Goal: Task Accomplishment & Management: Manage account settings

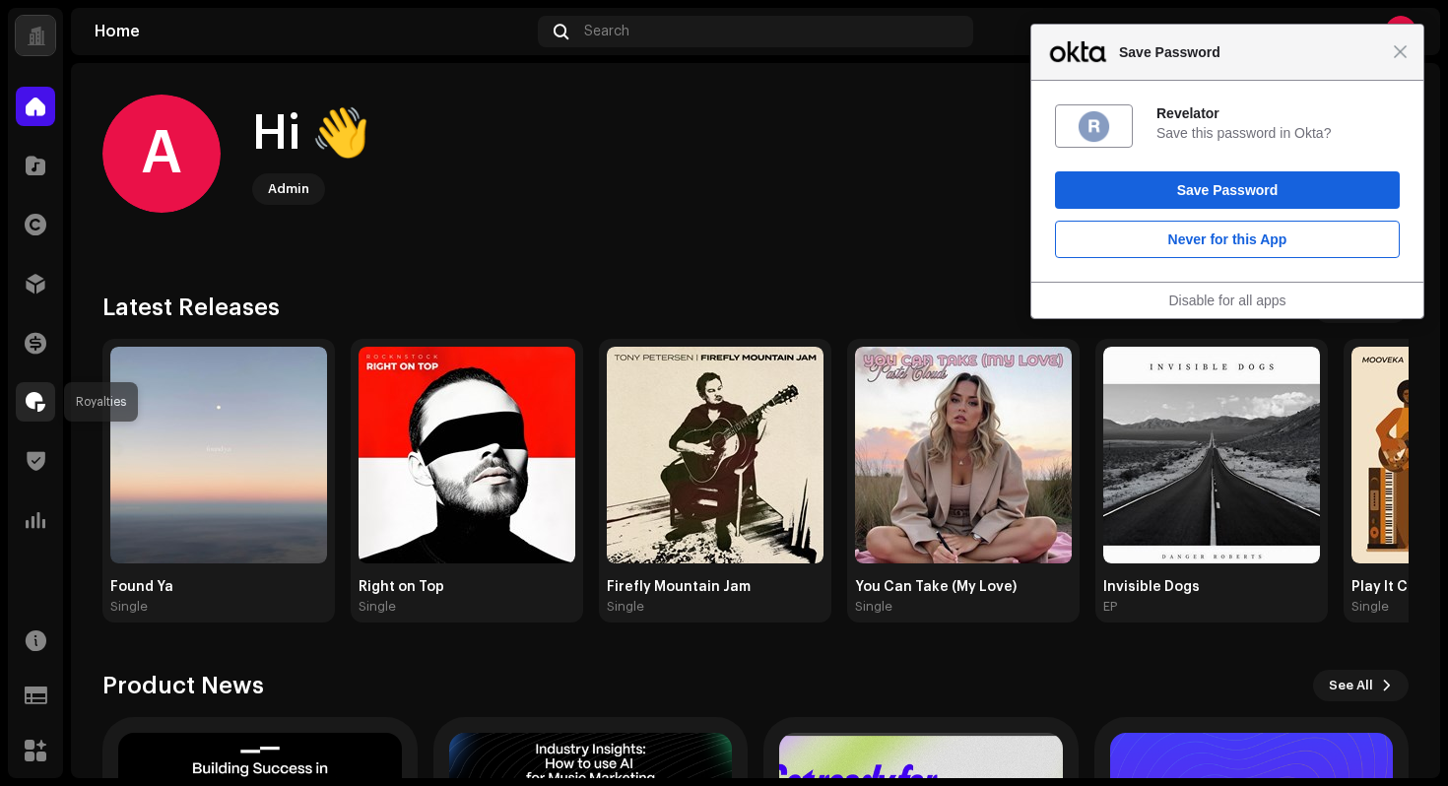
click at [40, 410] on span at bounding box center [36, 402] width 20 height 16
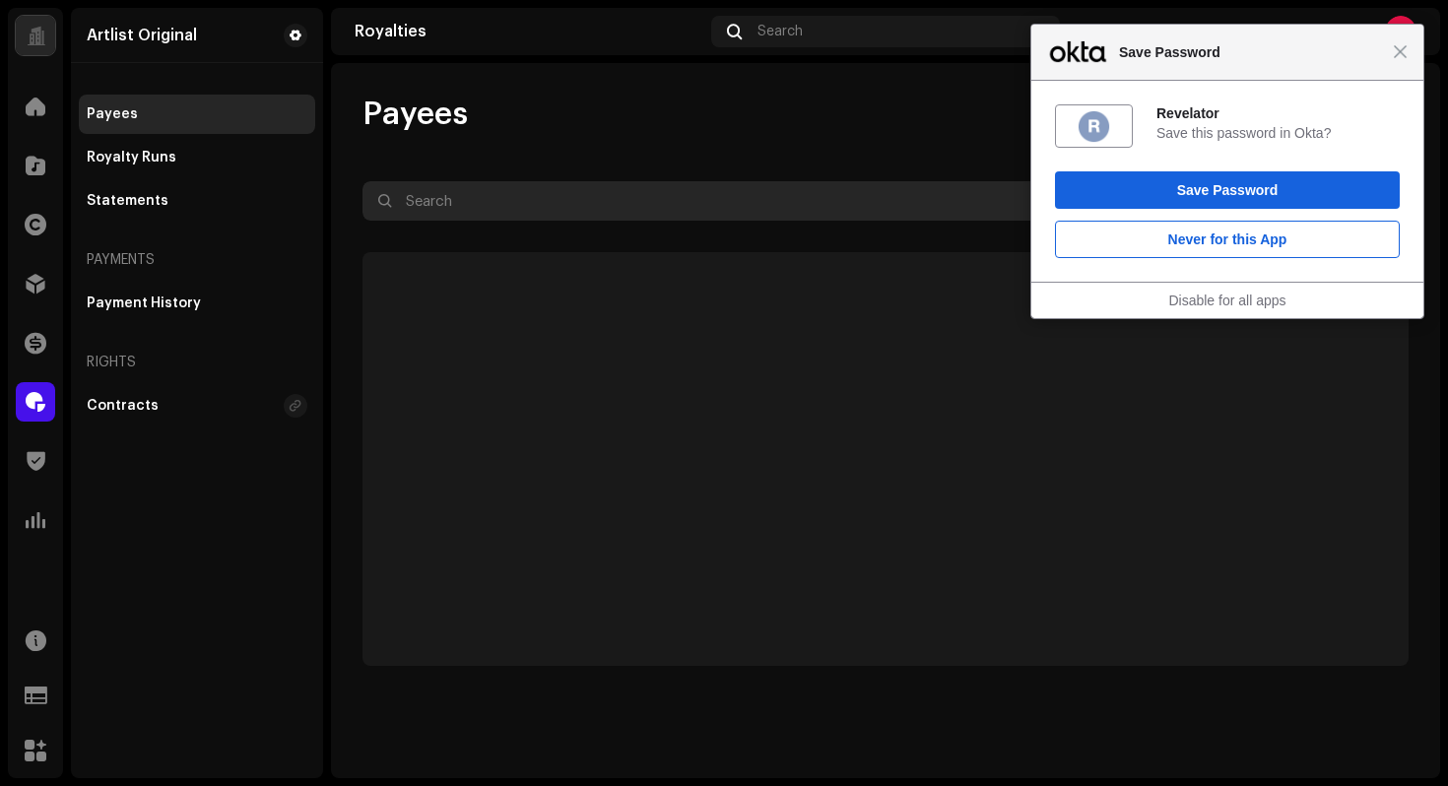
click at [498, 190] on input "text" at bounding box center [830, 200] width 936 height 39
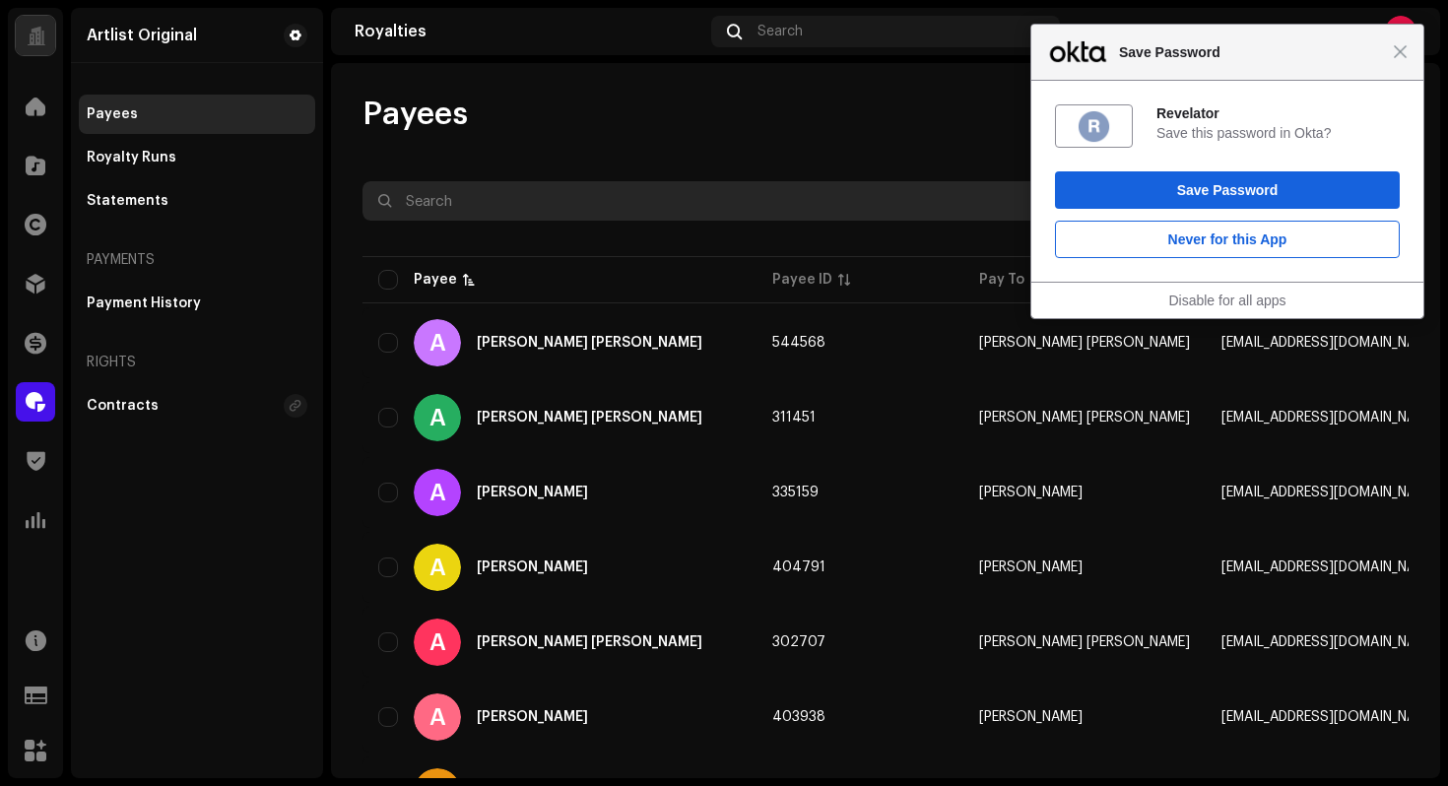
paste input "[PERSON_NAME]"
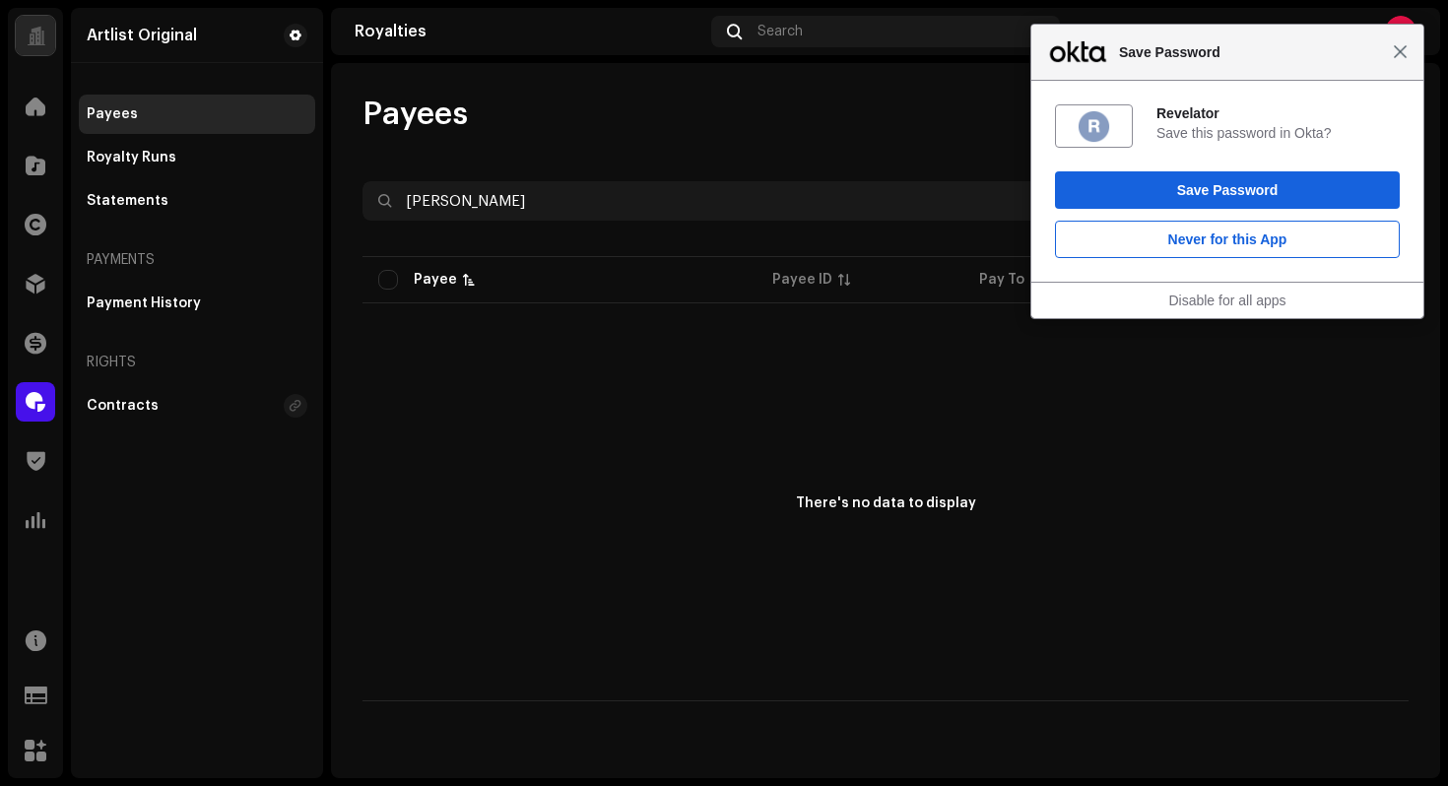
click at [1403, 53] on span "Close" at bounding box center [1400, 51] width 15 height 15
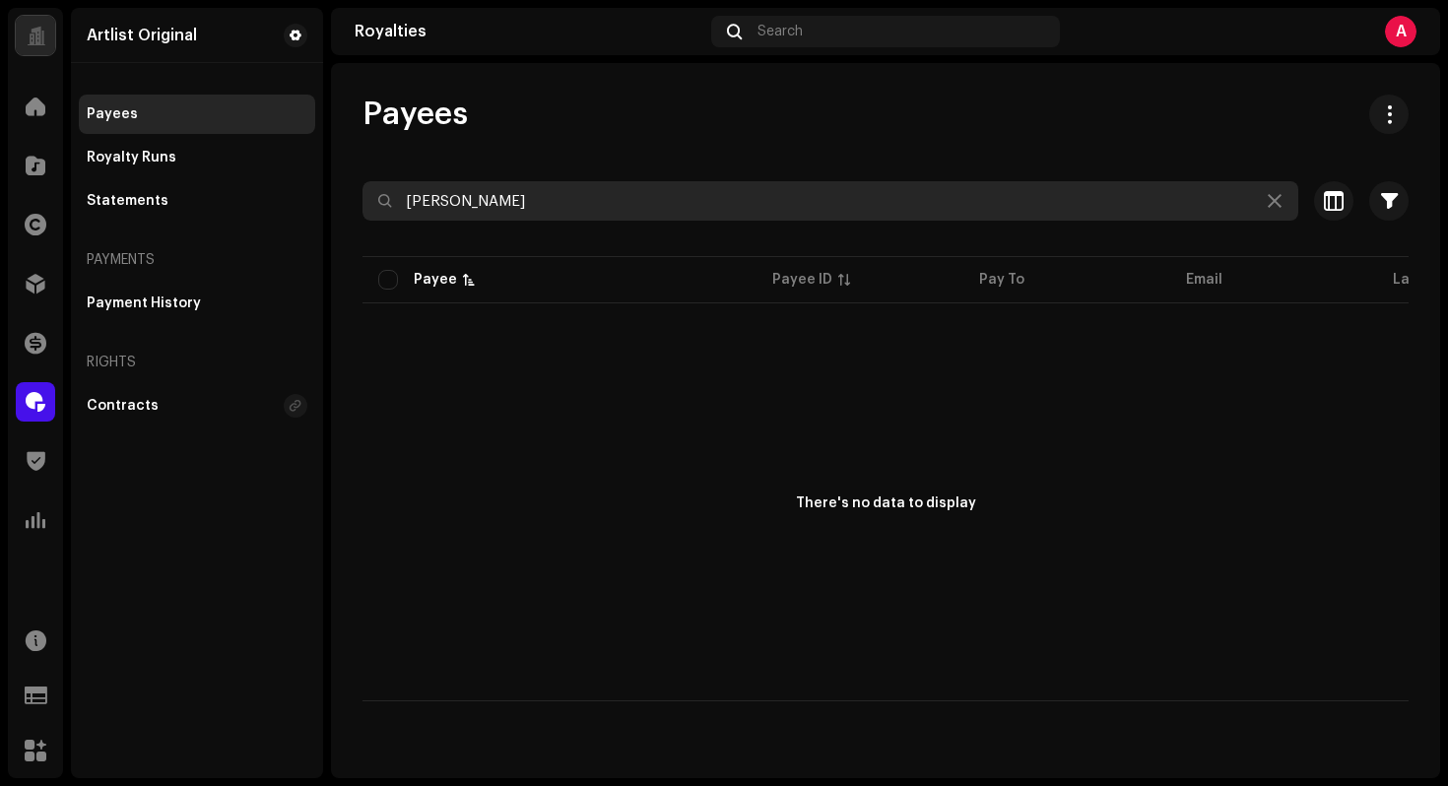
click at [581, 208] on input "[PERSON_NAME]" at bounding box center [830, 200] width 936 height 39
click at [580, 208] on input "[PERSON_NAME]" at bounding box center [830, 200] width 936 height 39
paste input "[EMAIL_ADDRESS][DOMAIN_NAME]"
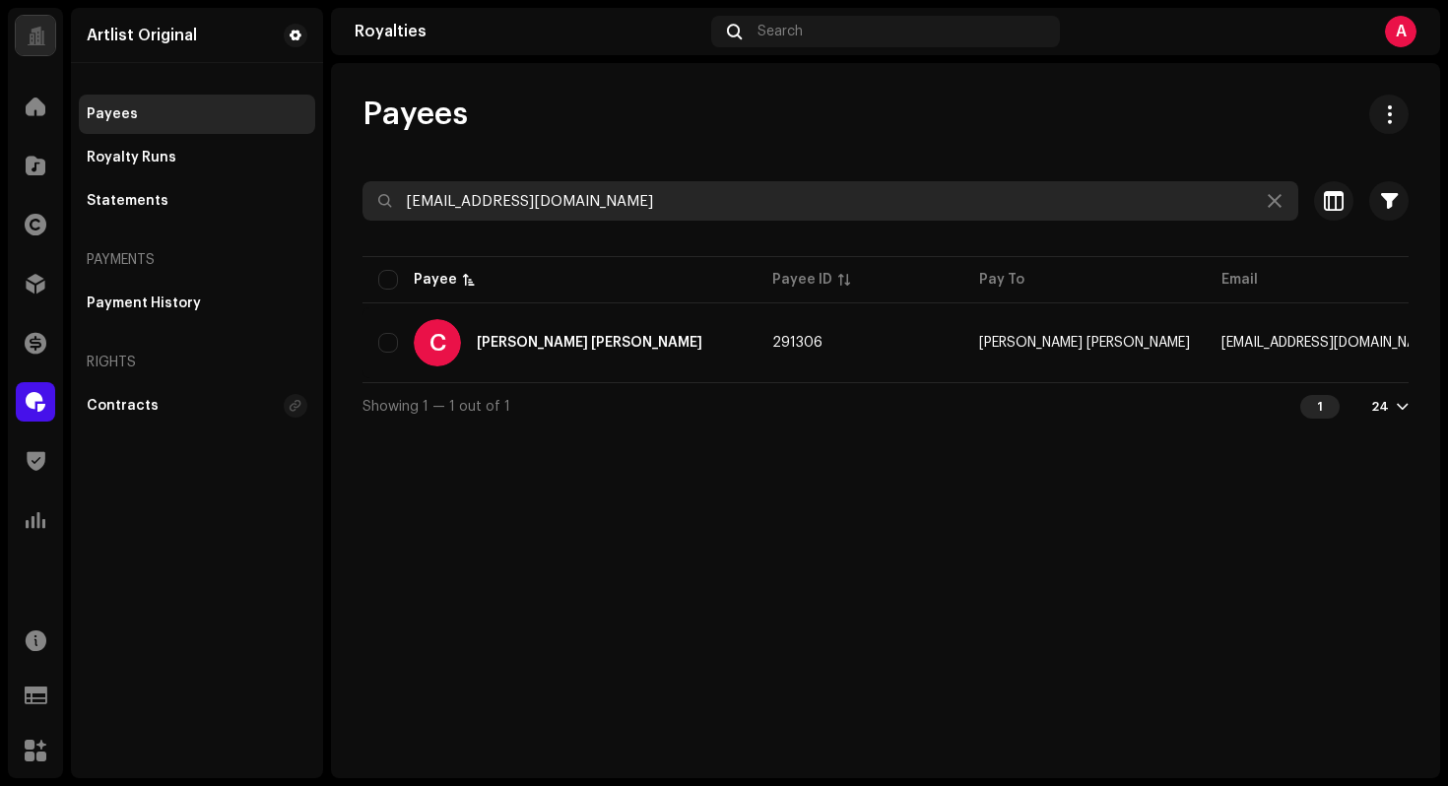
type input "[EMAIL_ADDRESS][DOMAIN_NAME]"
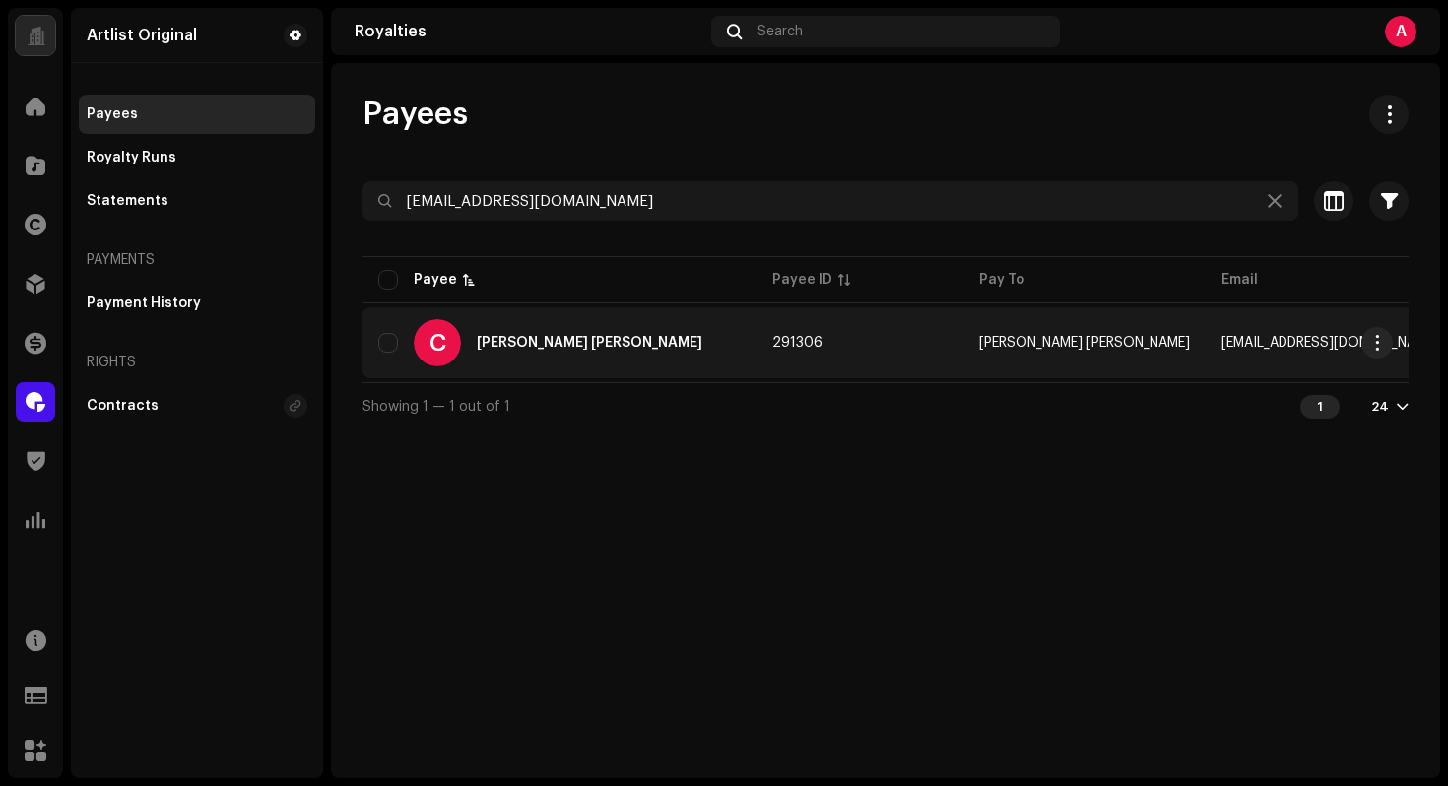
click at [555, 356] on div "C [PERSON_NAME] [PERSON_NAME]" at bounding box center [559, 342] width 362 height 47
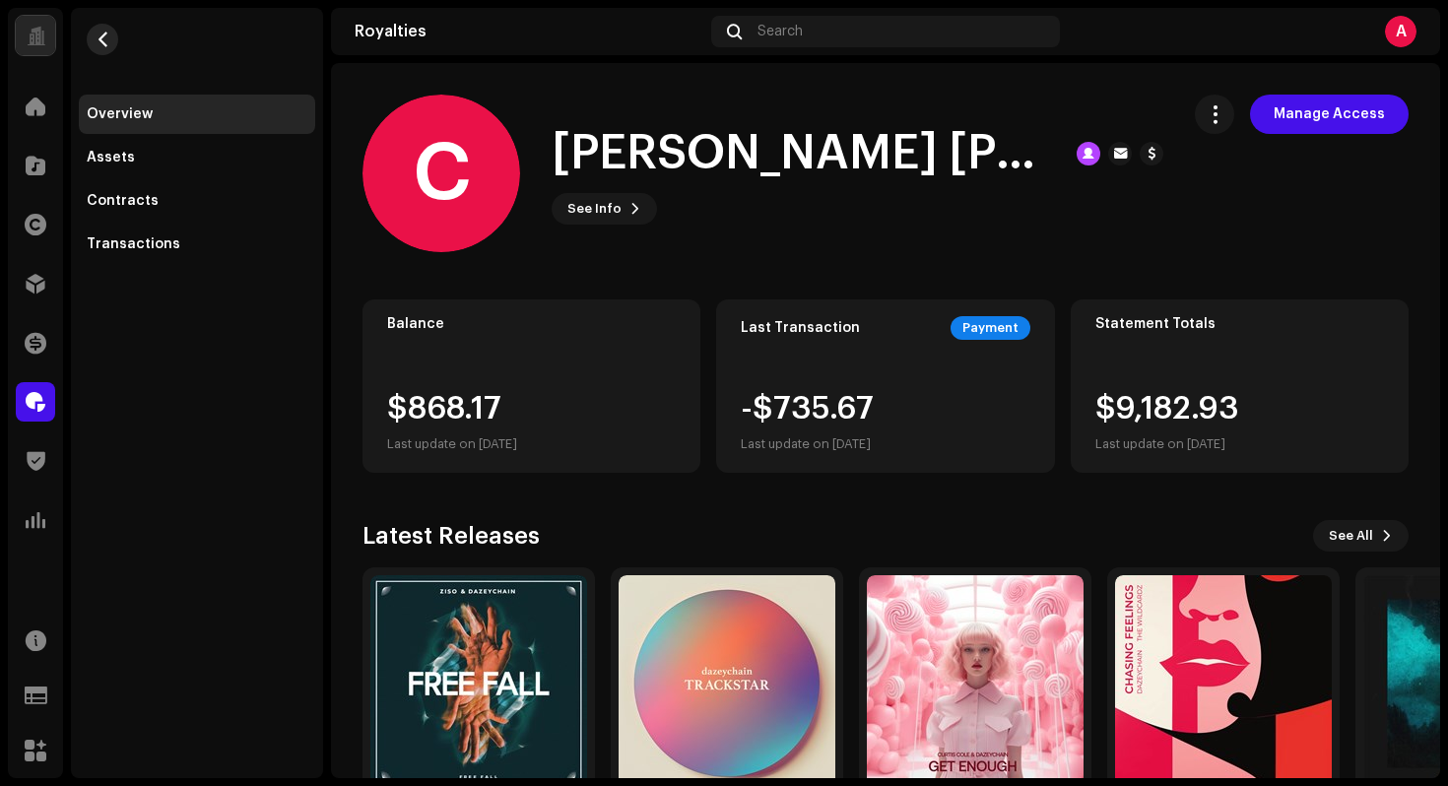
click at [96, 46] on span "button" at bounding box center [103, 40] width 15 height 16
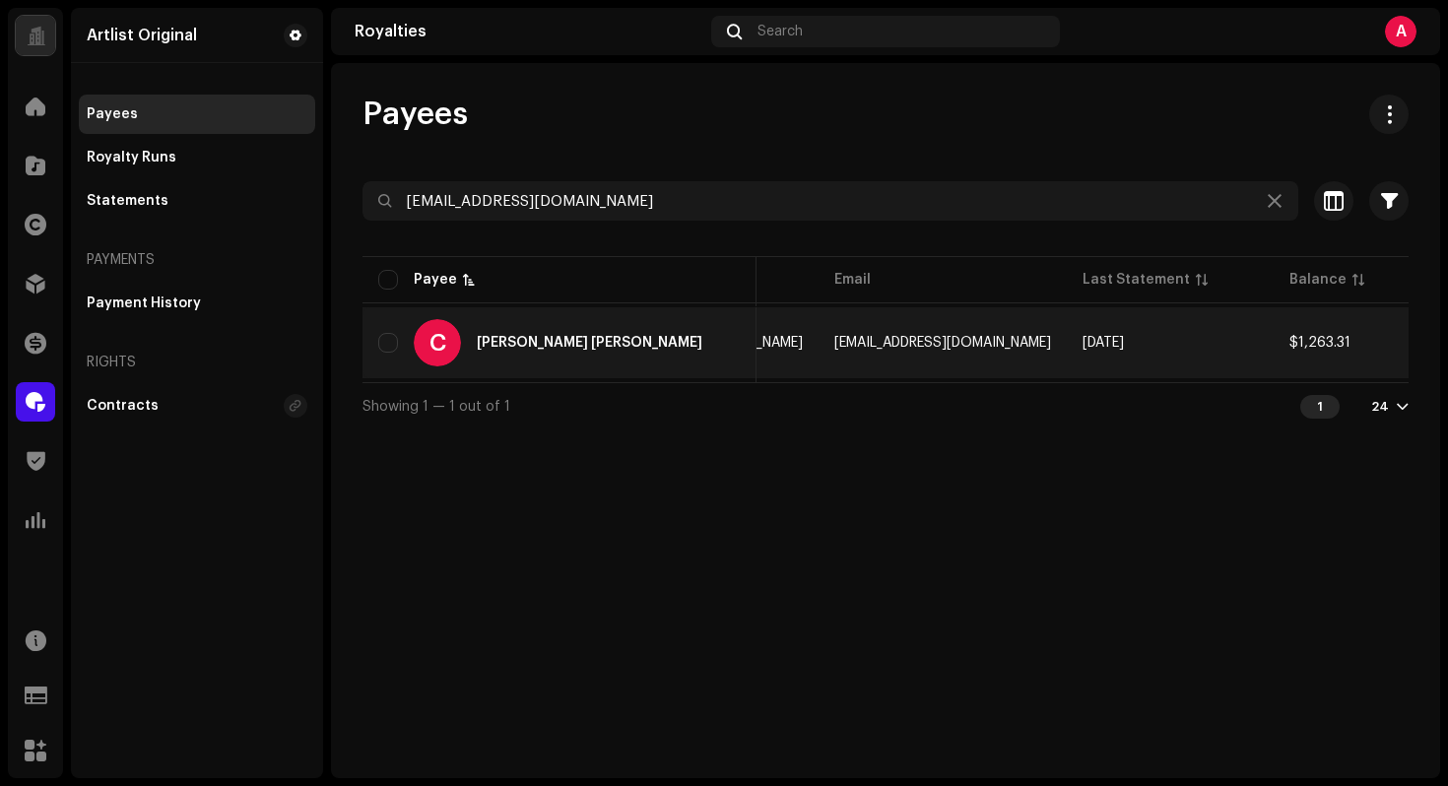
scroll to position [0, 600]
click at [1375, 349] on span "button" at bounding box center [1377, 343] width 15 height 16
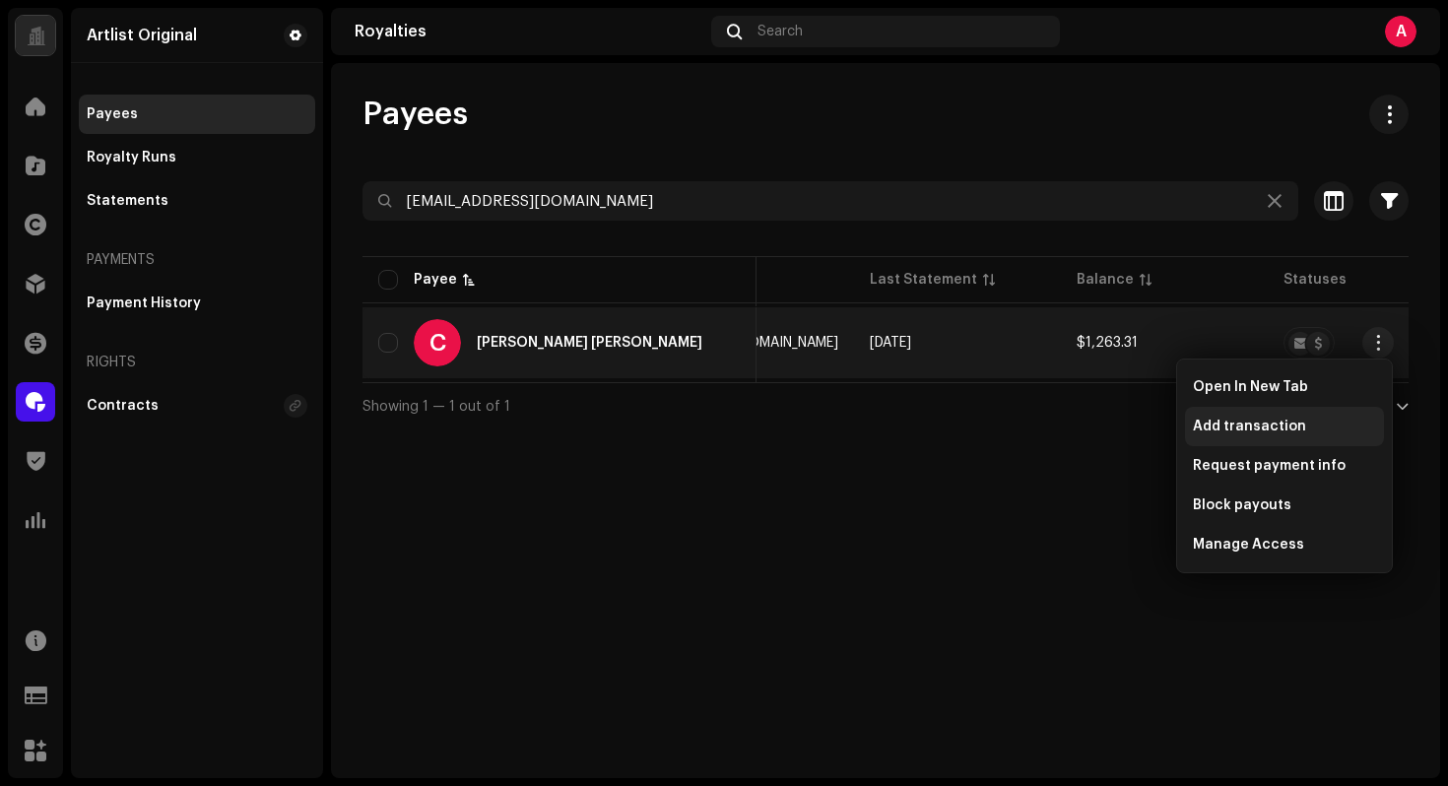
click at [1313, 428] on div "Add transaction" at bounding box center [1284, 427] width 183 height 16
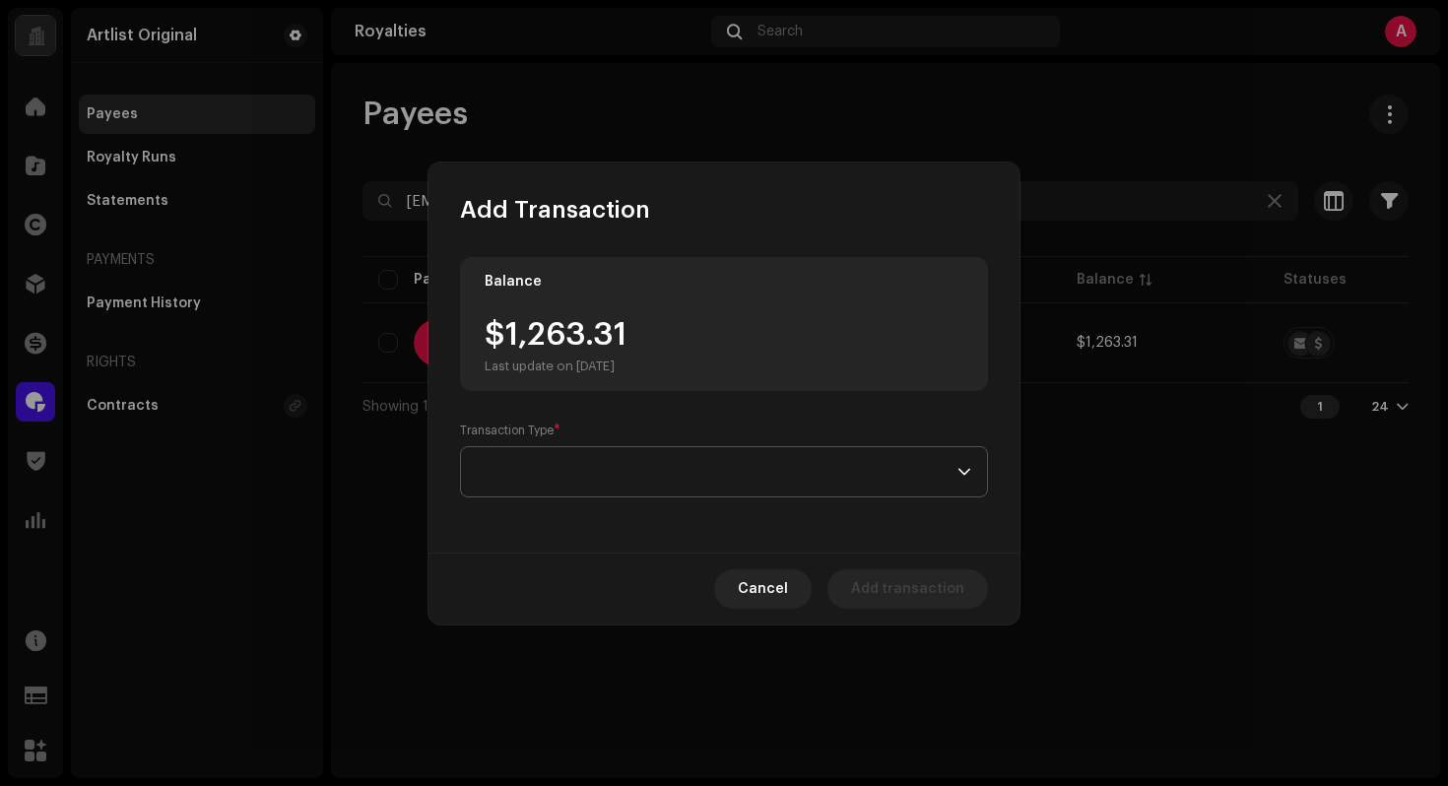
click at [703, 464] on span at bounding box center [717, 471] width 481 height 49
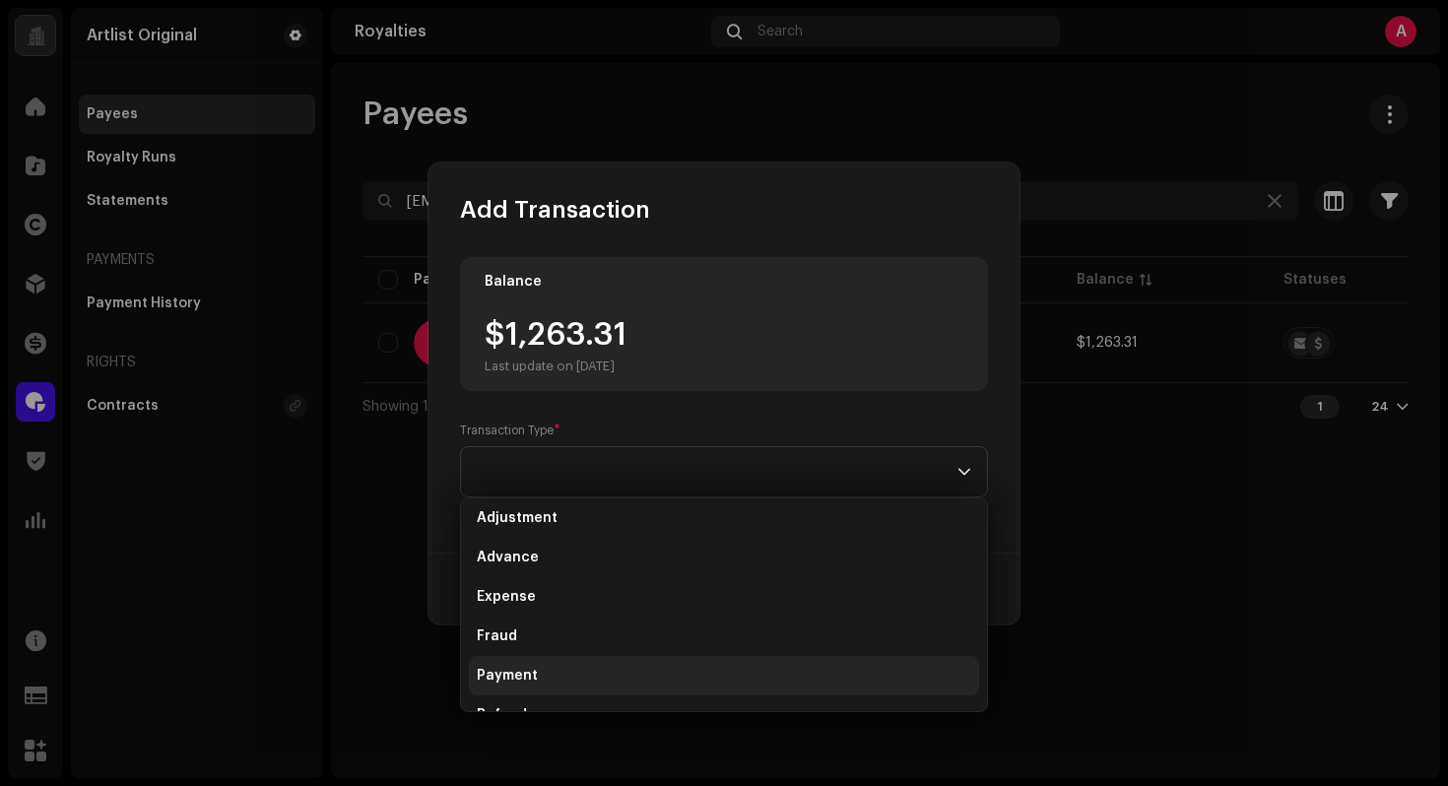
scroll to position [2, 0]
click at [568, 672] on li "Payment" at bounding box center [724, 681] width 510 height 39
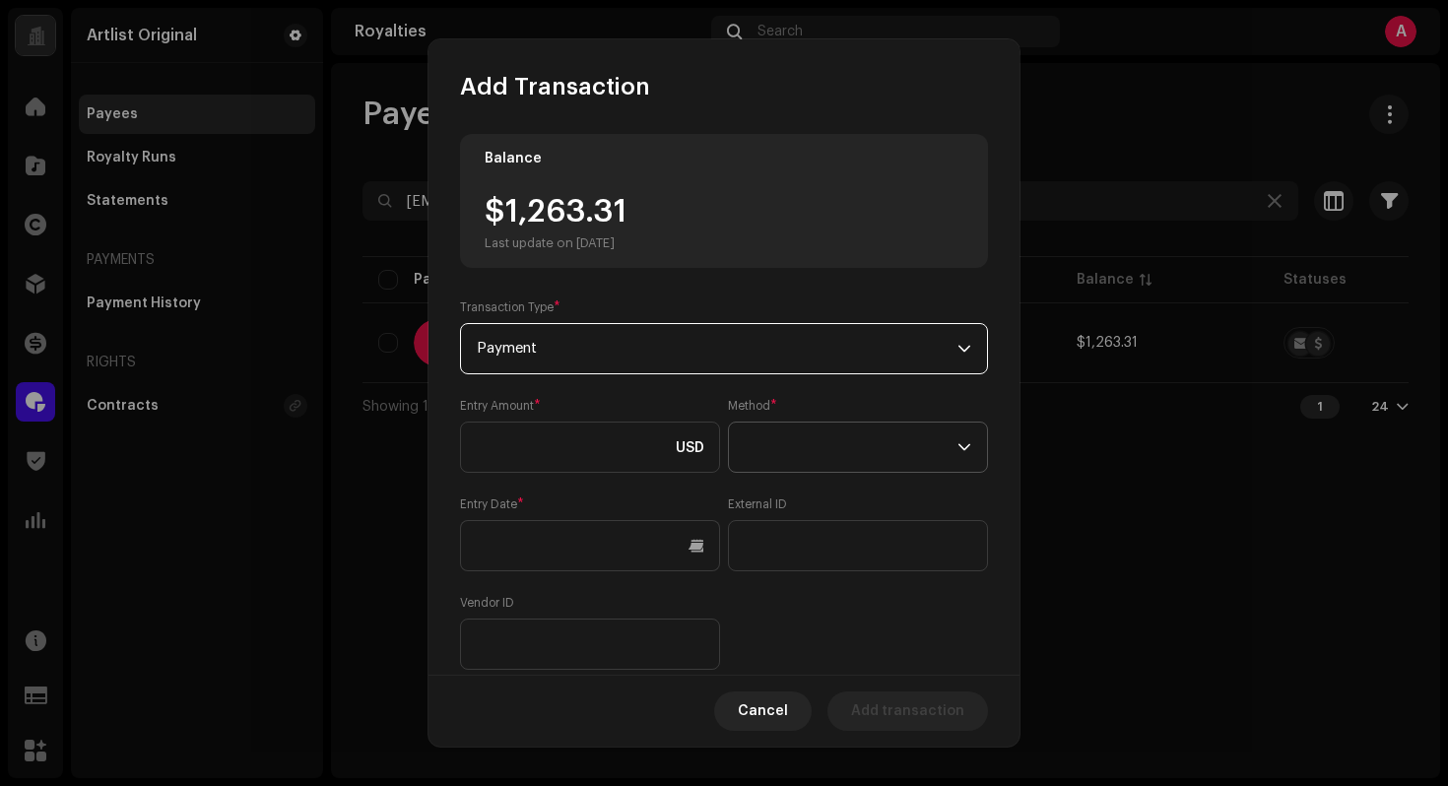
click at [849, 453] on span at bounding box center [851, 447] width 213 height 49
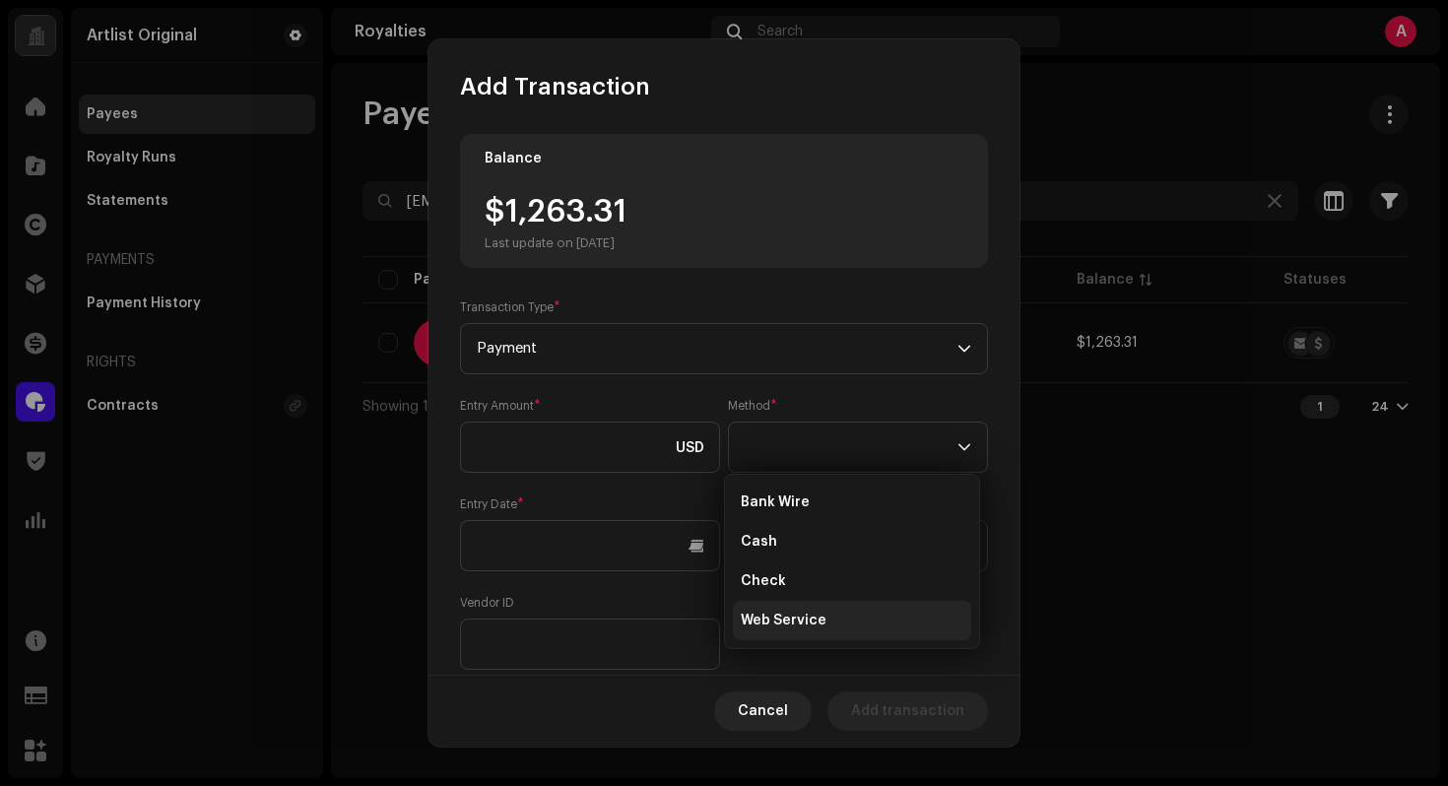
click at [816, 612] on span "Web Service" at bounding box center [784, 621] width 86 height 20
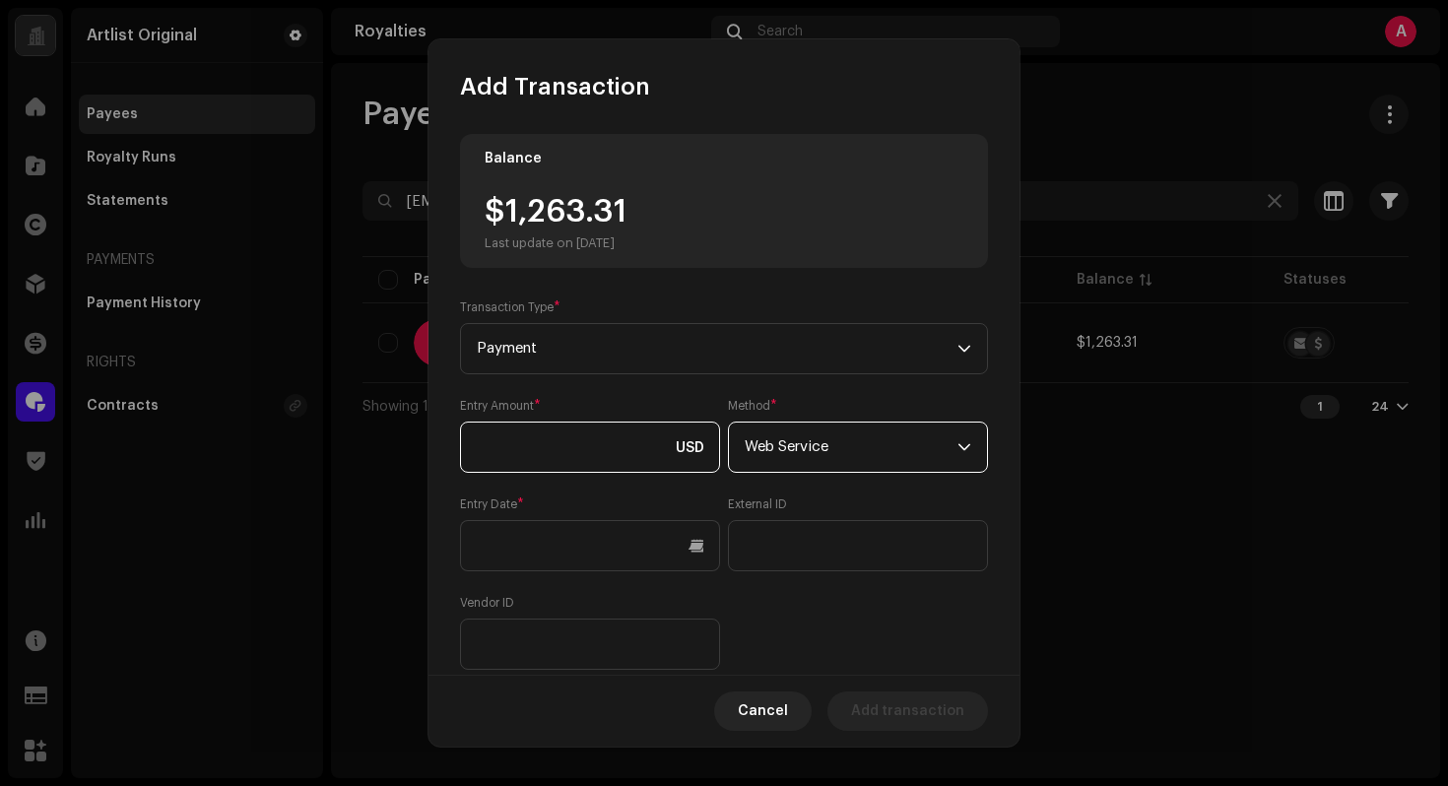
click at [630, 462] on input at bounding box center [590, 447] width 260 height 51
type input "1,263.31"
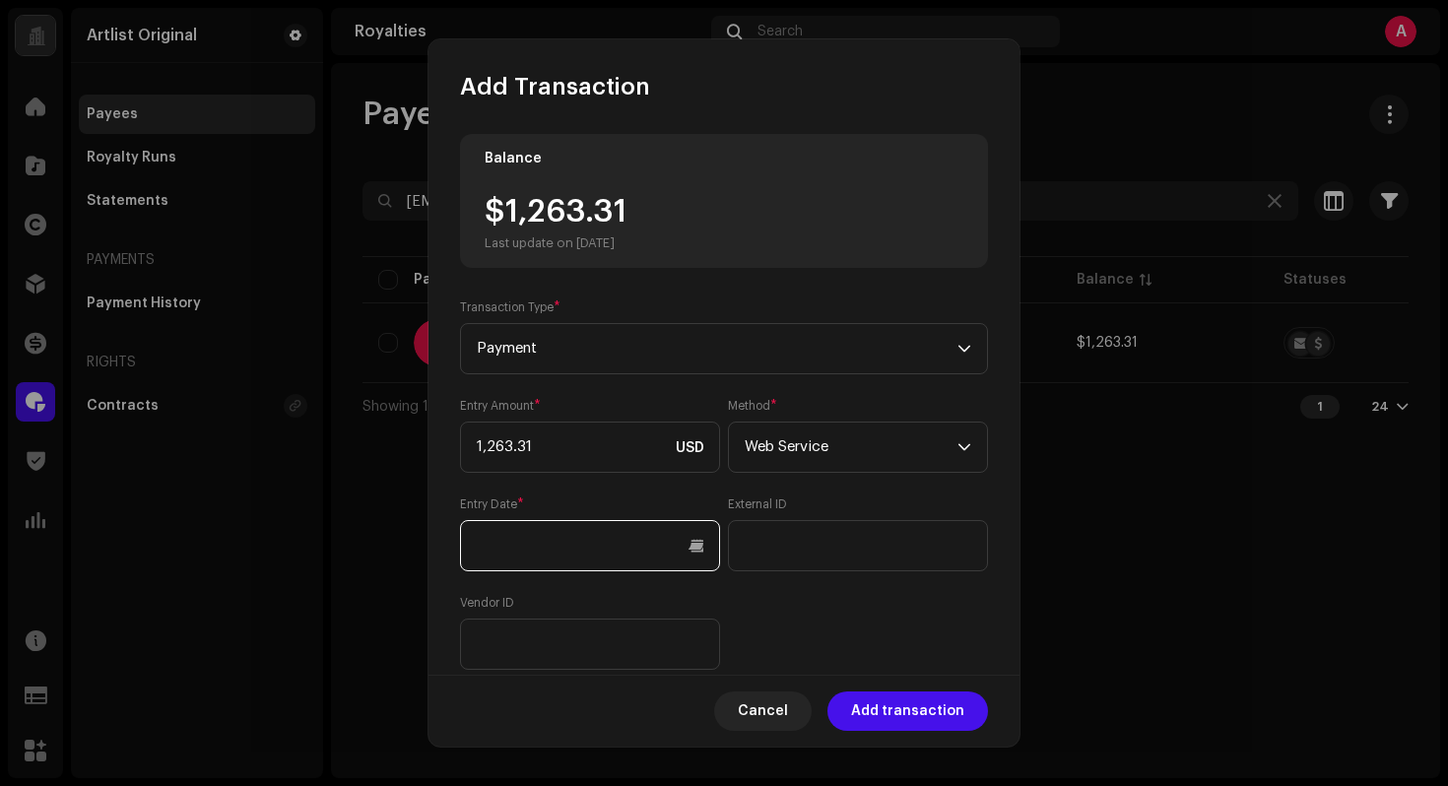
click at [658, 537] on input "text" at bounding box center [590, 545] width 260 height 51
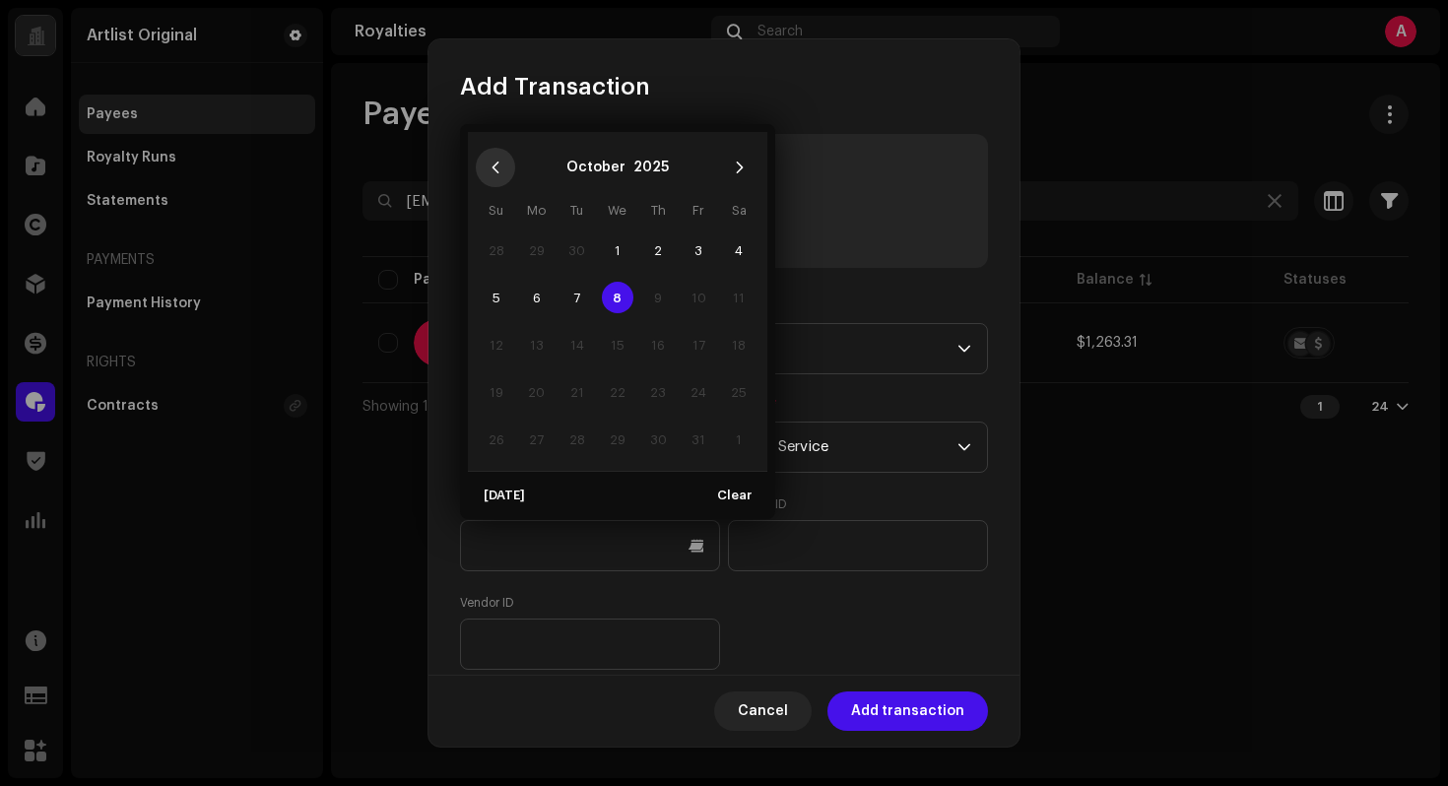
click at [501, 168] on button "Previous Month" at bounding box center [495, 167] width 39 height 39
click at [538, 251] on span "1" at bounding box center [537, 250] width 32 height 32
type input "[DATE]"
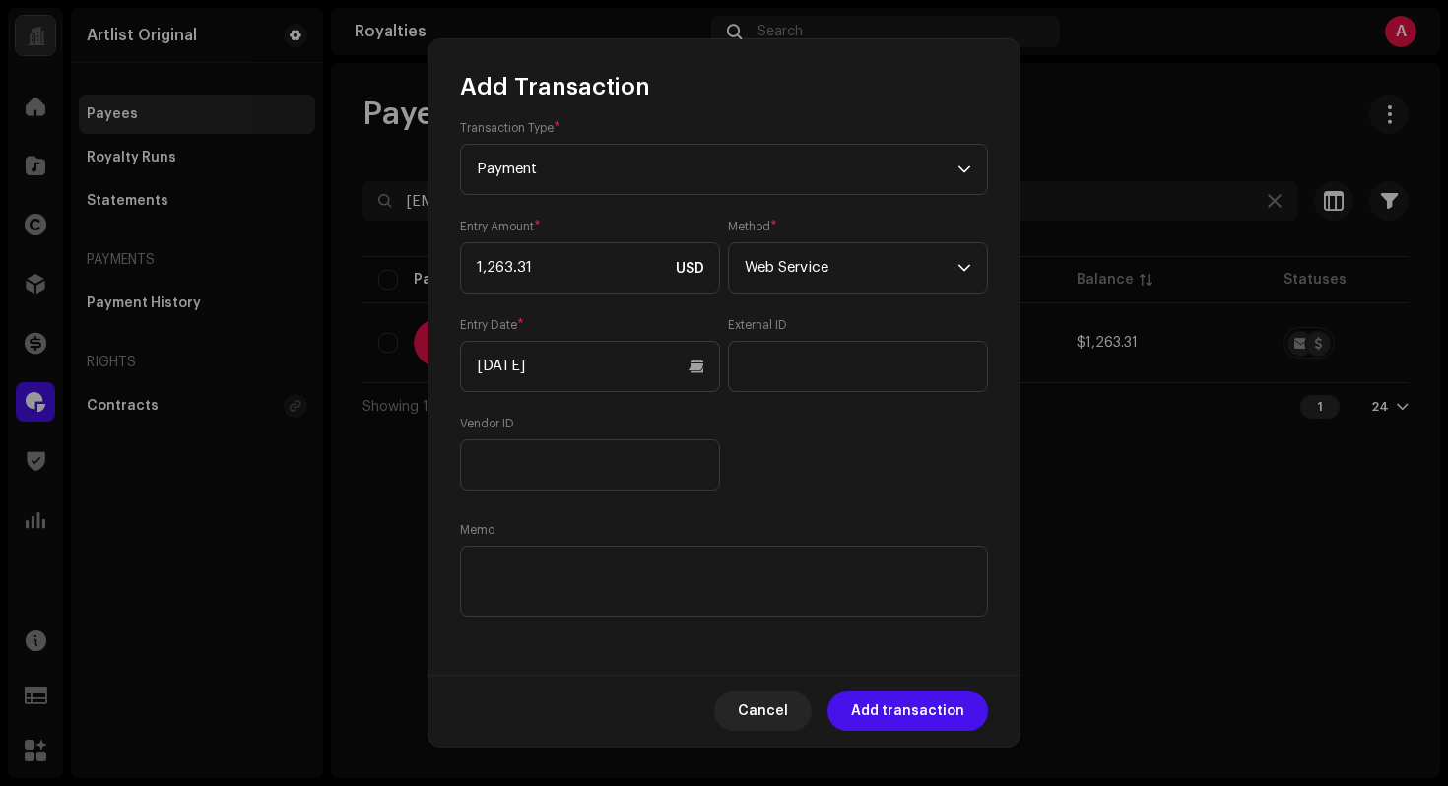
scroll to position [182, 0]
click at [946, 595] on textarea at bounding box center [724, 580] width 528 height 71
paste textarea "Statement ID: 5456494 / Invoice number: 081025"
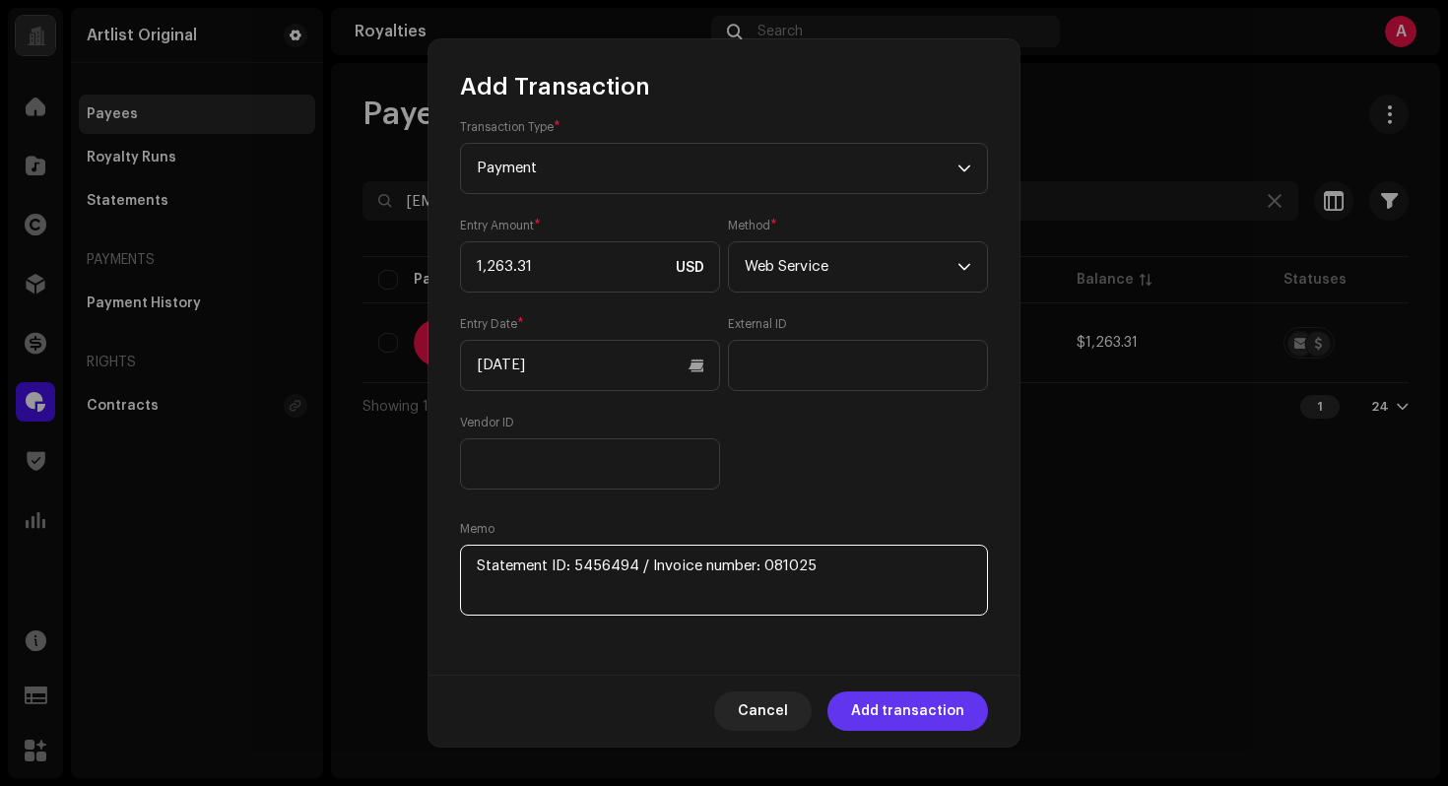
type textarea "Statement ID: 5456494 / Invoice number: 081025"
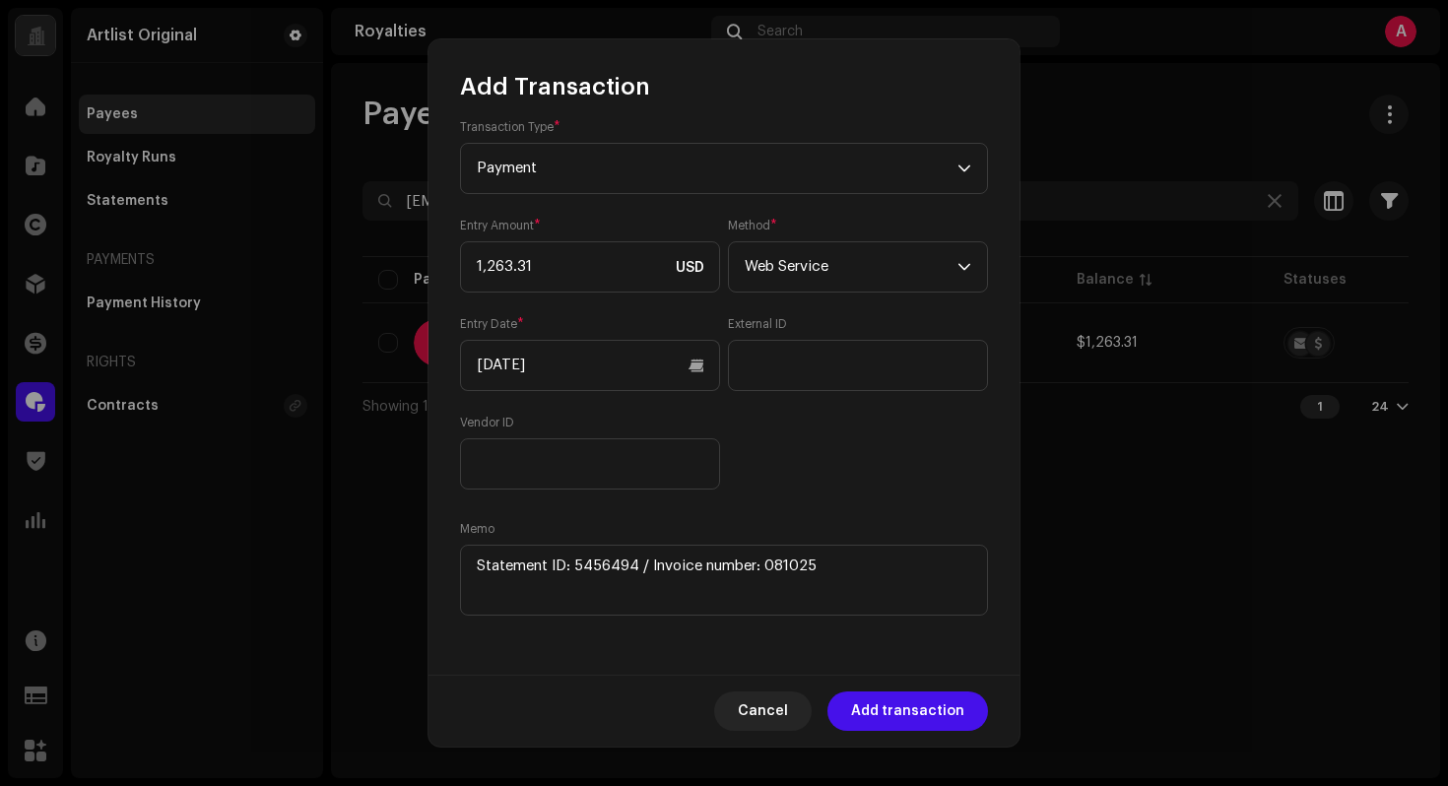
drag, startPoint x: 941, startPoint y: 720, endPoint x: 962, endPoint y: 715, distance: 22.2
click at [941, 720] on span "Add transaction" at bounding box center [907, 710] width 113 height 39
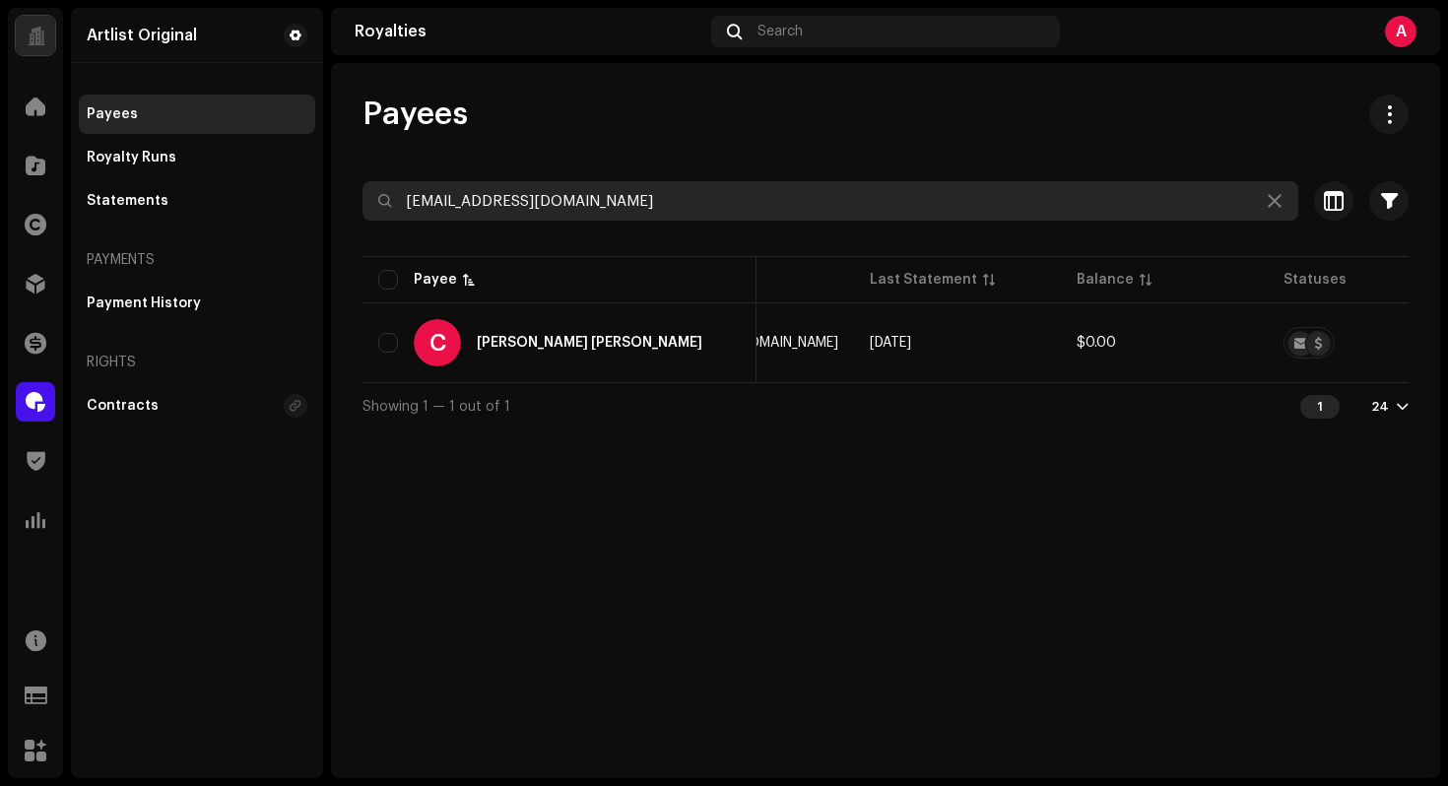
click at [701, 207] on input "[EMAIL_ADDRESS][DOMAIN_NAME]" at bounding box center [830, 200] width 936 height 39
paste input "[DOMAIN_NAME]"
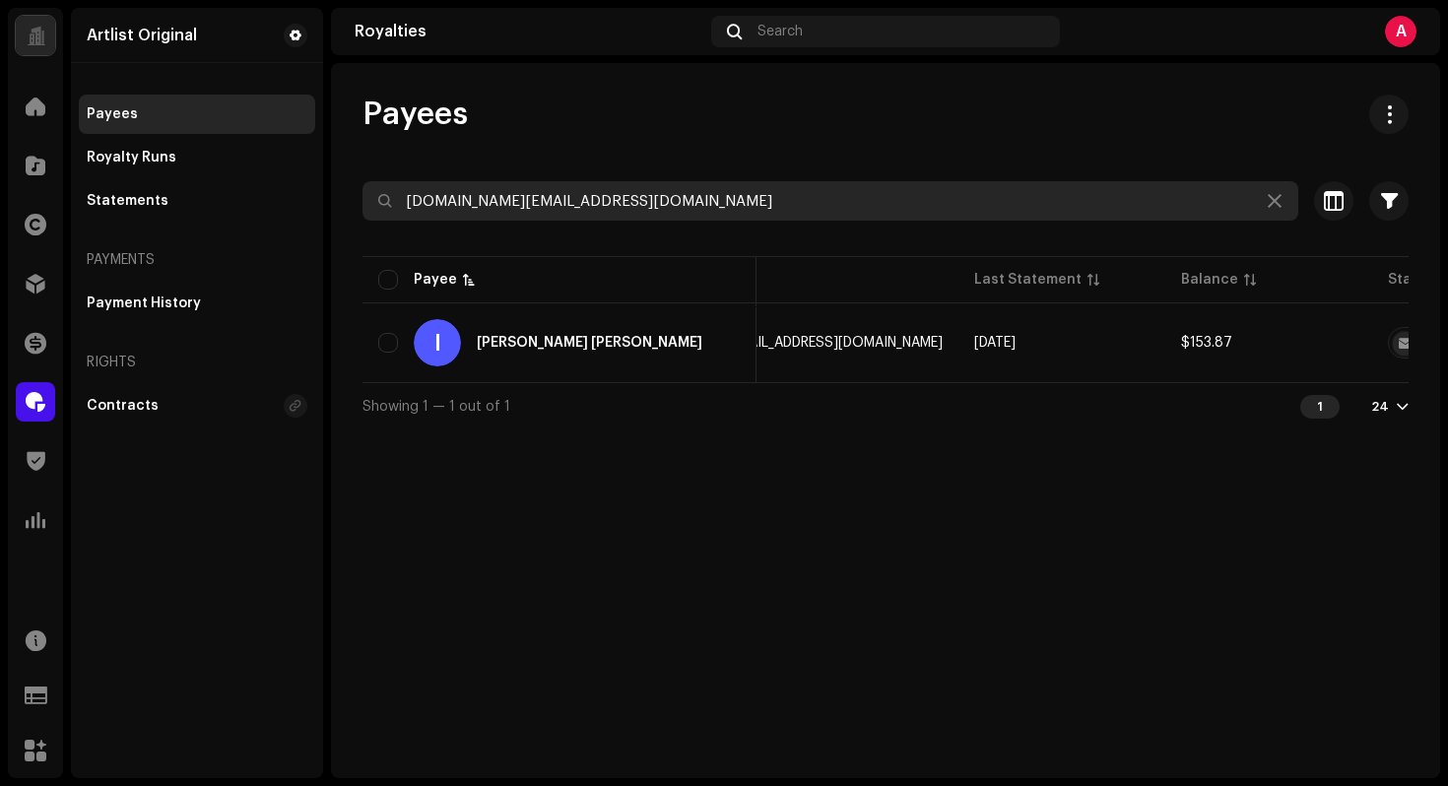
click at [919, 197] on input "[DOMAIN_NAME][EMAIL_ADDRESS][DOMAIN_NAME]" at bounding box center [830, 200] width 936 height 39
paste input "rcomusic"
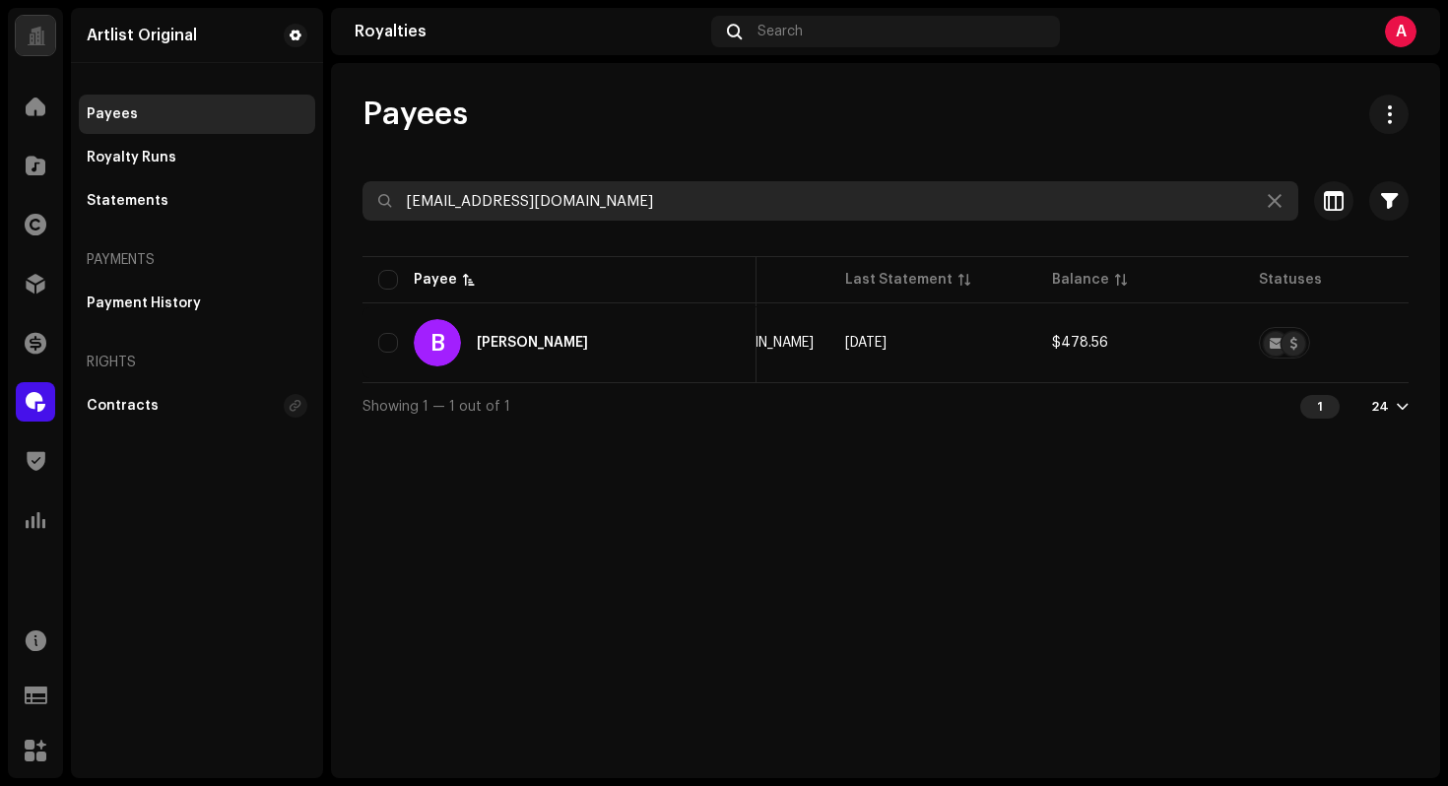
type input "[EMAIL_ADDRESS][DOMAIN_NAME]"
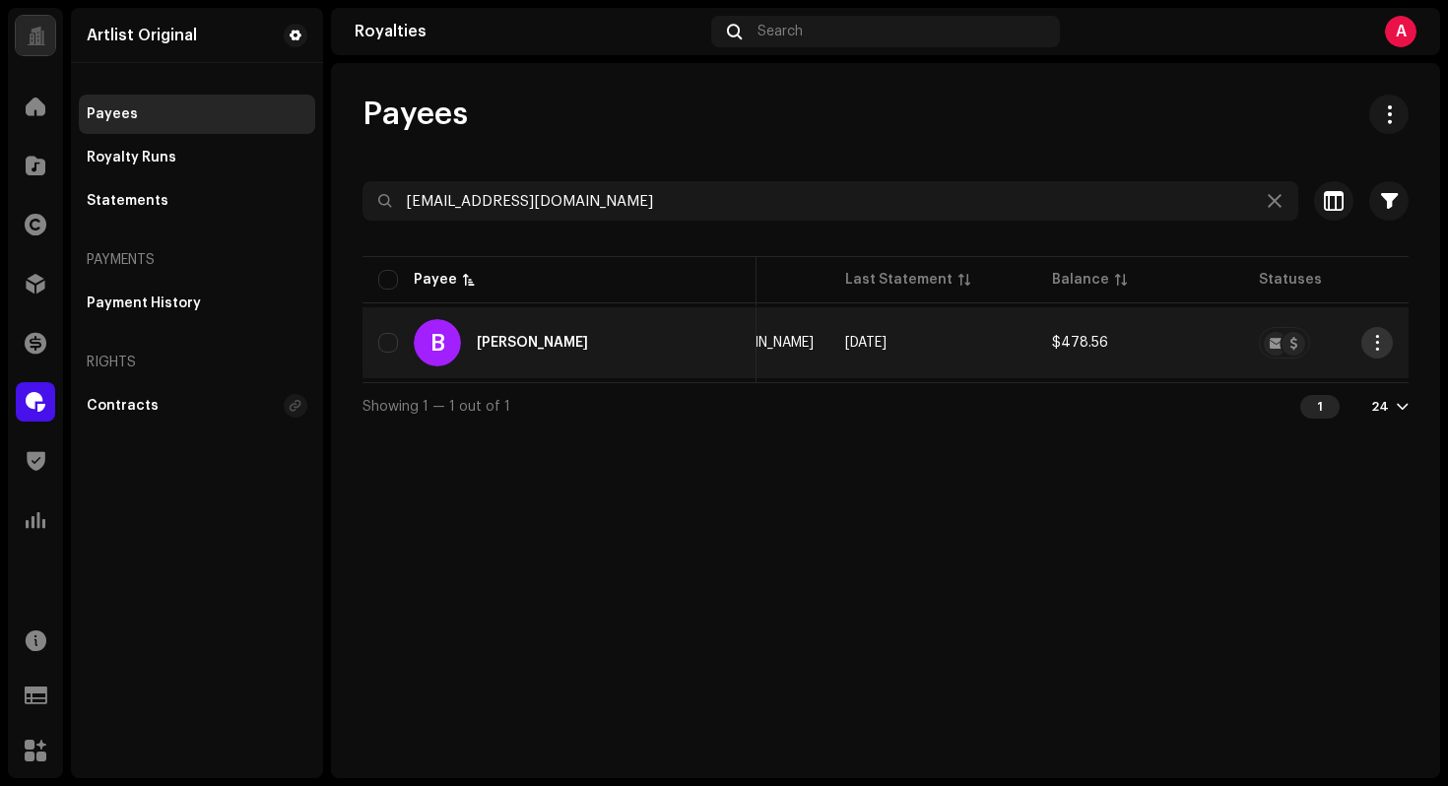
click at [1389, 342] on button "button" at bounding box center [1377, 343] width 32 height 32
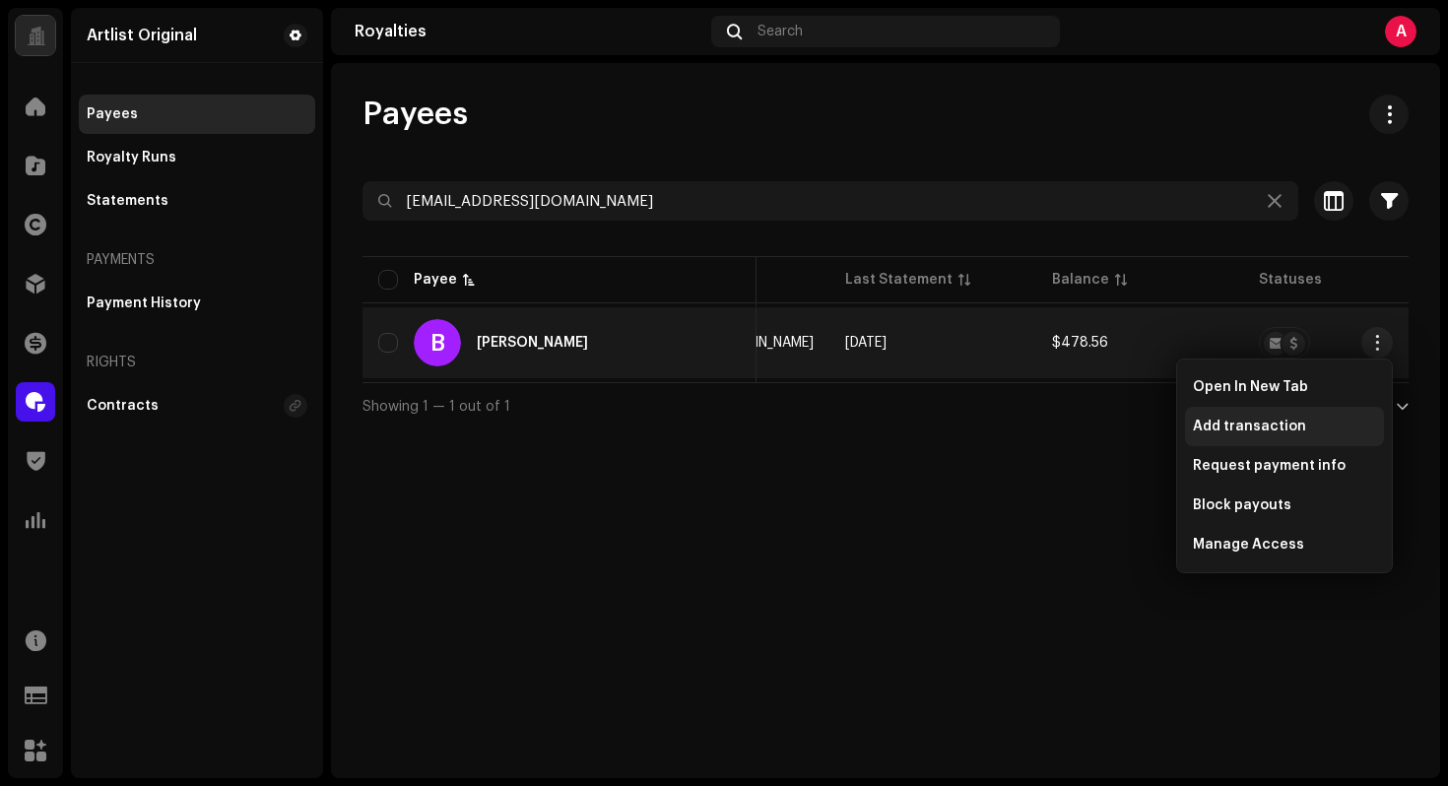
click at [1312, 427] on div "Add transaction" at bounding box center [1284, 427] width 183 height 16
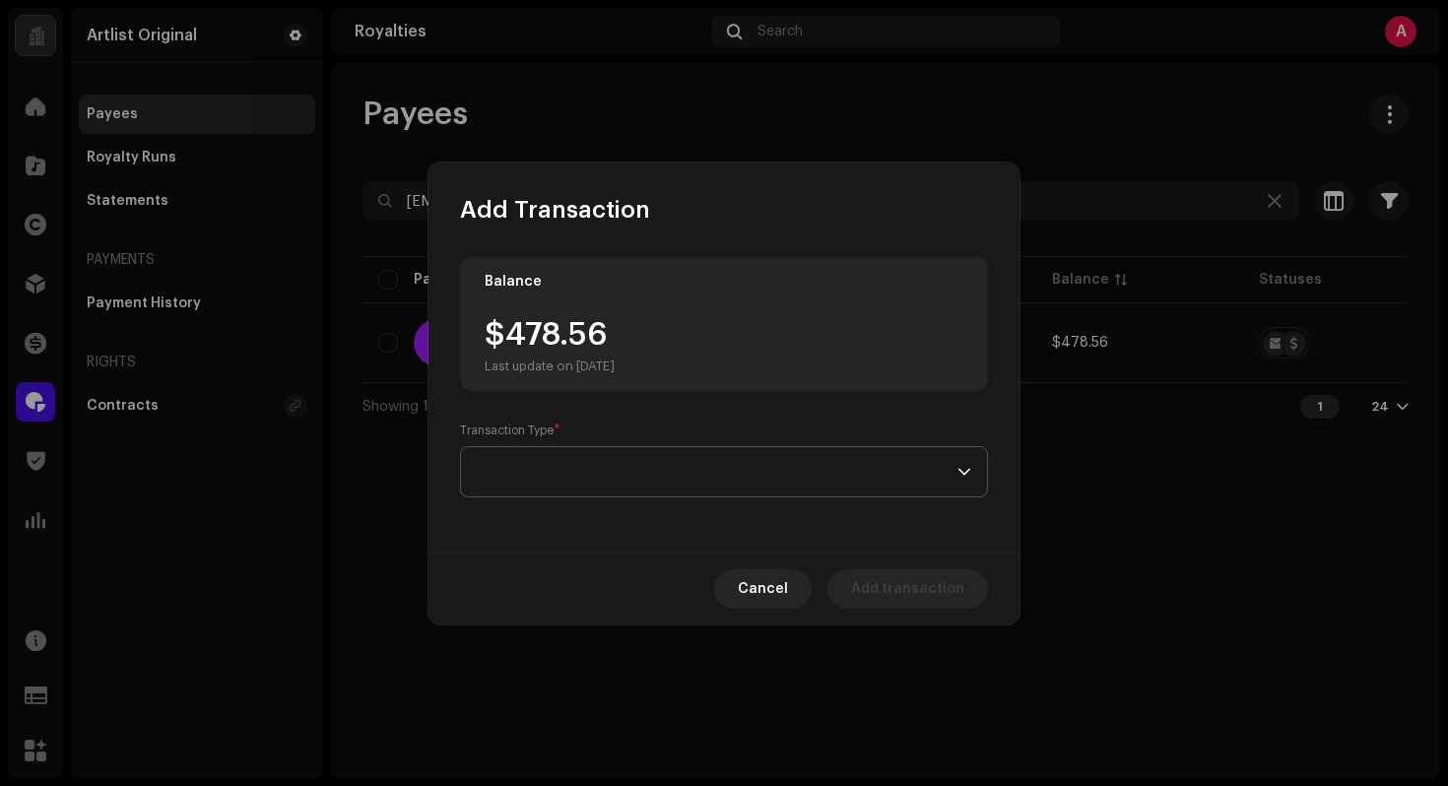
click at [593, 468] on span at bounding box center [717, 471] width 481 height 49
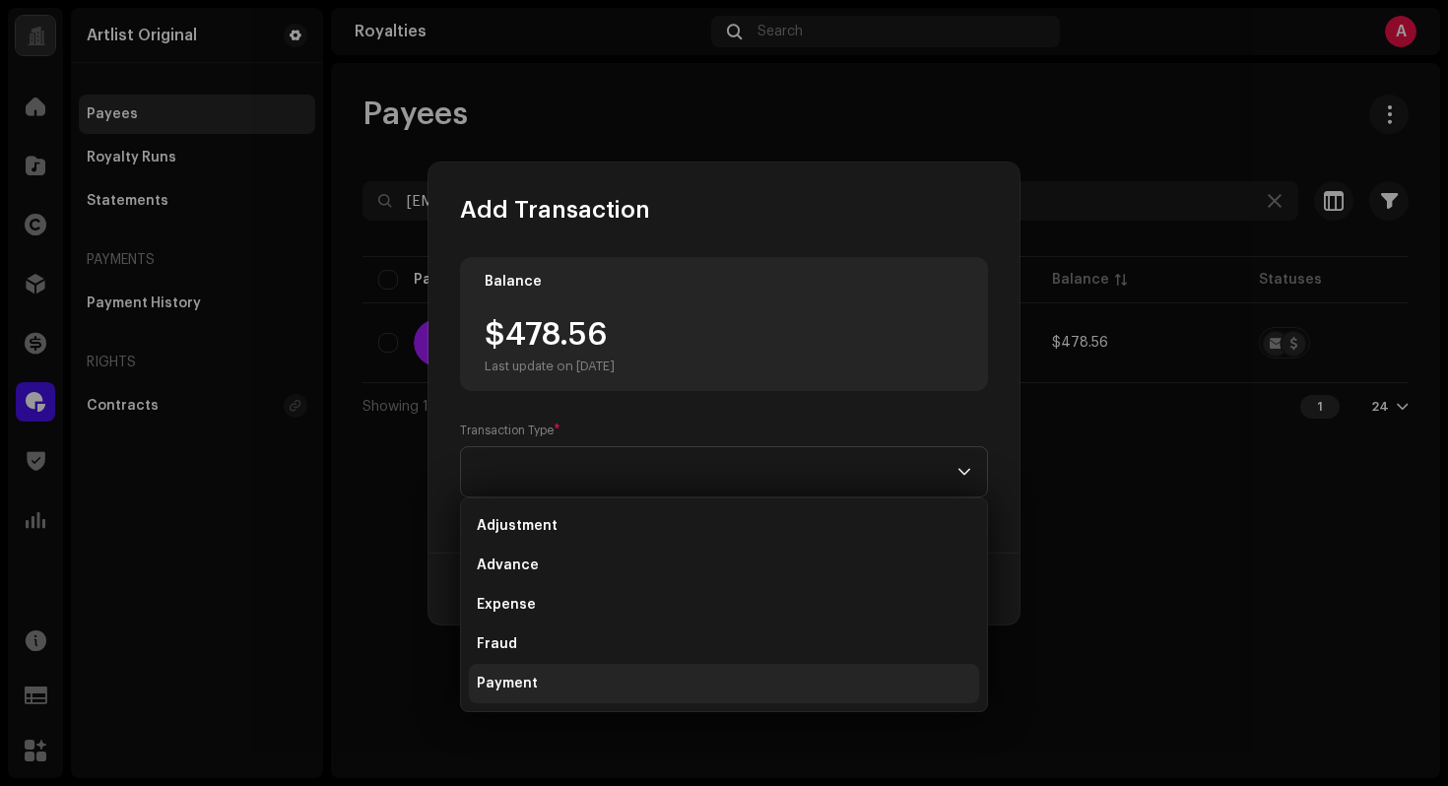
click at [532, 697] on li "Payment" at bounding box center [724, 683] width 510 height 39
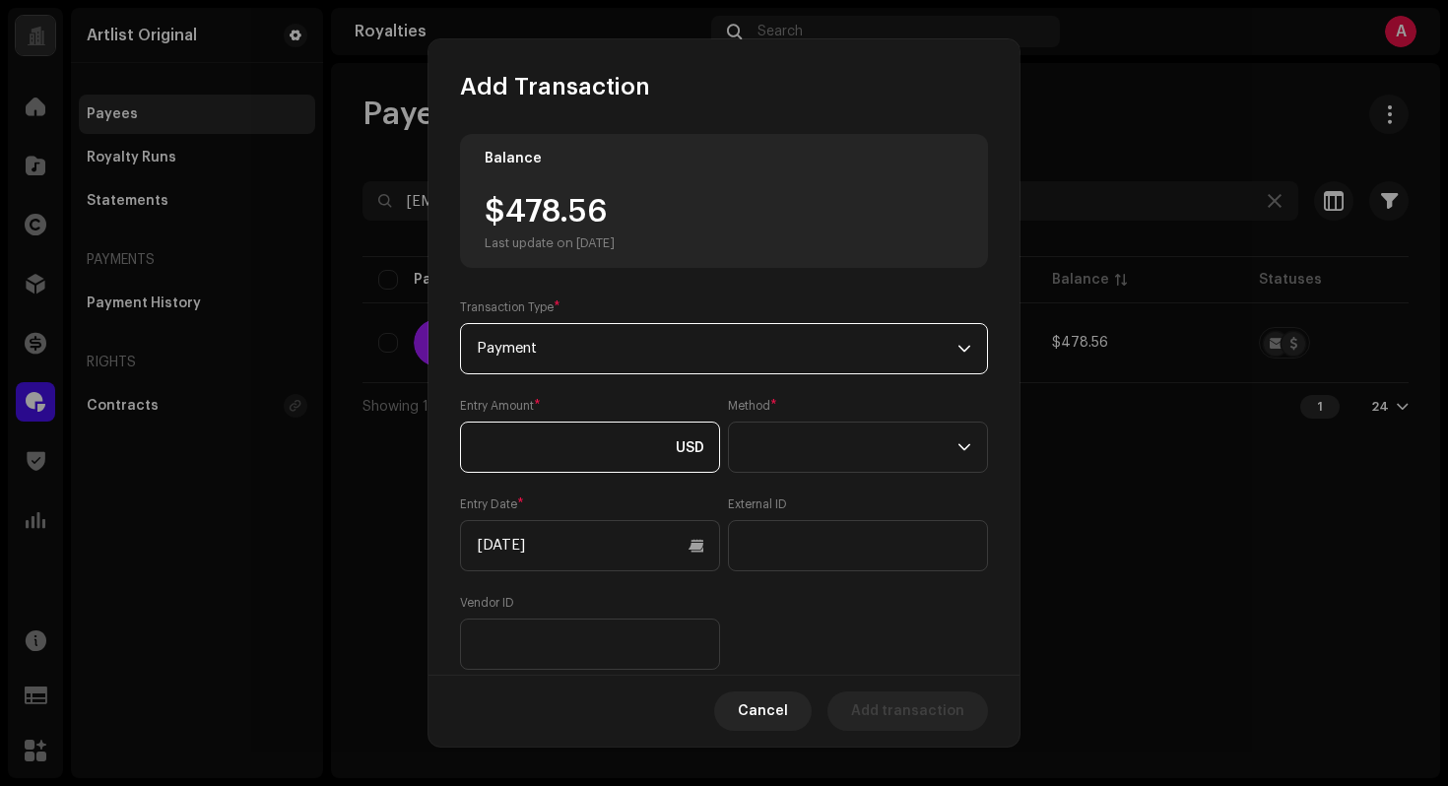
click at [637, 431] on input at bounding box center [590, 447] width 260 height 51
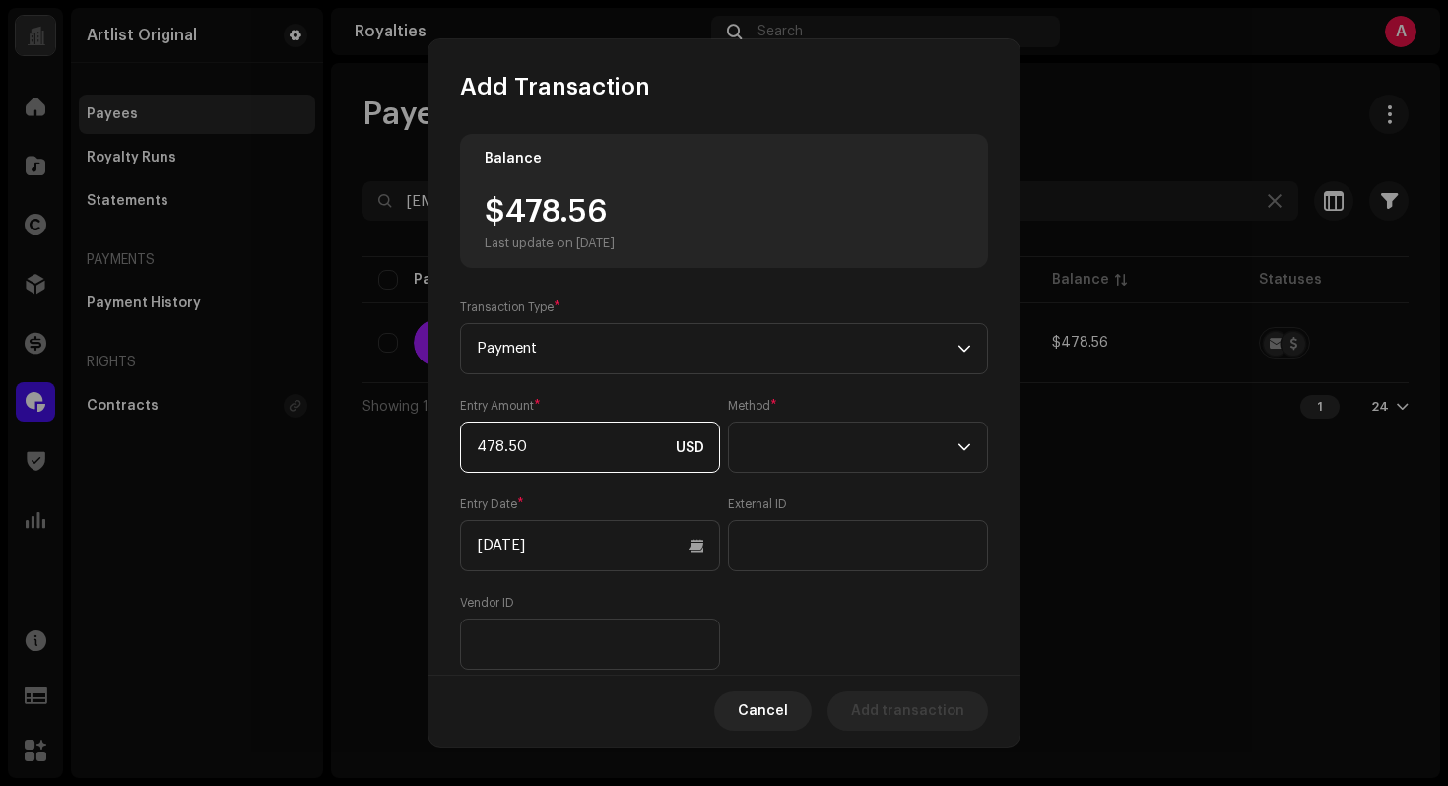
type input "478.56"
click at [824, 473] on p-select at bounding box center [858, 447] width 260 height 51
click at [828, 624] on li "Web Service" at bounding box center [852, 620] width 238 height 39
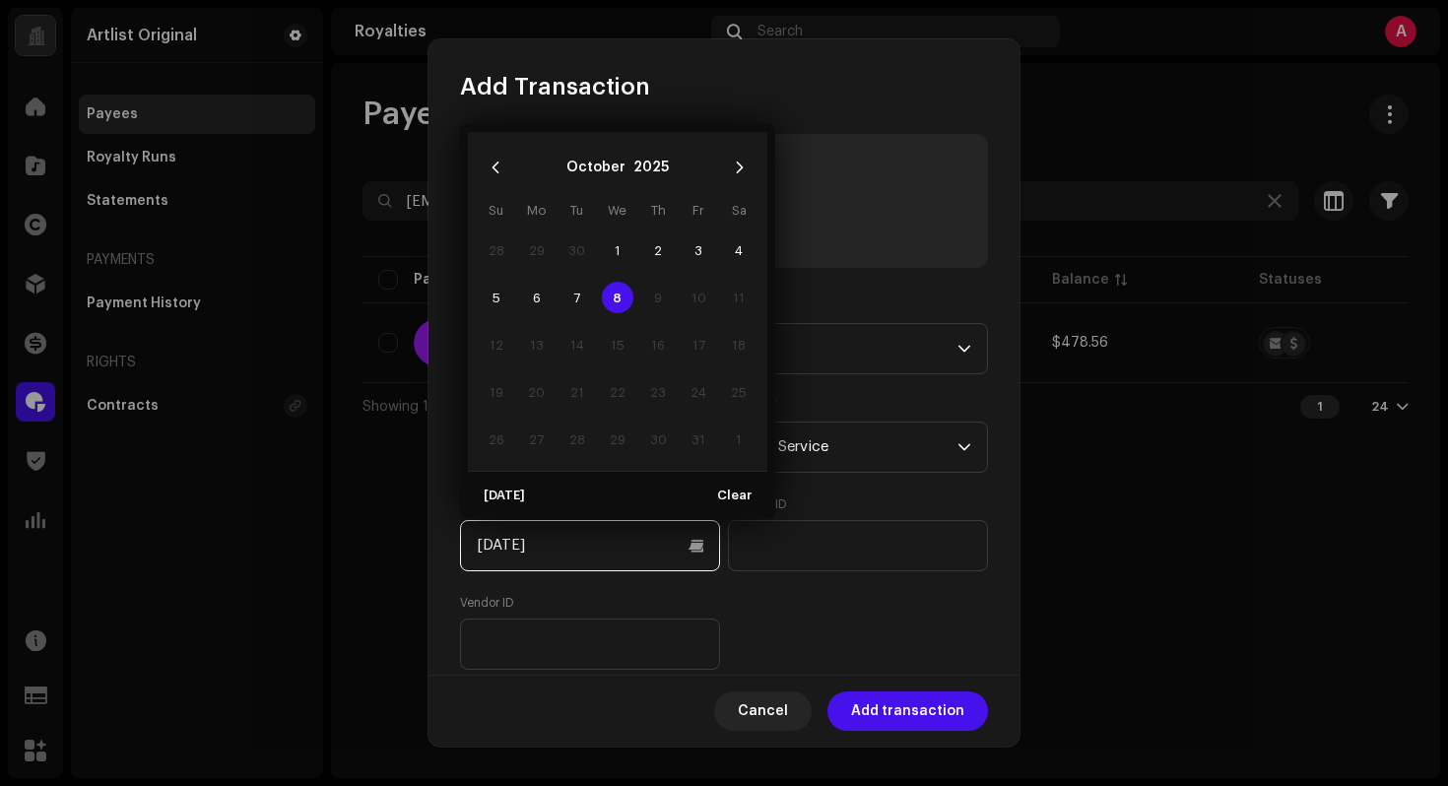
click at [668, 554] on input "[DATE]" at bounding box center [590, 545] width 260 height 51
click at [492, 167] on icon "Previous Month" at bounding box center [495, 168] width 7 height 12
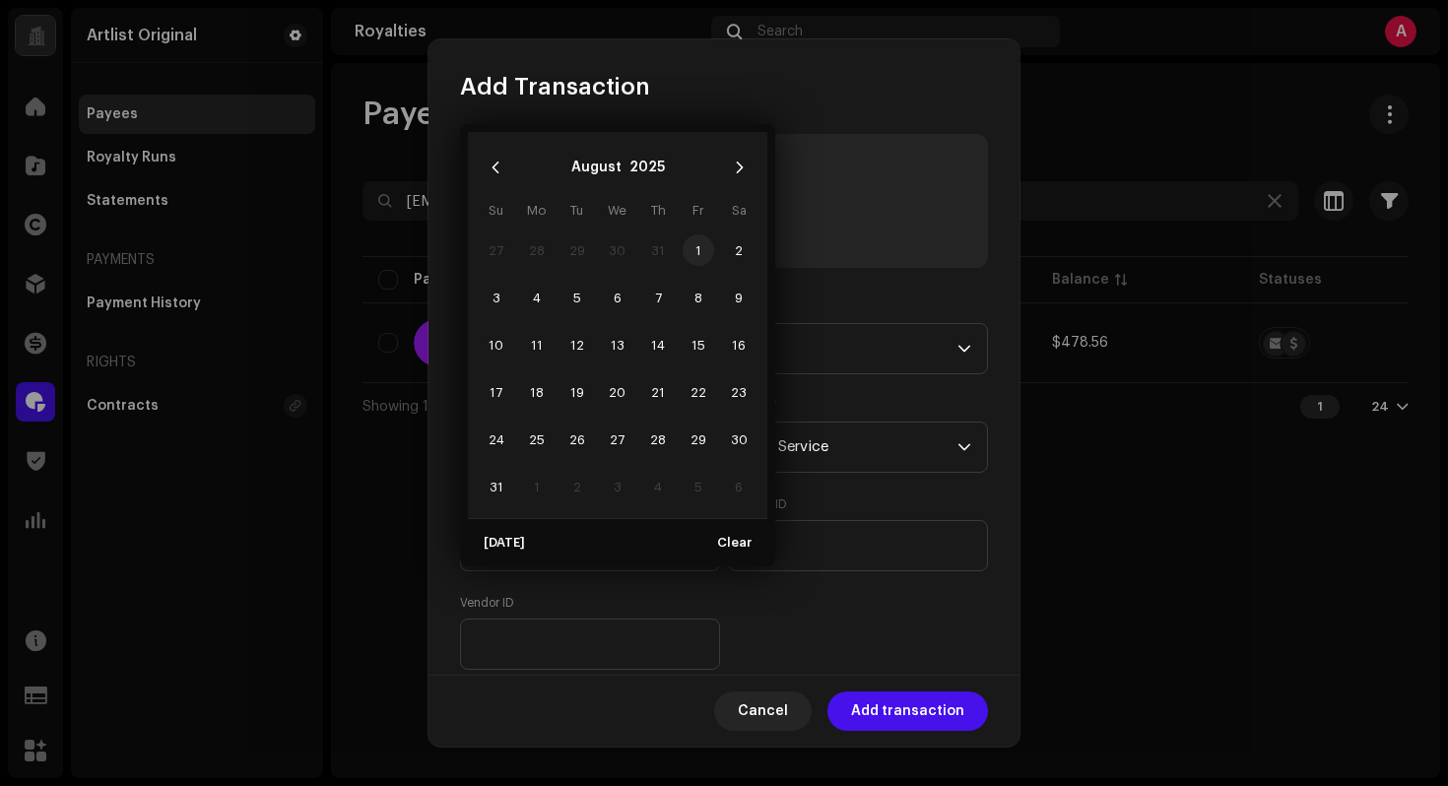
click at [688, 249] on span "1" at bounding box center [699, 250] width 32 height 32
type input "[DATE]"
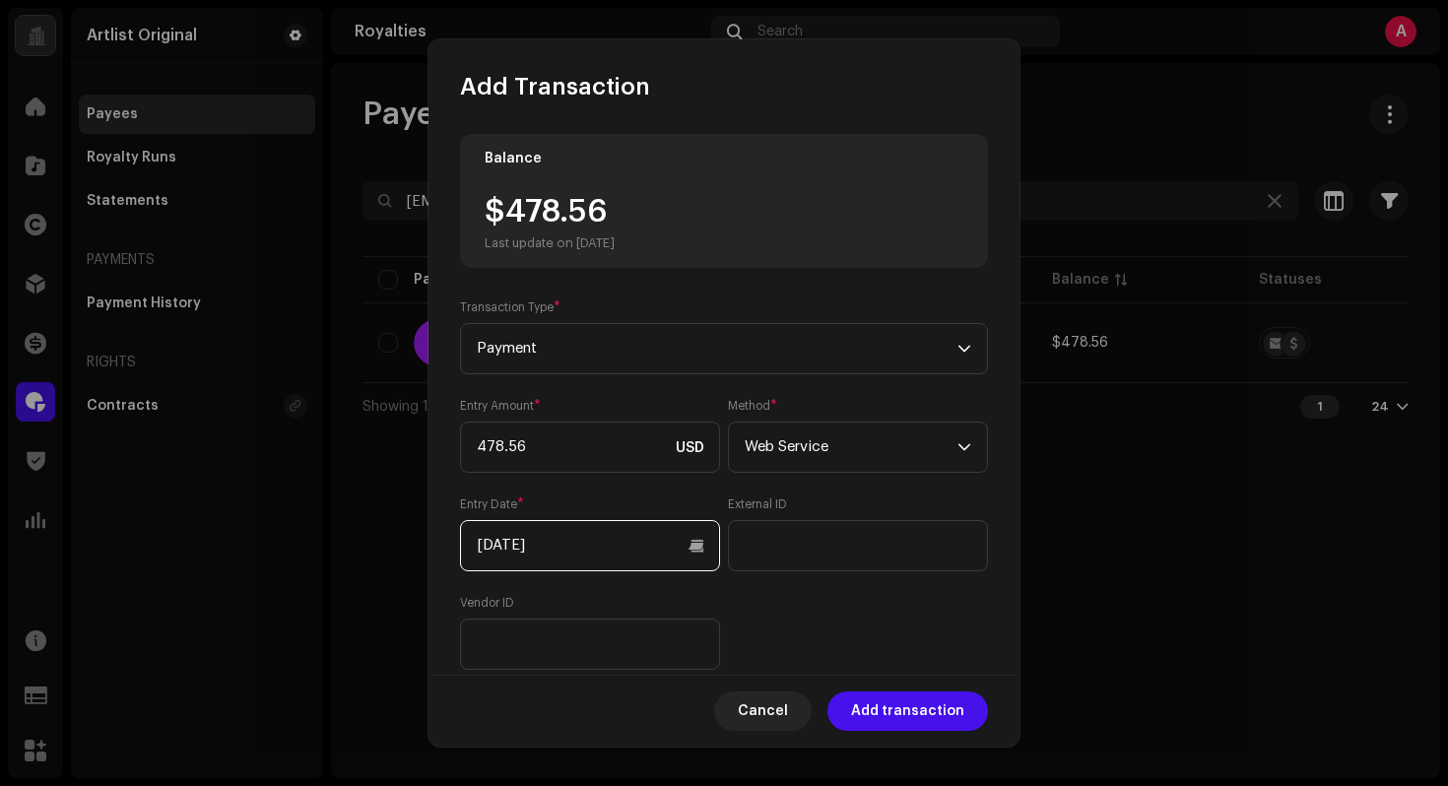
scroll to position [182, 0]
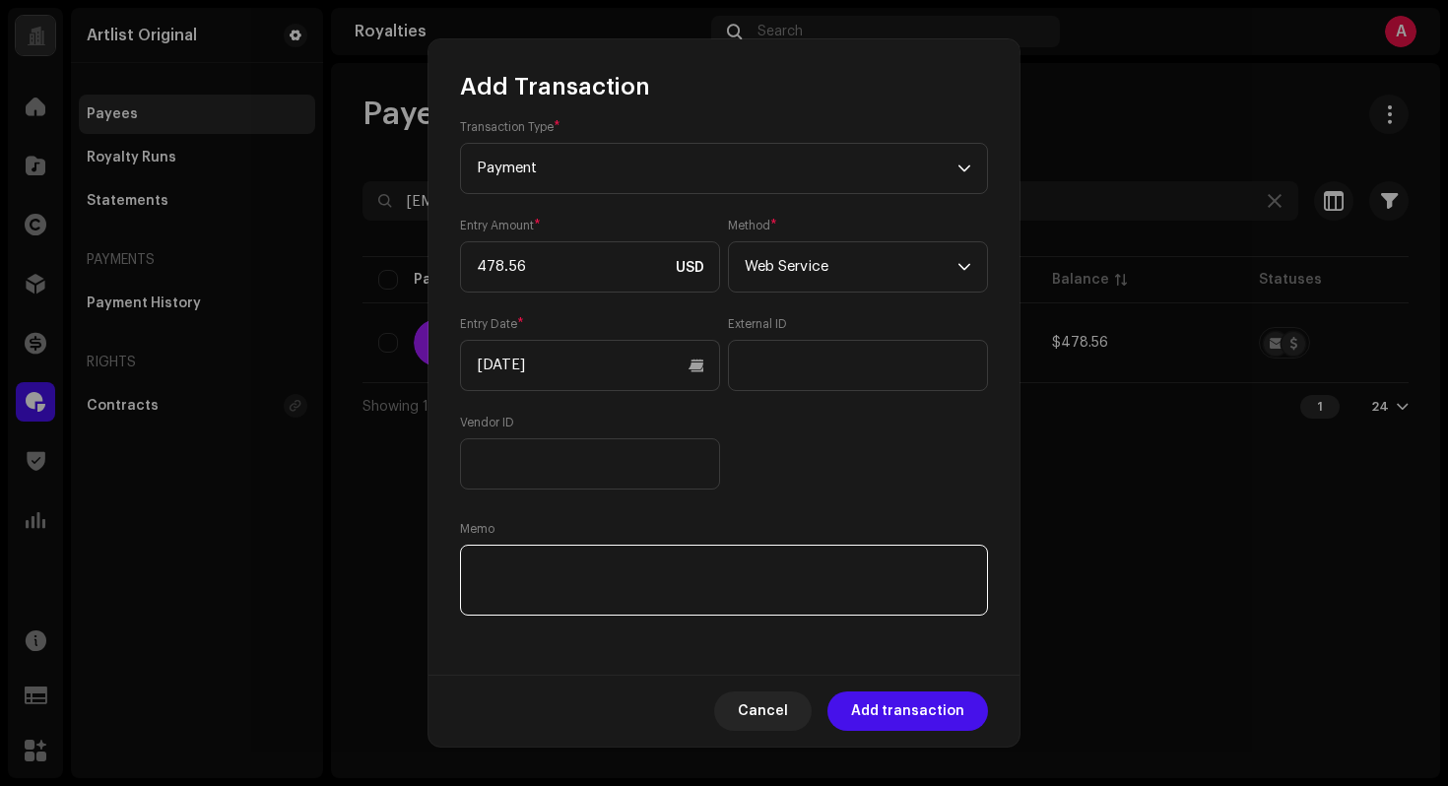
click at [833, 569] on textarea at bounding box center [724, 580] width 528 height 71
paste textarea "Statement ID: 5456439 / Invoice number: 14-2025-2026-Artlist Q2 Royalties 2025"
type textarea "Statement ID: 5456439 / Invoice number: 14-2025-2026-Artlist Q2 Royalties 2025"
drag, startPoint x: 903, startPoint y: 485, endPoint x: 925, endPoint y: 508, distance: 32.1
click at [903, 485] on div "Entry Amount * 478.56 USD Method * Web Service Entry Date * [DATE] External ID …" at bounding box center [724, 354] width 528 height 272
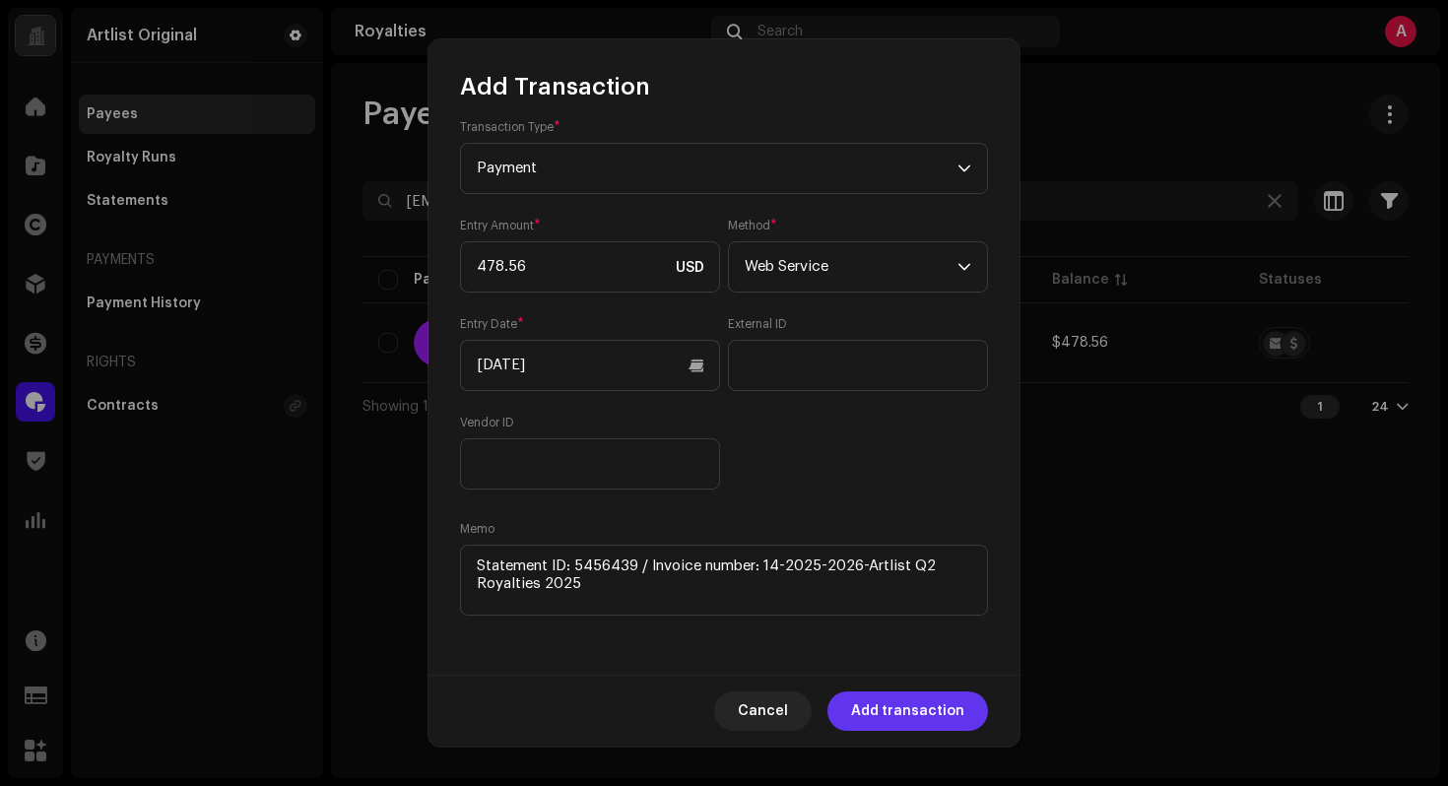
click at [956, 710] on span "Add transaction" at bounding box center [907, 710] width 113 height 39
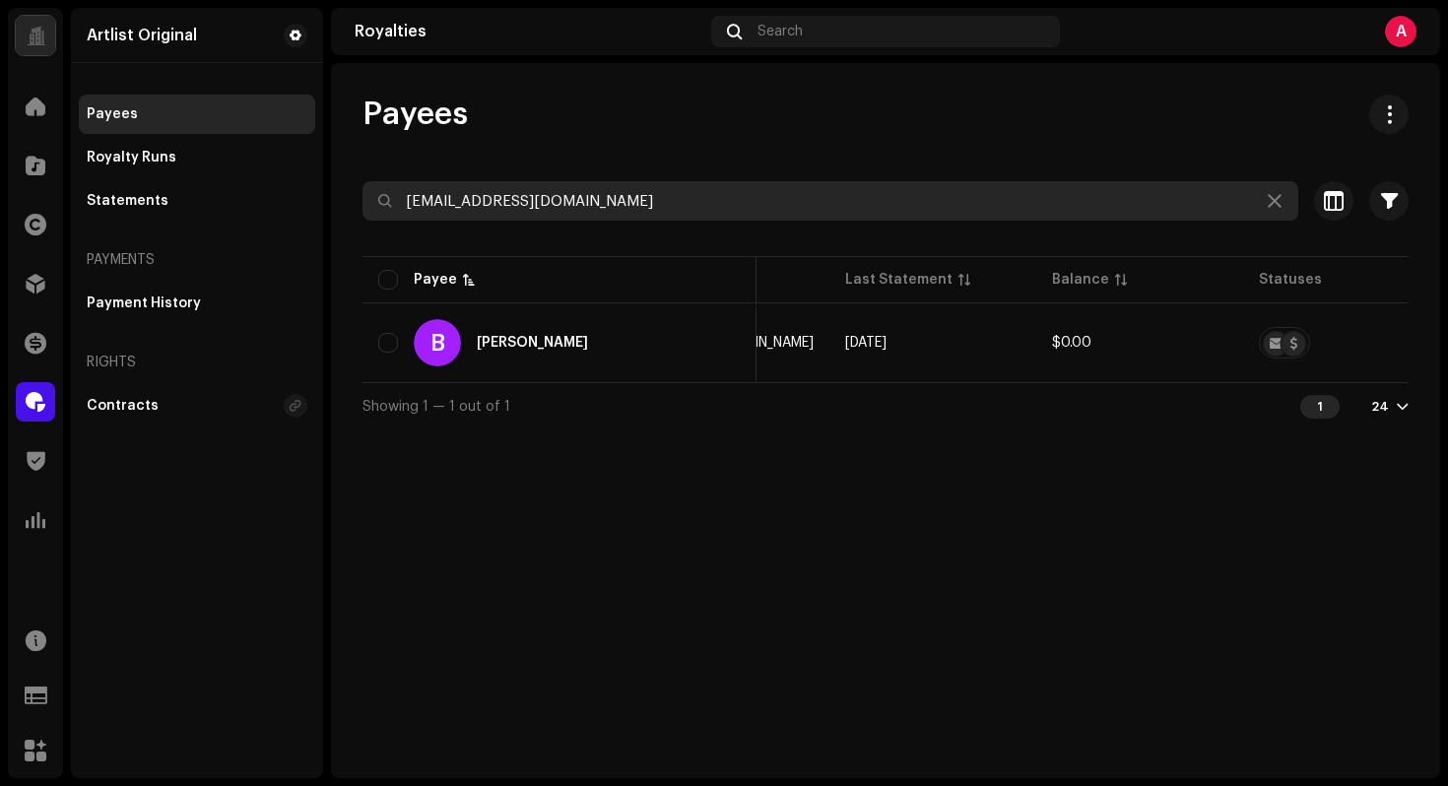
click at [661, 204] on input "[EMAIL_ADDRESS][DOMAIN_NAME]" at bounding box center [830, 200] width 936 height 39
click at [661, 203] on input "[EMAIL_ADDRESS][DOMAIN_NAME]" at bounding box center [830, 200] width 936 height 39
click at [661, 204] on input "[EMAIL_ADDRESS][DOMAIN_NAME]" at bounding box center [830, 200] width 936 height 39
paste input "usicannapancaldi"
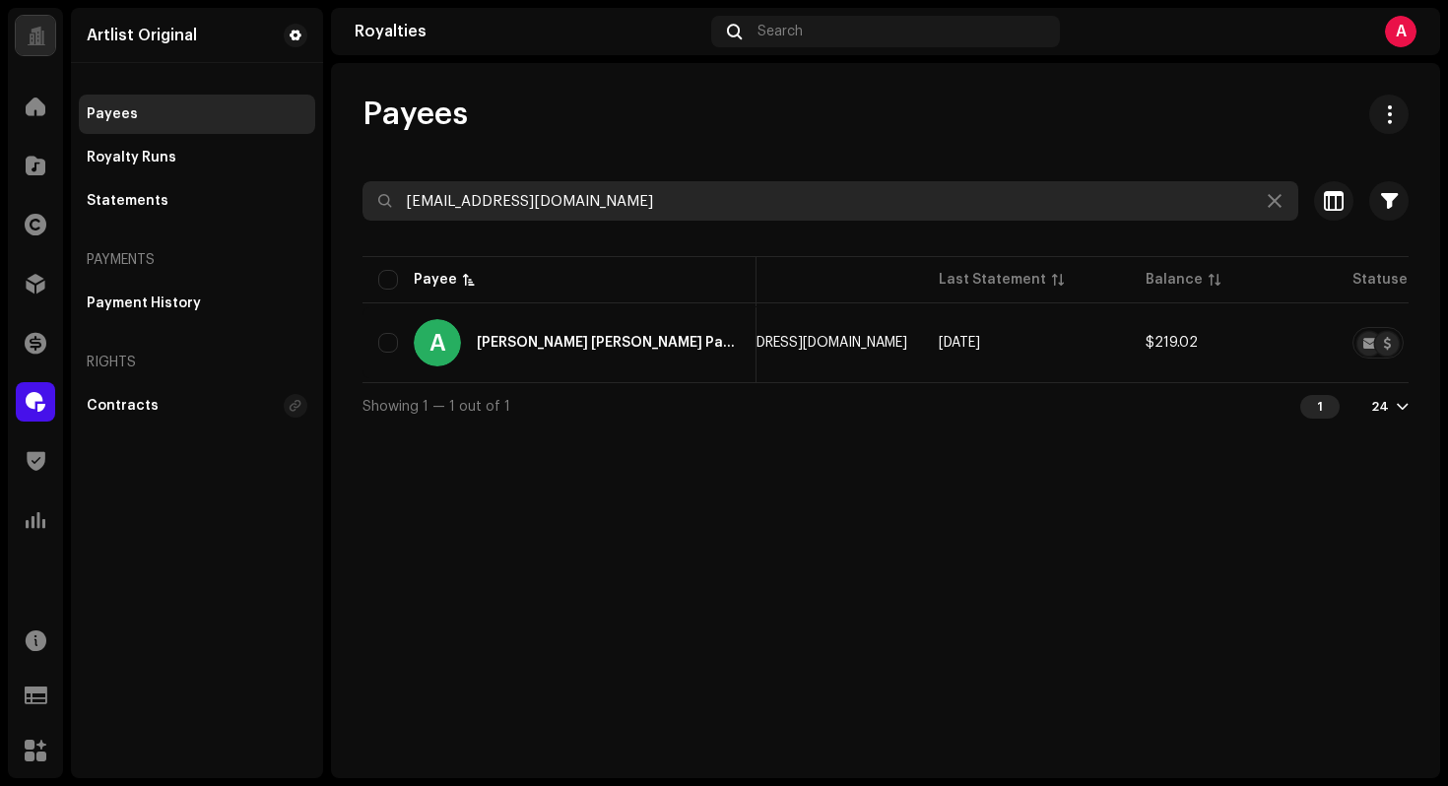
type input "[EMAIL_ADDRESS][DOMAIN_NAME]"
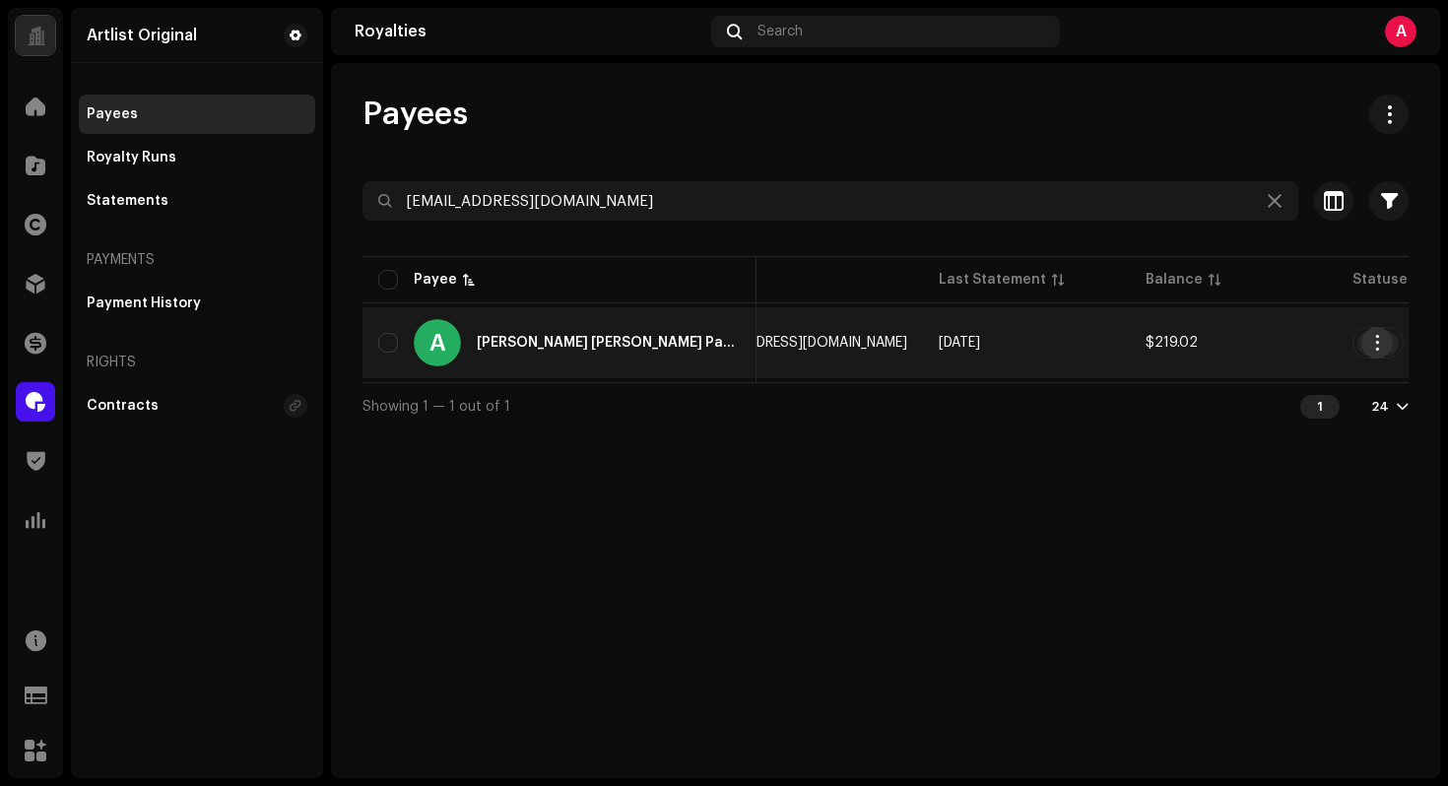
click at [1375, 344] on span "button" at bounding box center [1377, 343] width 15 height 16
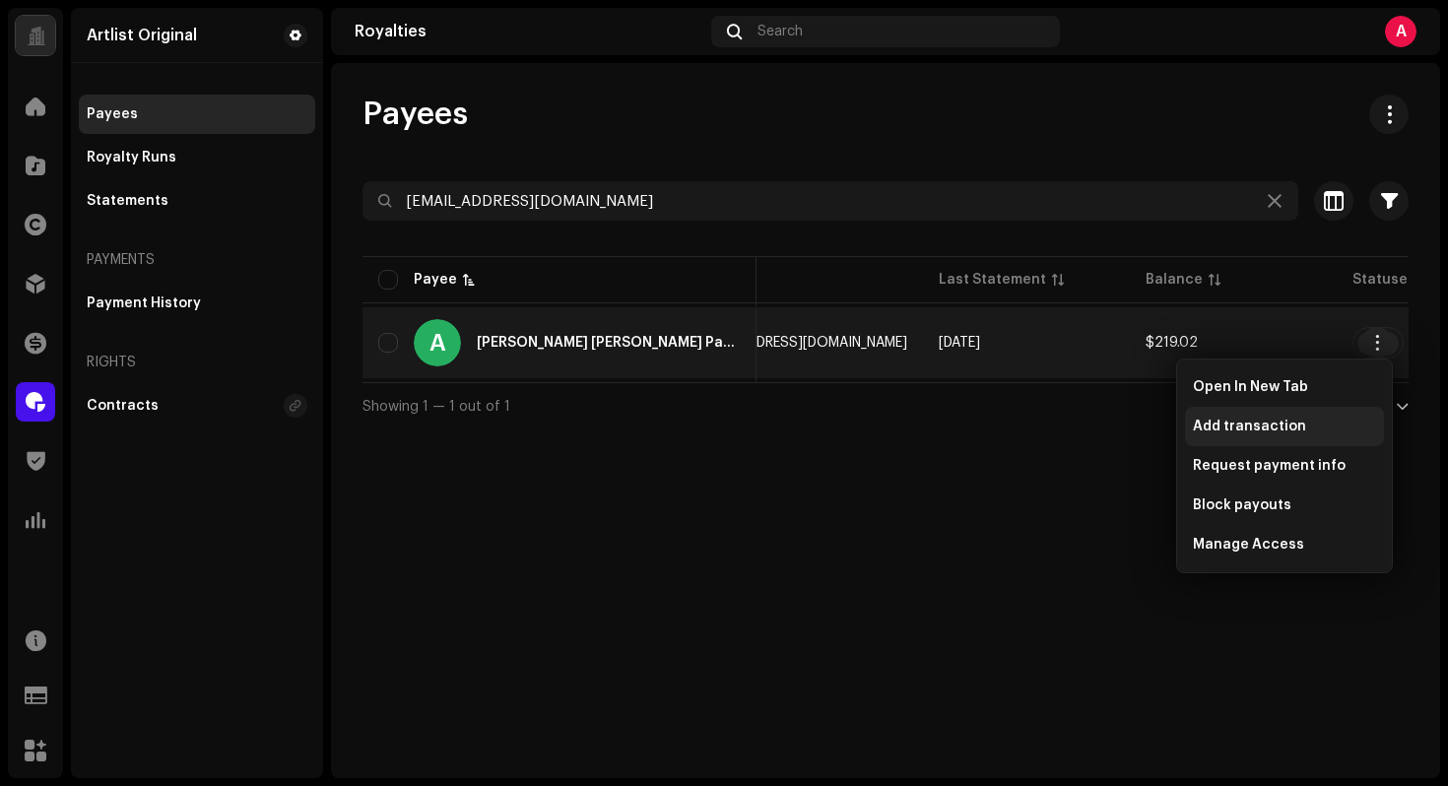
click at [1283, 421] on span "Add transaction" at bounding box center [1249, 427] width 113 height 16
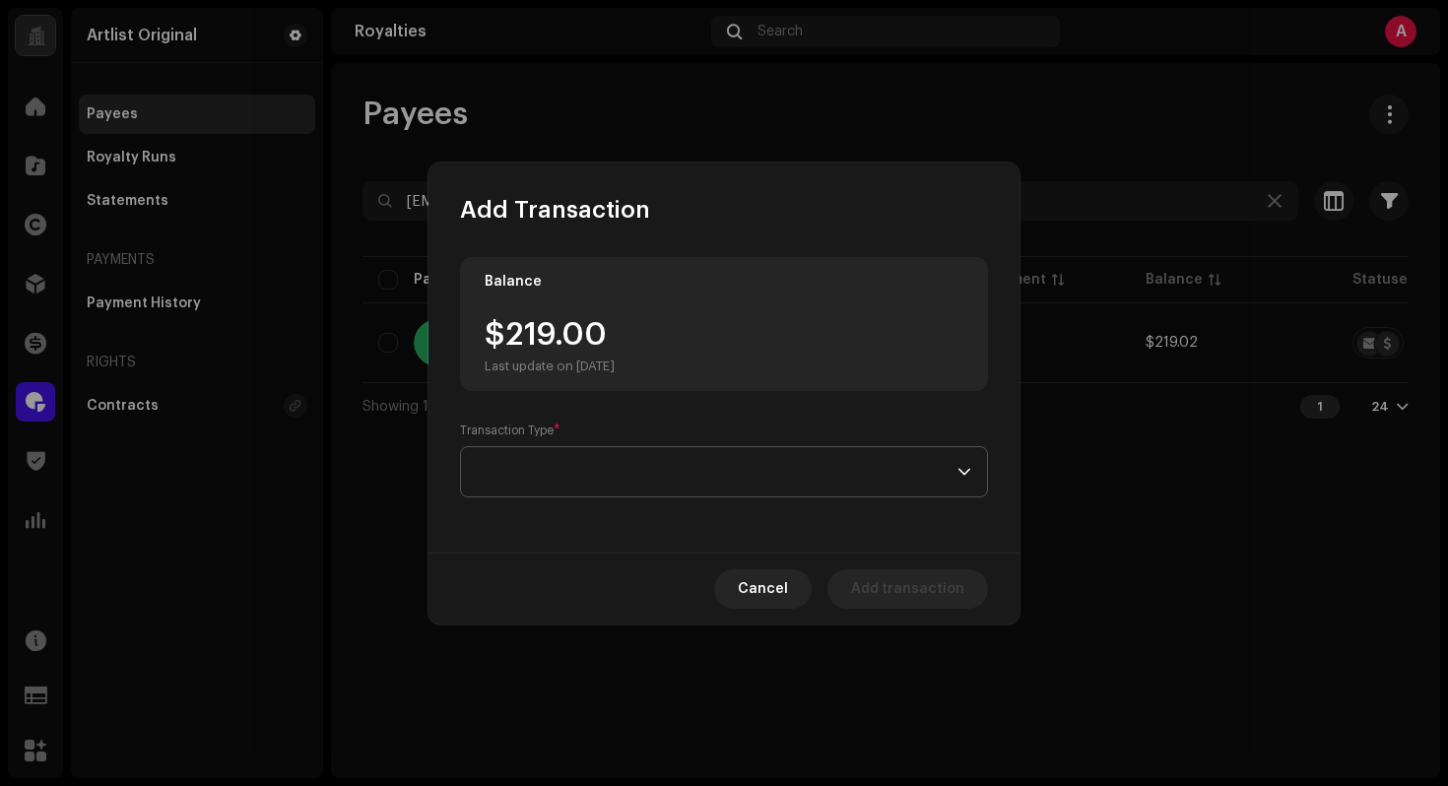
click at [726, 480] on span at bounding box center [717, 471] width 481 height 49
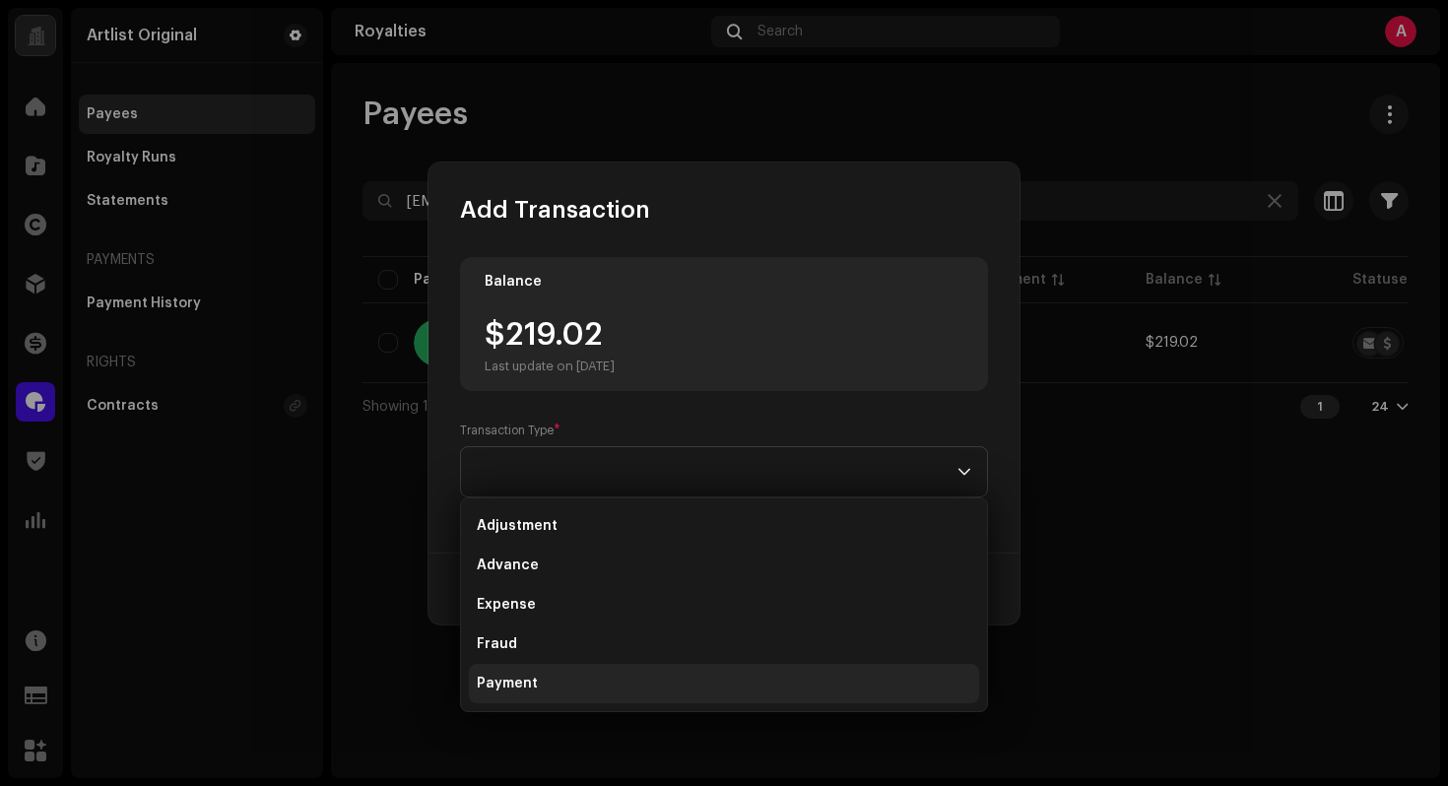
click at [554, 686] on li "Payment" at bounding box center [724, 683] width 510 height 39
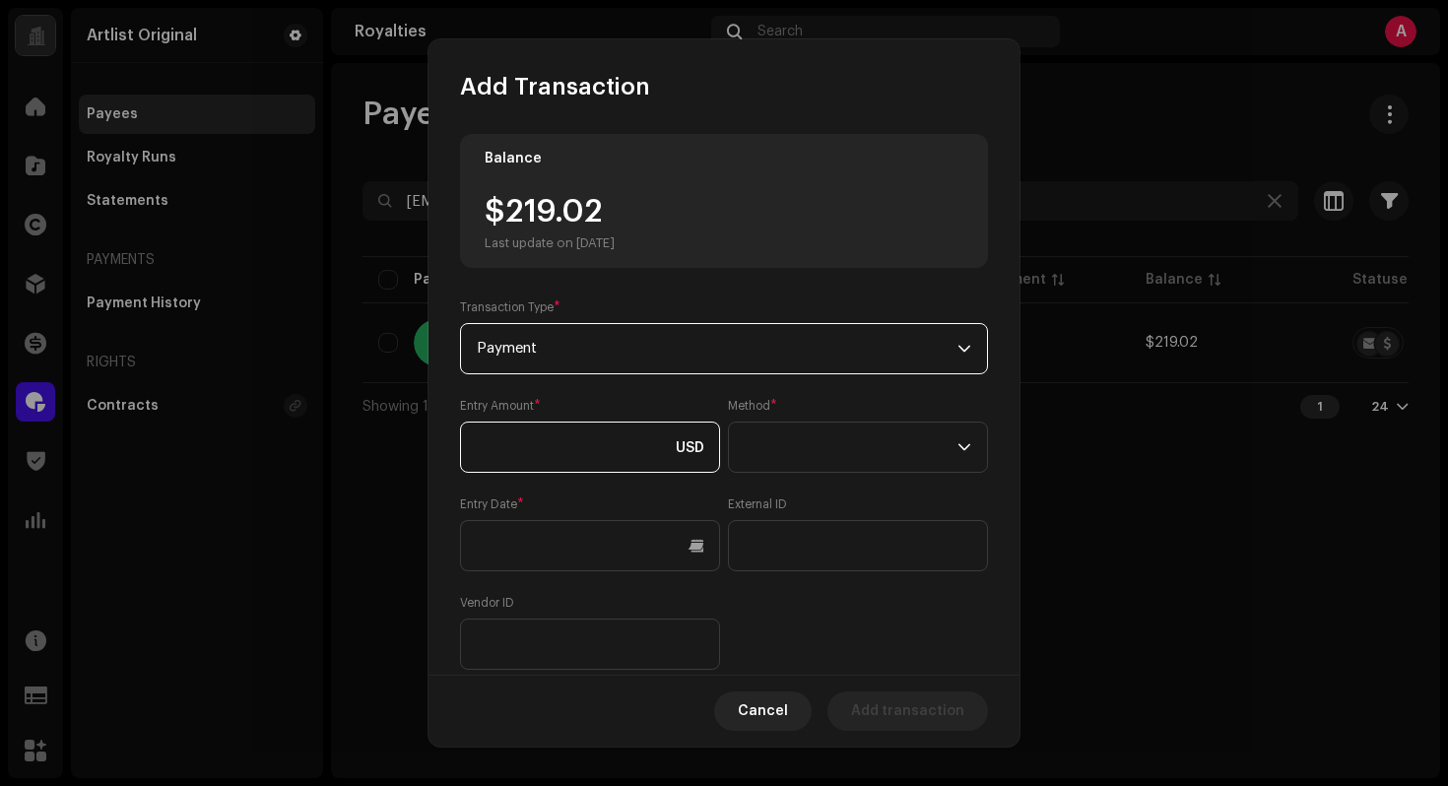
click at [628, 459] on input at bounding box center [590, 447] width 260 height 51
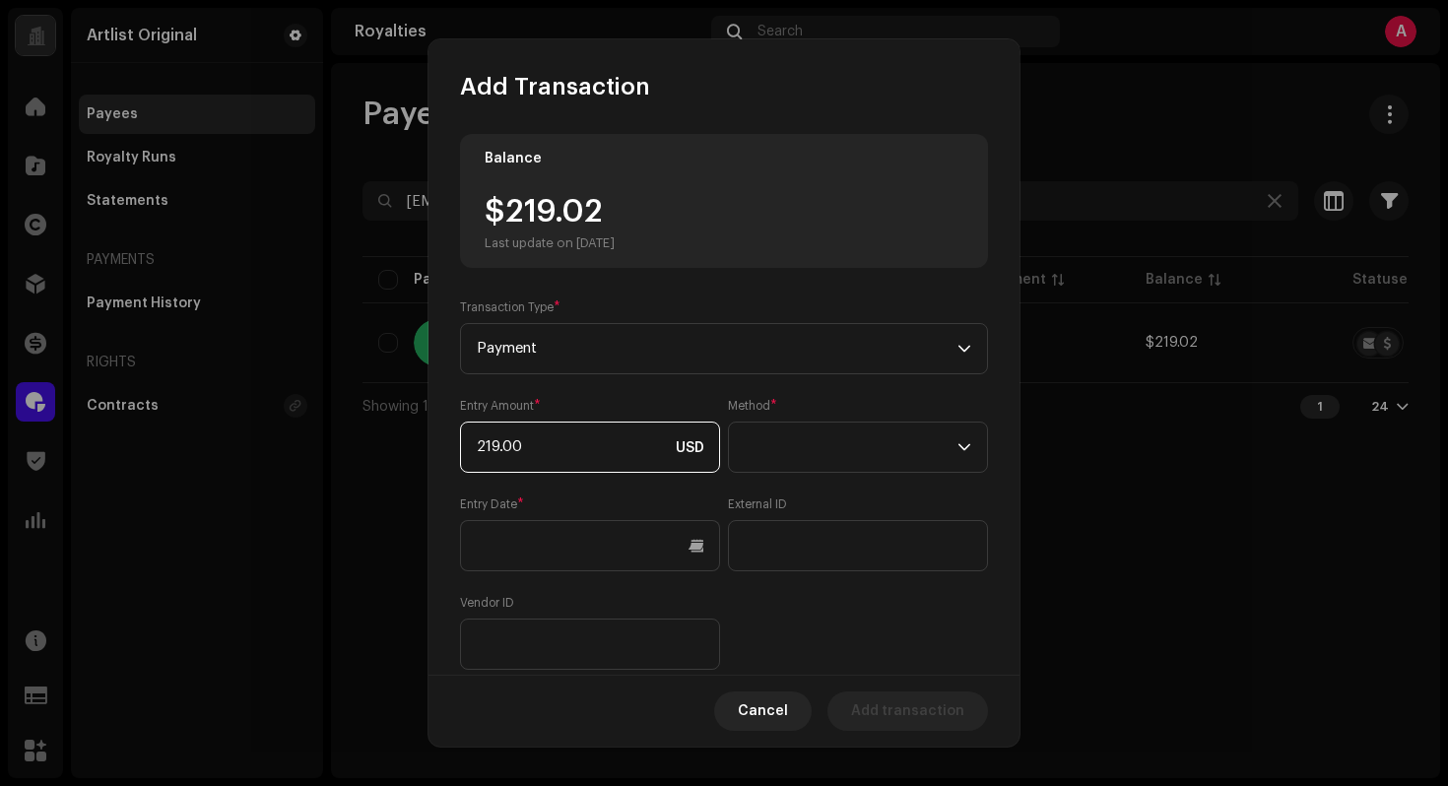
type input "219.02"
click at [882, 455] on span at bounding box center [851, 447] width 213 height 49
click at [846, 624] on li "Web Service" at bounding box center [852, 620] width 238 height 39
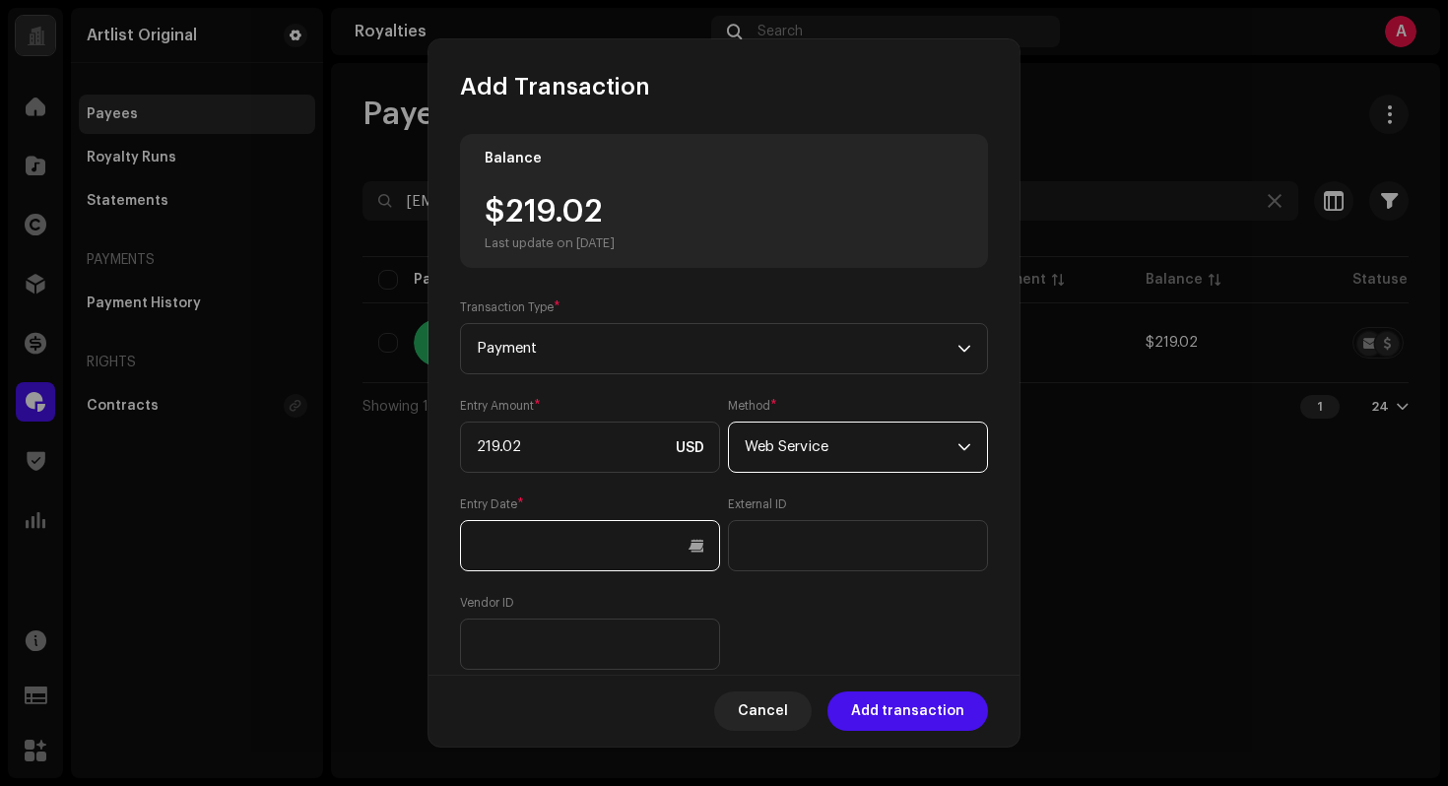
click at [636, 546] on input "text" at bounding box center [590, 545] width 260 height 51
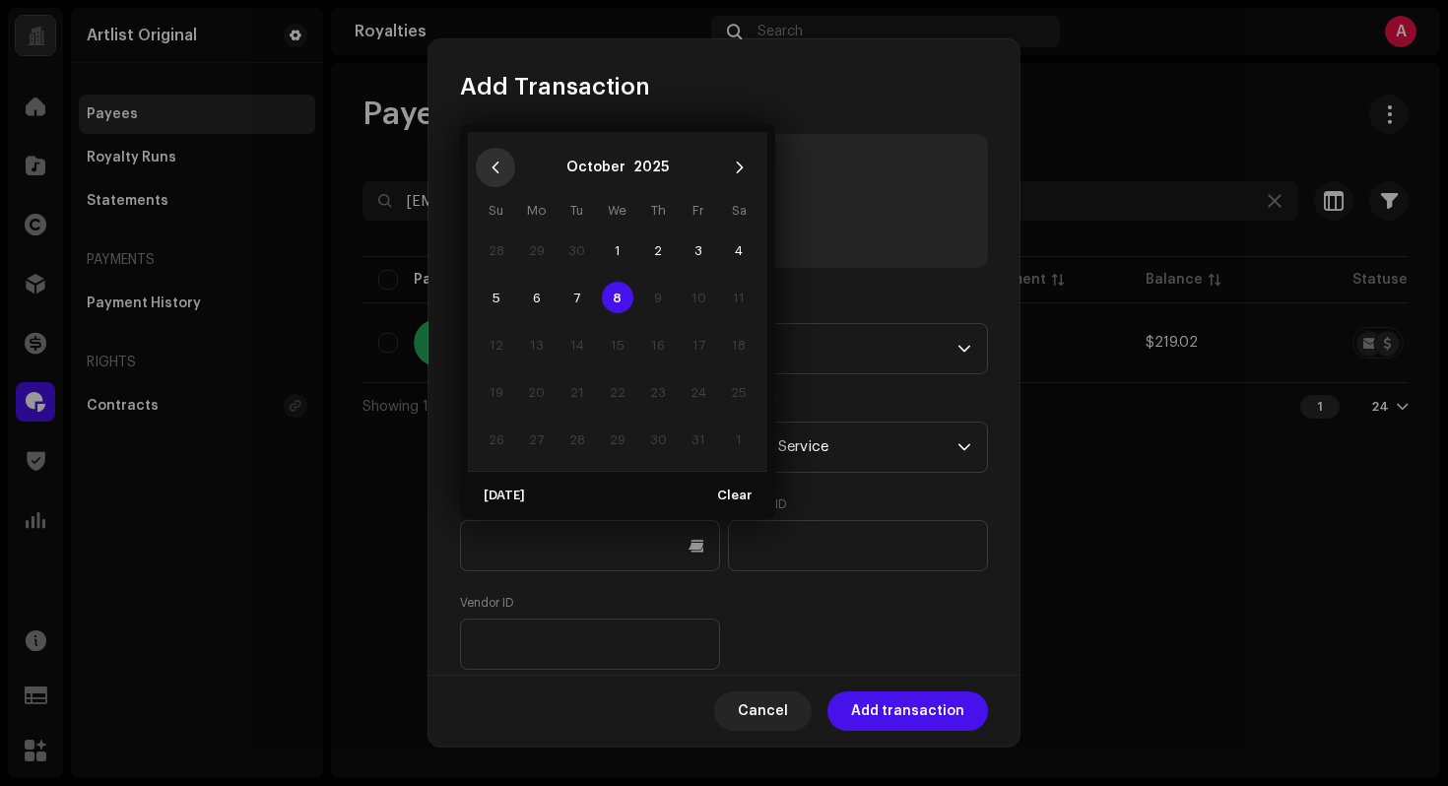
click at [498, 163] on icon "Previous Month" at bounding box center [496, 168] width 14 height 14
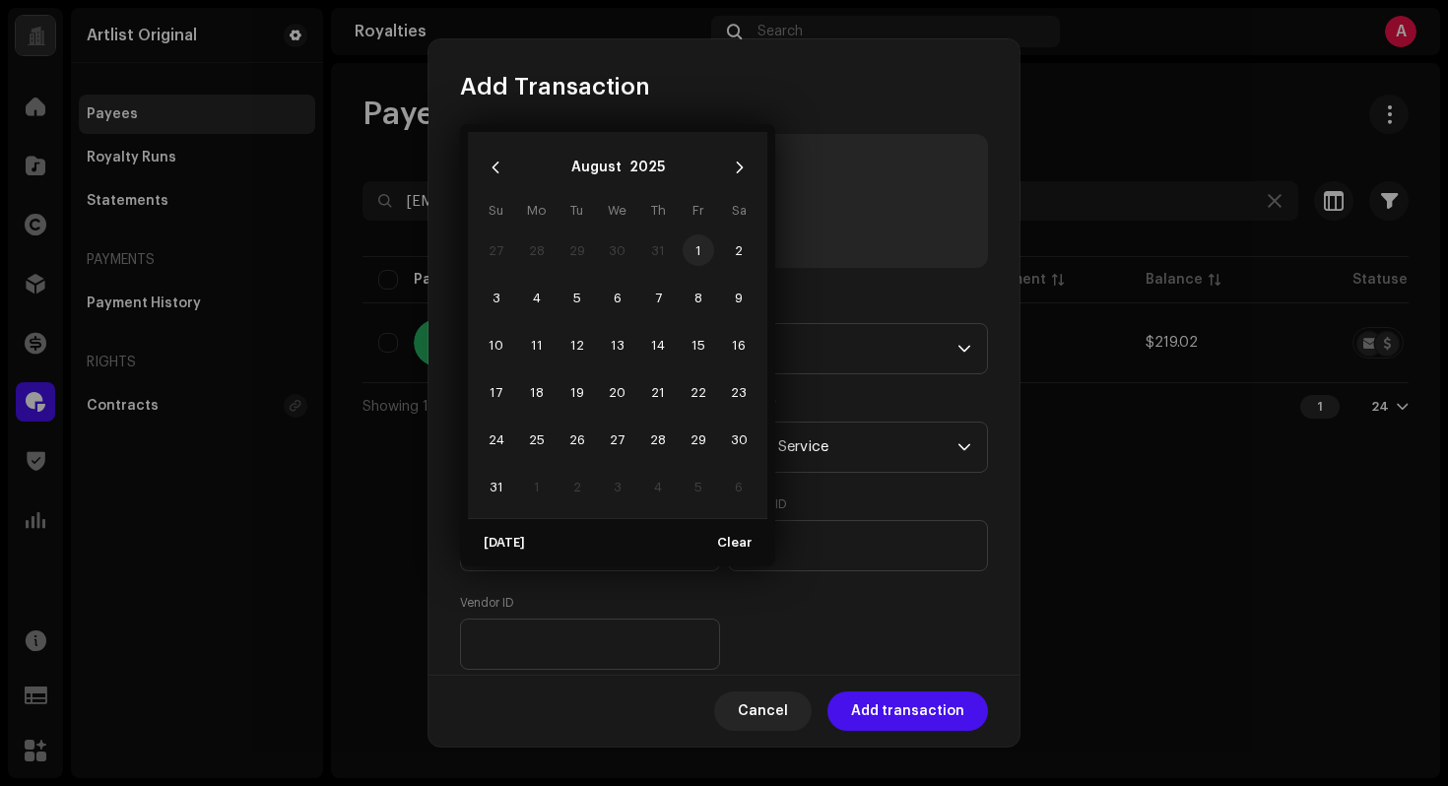
click at [694, 250] on span "1" at bounding box center [699, 250] width 32 height 32
type input "[DATE]"
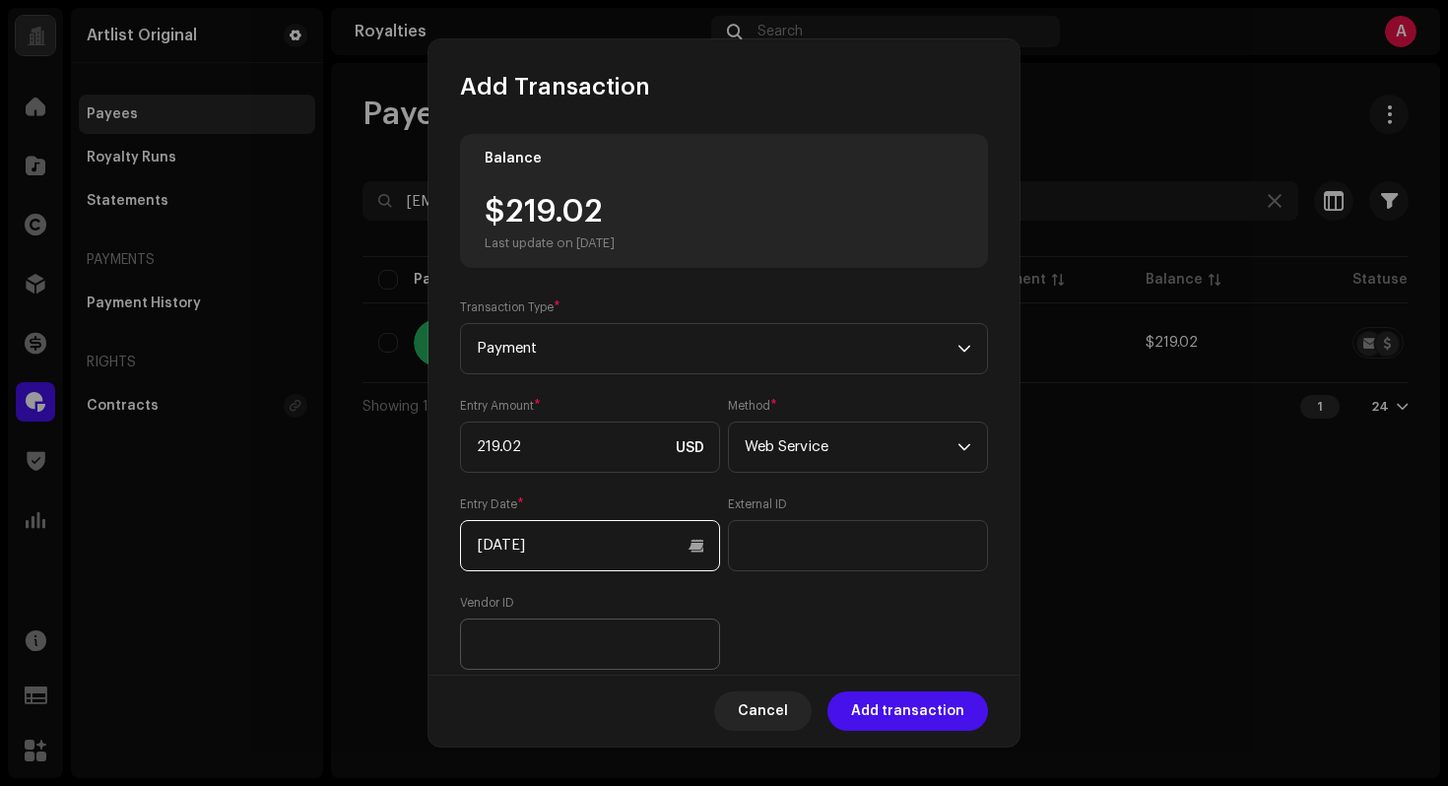
scroll to position [182, 0]
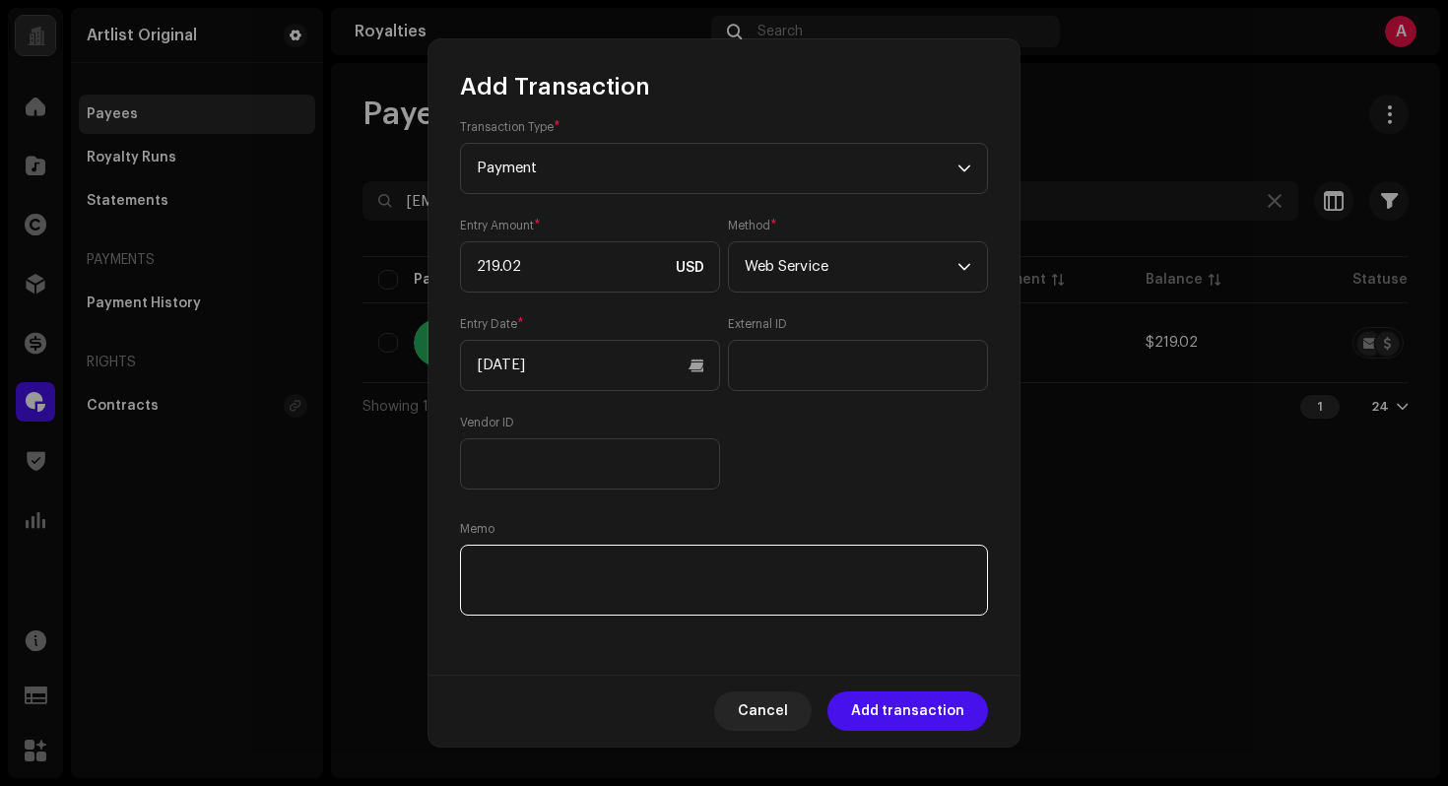
click at [539, 602] on textarea at bounding box center [724, 580] width 528 height 71
paste textarea "Statement ID: 5456440 / Invoice number: 9000"
type textarea "Statement ID: 5456440 / Invoice number: 9000"
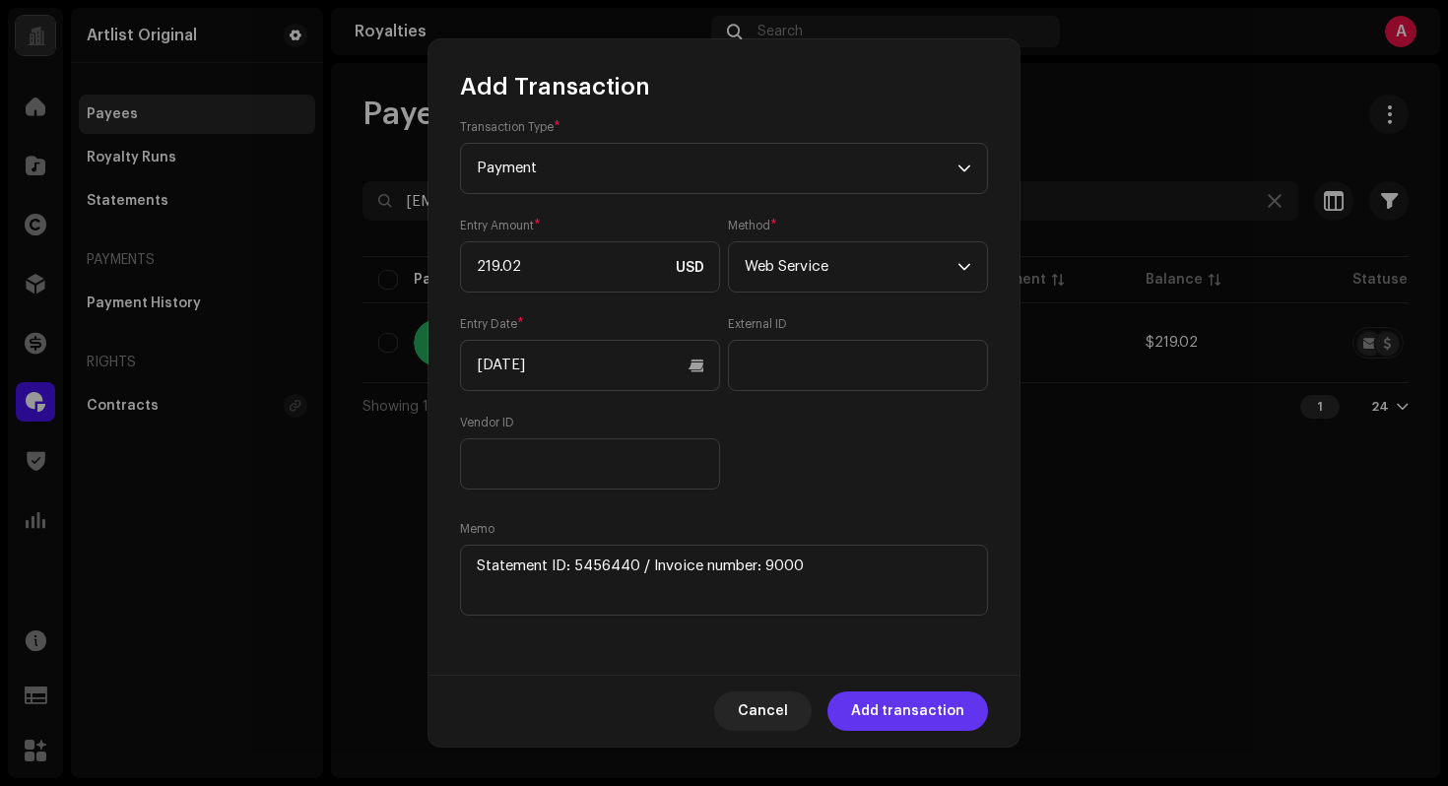
click at [925, 726] on span "Add transaction" at bounding box center [907, 710] width 113 height 39
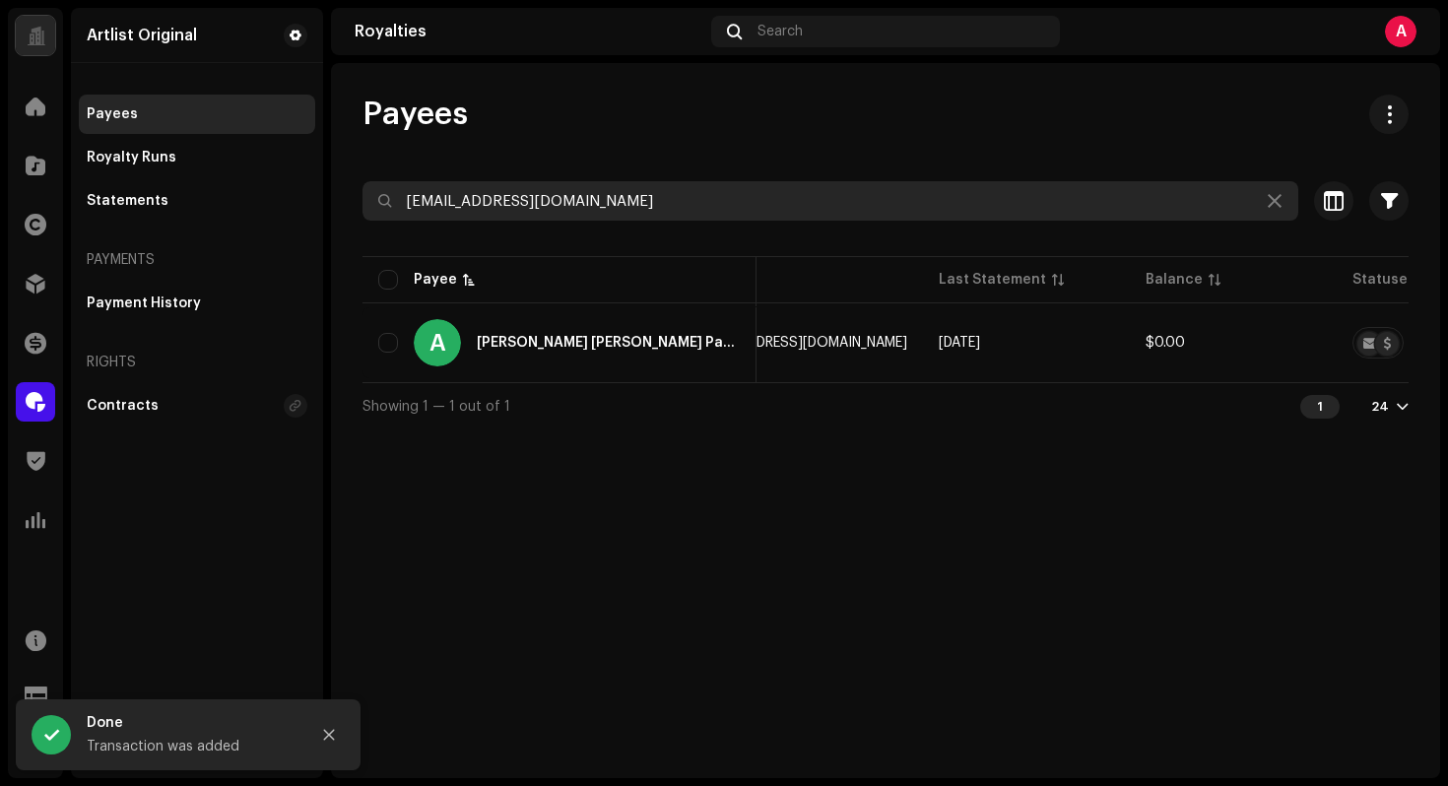
click at [718, 204] on input "[EMAIL_ADDRESS][DOMAIN_NAME]" at bounding box center [830, 200] width 936 height 39
paste input "Romikopelman5397"
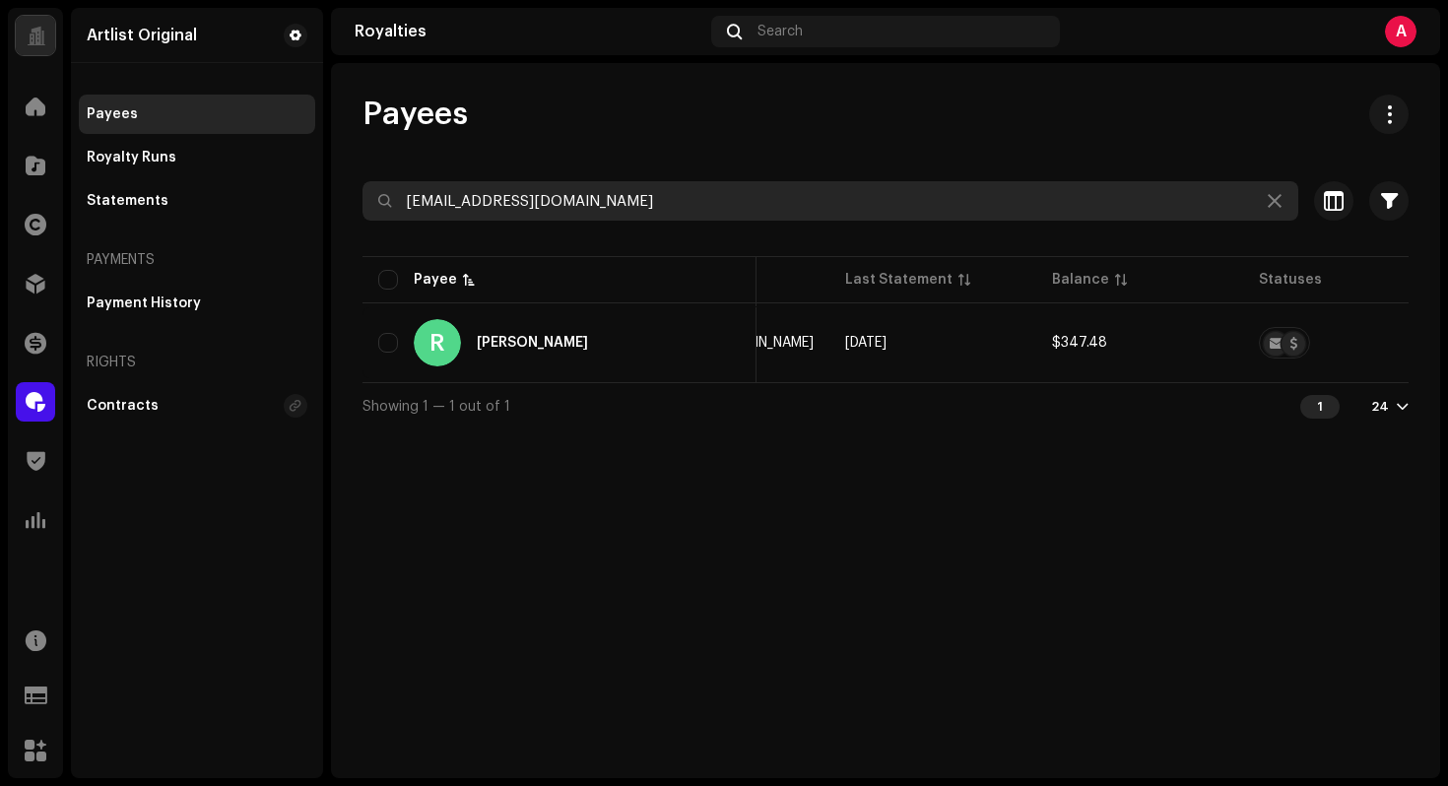
type input "[EMAIL_ADDRESS][DOMAIN_NAME]"
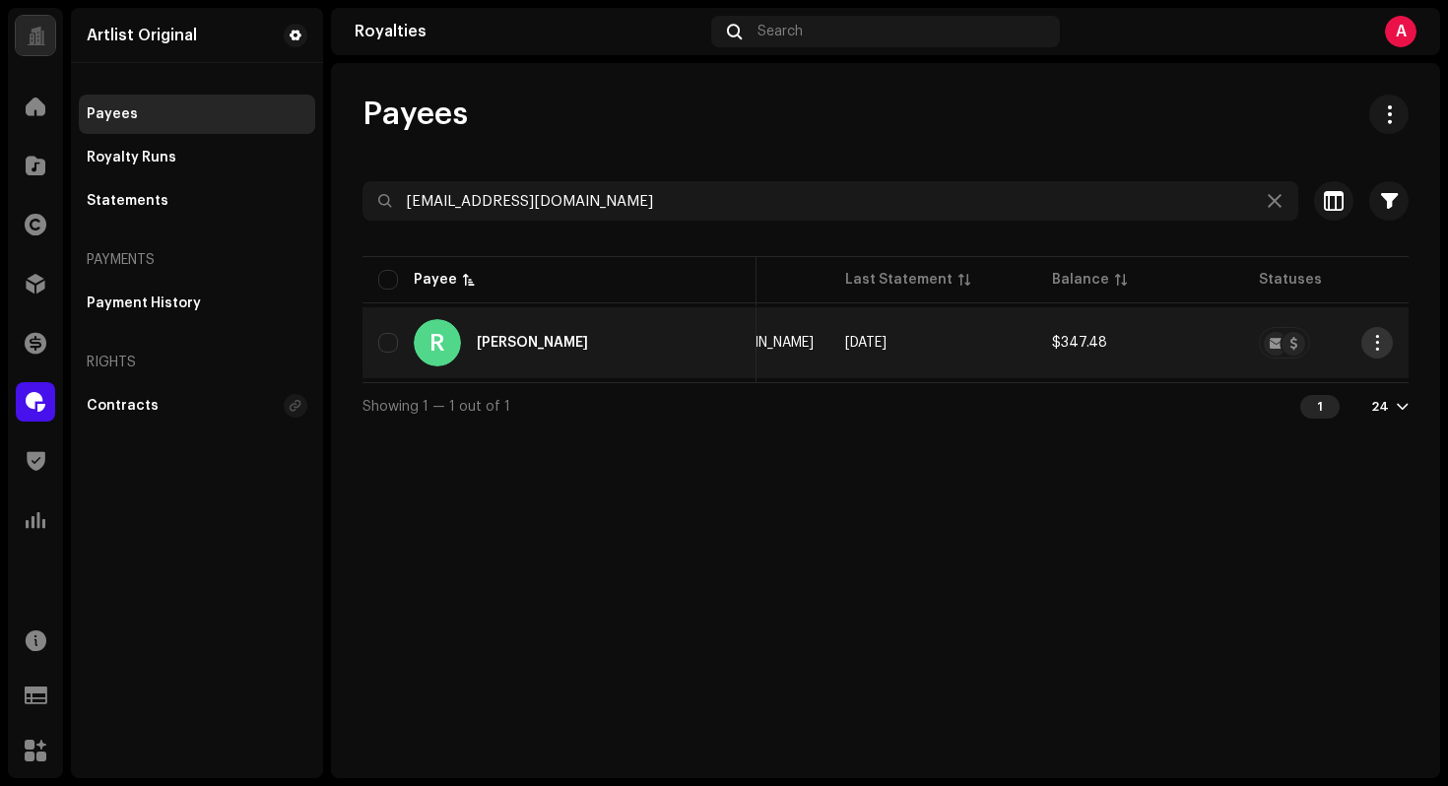
click at [1366, 343] on button "button" at bounding box center [1377, 343] width 32 height 32
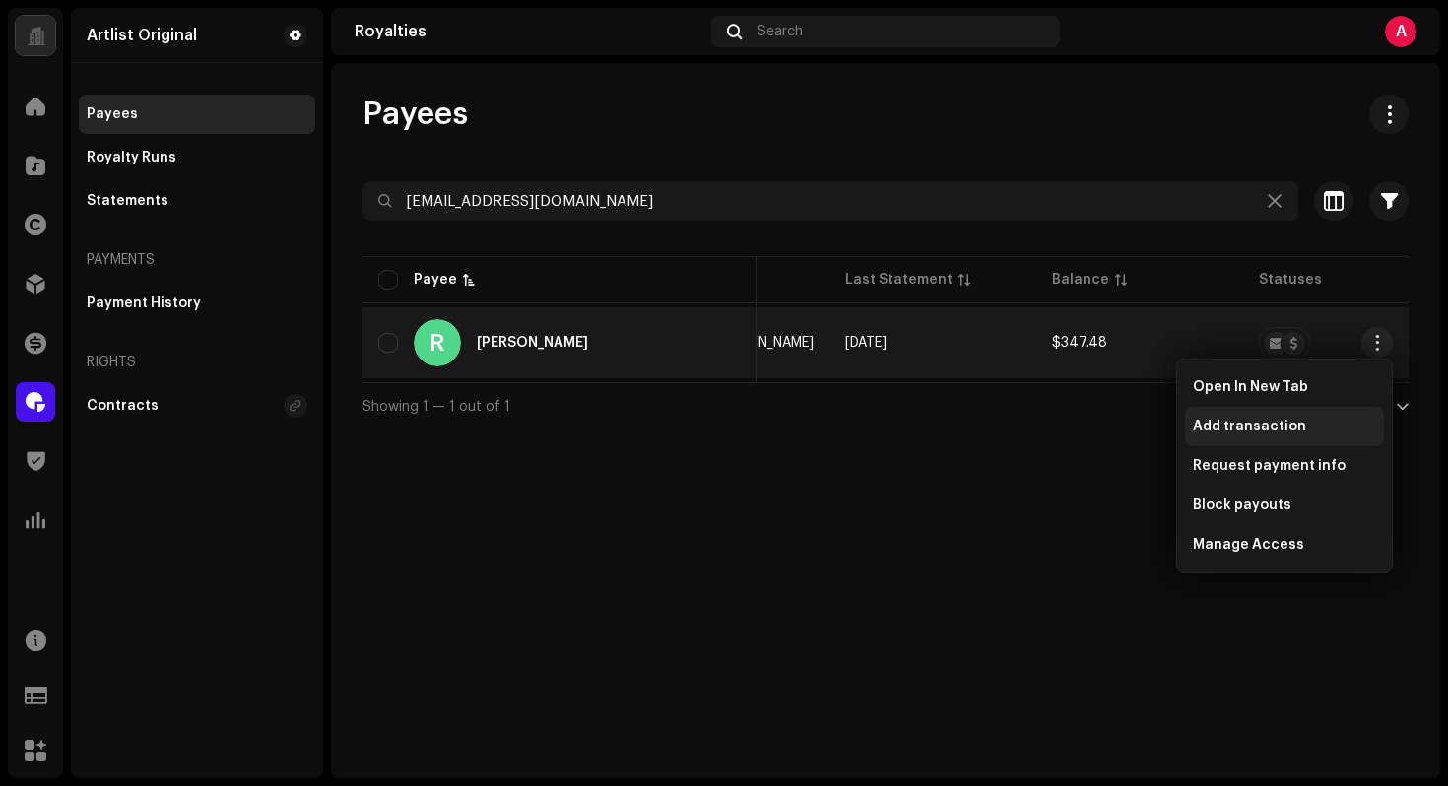
click at [1257, 427] on span "Add transaction" at bounding box center [1249, 427] width 113 height 16
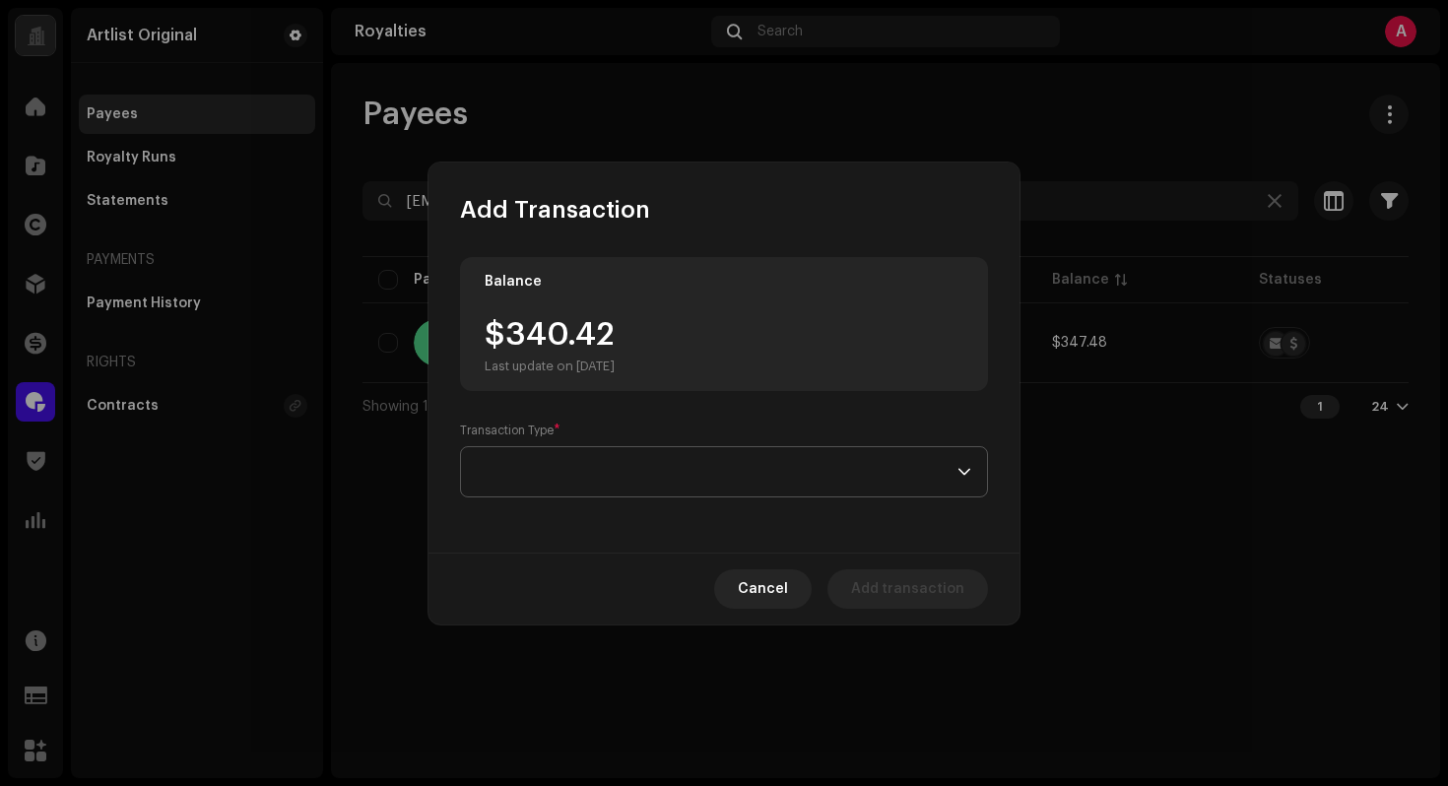
click at [820, 461] on span at bounding box center [717, 471] width 481 height 49
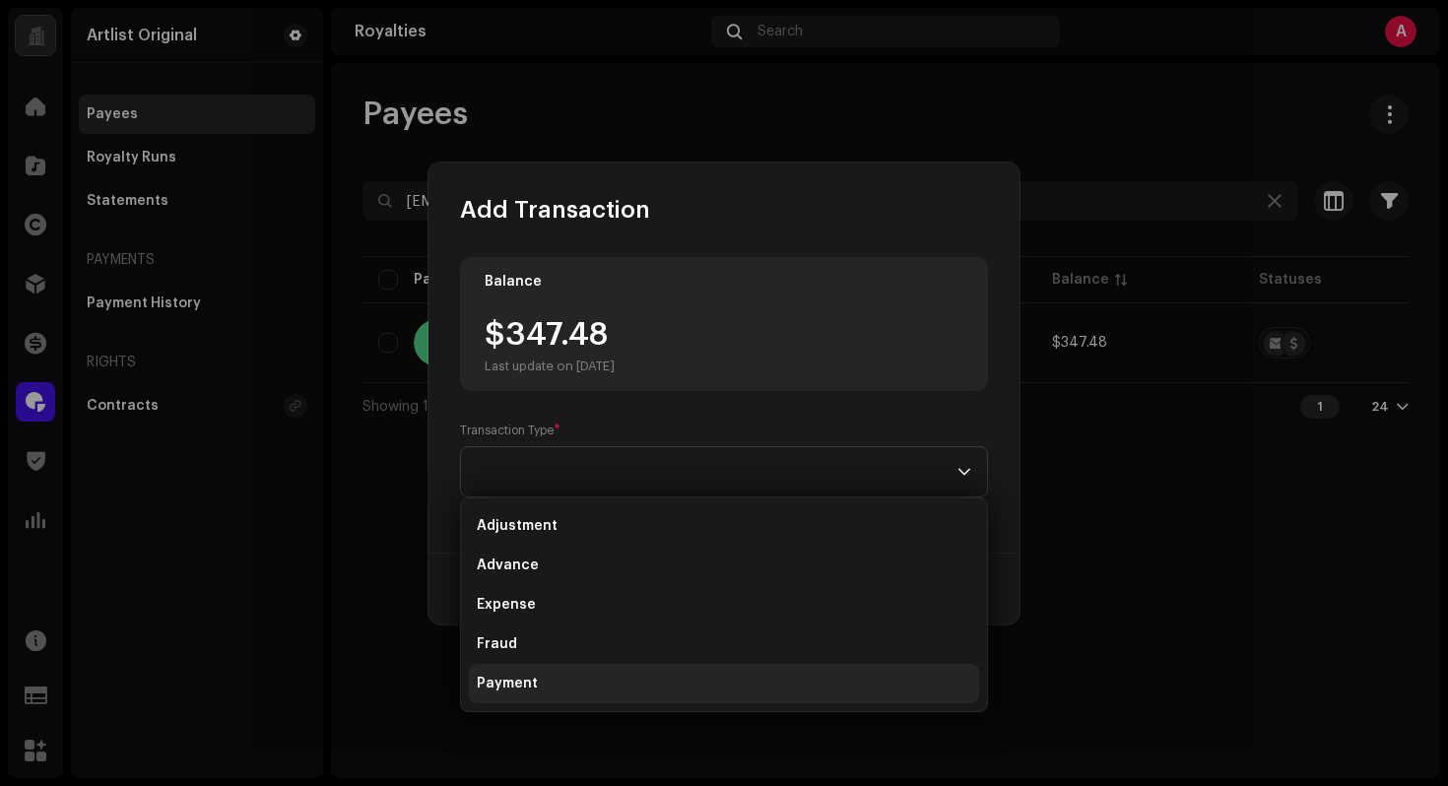
click at [512, 685] on span "Payment" at bounding box center [507, 684] width 61 height 20
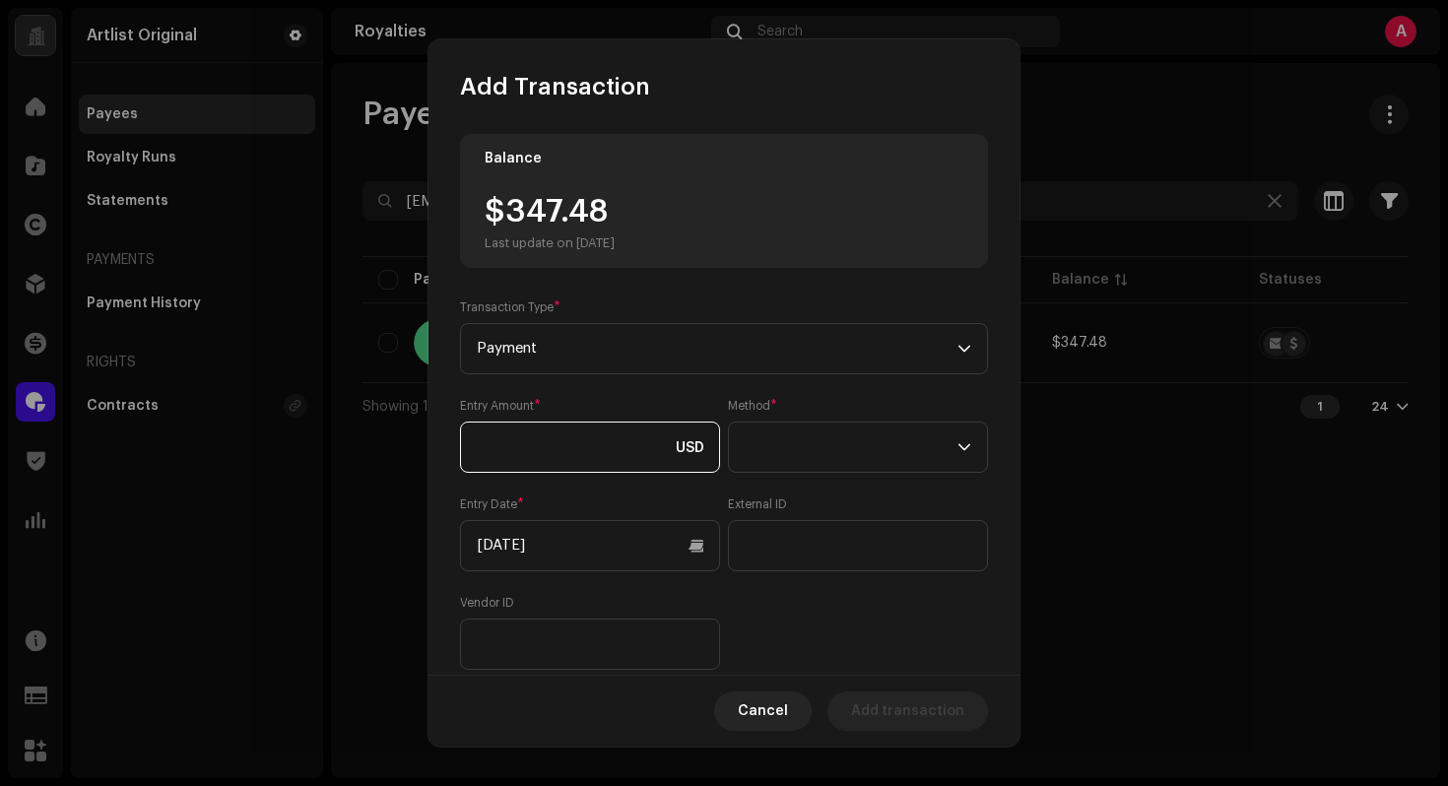
click at [574, 430] on input at bounding box center [590, 447] width 260 height 51
type input "347.48"
click at [882, 448] on span at bounding box center [851, 447] width 213 height 49
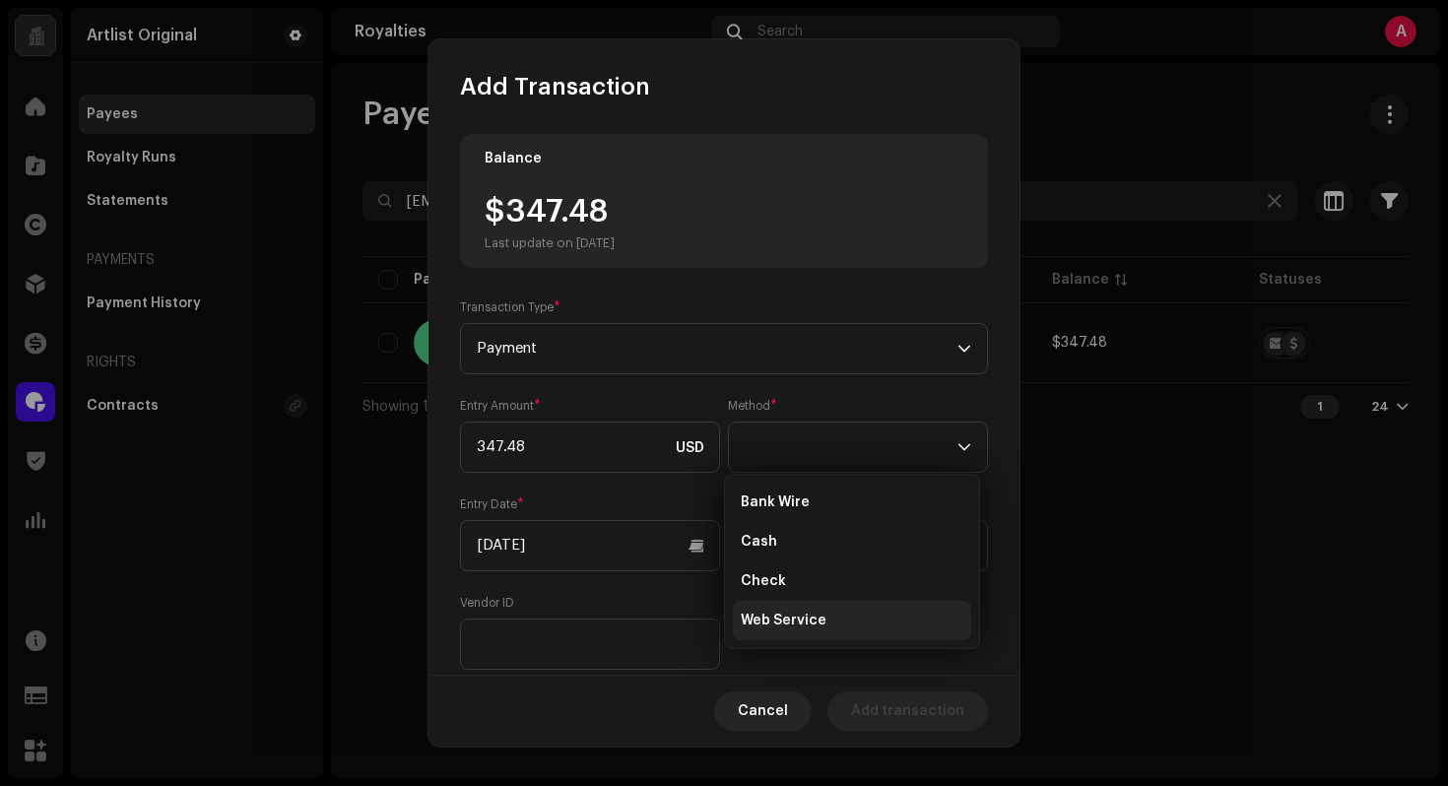
click at [830, 605] on li "Web Service" at bounding box center [852, 620] width 238 height 39
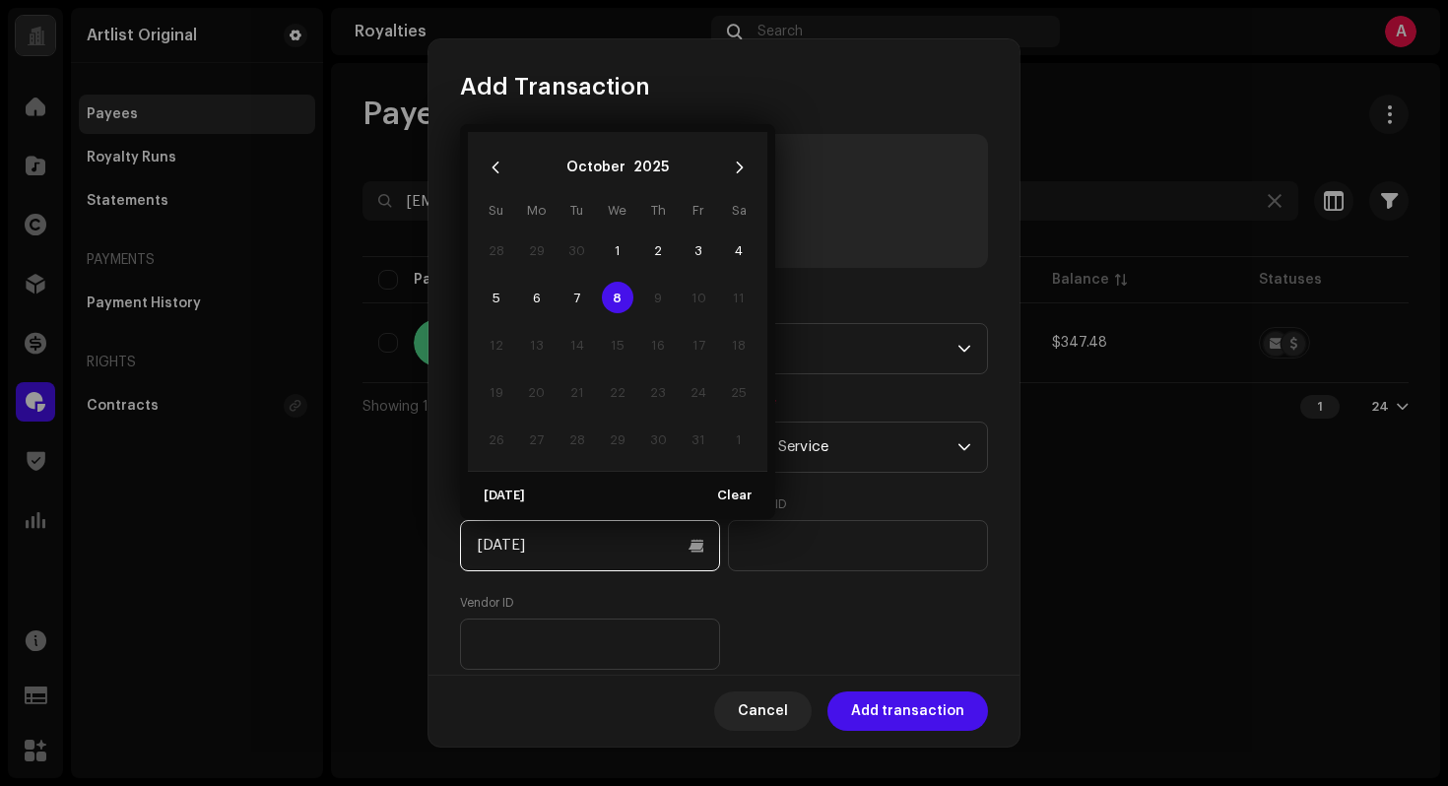
click at [703, 546] on input "[DATE]" at bounding box center [590, 545] width 260 height 51
click at [490, 162] on icon "Previous Month" at bounding box center [496, 168] width 14 height 14
click at [539, 353] on span "15" at bounding box center [537, 345] width 32 height 32
type input "[DATE]"
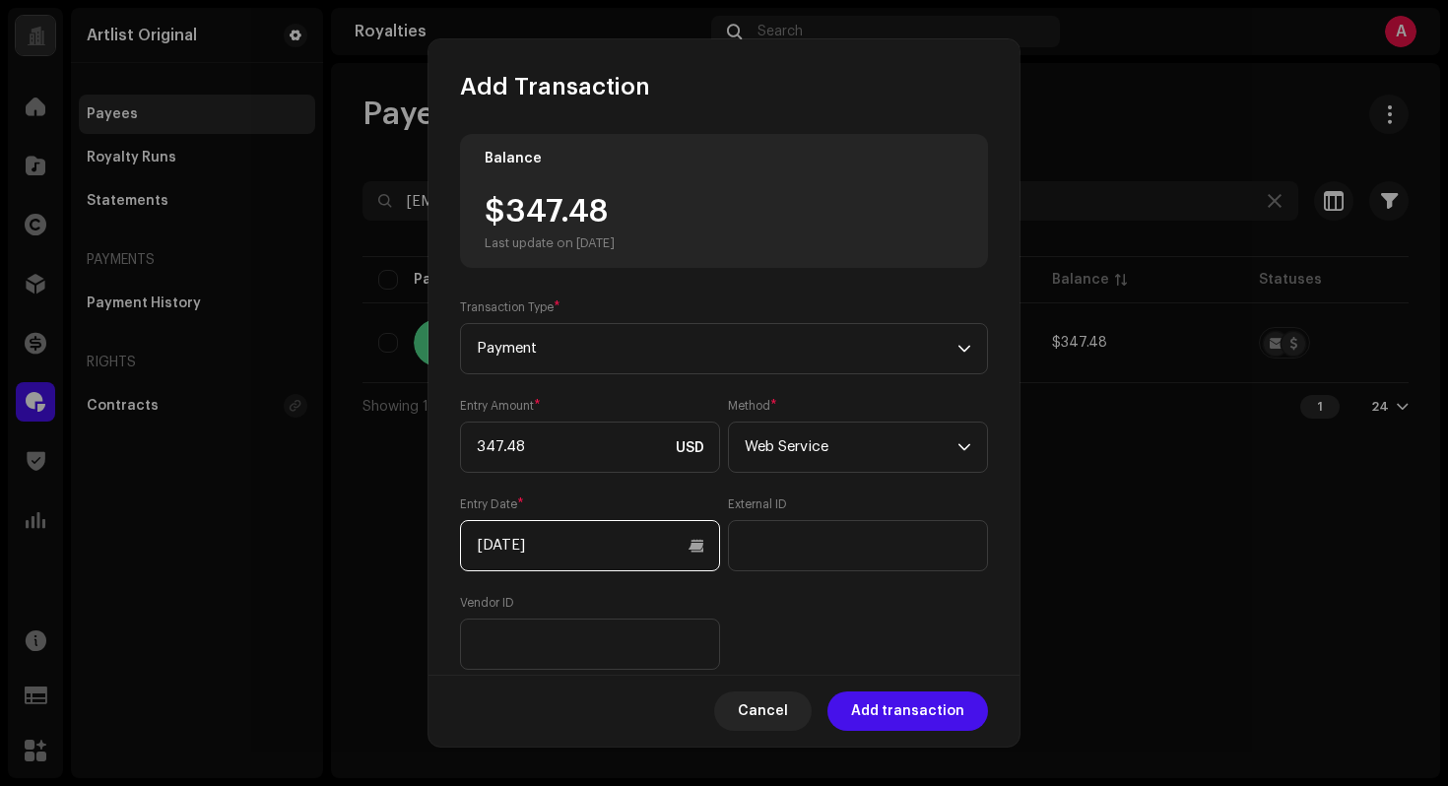
scroll to position [182, 0]
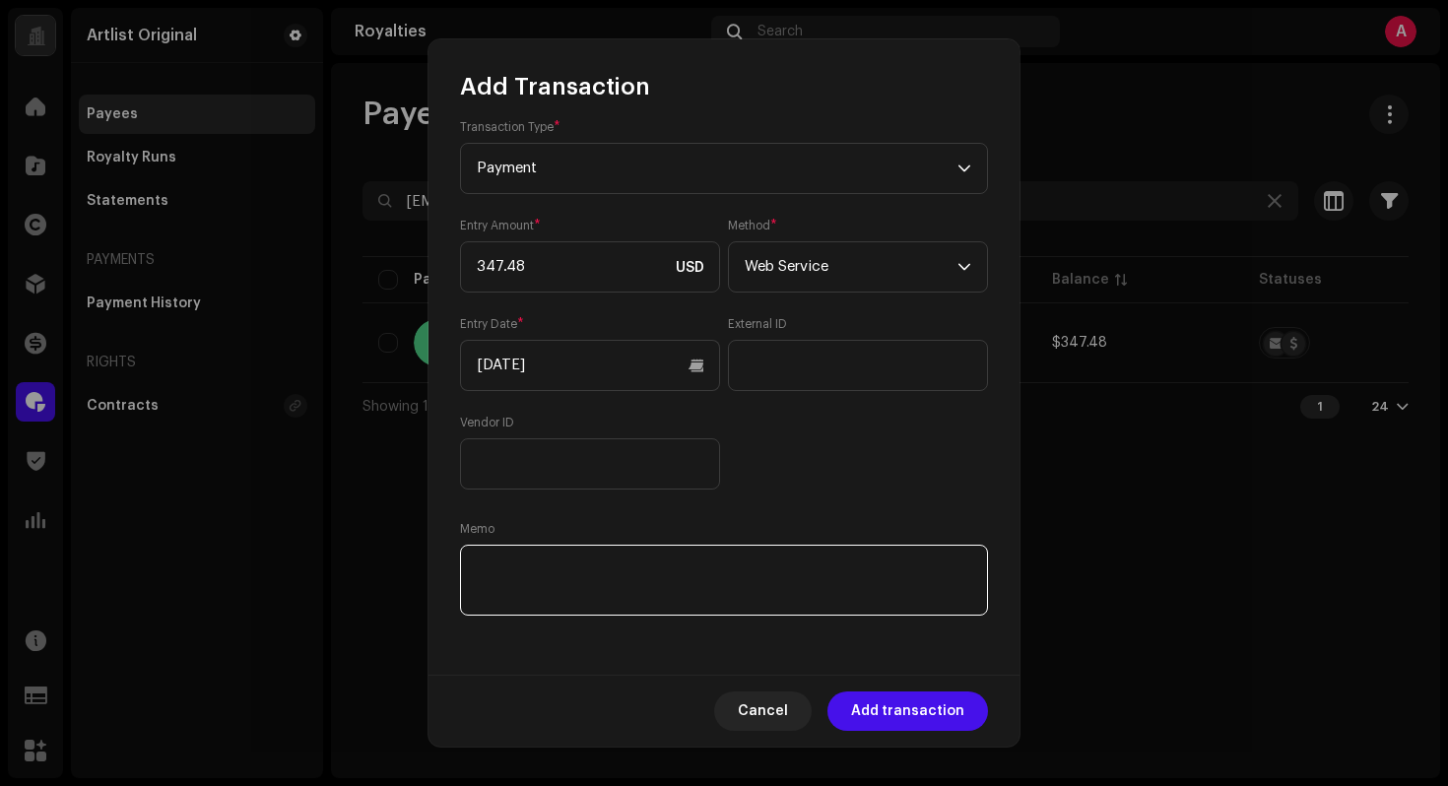
click at [816, 595] on textarea at bounding box center [724, 580] width 528 height 71
paste textarea "Statement ID: 5456337 / Invoice number: 30035"
type textarea "Statement ID: 5456337 / Invoice number: 30035"
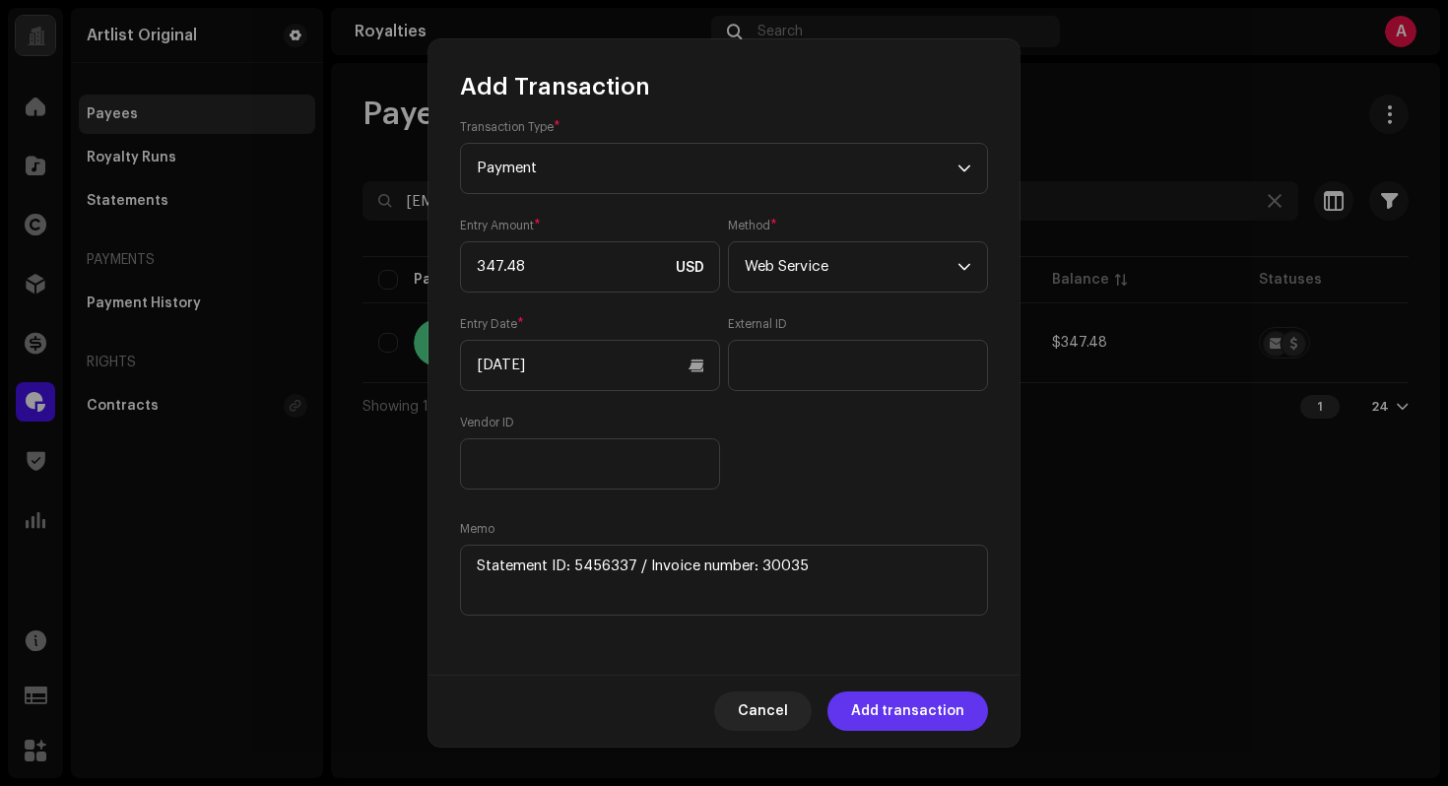
click at [917, 714] on span "Add transaction" at bounding box center [907, 710] width 113 height 39
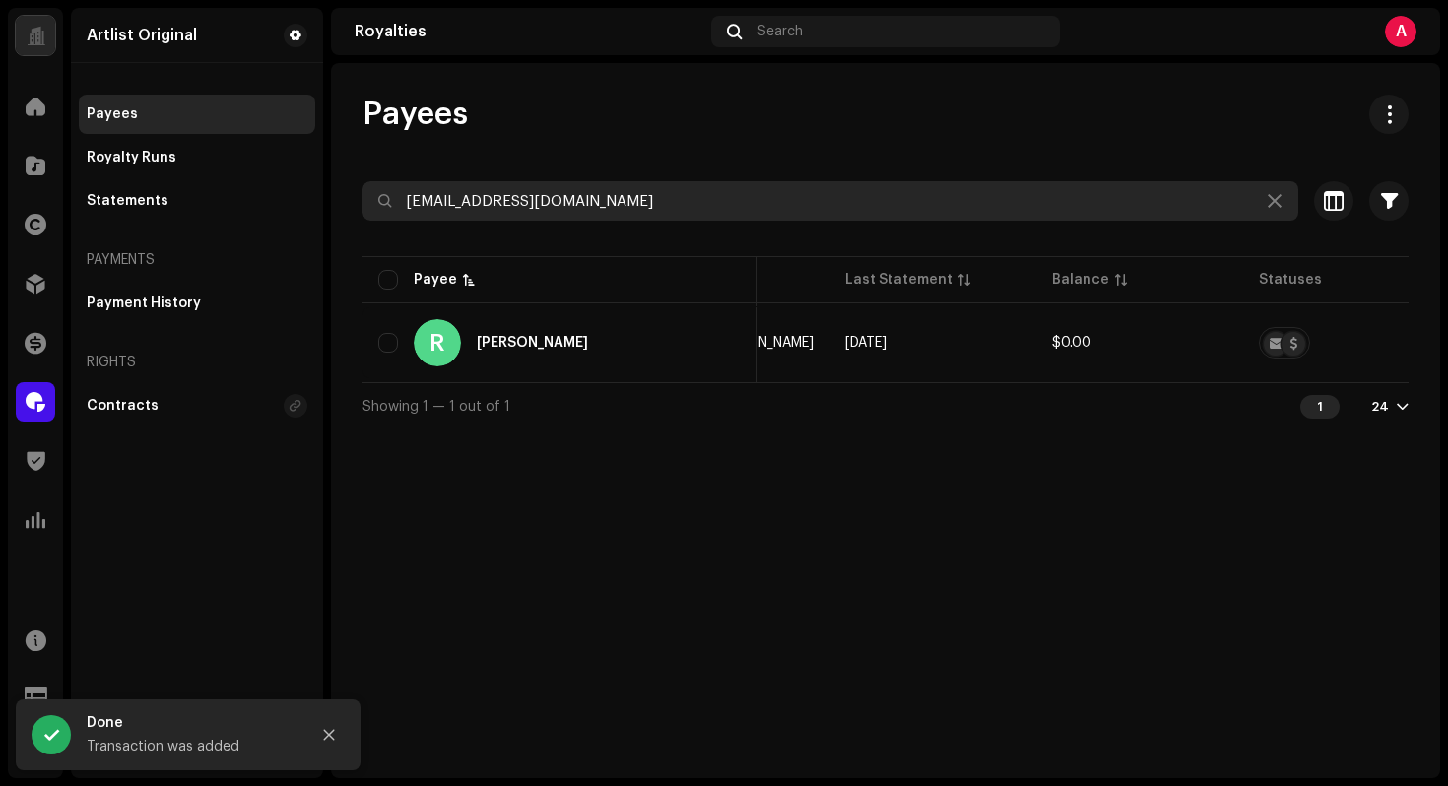
click at [831, 215] on input "[EMAIL_ADDRESS][DOMAIN_NAME]" at bounding box center [830, 200] width 936 height 39
click at [832, 215] on input "[EMAIL_ADDRESS][DOMAIN_NAME]" at bounding box center [830, 200] width 936 height 39
paste input "jasminejeniawalker"
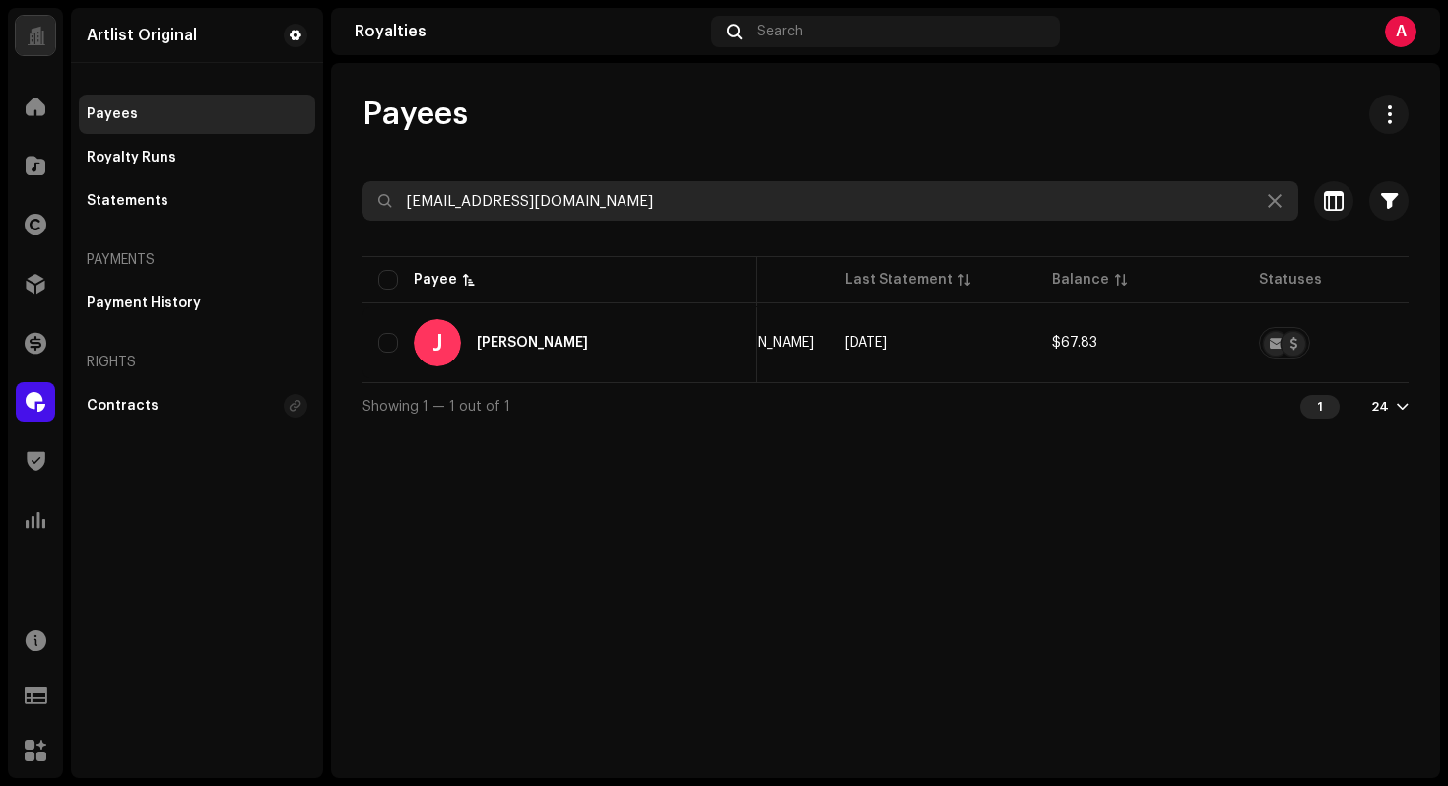
type input "[EMAIL_ADDRESS][DOMAIN_NAME]"
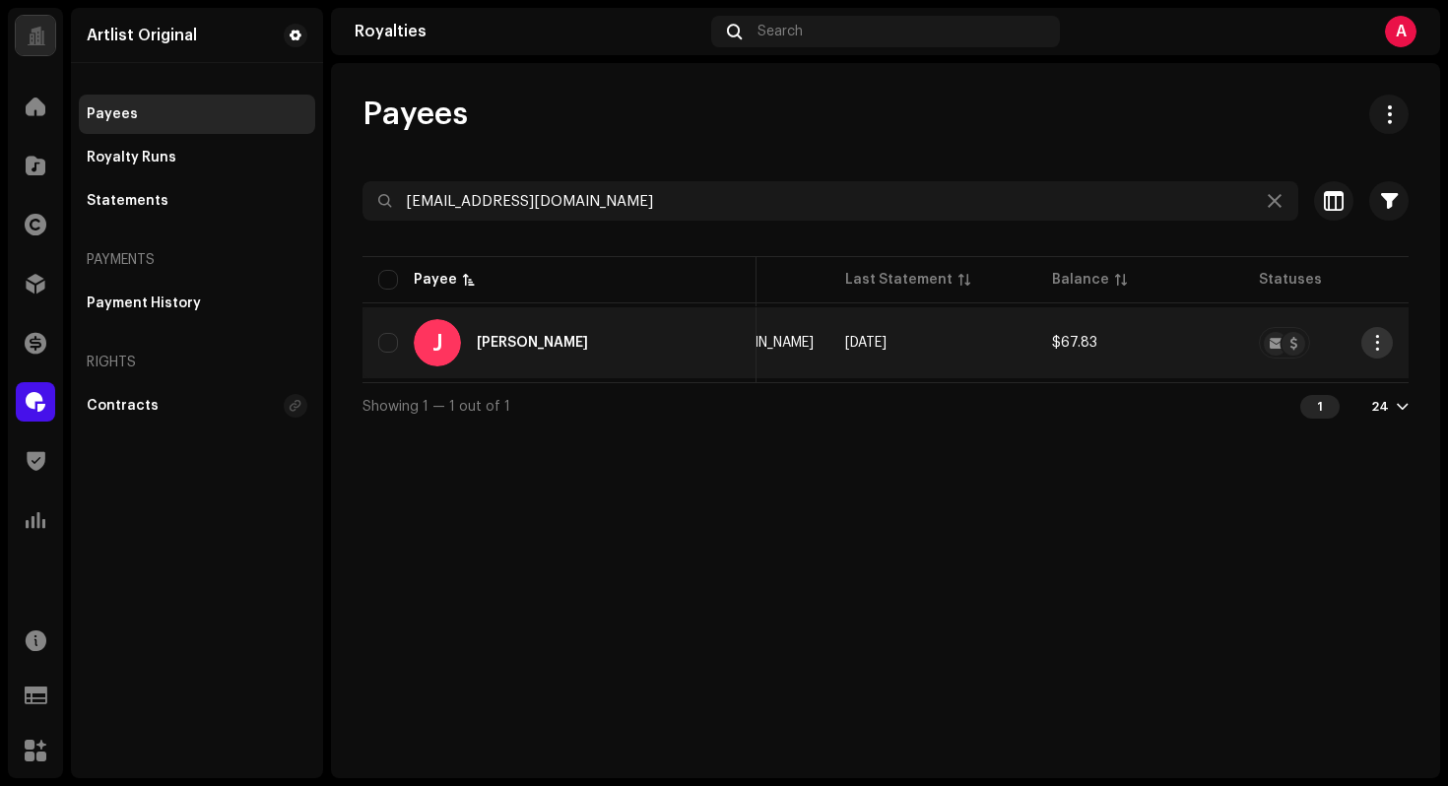
drag, startPoint x: 1366, startPoint y: 348, endPoint x: 1367, endPoint y: 364, distance: 16.8
click at [1366, 348] on button "button" at bounding box center [1377, 343] width 32 height 32
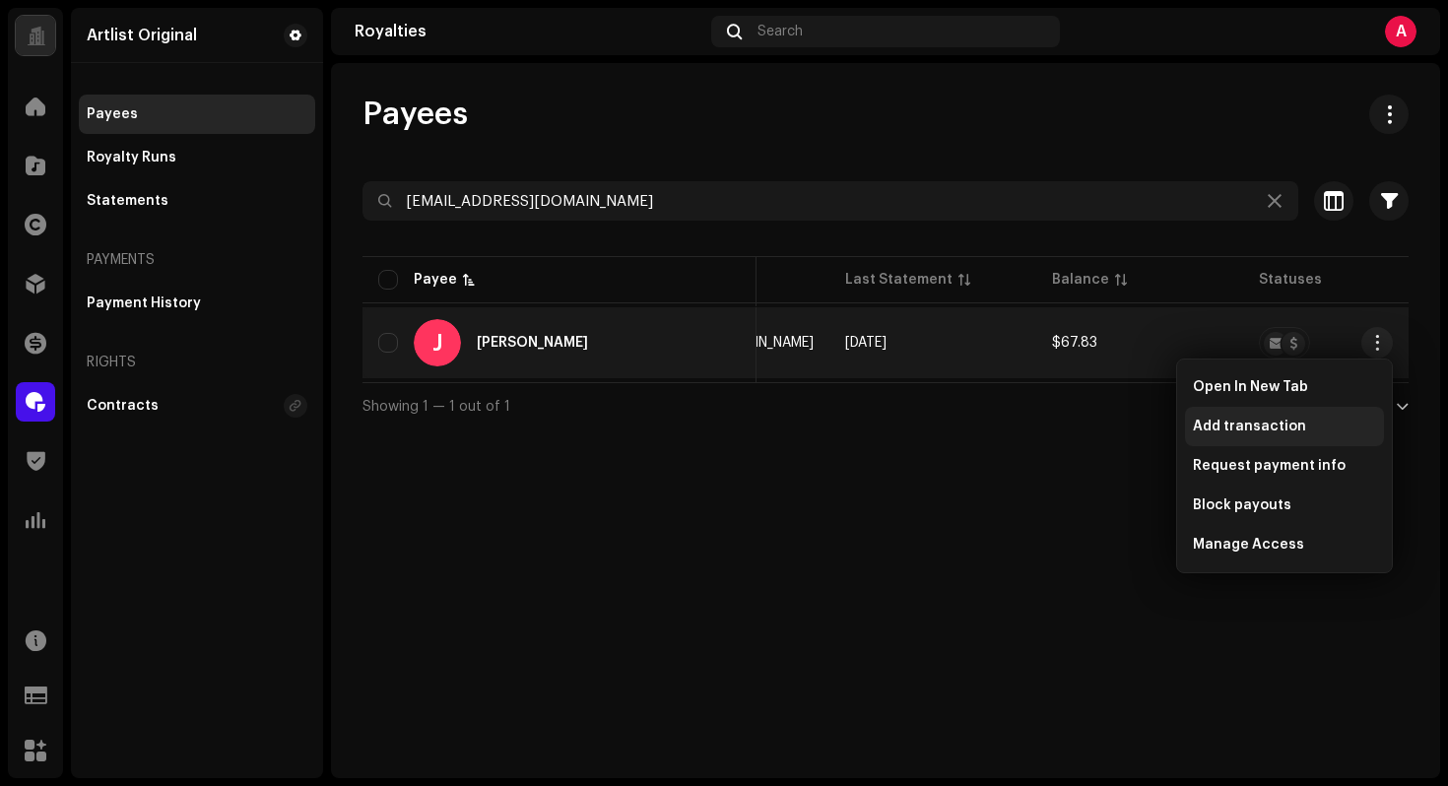
click at [1311, 417] on div "Add transaction" at bounding box center [1284, 426] width 199 height 39
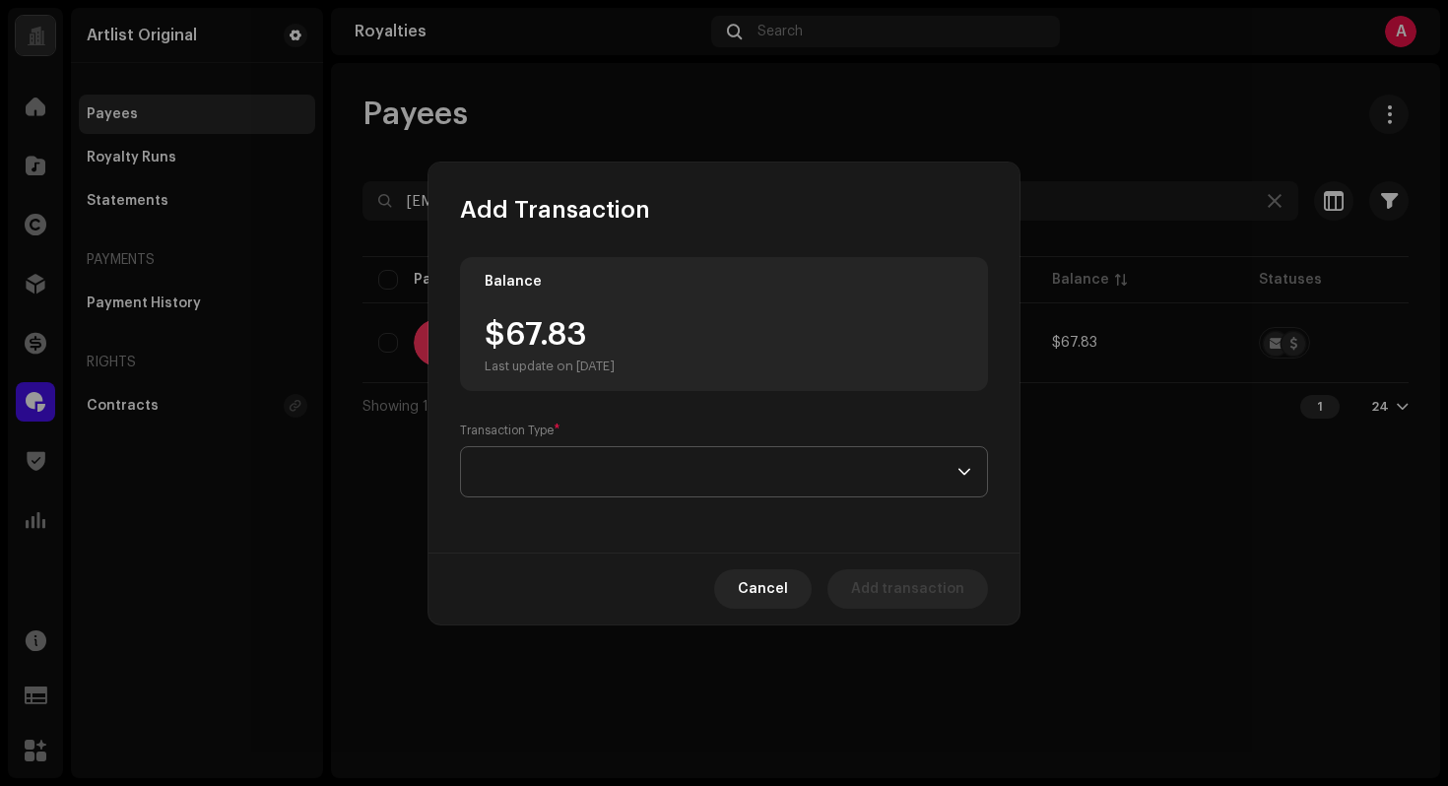
click at [835, 492] on span at bounding box center [717, 471] width 481 height 49
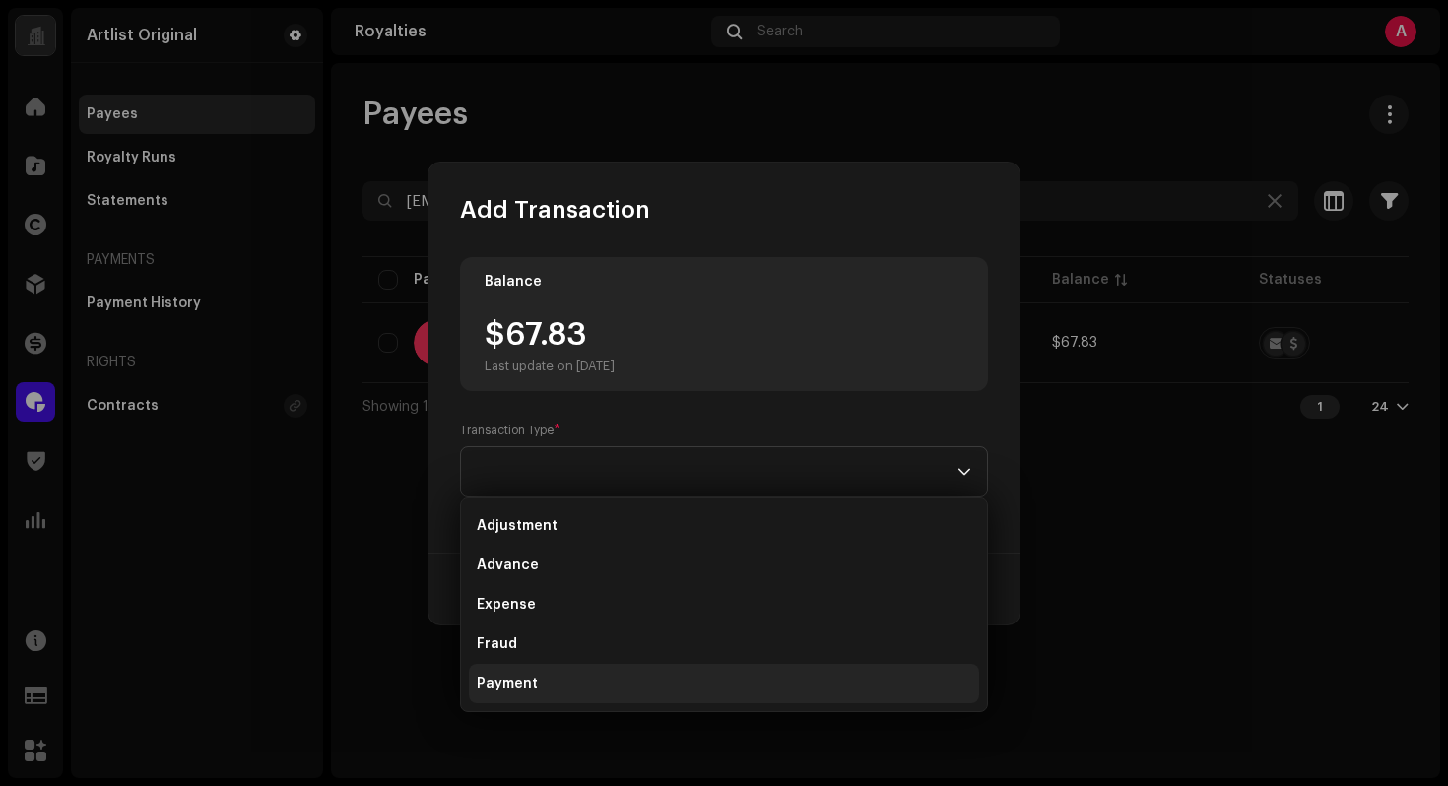
click at [531, 680] on span "Payment" at bounding box center [507, 684] width 61 height 20
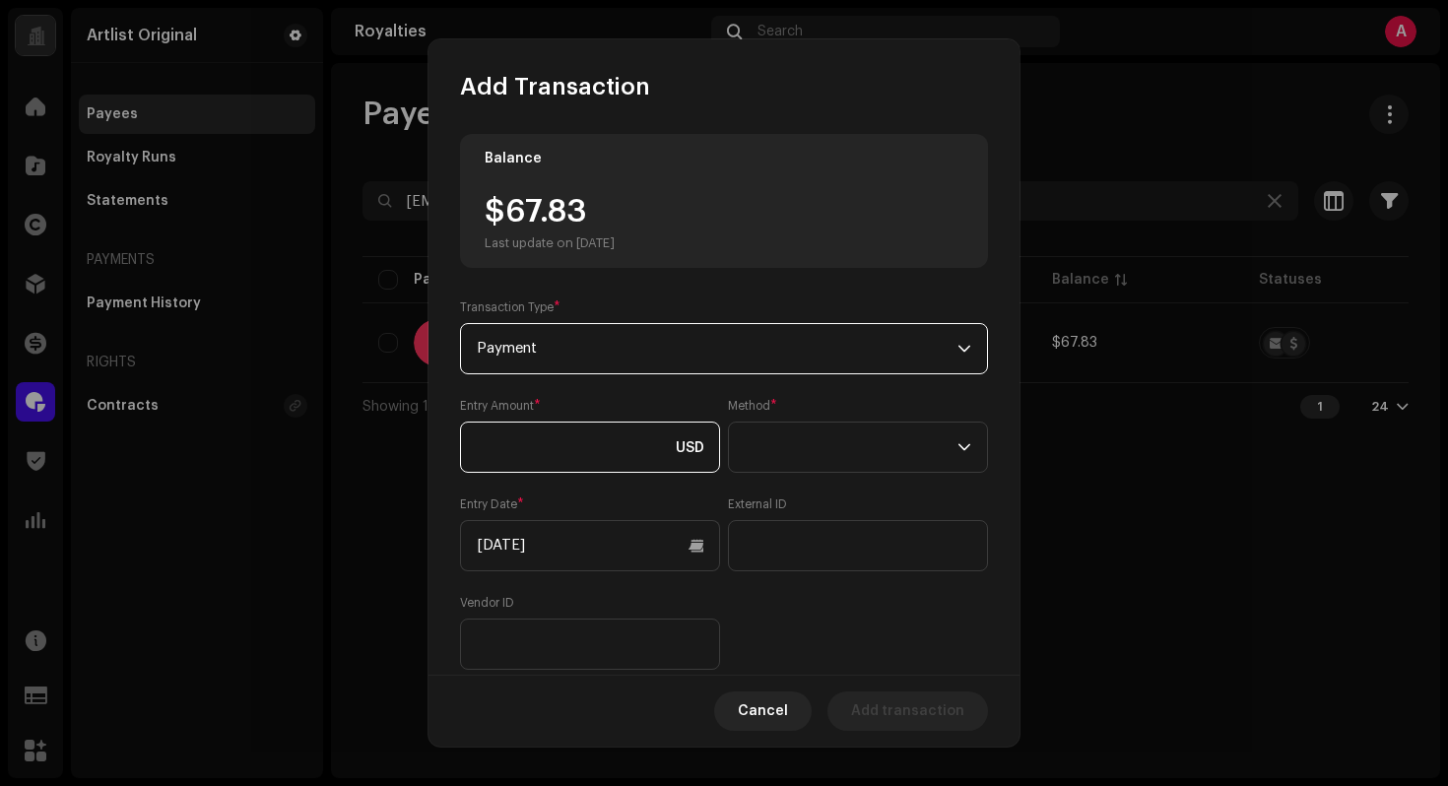
click at [543, 444] on input at bounding box center [590, 447] width 260 height 51
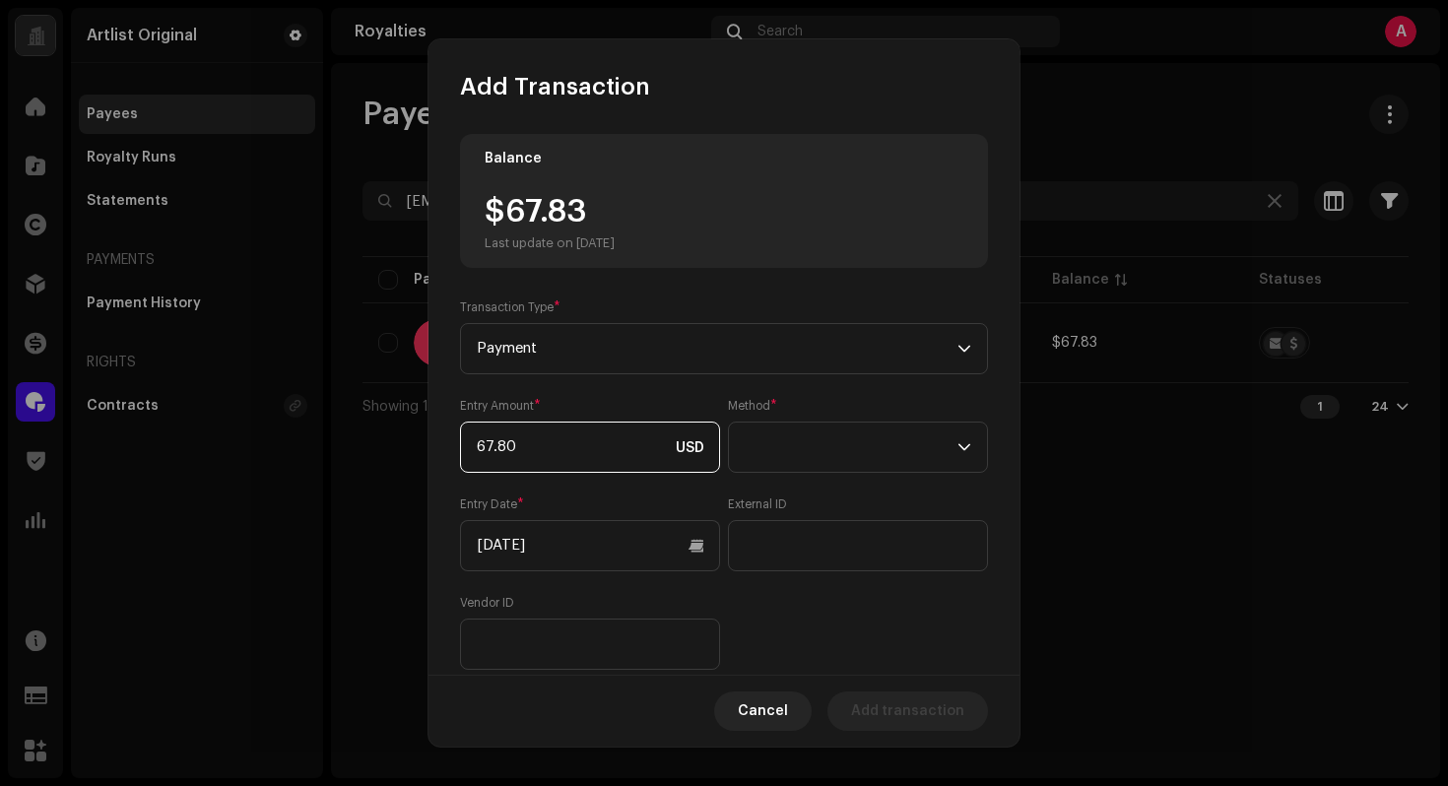
type input "67.83"
click at [815, 449] on span at bounding box center [851, 447] width 213 height 49
click at [847, 614] on li "Web Service" at bounding box center [852, 620] width 238 height 39
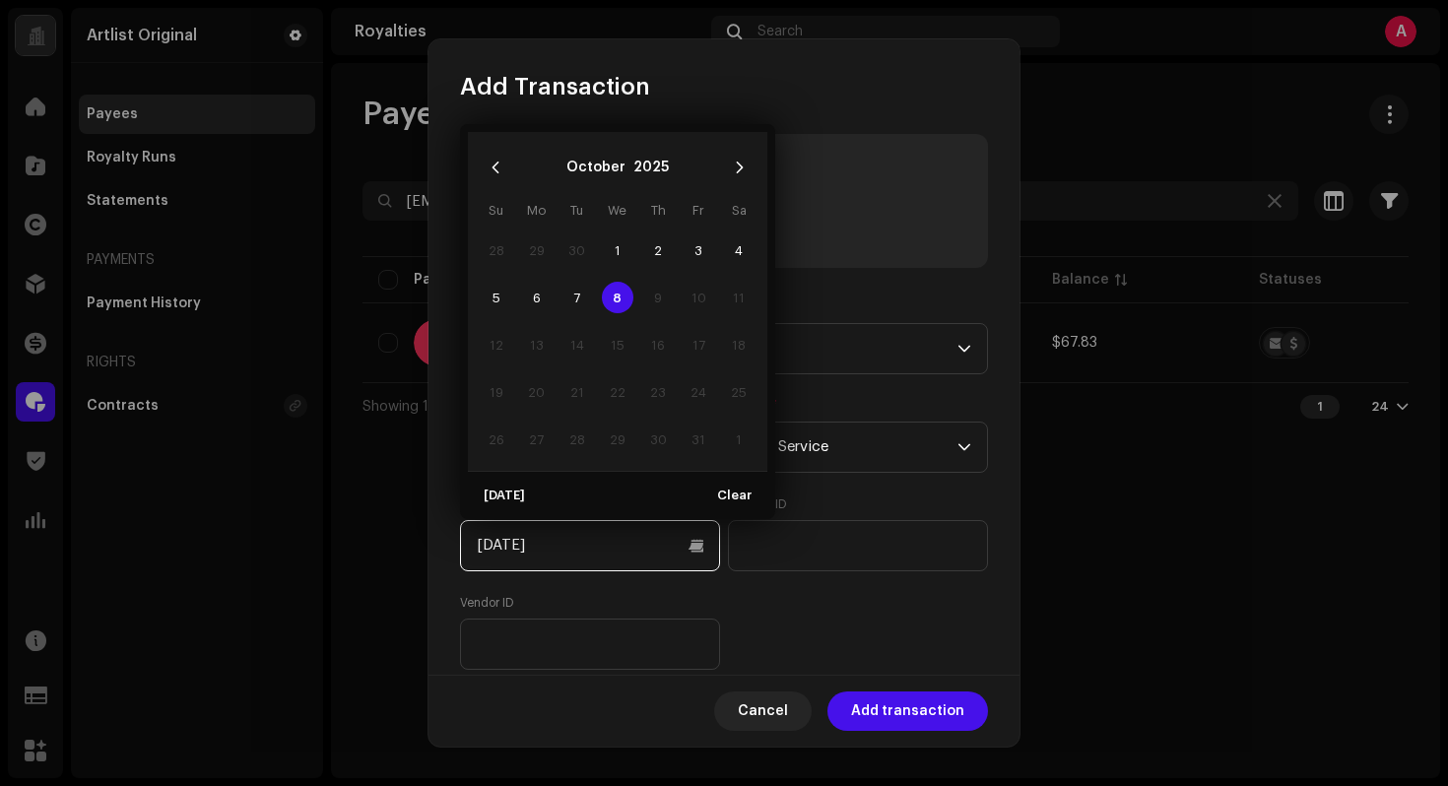
click at [696, 557] on input "[DATE]" at bounding box center [590, 545] width 260 height 51
click at [499, 171] on icon "Previous Month" at bounding box center [496, 168] width 14 height 14
click at [538, 254] on span "1" at bounding box center [537, 250] width 32 height 32
type input "[DATE]"
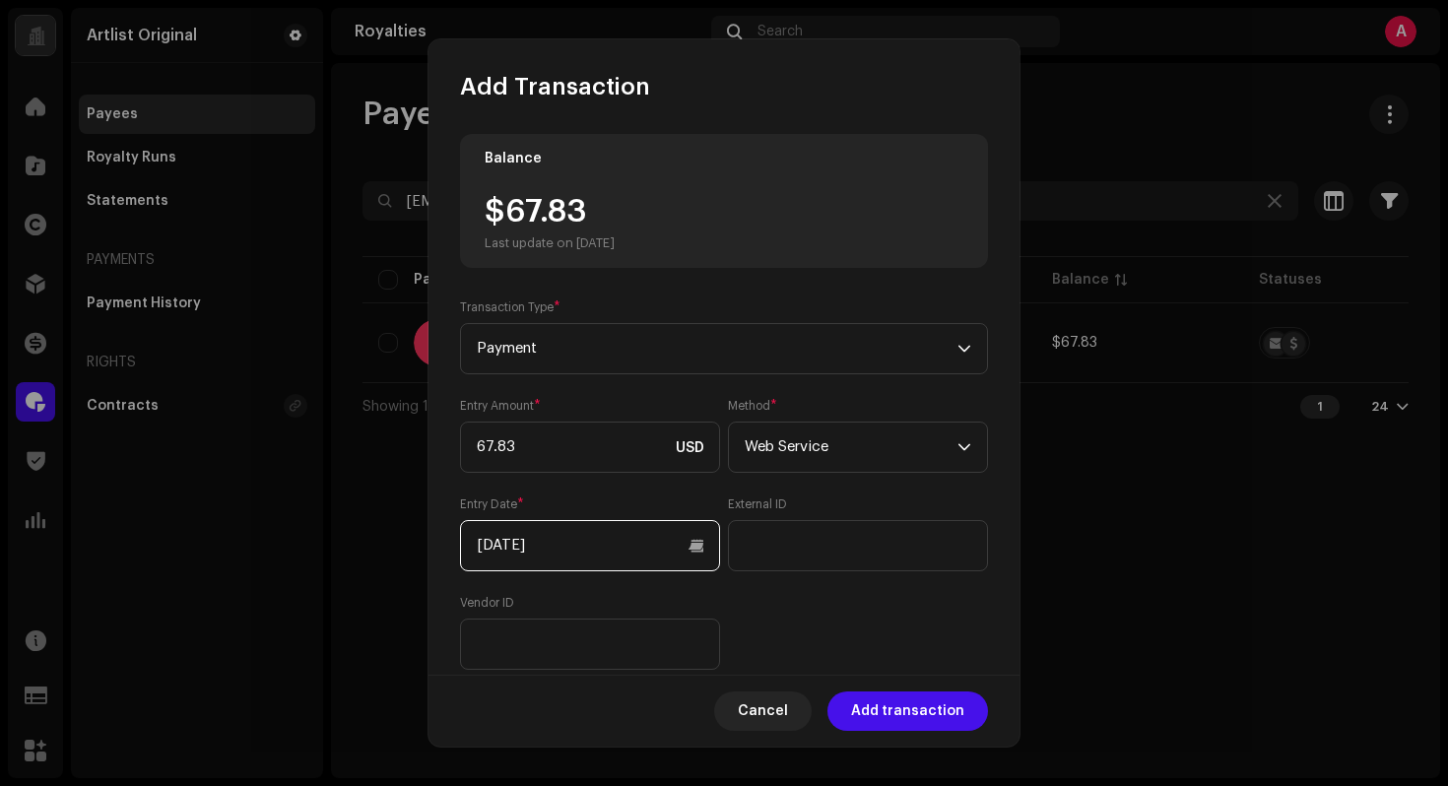
scroll to position [182, 0]
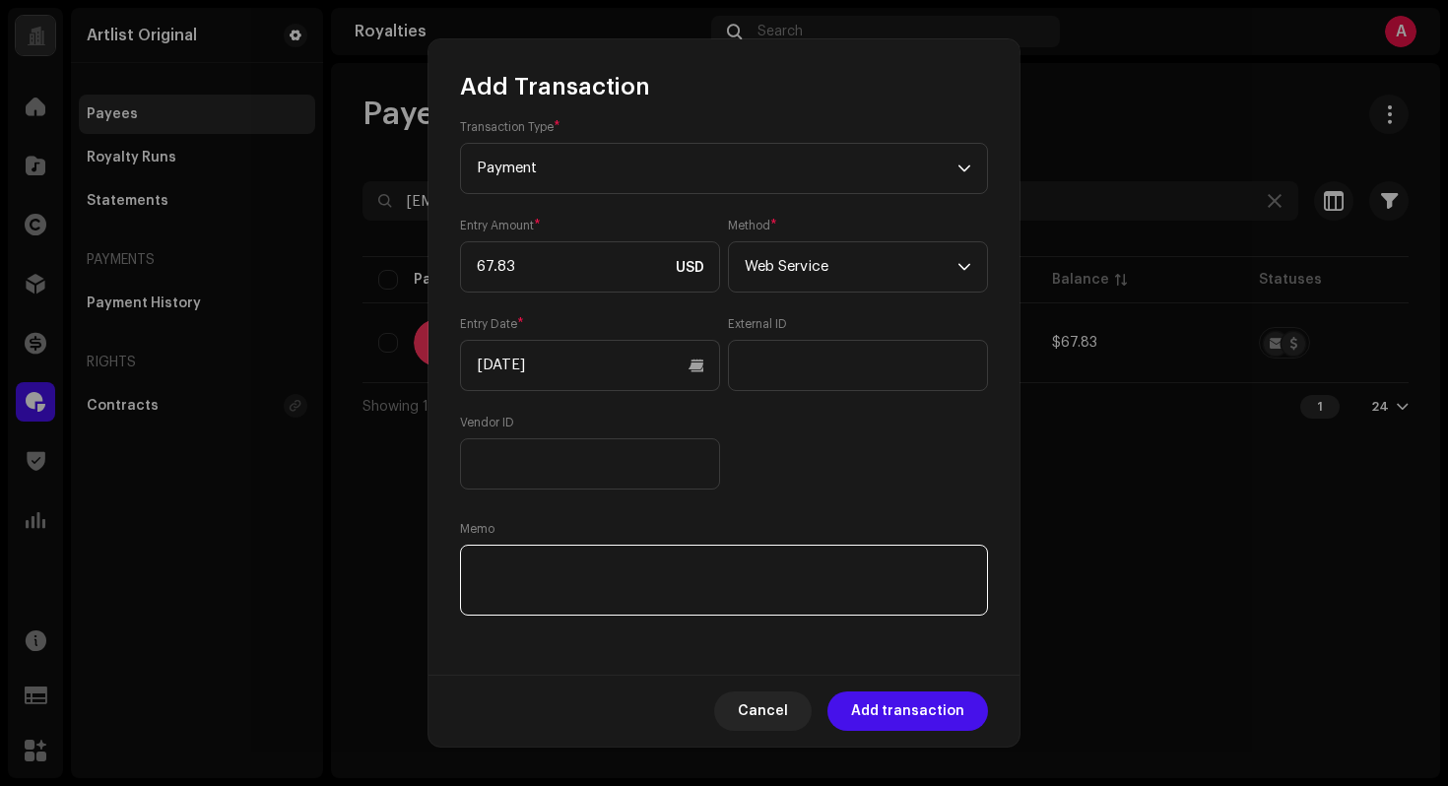
click at [893, 604] on textarea at bounding box center [724, 580] width 528 height 71
paste textarea "Statement ID: 5456641 / Invoice number: 35"
type textarea "Statement ID: 5456641 / Invoice number: 35"
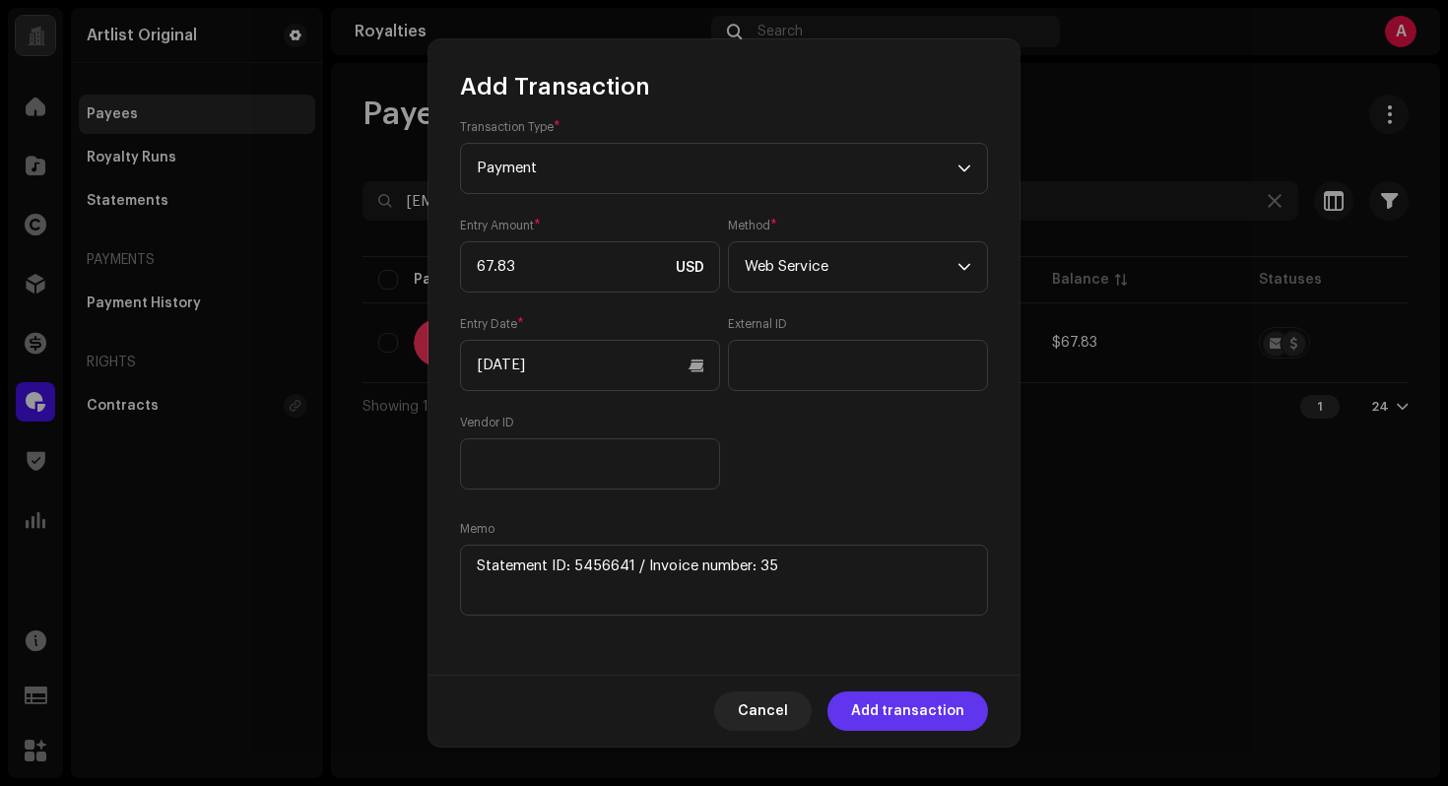
click at [930, 714] on span "Add transaction" at bounding box center [907, 710] width 113 height 39
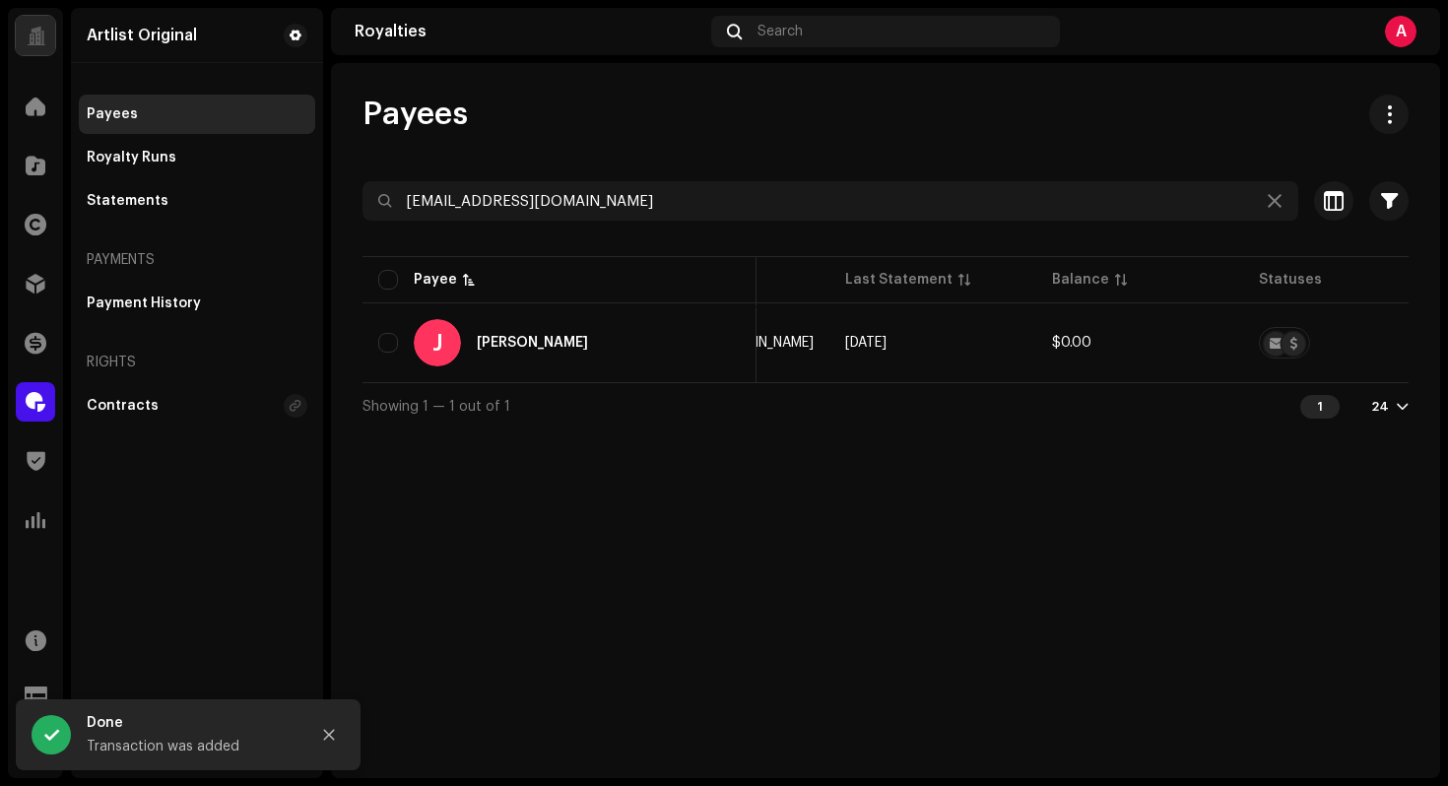
click at [743, 222] on div at bounding box center [885, 237] width 1046 height 32
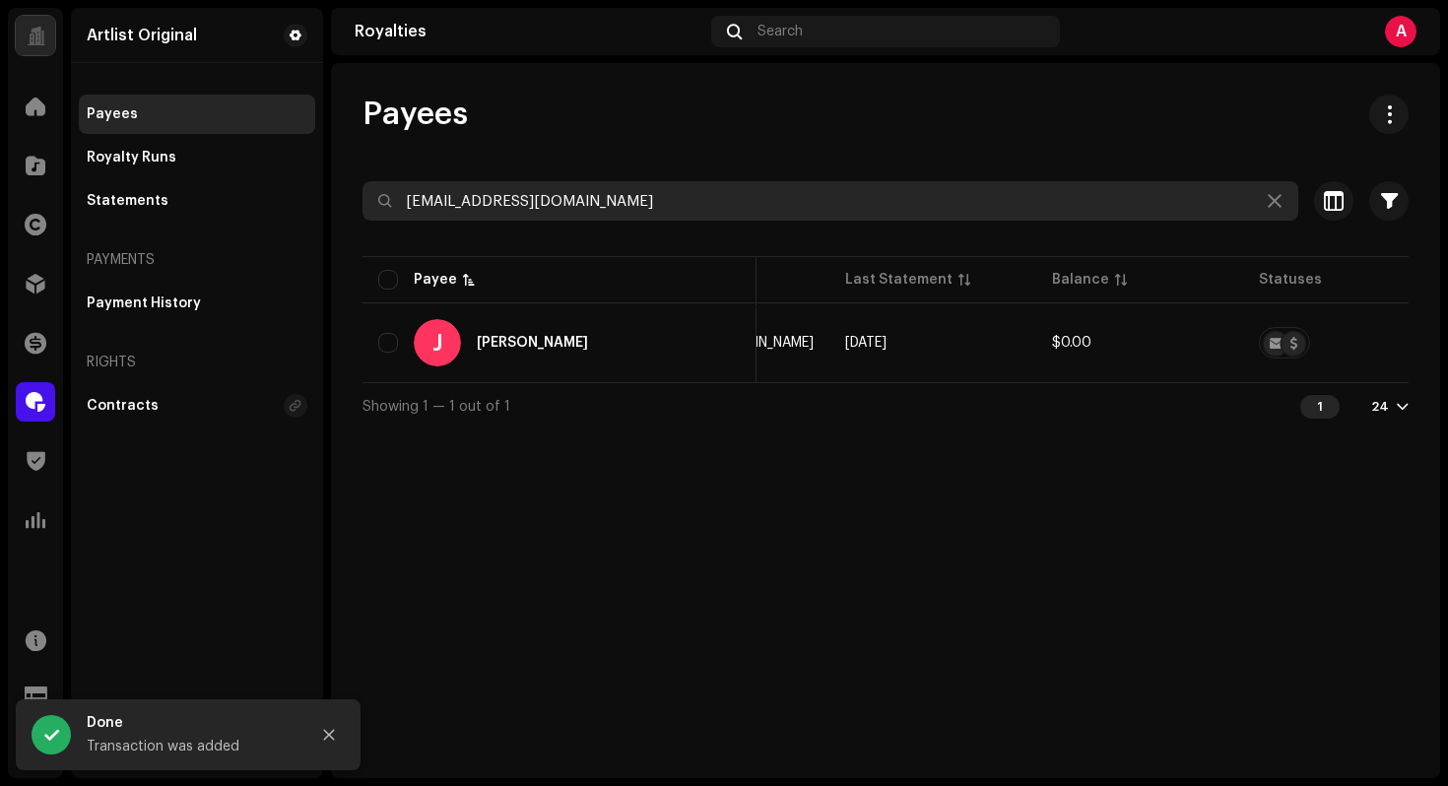
click at [746, 209] on input "[EMAIL_ADDRESS][DOMAIN_NAME]" at bounding box center [830, 200] width 936 height 39
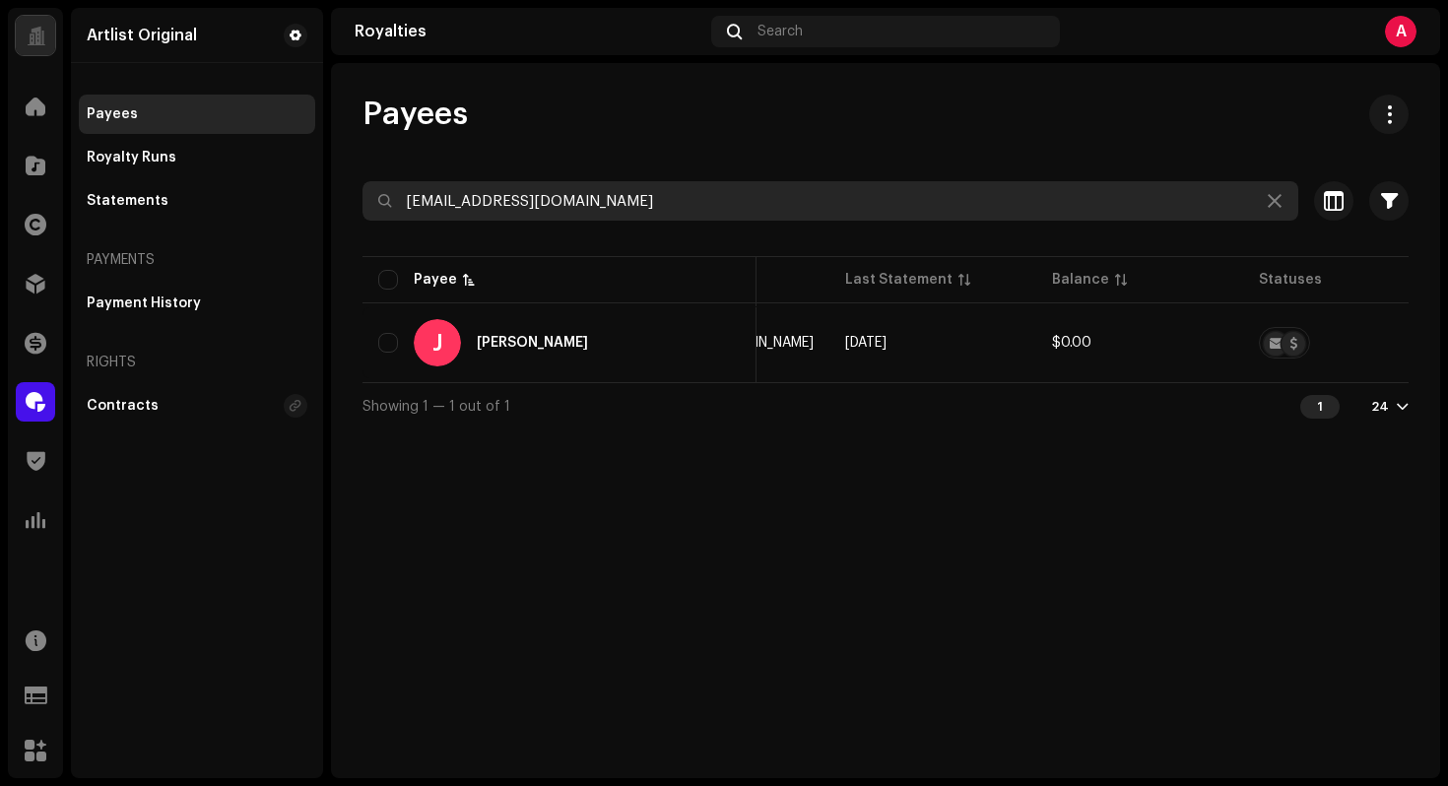
click at [746, 209] on input "[EMAIL_ADDRESS][DOMAIN_NAME]" at bounding box center [830, 200] width 936 height 39
paste input "[PERSON_NAME][EMAIL_ADDRESS][DOMAIN_NAME]"
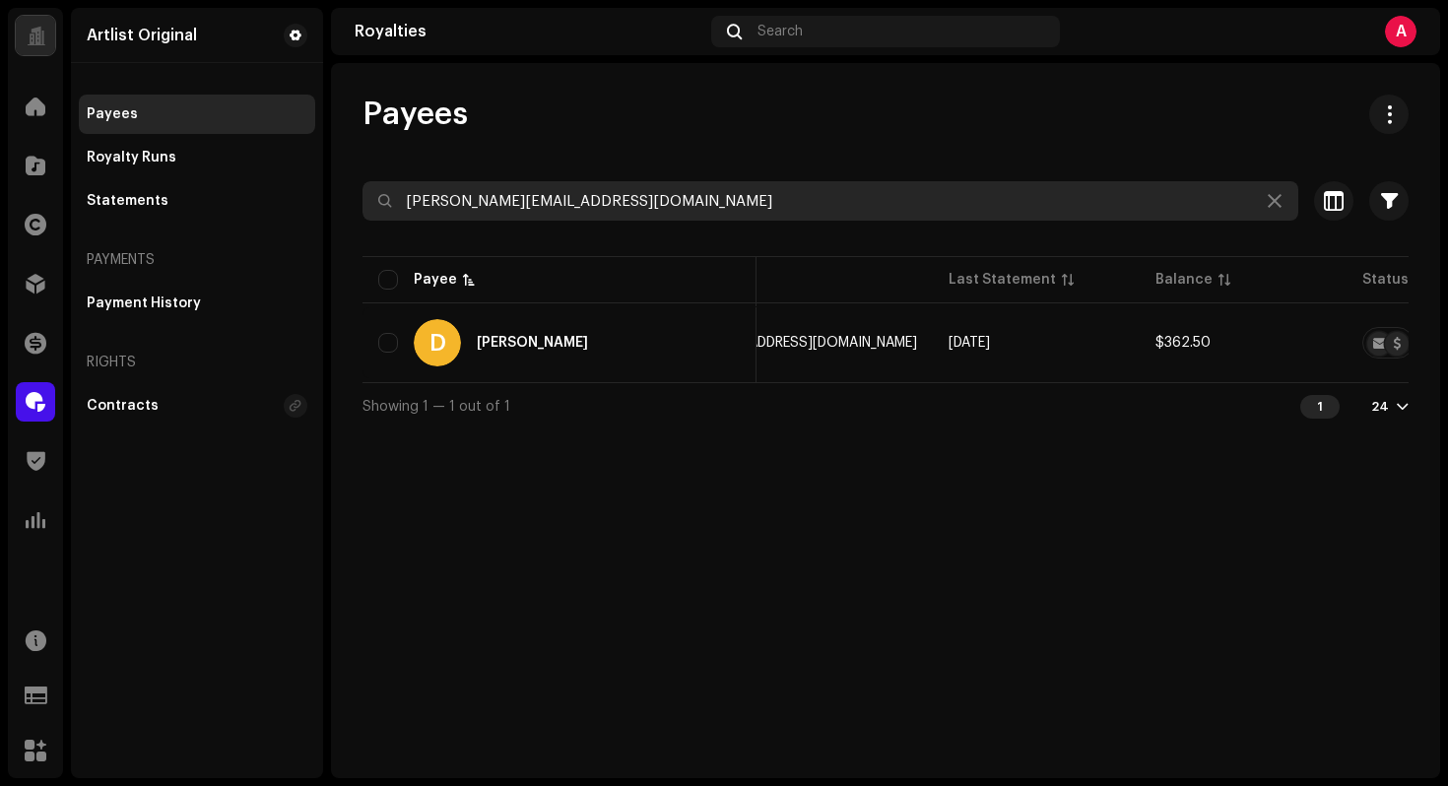
type input "[PERSON_NAME][EMAIL_ADDRESS][DOMAIN_NAME]"
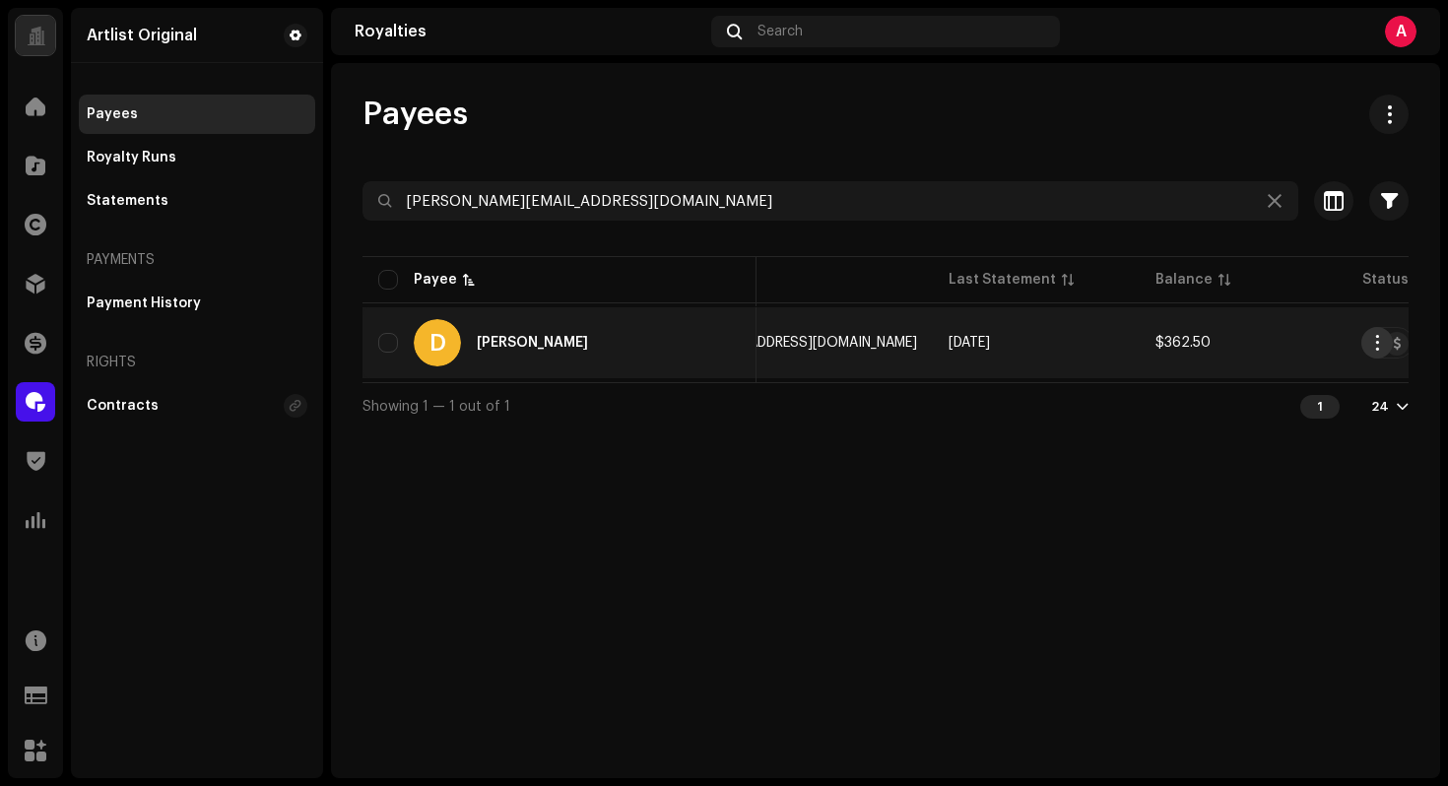
click at [1374, 341] on span "button" at bounding box center [1377, 343] width 15 height 16
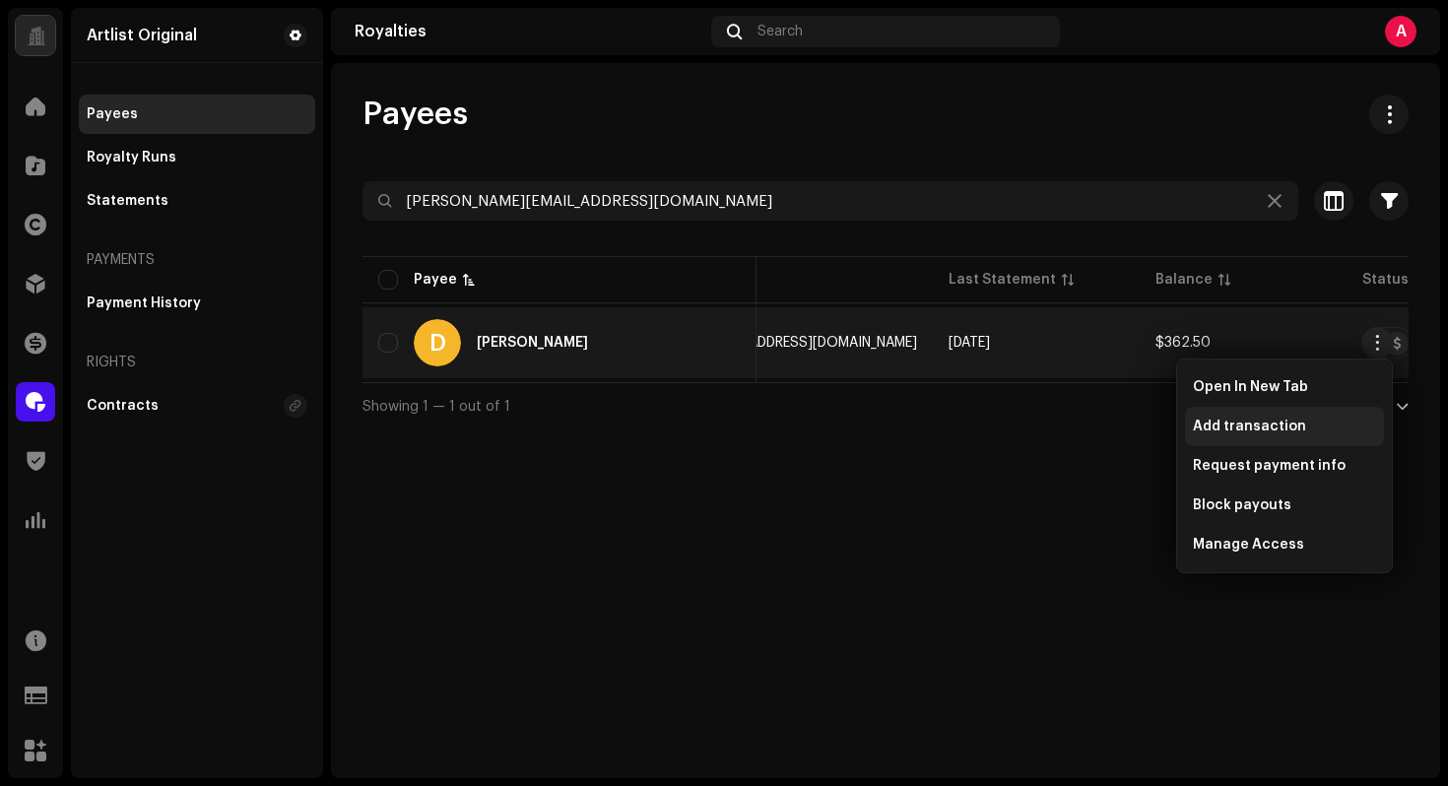
click at [1313, 427] on div "Add transaction" at bounding box center [1284, 427] width 183 height 16
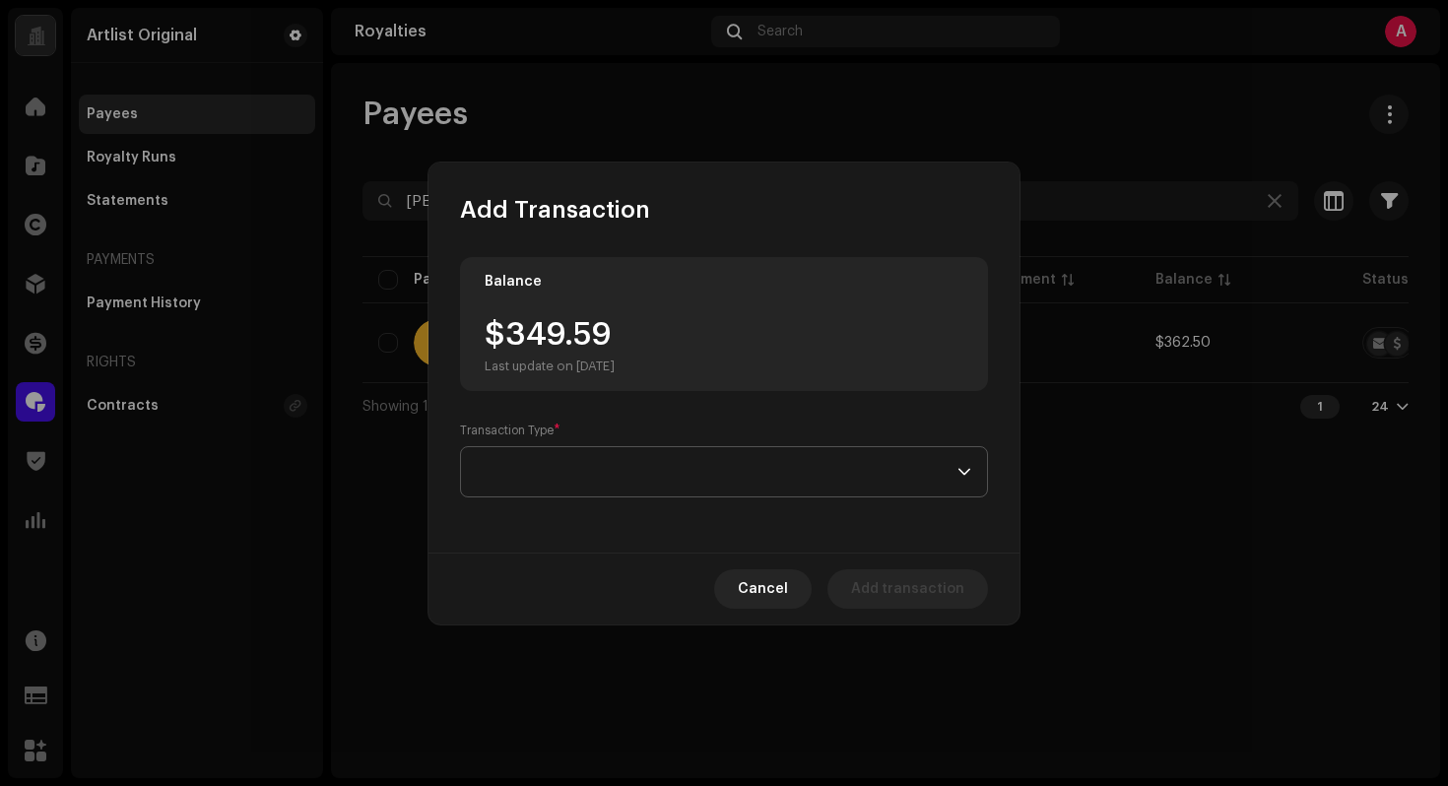
click at [764, 473] on span at bounding box center [717, 471] width 481 height 49
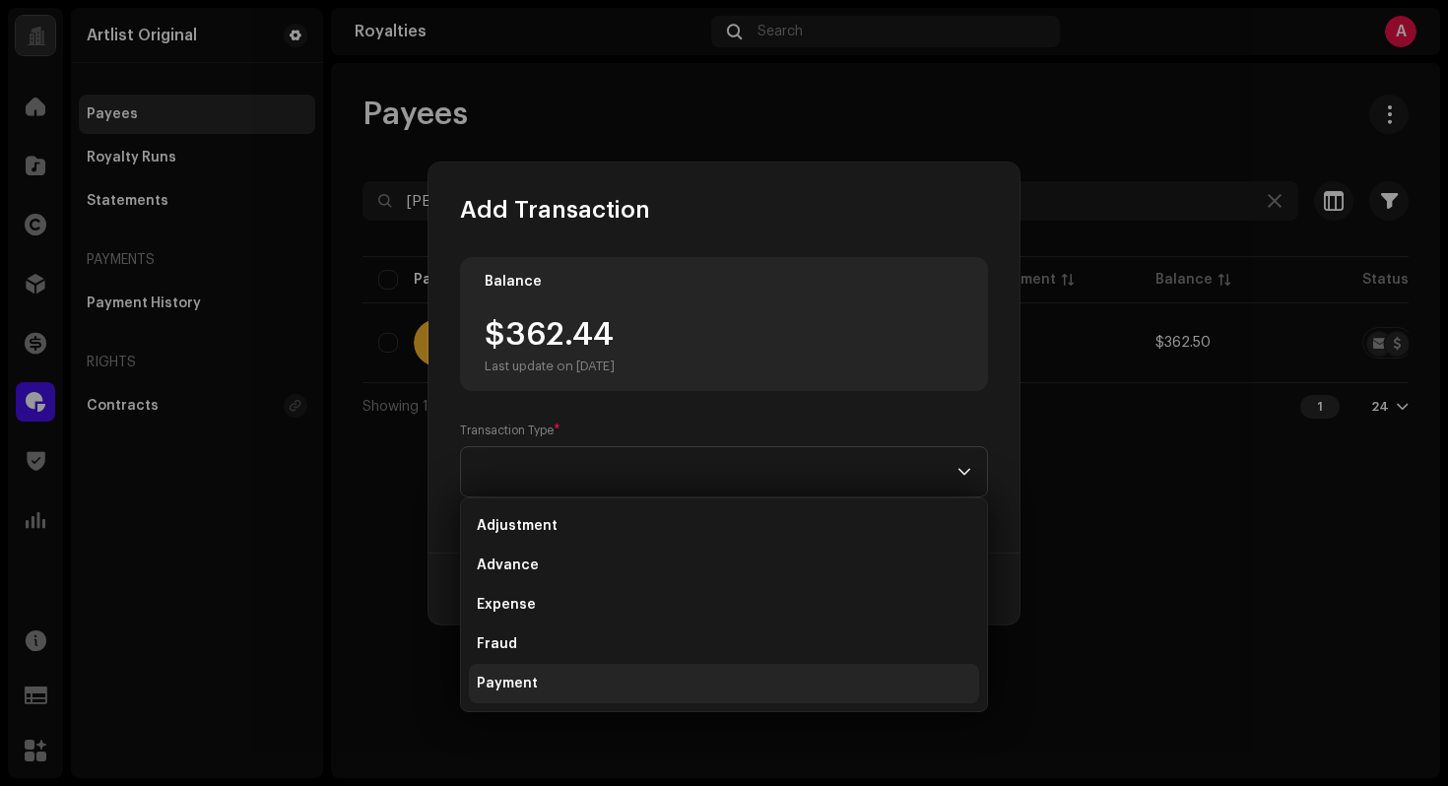
click at [559, 676] on li "Payment" at bounding box center [724, 683] width 510 height 39
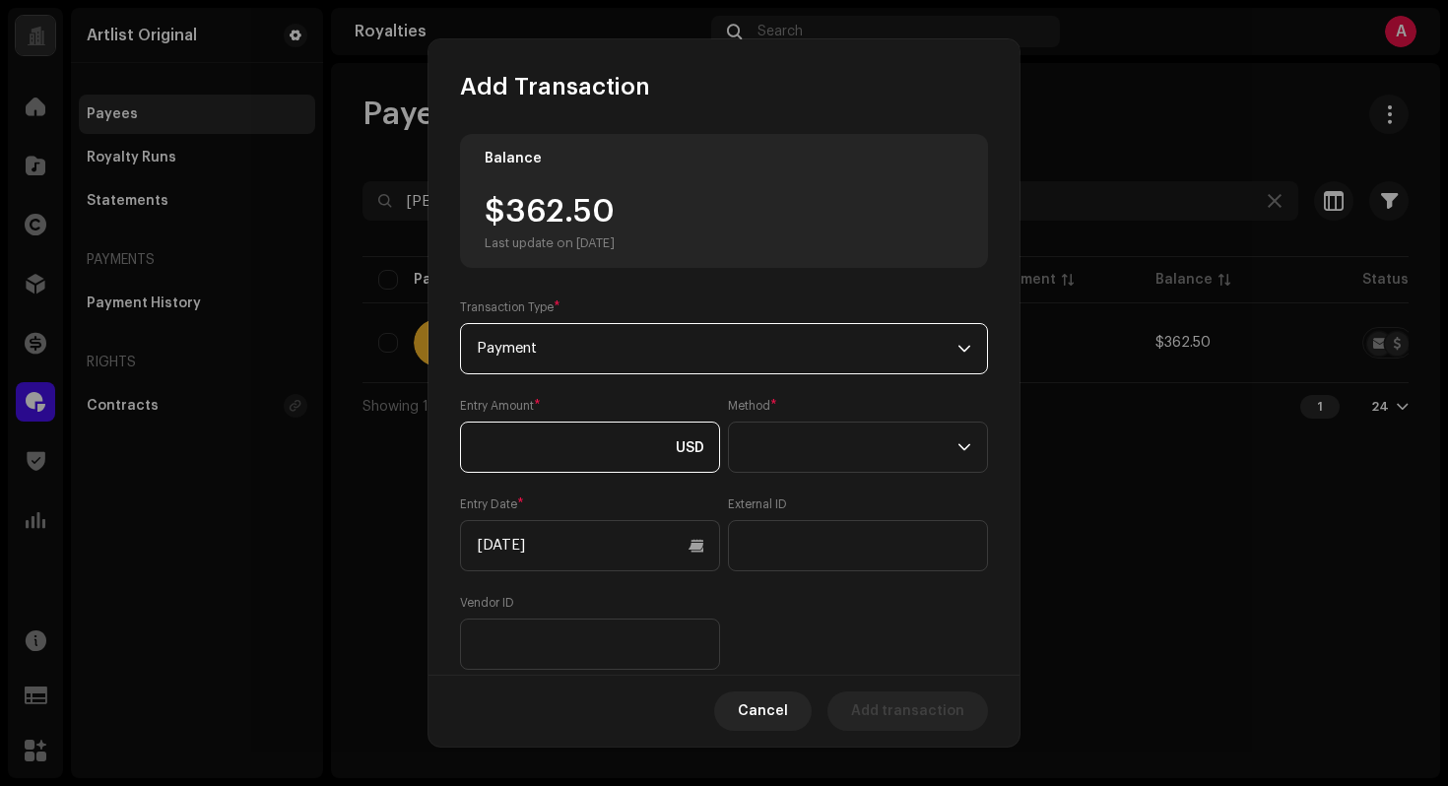
click at [658, 448] on input at bounding box center [590, 447] width 260 height 51
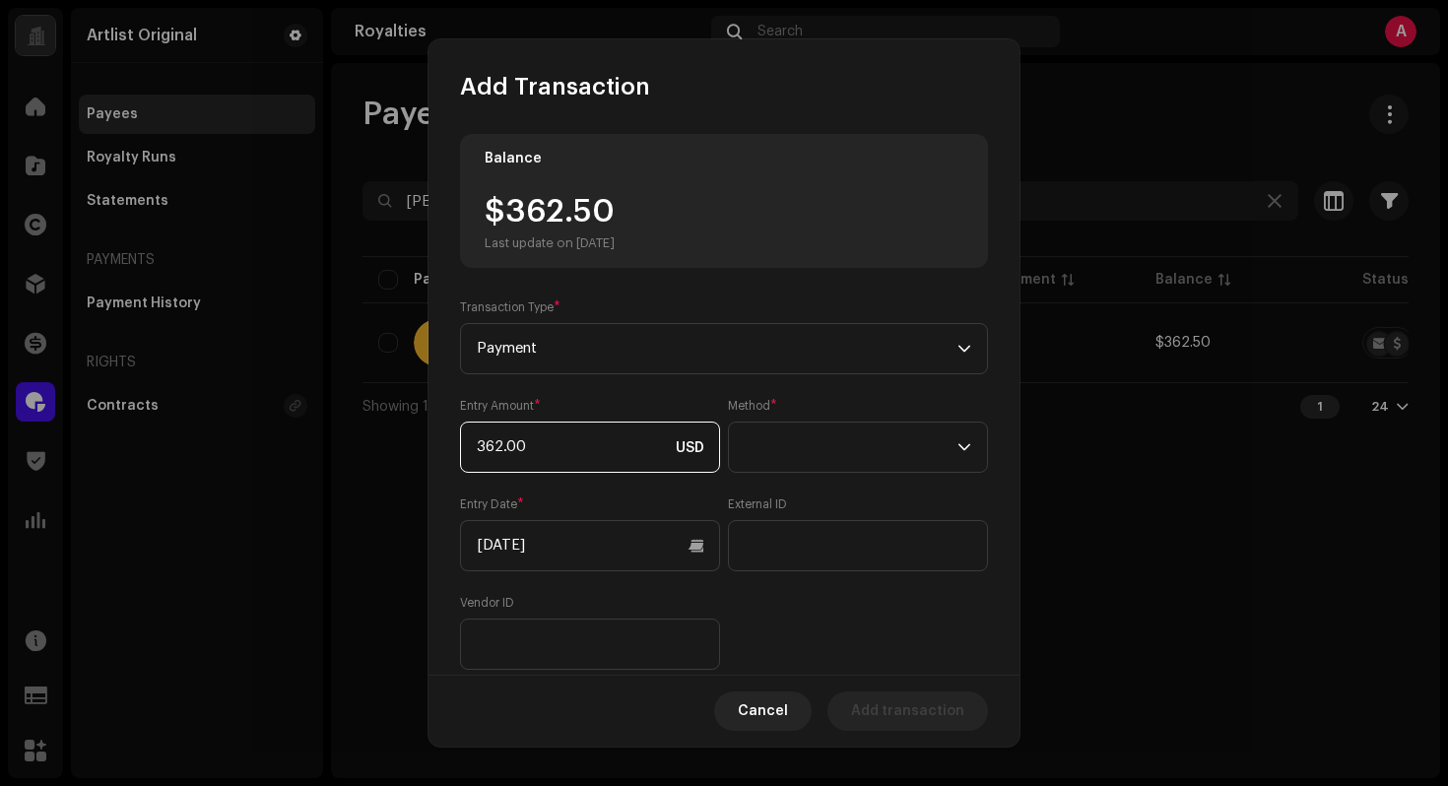
type input "362.50"
click at [794, 445] on span at bounding box center [851, 447] width 213 height 49
click at [794, 616] on span "Web Service" at bounding box center [784, 621] width 86 height 20
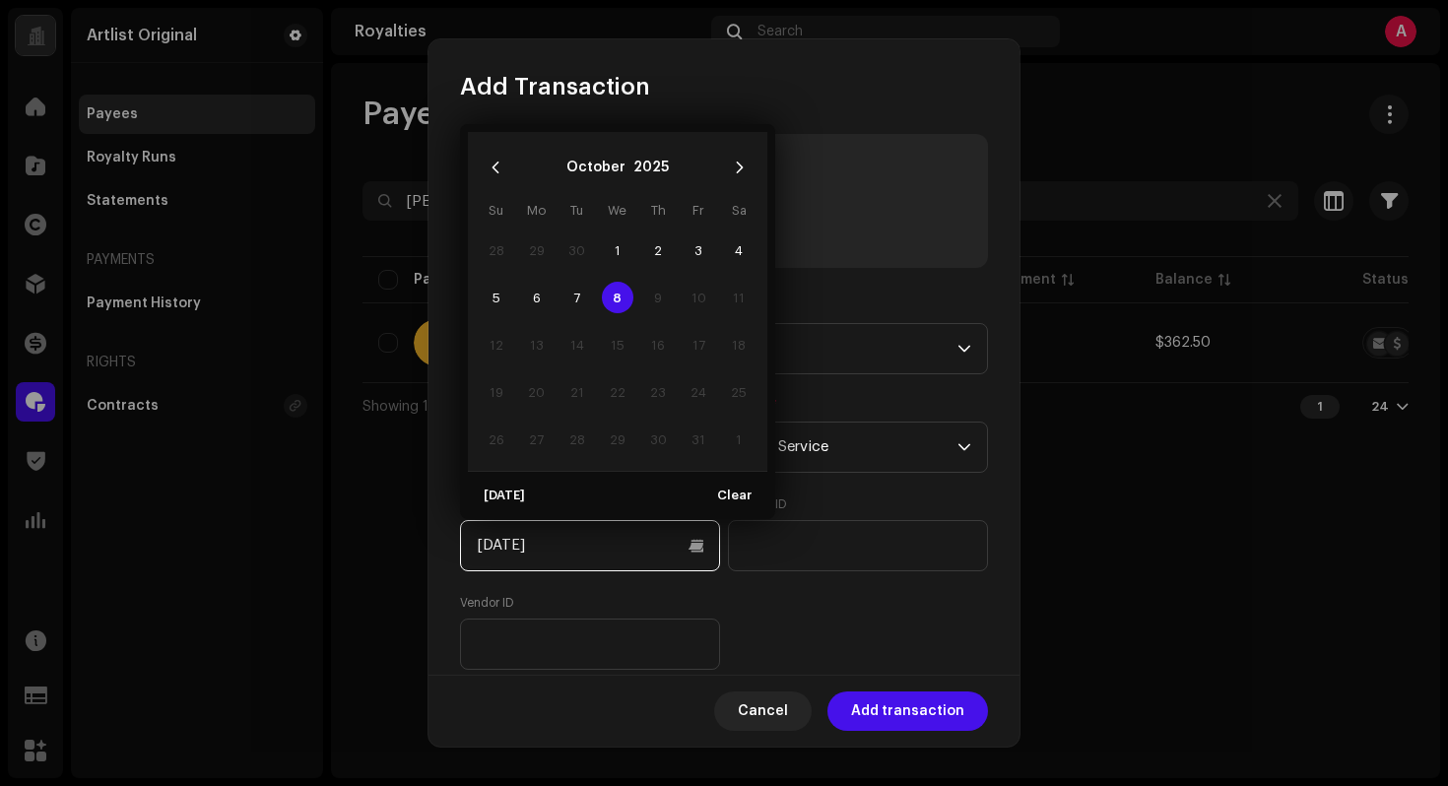
click at [676, 550] on input "[DATE]" at bounding box center [590, 545] width 260 height 51
click at [492, 168] on icon "Previous Month" at bounding box center [495, 168] width 7 height 12
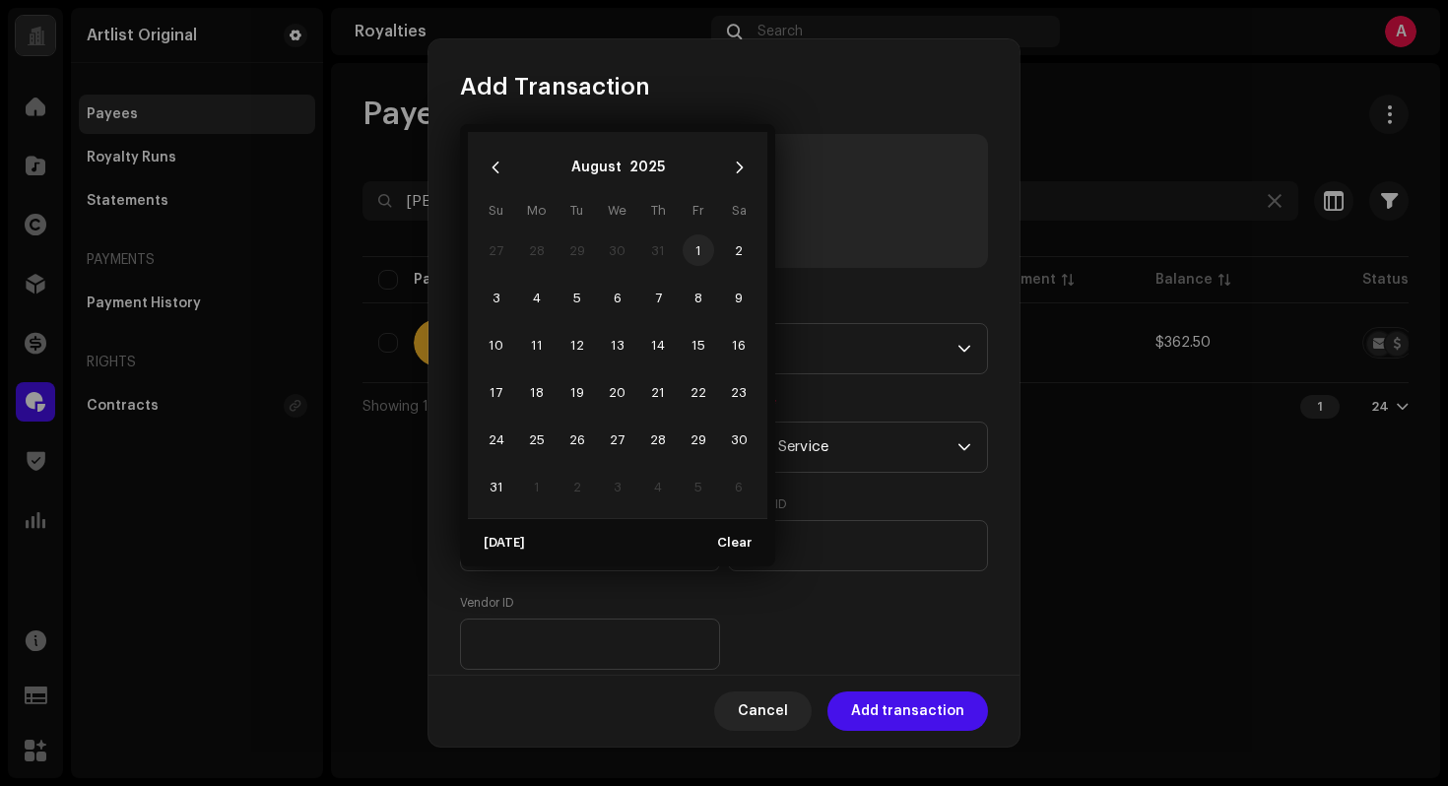
click at [702, 255] on span "1" at bounding box center [699, 250] width 32 height 32
type input "[DATE]"
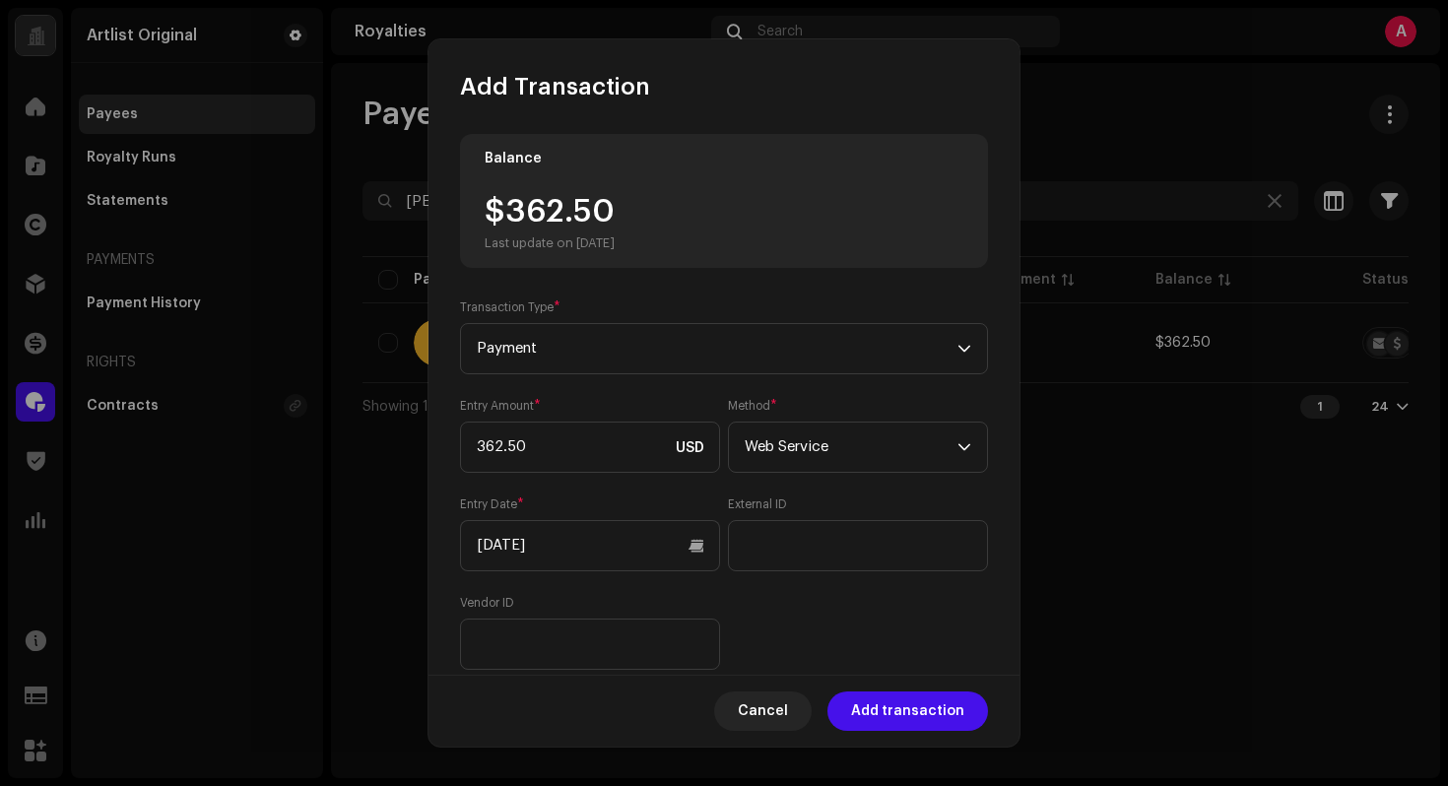
scroll to position [182, 0]
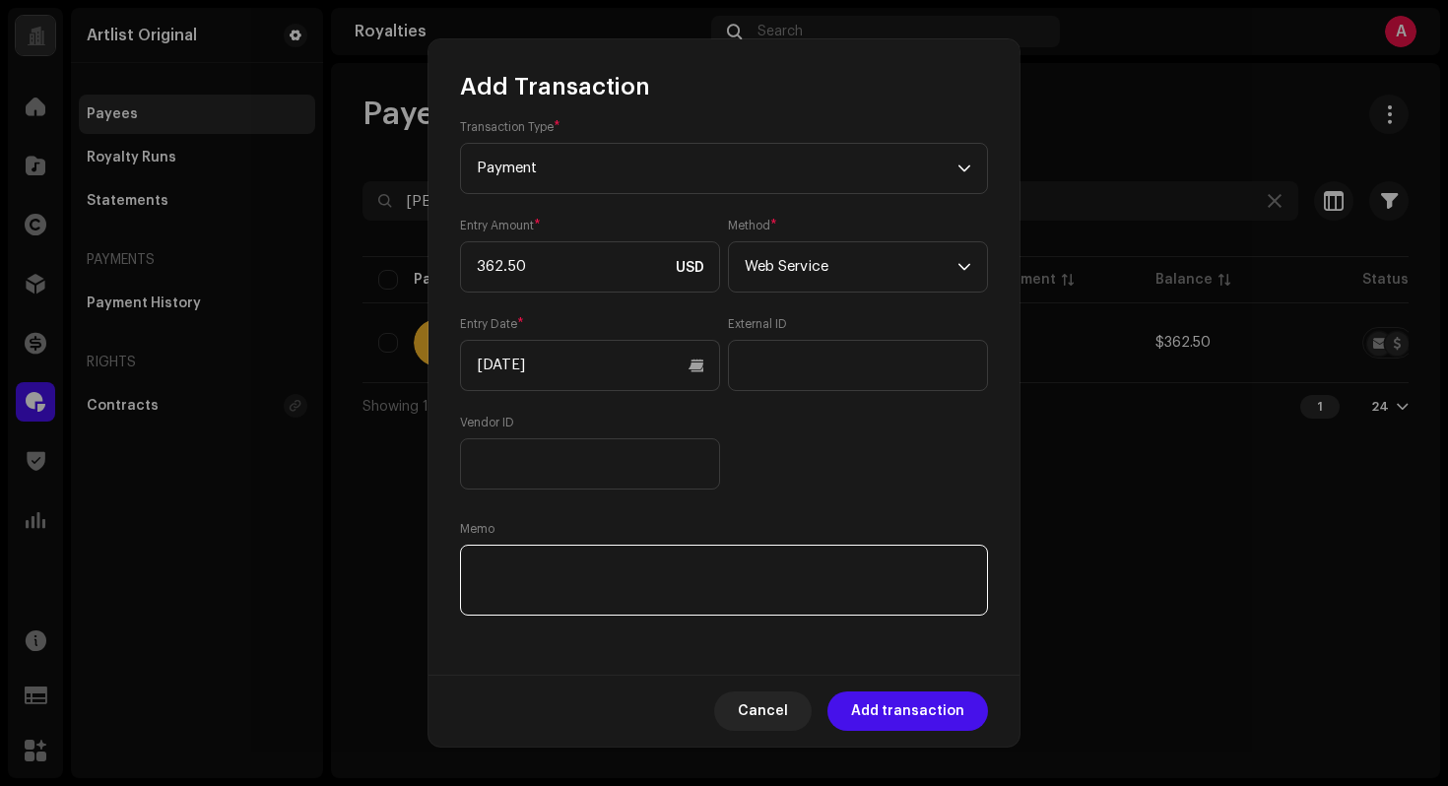
click at [703, 576] on textarea at bounding box center [724, 580] width 528 height 71
paste textarea "Statement ID: 5456445 / Invoice number: 40097"
type textarea "Statement ID: 5456445 / Invoice number: 40097"
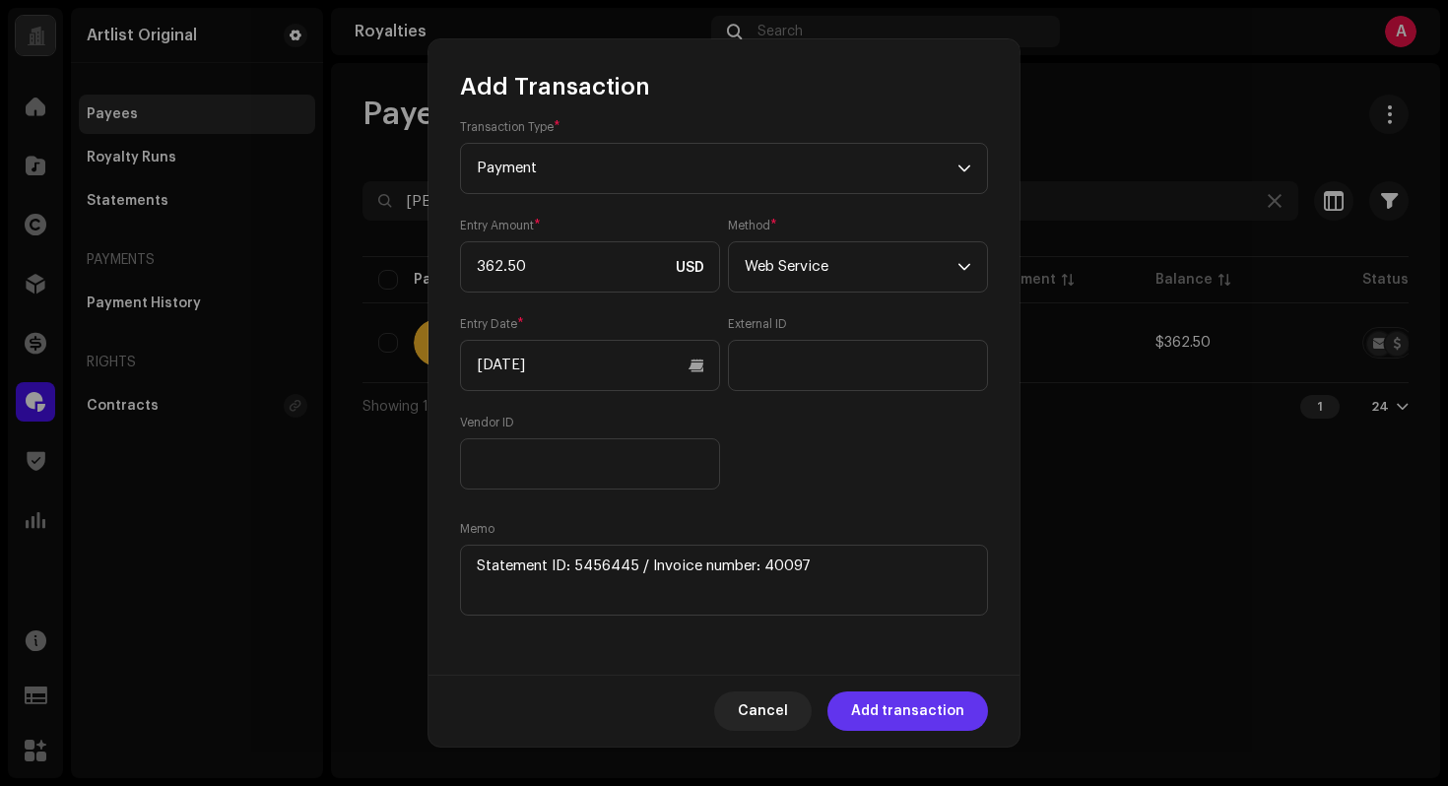
click at [916, 701] on span "Add transaction" at bounding box center [907, 710] width 113 height 39
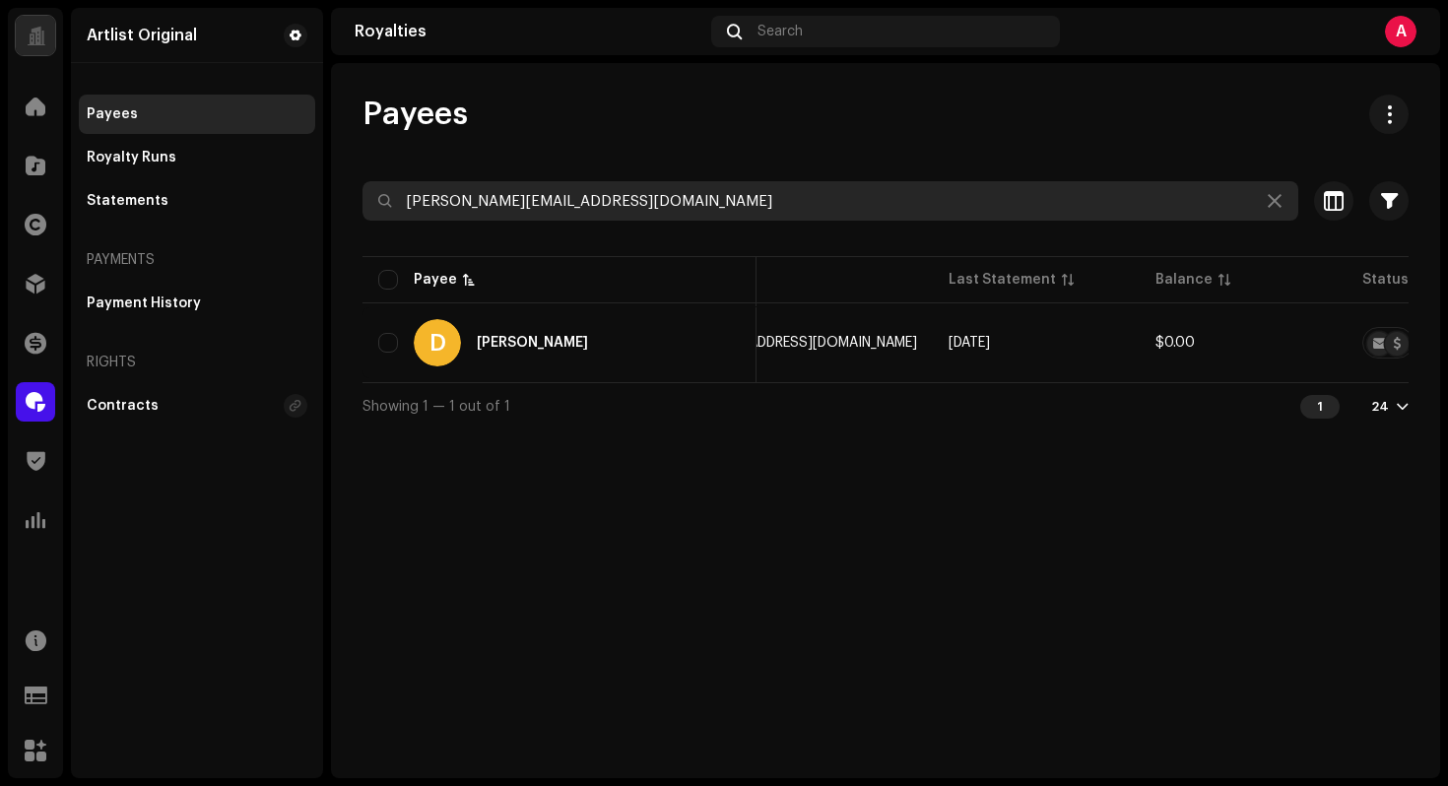
click at [652, 199] on input "[PERSON_NAME][EMAIL_ADDRESS][DOMAIN_NAME]" at bounding box center [830, 200] width 936 height 39
paste input "[EMAIL_ADDRESS][DOMAIN_NAME]"
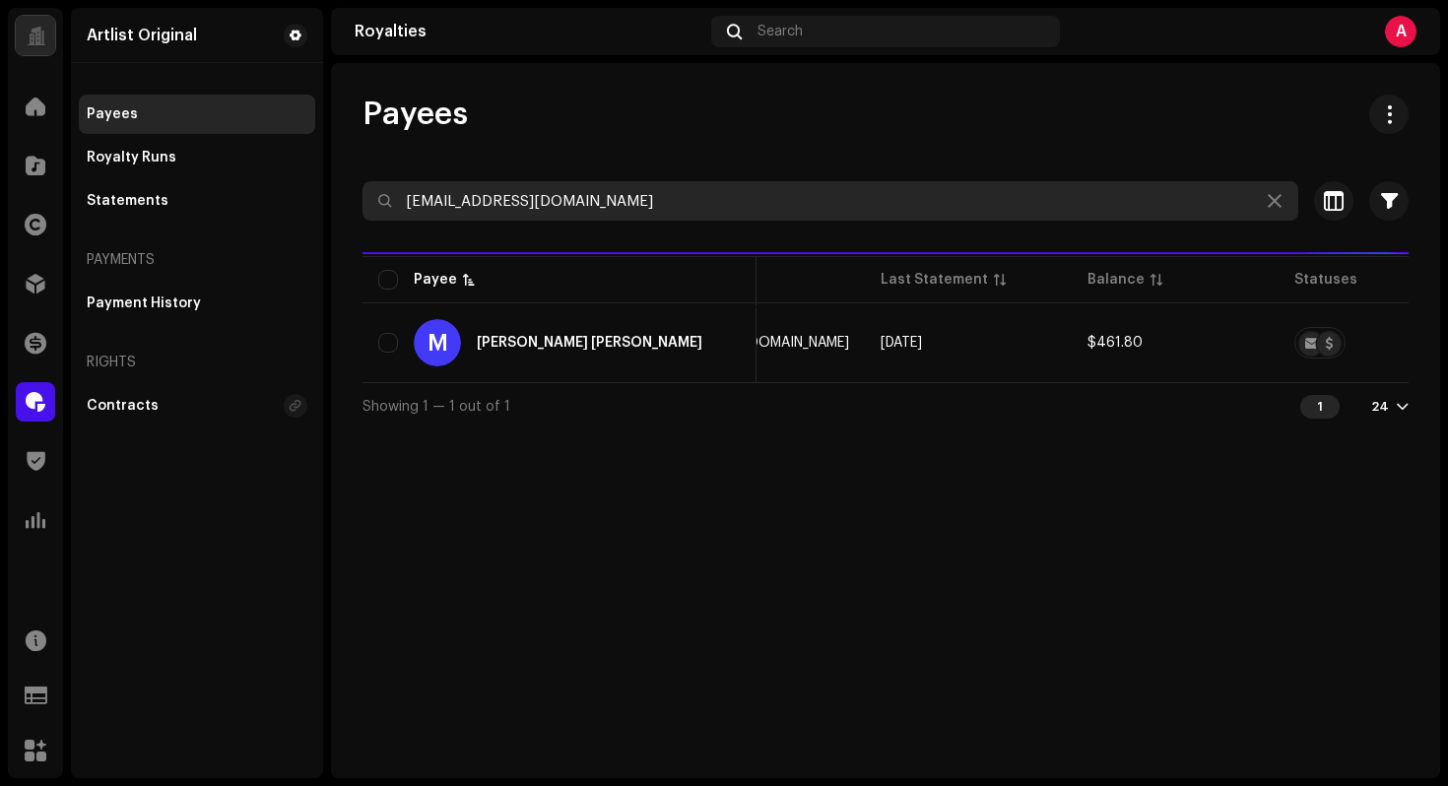
type input "[EMAIL_ADDRESS][DOMAIN_NAME]"
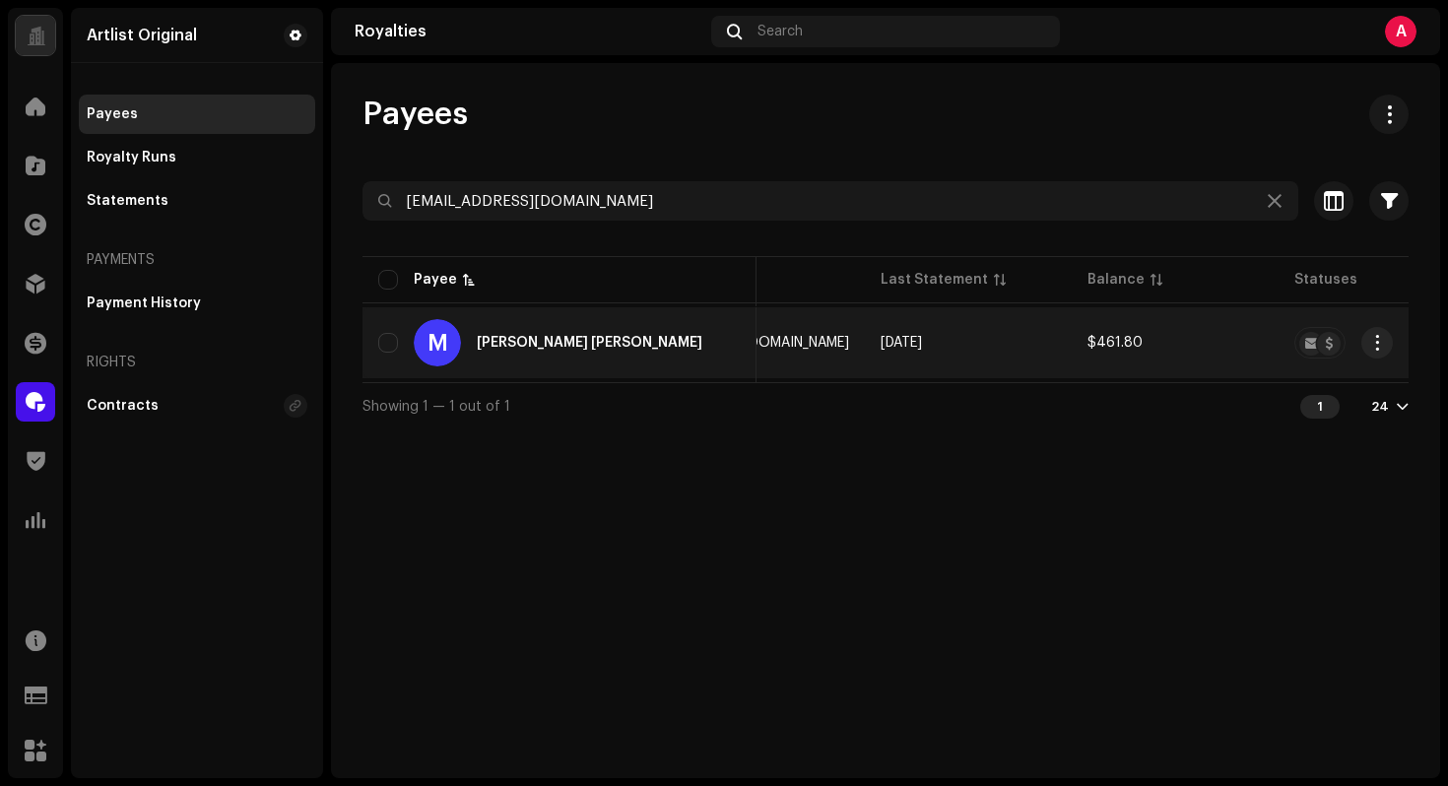
drag, startPoint x: 1380, startPoint y: 346, endPoint x: 1385, endPoint y: 370, distance: 25.1
click at [1380, 346] on span "button" at bounding box center [1377, 343] width 15 height 16
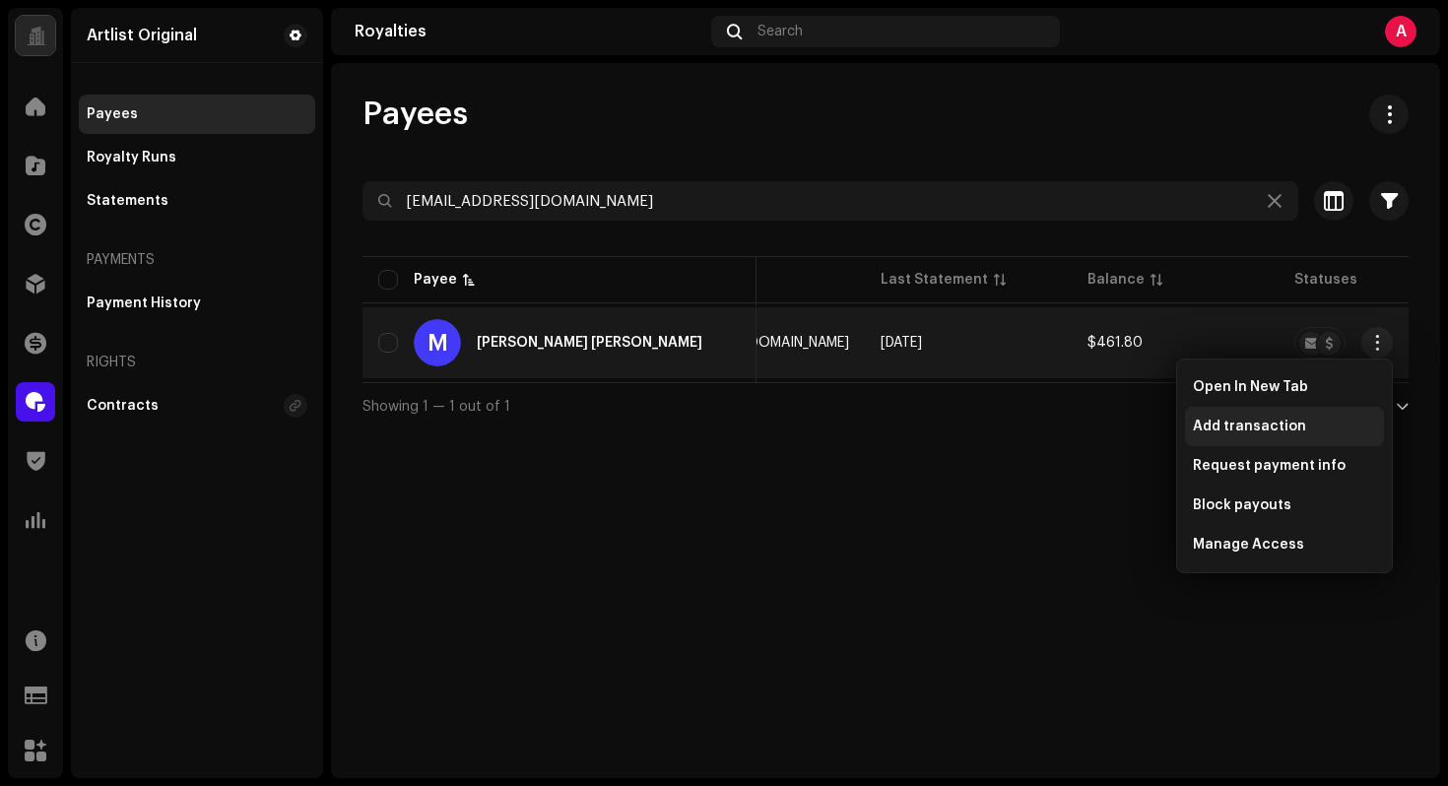
click at [1316, 420] on div "Add transaction" at bounding box center [1284, 427] width 183 height 16
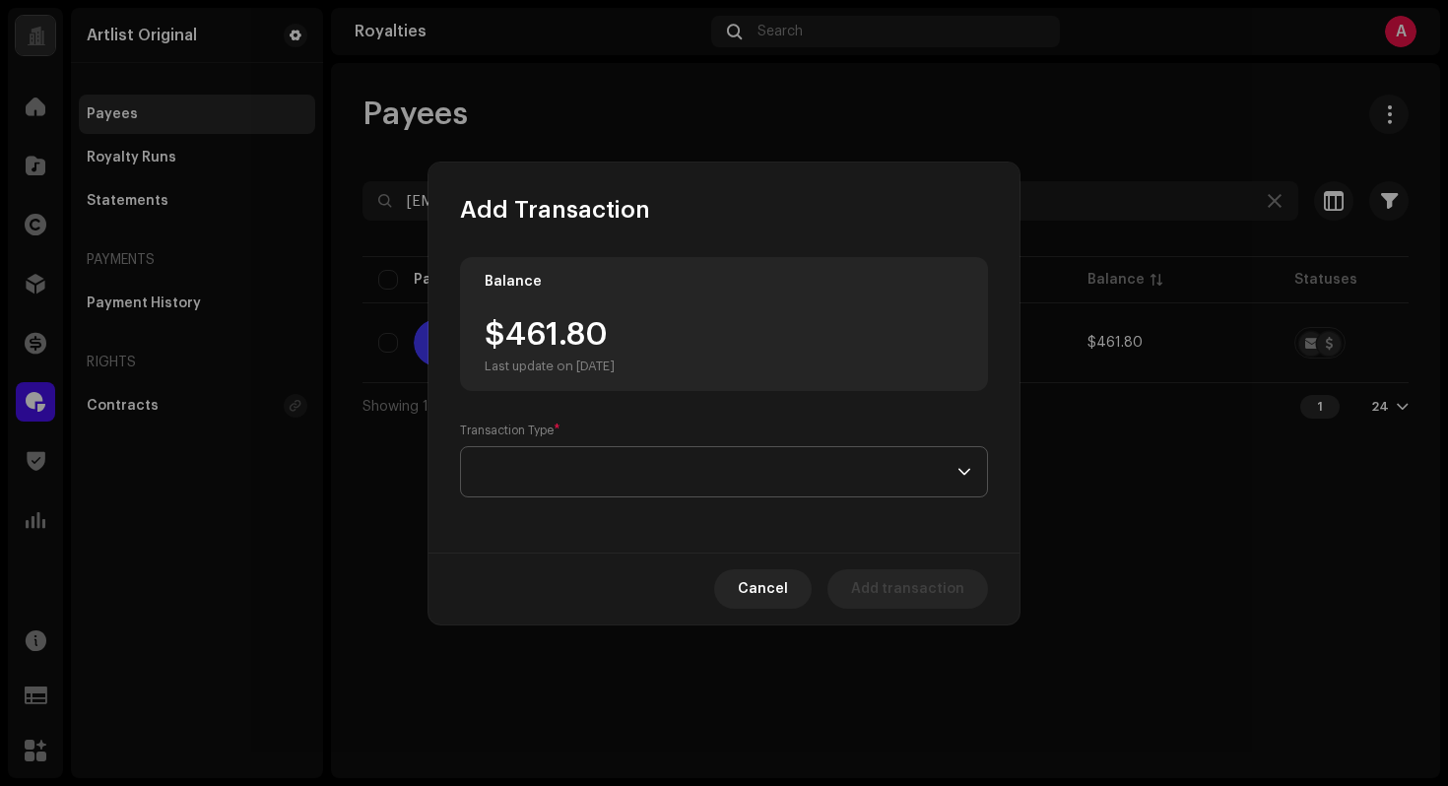
click at [798, 463] on span at bounding box center [717, 471] width 481 height 49
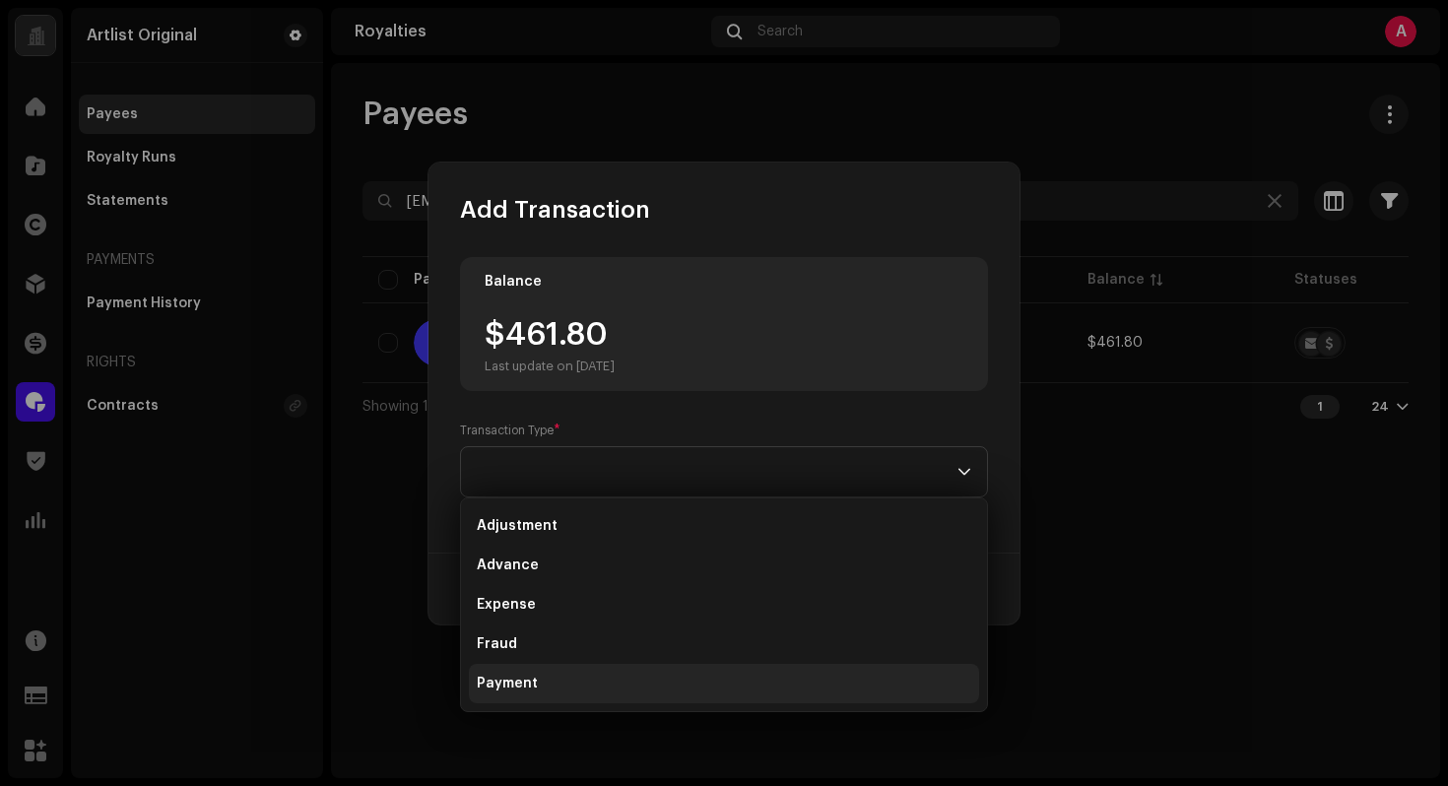
click at [564, 695] on li "Payment" at bounding box center [724, 683] width 510 height 39
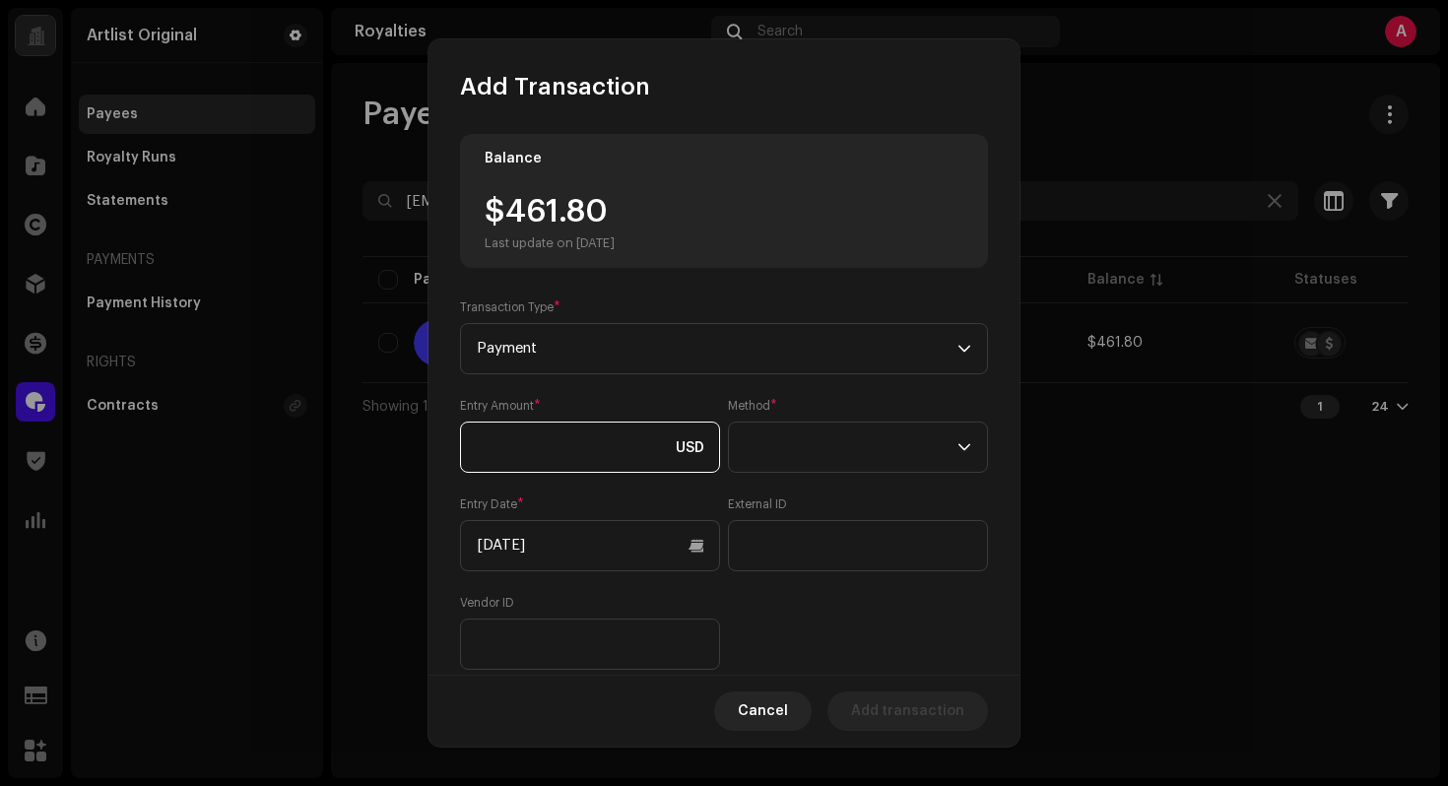
click at [664, 469] on input at bounding box center [590, 447] width 260 height 51
type input "461.80"
click at [793, 464] on span at bounding box center [851, 447] width 213 height 49
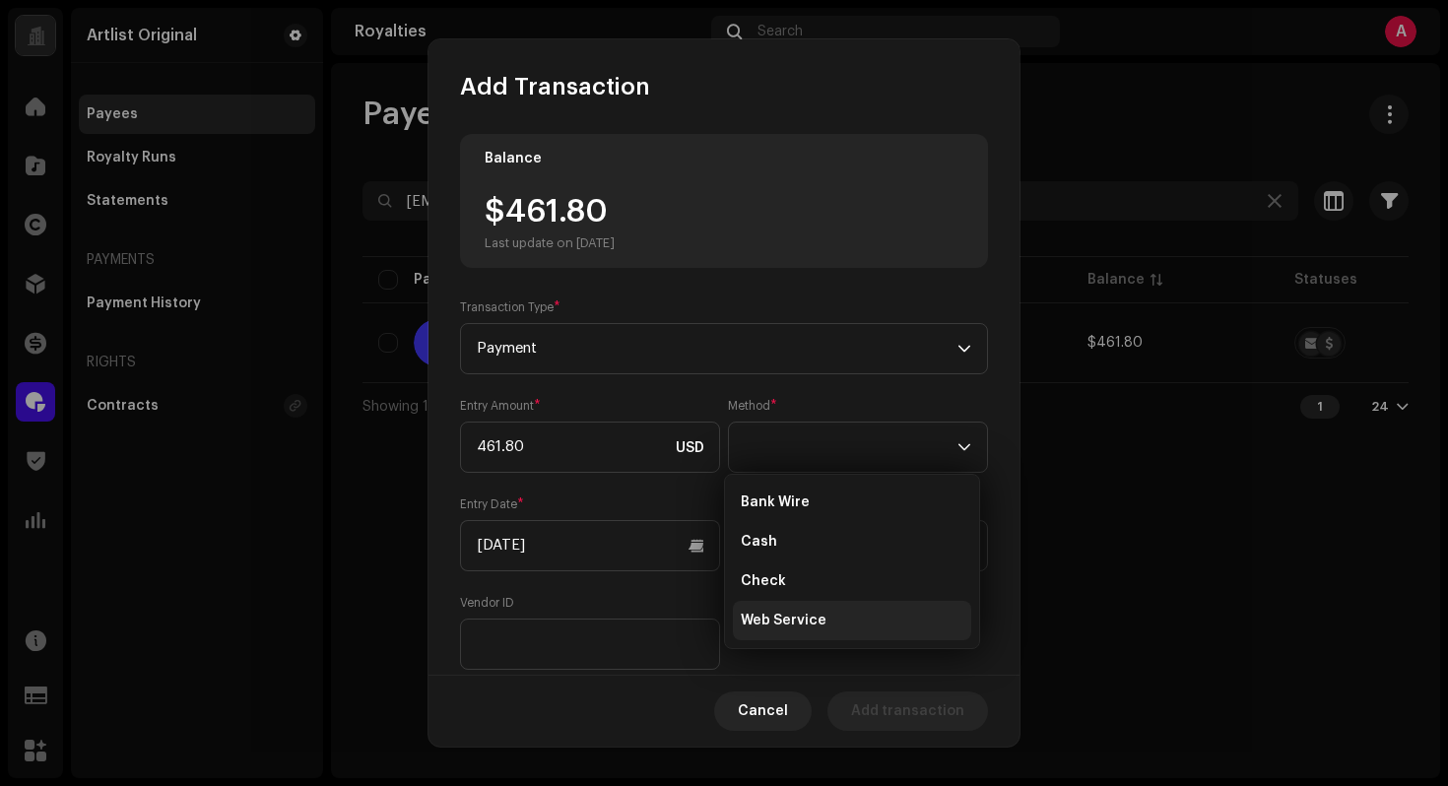
click at [806, 622] on span "Web Service" at bounding box center [784, 621] width 86 height 20
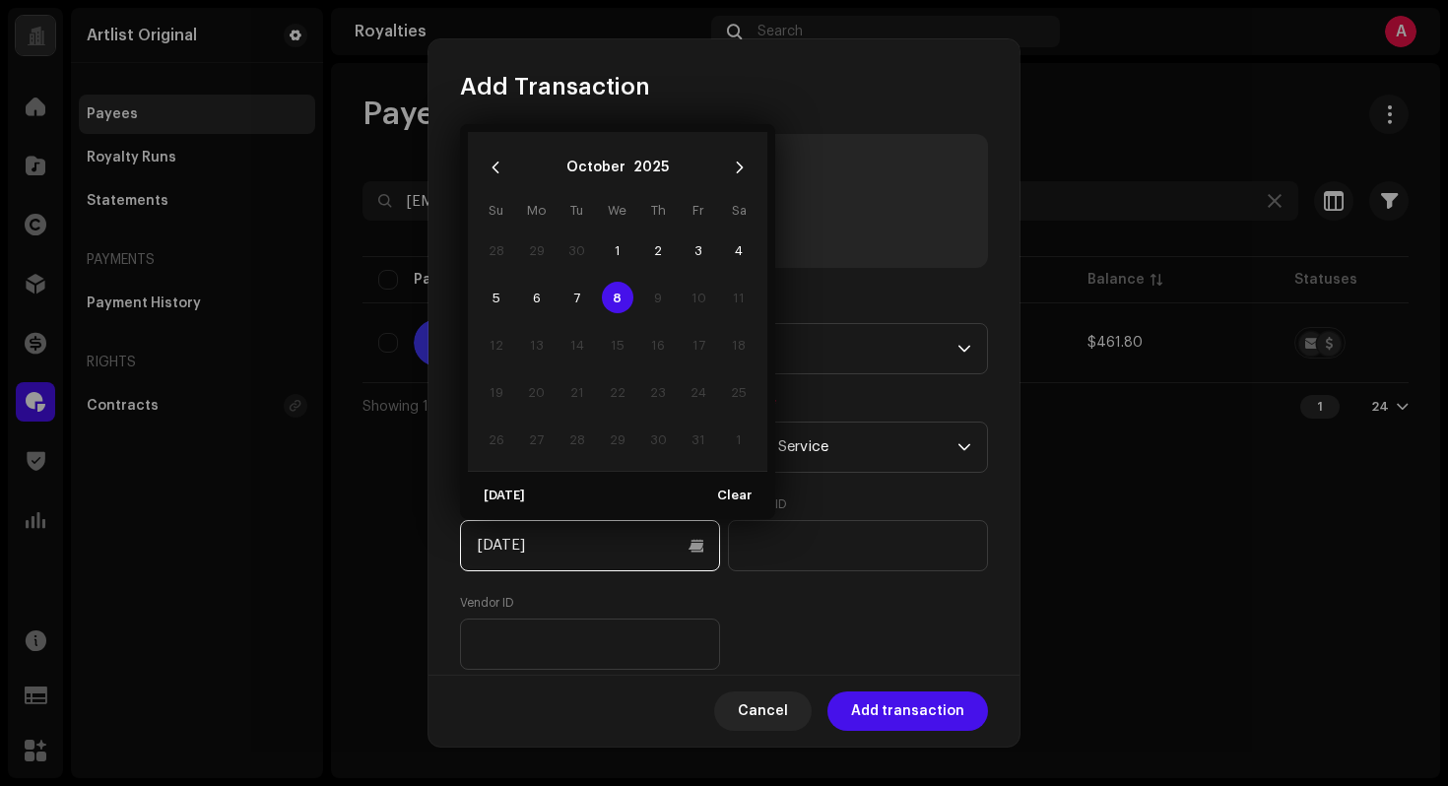
click at [658, 549] on input "[DATE]" at bounding box center [590, 545] width 260 height 51
click at [507, 157] on button "Previous Month" at bounding box center [495, 167] width 39 height 39
click at [494, 162] on icon "Previous Month" at bounding box center [496, 168] width 14 height 14
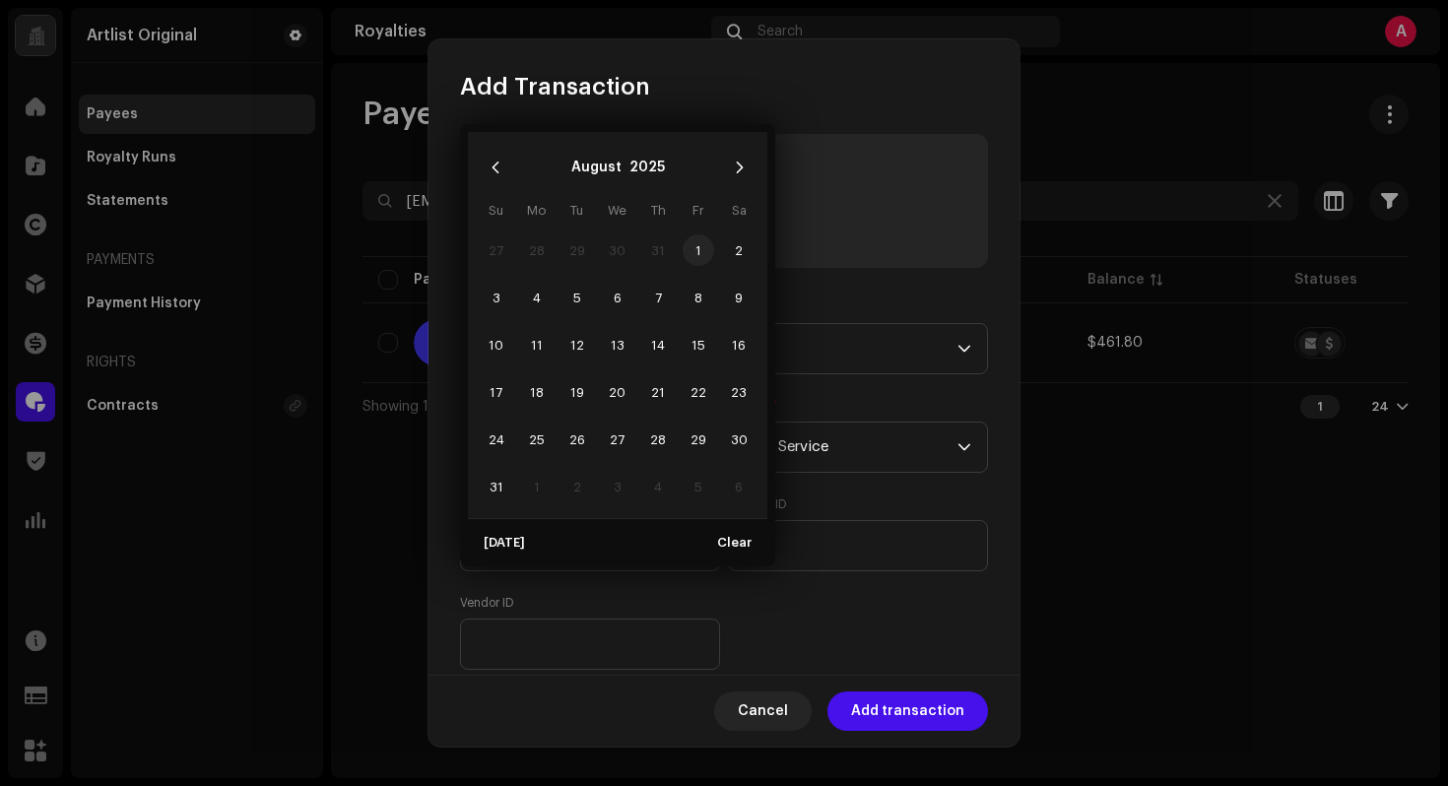
click at [709, 245] on span "1" at bounding box center [699, 250] width 32 height 32
type input "[DATE]"
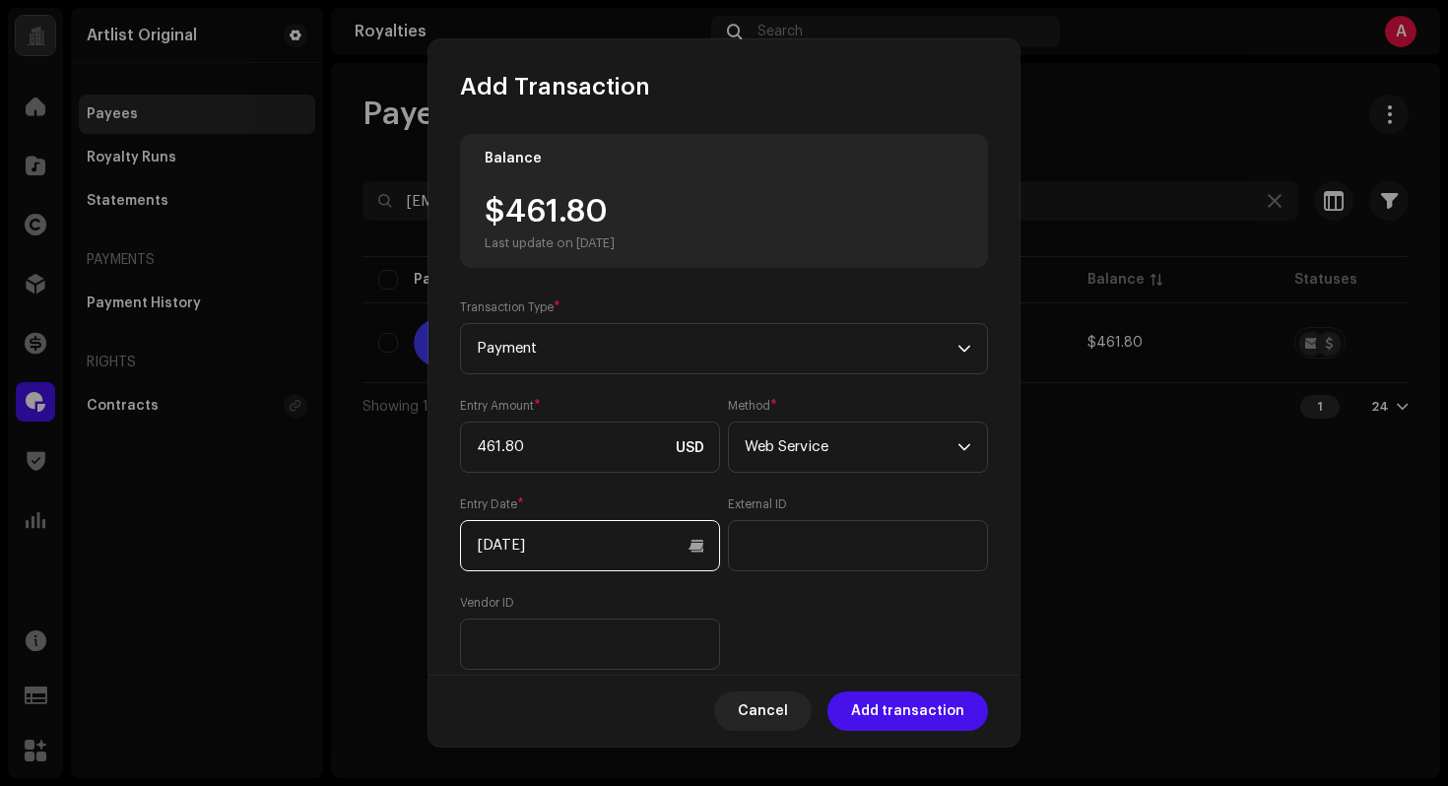
scroll to position [182, 0]
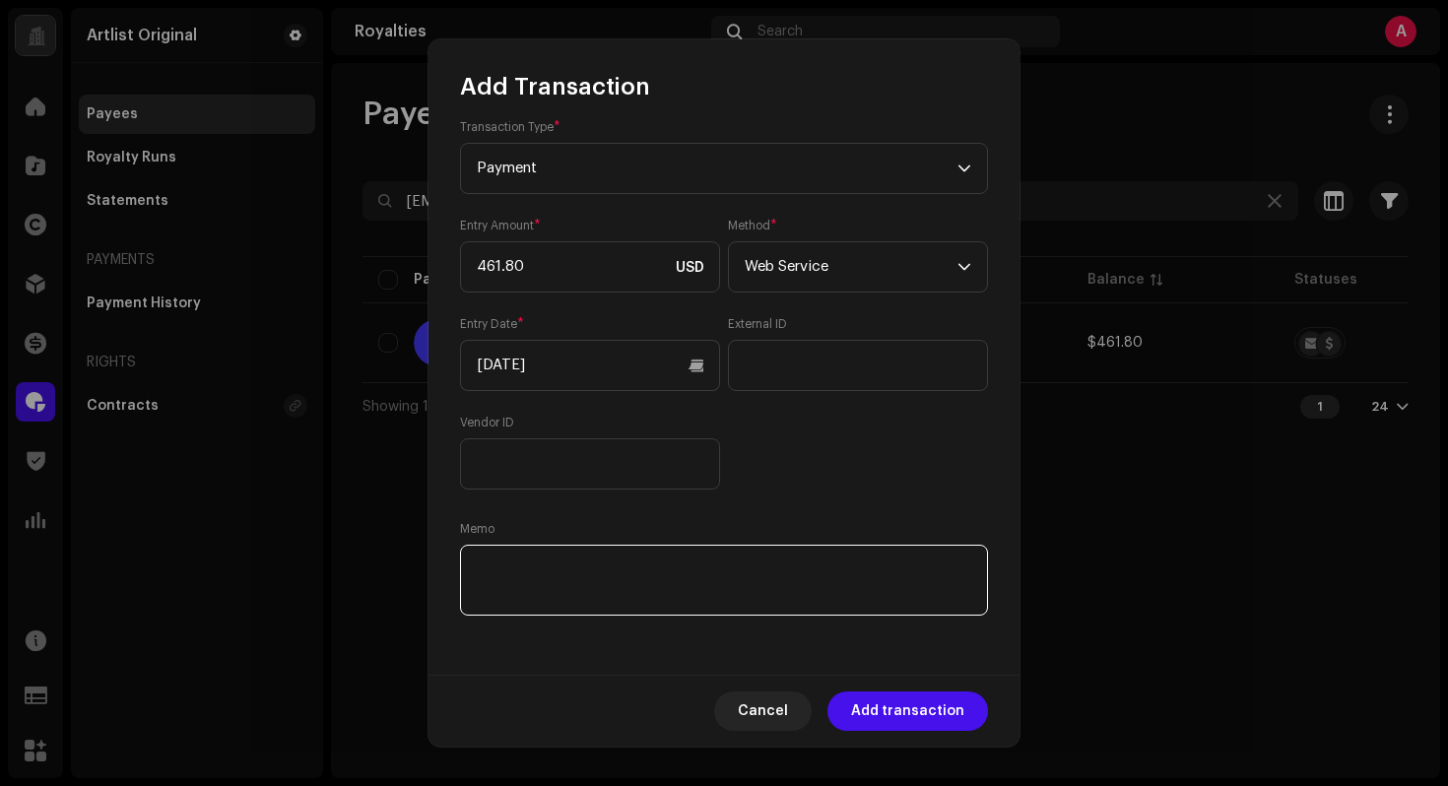
click at [578, 568] on textarea at bounding box center [724, 580] width 528 height 71
paste textarea "Statement ID: 5456558 / Invoice number: 2991"
type textarea "Statement ID: 5456558 / Invoice number: 2991"
drag, startPoint x: 876, startPoint y: 494, endPoint x: 874, endPoint y: 515, distance: 20.8
click at [877, 495] on div "Balance $461.80 Last update on [DATE] Transaction Type * Payment Entry Amount *…" at bounding box center [724, 287] width 528 height 666
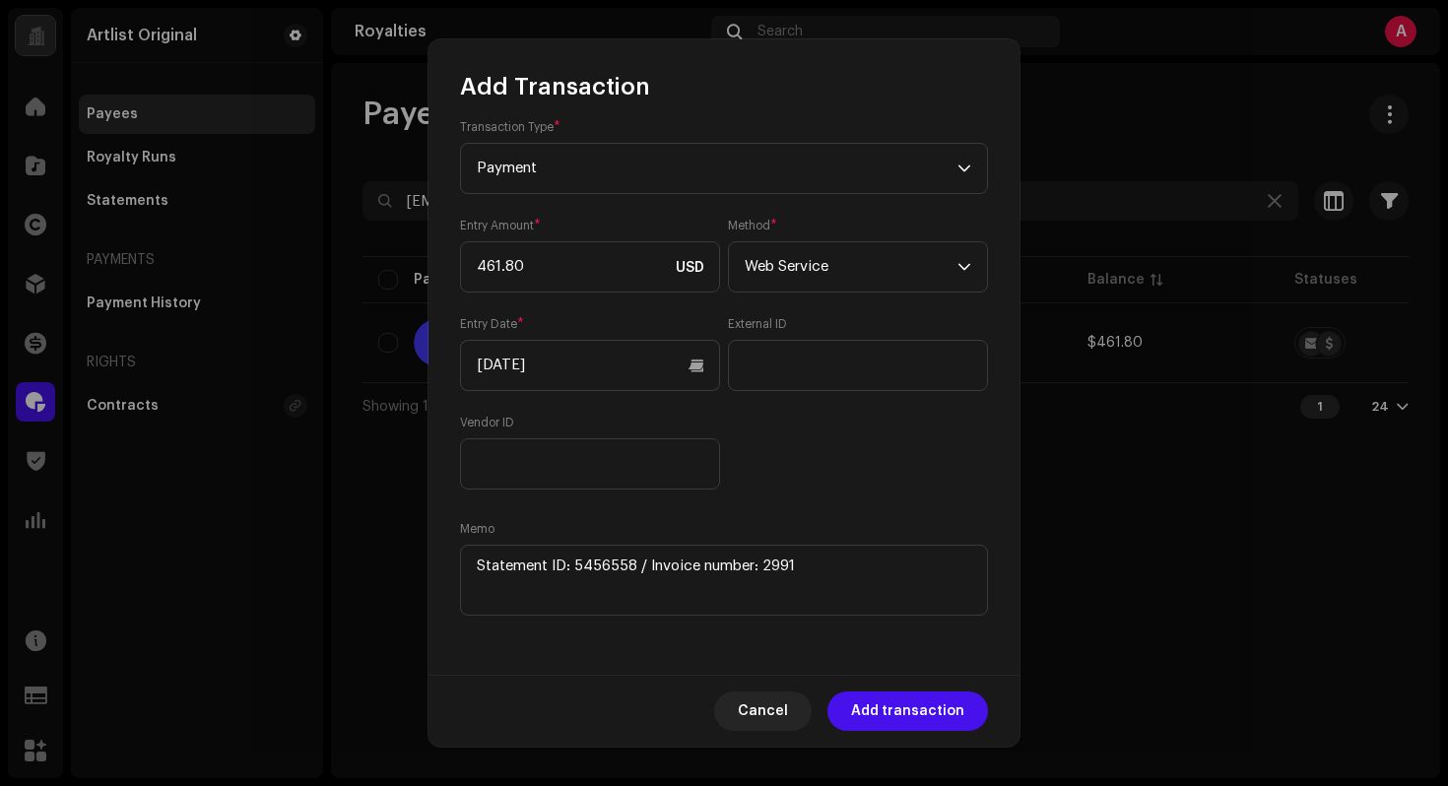
scroll to position [0, 0]
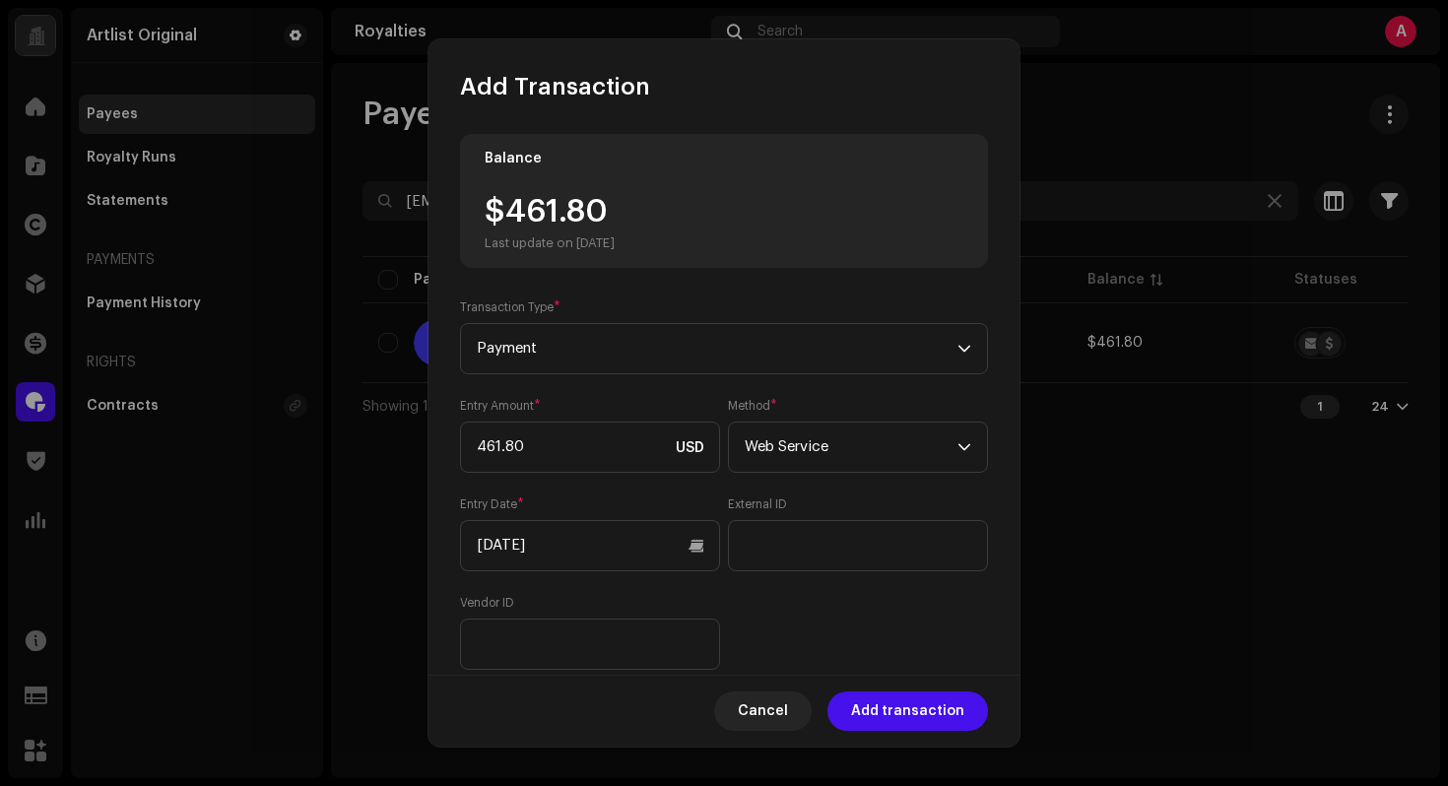
click at [947, 697] on span "Add transaction" at bounding box center [907, 710] width 113 height 39
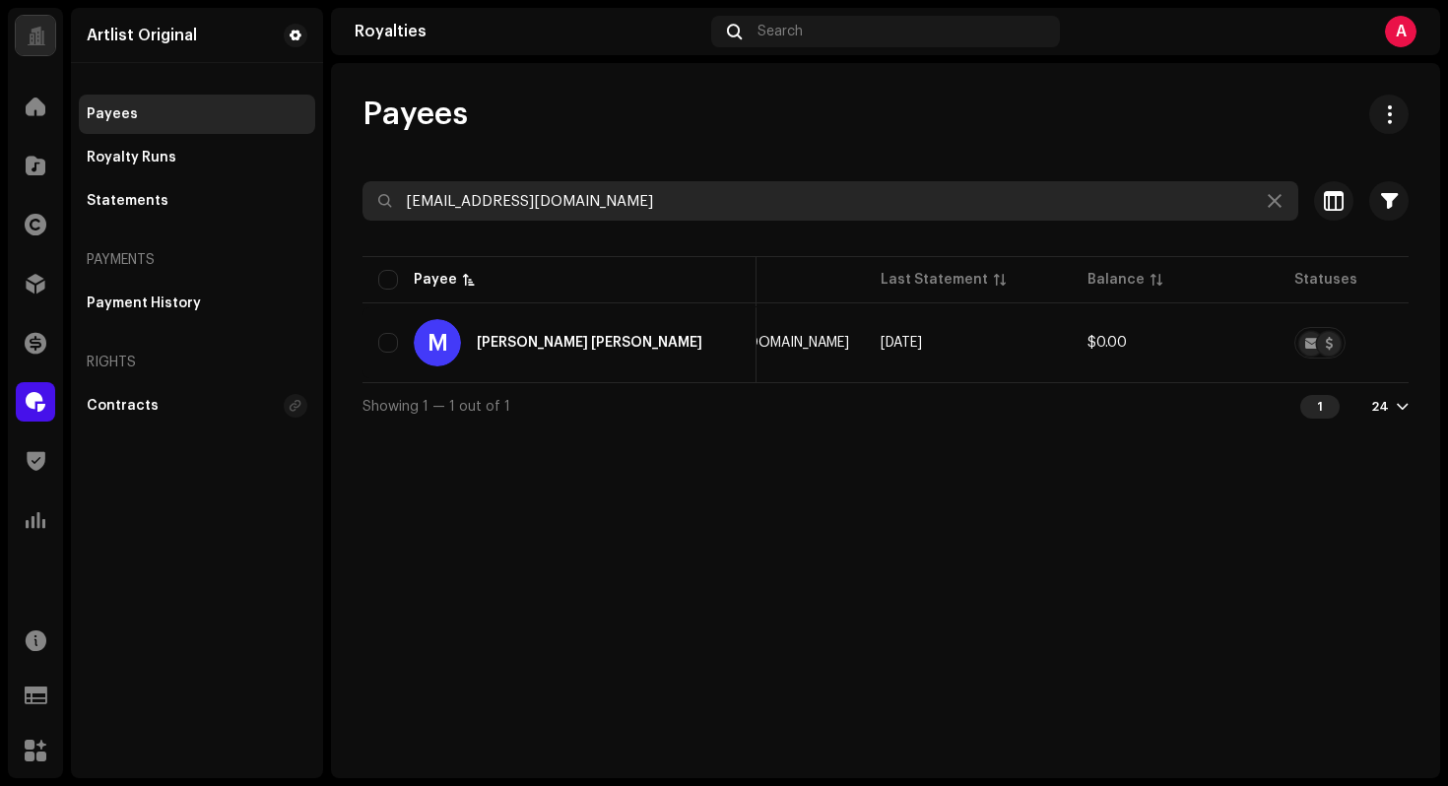
click at [735, 204] on input "[EMAIL_ADDRESS][DOMAIN_NAME]" at bounding box center [830, 200] width 936 height 39
paste input "areomgmt"
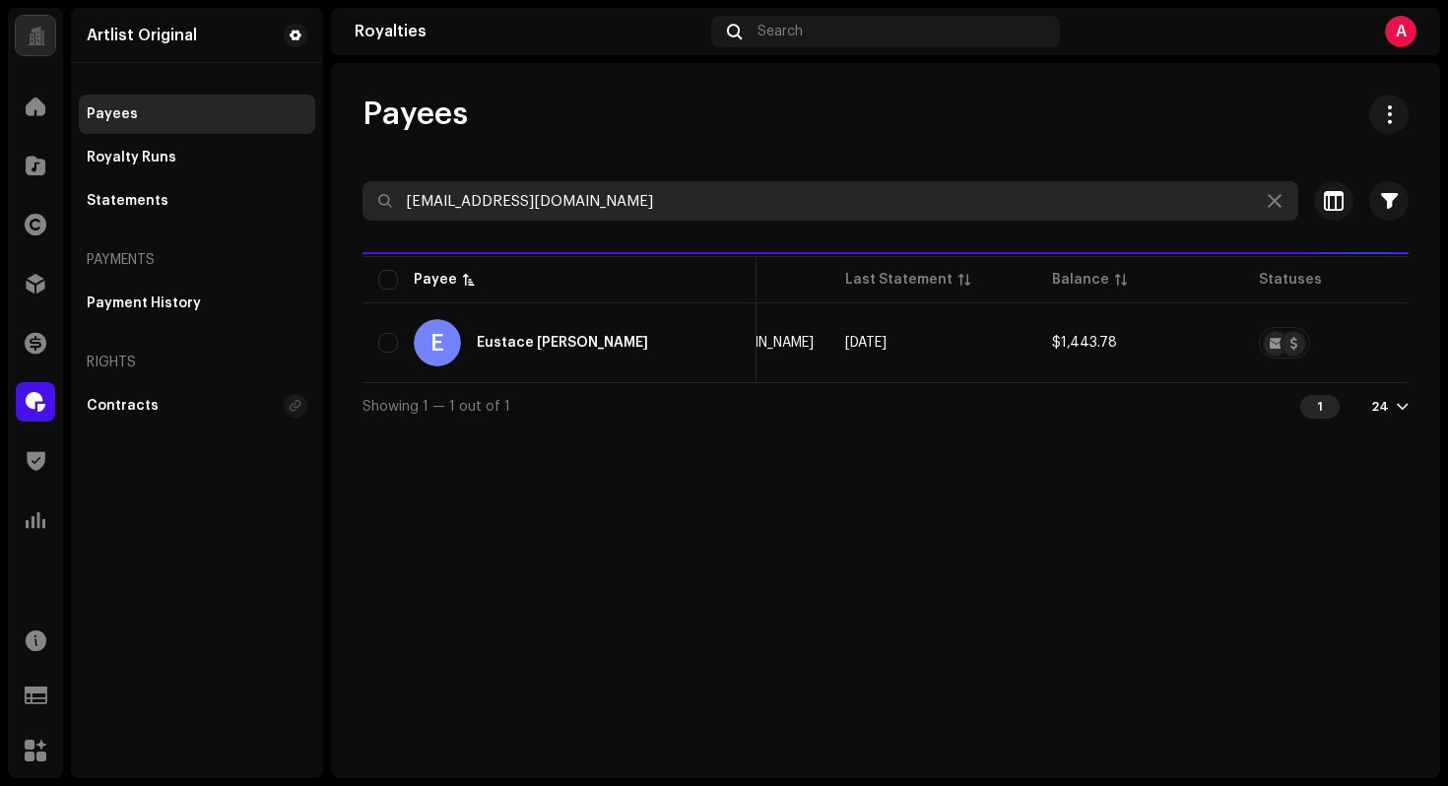
type input "[EMAIL_ADDRESS][DOMAIN_NAME]"
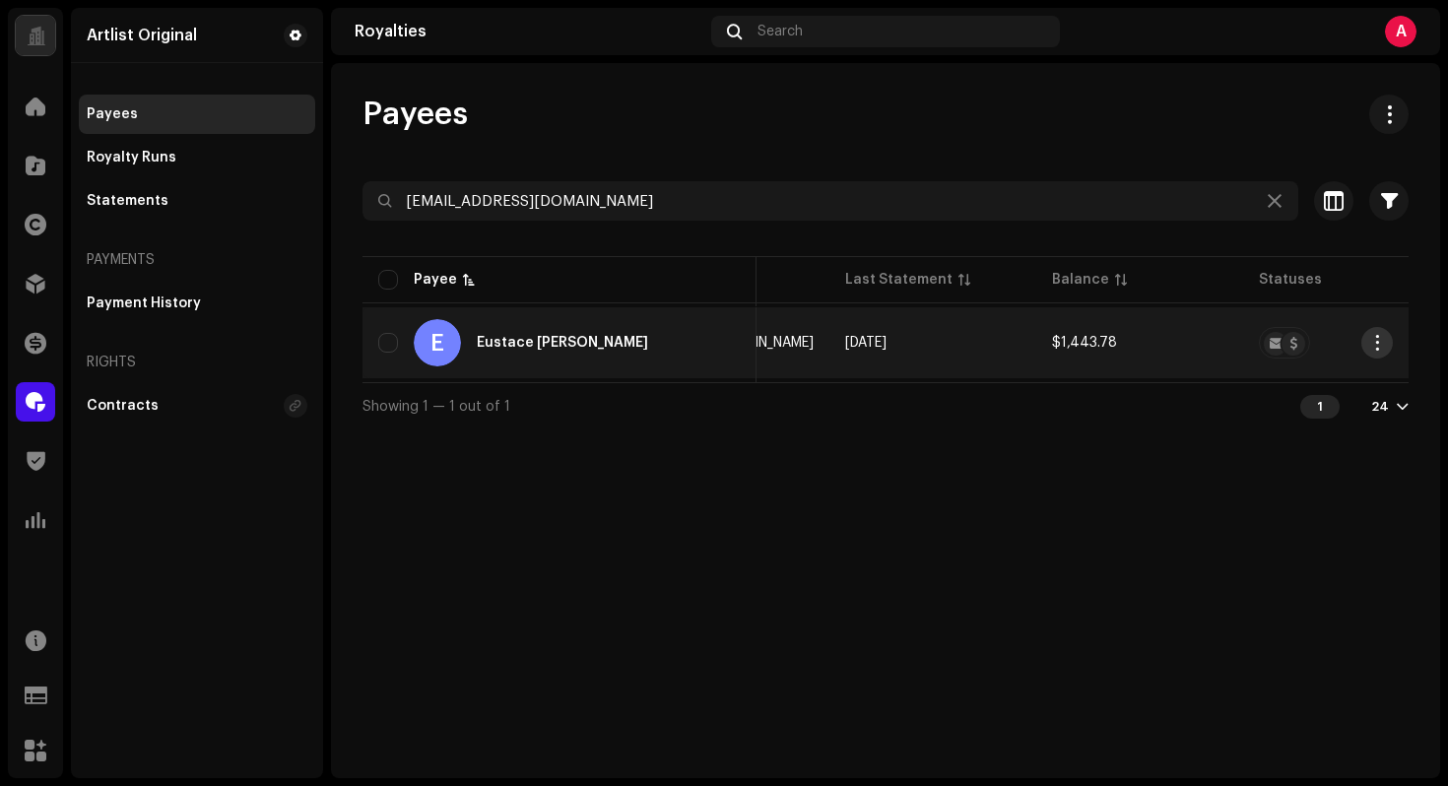
click at [1384, 339] on span "button" at bounding box center [1377, 343] width 15 height 16
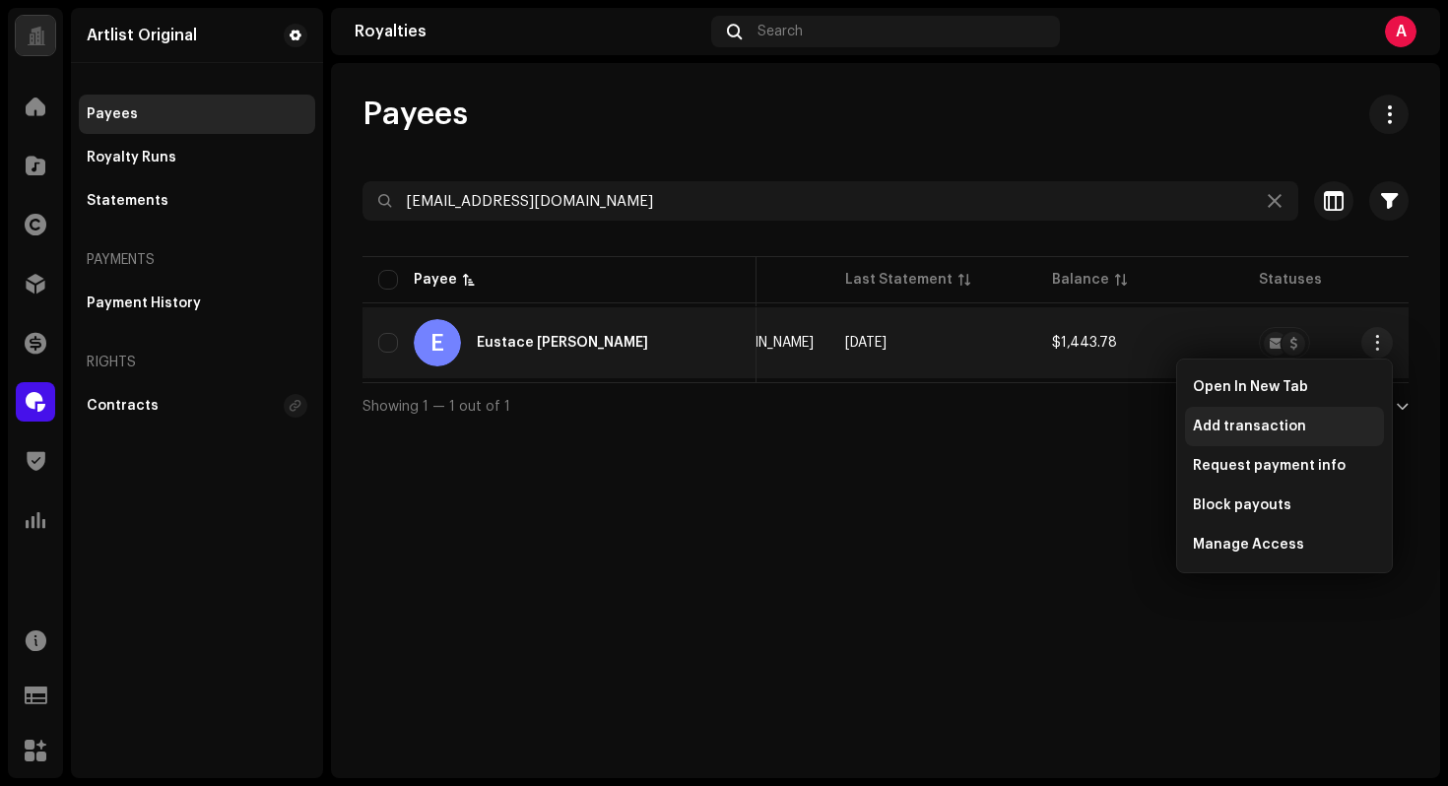
click at [1237, 433] on span "Add transaction" at bounding box center [1249, 427] width 113 height 16
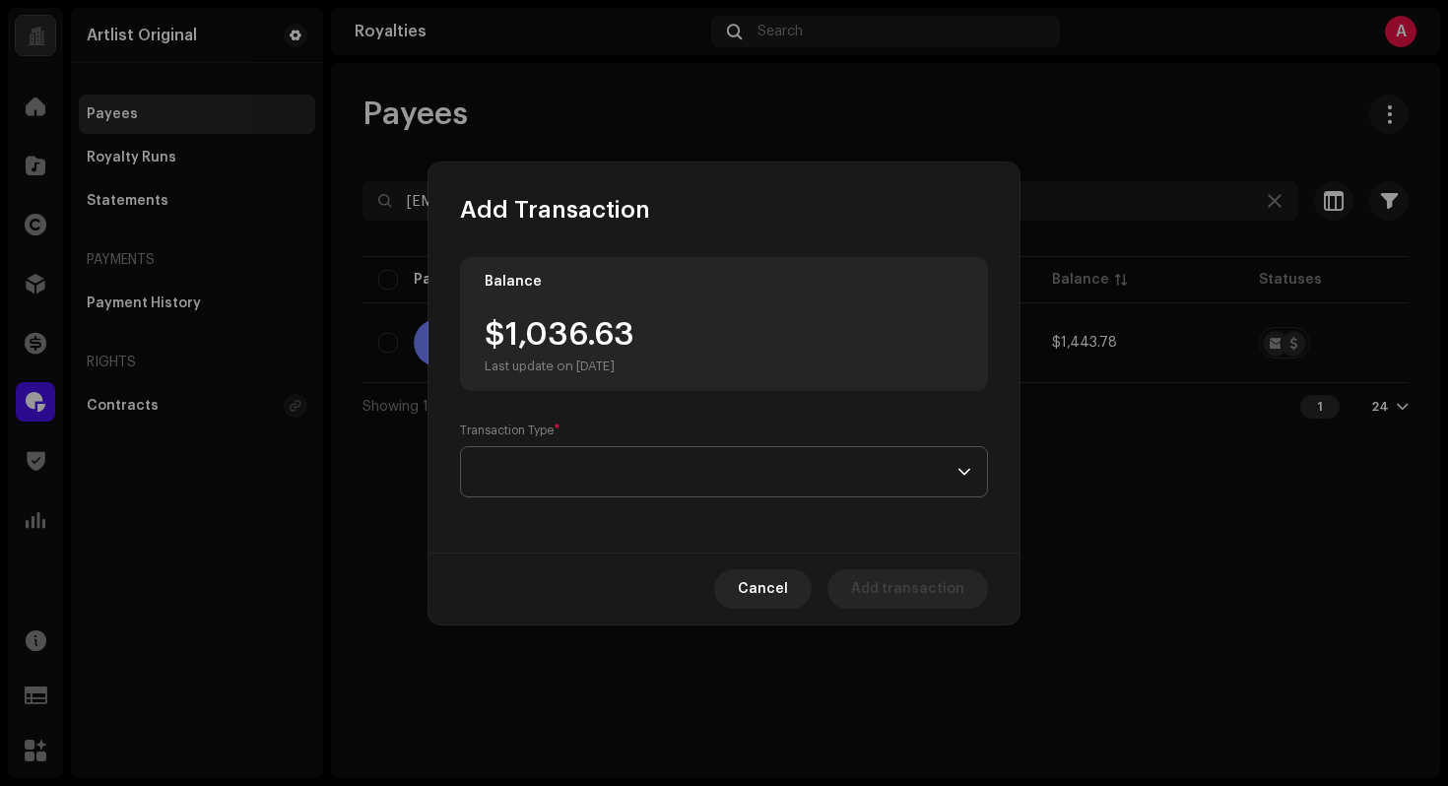
click at [670, 453] on span at bounding box center [717, 471] width 481 height 49
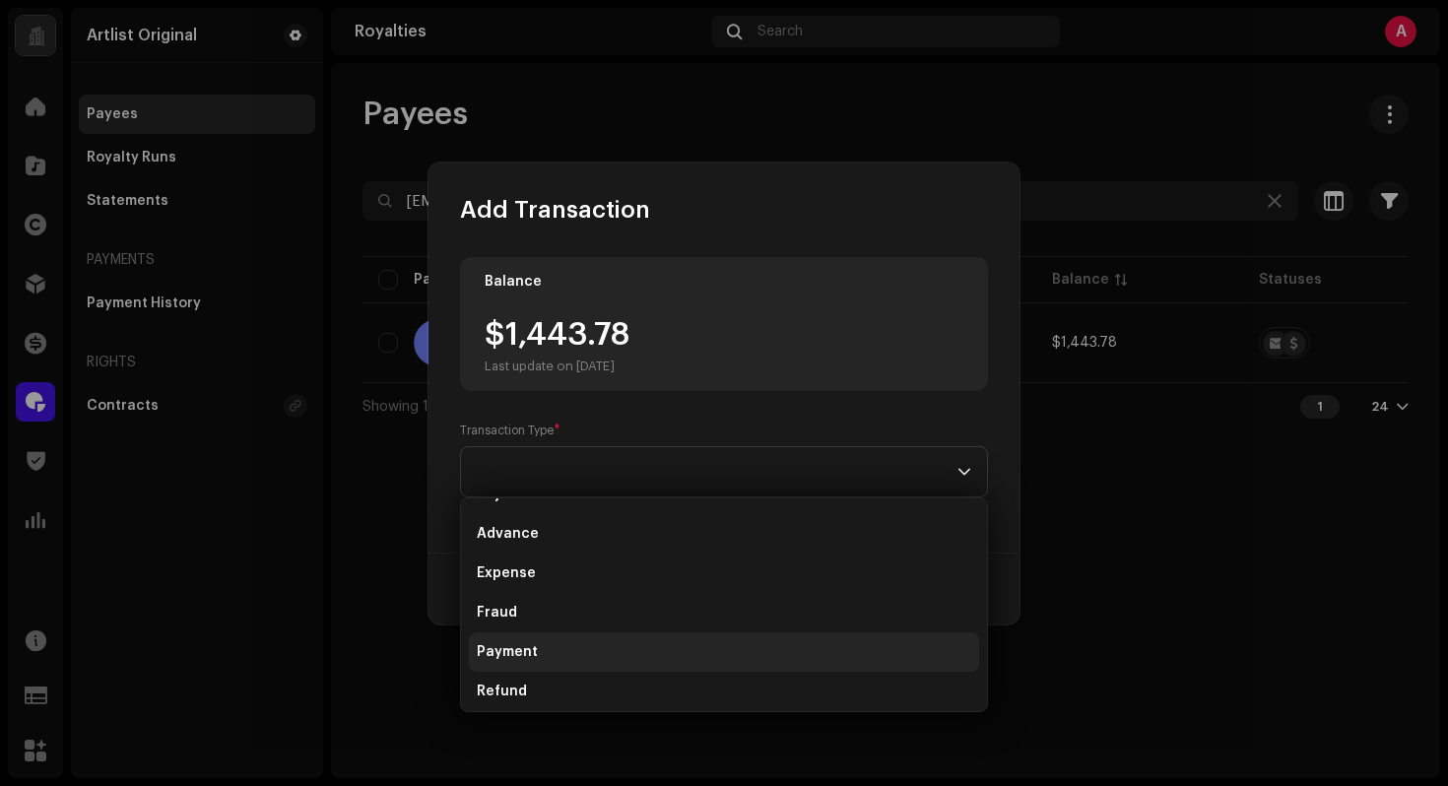
scroll to position [118, 0]
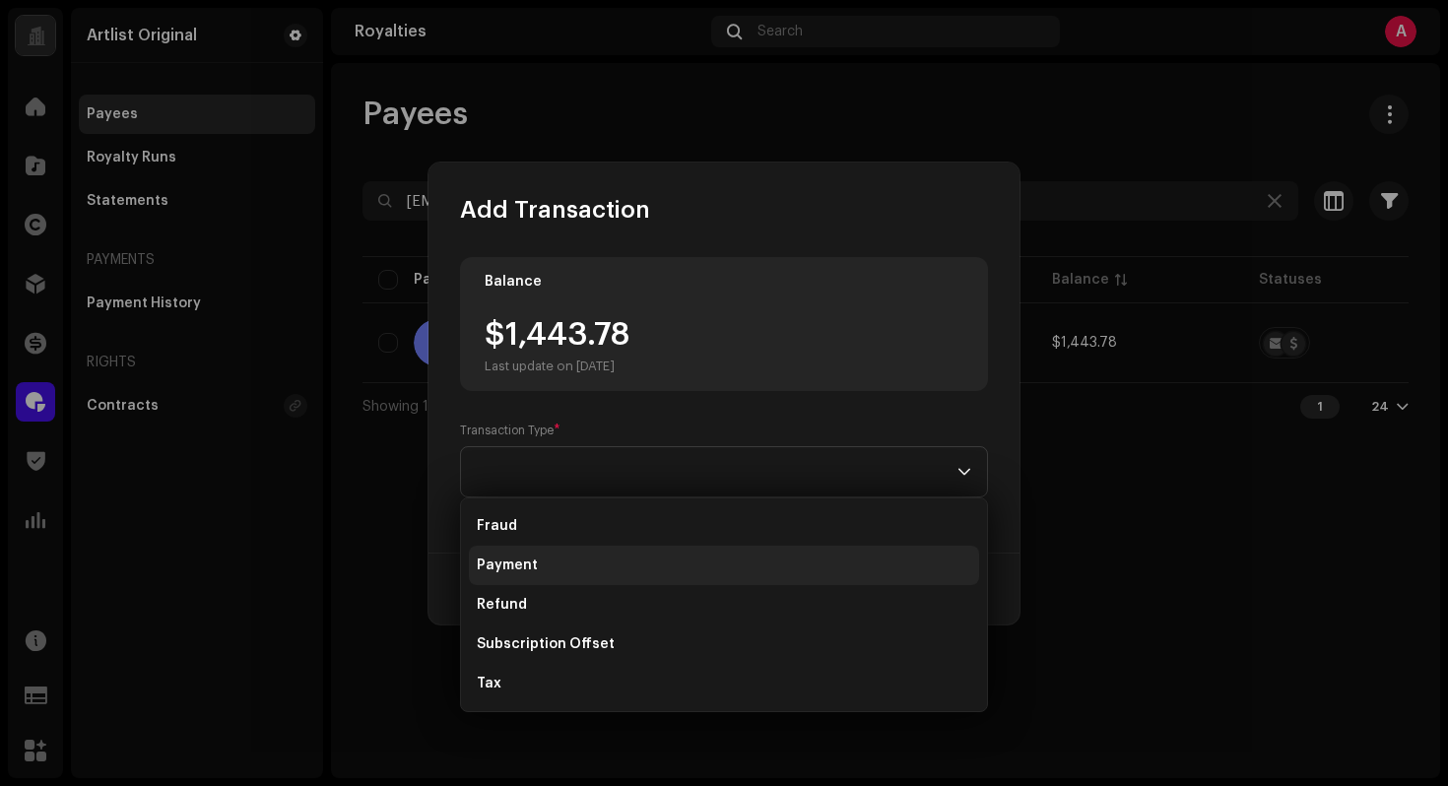
click at [526, 577] on li "Payment" at bounding box center [724, 565] width 510 height 39
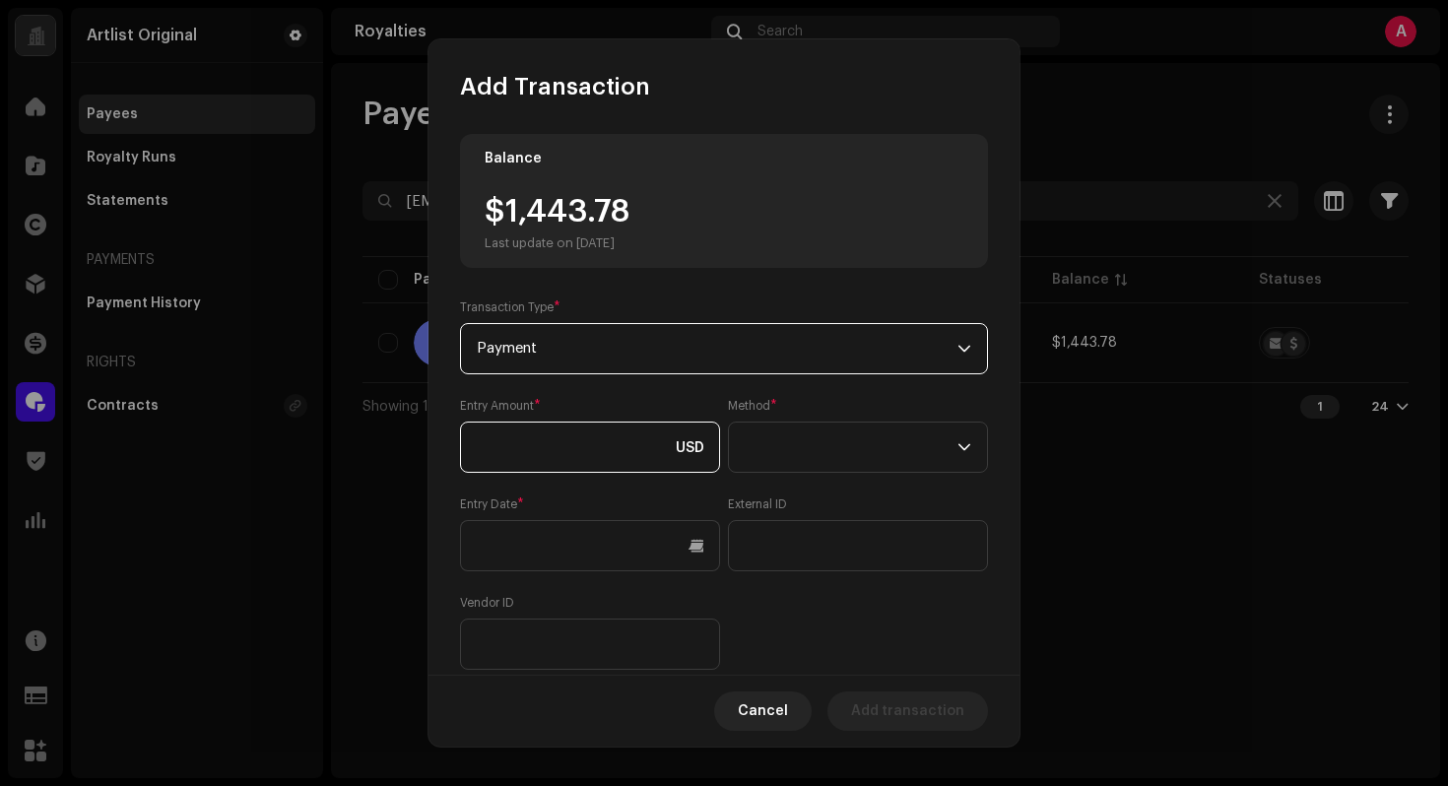
click at [585, 435] on input at bounding box center [590, 447] width 260 height 51
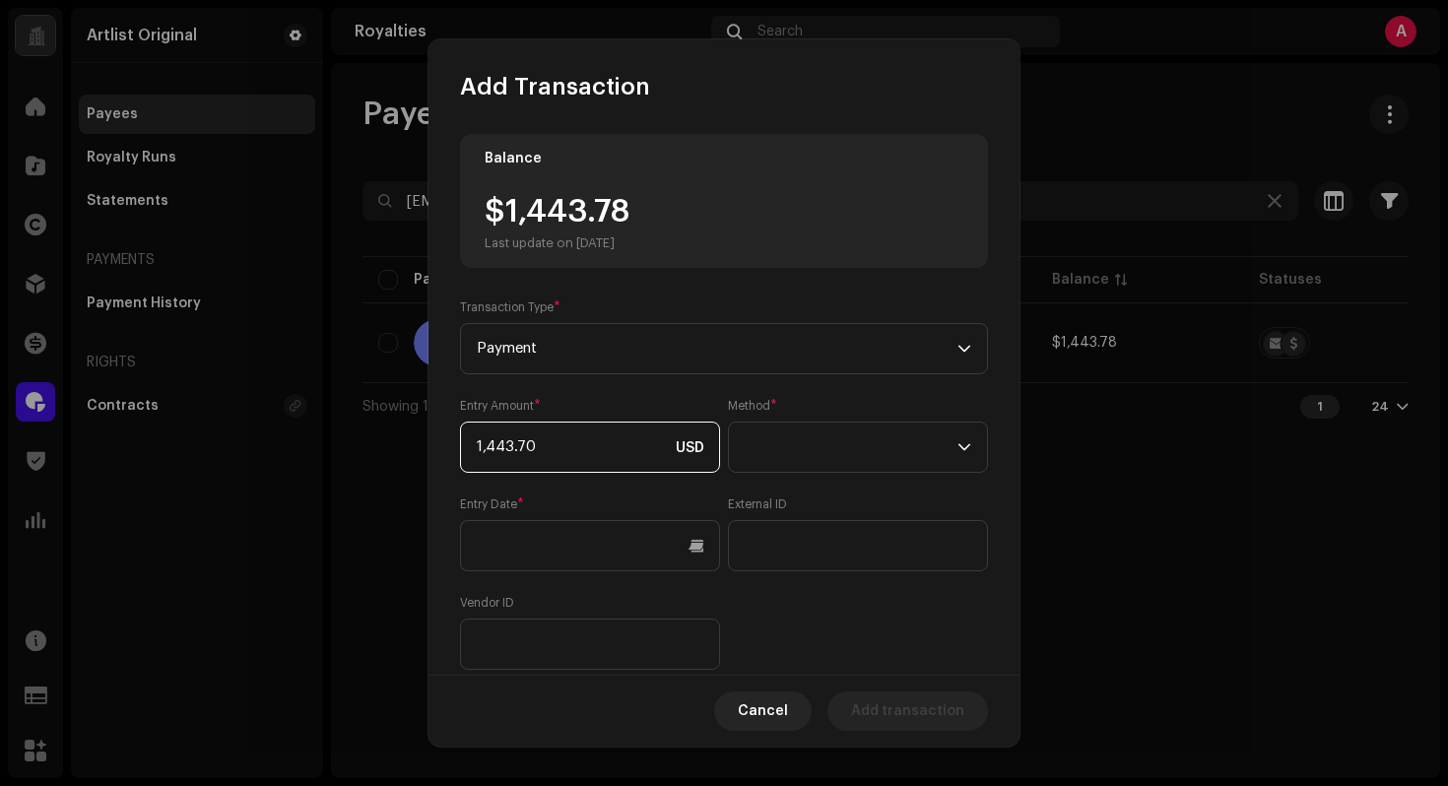
type input "1,443.78"
click at [783, 442] on span at bounding box center [851, 447] width 213 height 49
click at [770, 625] on span "Web Service" at bounding box center [784, 621] width 86 height 20
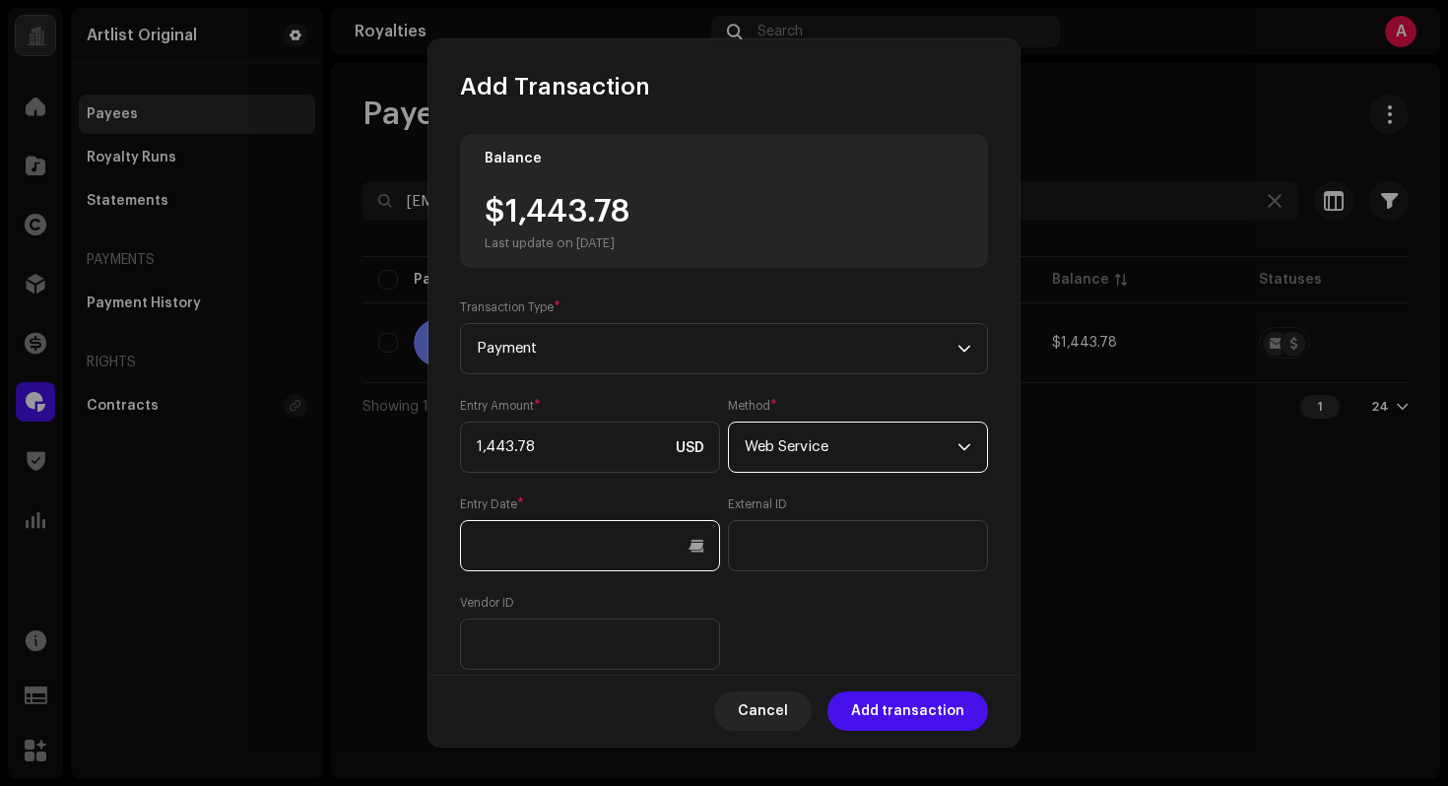
click at [645, 560] on input "text" at bounding box center [590, 545] width 260 height 51
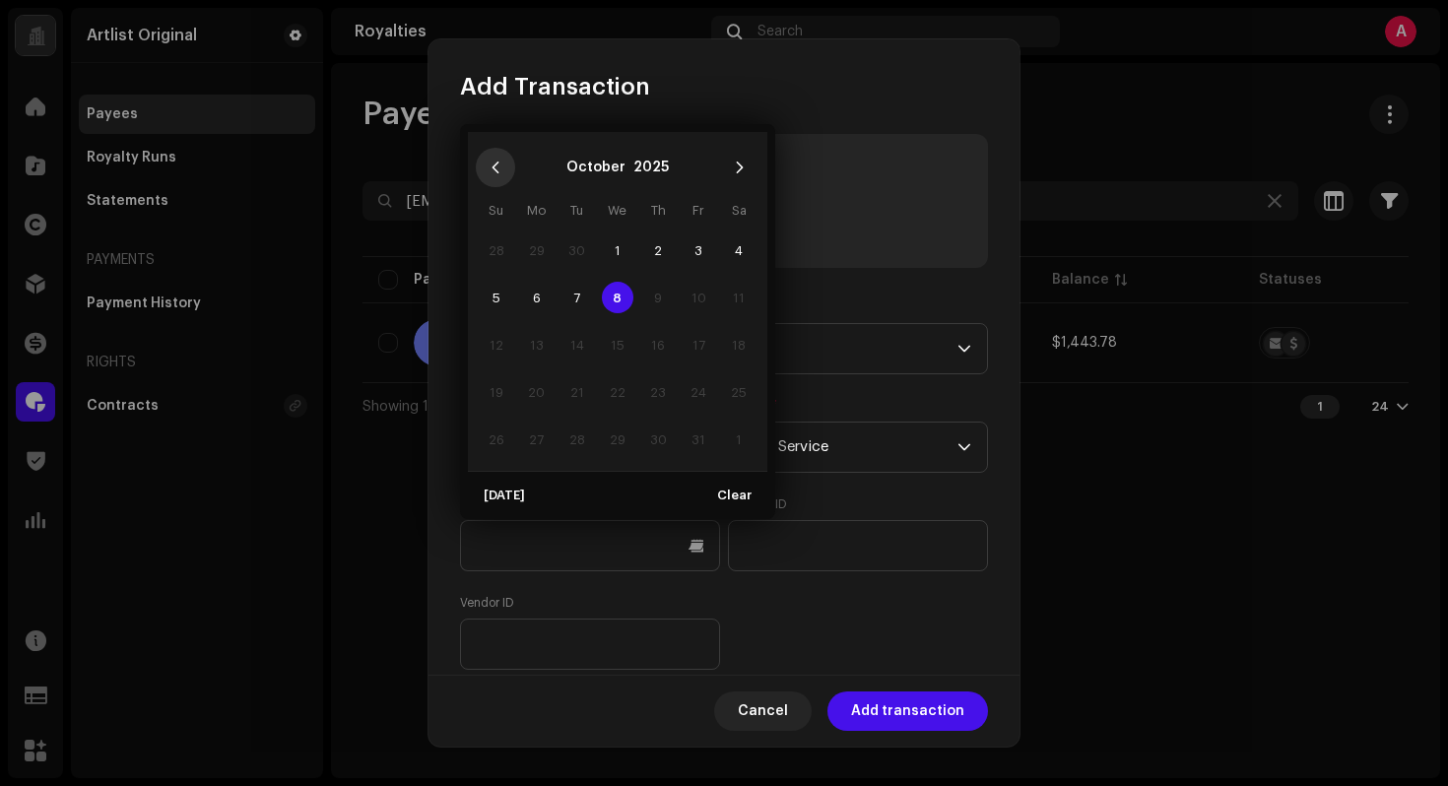
click at [499, 161] on icon "Previous Month" at bounding box center [496, 168] width 14 height 14
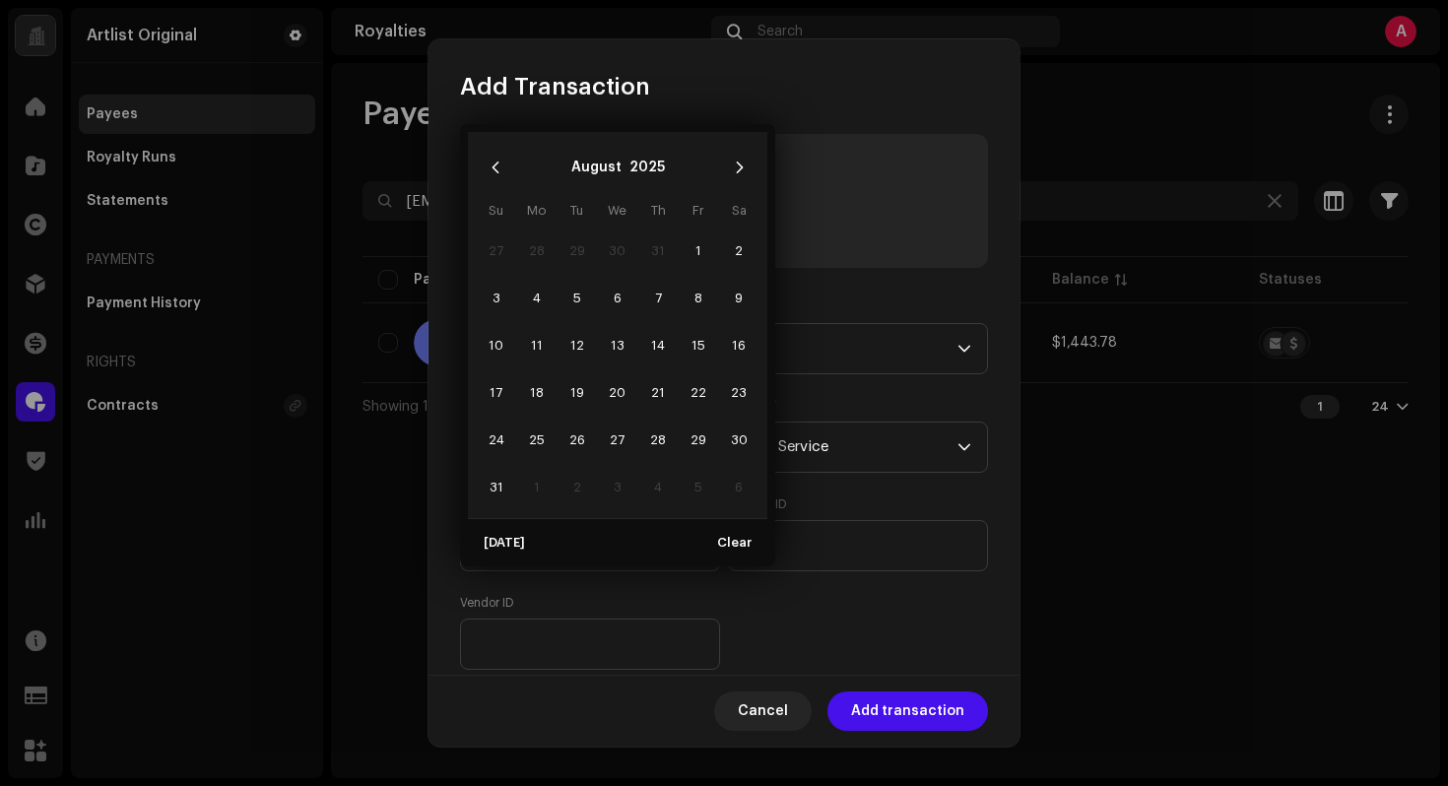
click at [499, 161] on icon "Previous Month" at bounding box center [496, 168] width 14 height 14
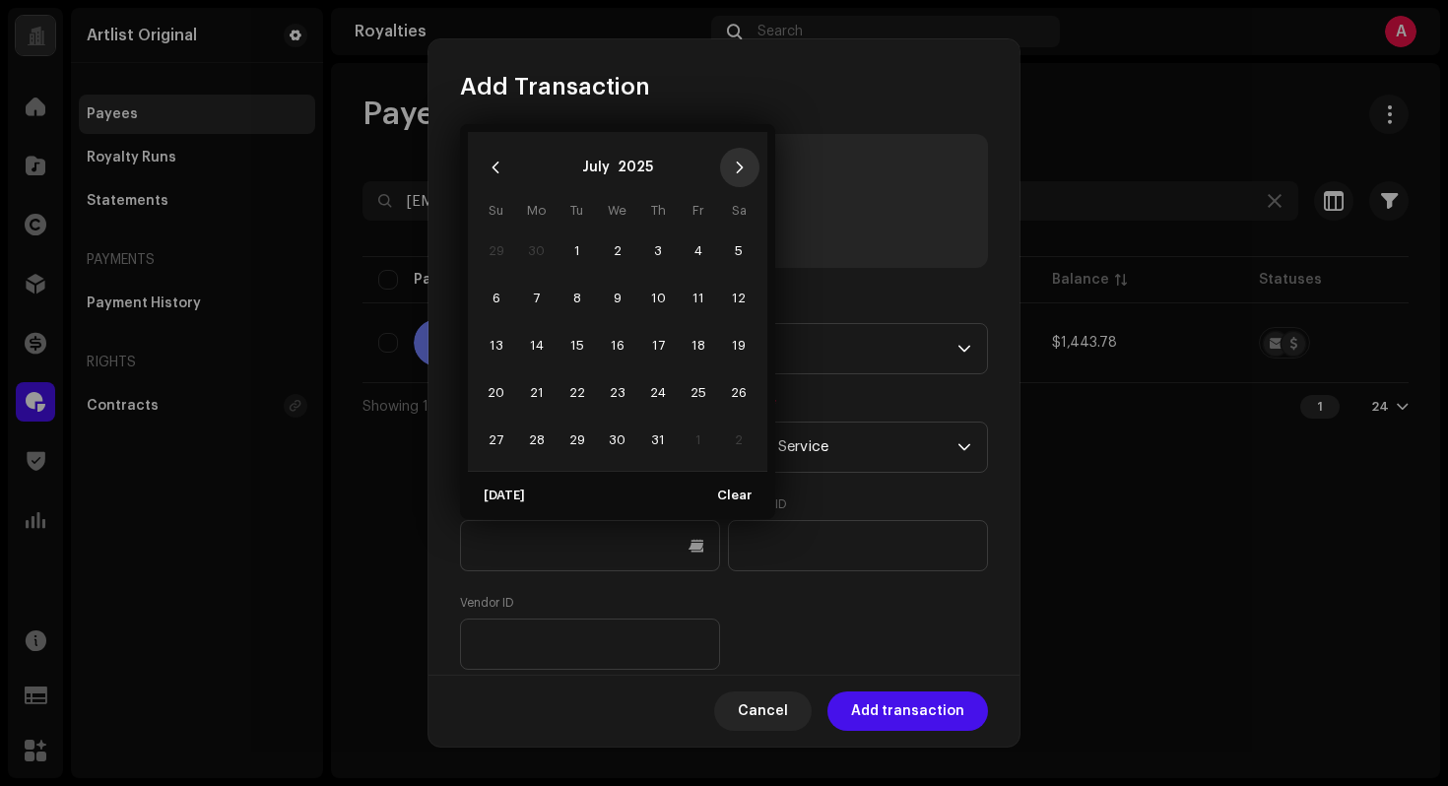
click at [727, 163] on button "Next Month" at bounding box center [739, 167] width 39 height 39
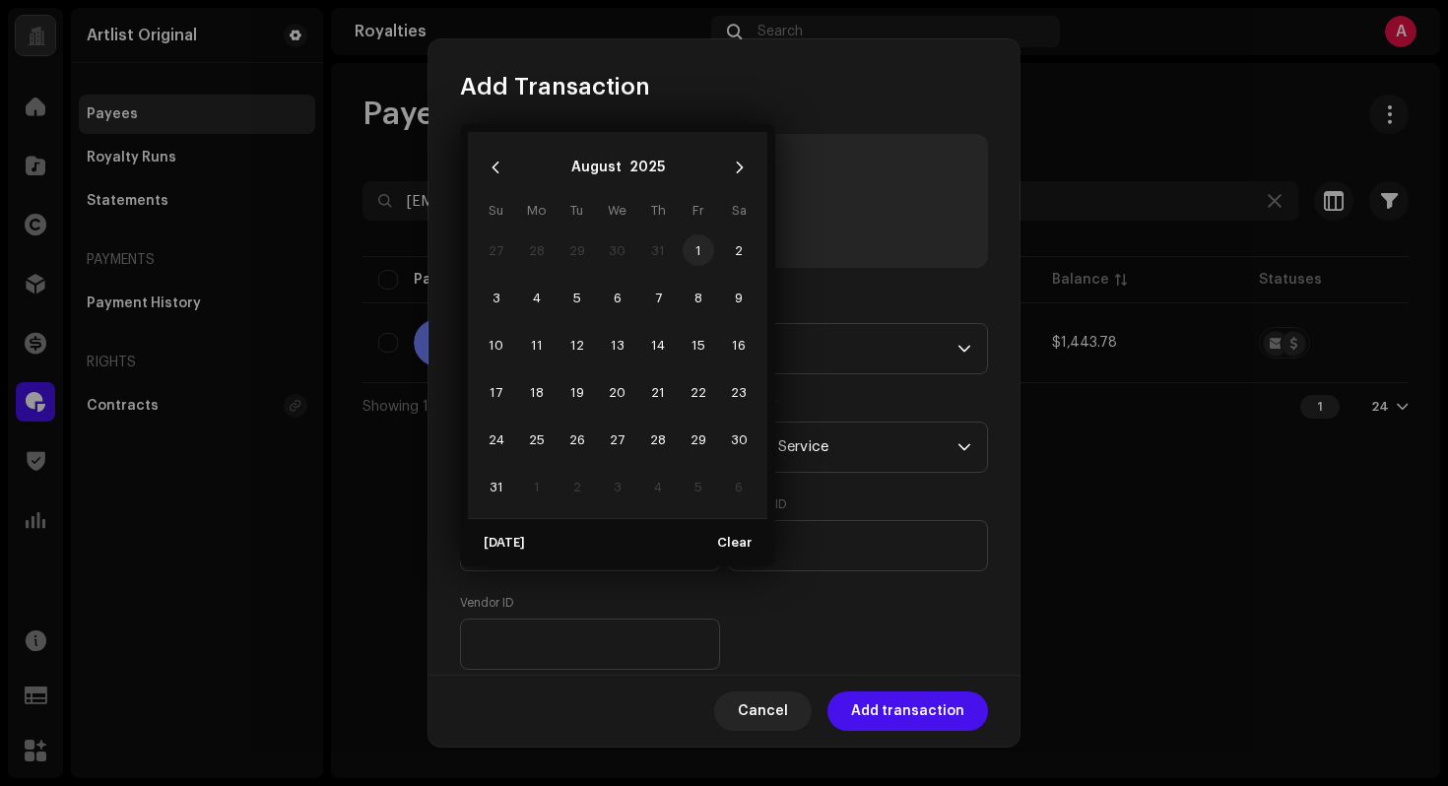
click at [699, 240] on span "1" at bounding box center [699, 250] width 32 height 32
type input "[DATE]"
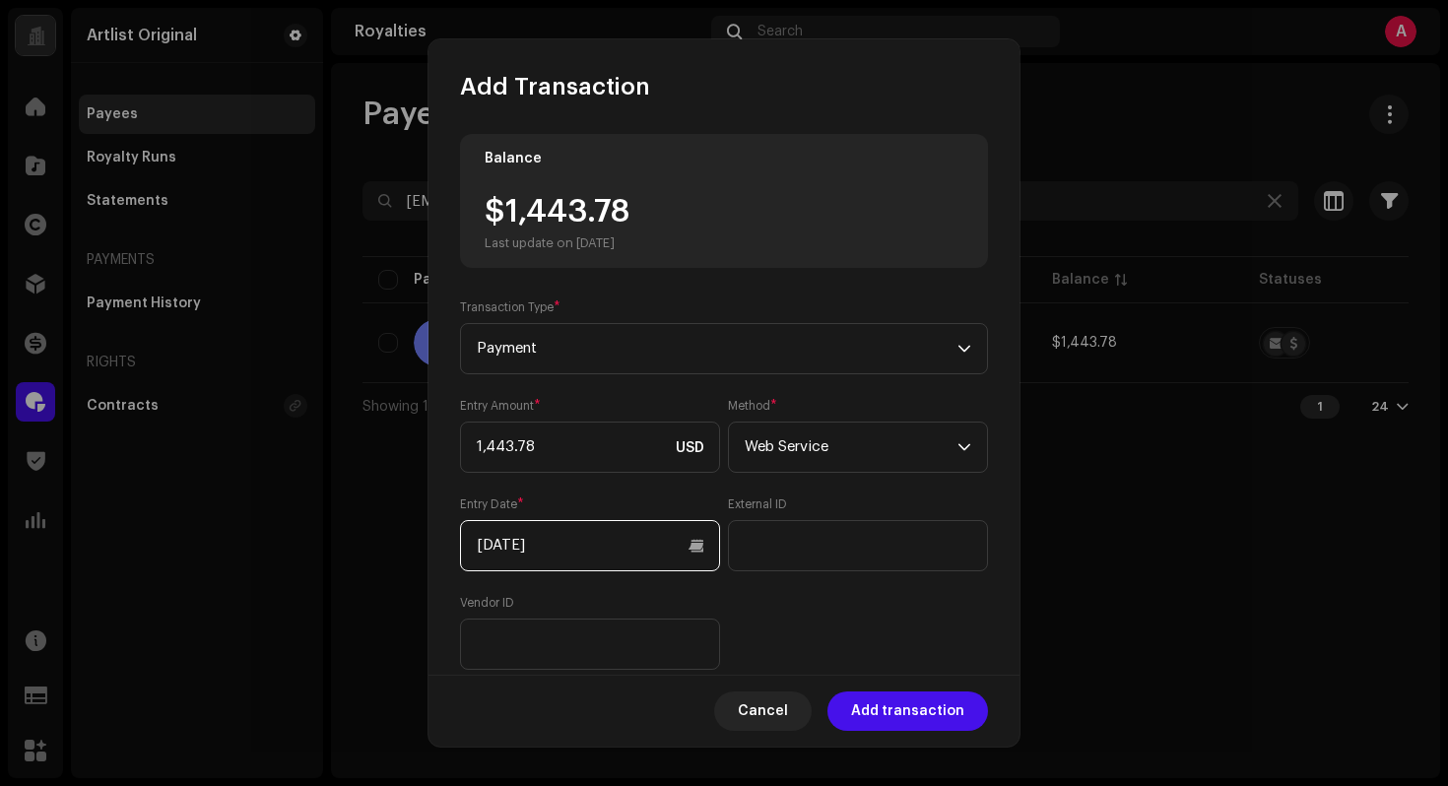
scroll to position [182, 0]
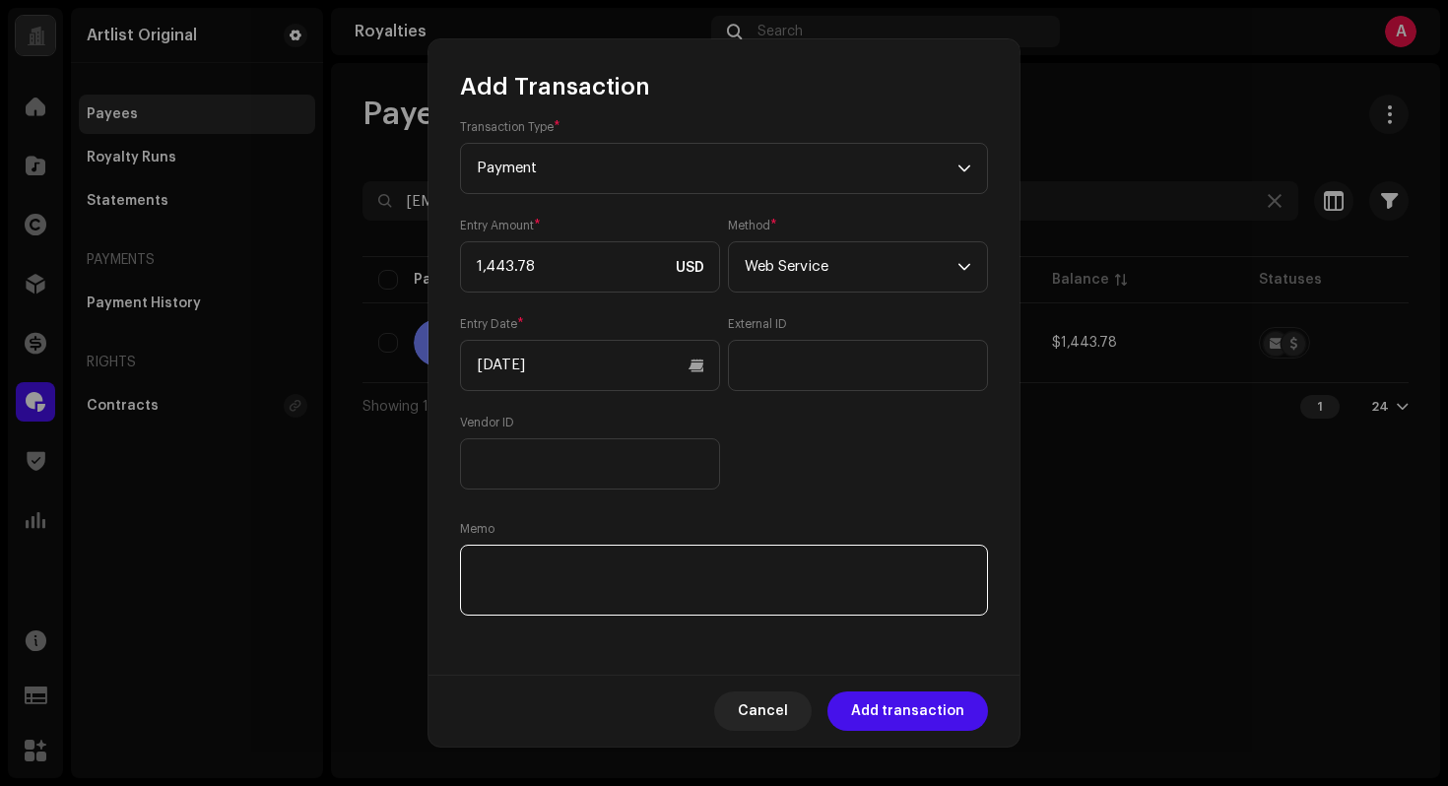
click at [713, 575] on textarea at bounding box center [724, 580] width 528 height 71
paste textarea "Statement ID: 5456549 / Invoice number: 31"
type textarea "Statement ID: 5456549 / Invoice number: 31"
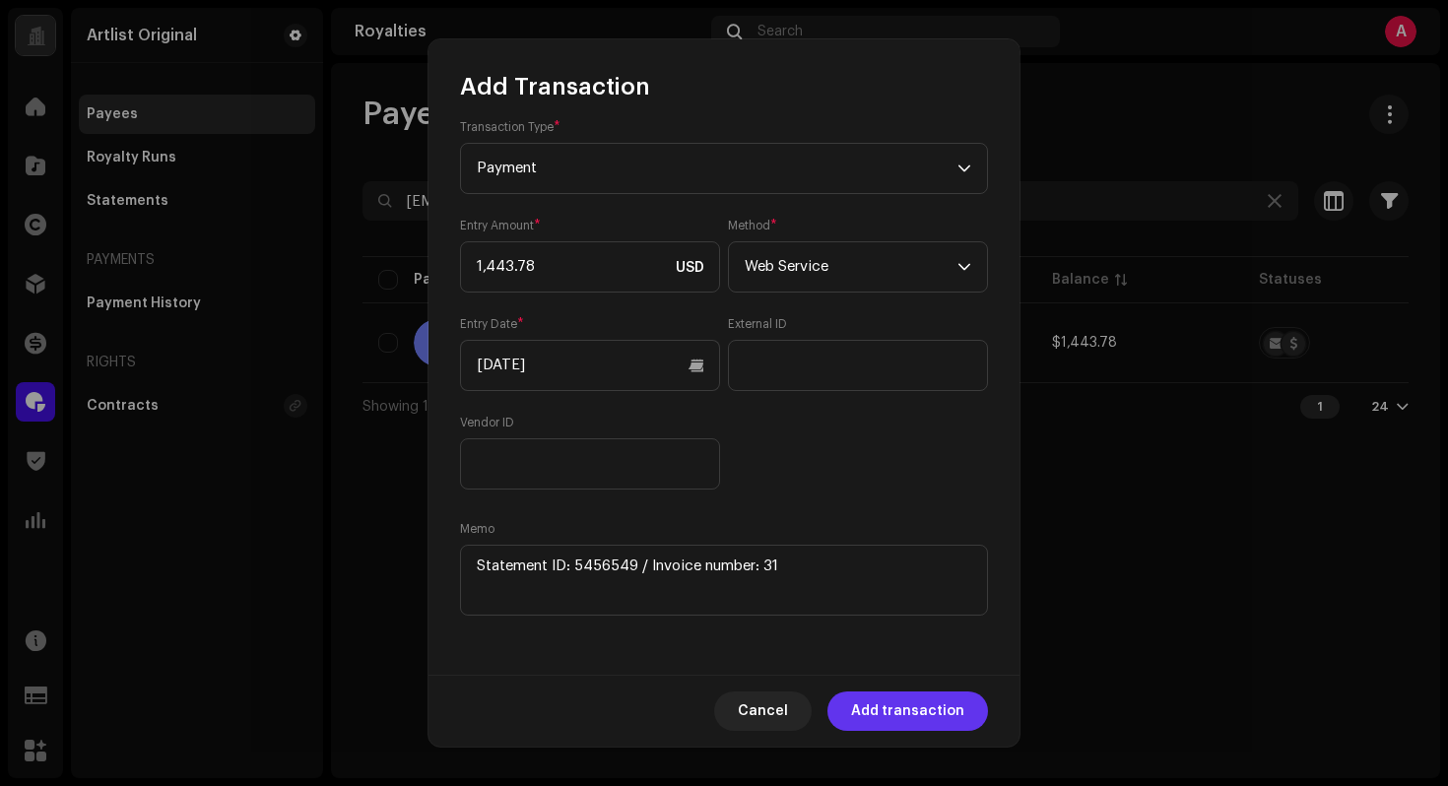
click at [910, 700] on span "Add transaction" at bounding box center [907, 710] width 113 height 39
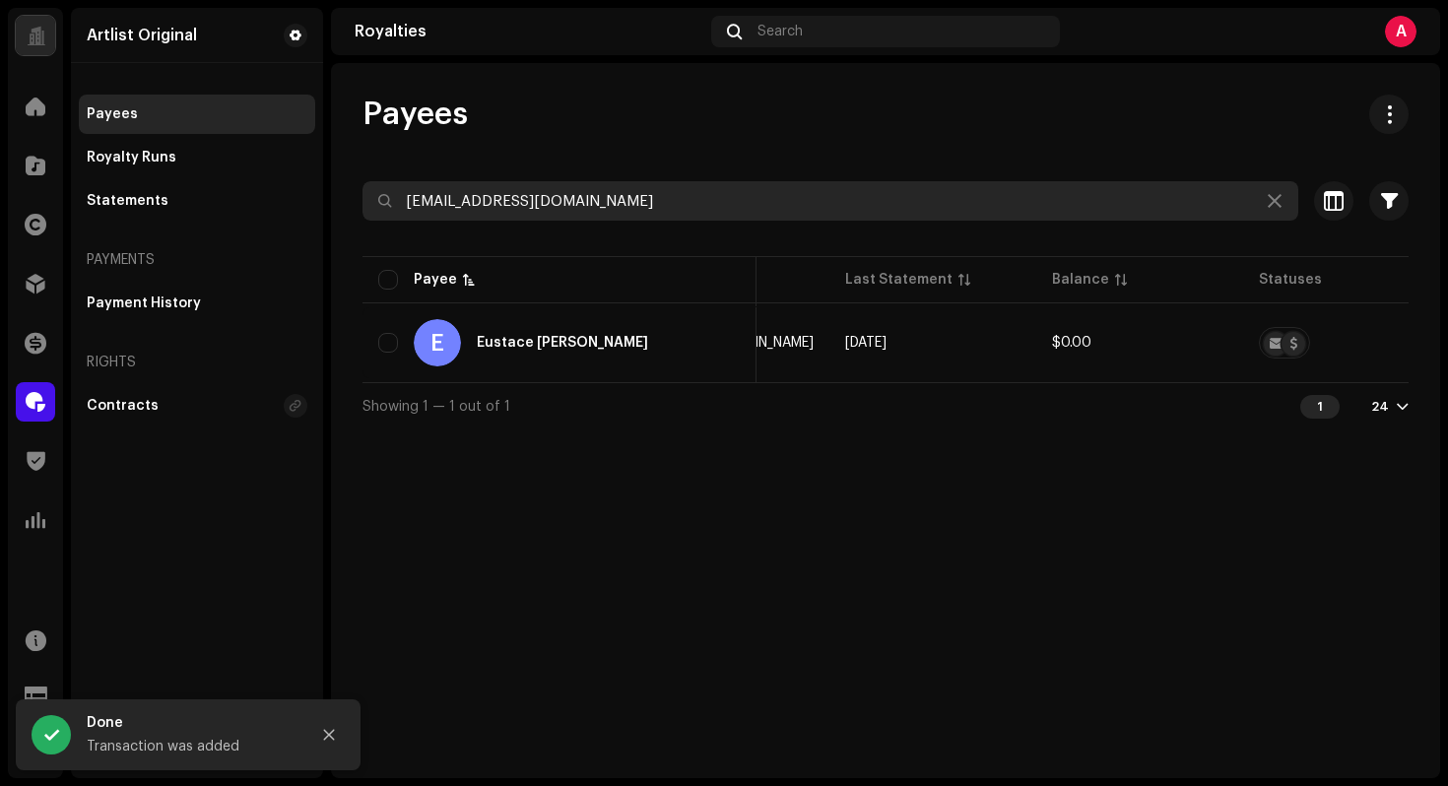
click at [637, 216] on input "[EMAIL_ADDRESS][DOMAIN_NAME]" at bounding box center [830, 200] width 936 height 39
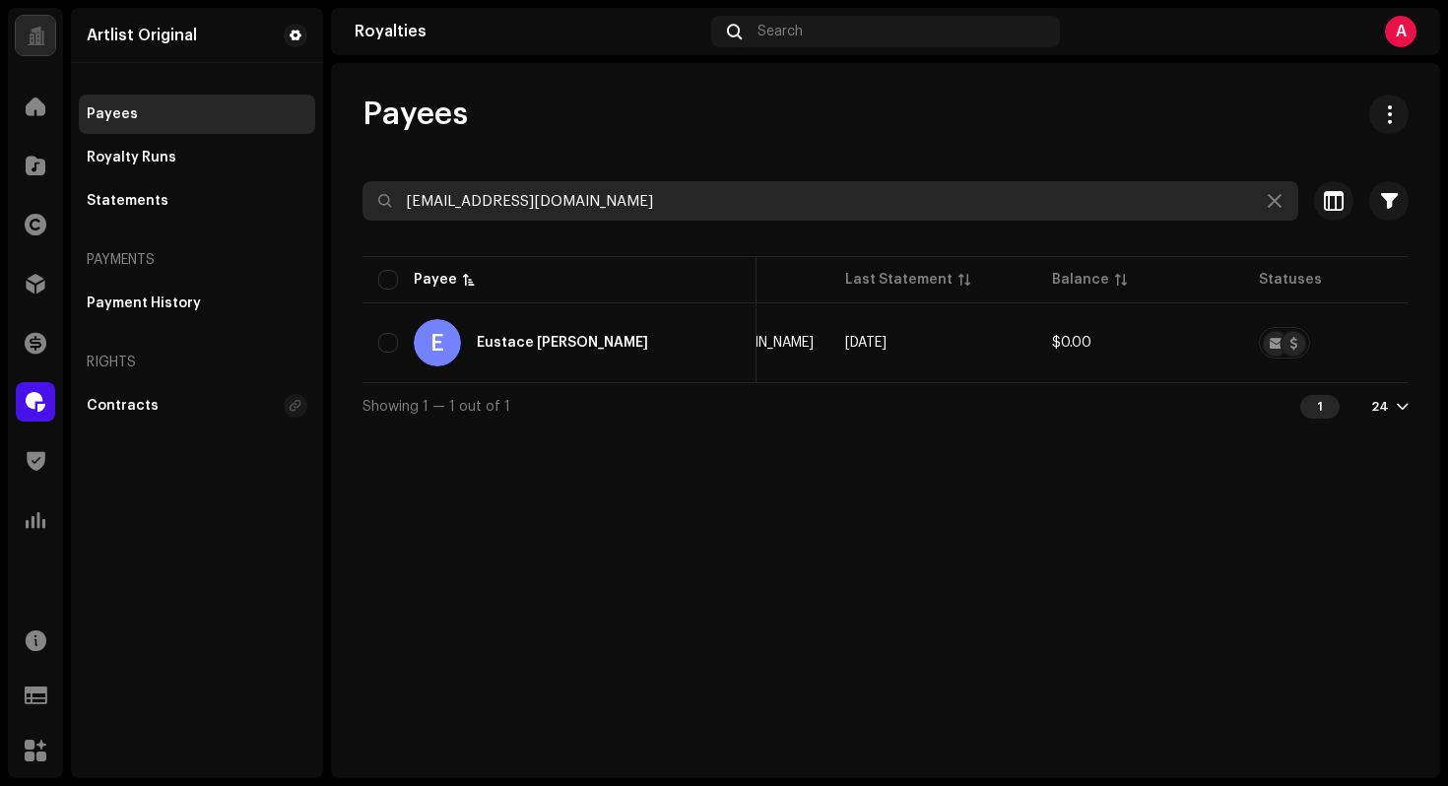
paste input "zachsorgen"
type input "[EMAIL_ADDRESS][DOMAIN_NAME]"
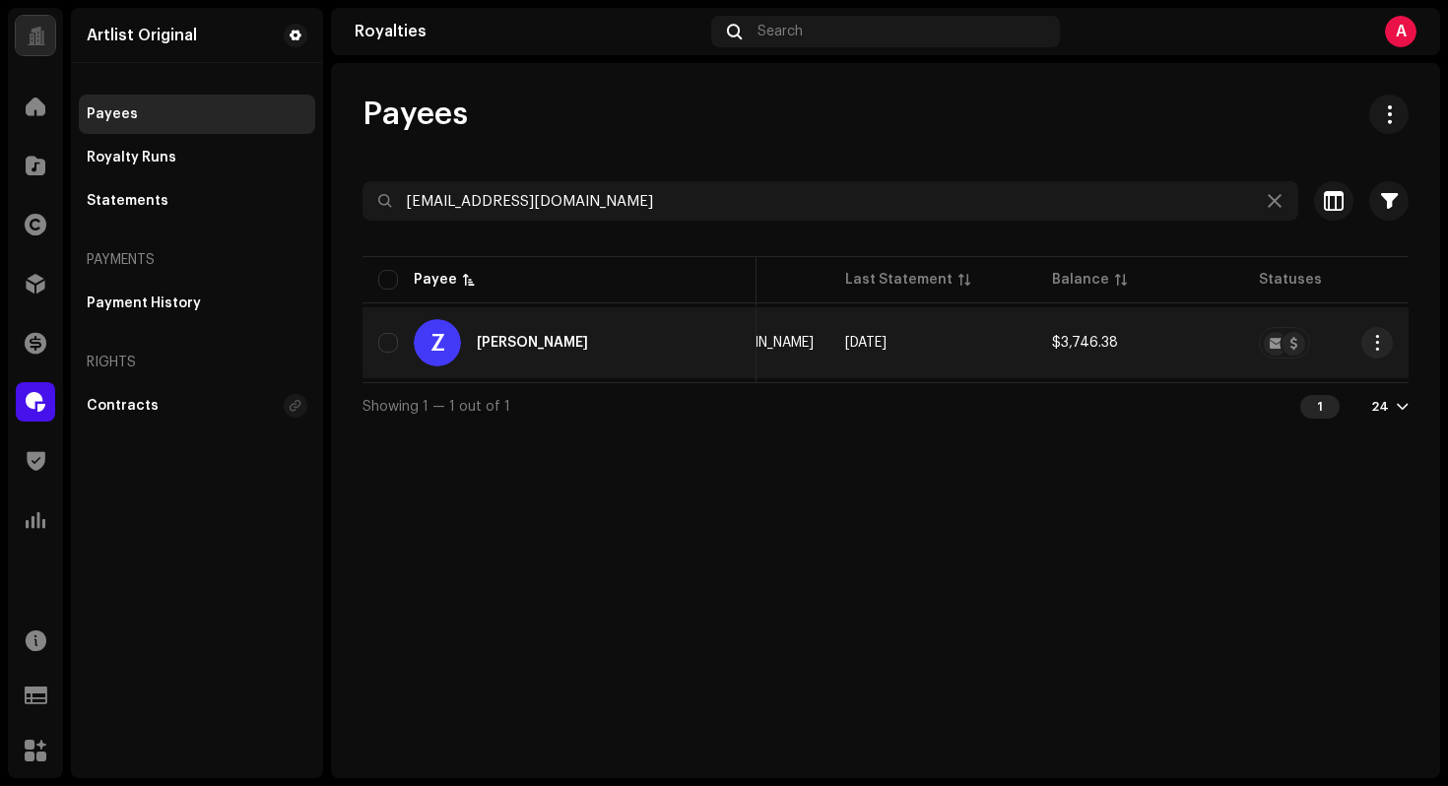
drag, startPoint x: 1374, startPoint y: 338, endPoint x: 1365, endPoint y: 366, distance: 29.9
click at [1374, 338] on span "button" at bounding box center [1377, 343] width 15 height 16
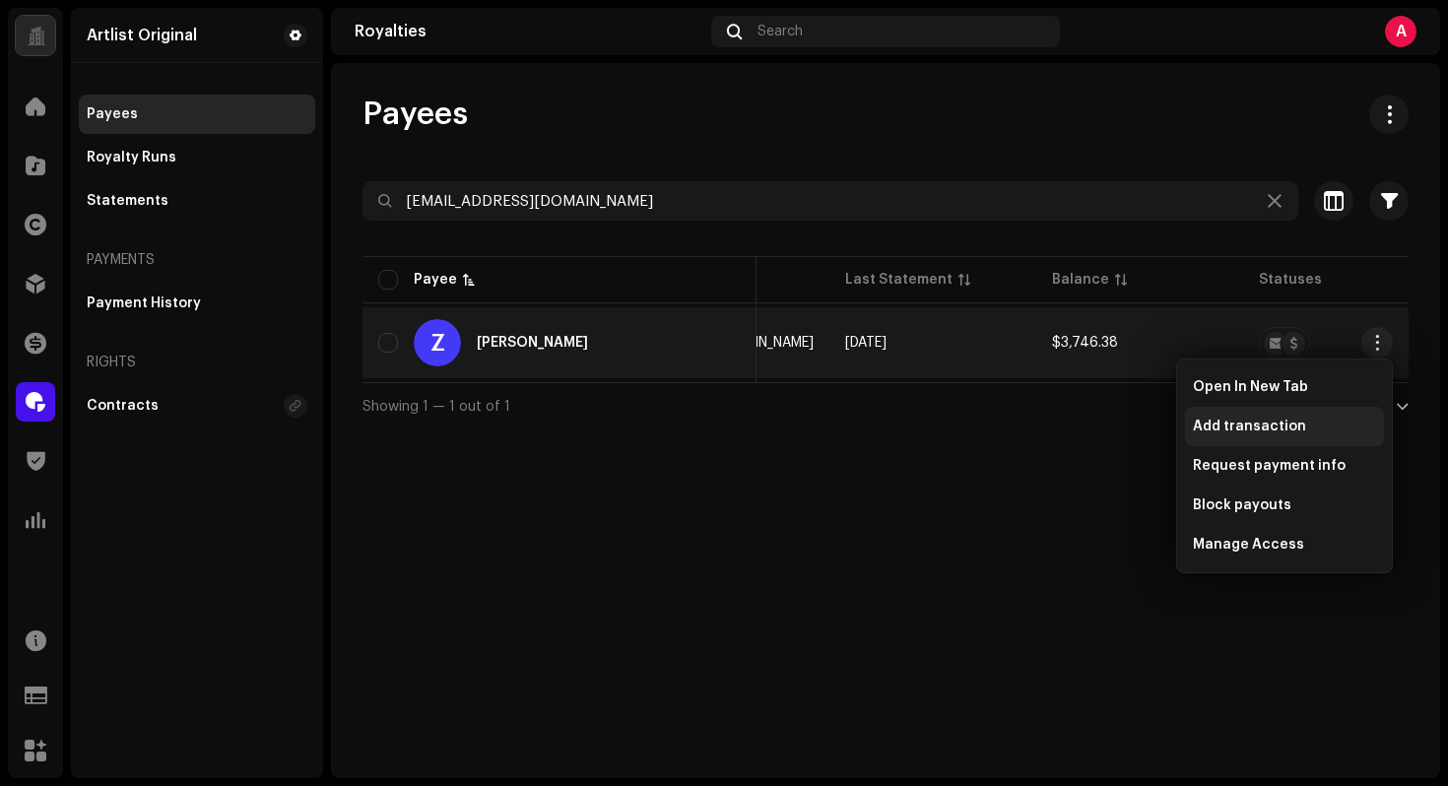
click at [1284, 430] on span "Add transaction" at bounding box center [1249, 427] width 113 height 16
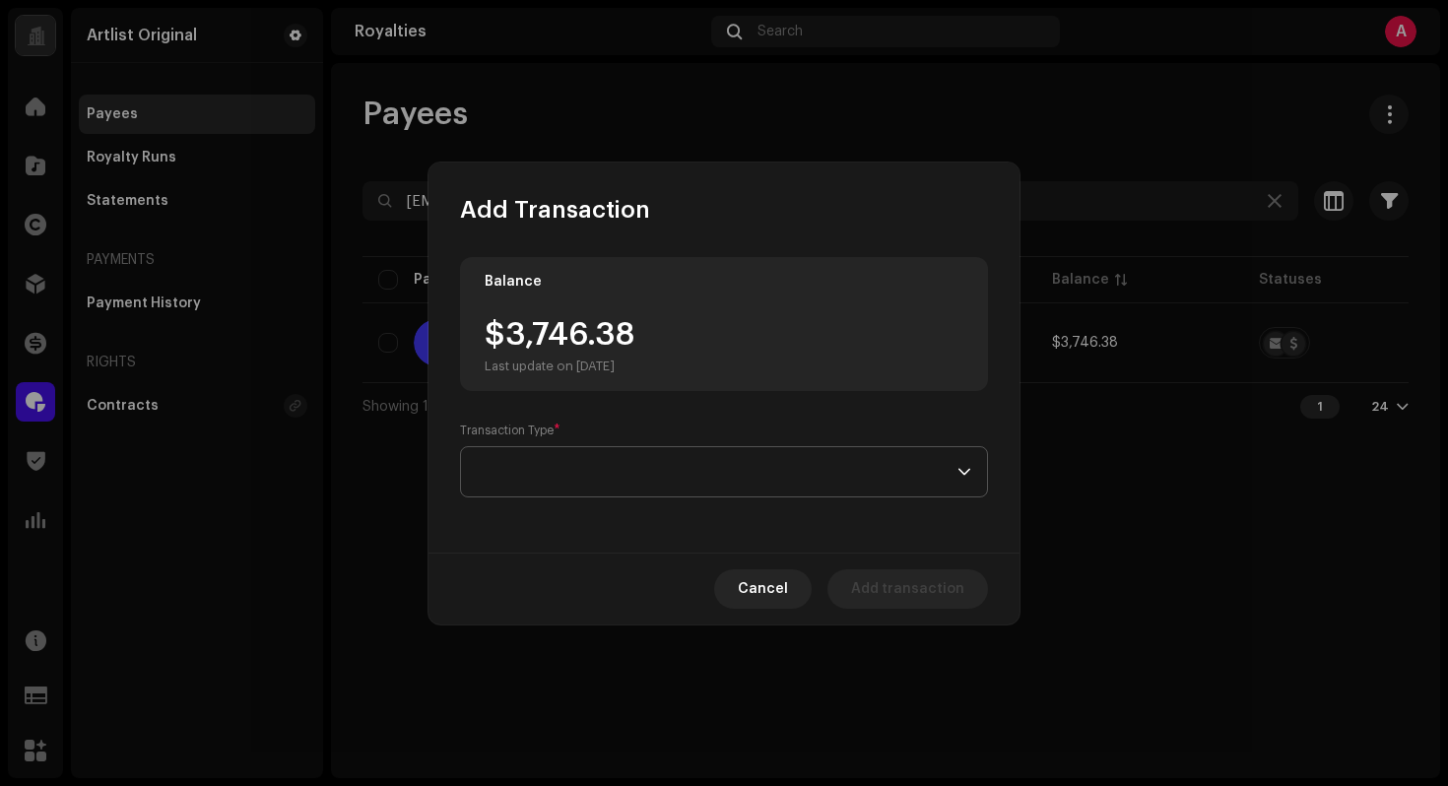
click at [637, 453] on span at bounding box center [717, 471] width 481 height 49
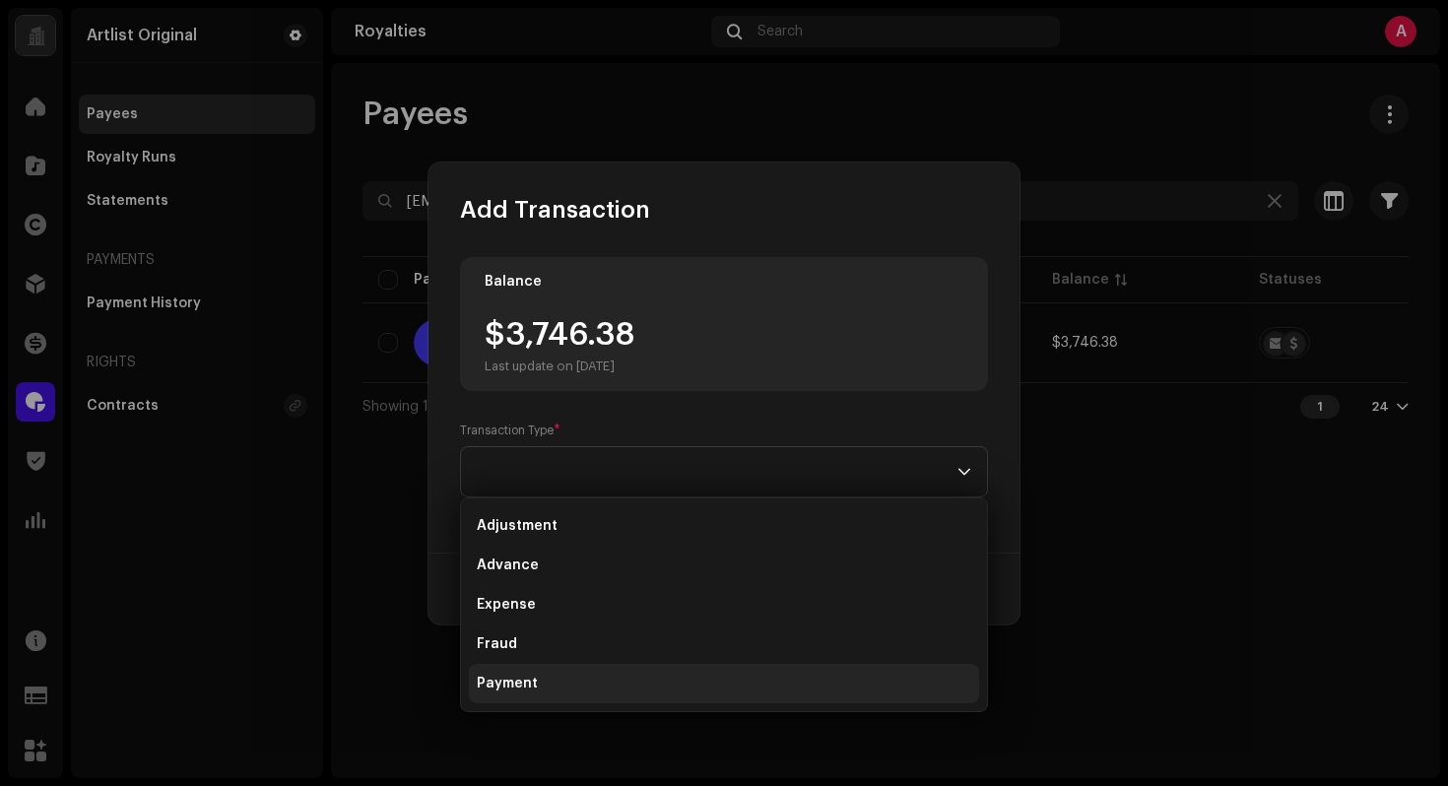
click at [534, 680] on span "Payment" at bounding box center [507, 684] width 61 height 20
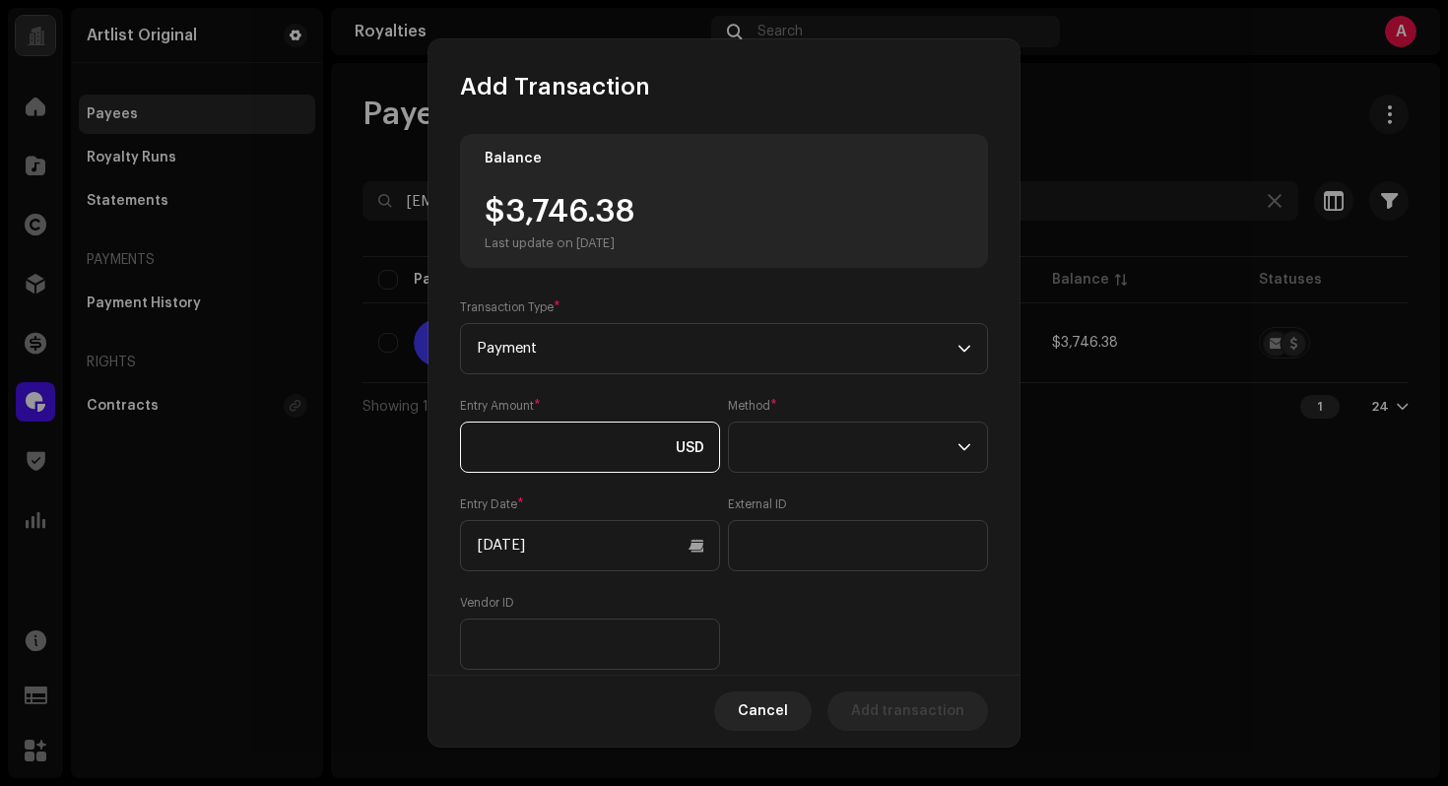
click at [590, 450] on input at bounding box center [590, 447] width 260 height 51
type input "3,746.38"
click at [769, 448] on span at bounding box center [851, 447] width 213 height 49
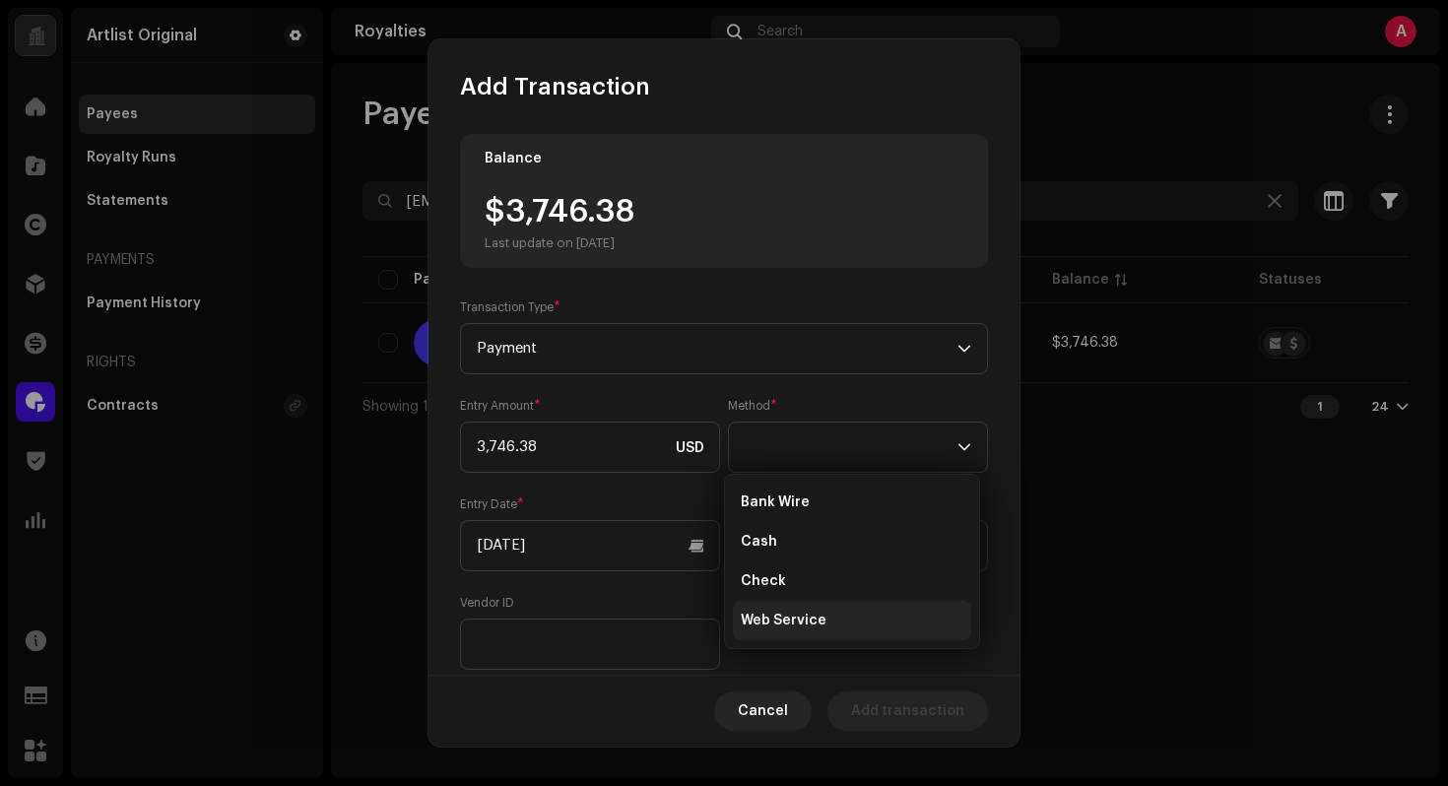
click at [808, 613] on span "Web Service" at bounding box center [784, 621] width 86 height 20
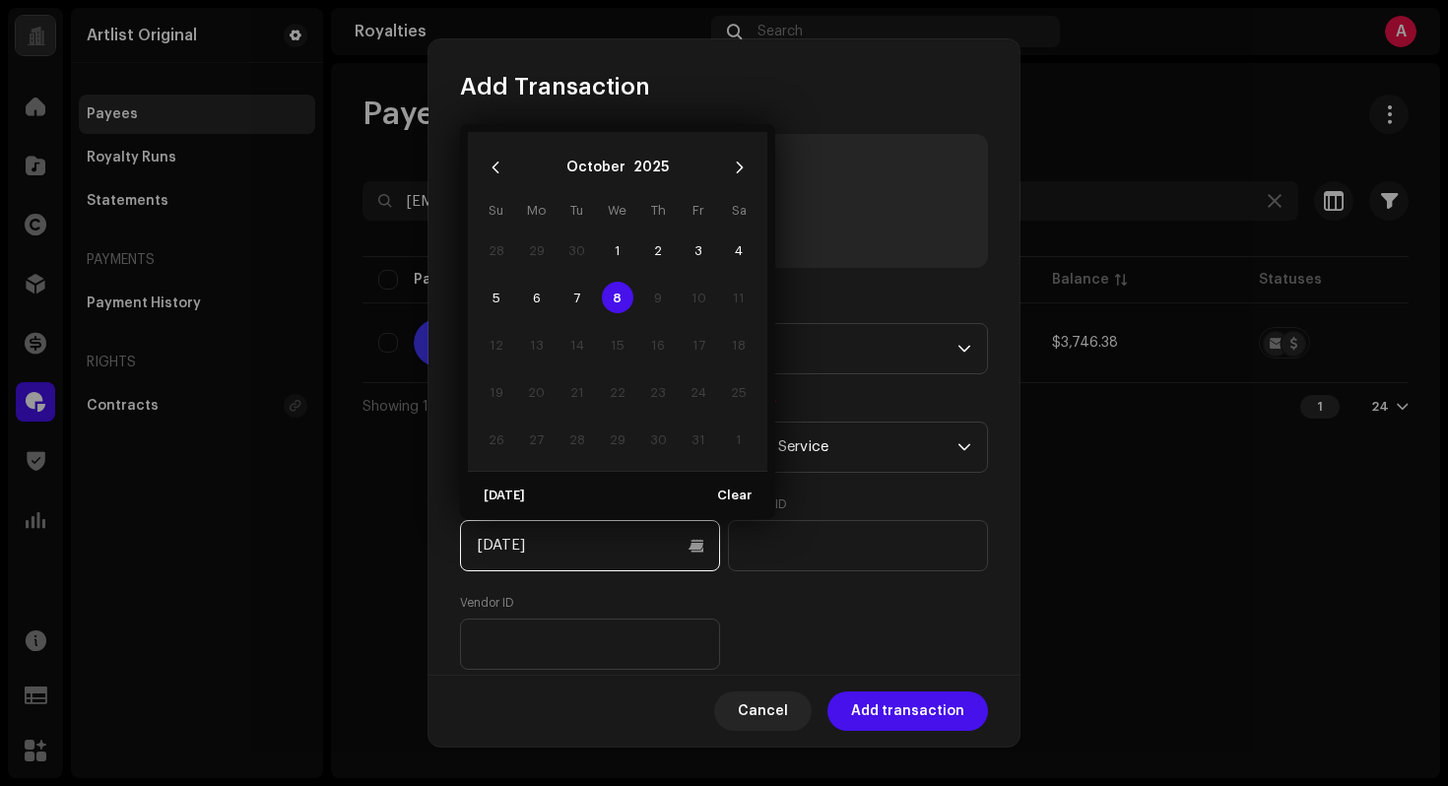
click at [621, 559] on input "[DATE]" at bounding box center [590, 545] width 260 height 51
click at [490, 170] on icon "Previous Month" at bounding box center [496, 168] width 14 height 14
click at [552, 250] on td "1" at bounding box center [536, 250] width 40 height 47
click at [544, 250] on span "1" at bounding box center [537, 250] width 32 height 32
type input "[DATE]"
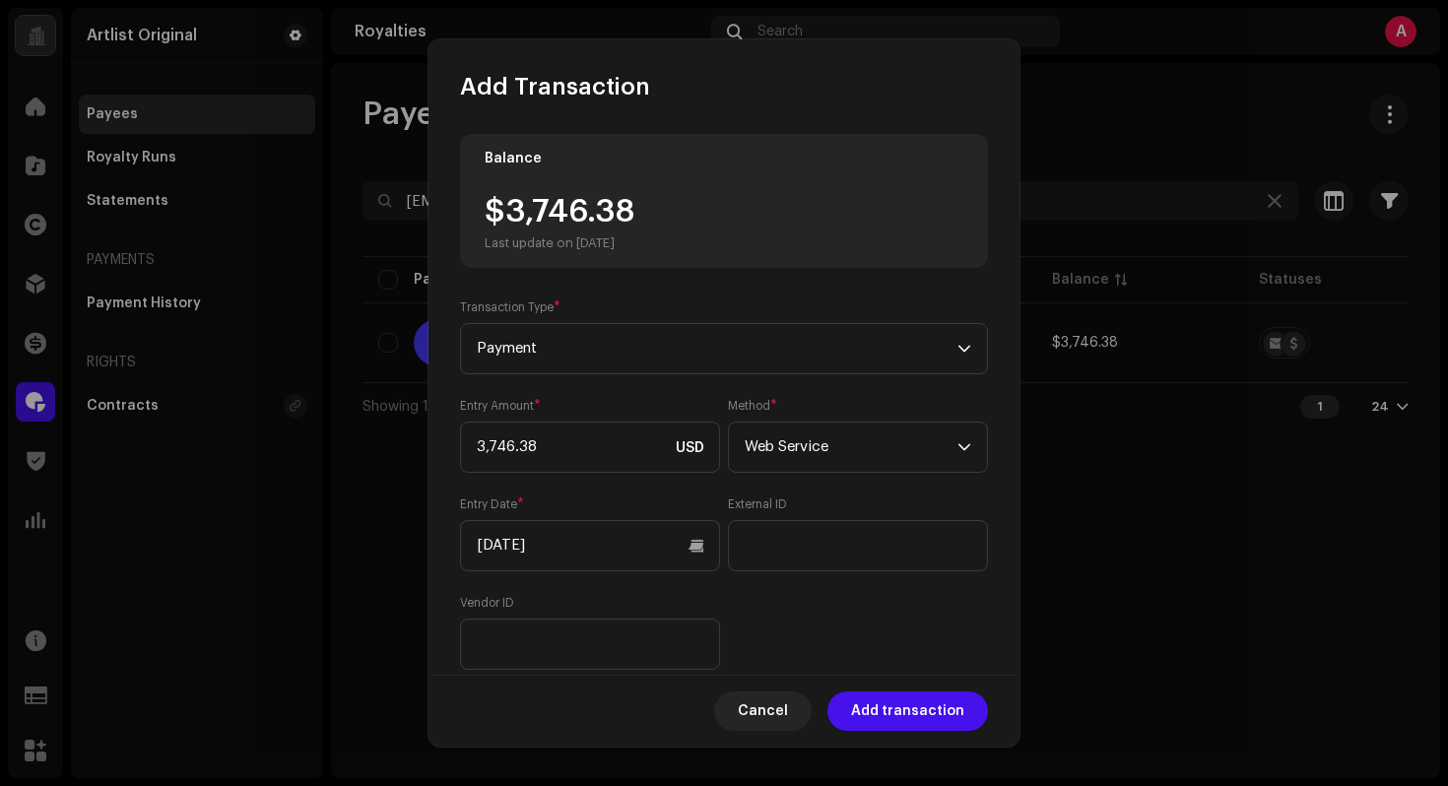
scroll to position [182, 0]
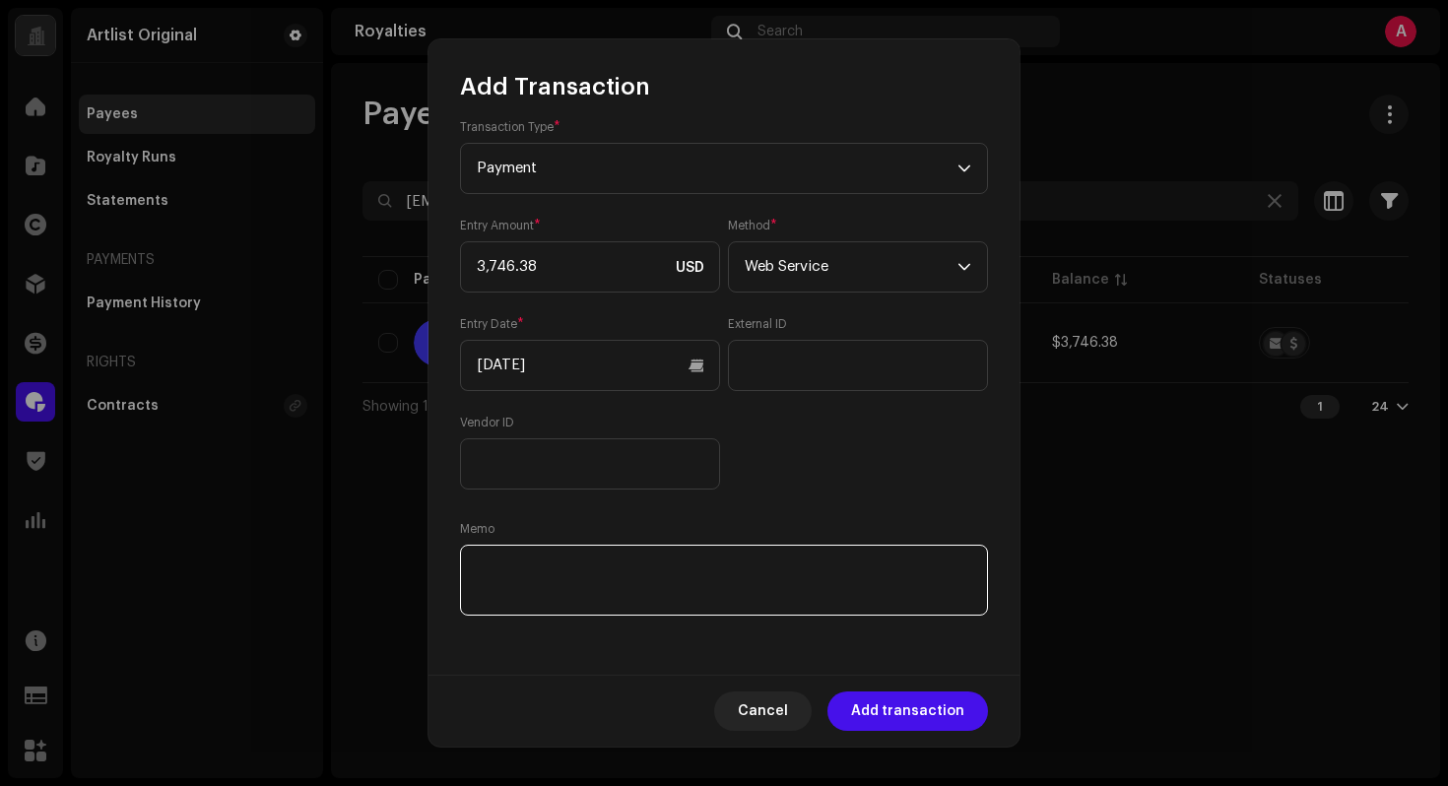
click at [882, 575] on textarea at bounding box center [724, 580] width 528 height 71
paste textarea "Statement ID: 5203151 / Invoice number: 6"
type textarea "Statement ID: 5203151 / Invoice number: 6"
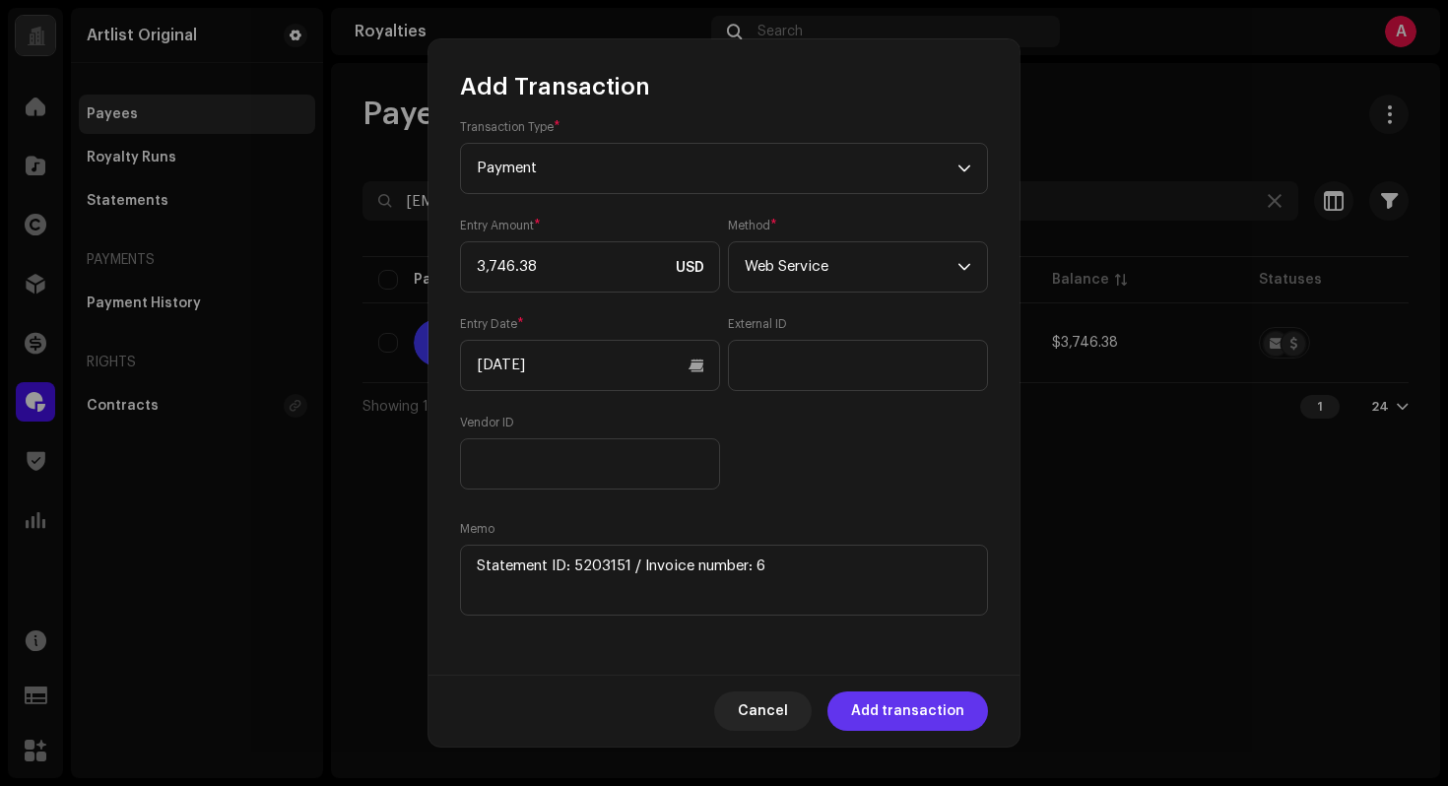
click at [927, 710] on span "Add transaction" at bounding box center [907, 710] width 113 height 39
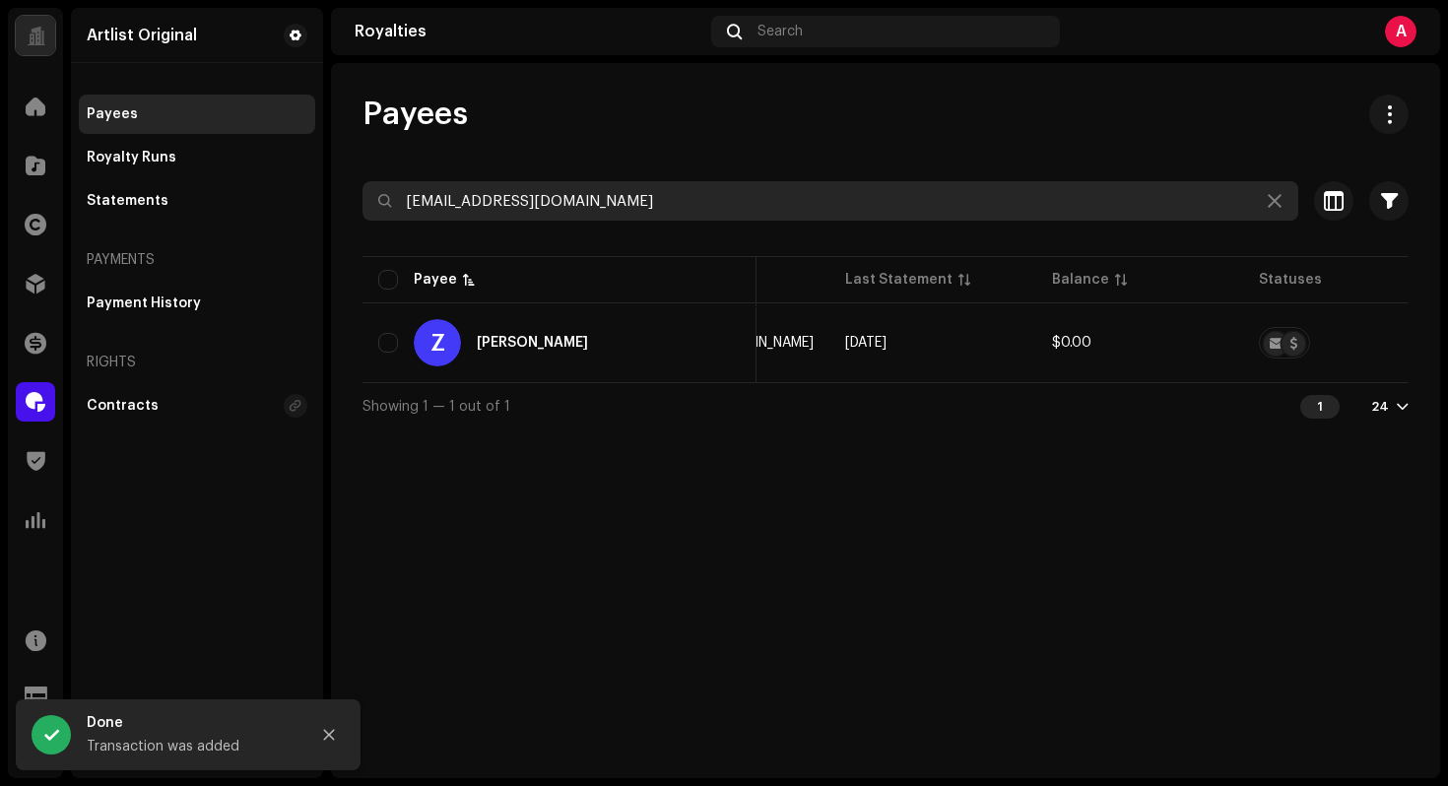
click at [613, 215] on input "[EMAIL_ADDRESS][DOMAIN_NAME]" at bounding box center [830, 200] width 936 height 39
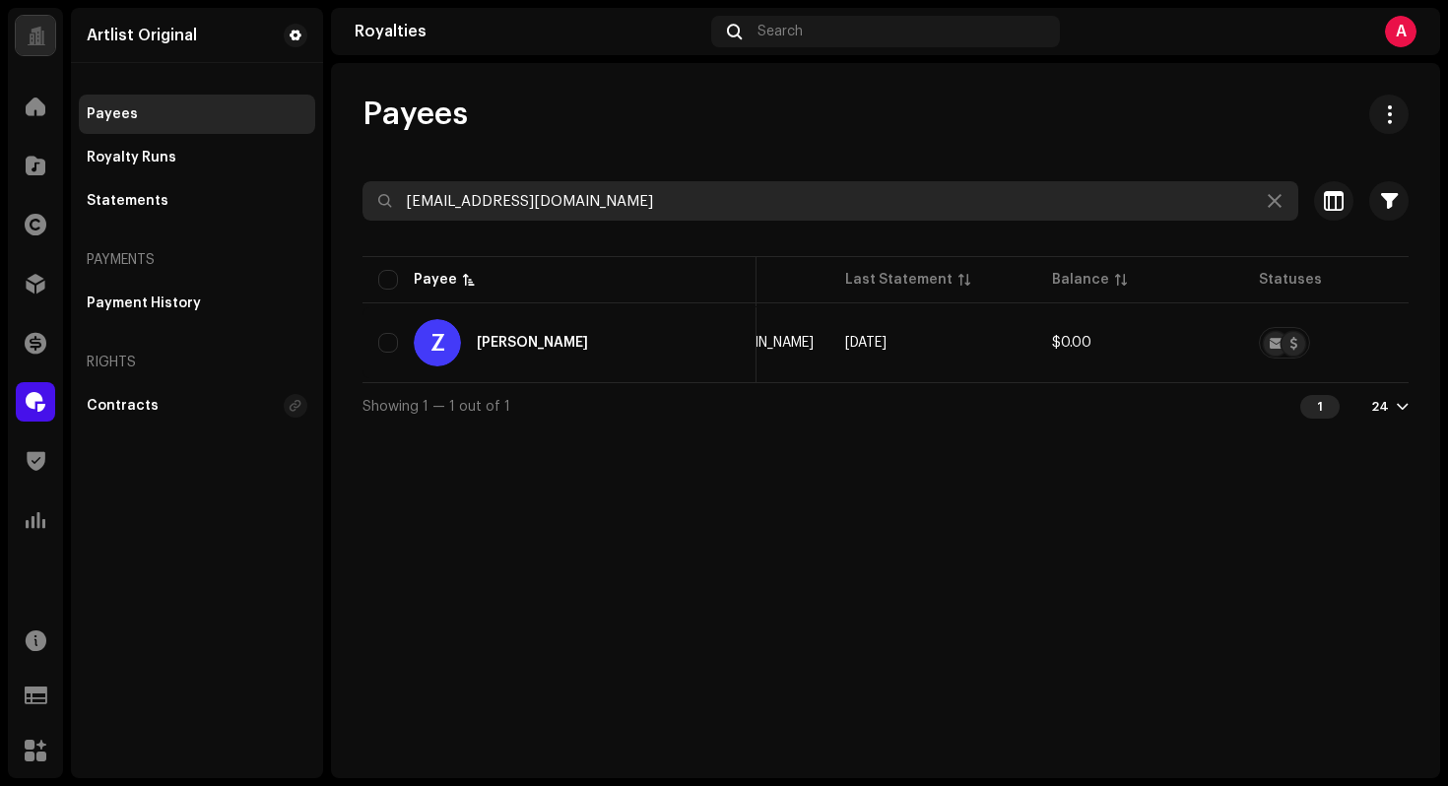
click at [613, 215] on input "[EMAIL_ADDRESS][DOMAIN_NAME]" at bounding box center [830, 200] width 936 height 39
paste input "uvcruv"
type input "[EMAIL_ADDRESS][DOMAIN_NAME]"
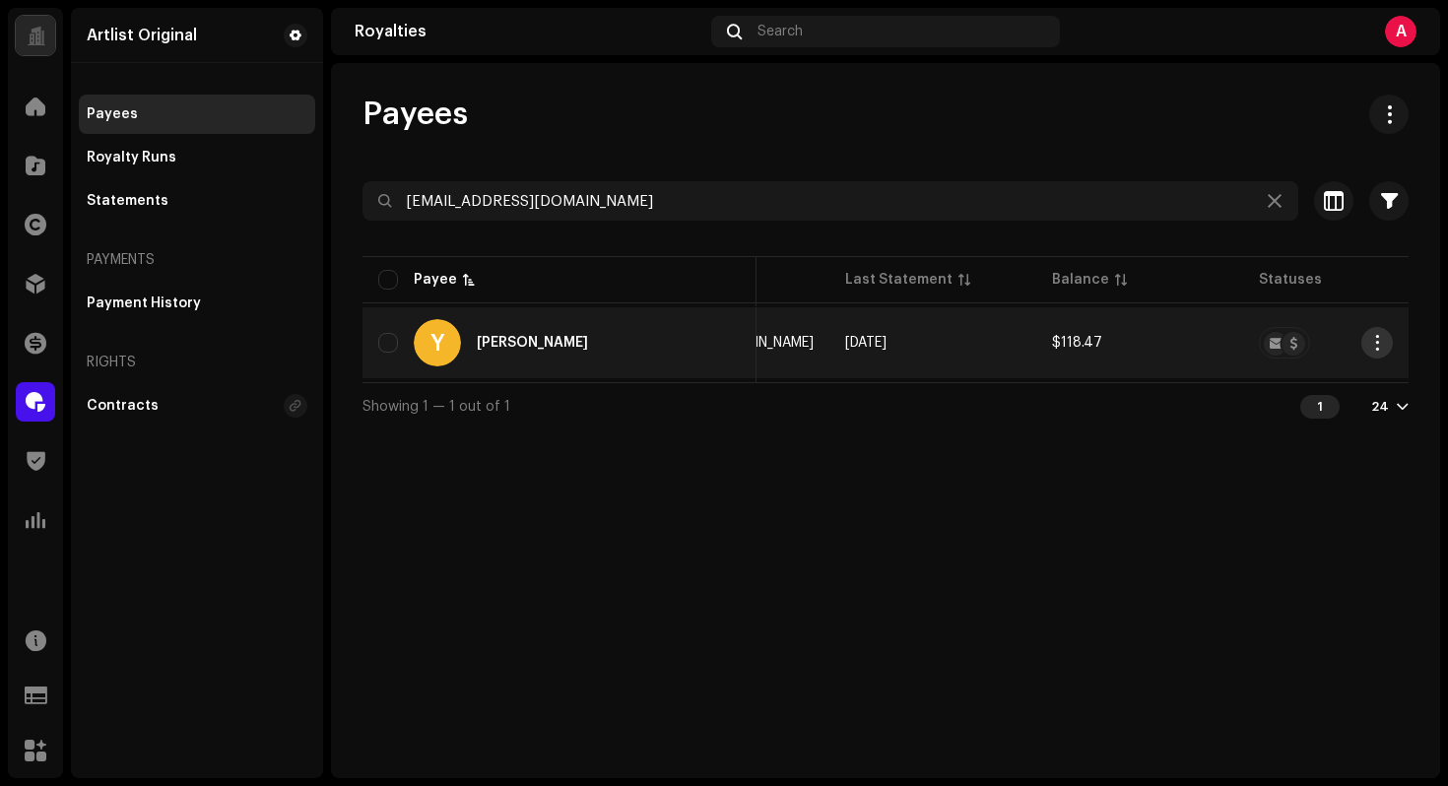
click at [1389, 344] on button "button" at bounding box center [1377, 343] width 32 height 32
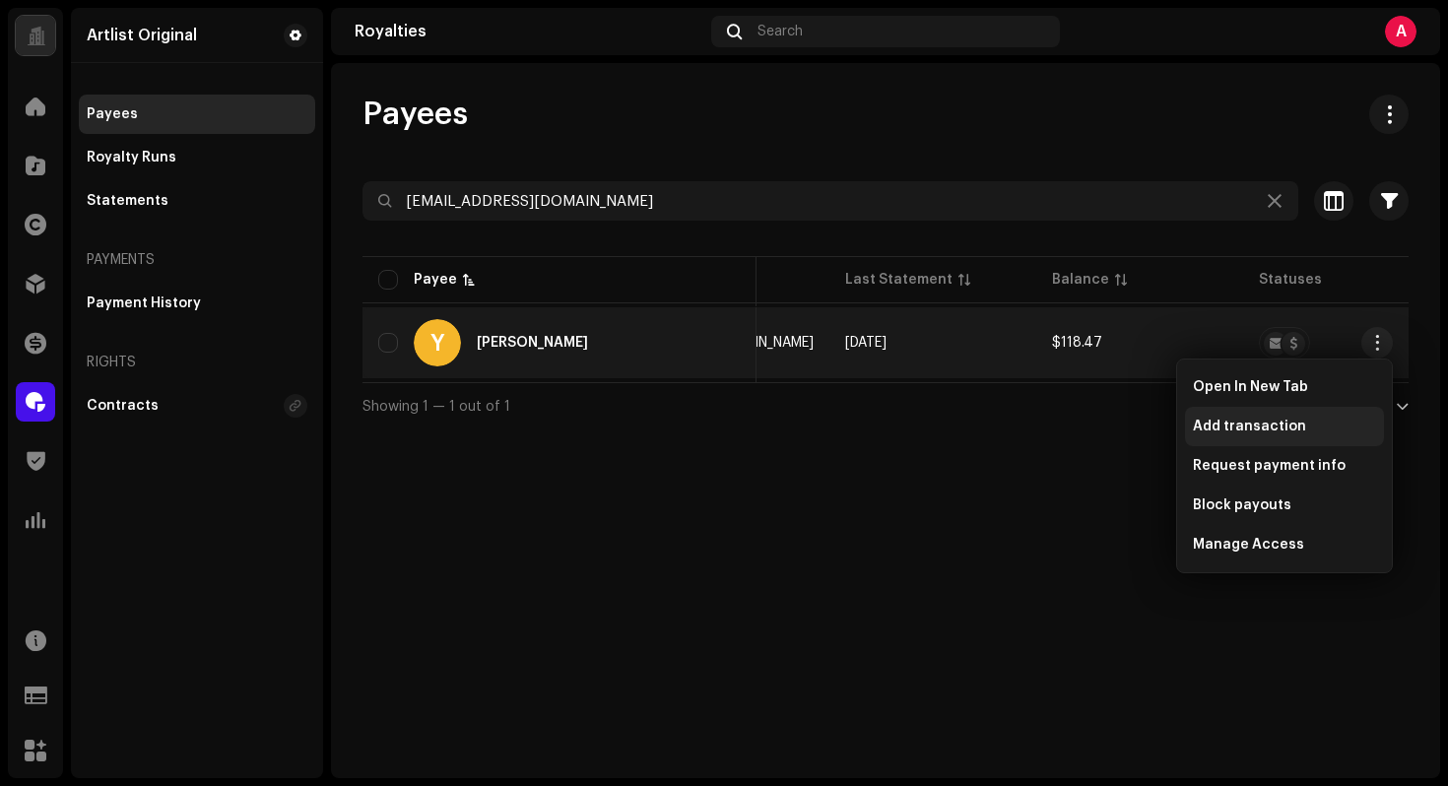
click at [1303, 434] on div "Add transaction" at bounding box center [1284, 426] width 199 height 39
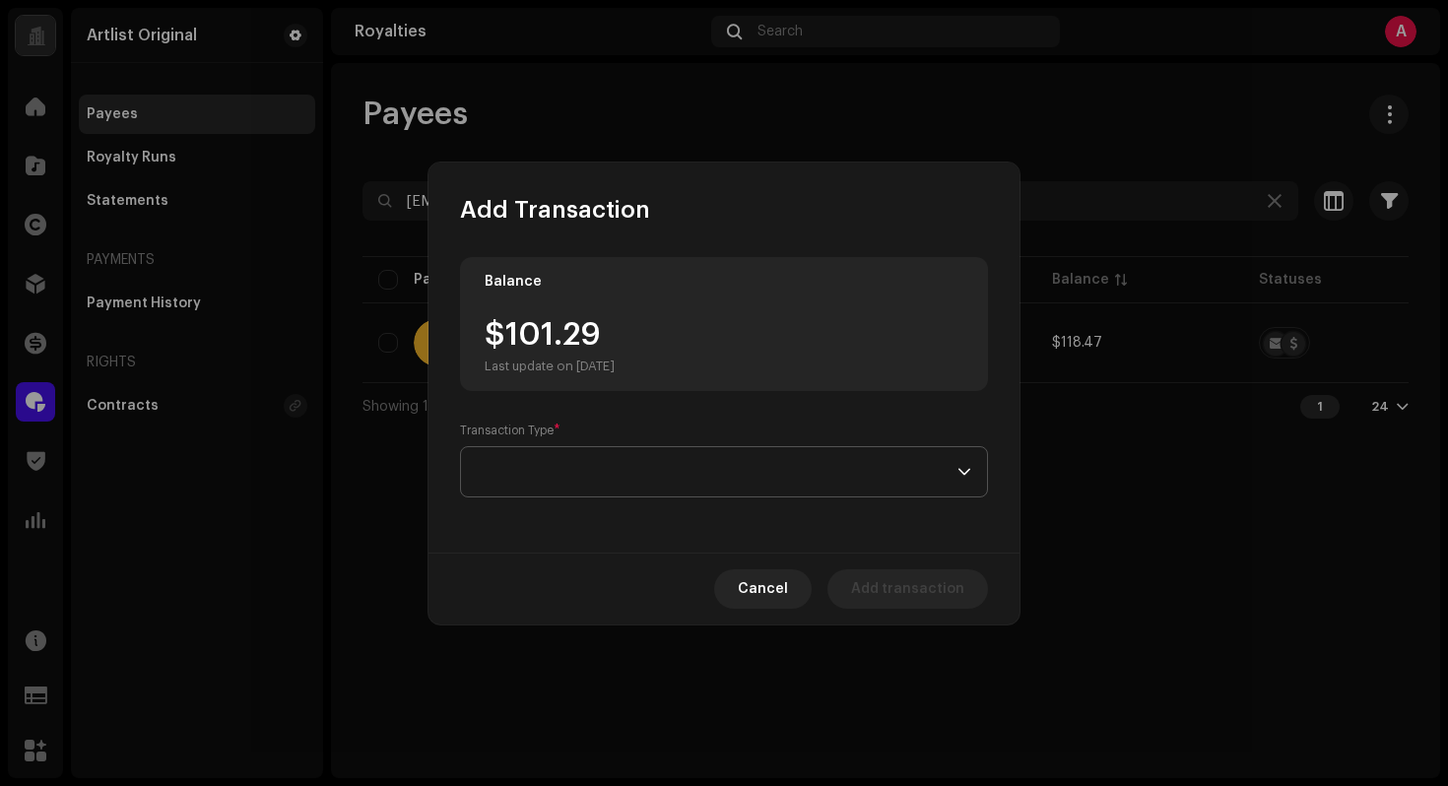
click at [661, 452] on span at bounding box center [717, 471] width 481 height 49
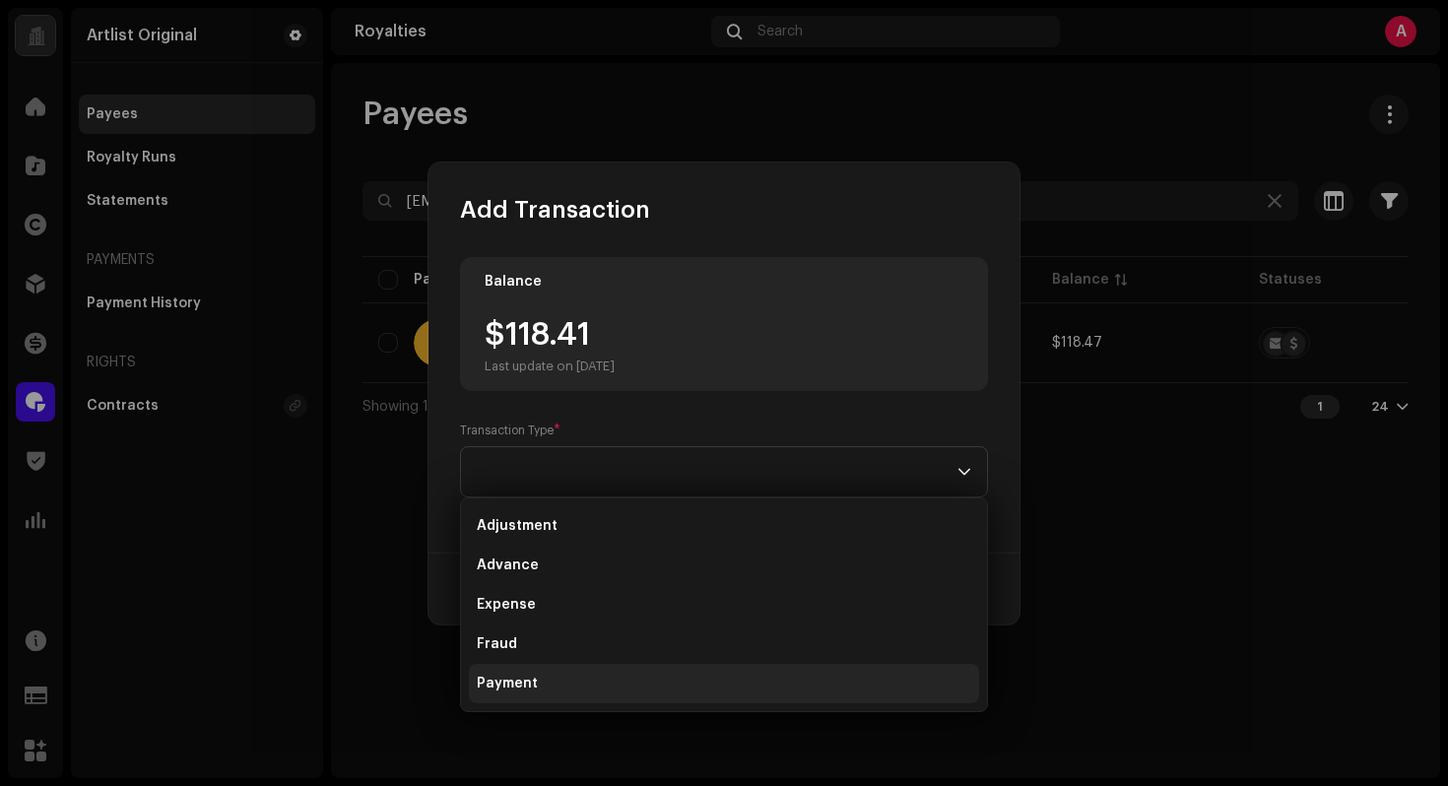
click at [545, 682] on li "Payment" at bounding box center [724, 683] width 510 height 39
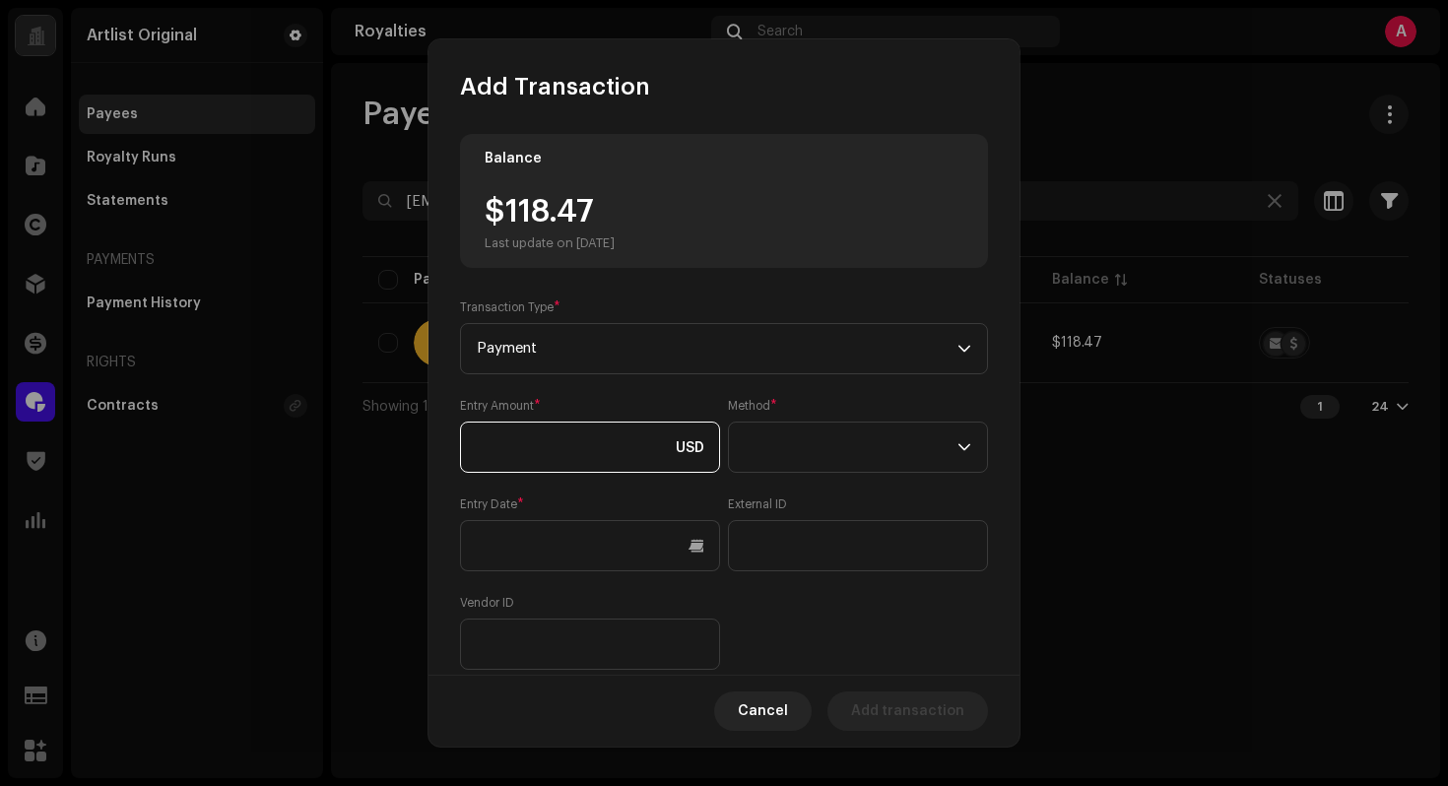
click at [650, 461] on input at bounding box center [590, 447] width 260 height 51
type input "118.47"
click at [788, 446] on span at bounding box center [851, 447] width 213 height 49
drag, startPoint x: 815, startPoint y: 619, endPoint x: 799, endPoint y: 614, distance: 16.5
click at [815, 620] on span "Web Service" at bounding box center [784, 621] width 86 height 20
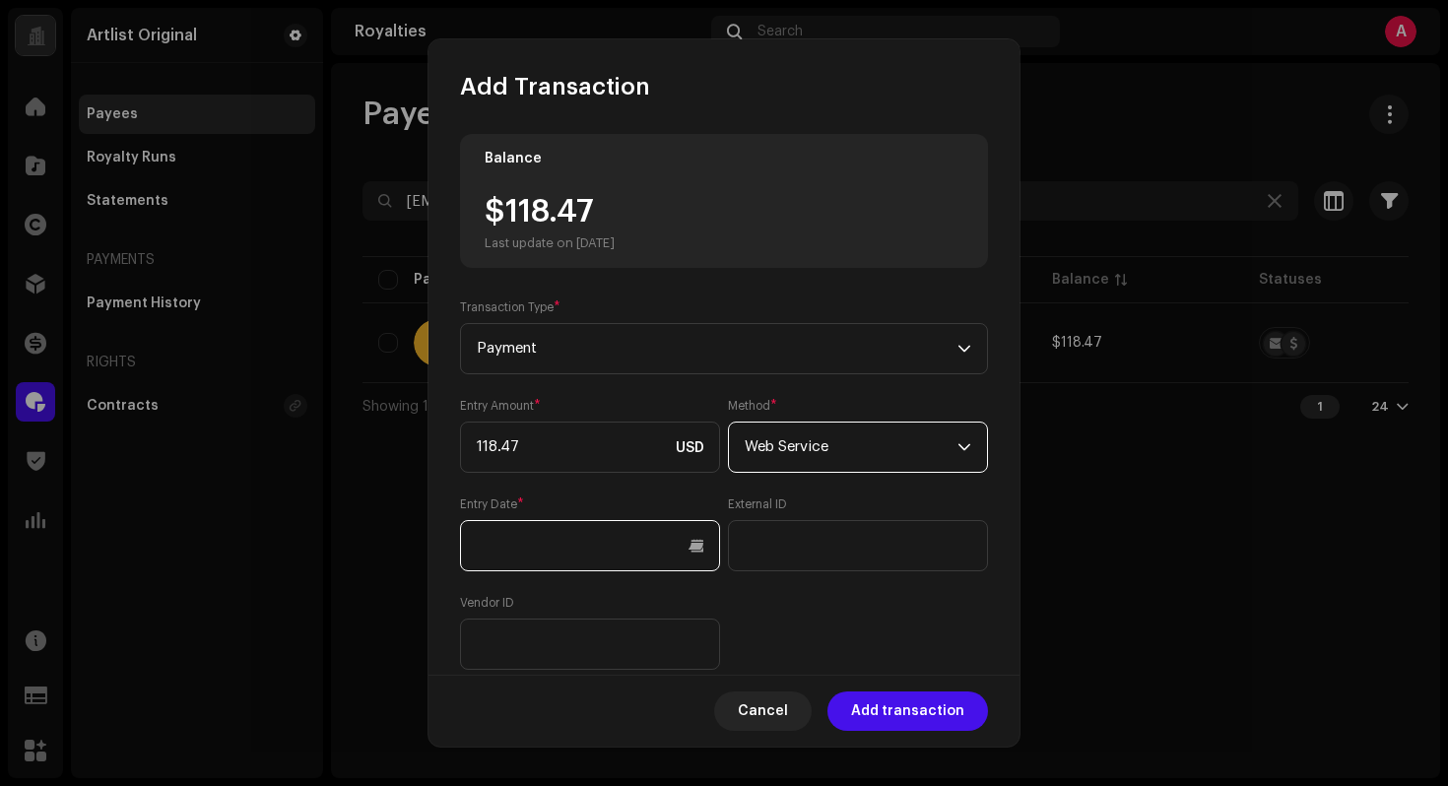
click at [611, 544] on input "text" at bounding box center [590, 545] width 260 height 51
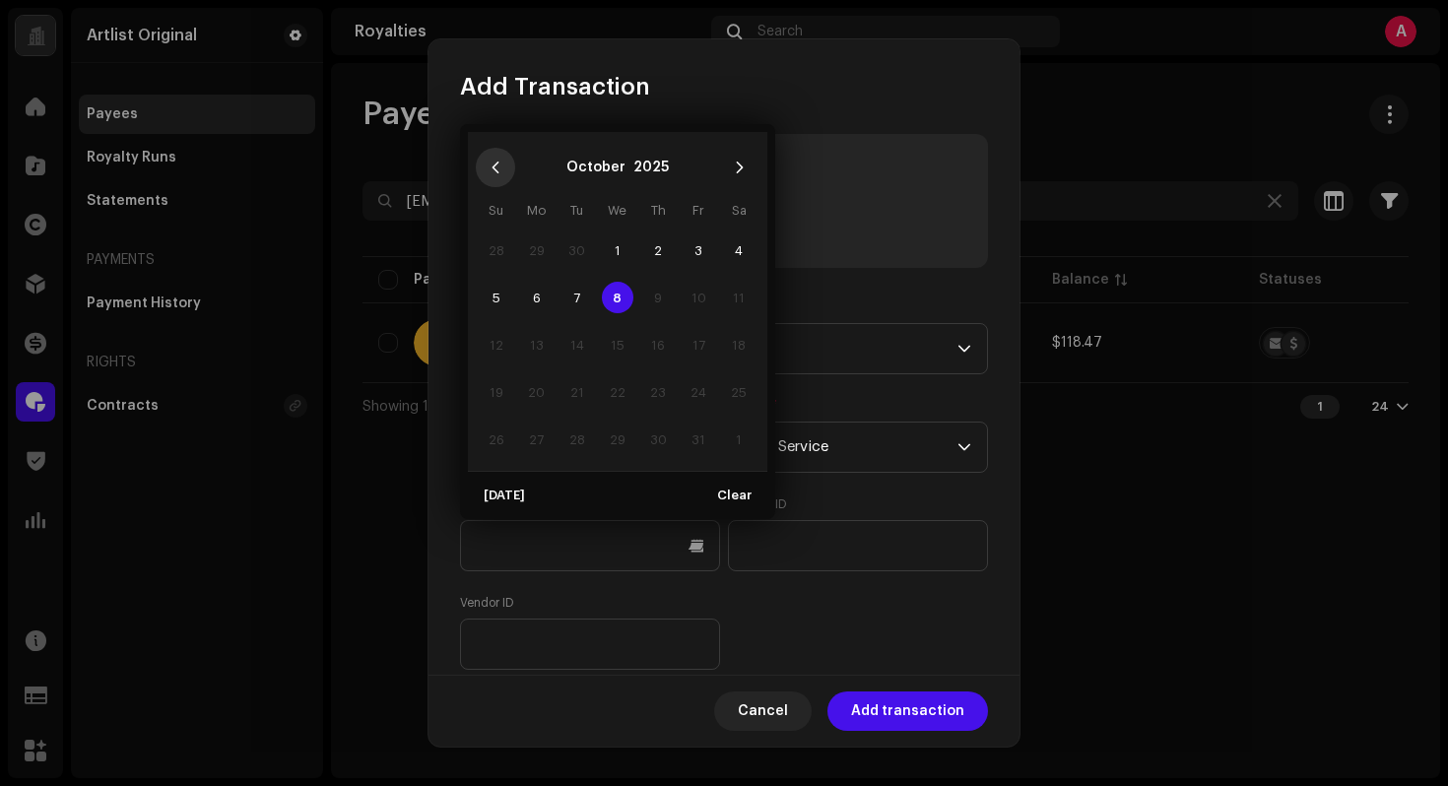
click at [487, 169] on button "Previous Month" at bounding box center [495, 167] width 39 height 39
click at [541, 245] on span "1" at bounding box center [537, 250] width 32 height 32
type input "[DATE]"
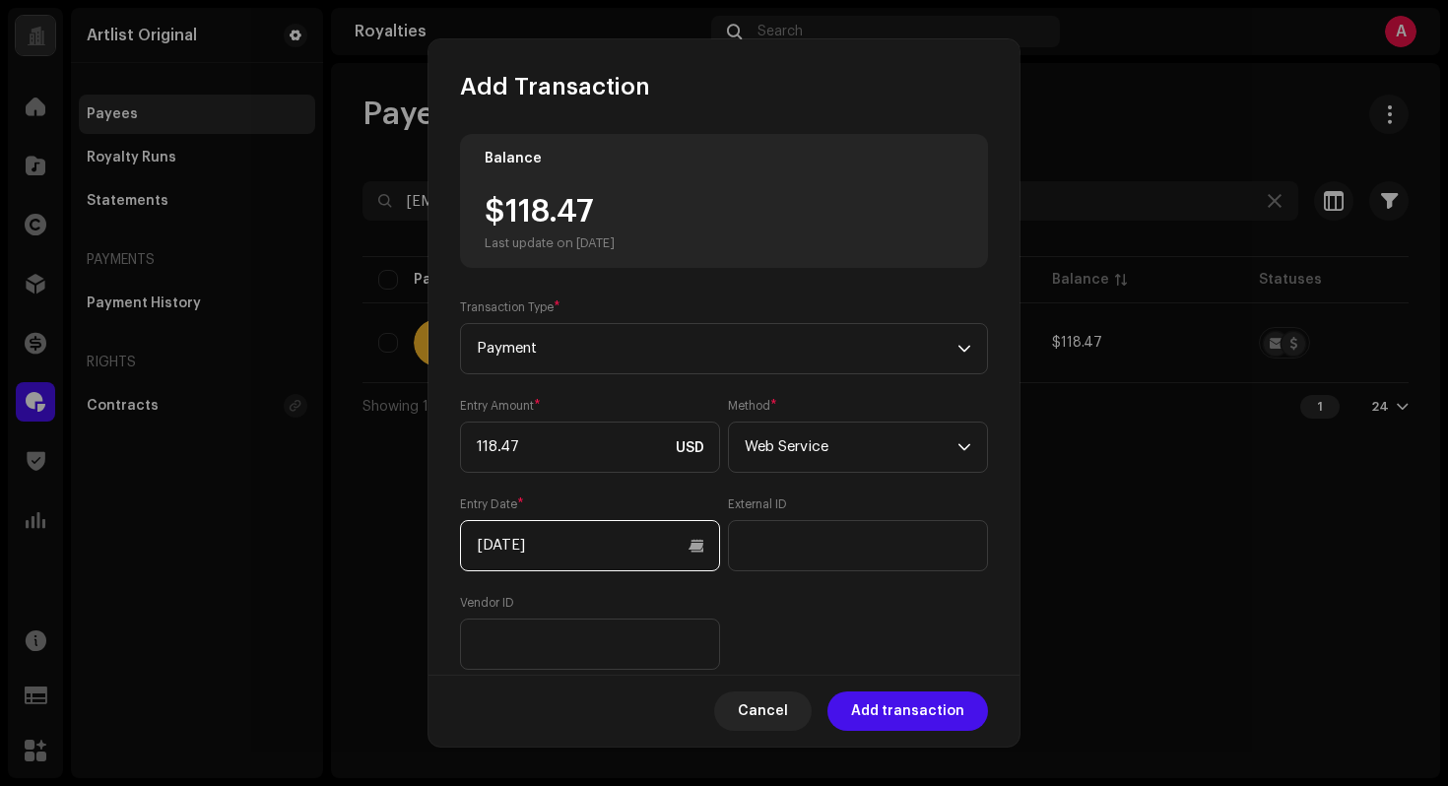
scroll to position [182, 0]
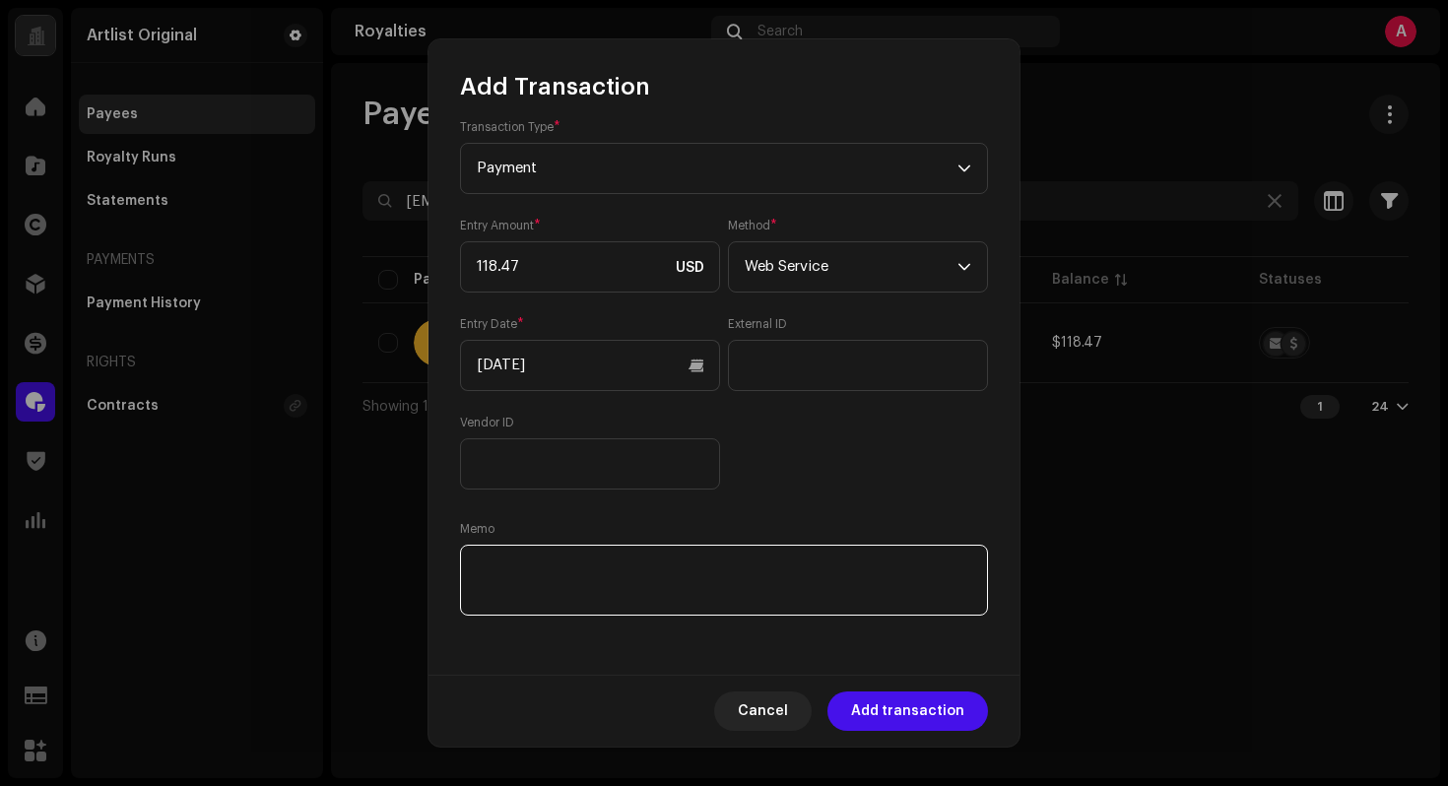
click at [881, 602] on textarea at bounding box center [724, 580] width 528 height 71
paste textarea "Statement ID: 5456593 / Invoice number: 10010"
type textarea "Statement ID: 5456593 / Invoice number: 10010"
click at [908, 507] on div "Balance $118.47 Last update on [DATE] Transaction Type * Payment Entry Amount *…" at bounding box center [724, 287] width 528 height 666
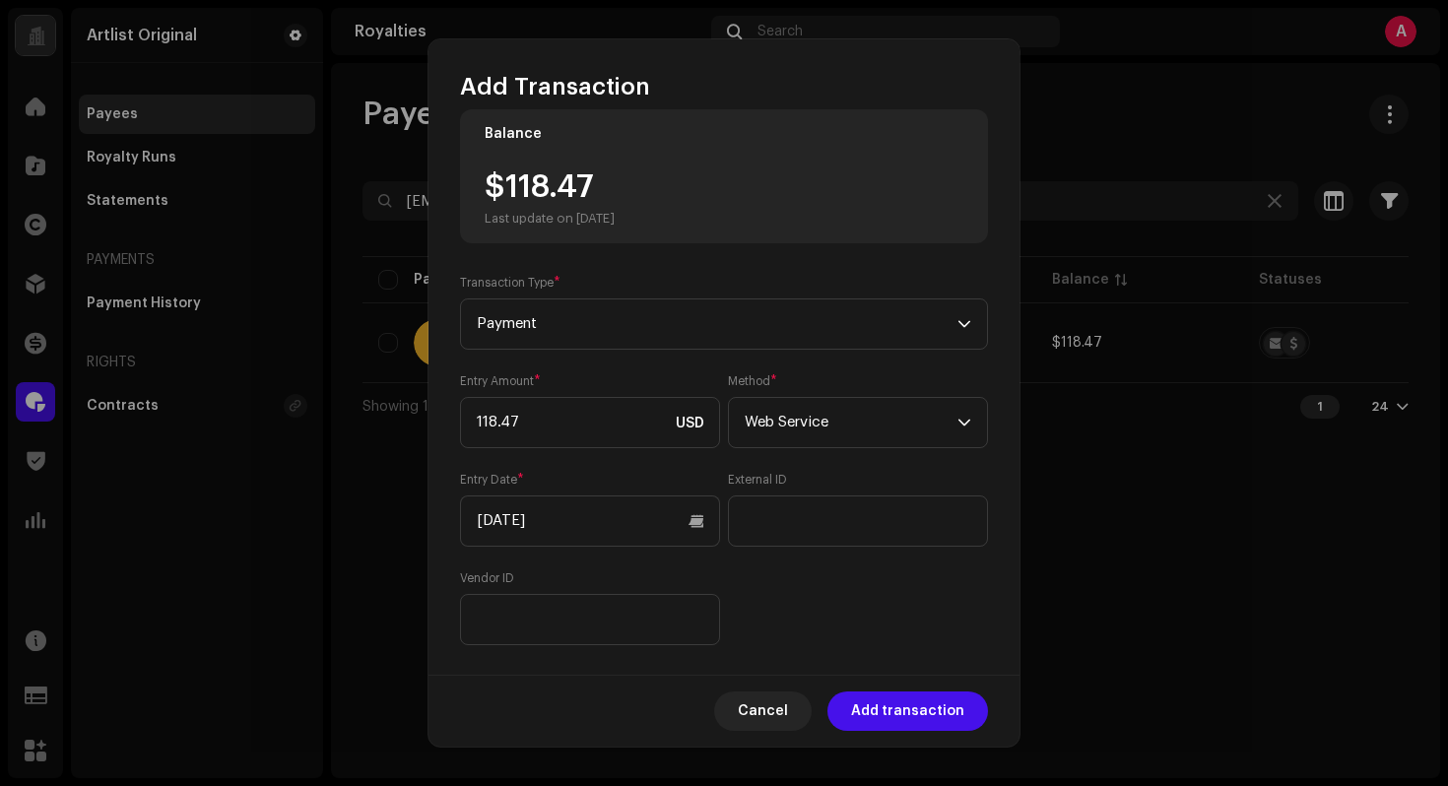
scroll to position [0, 0]
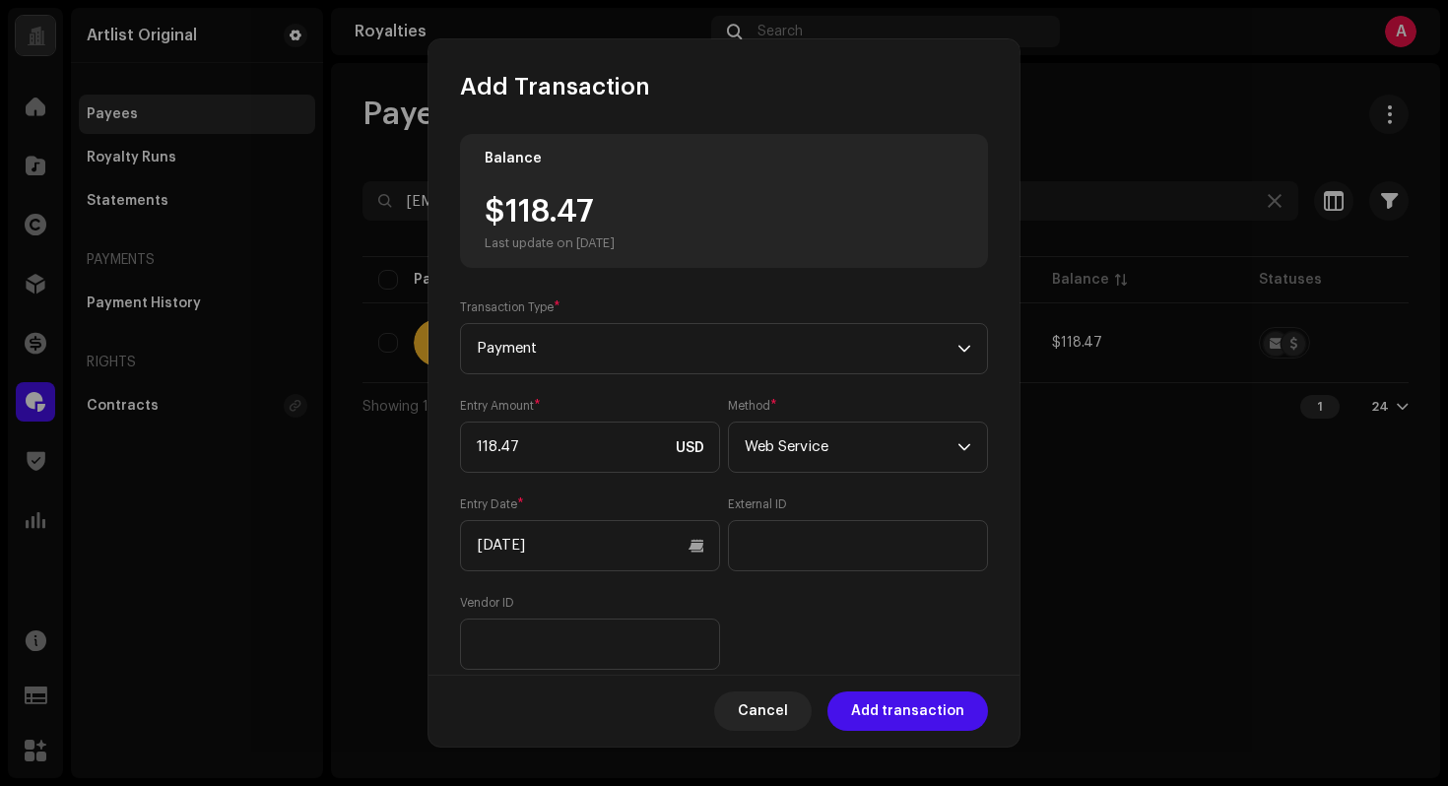
click at [949, 724] on span "Add transaction" at bounding box center [907, 710] width 113 height 39
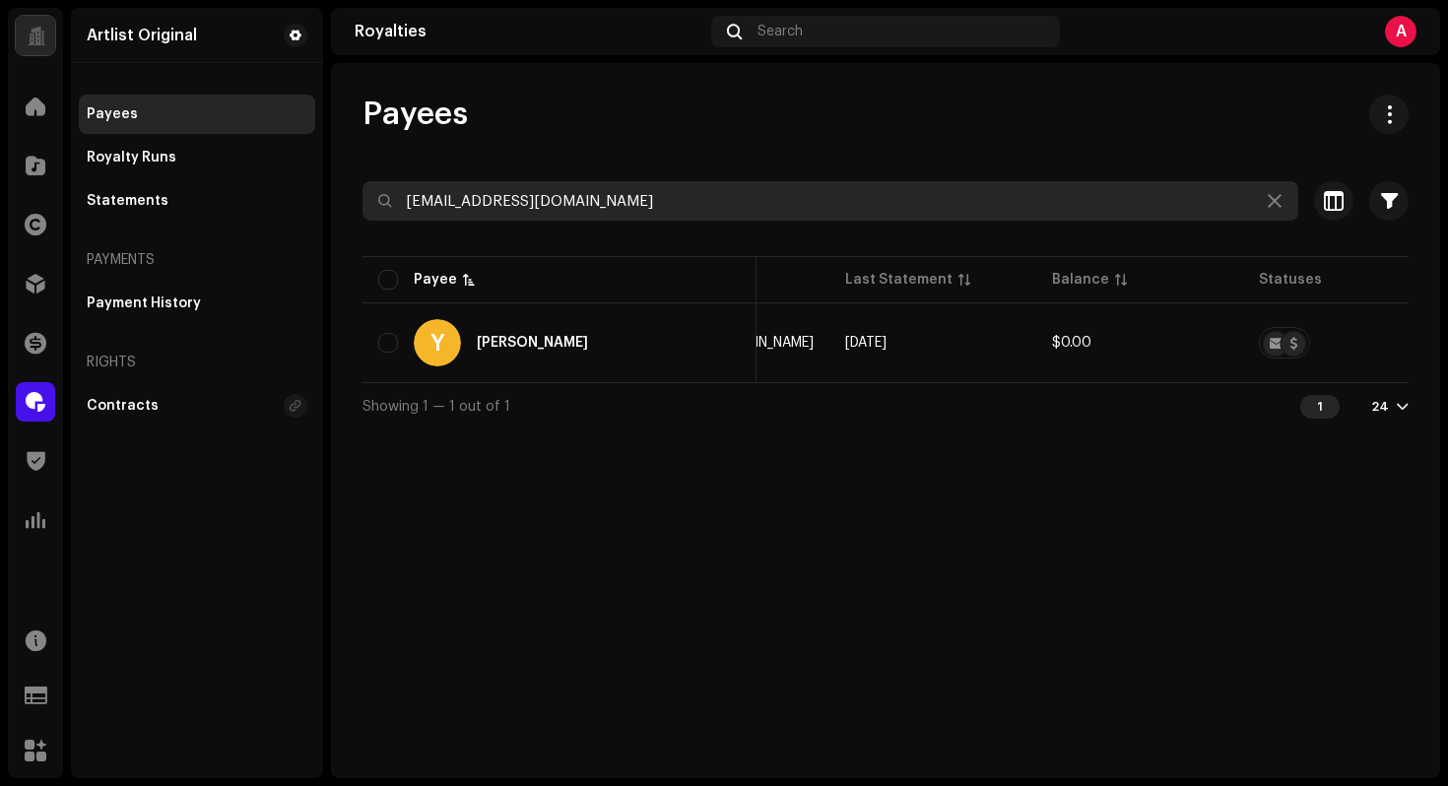
click at [622, 218] on input "[EMAIL_ADDRESS][DOMAIN_NAME]" at bounding box center [830, 200] width 936 height 39
paste input "lennartschroot"
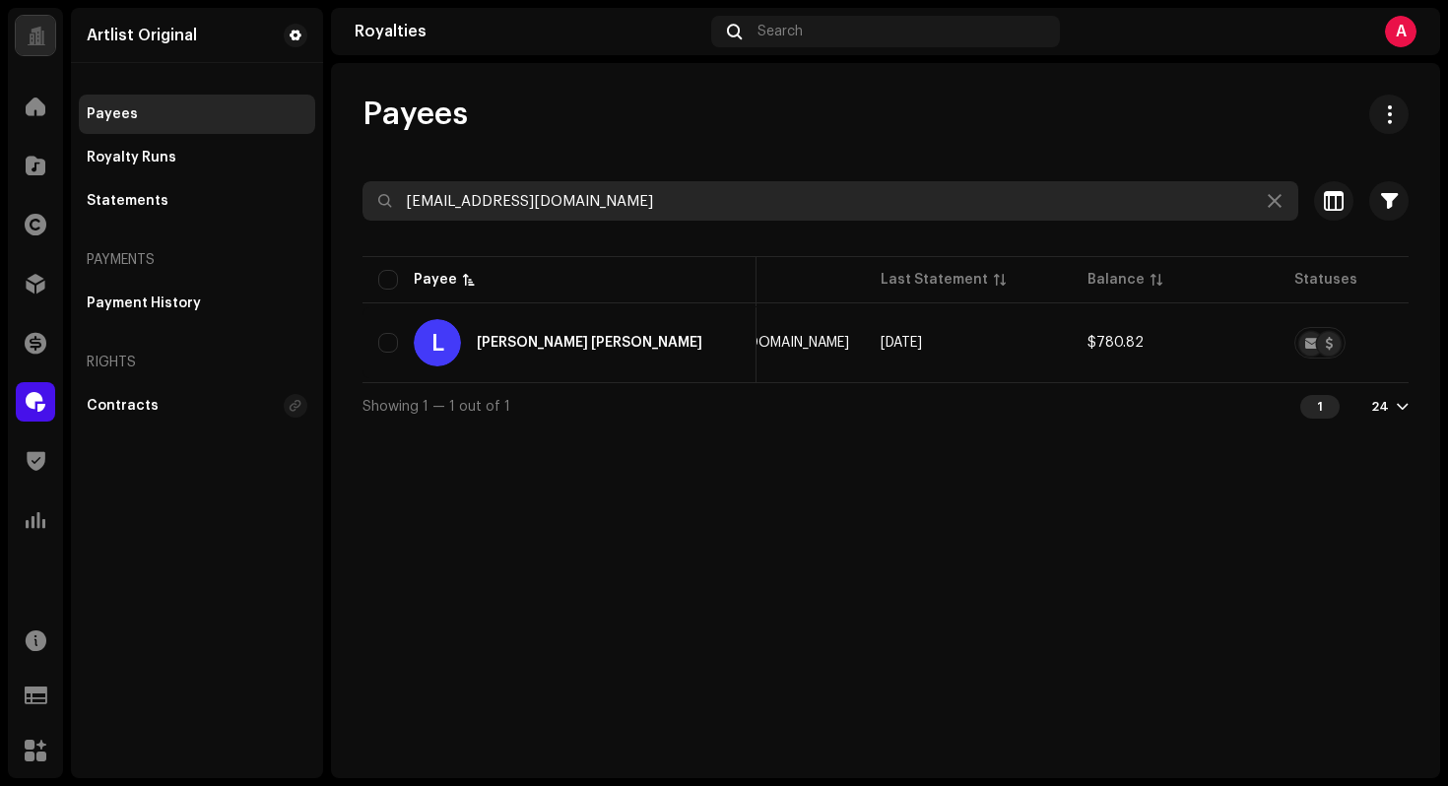
type input "[EMAIL_ADDRESS][DOMAIN_NAME]"
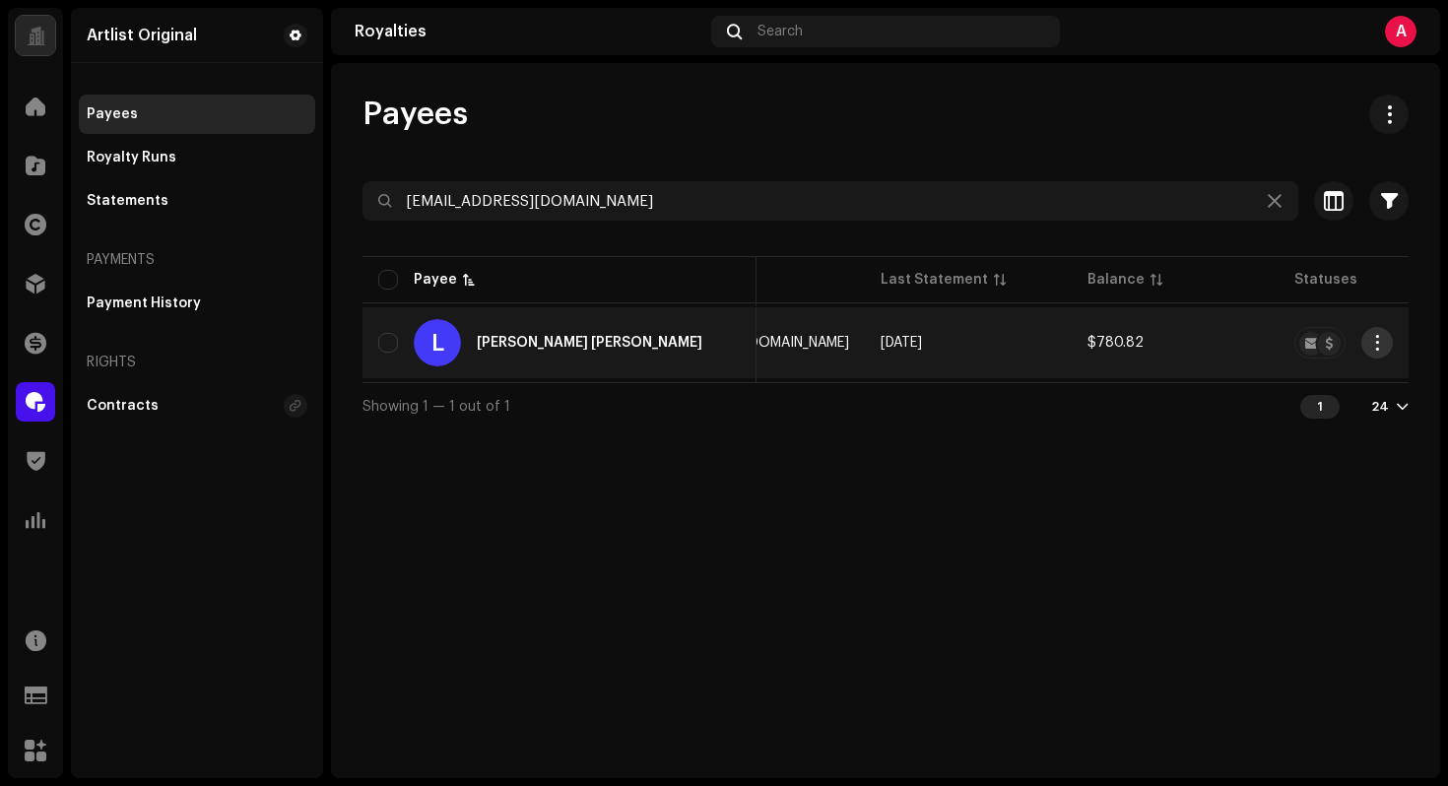
click at [1366, 344] on button "button" at bounding box center [1377, 343] width 32 height 32
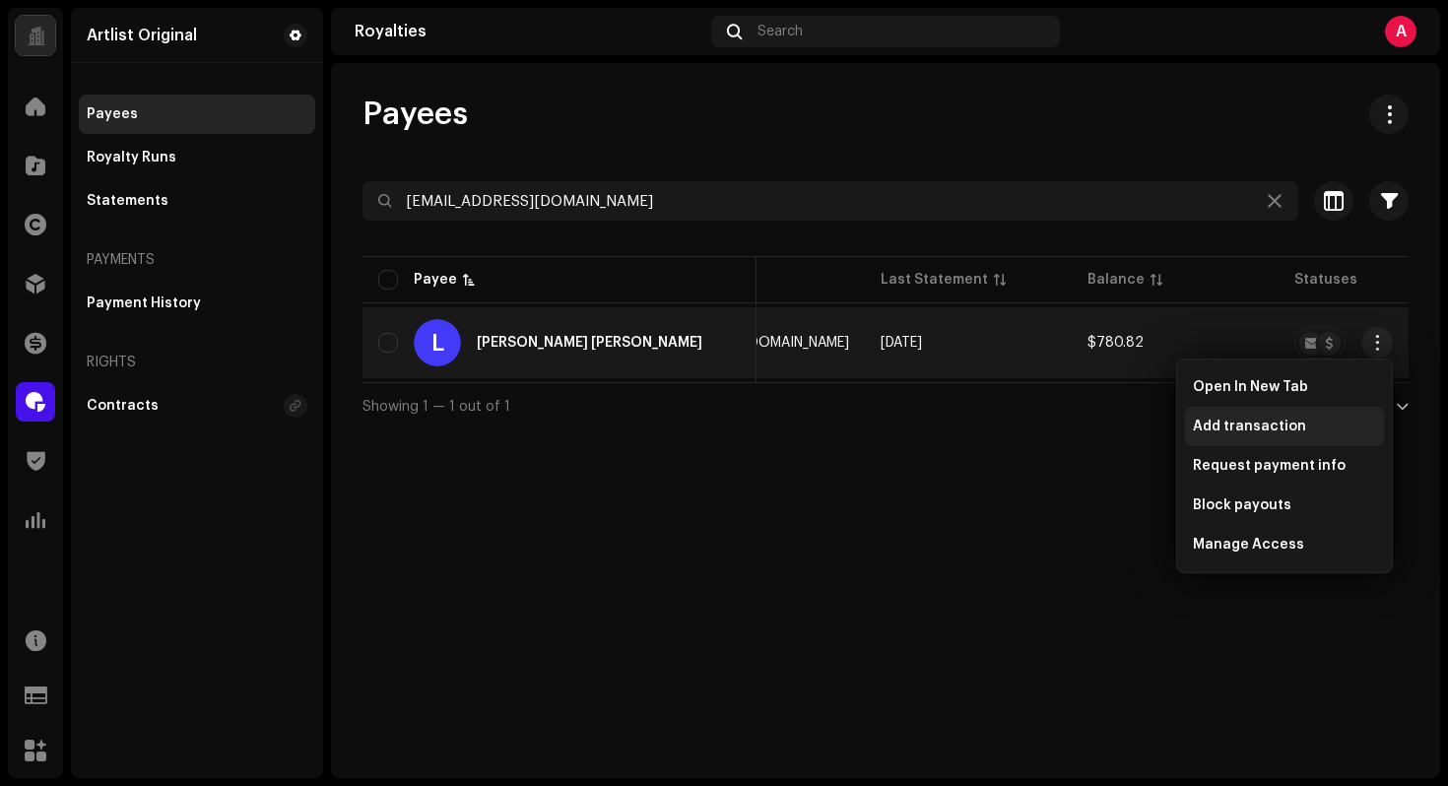
click at [1310, 435] on div "Add transaction" at bounding box center [1284, 426] width 199 height 39
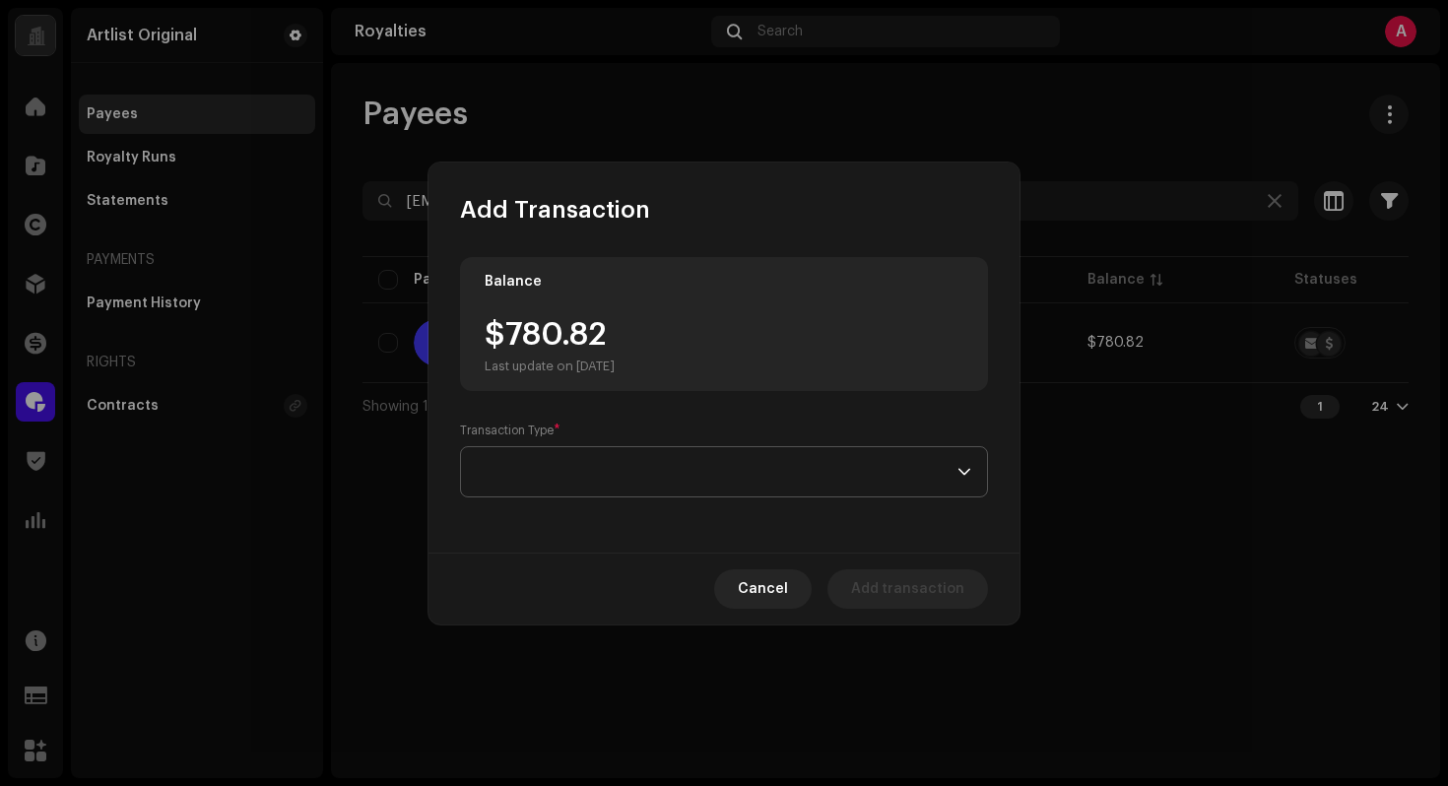
click at [845, 487] on span at bounding box center [717, 471] width 481 height 49
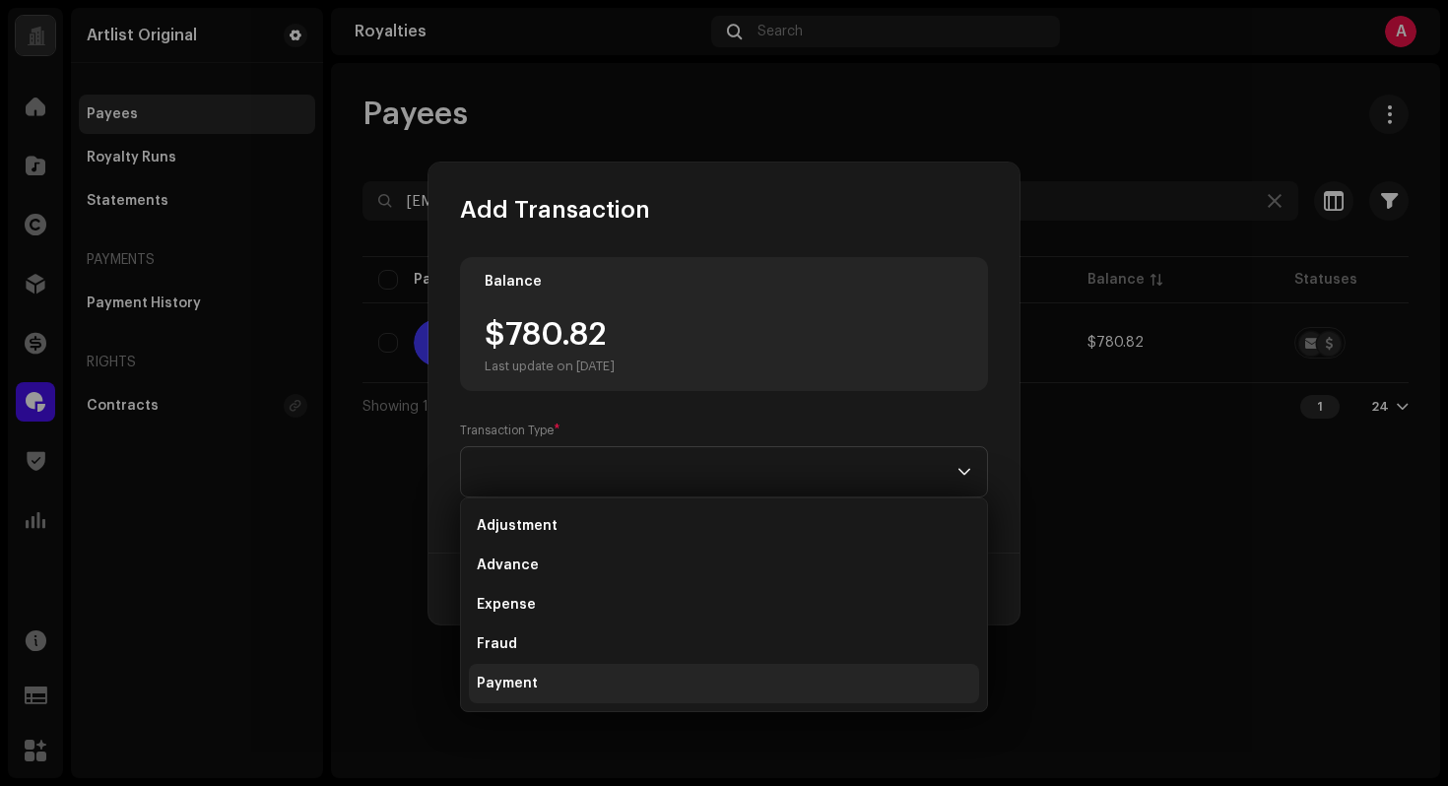
click at [535, 691] on li "Payment" at bounding box center [724, 683] width 510 height 39
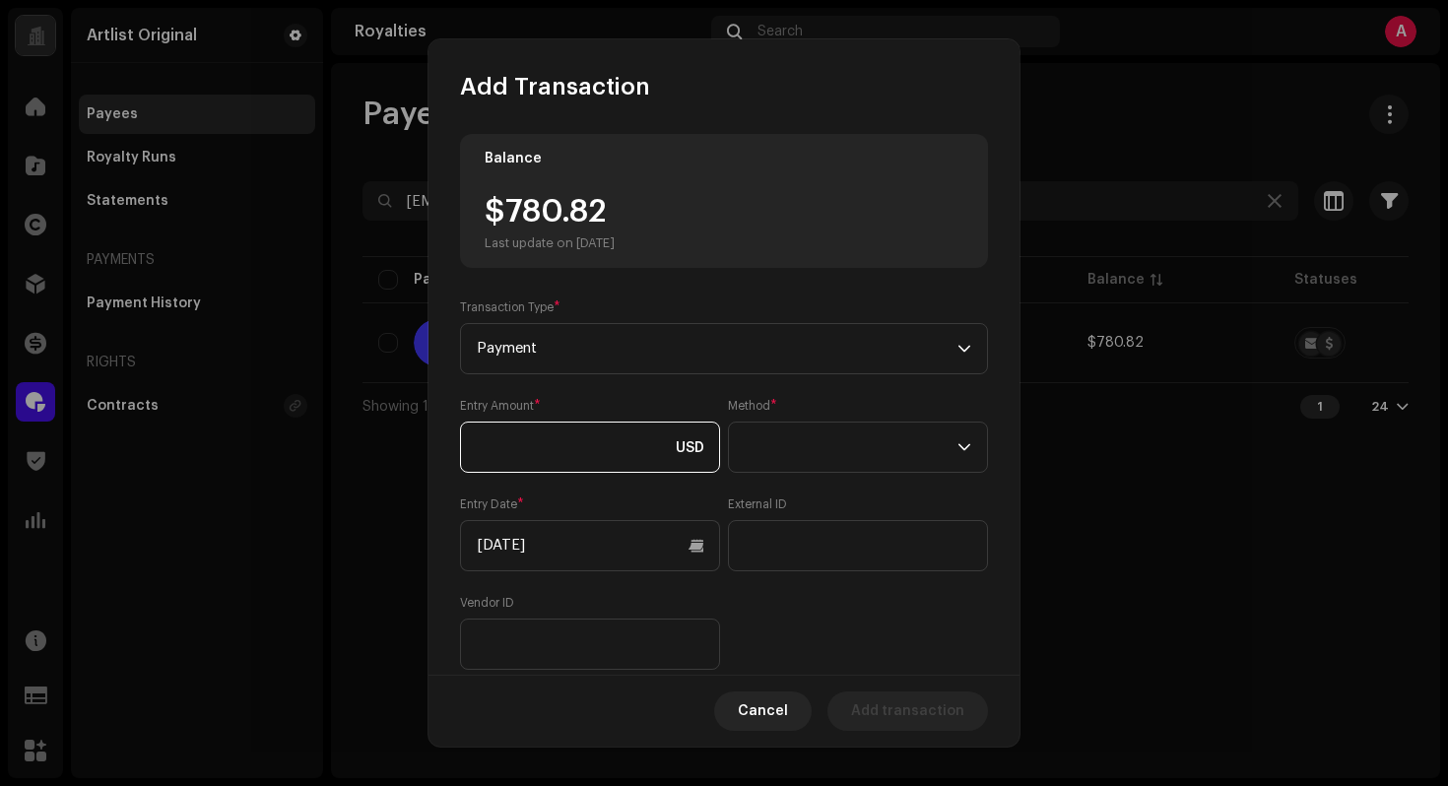
click at [634, 443] on input at bounding box center [590, 447] width 260 height 51
type input "780.82"
click at [809, 460] on span at bounding box center [851, 447] width 213 height 49
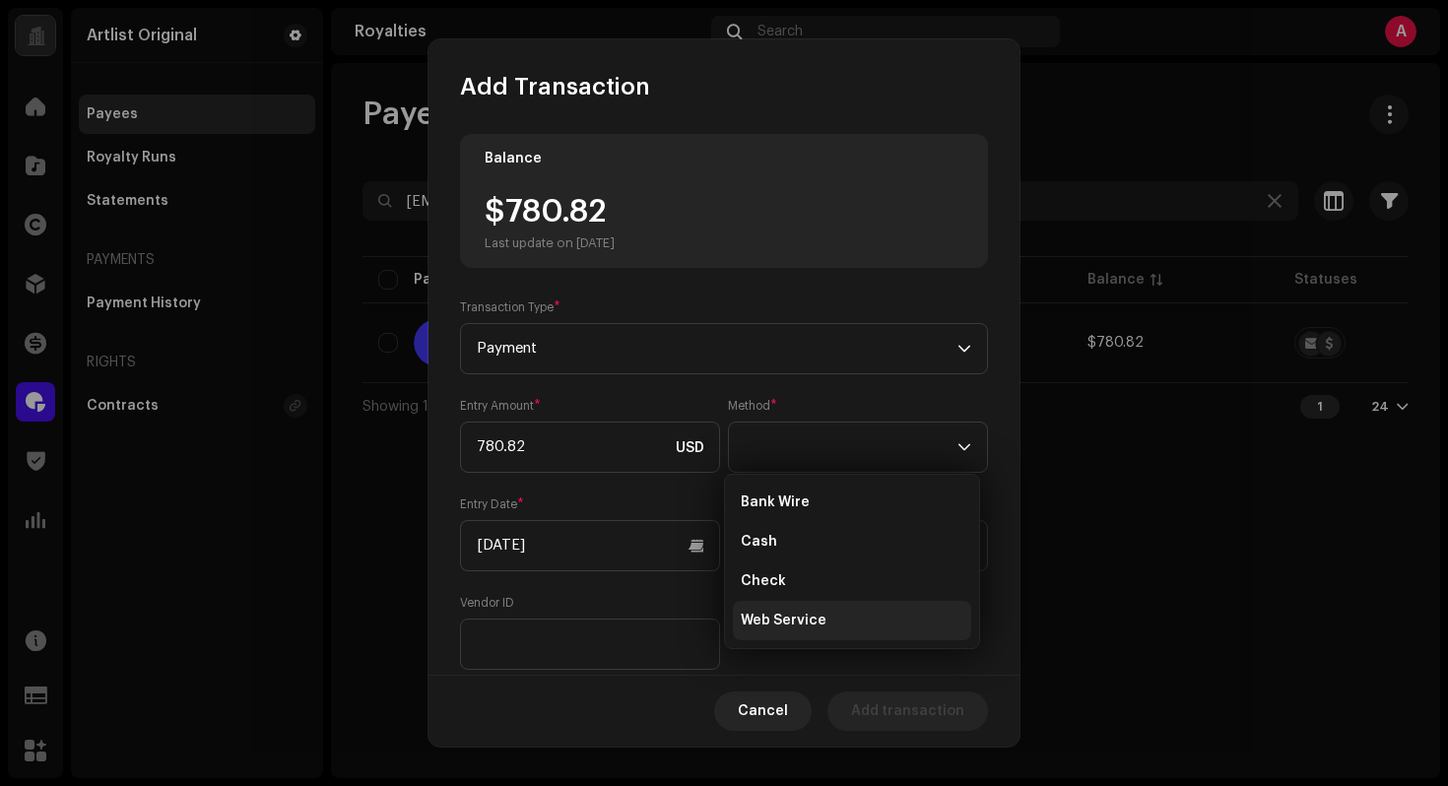
click at [776, 624] on span "Web Service" at bounding box center [784, 621] width 86 height 20
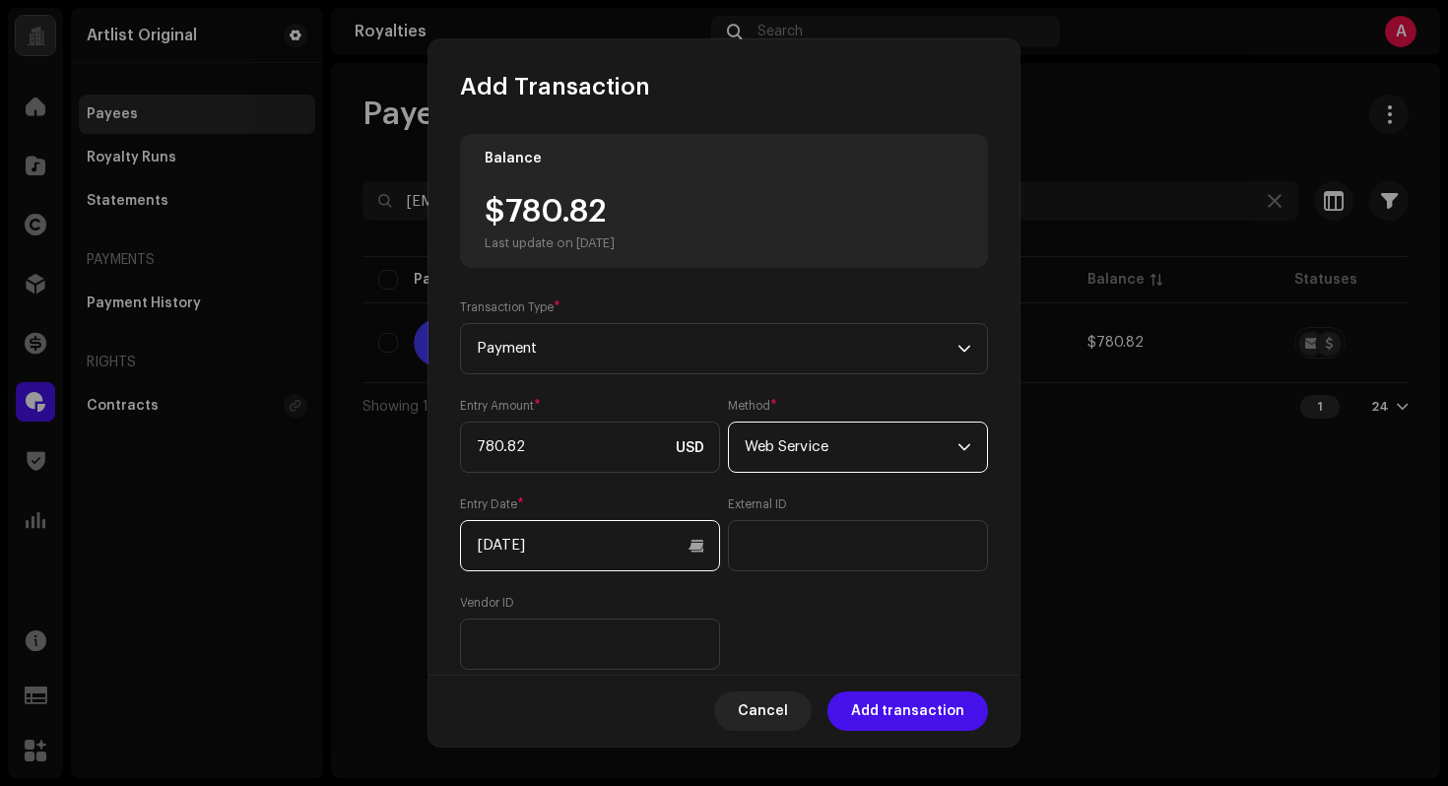
click at [649, 555] on input "[DATE]" at bounding box center [590, 545] width 260 height 51
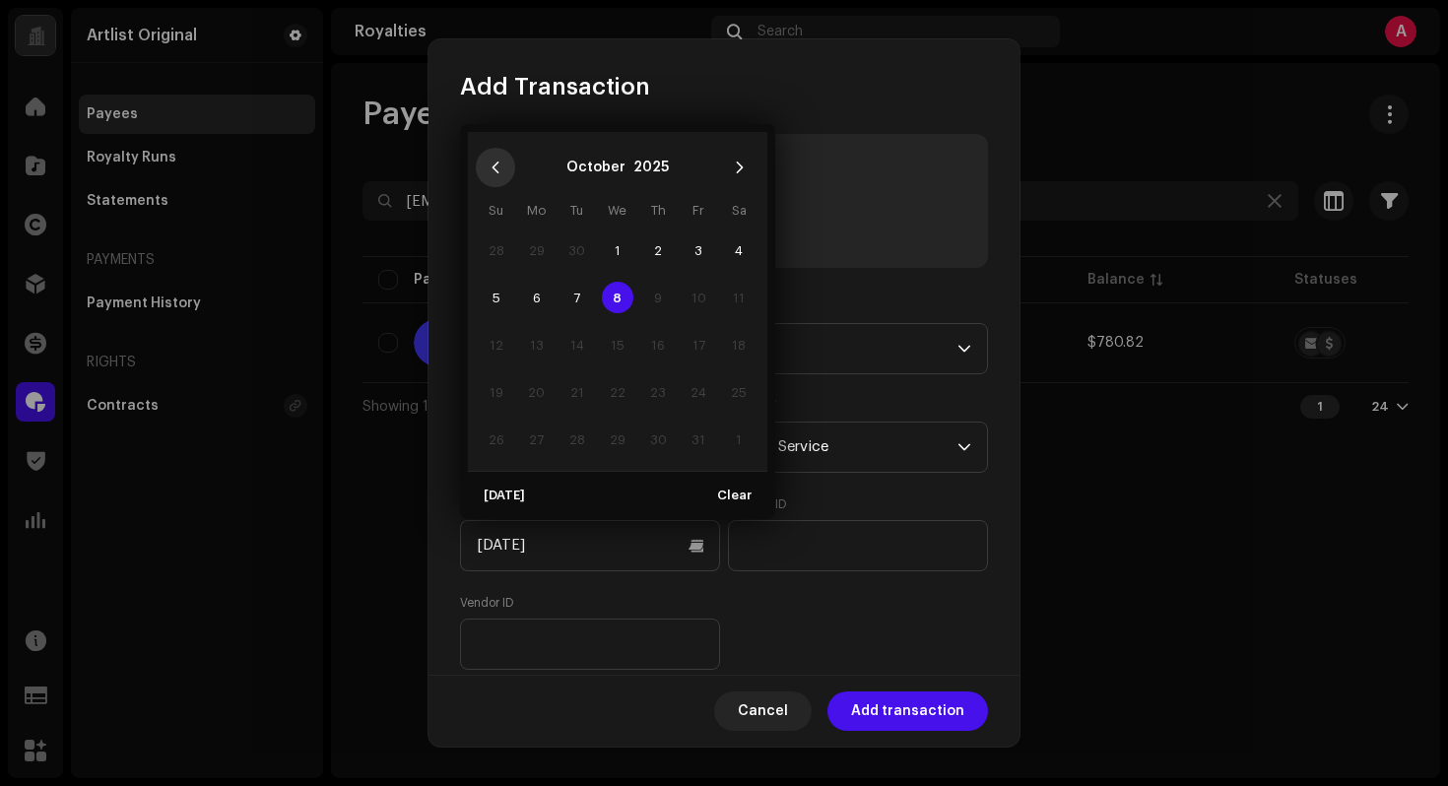
click at [490, 158] on button "Previous Month" at bounding box center [495, 167] width 39 height 39
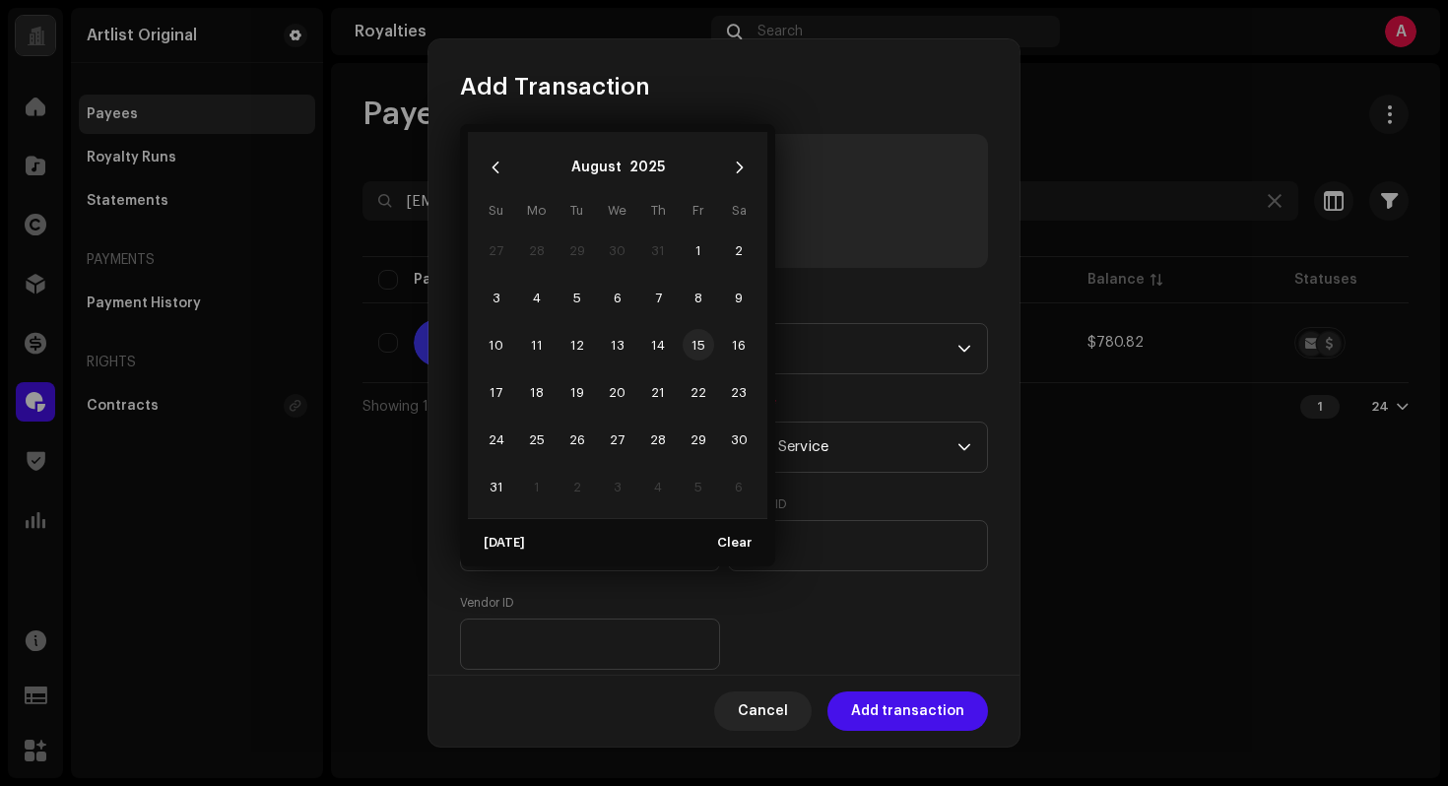
click at [703, 343] on span "15" at bounding box center [699, 345] width 32 height 32
type input "[DATE]"
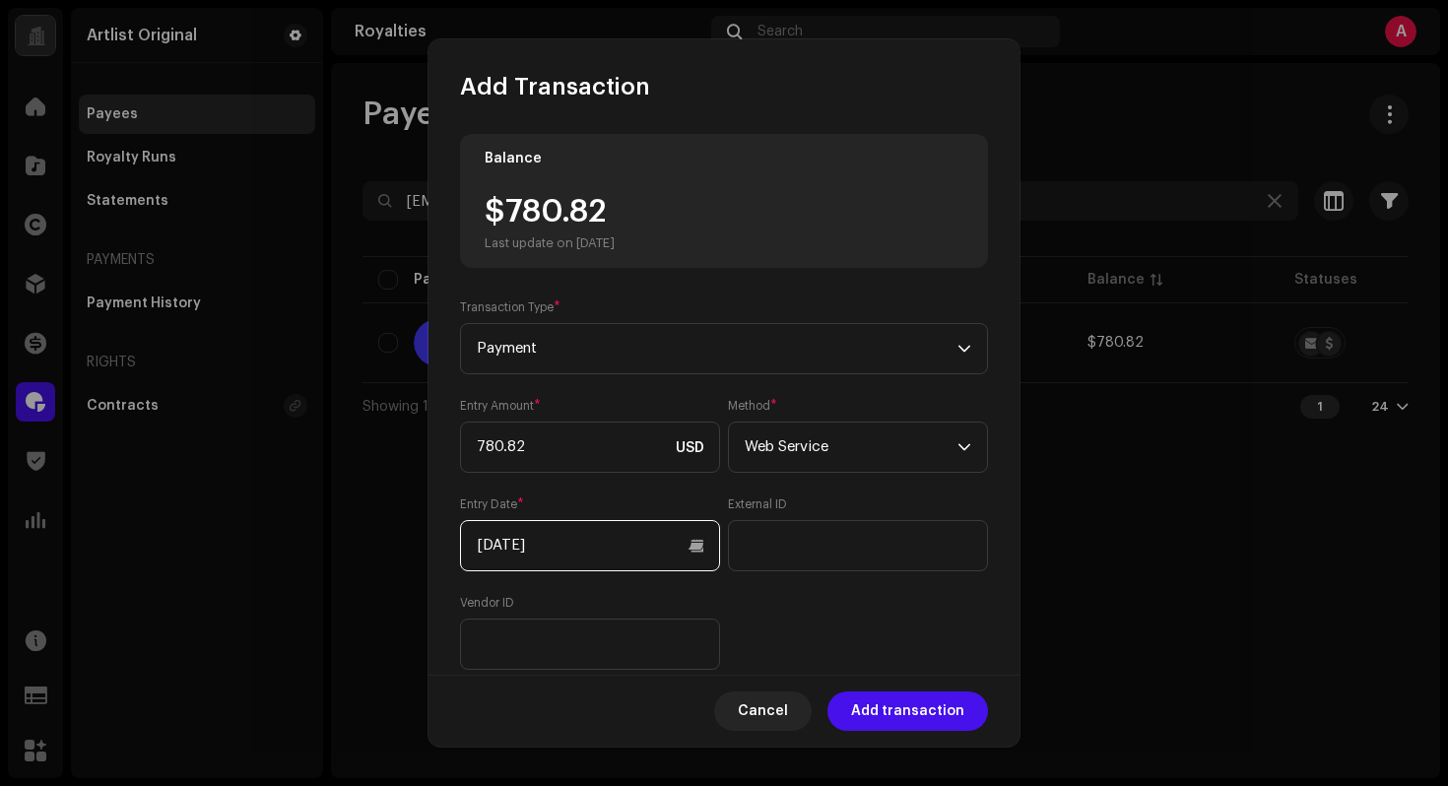
scroll to position [182, 0]
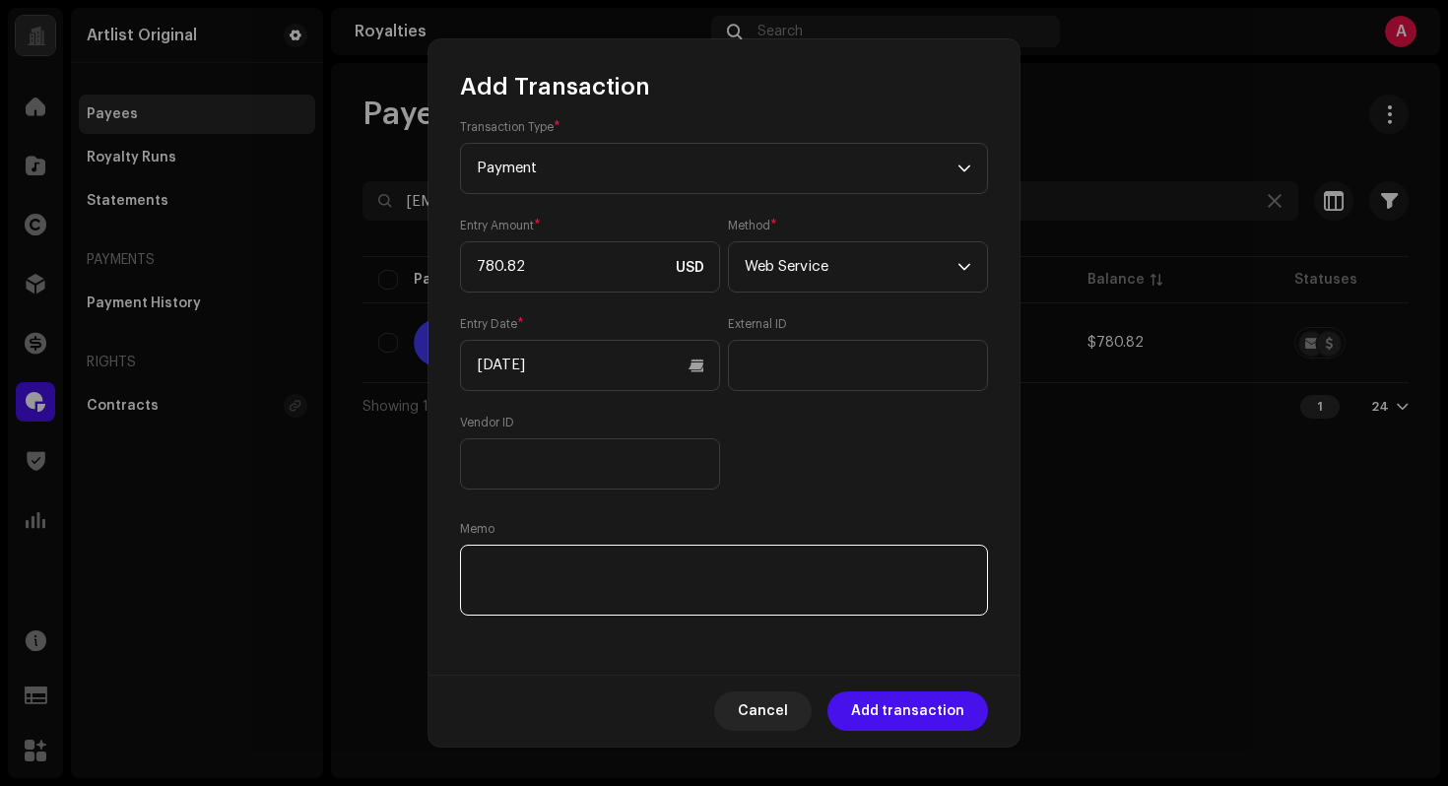
click at [613, 586] on textarea at bounding box center [724, 580] width 528 height 71
paste textarea "Statement ID: 5456520 / Invoice number: 2025003"
type textarea "Statement ID: 5456520 / Invoice number: 2025003"
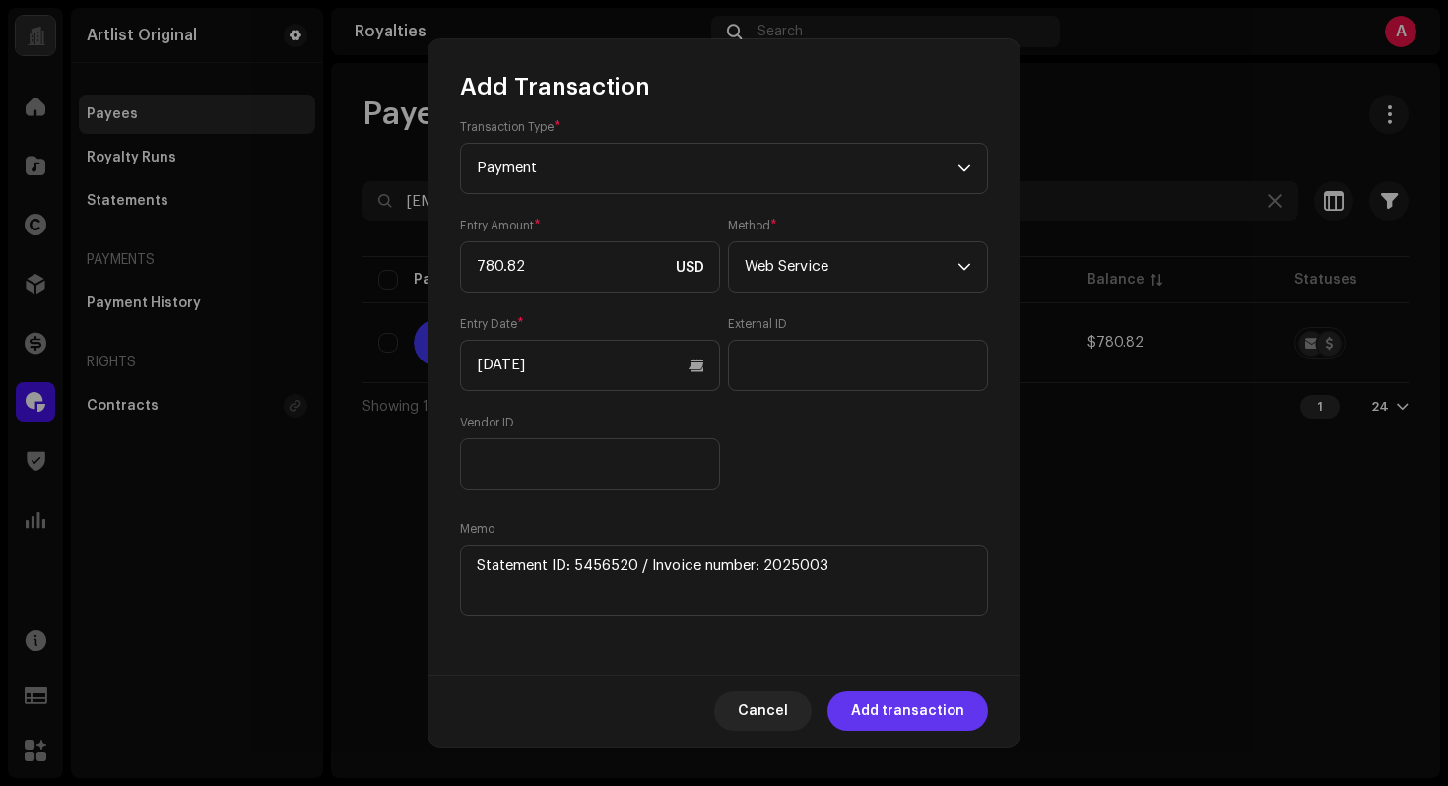
click at [948, 717] on span "Add transaction" at bounding box center [907, 710] width 113 height 39
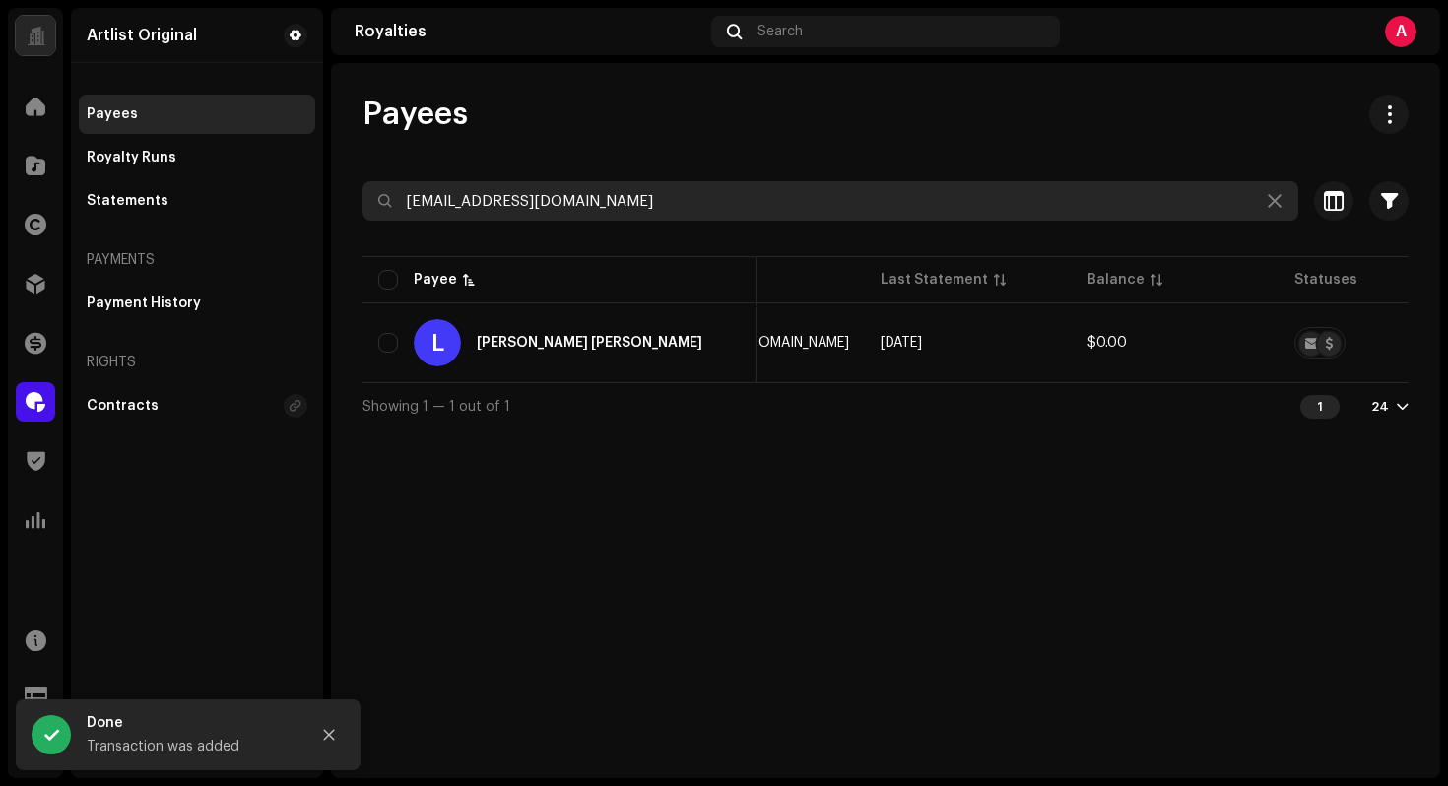
click at [615, 204] on input "[EMAIL_ADDRESS][DOMAIN_NAME]" at bounding box center [830, 200] width 936 height 39
paste input "info@iamsothekid"
type input "[EMAIL_ADDRESS][DOMAIN_NAME]"
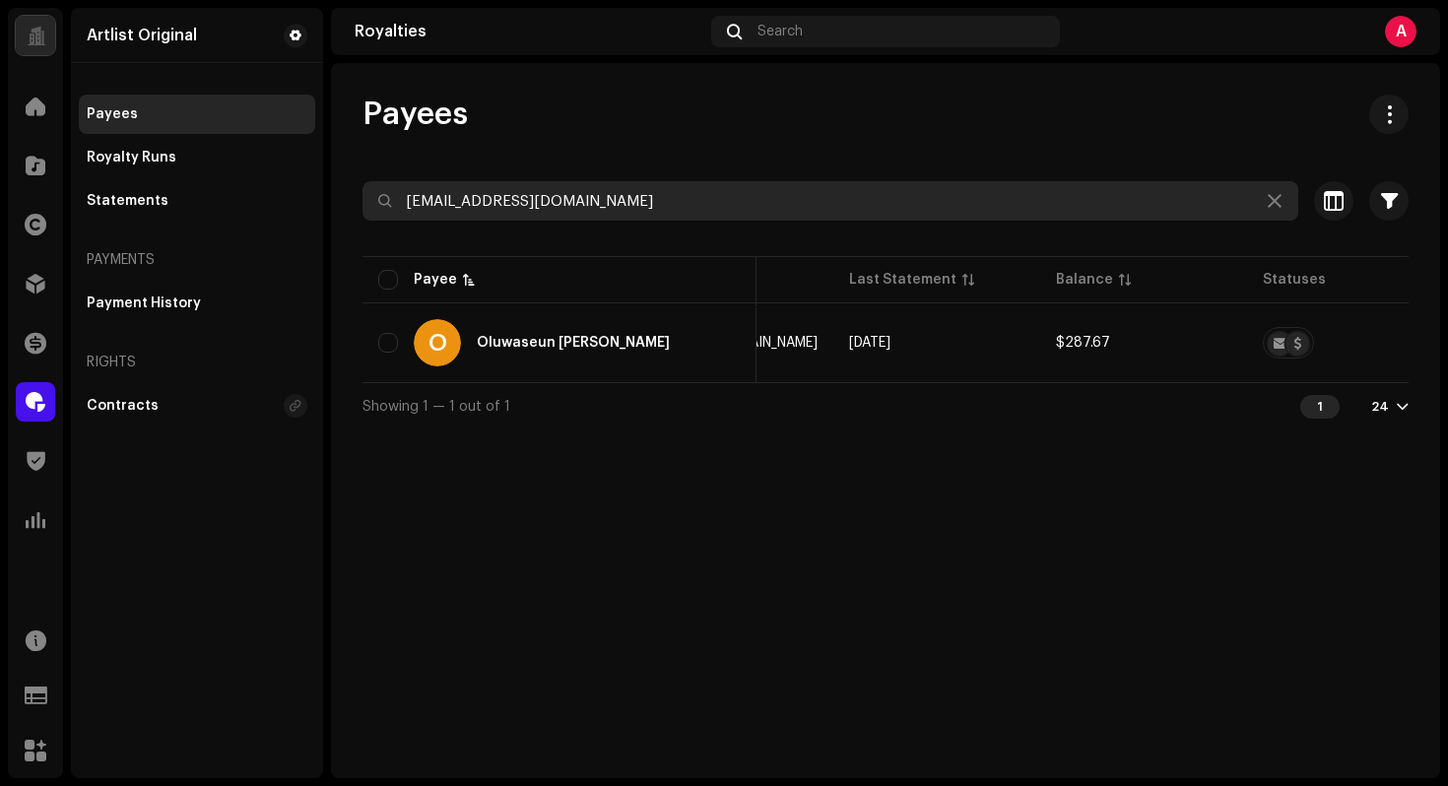
click at [699, 220] on input "[EMAIL_ADDRESS][DOMAIN_NAME]" at bounding box center [830, 200] width 936 height 39
click at [663, 203] on input "[EMAIL_ADDRESS][DOMAIN_NAME]" at bounding box center [830, 200] width 936 height 39
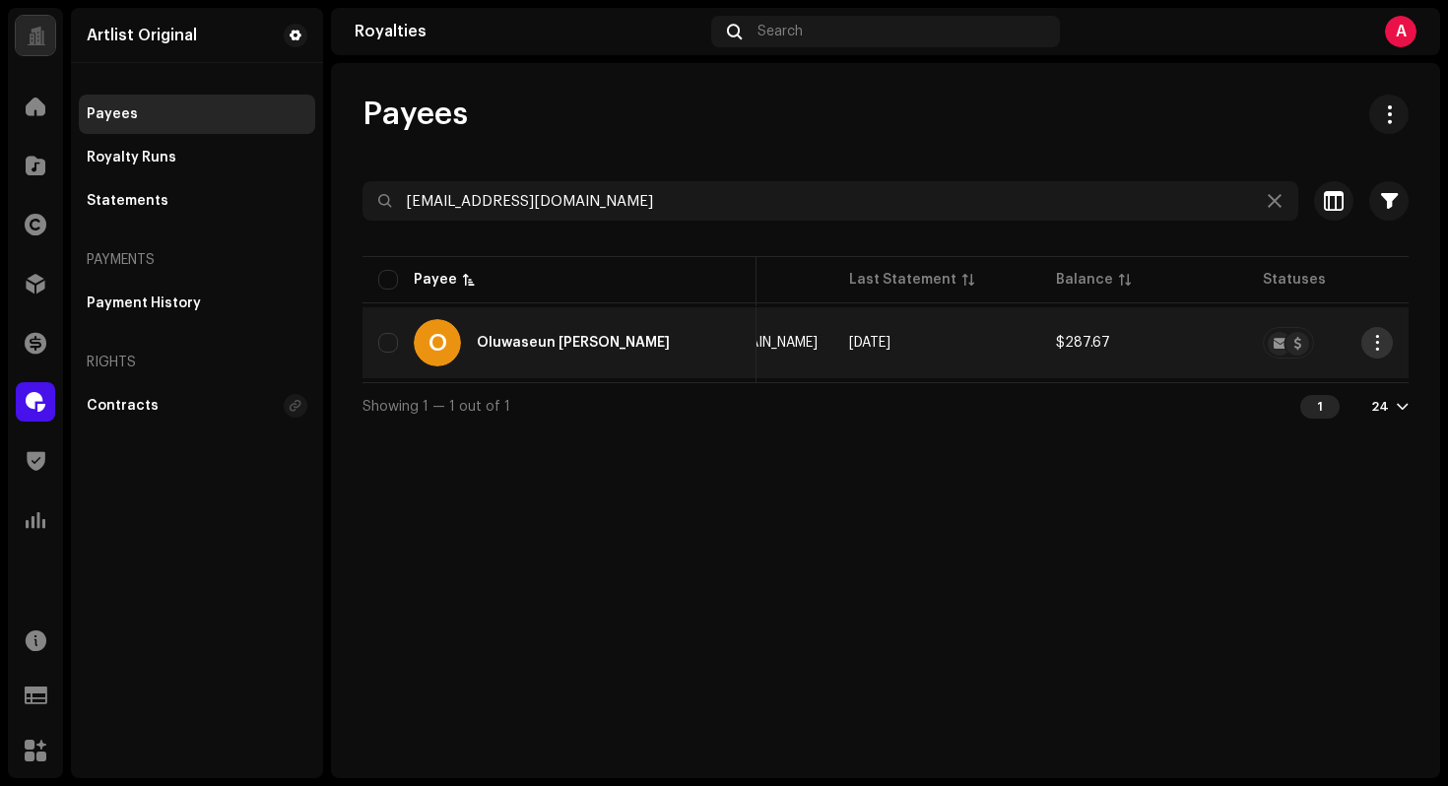
click at [1378, 340] on span "button" at bounding box center [1377, 343] width 15 height 16
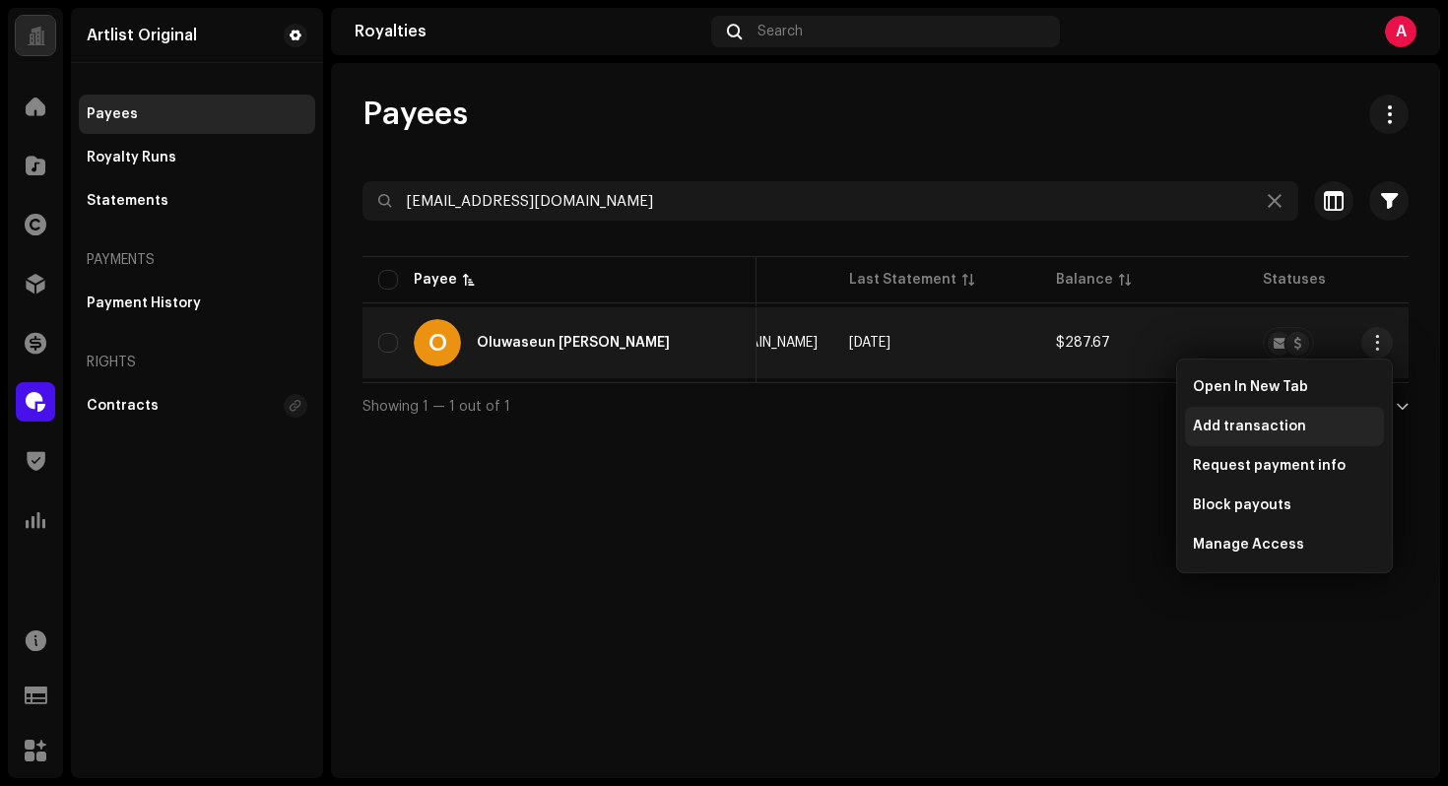
click at [1301, 423] on div "Add transaction" at bounding box center [1284, 427] width 183 height 16
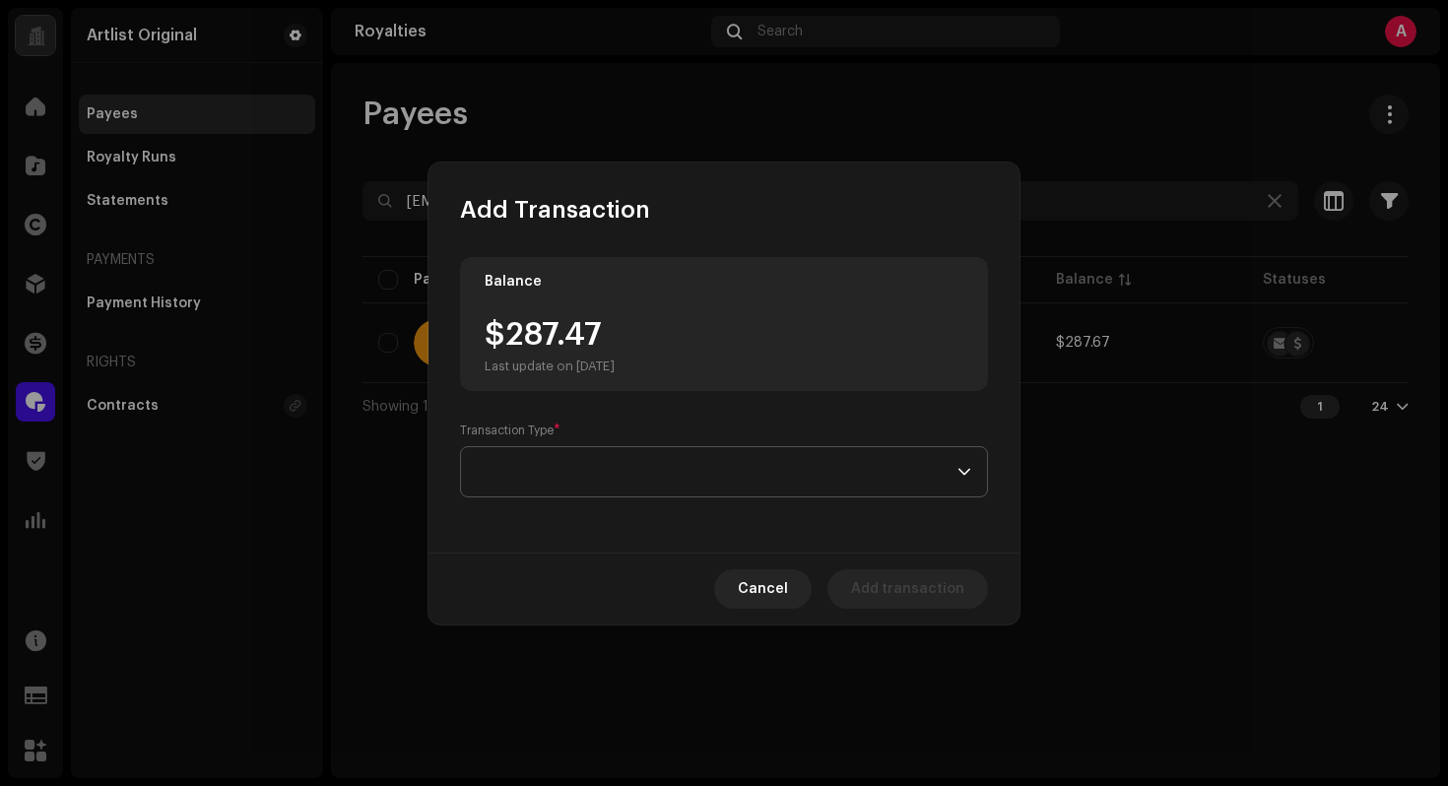
click at [744, 474] on span at bounding box center [717, 471] width 481 height 49
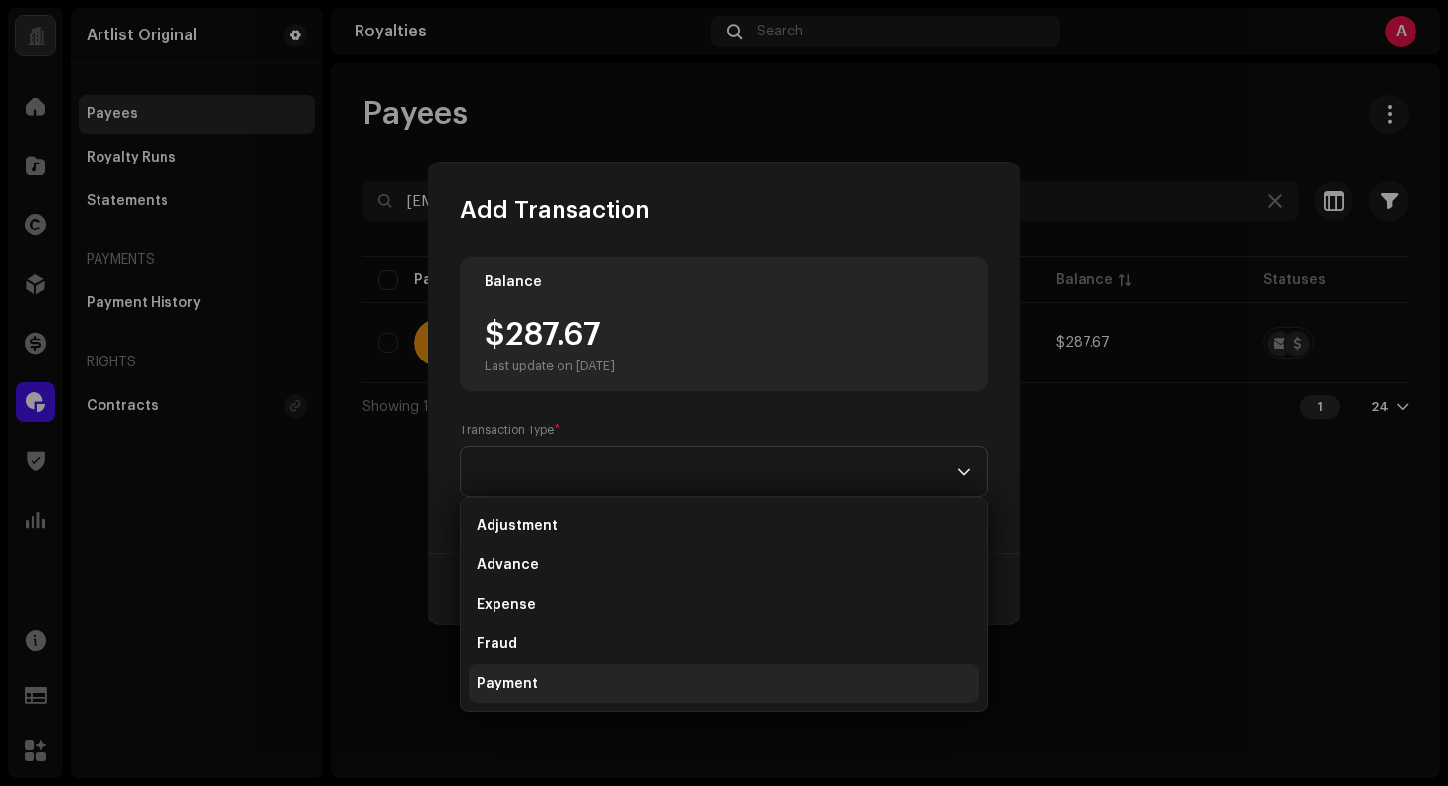
click at [636, 672] on li "Payment" at bounding box center [724, 683] width 510 height 39
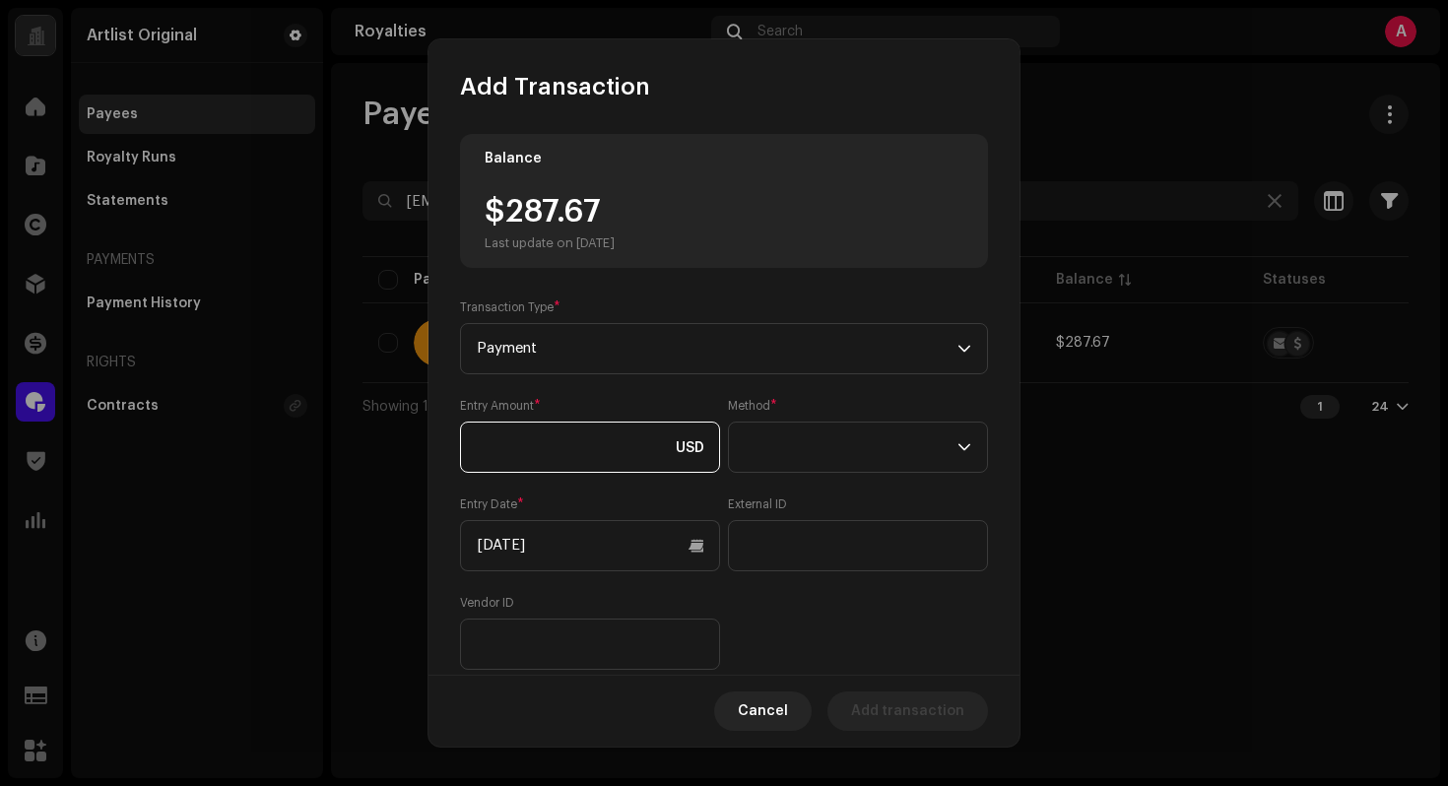
click at [614, 460] on input at bounding box center [590, 447] width 260 height 51
type input "287.67"
click at [844, 448] on span at bounding box center [851, 447] width 213 height 49
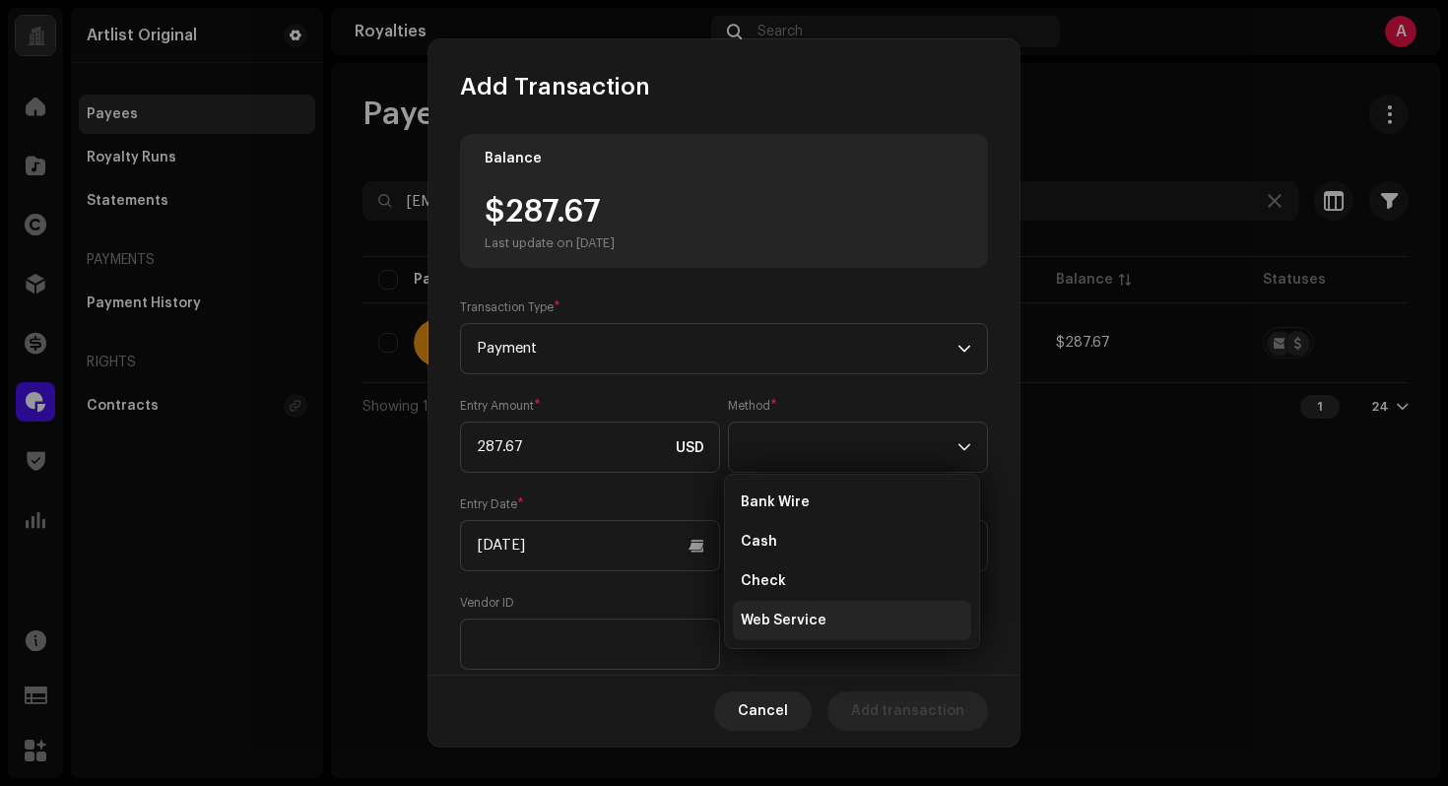
click at [820, 620] on span "Web Service" at bounding box center [784, 621] width 86 height 20
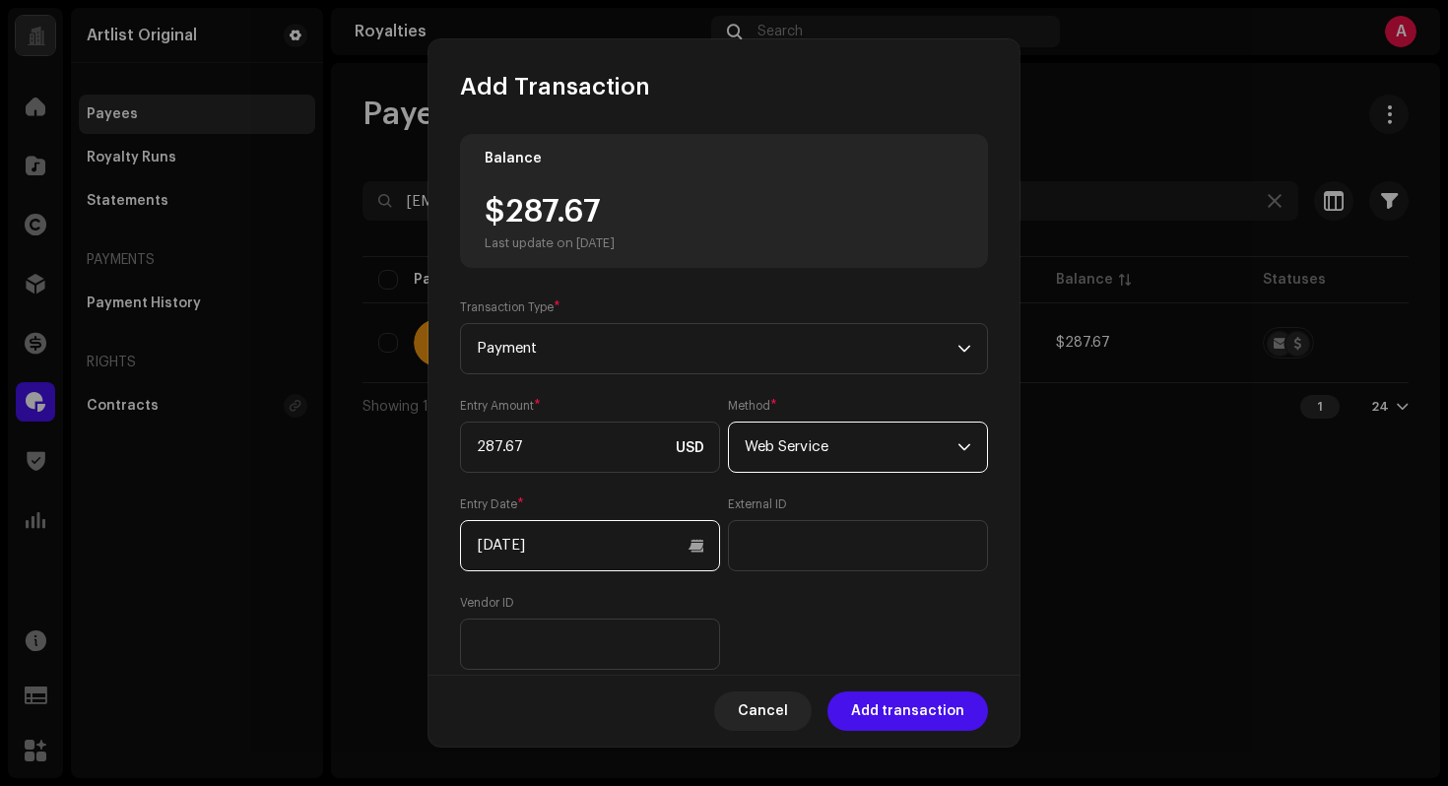
click at [637, 545] on input "[DATE]" at bounding box center [590, 545] width 260 height 51
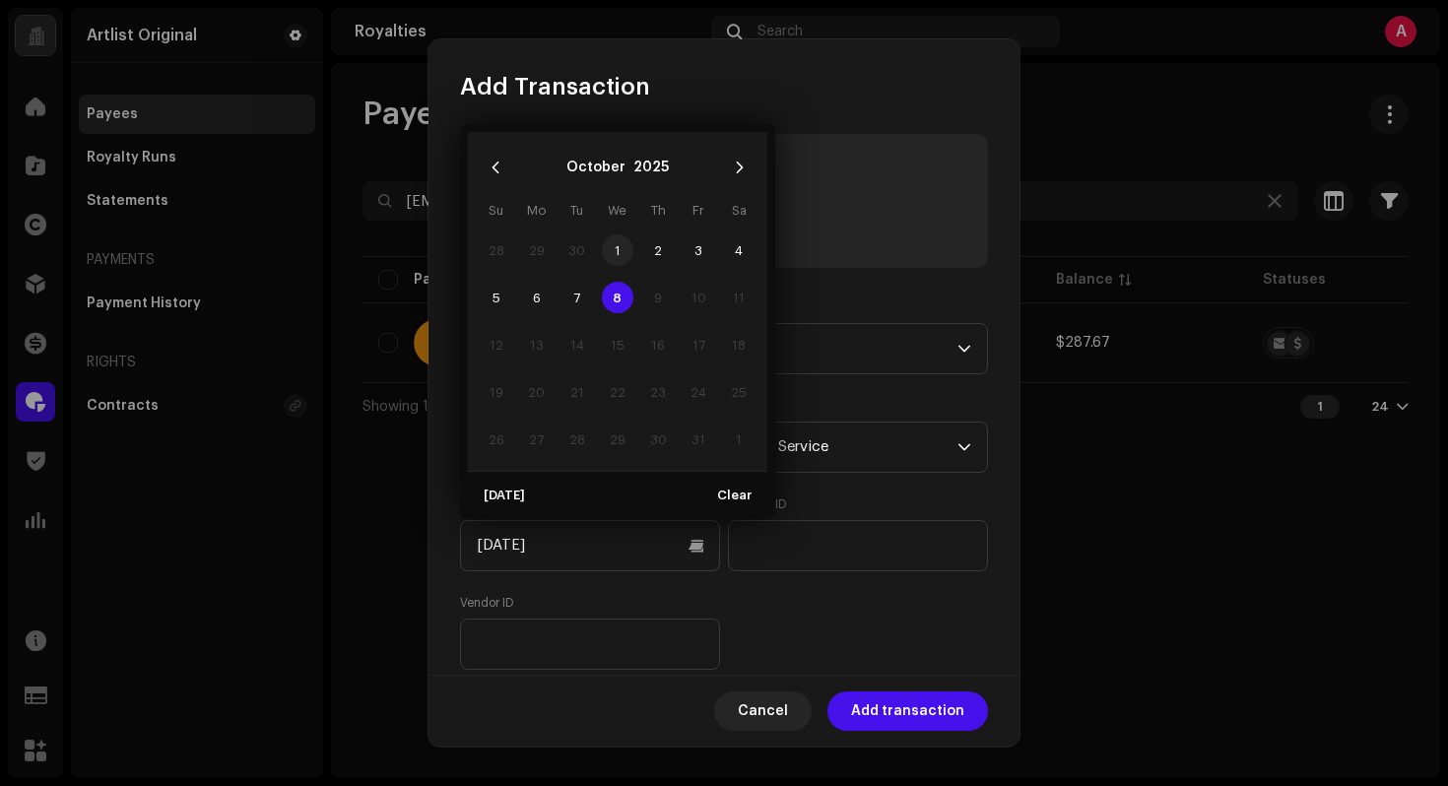
click at [620, 250] on span "1" at bounding box center [618, 250] width 32 height 32
type input "[DATE]"
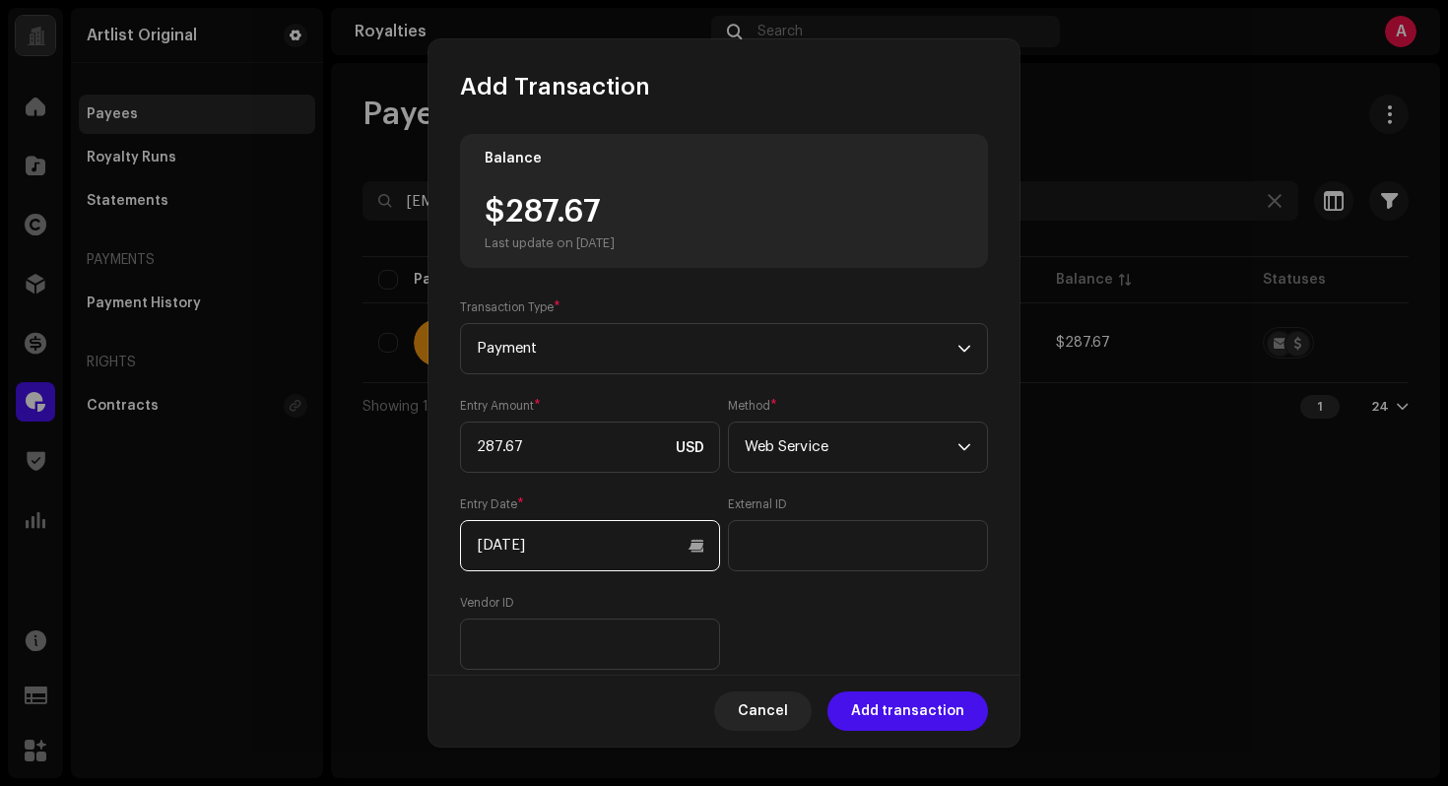
scroll to position [182, 0]
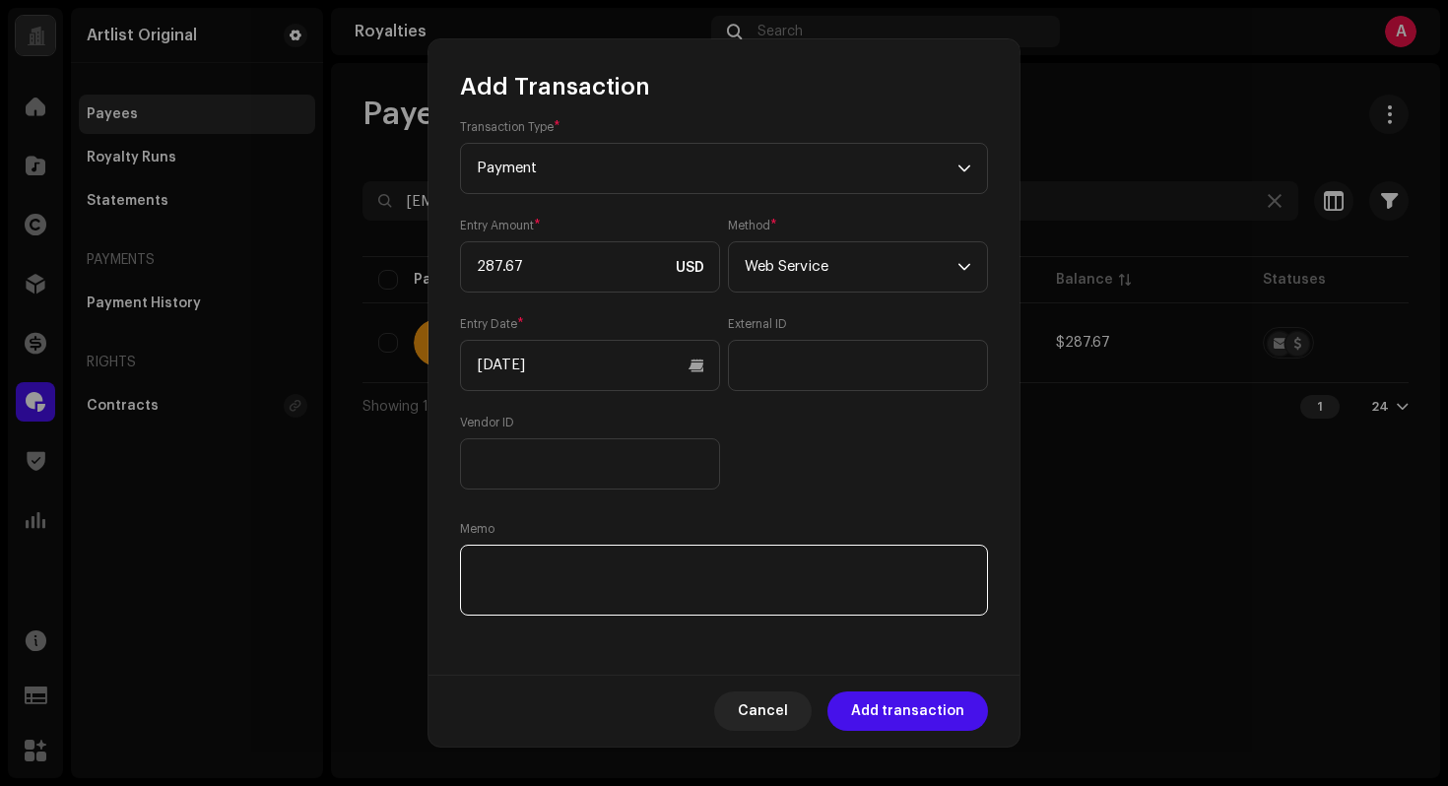
click at [845, 591] on textarea at bounding box center [724, 580] width 528 height 71
paste textarea "Statement ID: 5456495 / Invoice number: 9192025"
type textarea "Statement ID: 5456495 / Invoice number: 9192025"
drag, startPoint x: 937, startPoint y: 734, endPoint x: 942, endPoint y: 718, distance: 16.5
click at [937, 734] on div "Cancel Add transaction" at bounding box center [723, 711] width 591 height 72
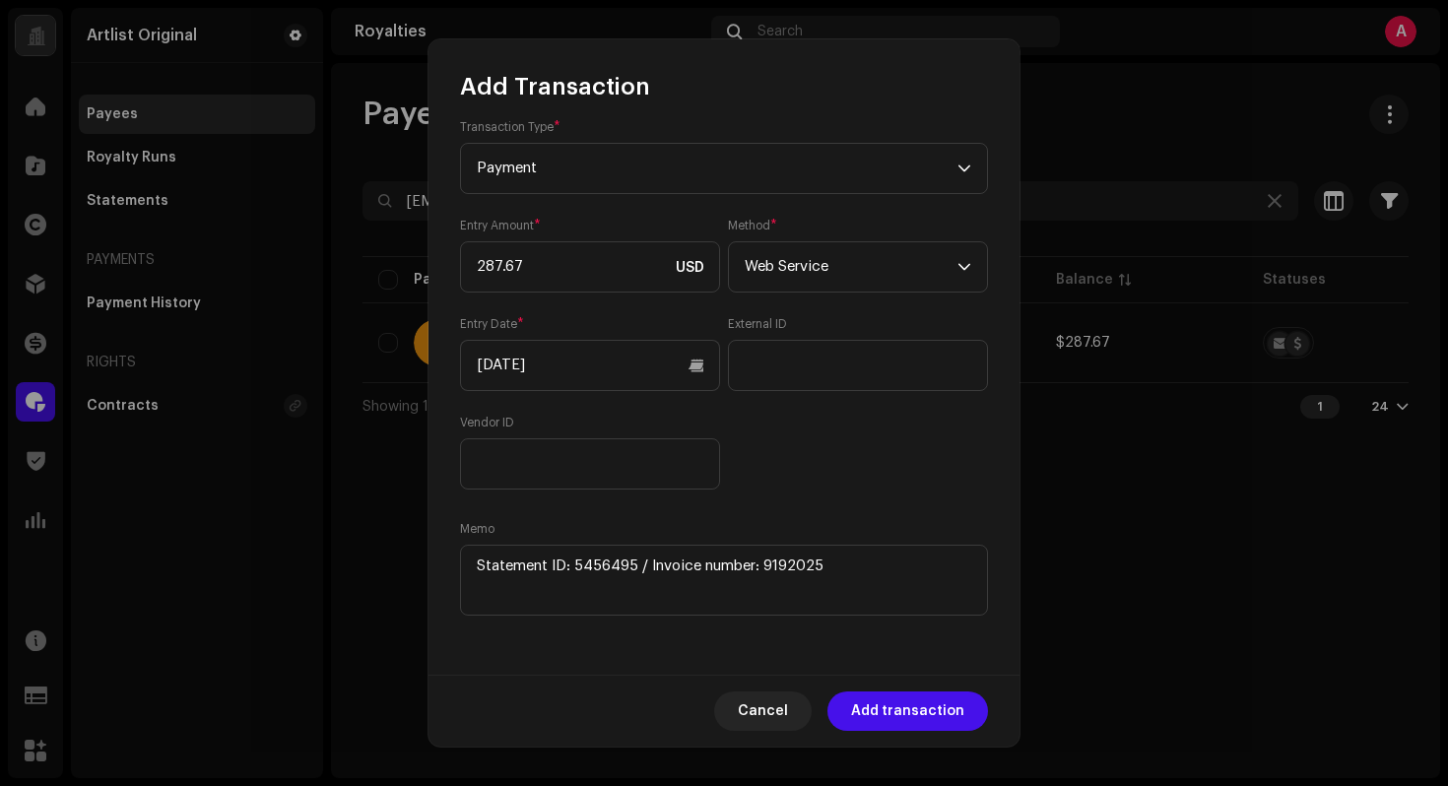
click at [942, 718] on span "Add transaction" at bounding box center [907, 710] width 113 height 39
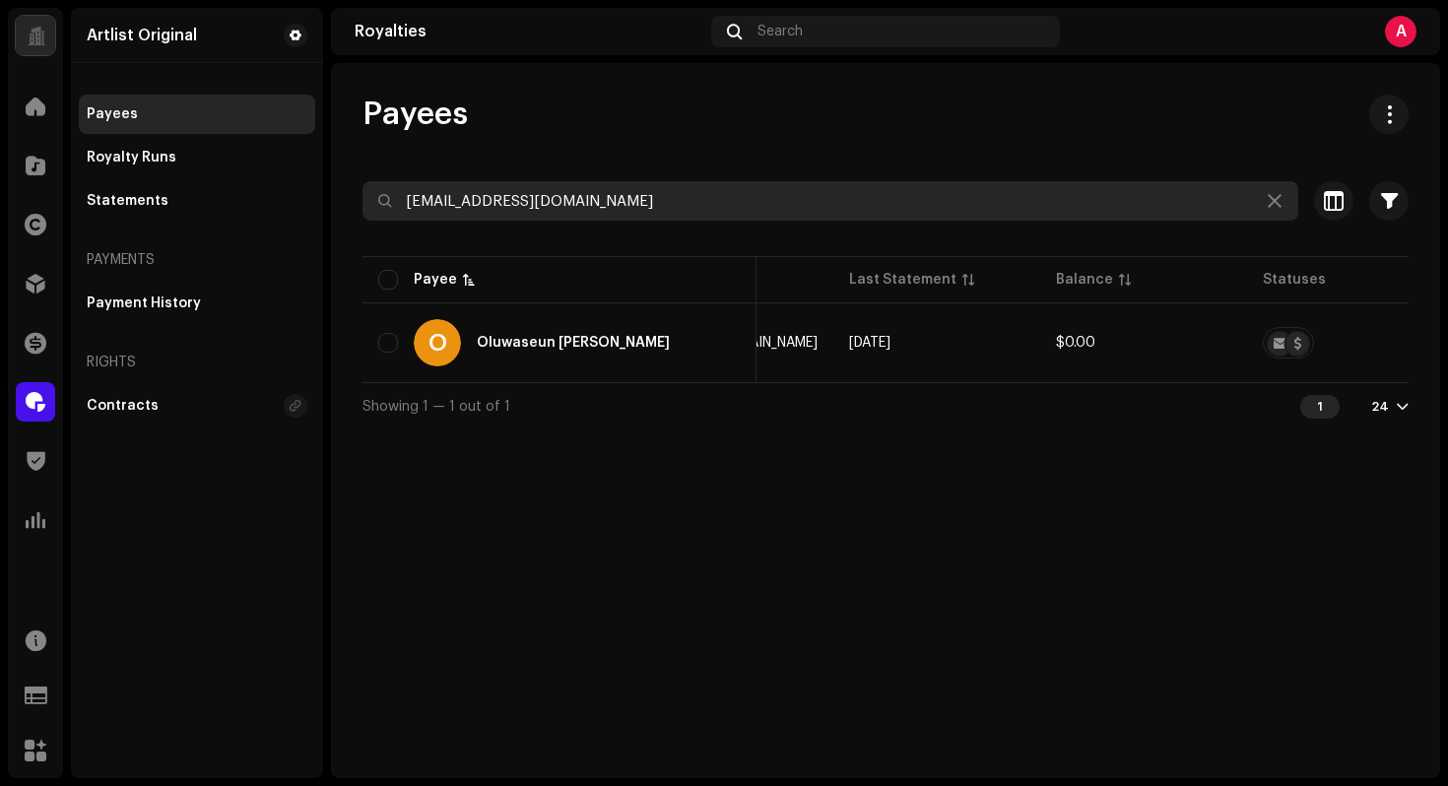
click at [749, 200] on input "[EMAIL_ADDRESS][DOMAIN_NAME]" at bounding box center [830, 200] width 936 height 39
paste input "[EMAIL_ADDRESS]"
type input "[EMAIL_ADDRESS][DOMAIN_NAME]"
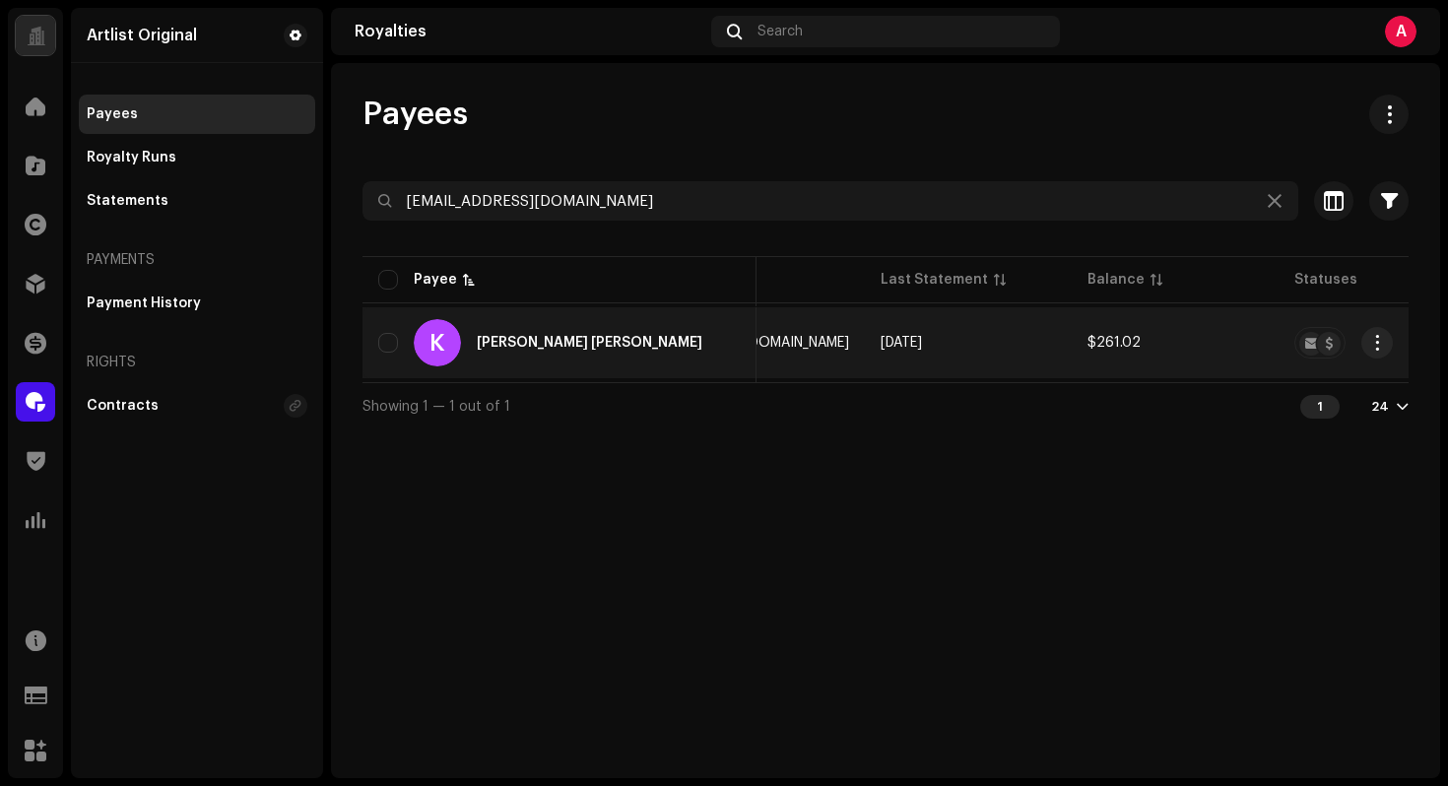
click at [1359, 345] on re-a-table-badge at bounding box center [1381, 343] width 175 height 32
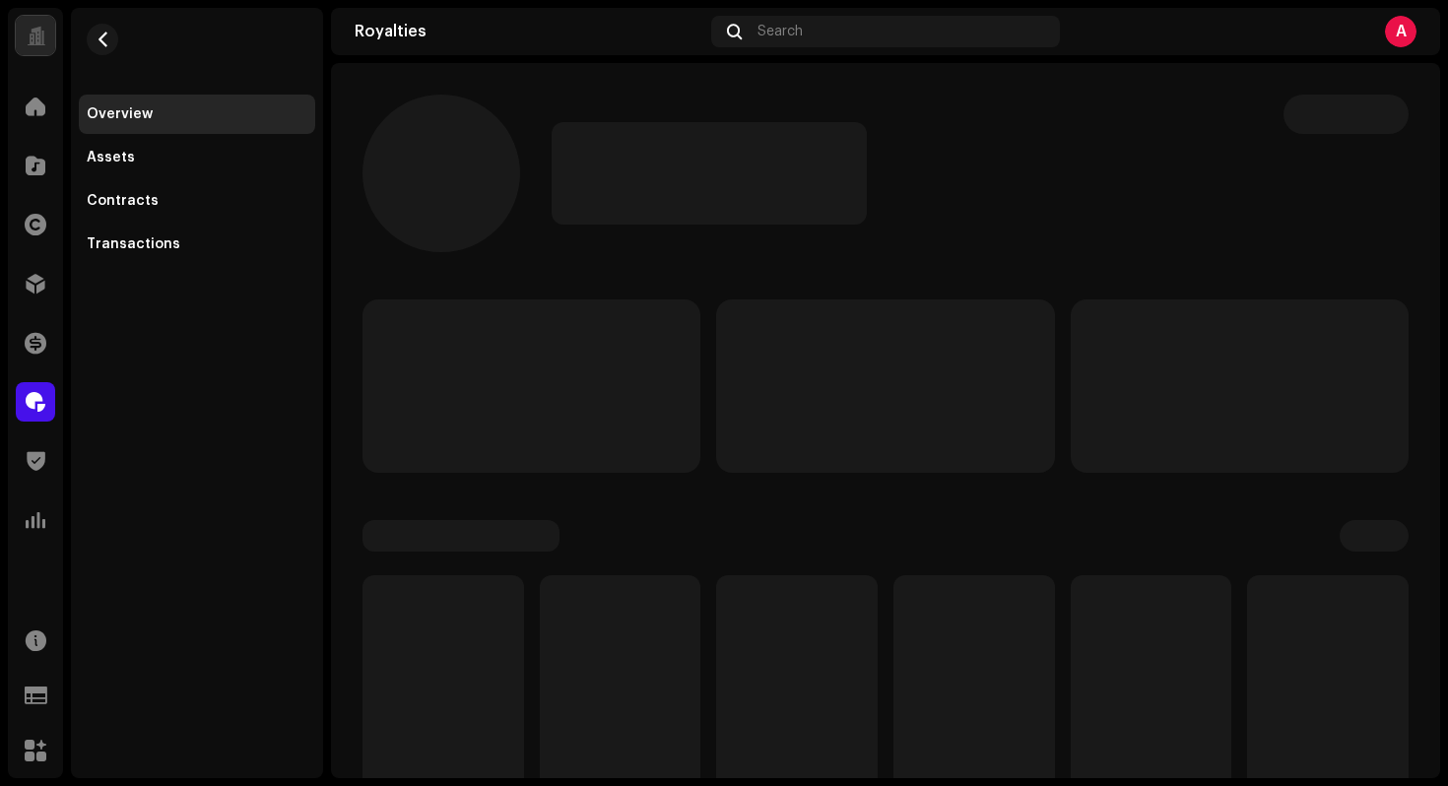
click at [1367, 344] on p-skeleton at bounding box center [1240, 385] width 338 height 173
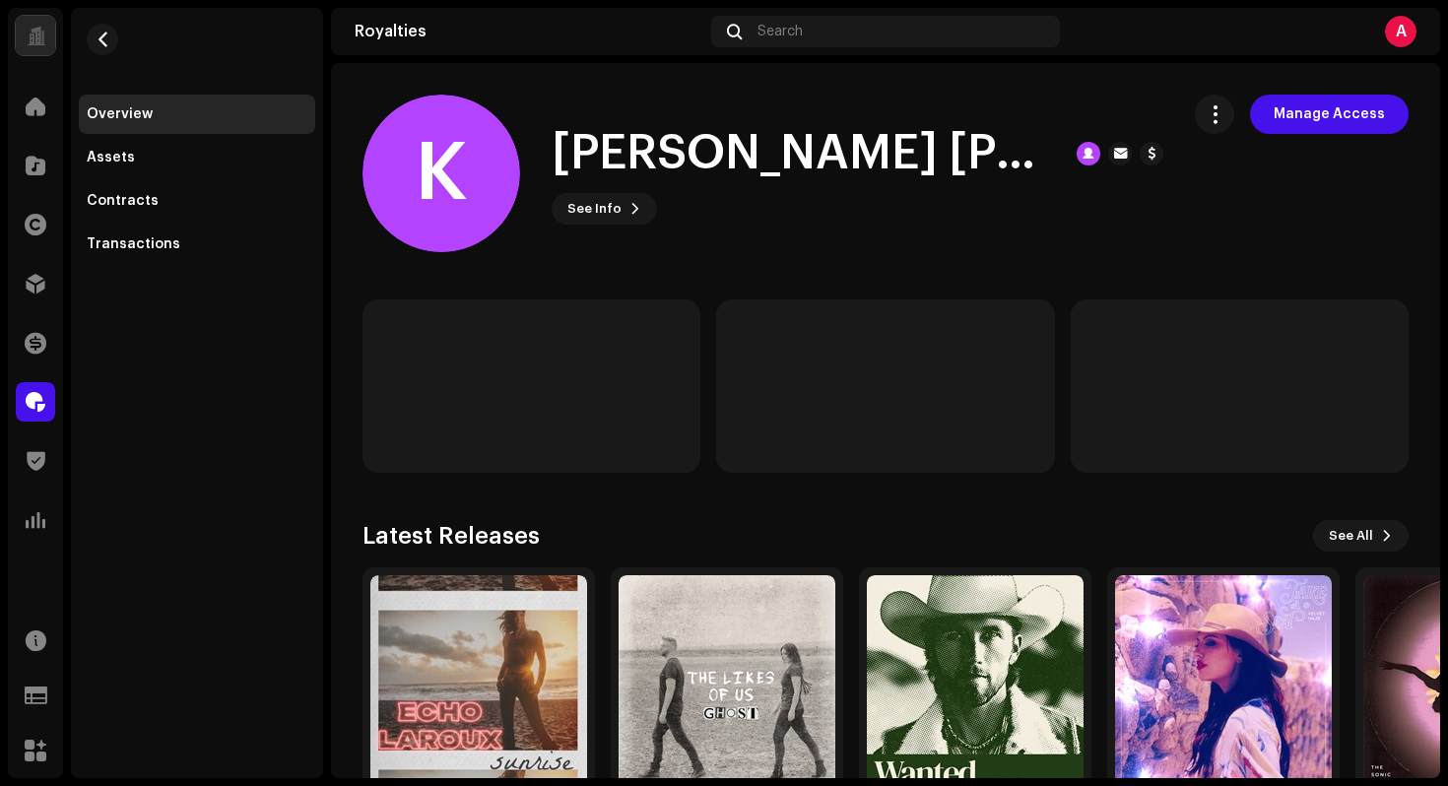
click at [122, 49] on re-m-nav-back at bounding box center [102, 51] width 47 height 87
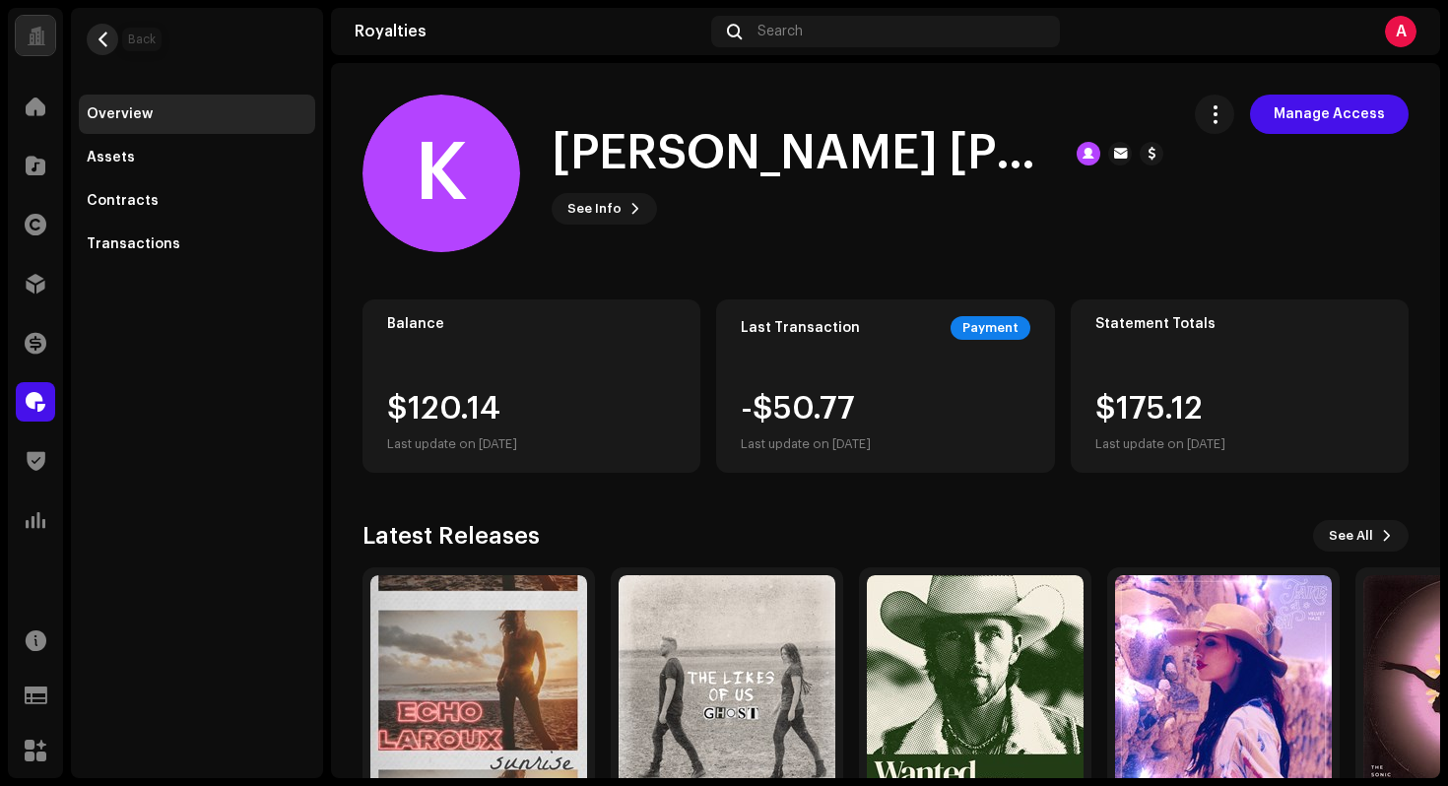
click at [110, 44] on button "button" at bounding box center [103, 40] width 32 height 32
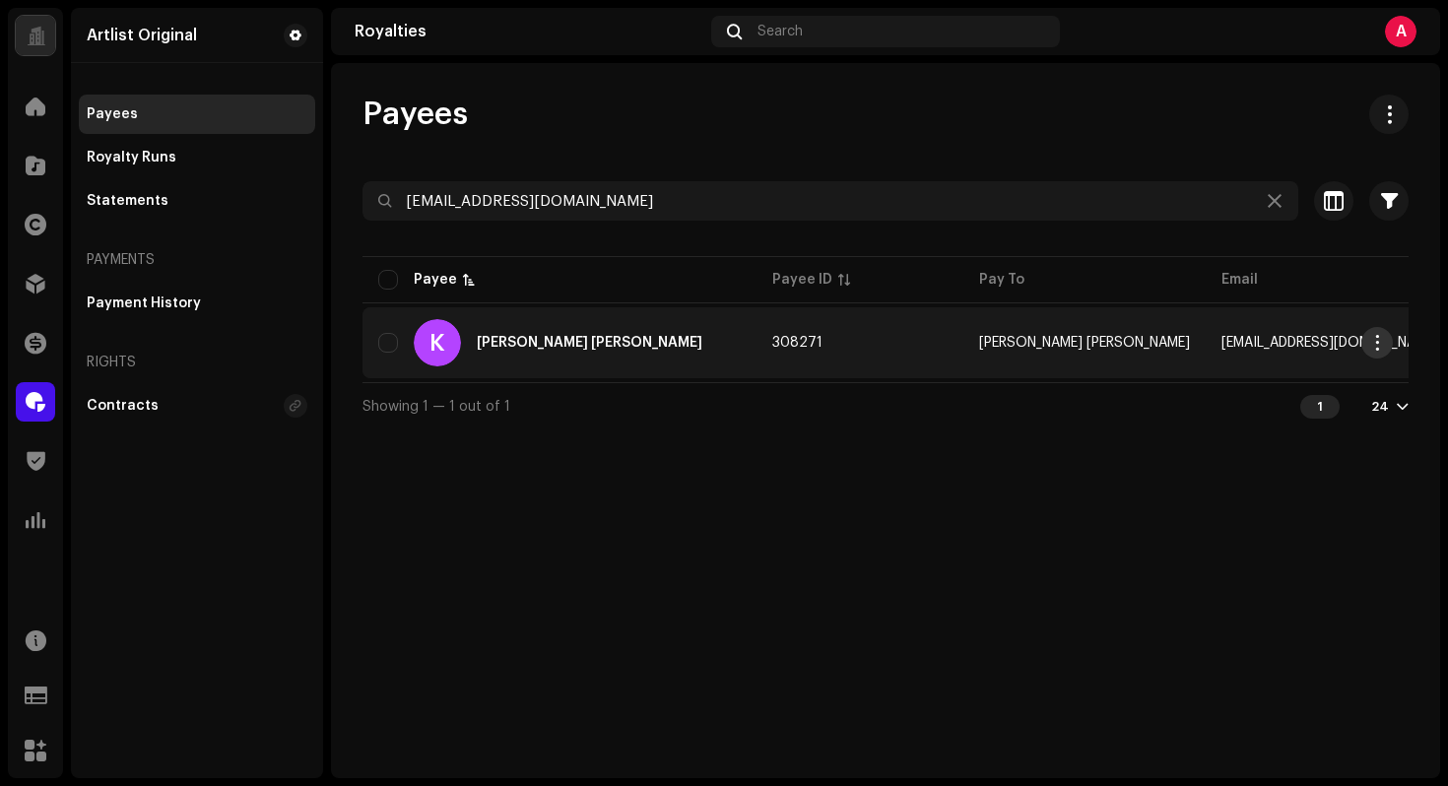
click at [1379, 340] on span "button" at bounding box center [1377, 343] width 15 height 16
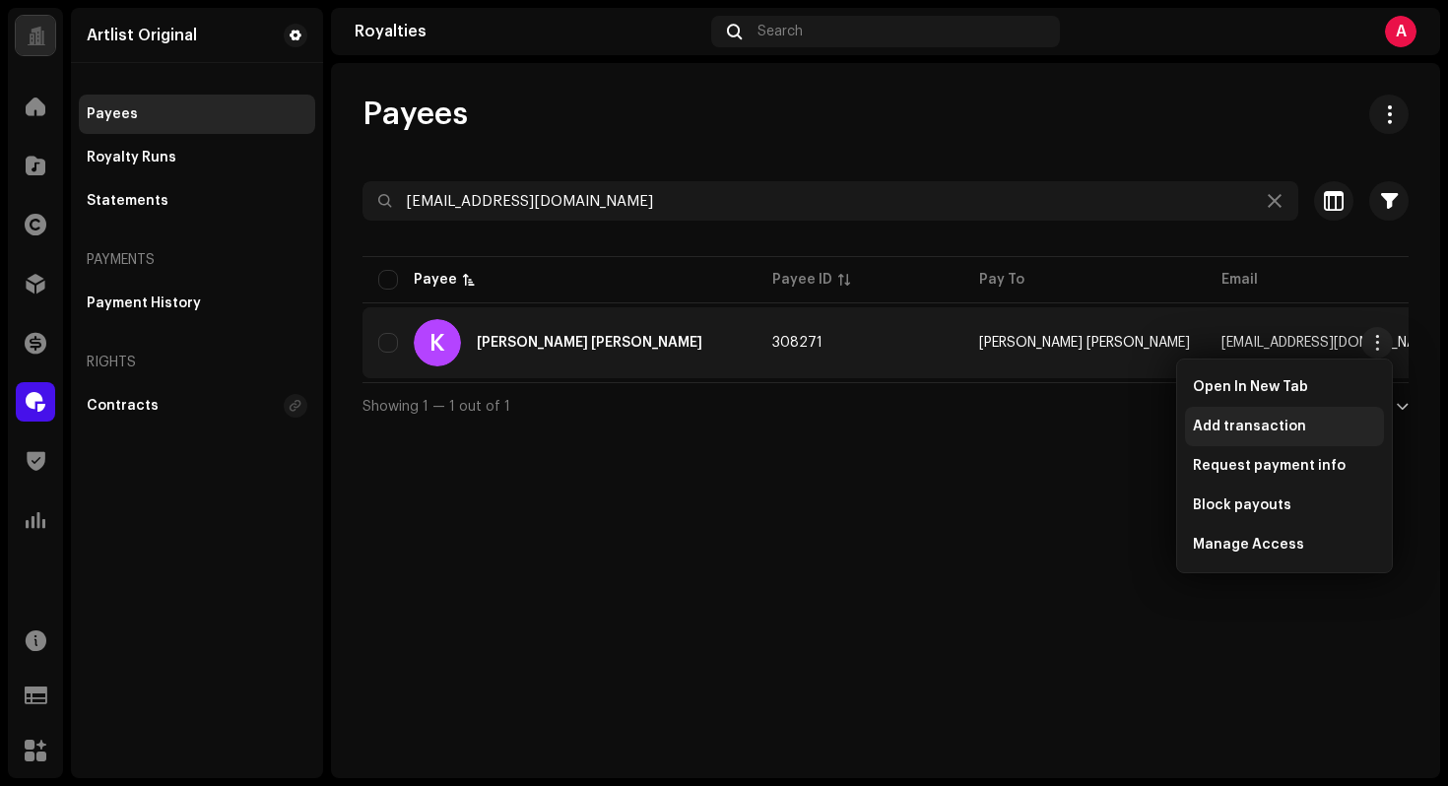
click at [1326, 420] on div "Add transaction" at bounding box center [1284, 427] width 183 height 16
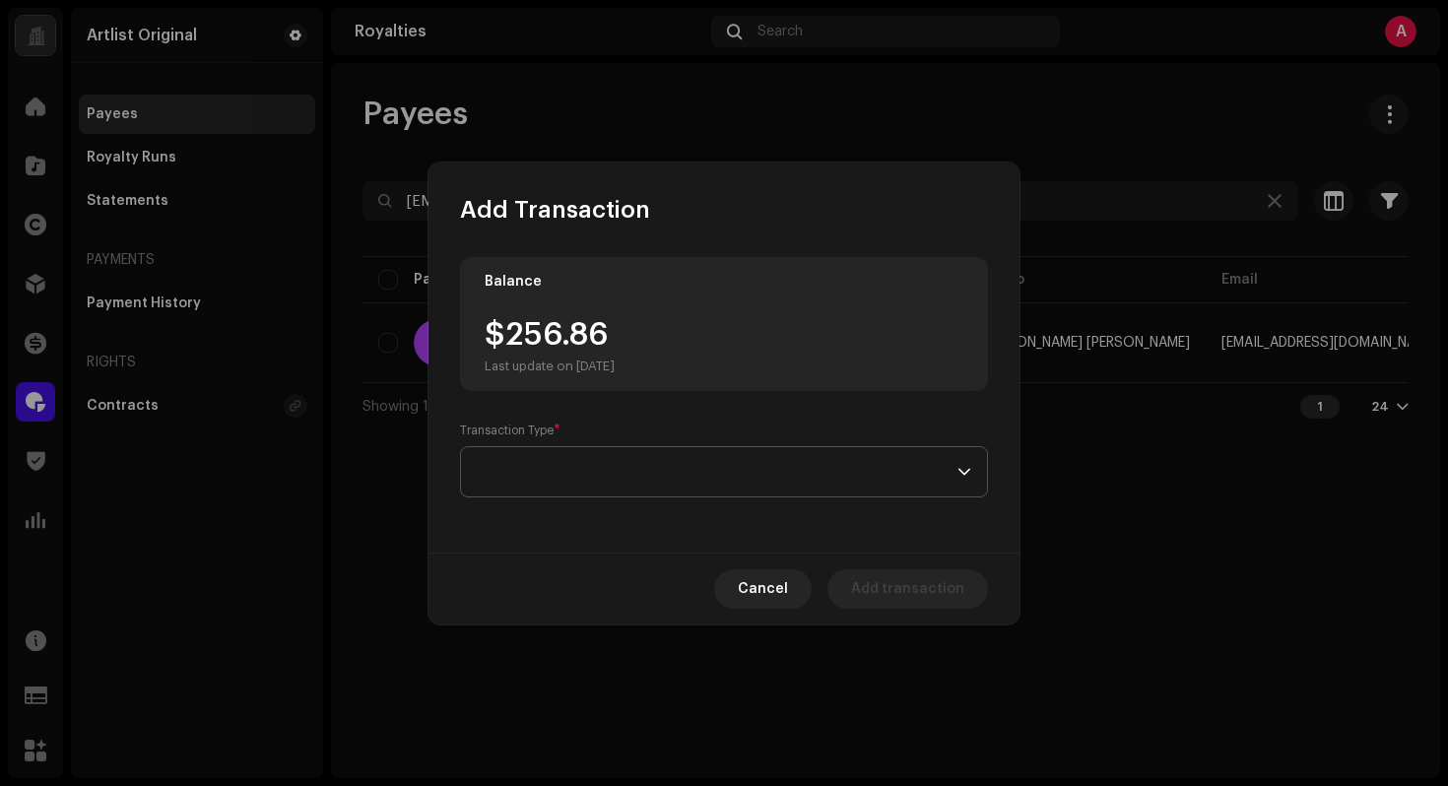
click at [882, 477] on span at bounding box center [717, 471] width 481 height 49
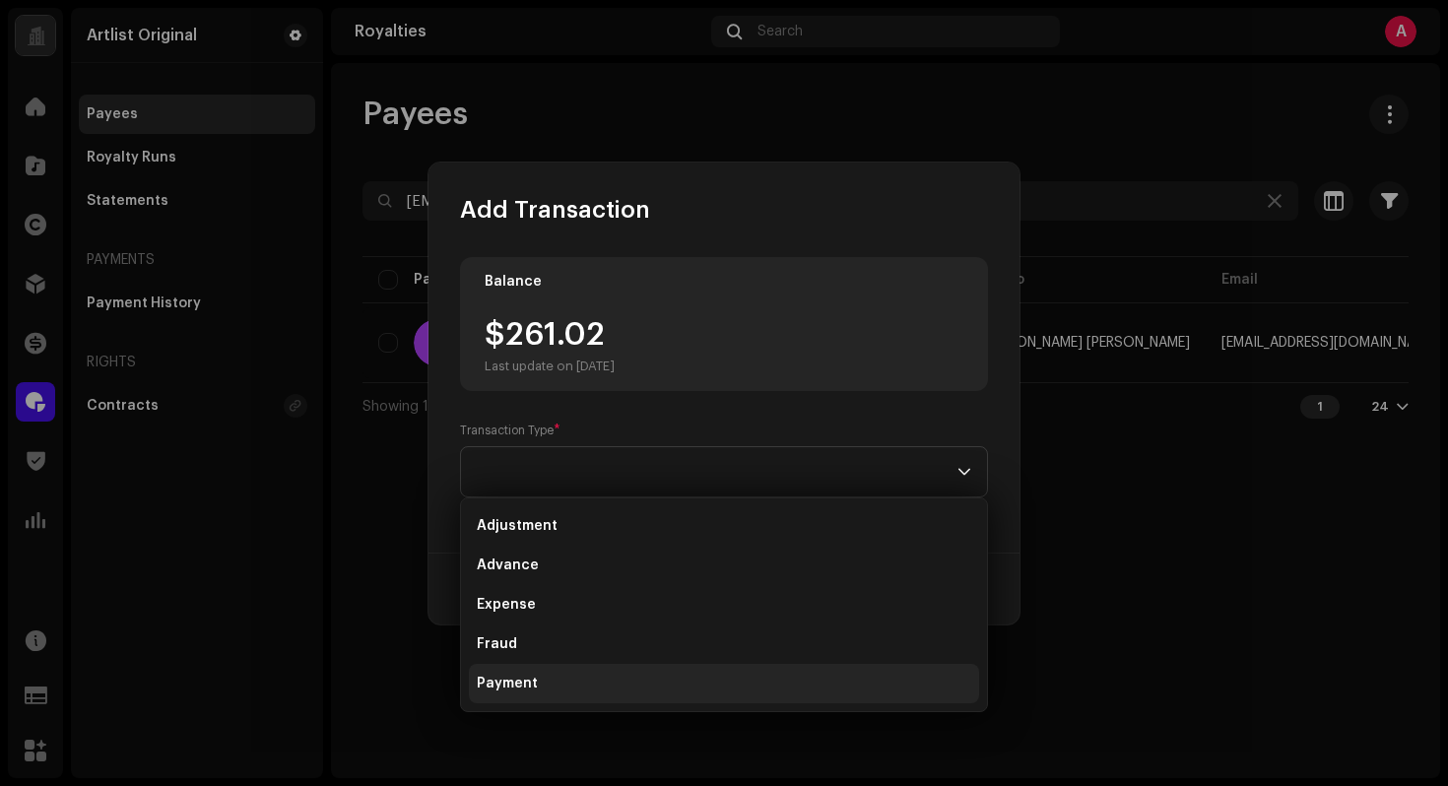
click at [636, 678] on li "Payment" at bounding box center [724, 683] width 510 height 39
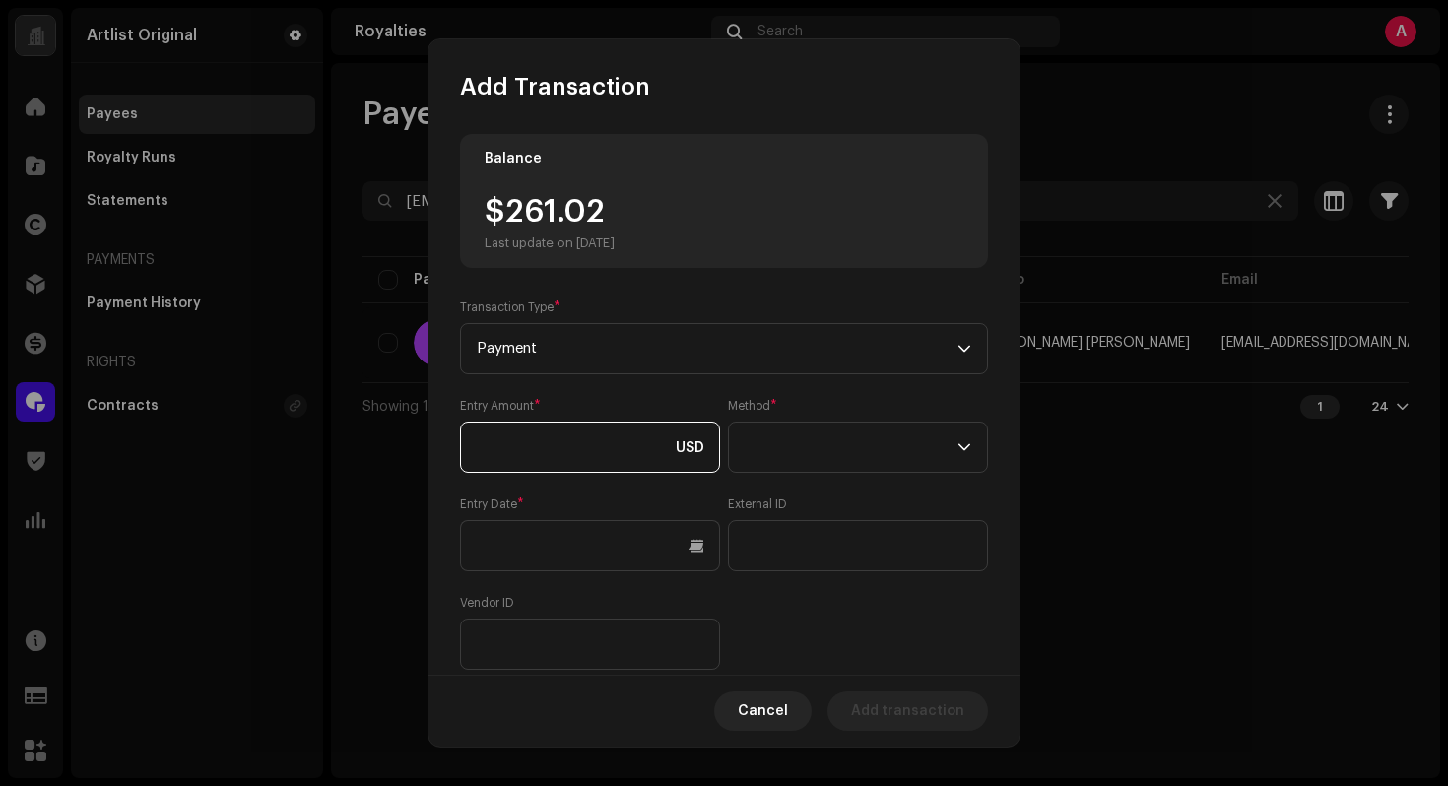
click at [626, 427] on input at bounding box center [590, 447] width 260 height 51
type input "261.02"
click at [874, 460] on span at bounding box center [851, 447] width 213 height 49
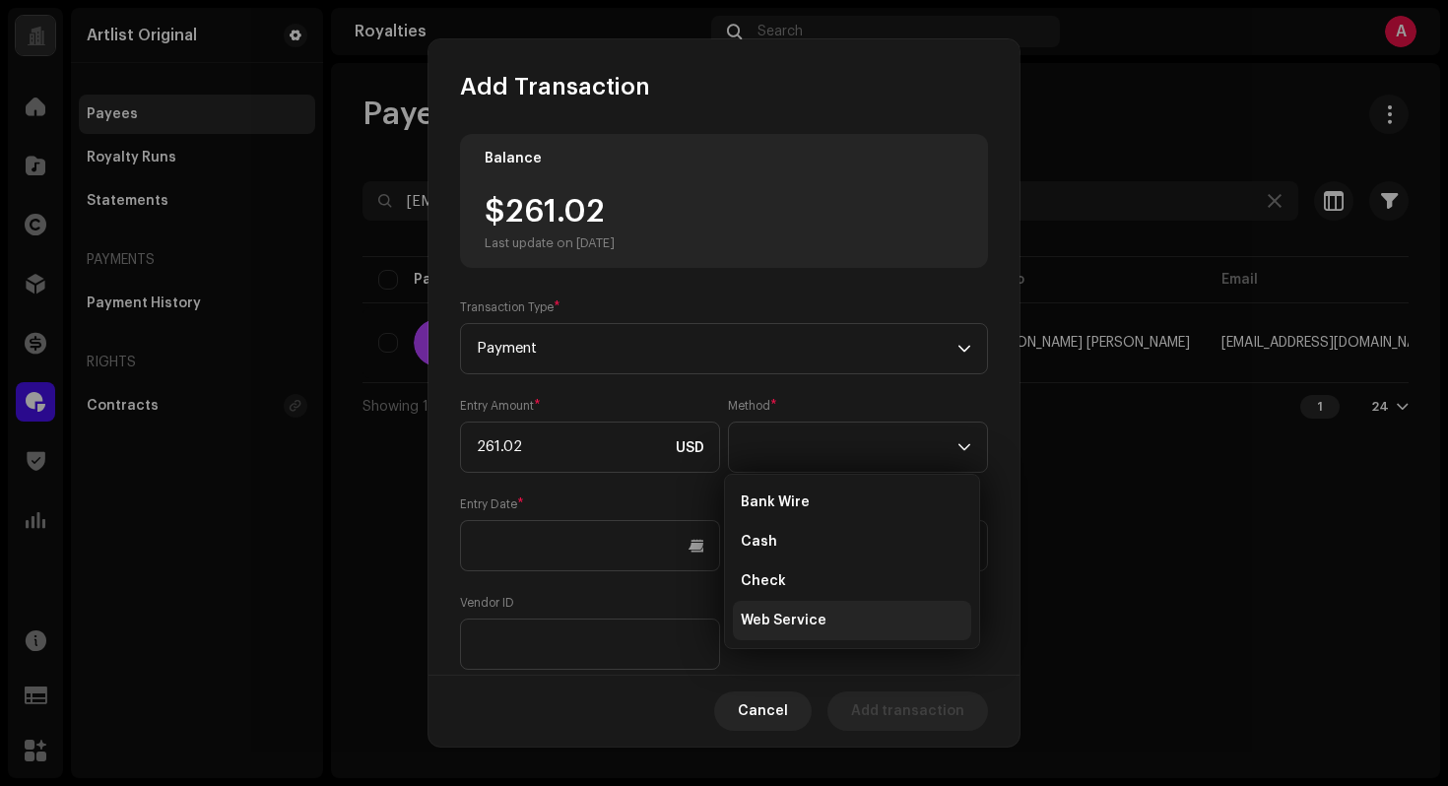
click at [784, 618] on span "Web Service" at bounding box center [784, 621] width 86 height 20
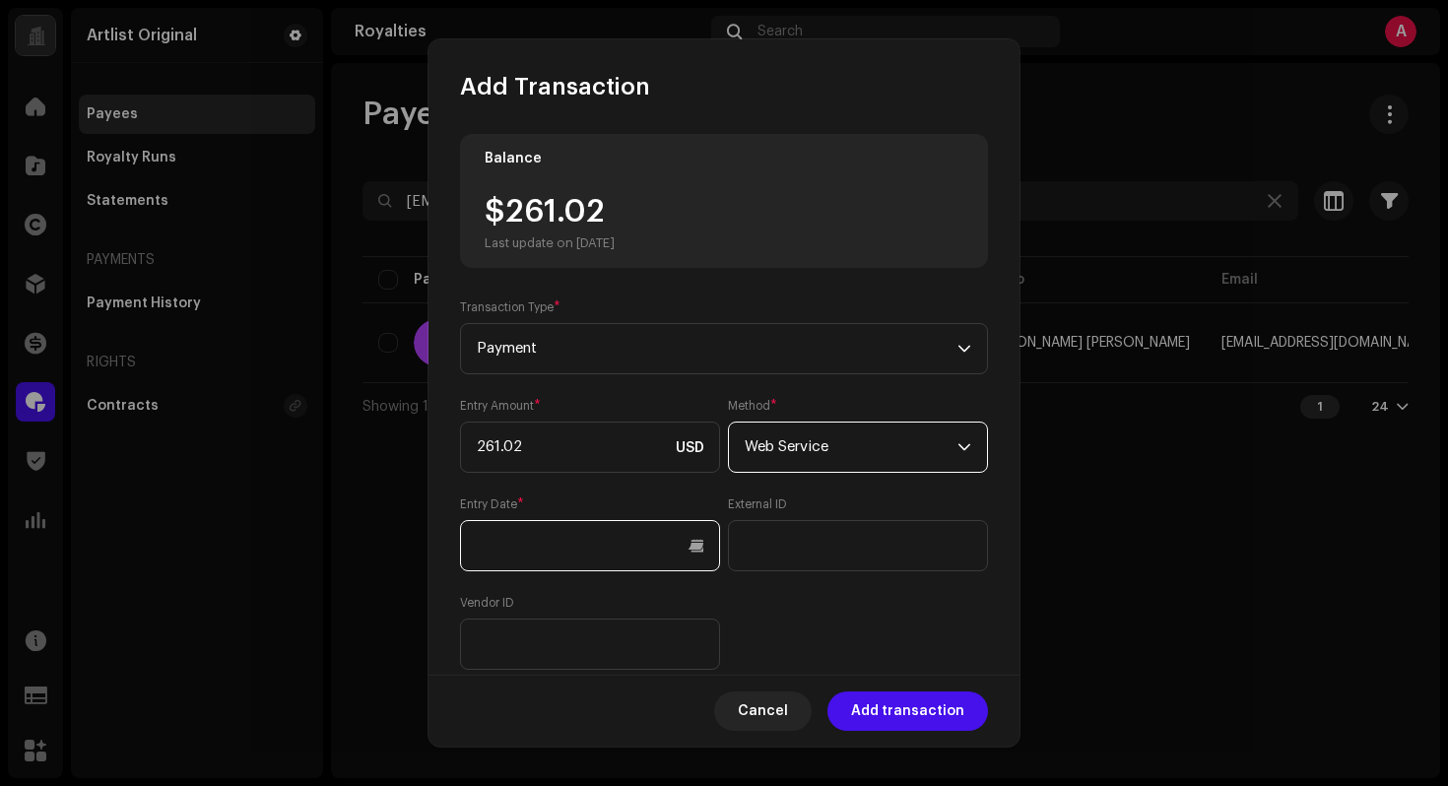
click at [627, 559] on input "text" at bounding box center [590, 545] width 260 height 51
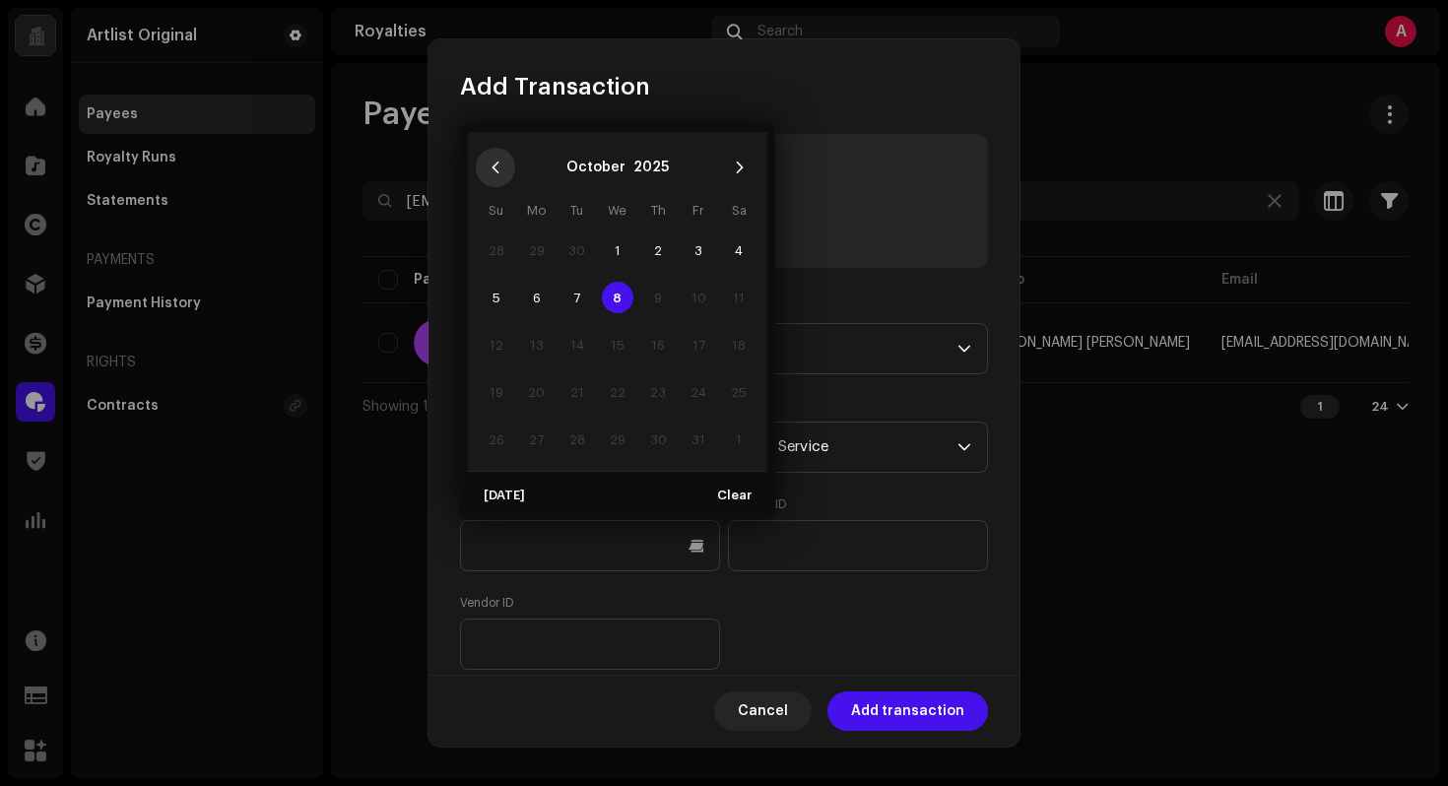
click at [482, 168] on button "Previous Month" at bounding box center [495, 167] width 39 height 39
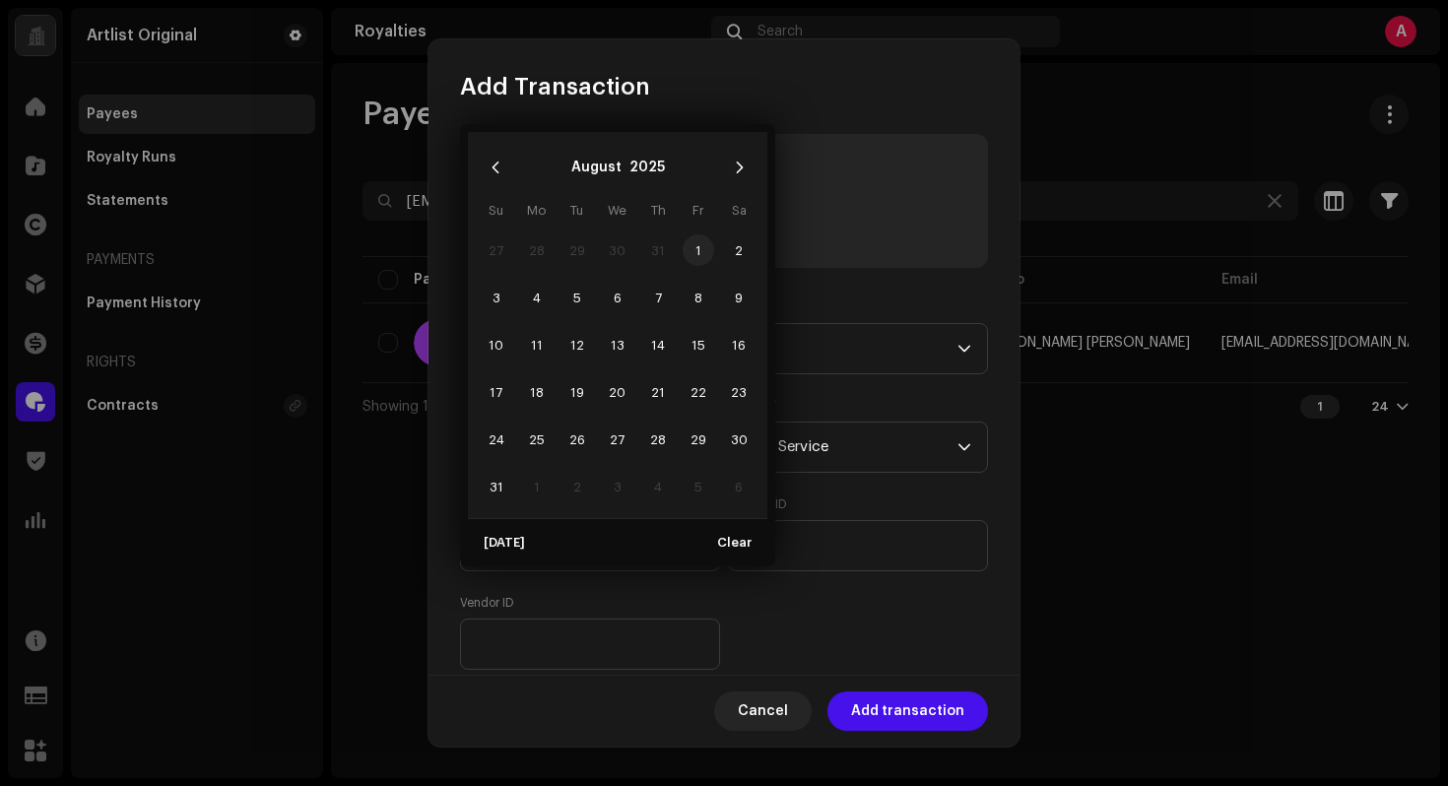
click at [685, 245] on span "1" at bounding box center [699, 250] width 32 height 32
type input "[DATE]"
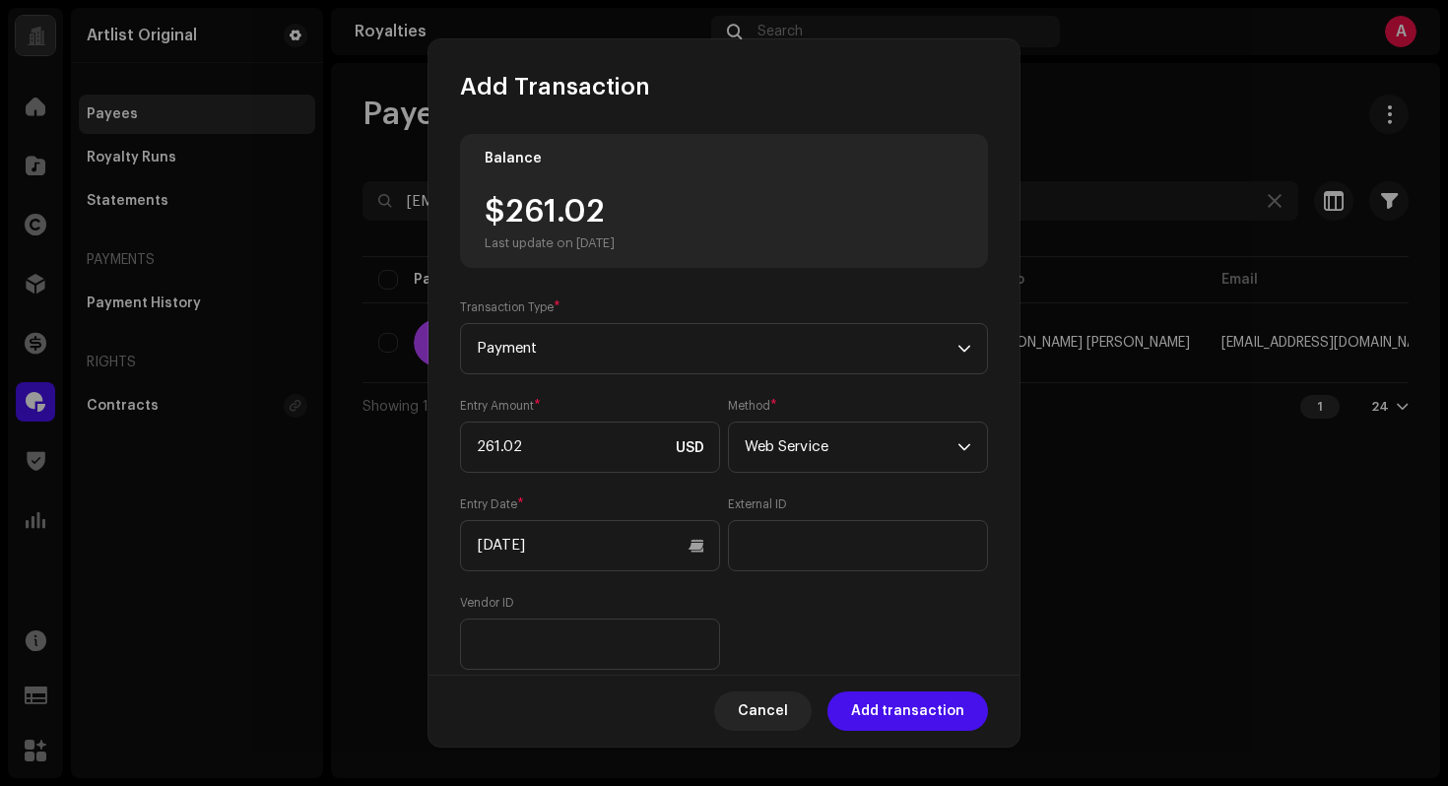
scroll to position [182, 0]
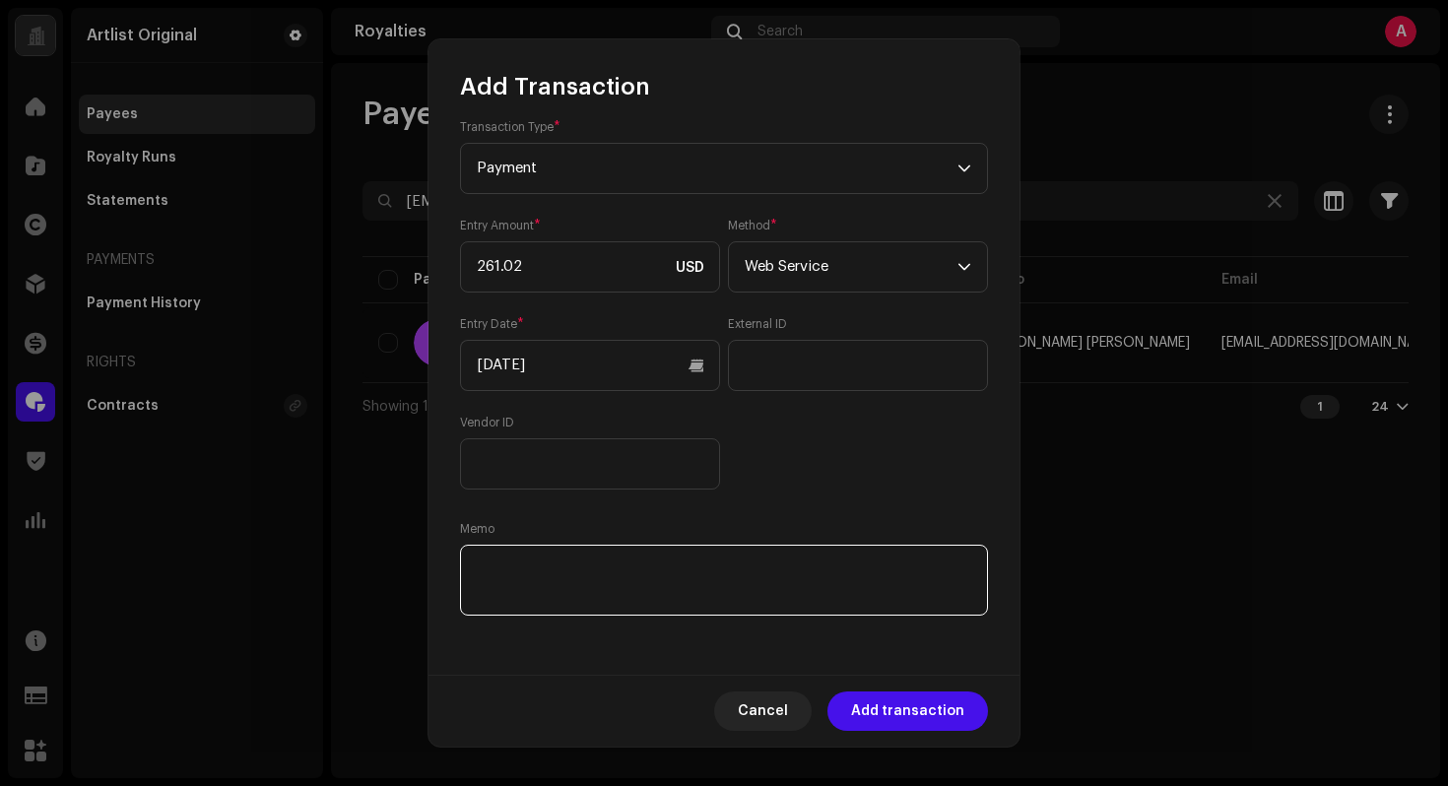
click at [668, 576] on textarea at bounding box center [724, 580] width 528 height 71
paste textarea "Statement ID: 5456393 / Invoice number: 1323"
type textarea "Statement ID: 5456393 / Invoice number: 1323"
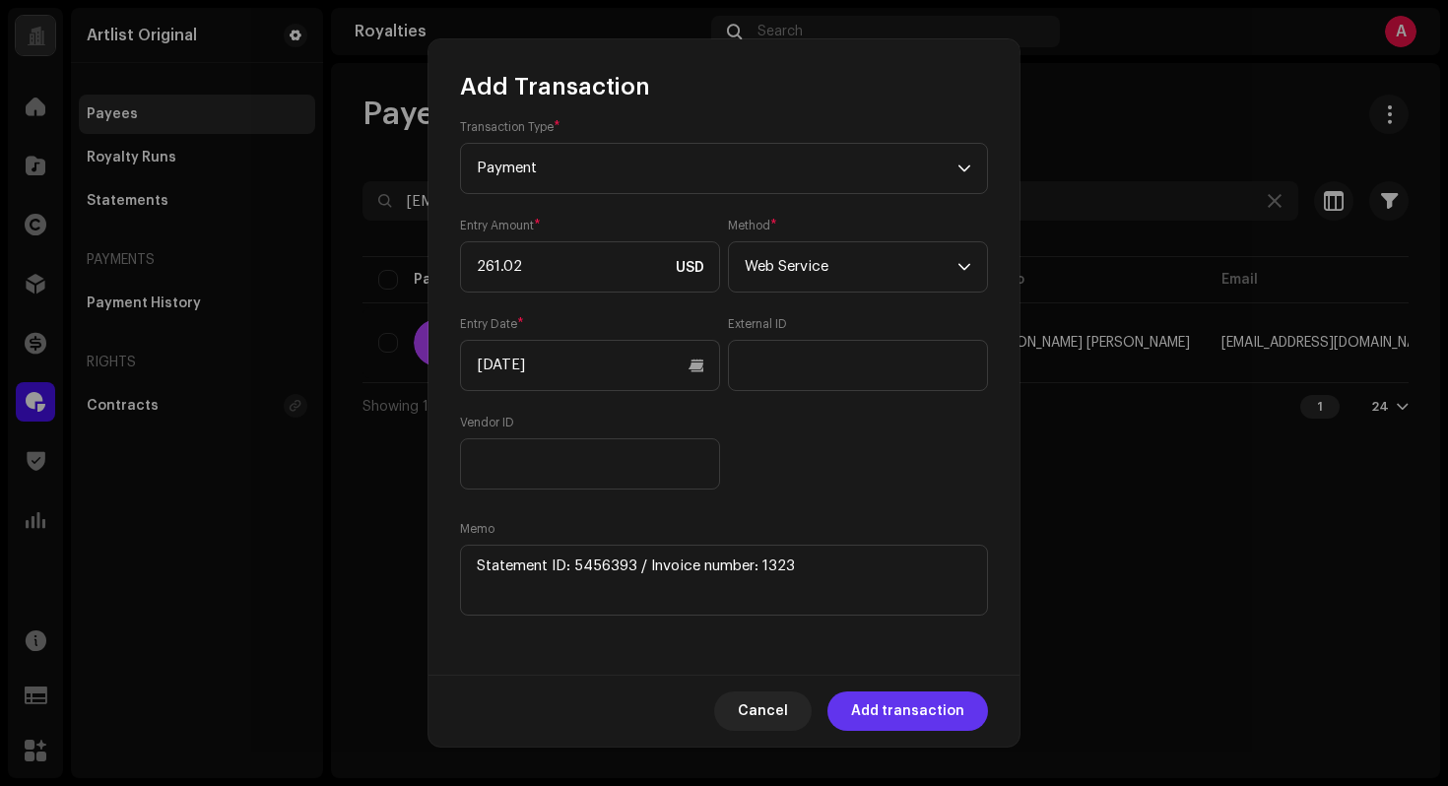
click at [918, 709] on span "Add transaction" at bounding box center [907, 710] width 113 height 39
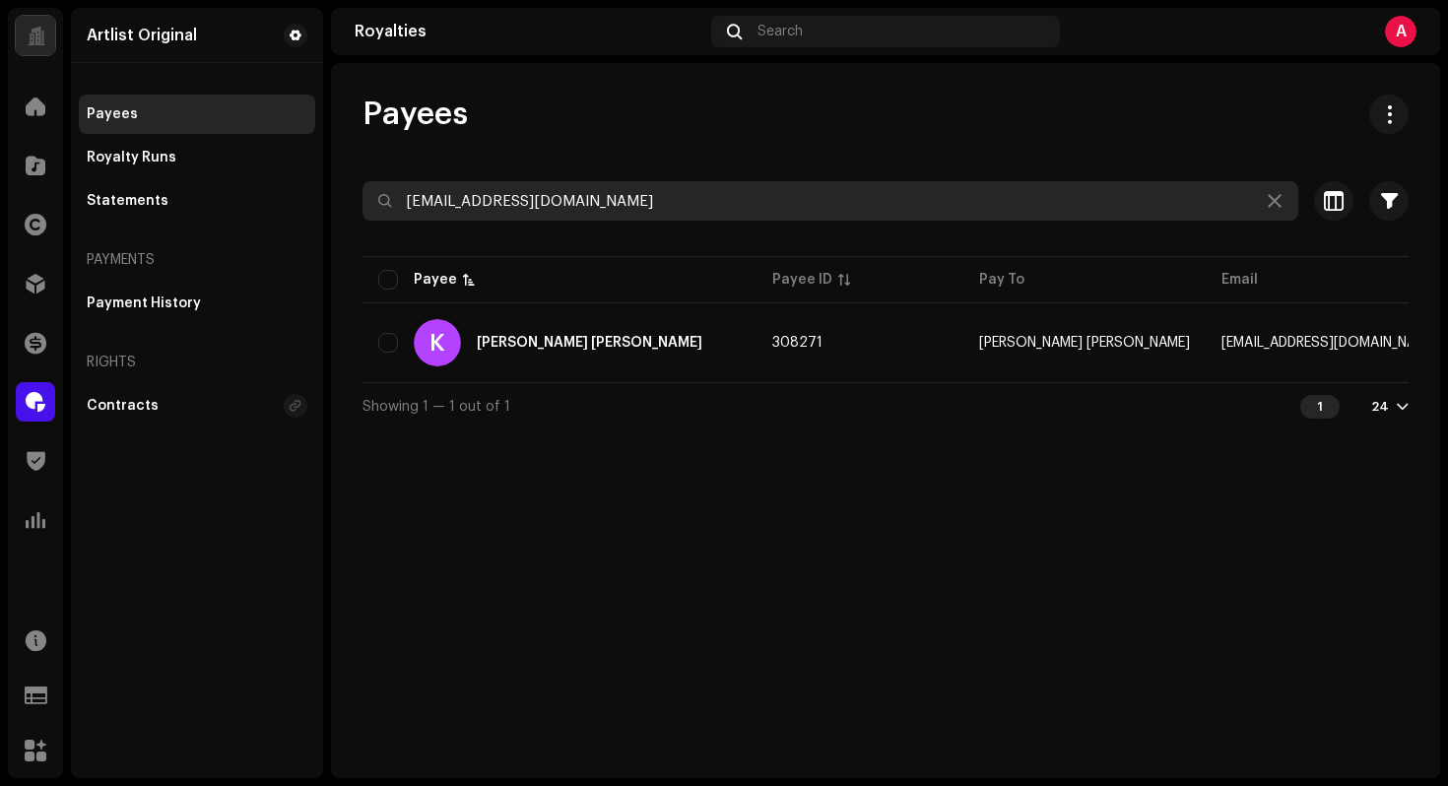
click at [710, 194] on input "[EMAIL_ADDRESS][DOMAIN_NAME]" at bounding box center [830, 200] width 936 height 39
paste input "docwatson@reflectionmusicgroup"
click at [730, 206] on input "[EMAIL_ADDRESS][DOMAIN_NAME]" at bounding box center [830, 200] width 936 height 39
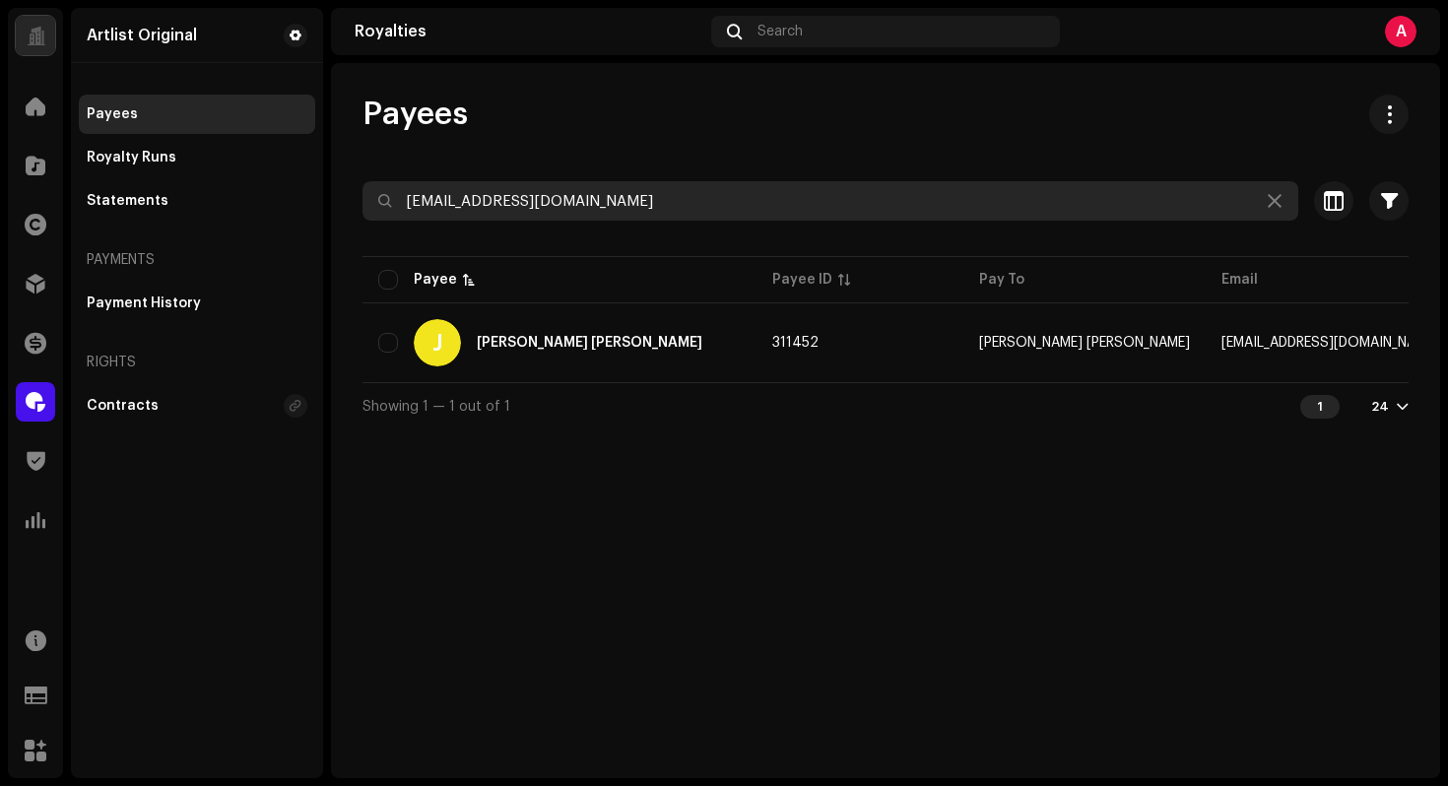
click at [730, 206] on input "[EMAIL_ADDRESS][DOMAIN_NAME]" at bounding box center [830, 200] width 936 height 39
click at [730, 205] on input "[EMAIL_ADDRESS][DOMAIN_NAME]" at bounding box center [830, 200] width 936 height 39
click at [908, 195] on input "[EMAIL_ADDRESS][DOMAIN_NAME]" at bounding box center [830, 200] width 936 height 39
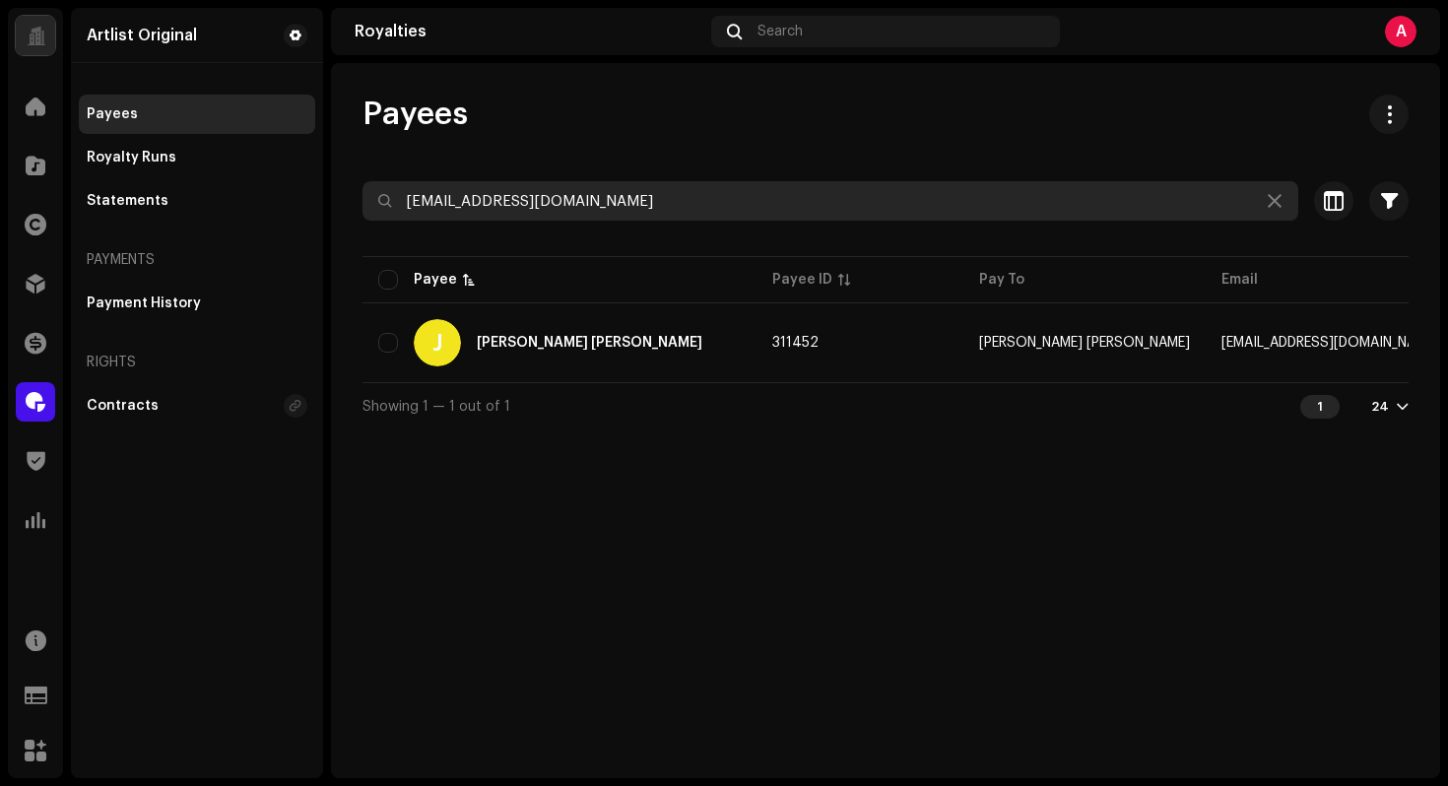
click at [908, 195] on input "[EMAIL_ADDRESS][DOMAIN_NAME]" at bounding box center [830, 200] width 936 height 39
paste input "[EMAIL_ADDRESS]"
type input "[EMAIL_ADDRESS][DOMAIN_NAME]"
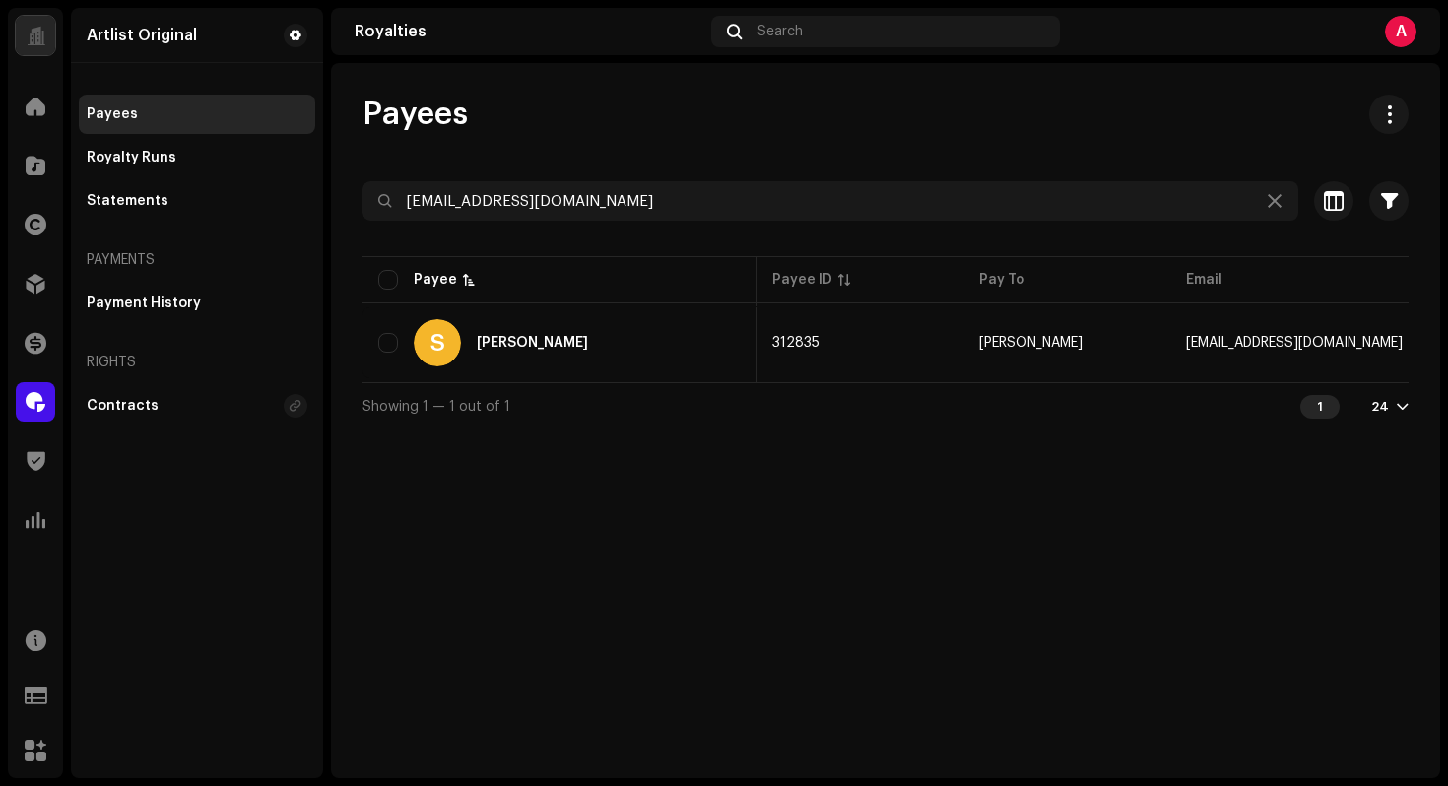
scroll to position [0, 589]
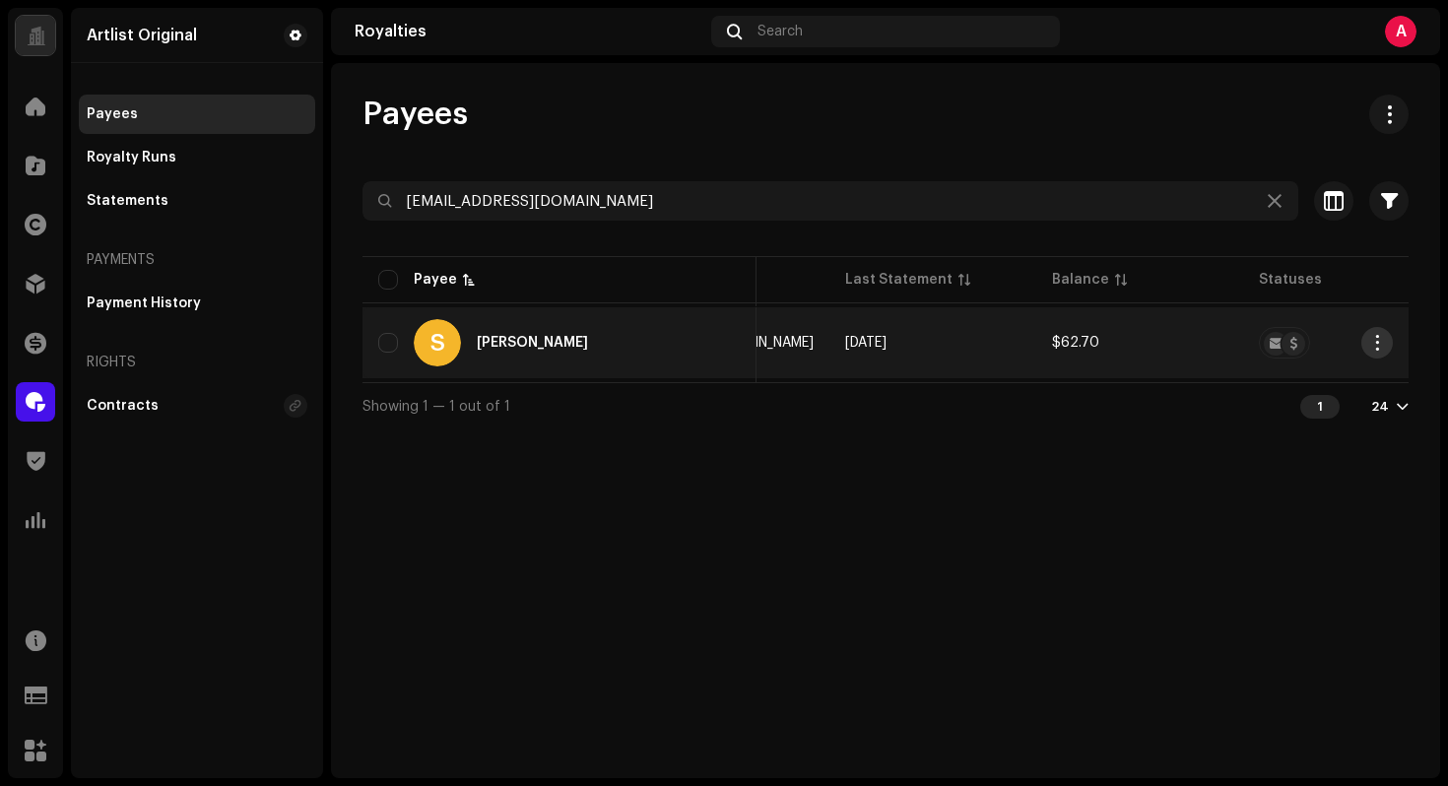
click at [1371, 349] on span "button" at bounding box center [1377, 343] width 15 height 16
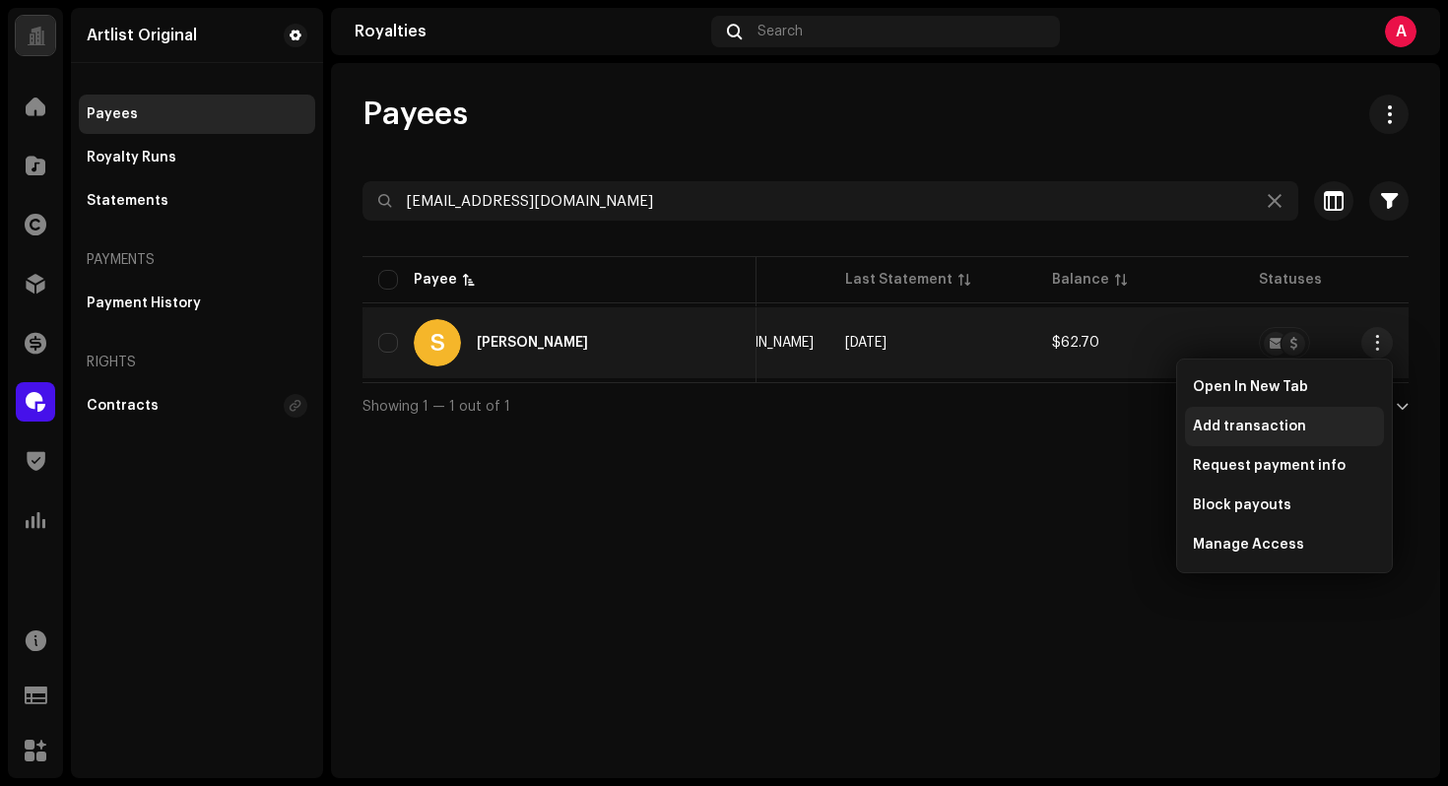
click at [1312, 439] on div "Add transaction" at bounding box center [1284, 426] width 199 height 39
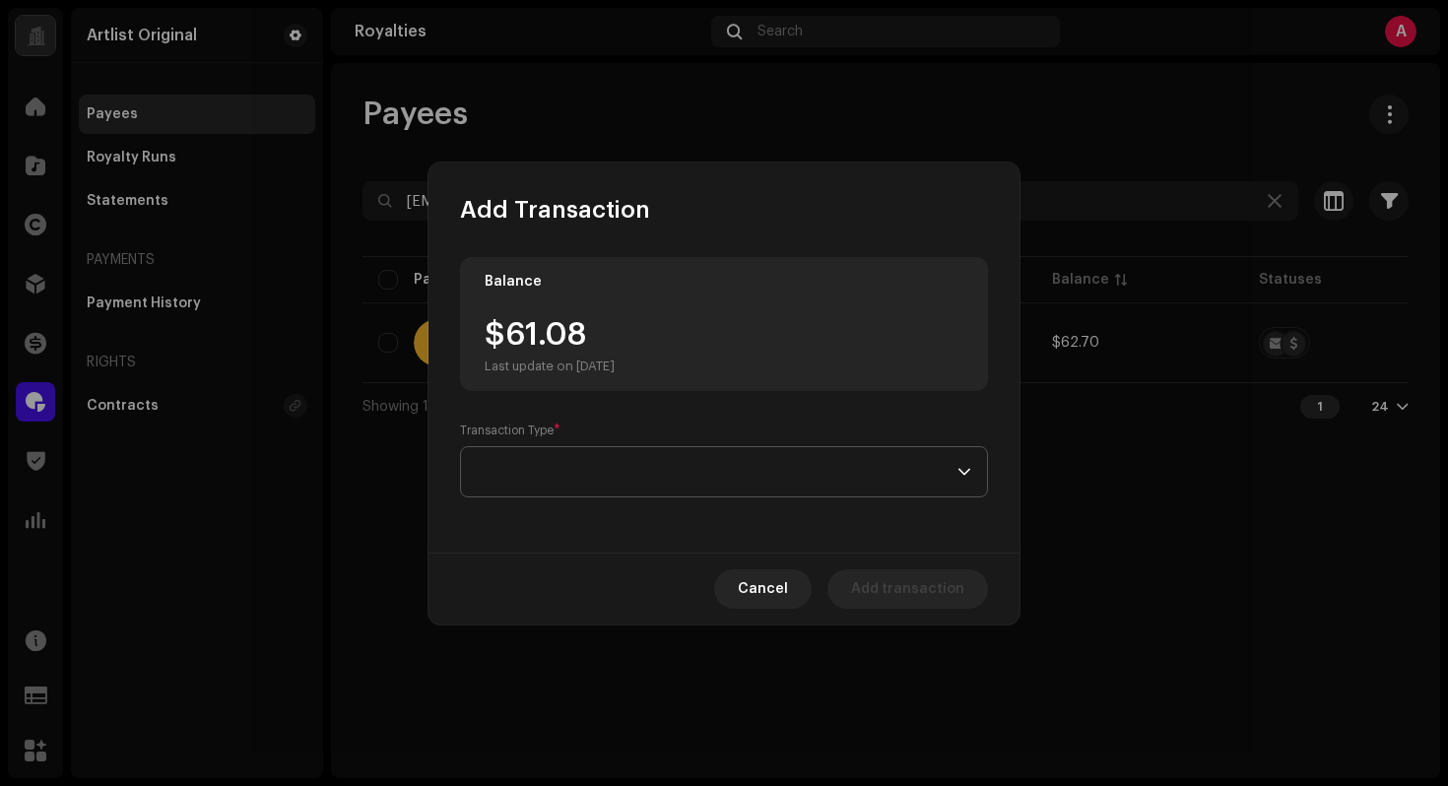
click at [706, 446] on p-select at bounding box center [724, 471] width 528 height 51
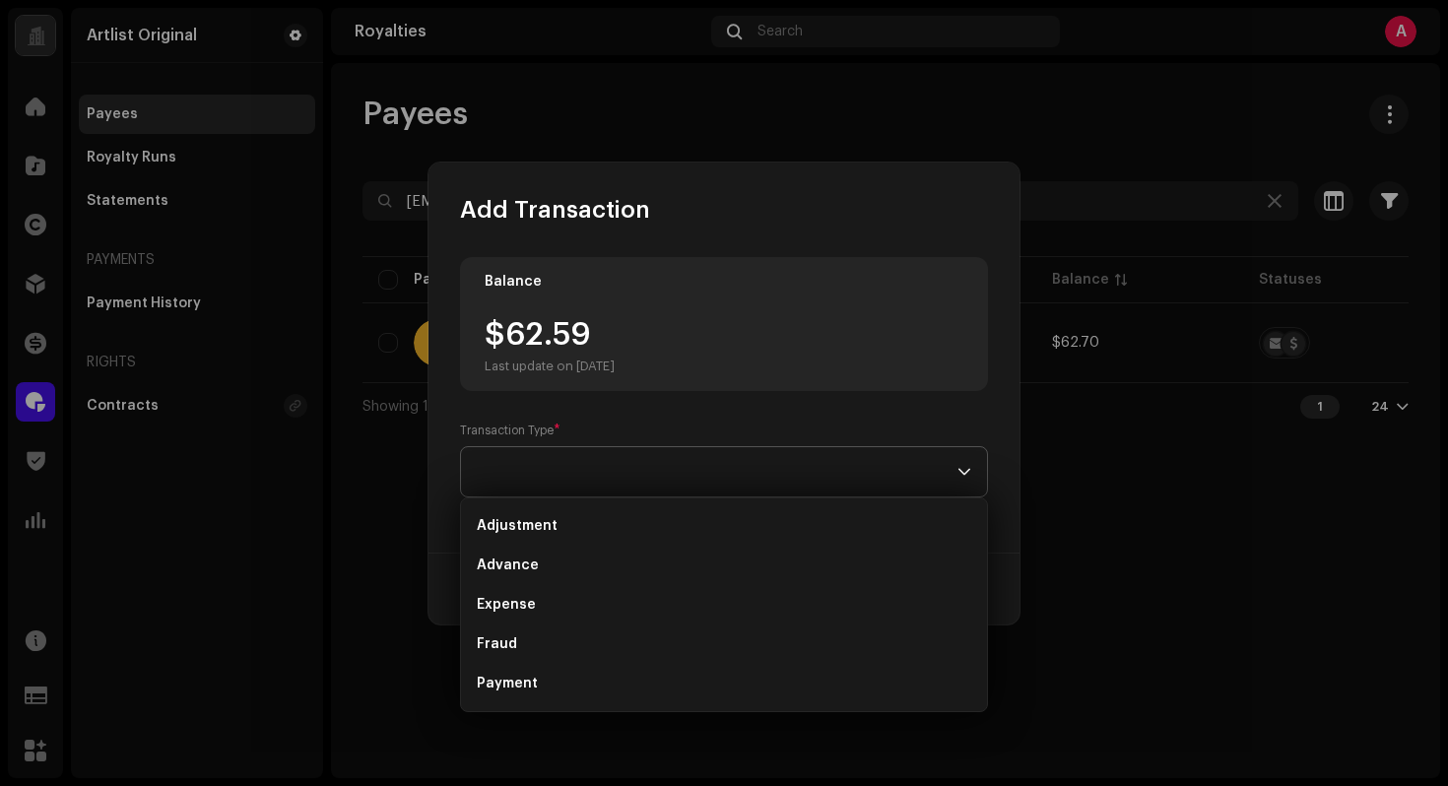
click at [723, 460] on span at bounding box center [717, 471] width 481 height 49
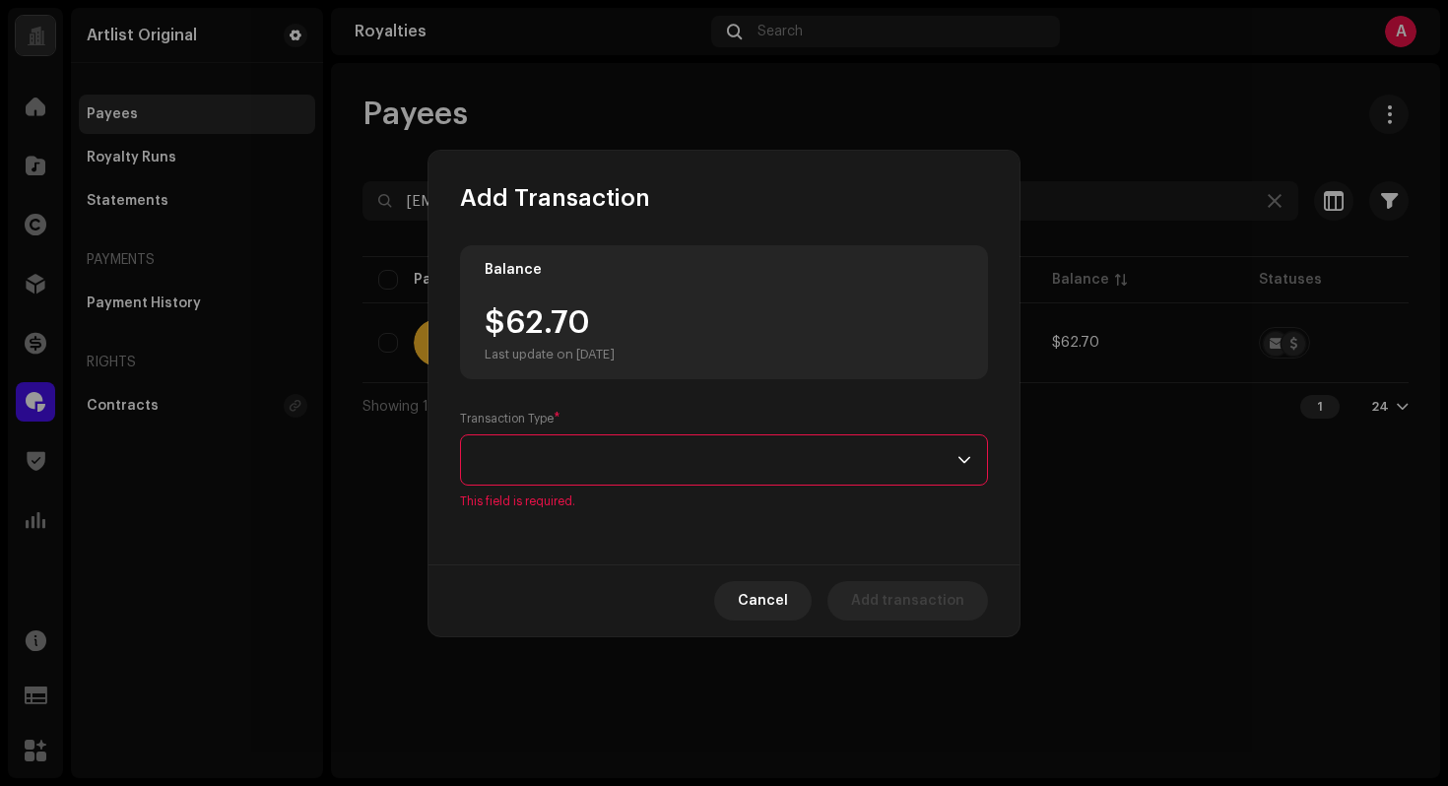
click at [655, 463] on span at bounding box center [717, 459] width 481 height 49
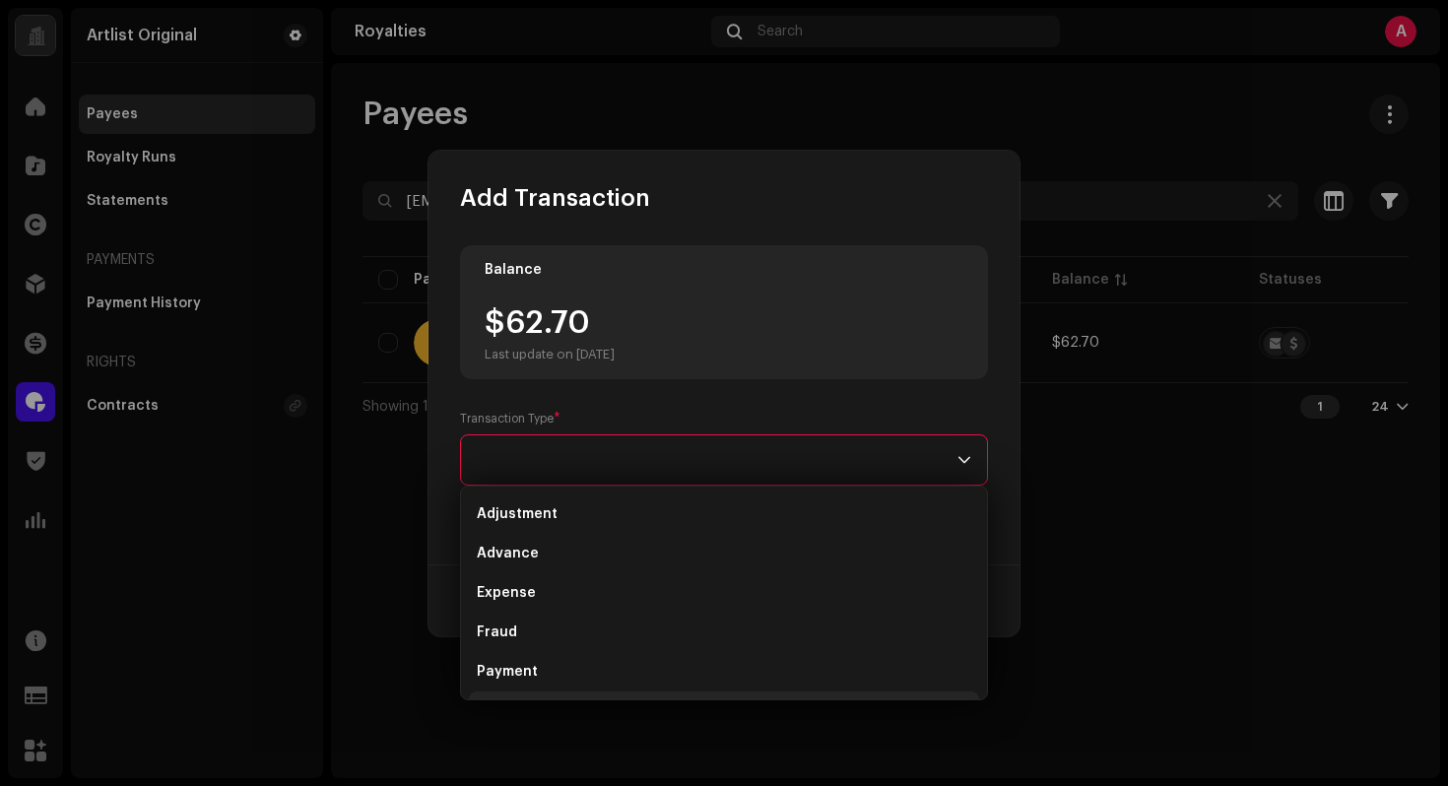
scroll to position [32, 0]
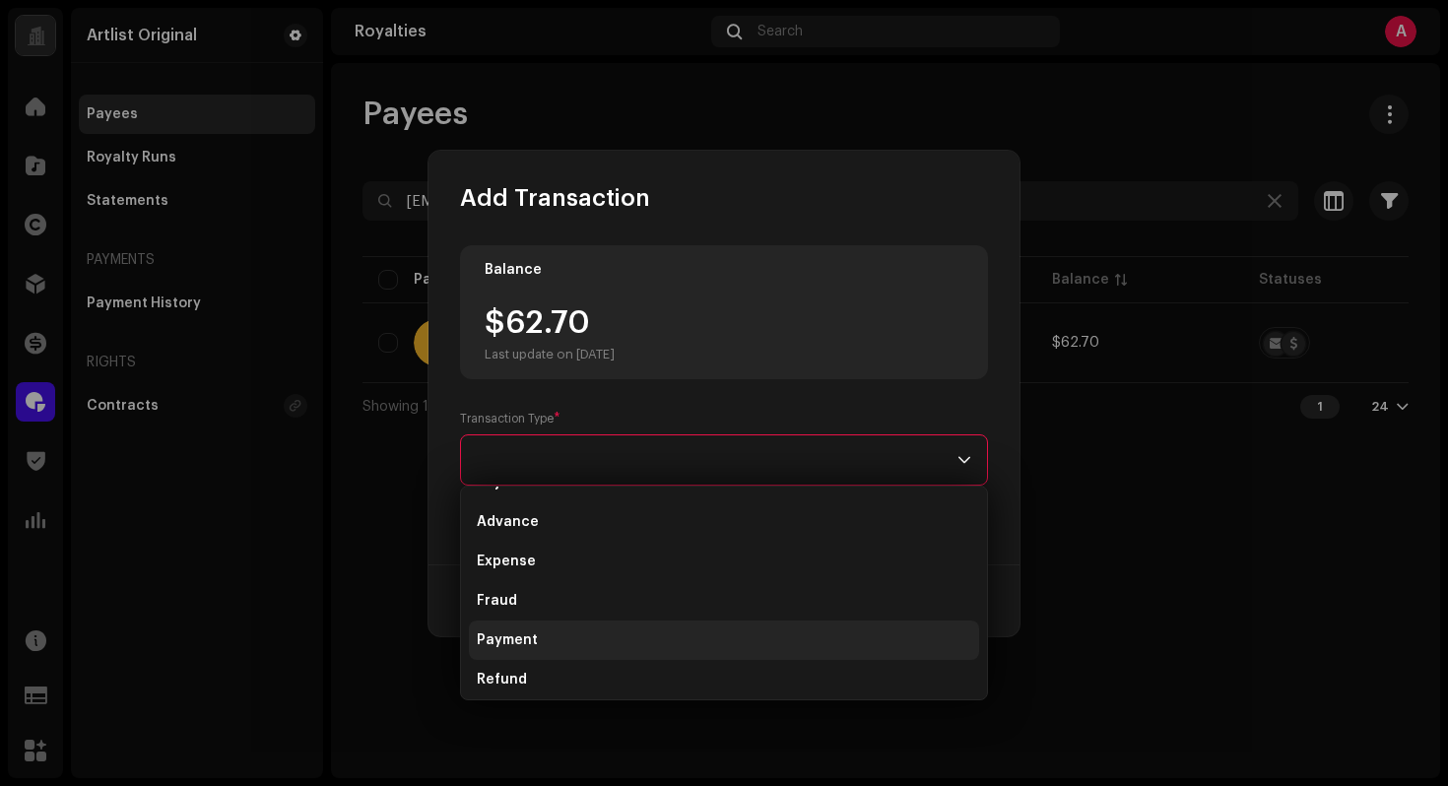
click at [542, 629] on li "Payment" at bounding box center [724, 639] width 510 height 39
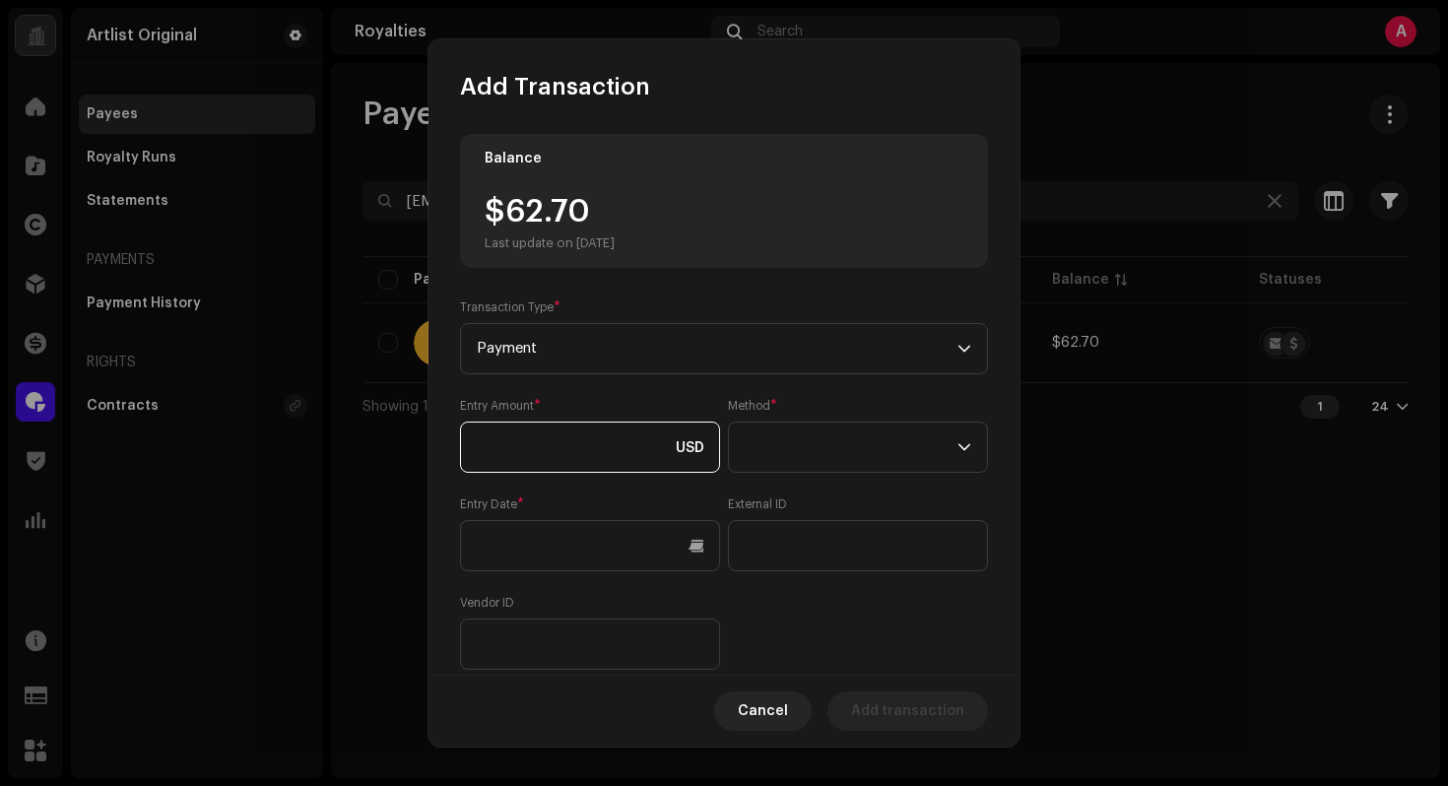
click at [613, 423] on input at bounding box center [590, 447] width 260 height 51
type input "62.70"
click at [834, 449] on span at bounding box center [851, 447] width 213 height 49
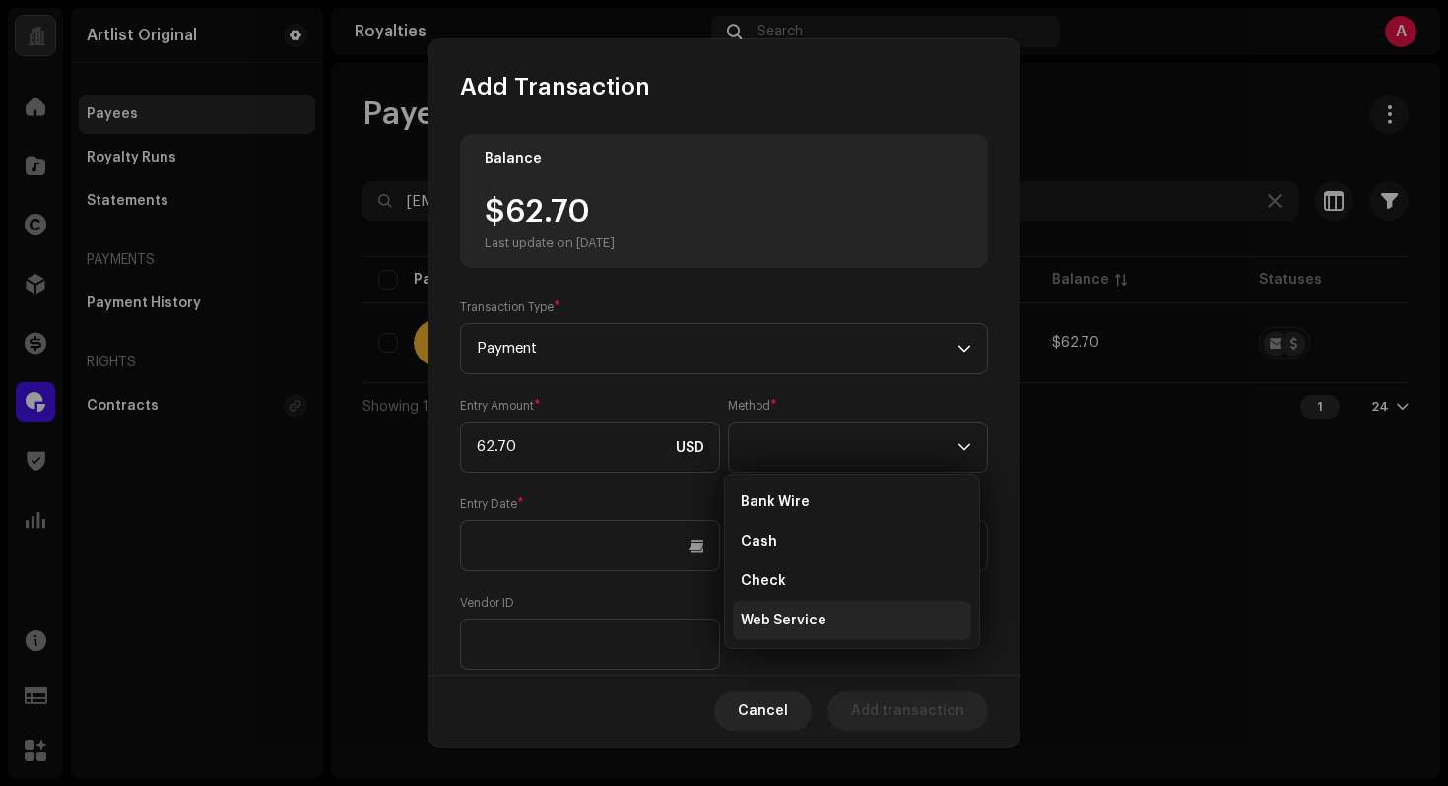
click at [815, 613] on span "Web Service" at bounding box center [784, 621] width 86 height 20
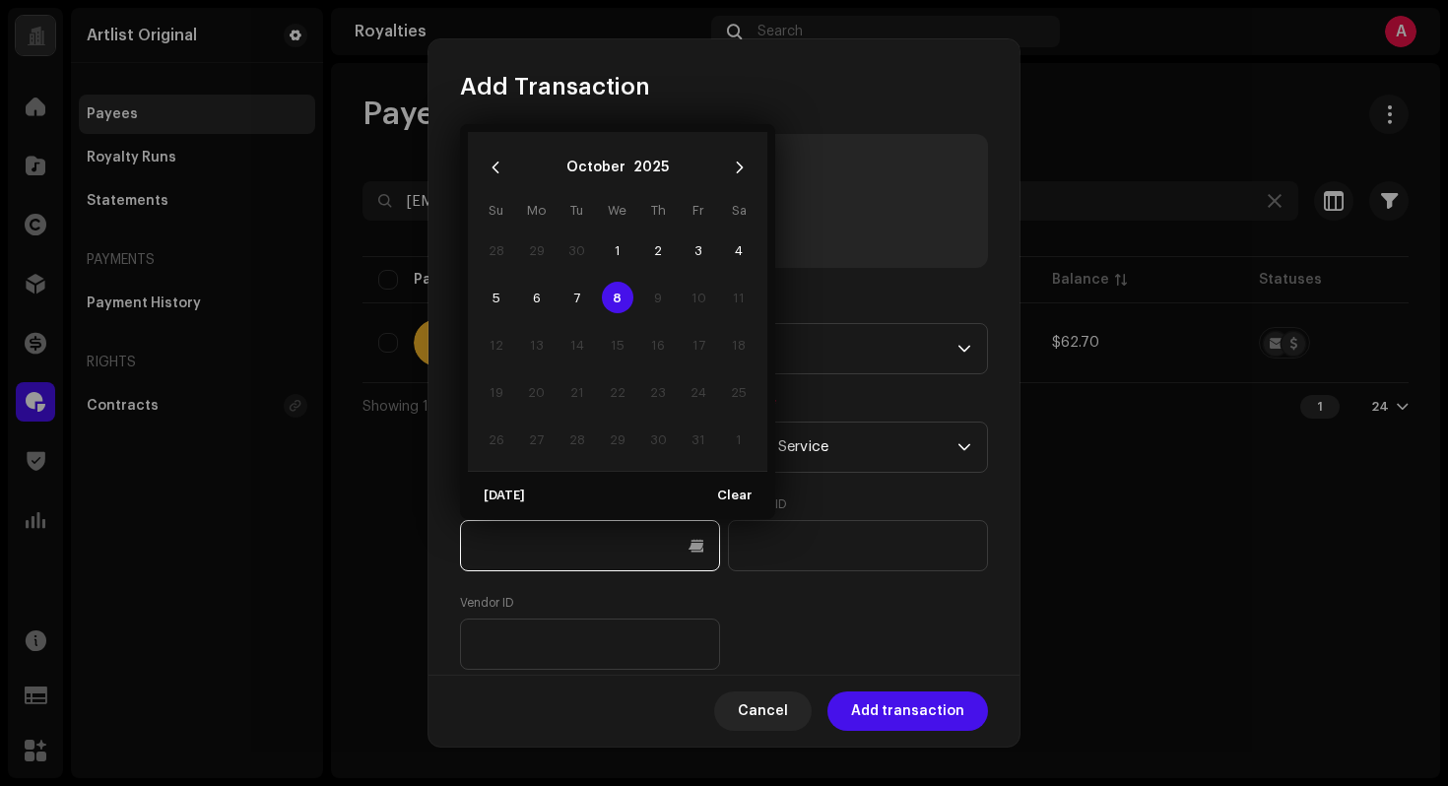
click at [688, 556] on input "text" at bounding box center [590, 545] width 260 height 51
click at [482, 171] on button "Previous Month" at bounding box center [495, 167] width 39 height 39
click at [483, 172] on button "Previous Month" at bounding box center [495, 167] width 39 height 39
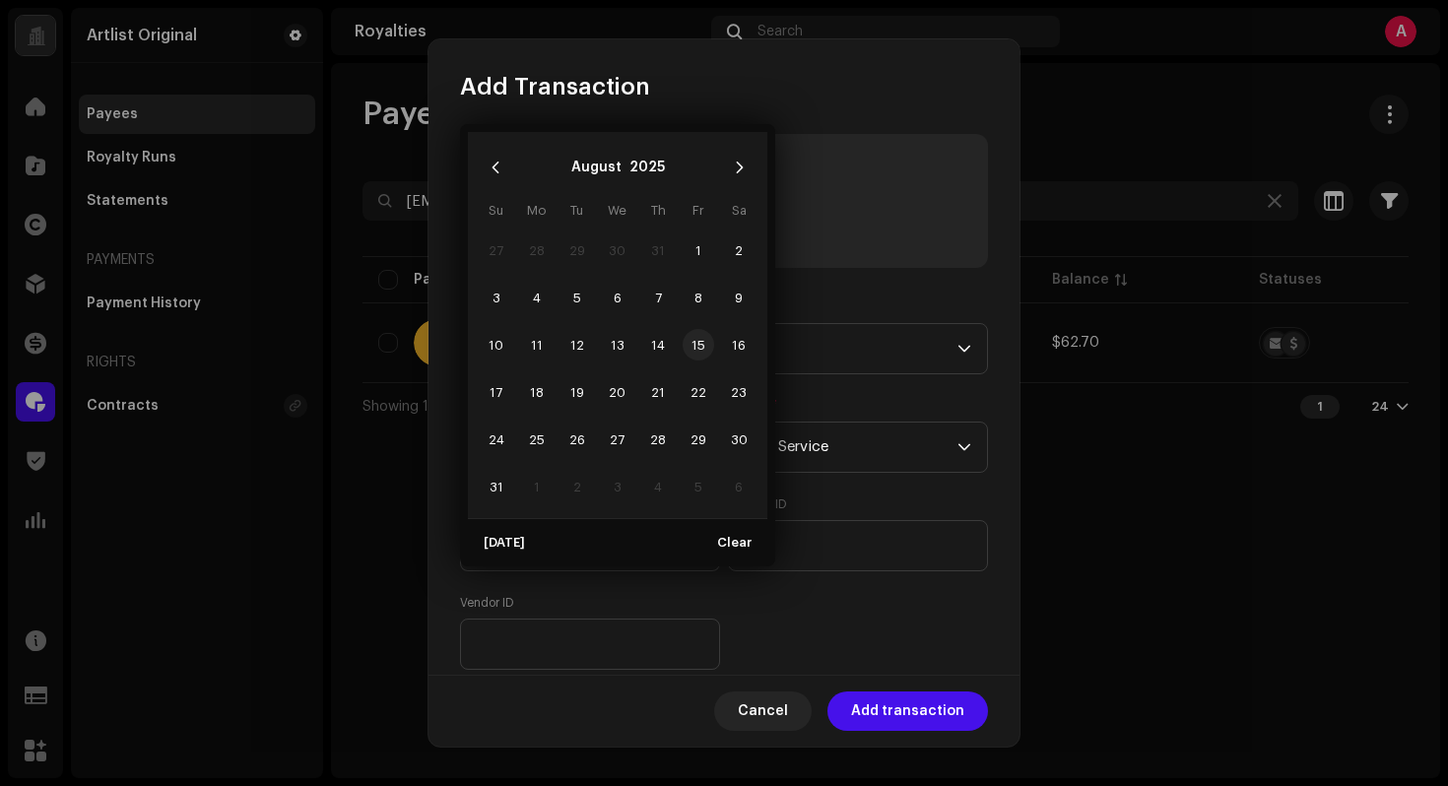
click at [695, 341] on span "15" at bounding box center [699, 345] width 32 height 32
type input "[DATE]"
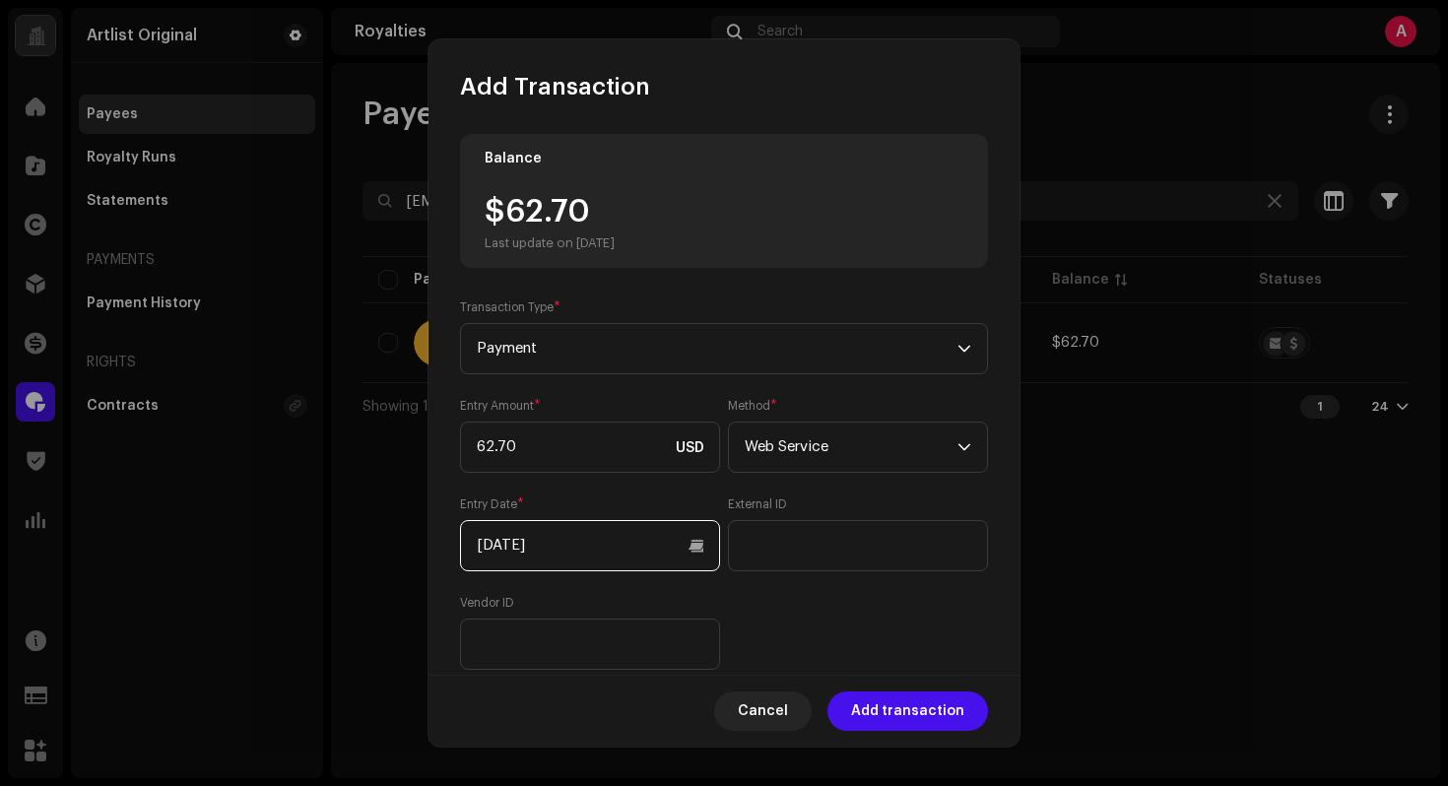
scroll to position [182, 0]
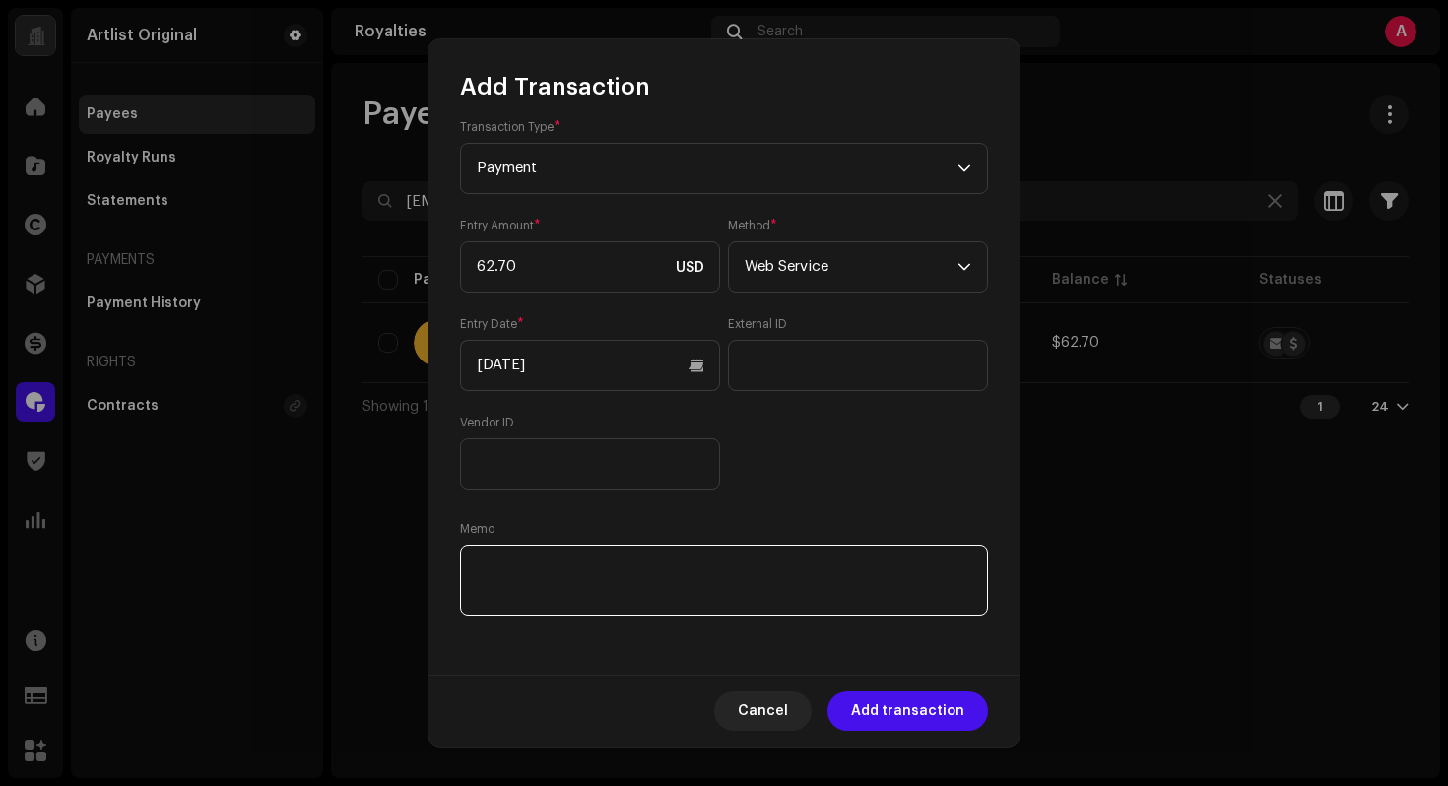
click at [668, 584] on textarea at bounding box center [724, 580] width 528 height 71
paste textarea "Statement ID: 5456639 / Invoice number: 800017"
type textarea "Statement ID: 5456639 / Invoice number: 800017"
click at [924, 709] on span "Add transaction" at bounding box center [907, 710] width 113 height 39
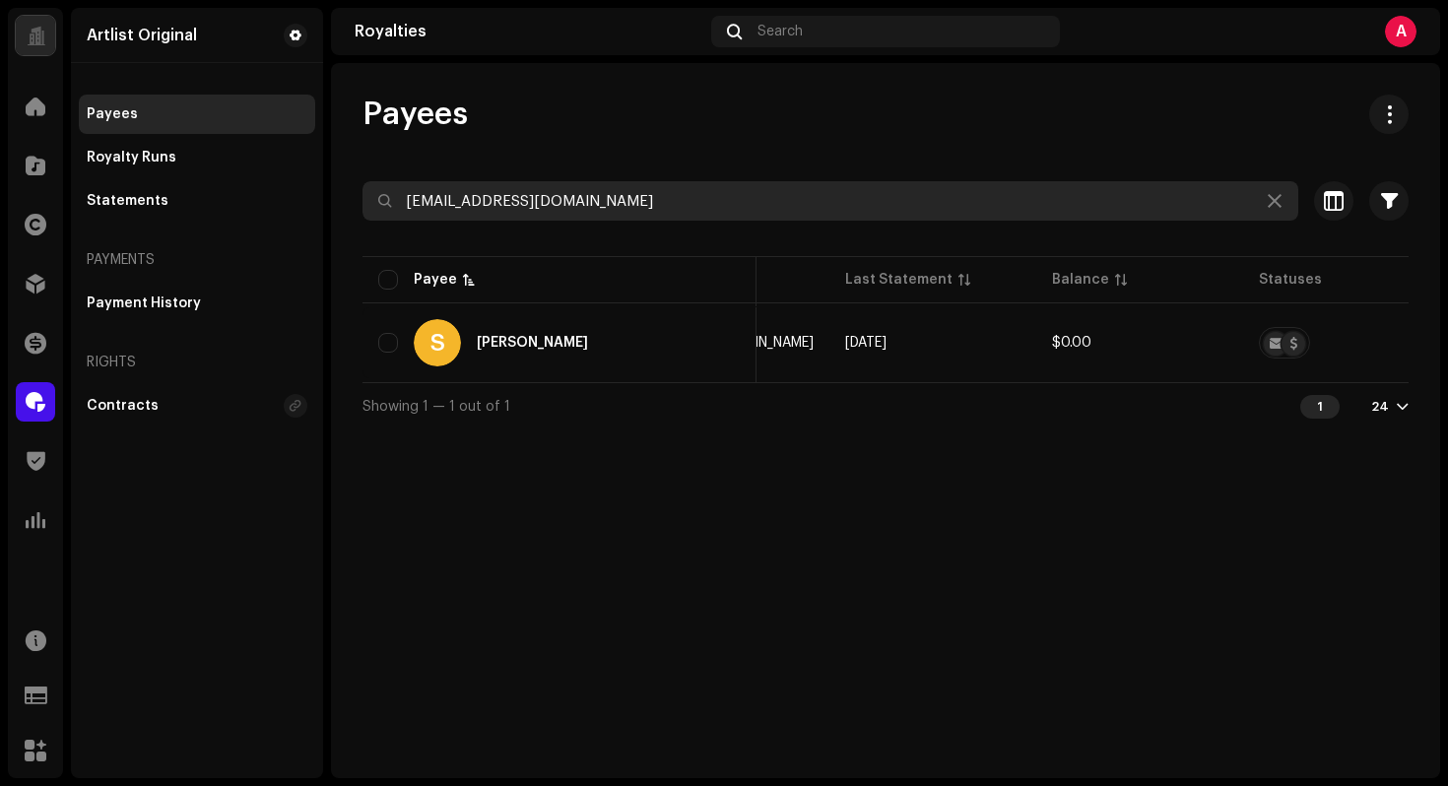
click at [639, 206] on input "[EMAIL_ADDRESS][DOMAIN_NAME]" at bounding box center [830, 200] width 936 height 39
drag, startPoint x: 639, startPoint y: 206, endPoint x: 534, endPoint y: 205, distance: 105.4
click at [639, 206] on input "[EMAIL_ADDRESS][DOMAIN_NAME]" at bounding box center [830, 200] width 936 height 39
click at [648, 203] on input "[EMAIL_ADDRESS][DOMAIN_NAME]" at bounding box center [830, 200] width 936 height 39
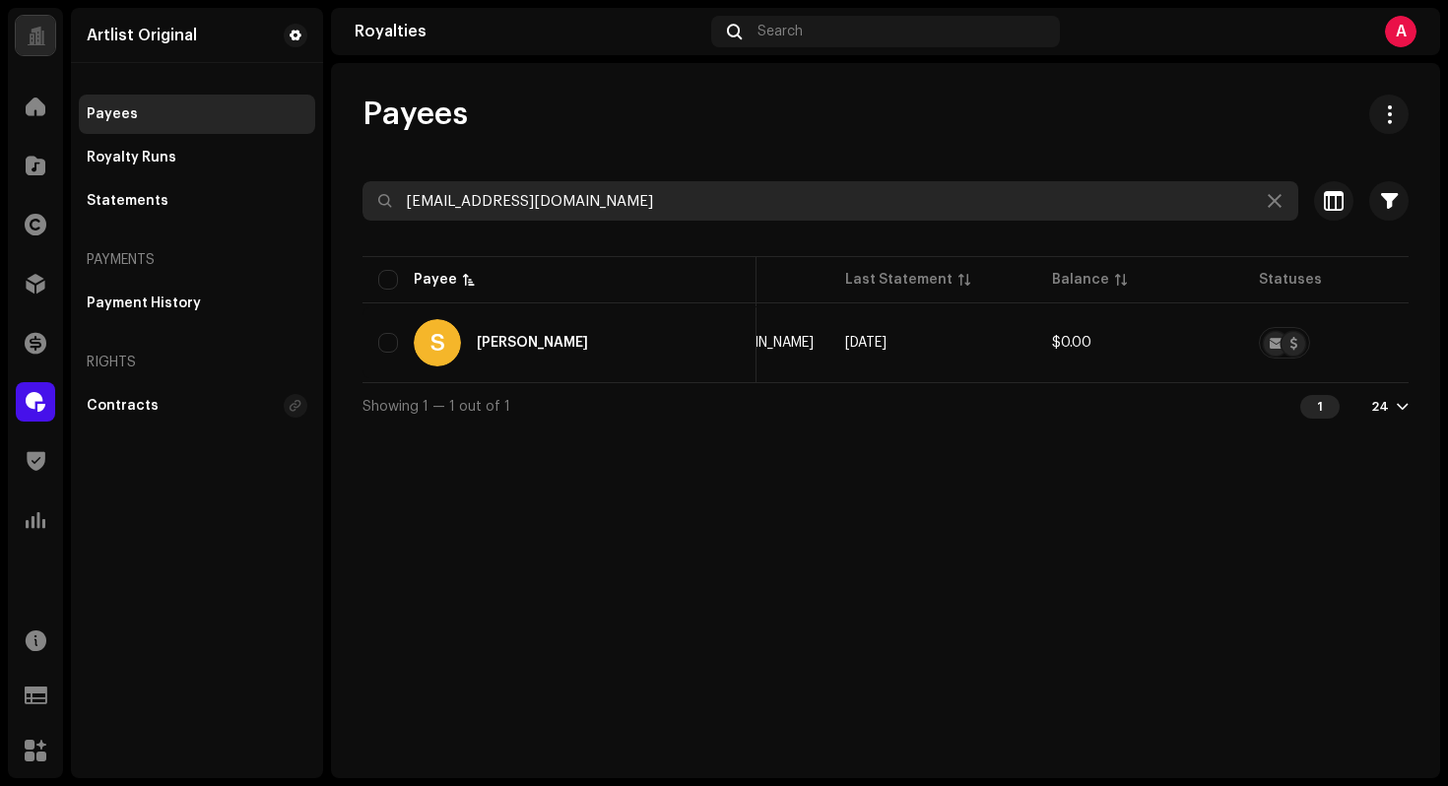
click at [648, 203] on input "[EMAIL_ADDRESS][DOMAIN_NAME]" at bounding box center [830, 200] width 936 height 39
click at [647, 203] on input "[EMAIL_ADDRESS][DOMAIN_NAME]" at bounding box center [830, 200] width 936 height 39
paste input "[EMAIL_ADDRESS][DOMAIN_NAME]"
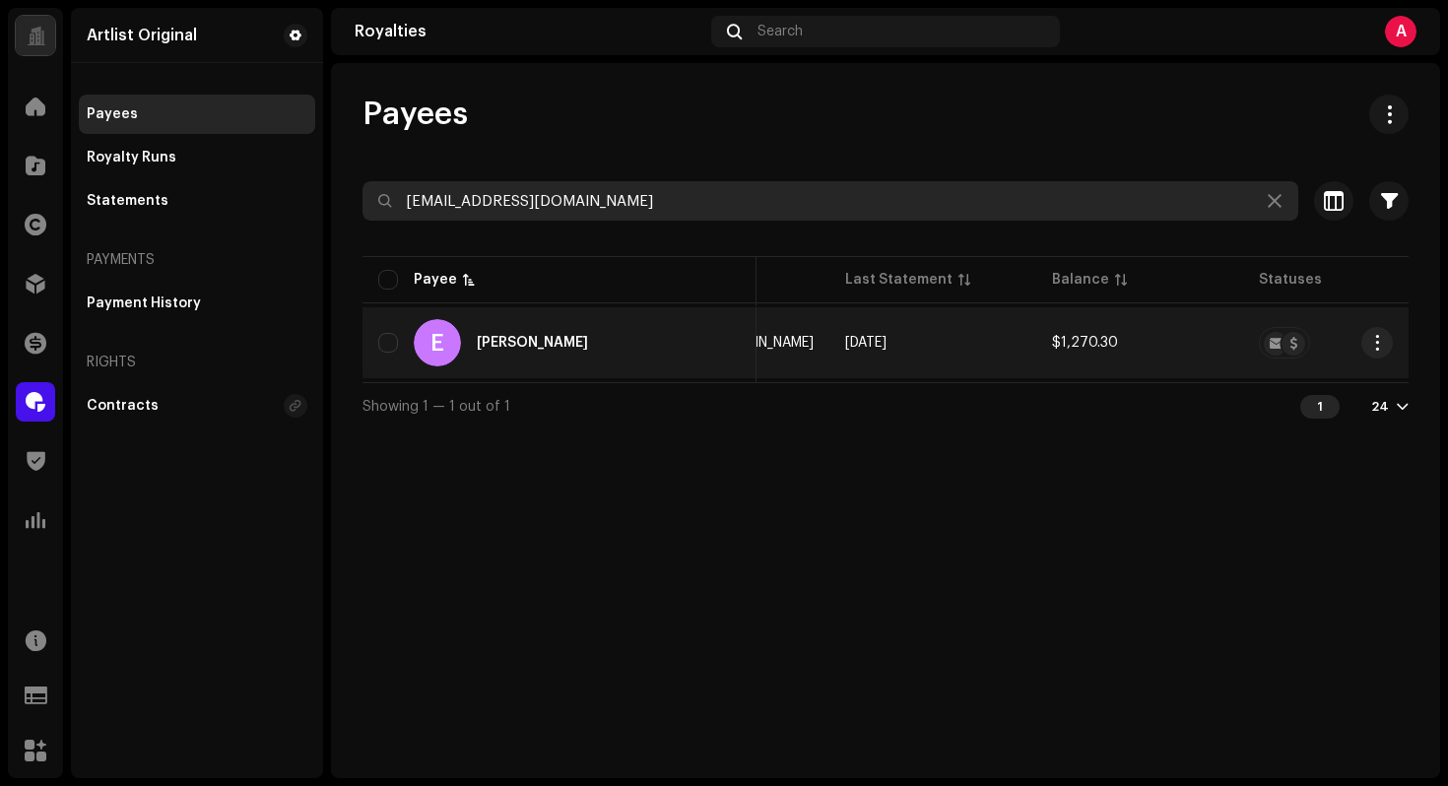
type input "[EMAIL_ADDRESS][DOMAIN_NAME]"
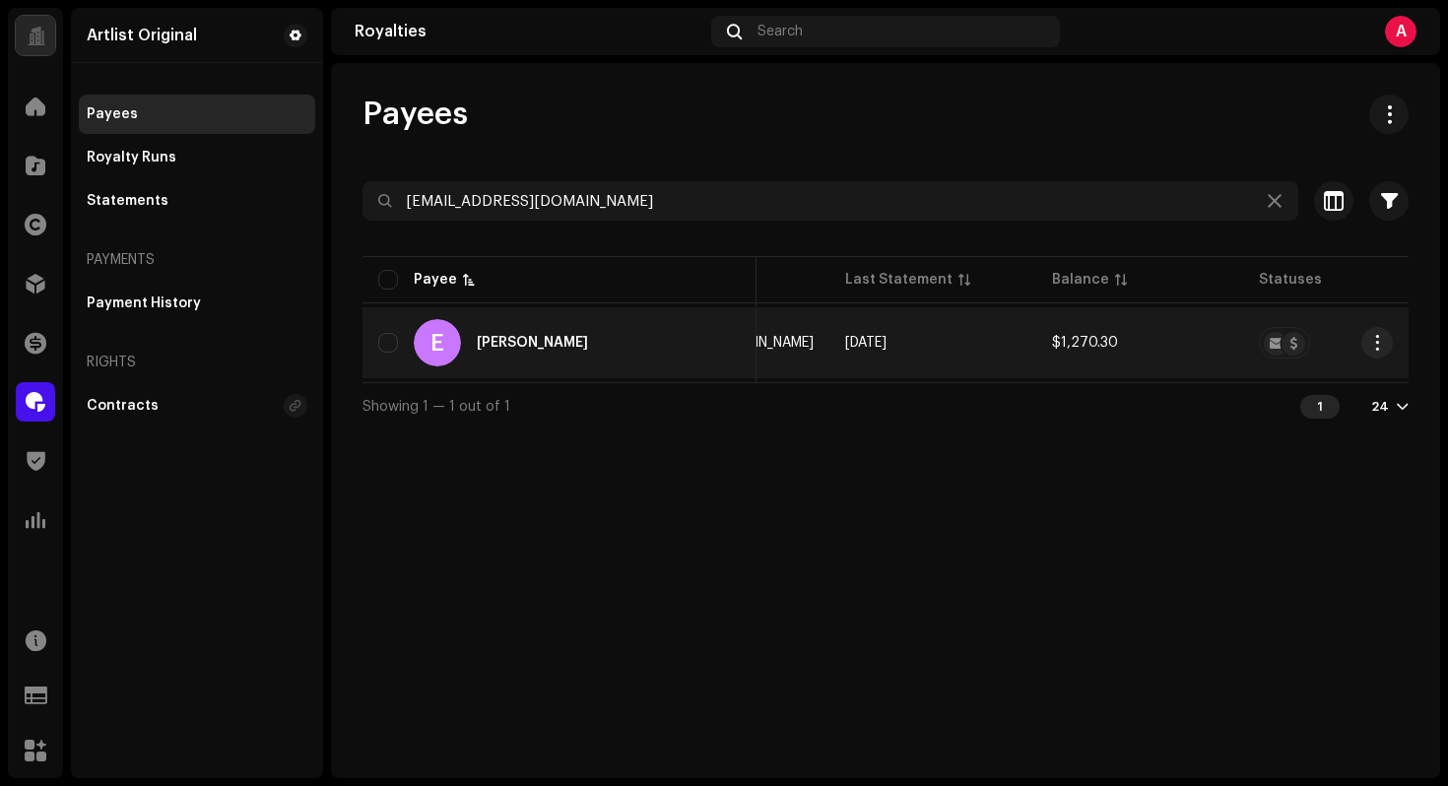
click at [645, 333] on div "E [PERSON_NAME]" at bounding box center [559, 342] width 362 height 47
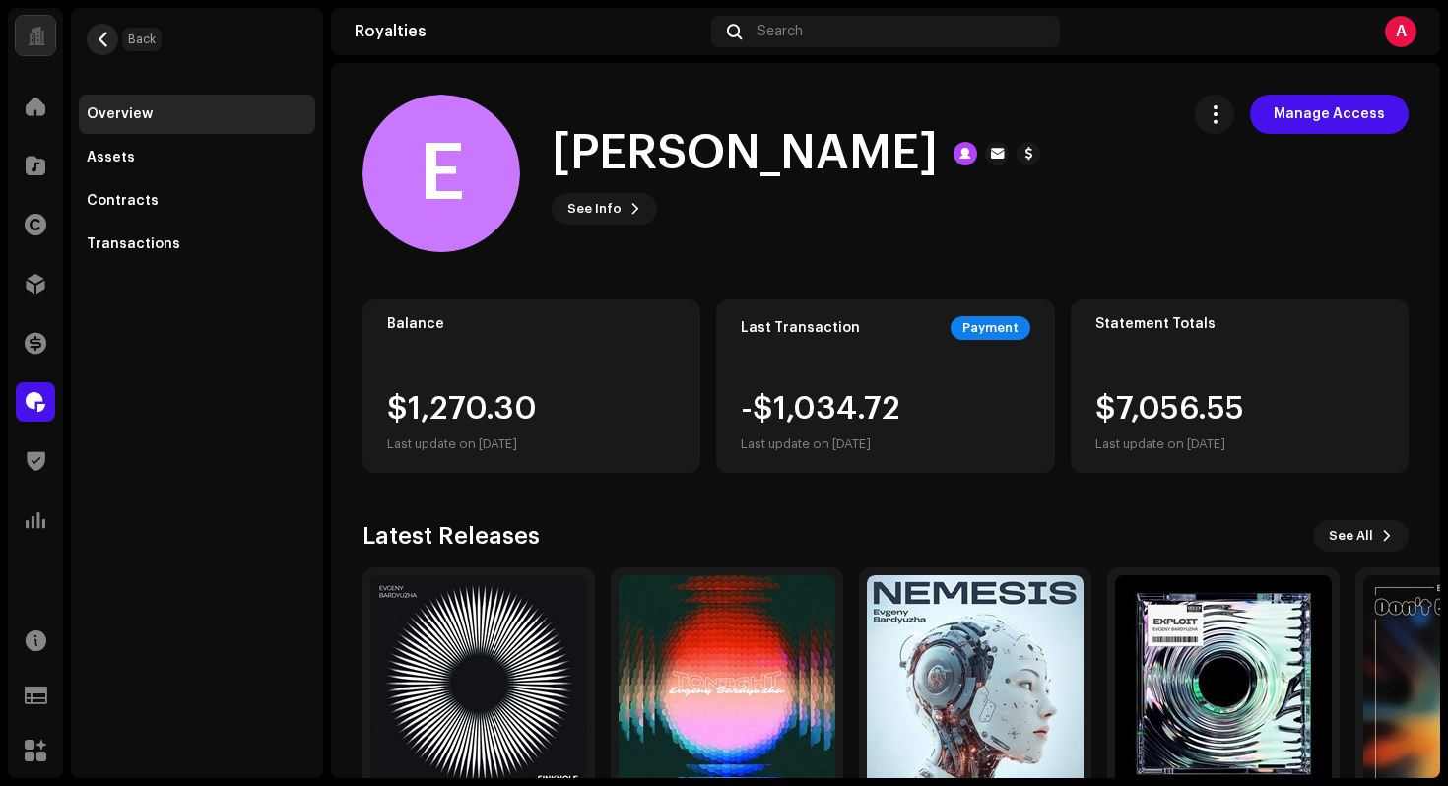
click at [103, 33] on span "button" at bounding box center [103, 40] width 15 height 16
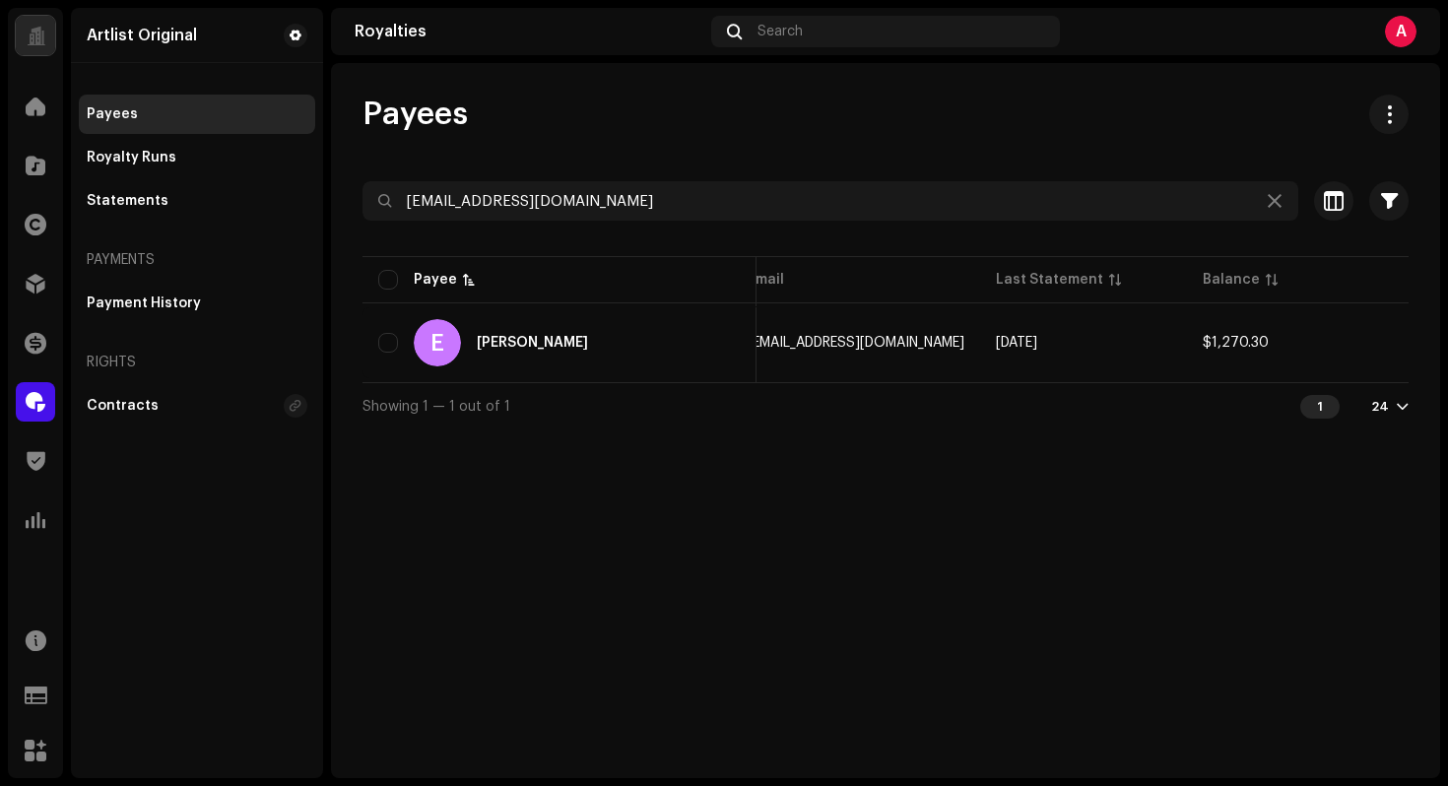
scroll to position [0, 633]
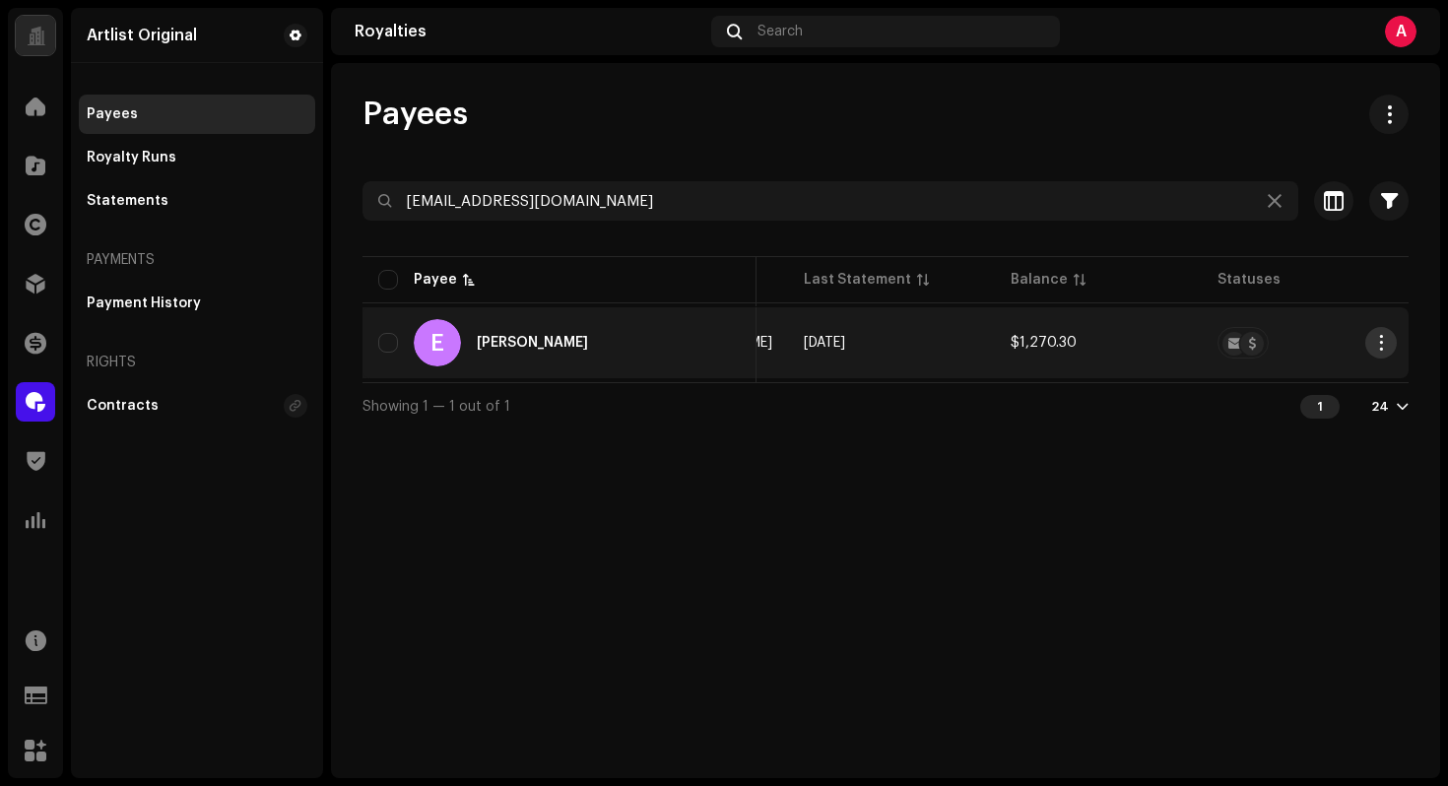
click at [1373, 342] on span "button" at bounding box center [1380, 343] width 15 height 16
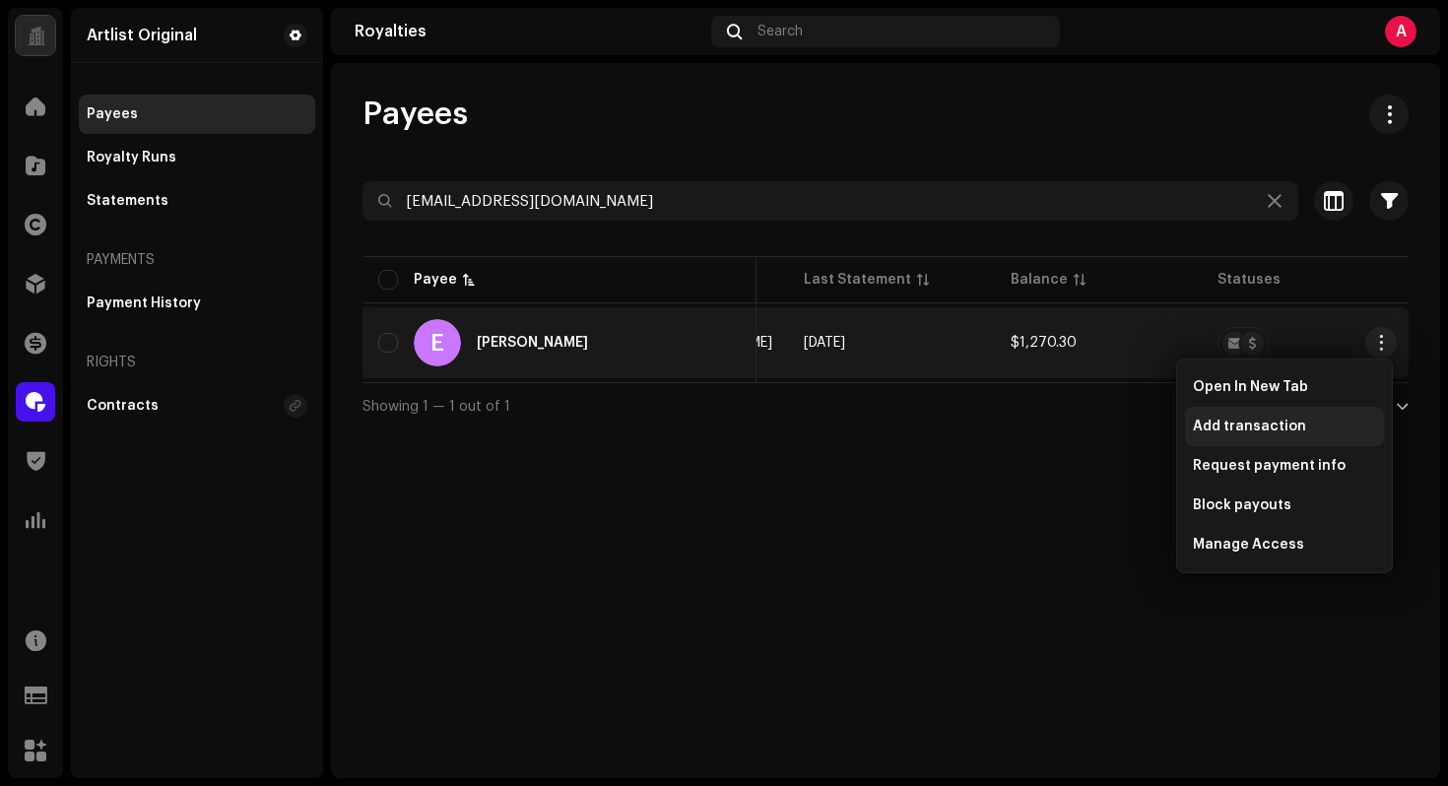
click at [1294, 436] on div "Add transaction" at bounding box center [1284, 426] width 199 height 39
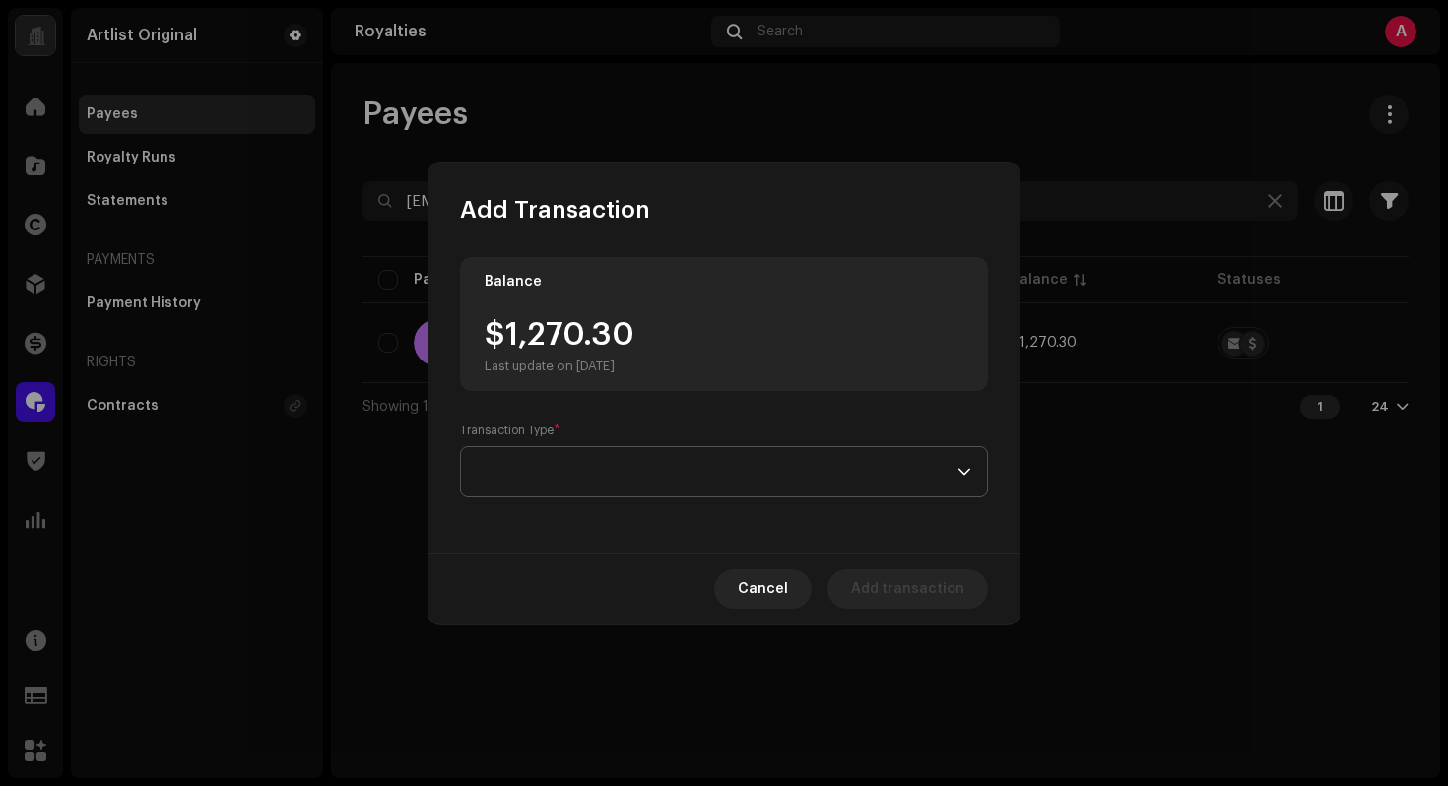
click at [877, 478] on span at bounding box center [717, 471] width 481 height 49
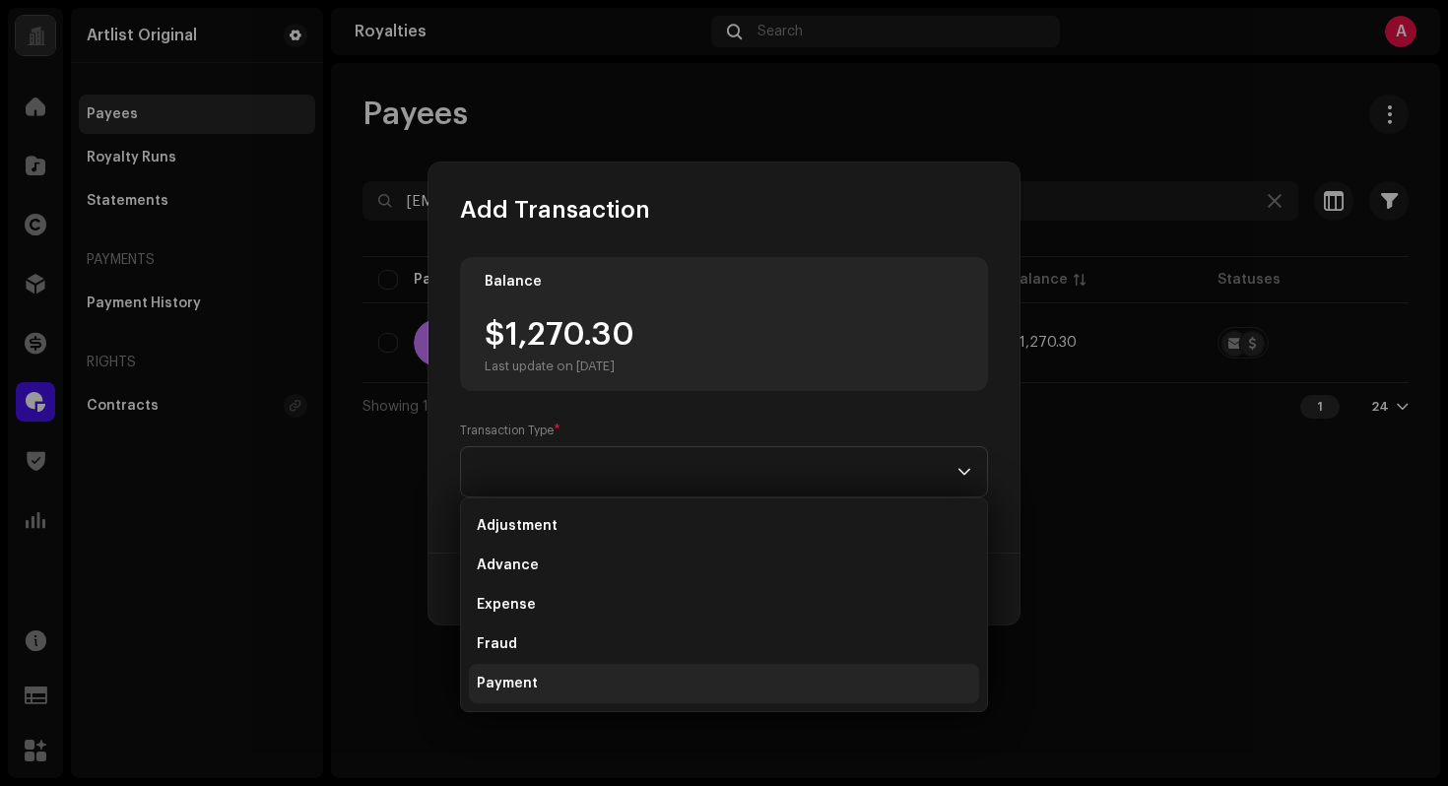
click at [565, 678] on li "Payment" at bounding box center [724, 683] width 510 height 39
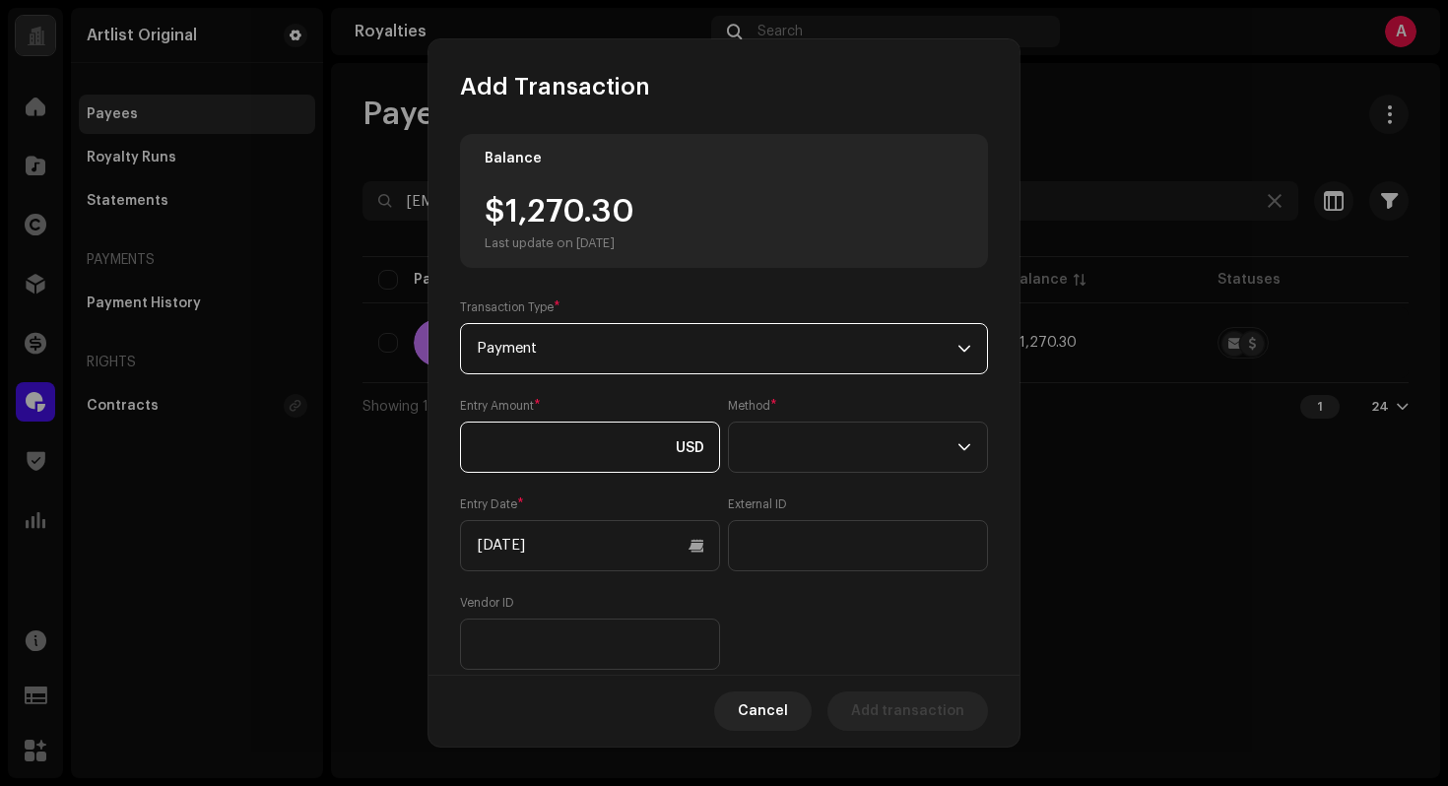
click at [591, 448] on input at bounding box center [590, 447] width 260 height 51
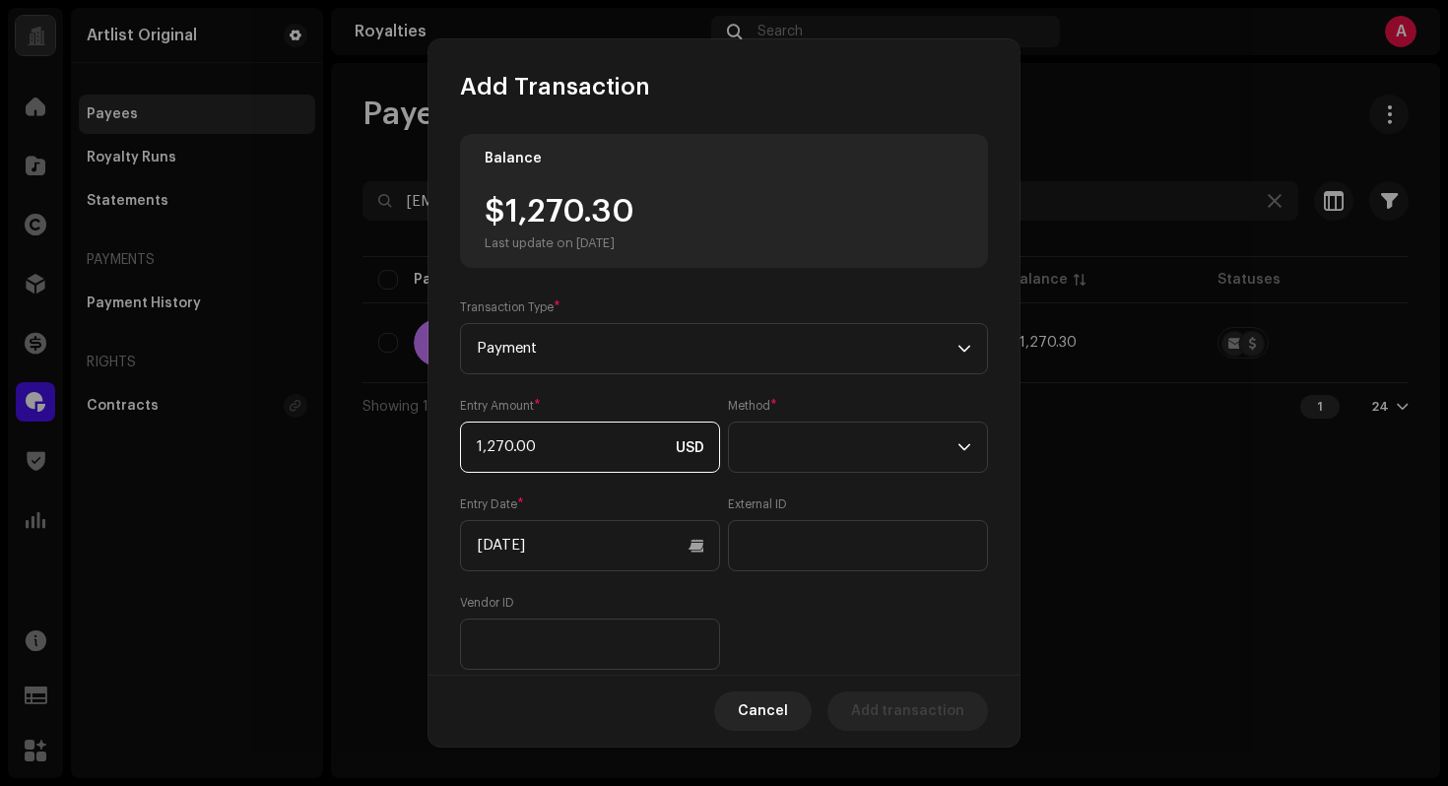
type input "1,270.30"
click at [839, 419] on div "Method *" at bounding box center [858, 435] width 260 height 75
click at [846, 432] on span at bounding box center [851, 447] width 213 height 49
drag, startPoint x: 787, startPoint y: 634, endPoint x: 725, endPoint y: 616, distance: 64.8
click at [786, 634] on li "Web Service" at bounding box center [852, 620] width 238 height 39
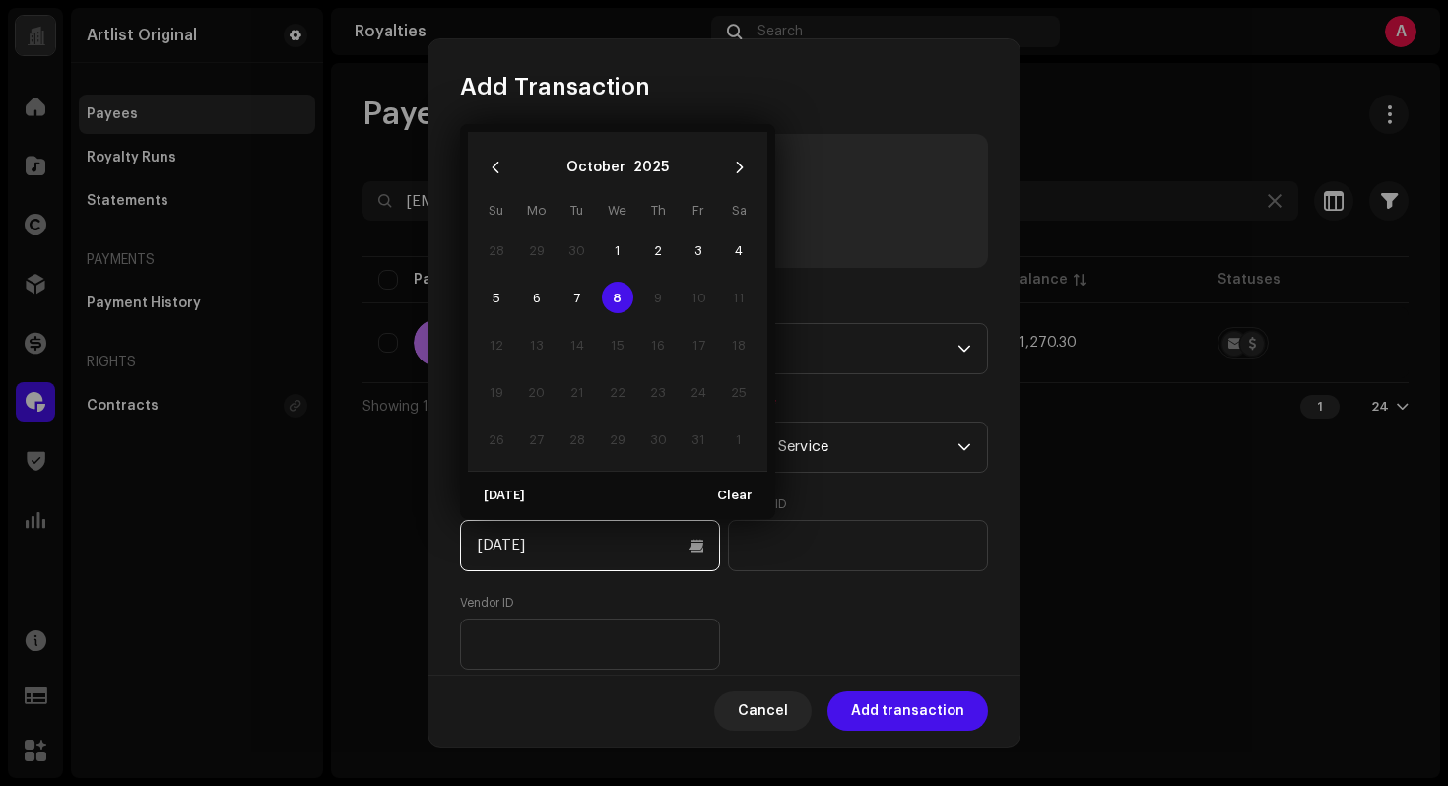
click at [655, 560] on input "[DATE]" at bounding box center [590, 545] width 260 height 51
click at [485, 158] on button "Previous Month" at bounding box center [495, 167] width 39 height 39
click at [486, 159] on button "Previous Month" at bounding box center [495, 167] width 39 height 39
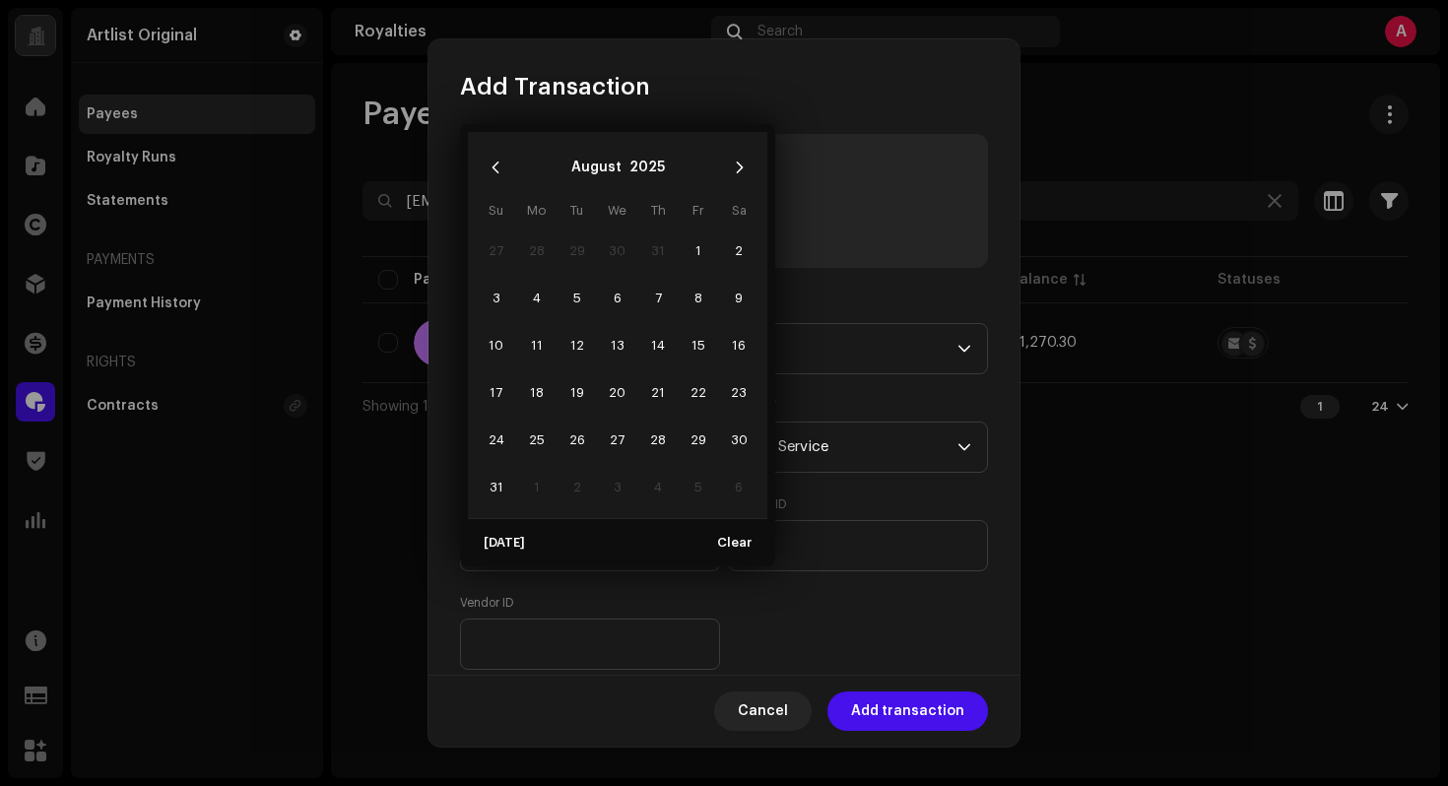
click at [683, 359] on td "15" at bounding box center [699, 344] width 40 height 47
click at [687, 353] on span "15" at bounding box center [699, 345] width 32 height 32
type input "[DATE]"
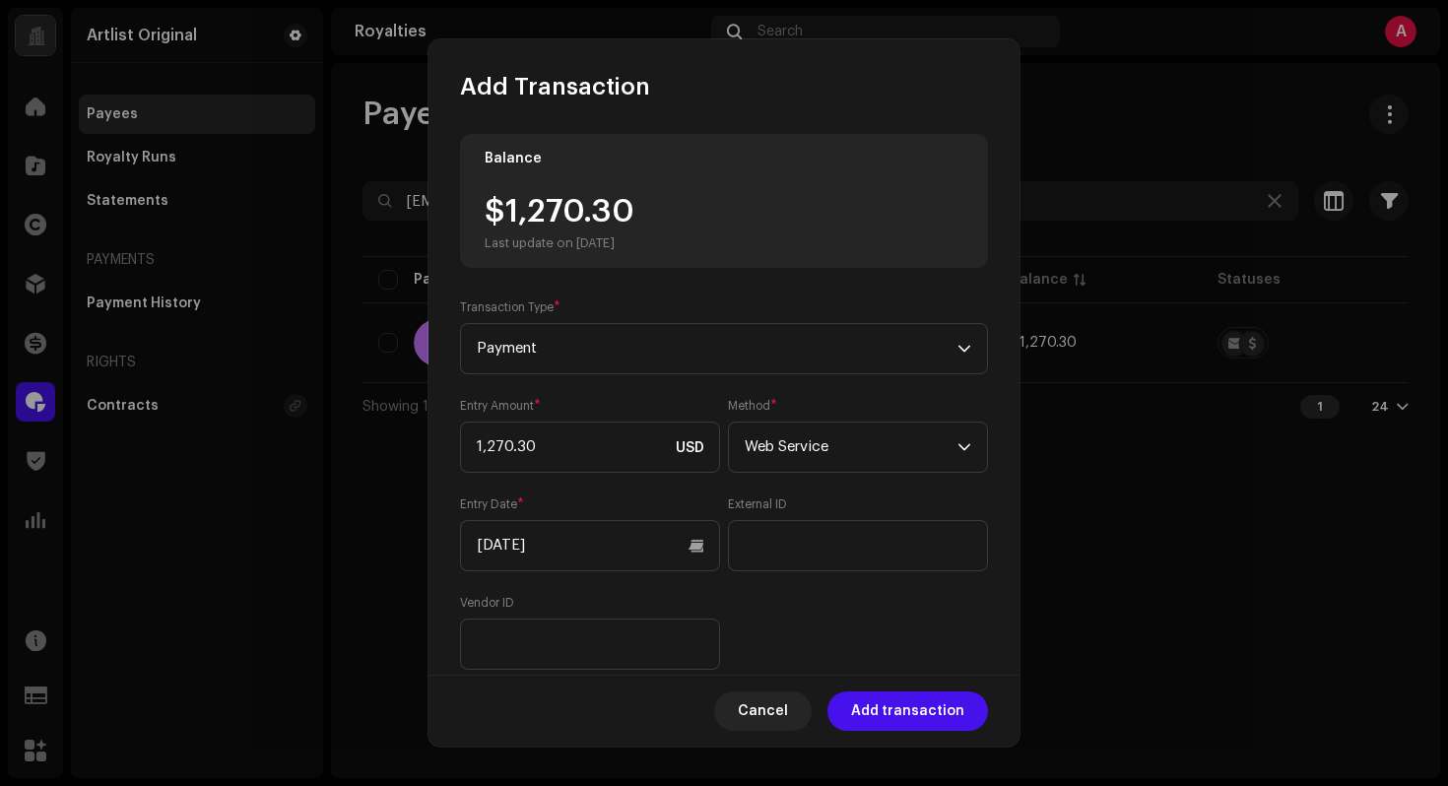
scroll to position [182, 0]
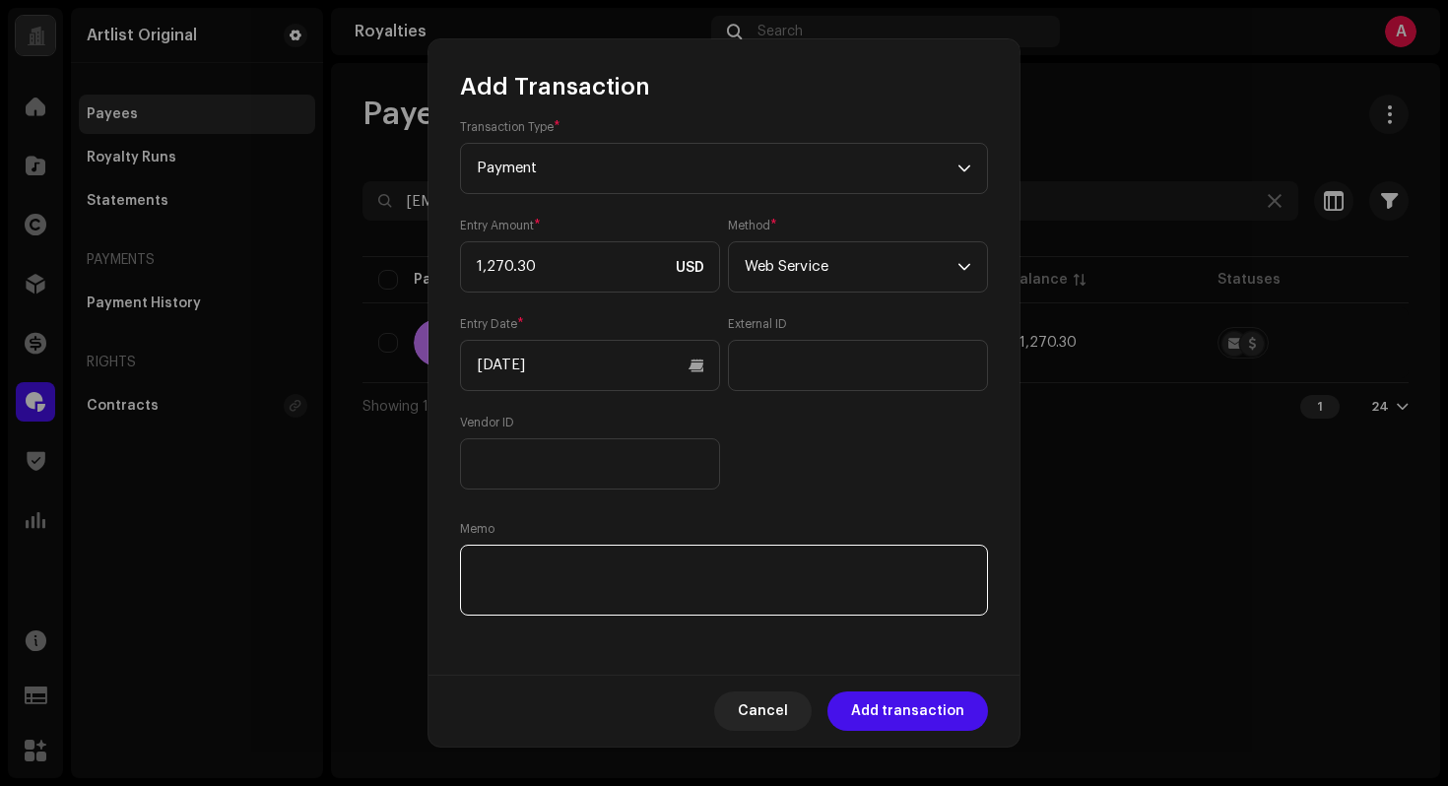
click at [751, 570] on textarea at bounding box center [724, 580] width 528 height 71
paste textarea "Statement ID: 5456362 / Invoice number: 72"
type textarea "Statement ID: 5456362 / Invoice number: 72"
click at [904, 690] on div "Cancel Add transaction" at bounding box center [723, 711] width 591 height 72
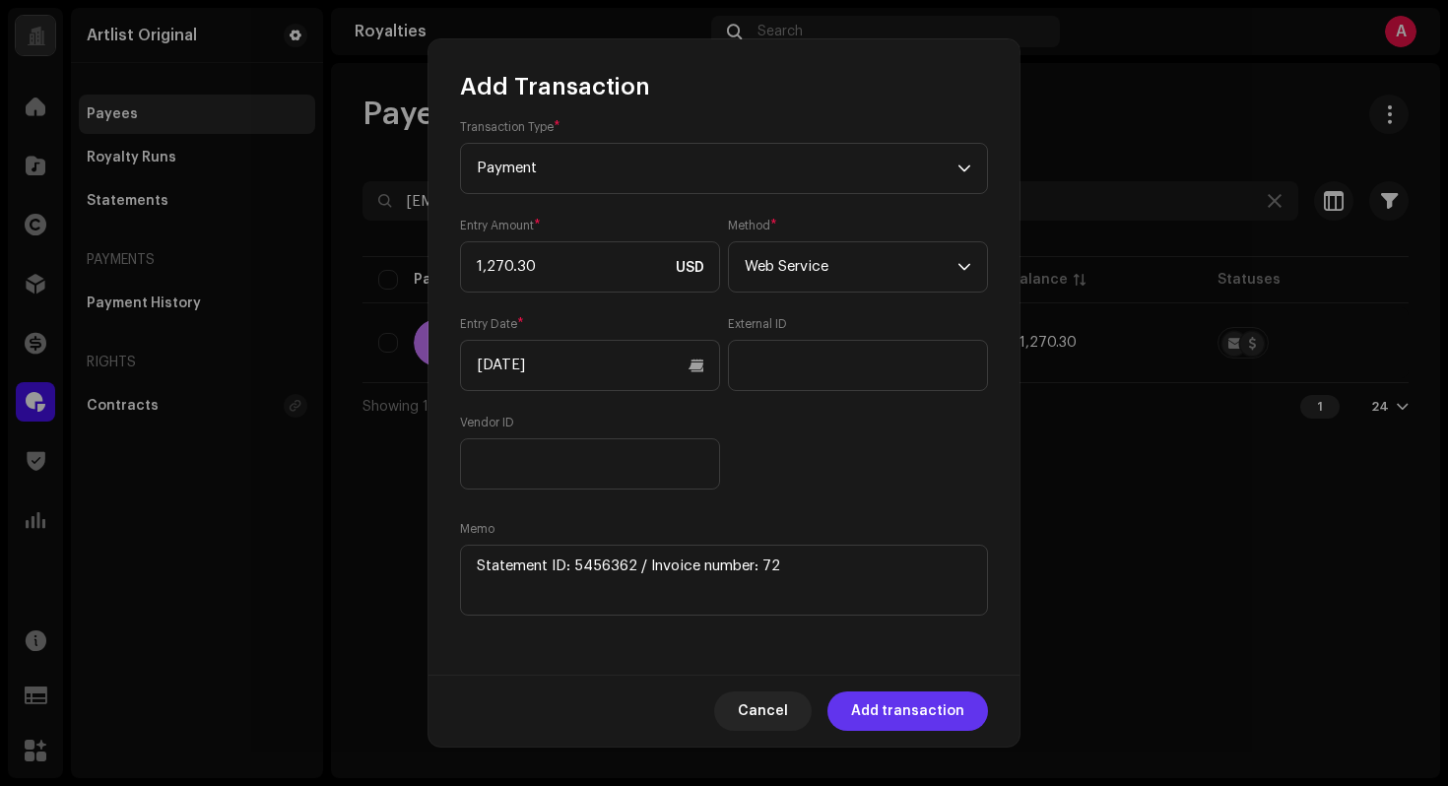
click at [912, 702] on span "Add transaction" at bounding box center [907, 710] width 113 height 39
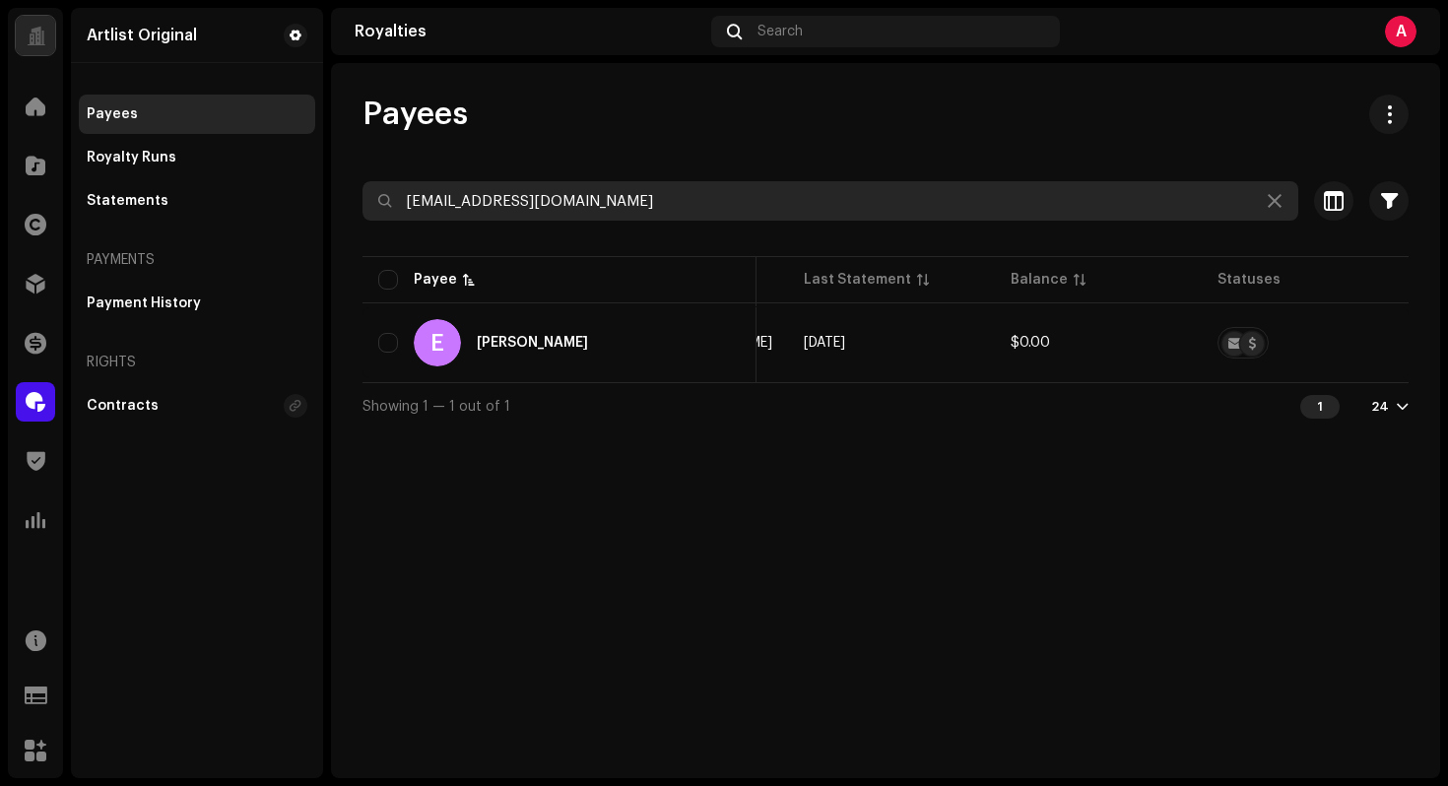
click at [912, 213] on input "[EMAIL_ADDRESS][DOMAIN_NAME]" at bounding box center [830, 200] width 936 height 39
paste input "[EMAIL_ADDRESS]"
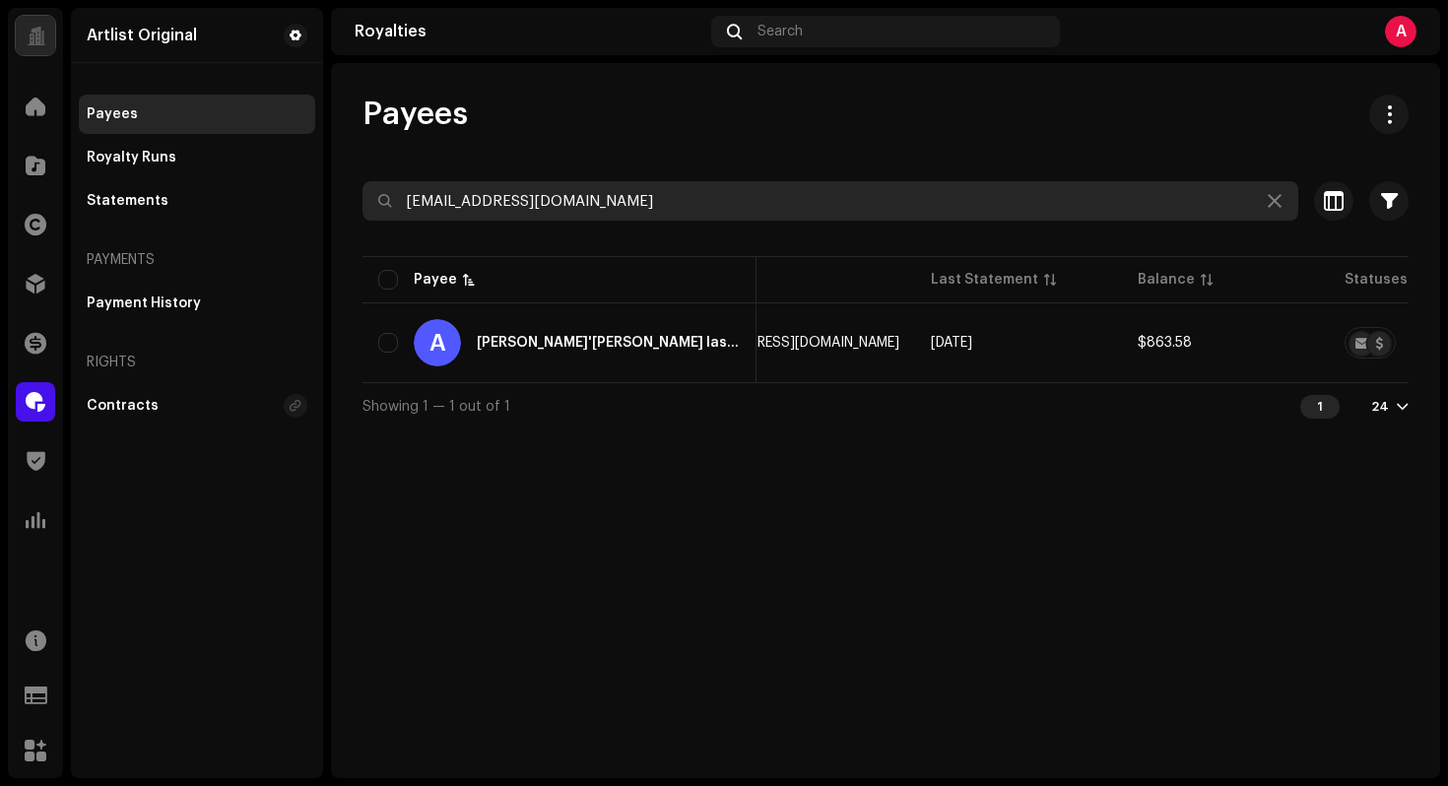
type input "[EMAIL_ADDRESS][DOMAIN_NAME]"
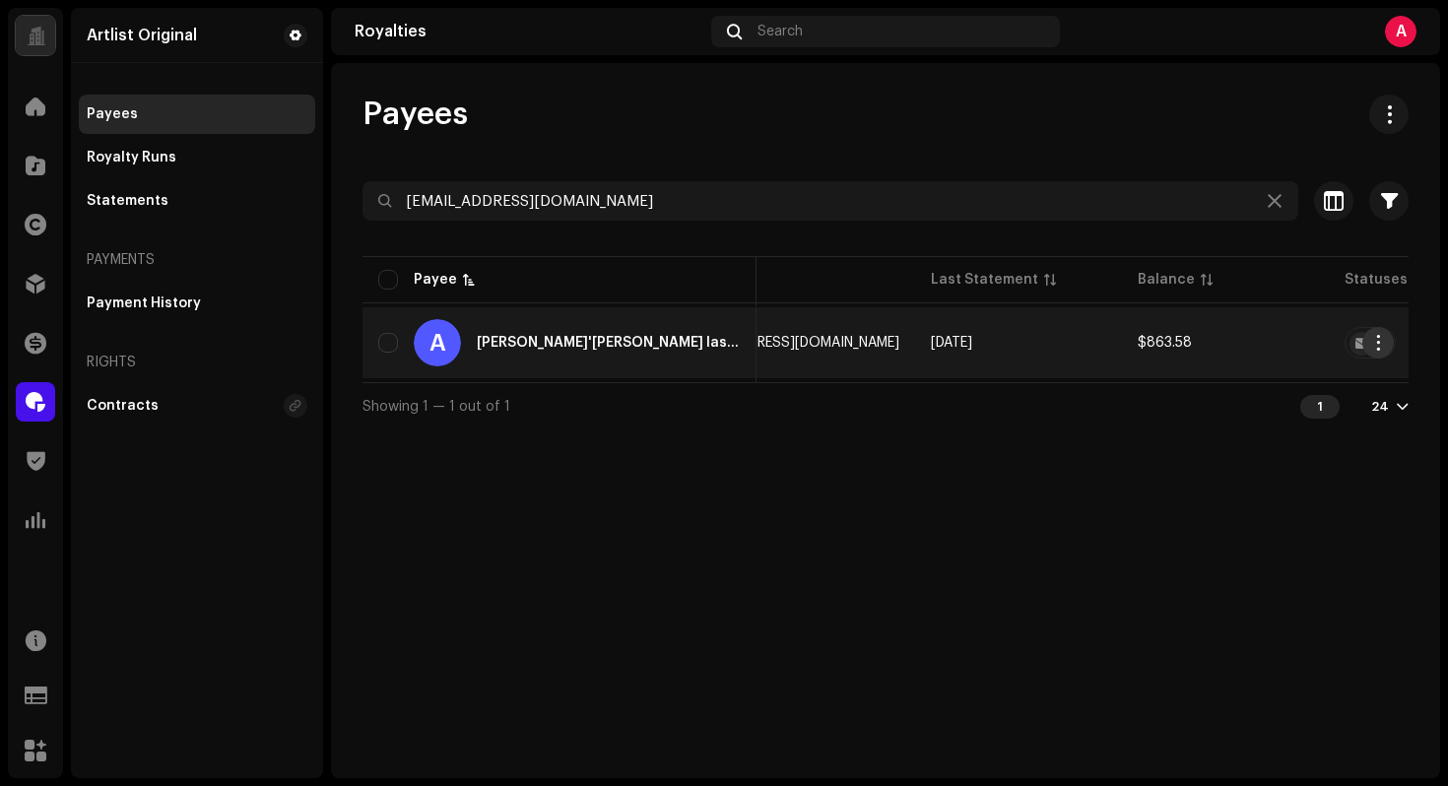
click at [1374, 342] on span "button" at bounding box center [1377, 343] width 15 height 16
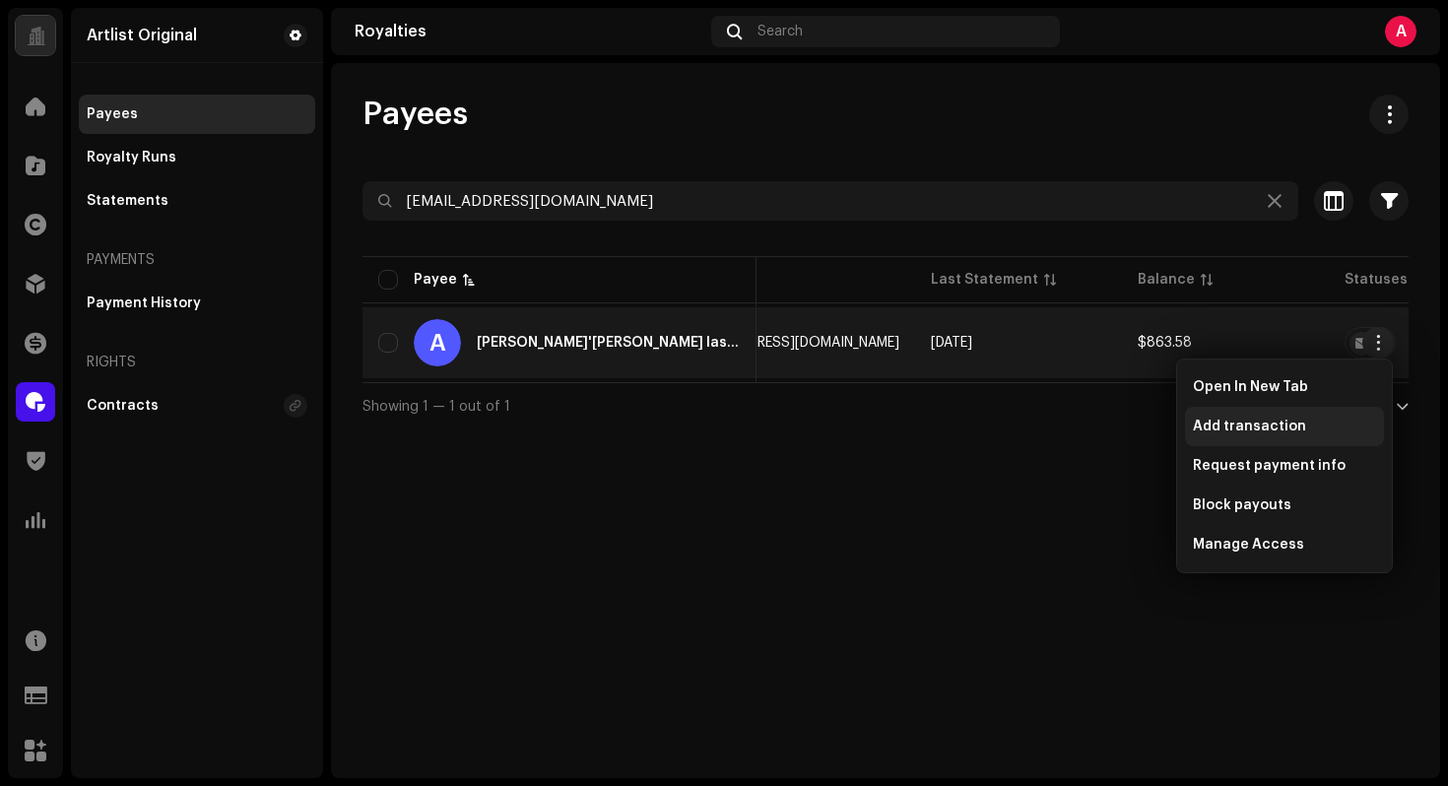
click at [1331, 419] on div "Add transaction" at bounding box center [1284, 427] width 183 height 16
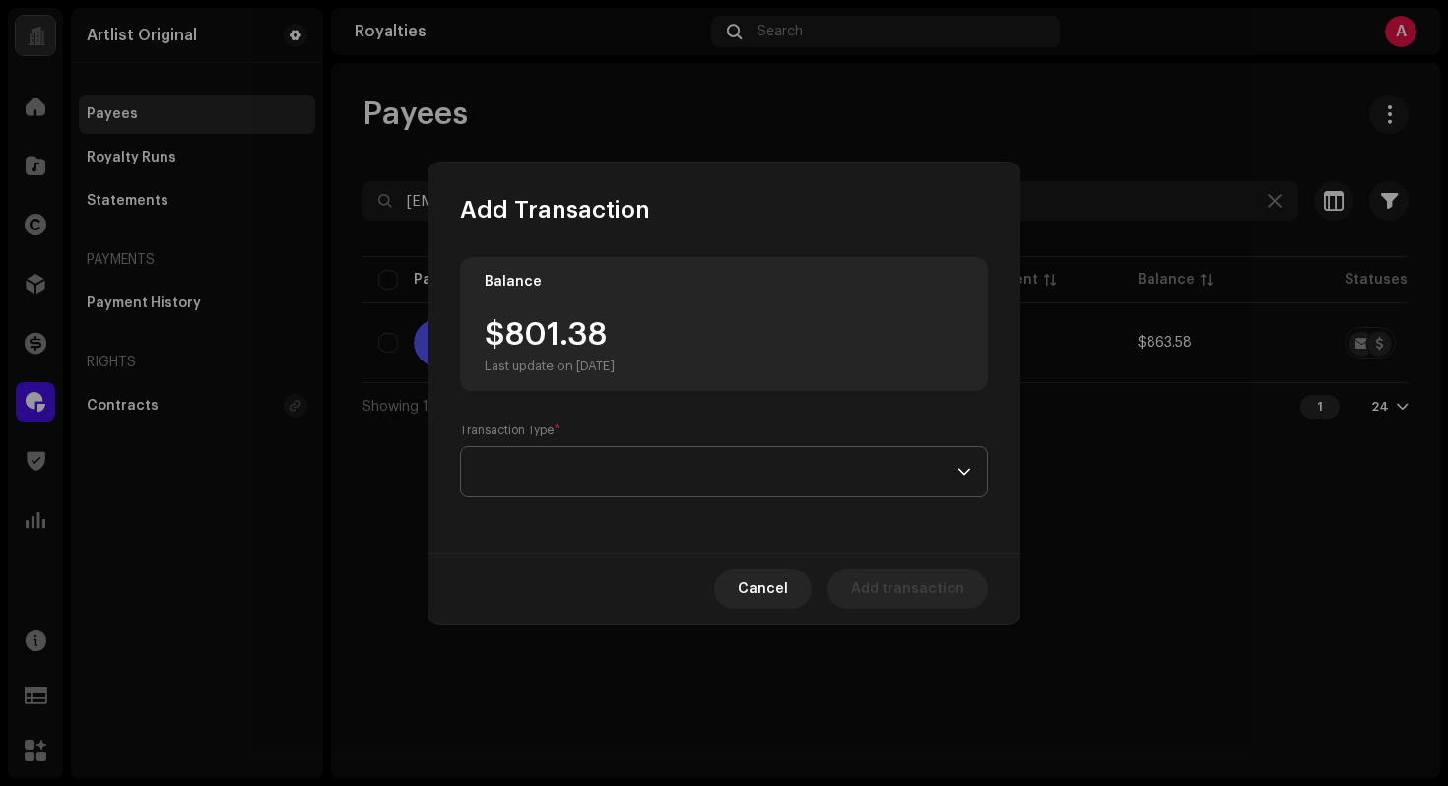
click at [764, 463] on span at bounding box center [717, 471] width 481 height 49
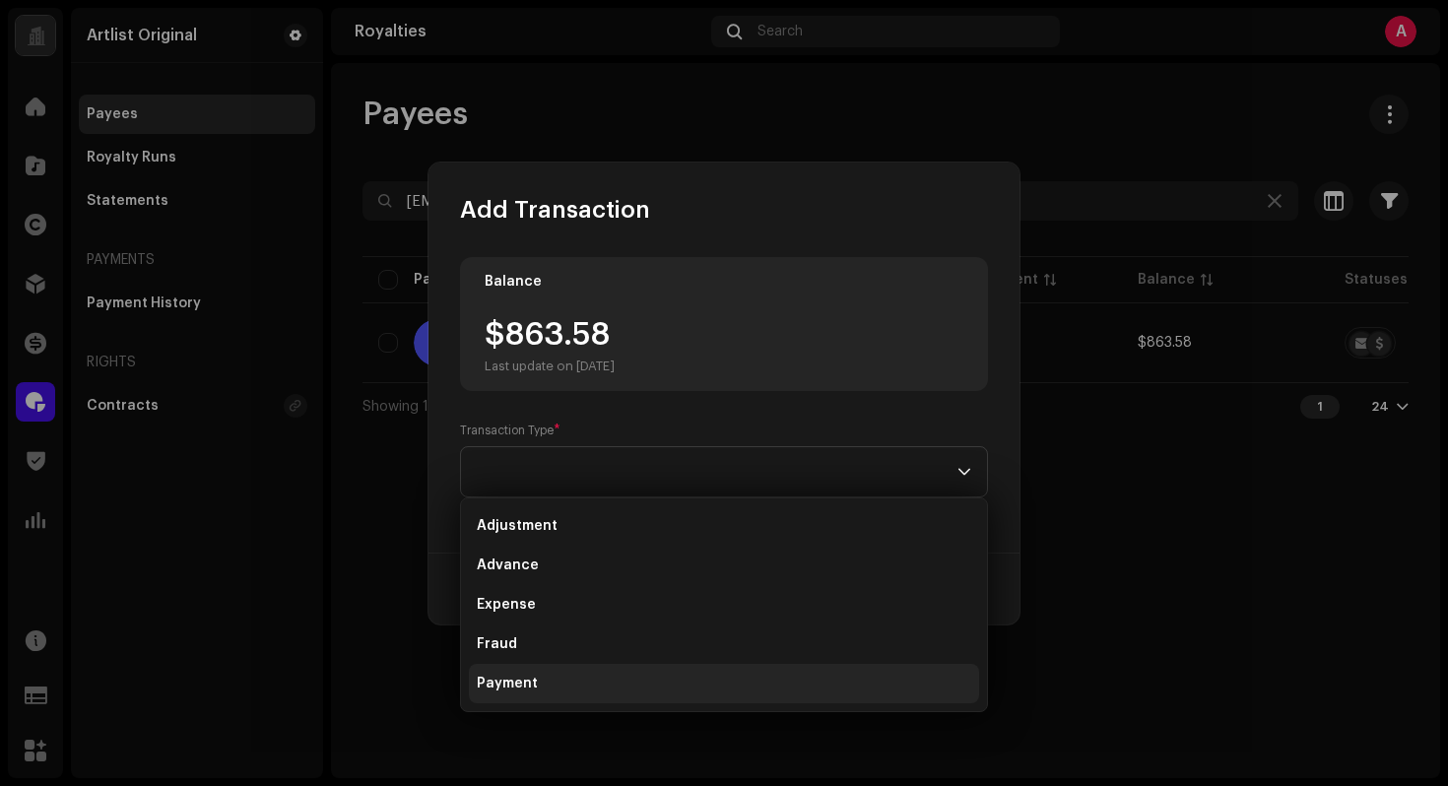
click at [556, 674] on li "Payment" at bounding box center [724, 683] width 510 height 39
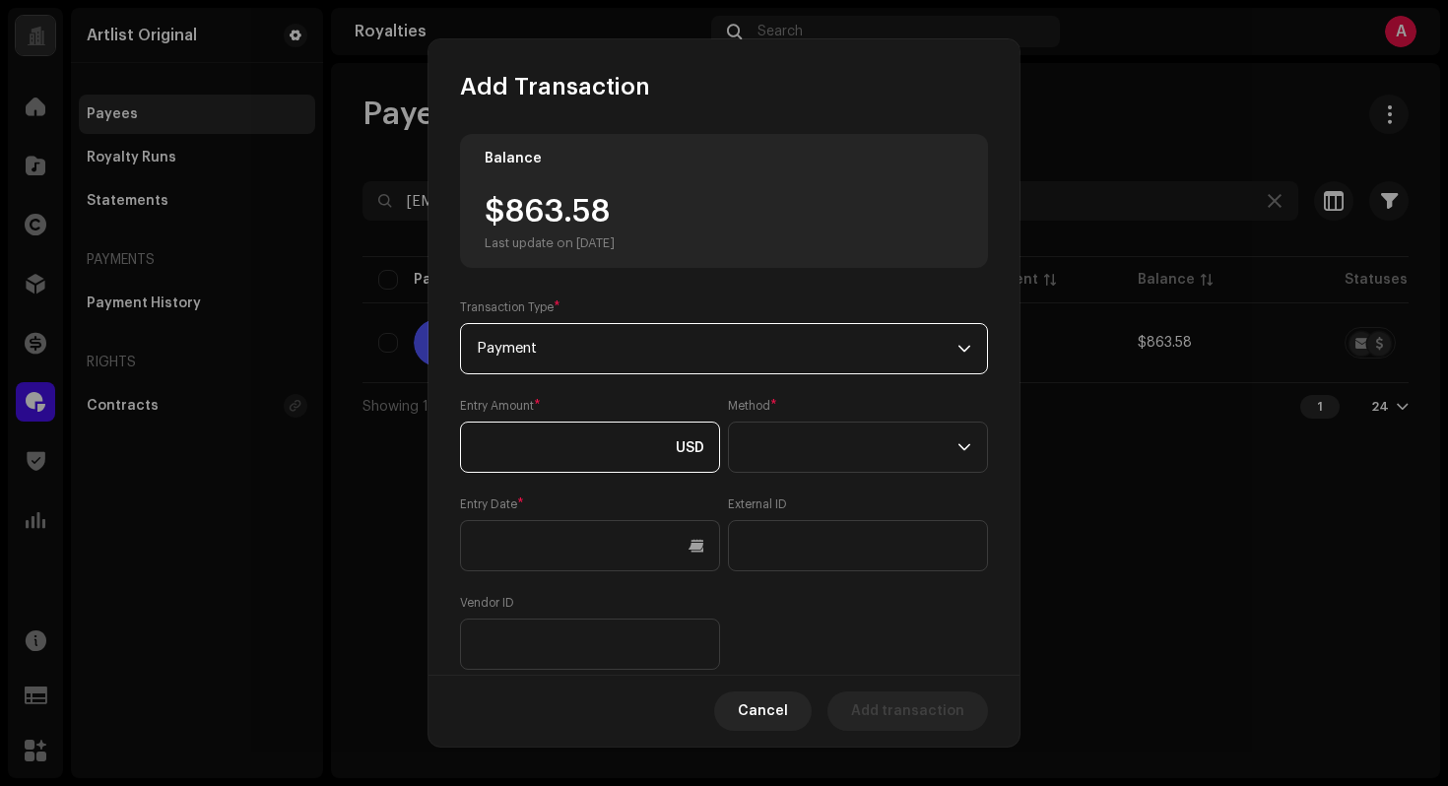
click at [587, 437] on input at bounding box center [590, 447] width 260 height 51
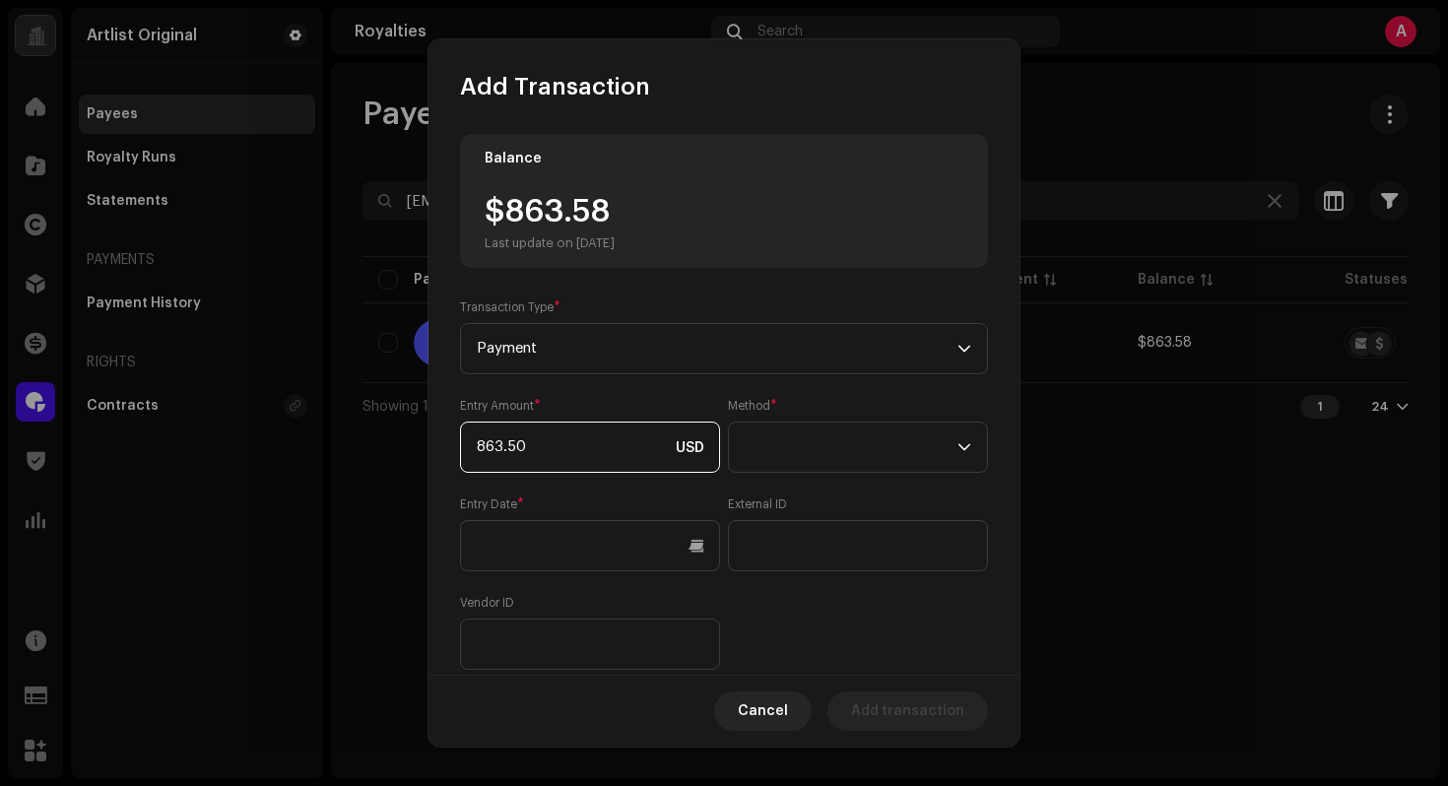
type input "863.58"
click at [921, 468] on span at bounding box center [851, 447] width 213 height 49
click at [817, 617] on span "Web Service" at bounding box center [784, 621] width 86 height 20
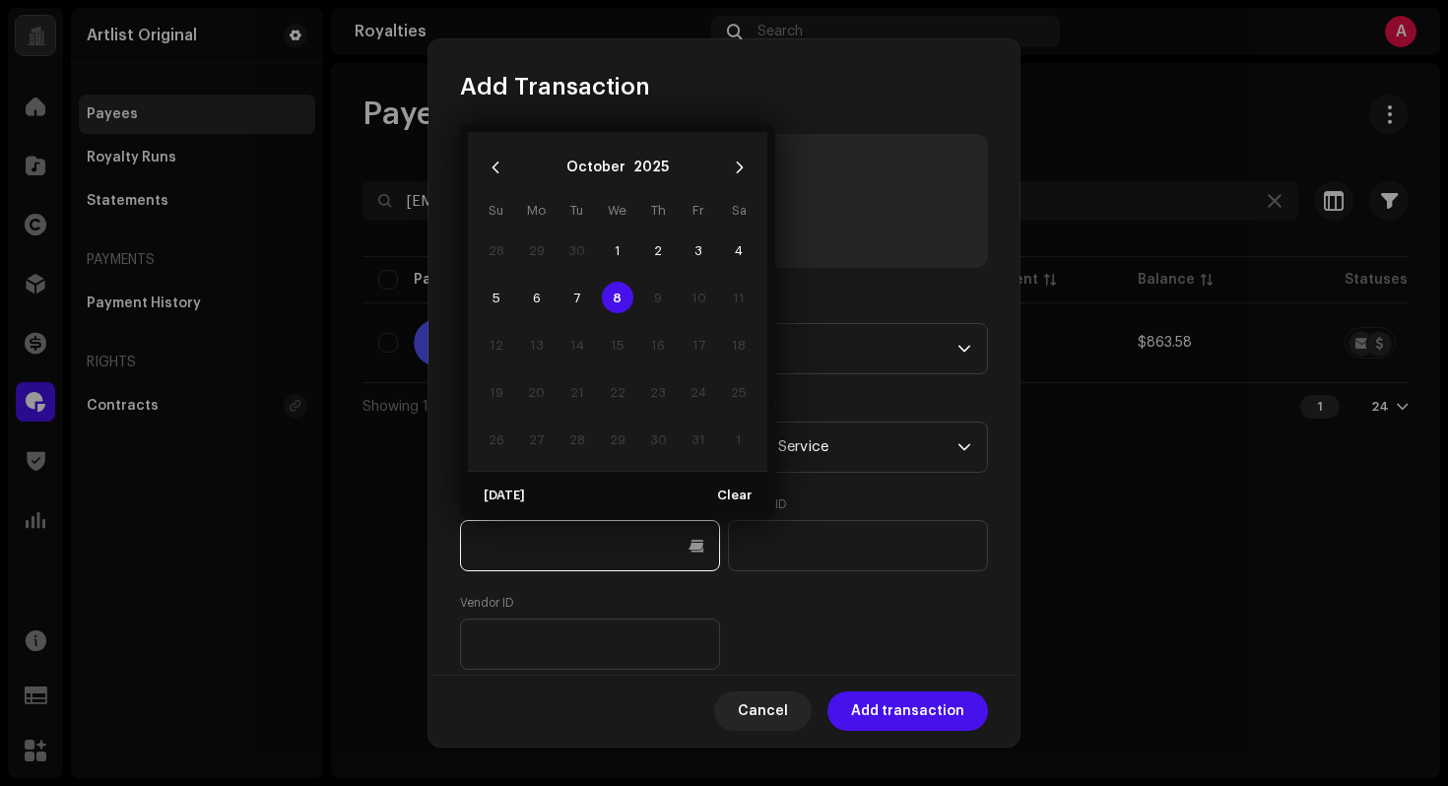
click at [678, 556] on input "text" at bounding box center [590, 545] width 260 height 51
click at [503, 172] on button "Previous Month" at bounding box center [495, 167] width 39 height 39
click at [499, 177] on button "Previous Month" at bounding box center [495, 167] width 39 height 39
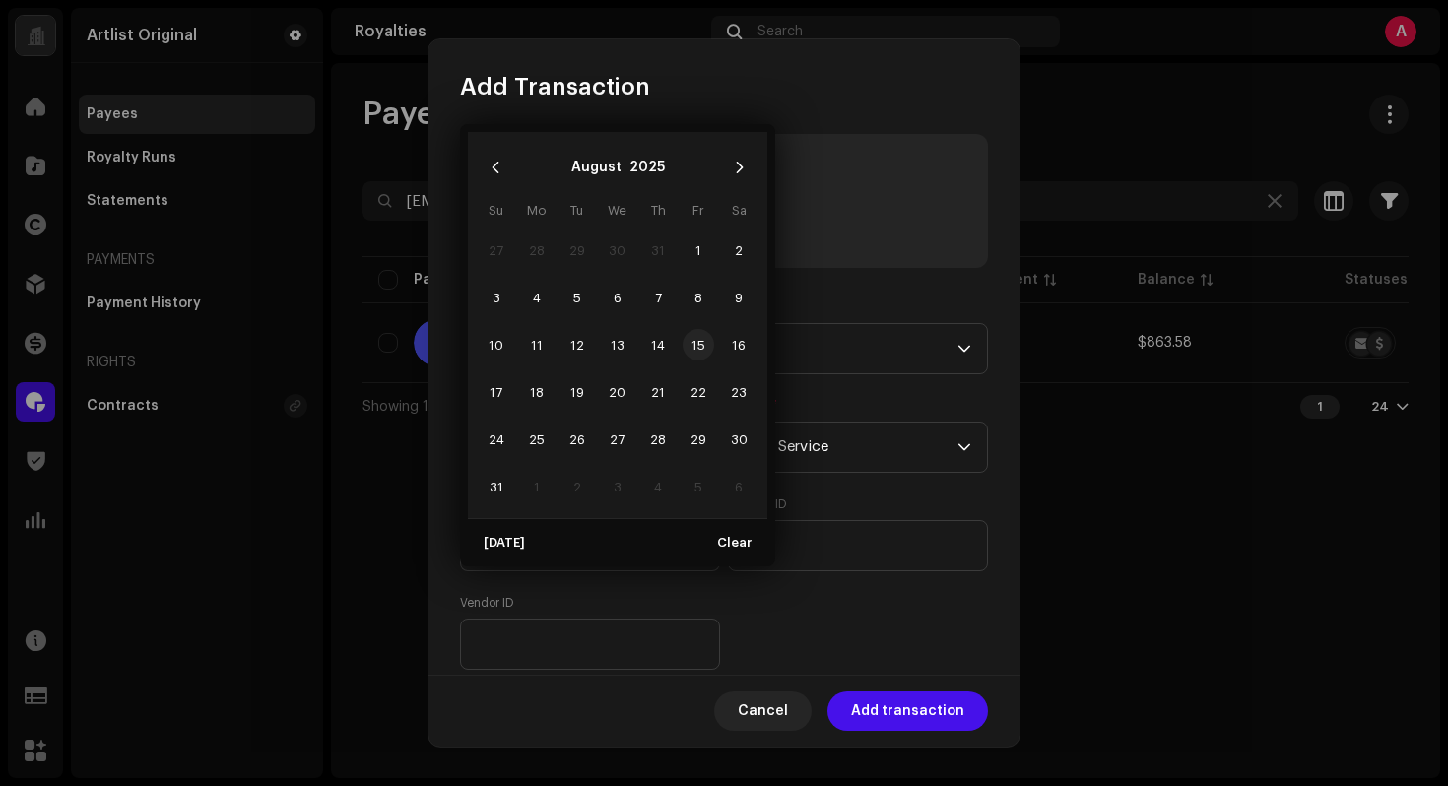
click at [687, 354] on span "15" at bounding box center [699, 345] width 32 height 32
type input "[DATE]"
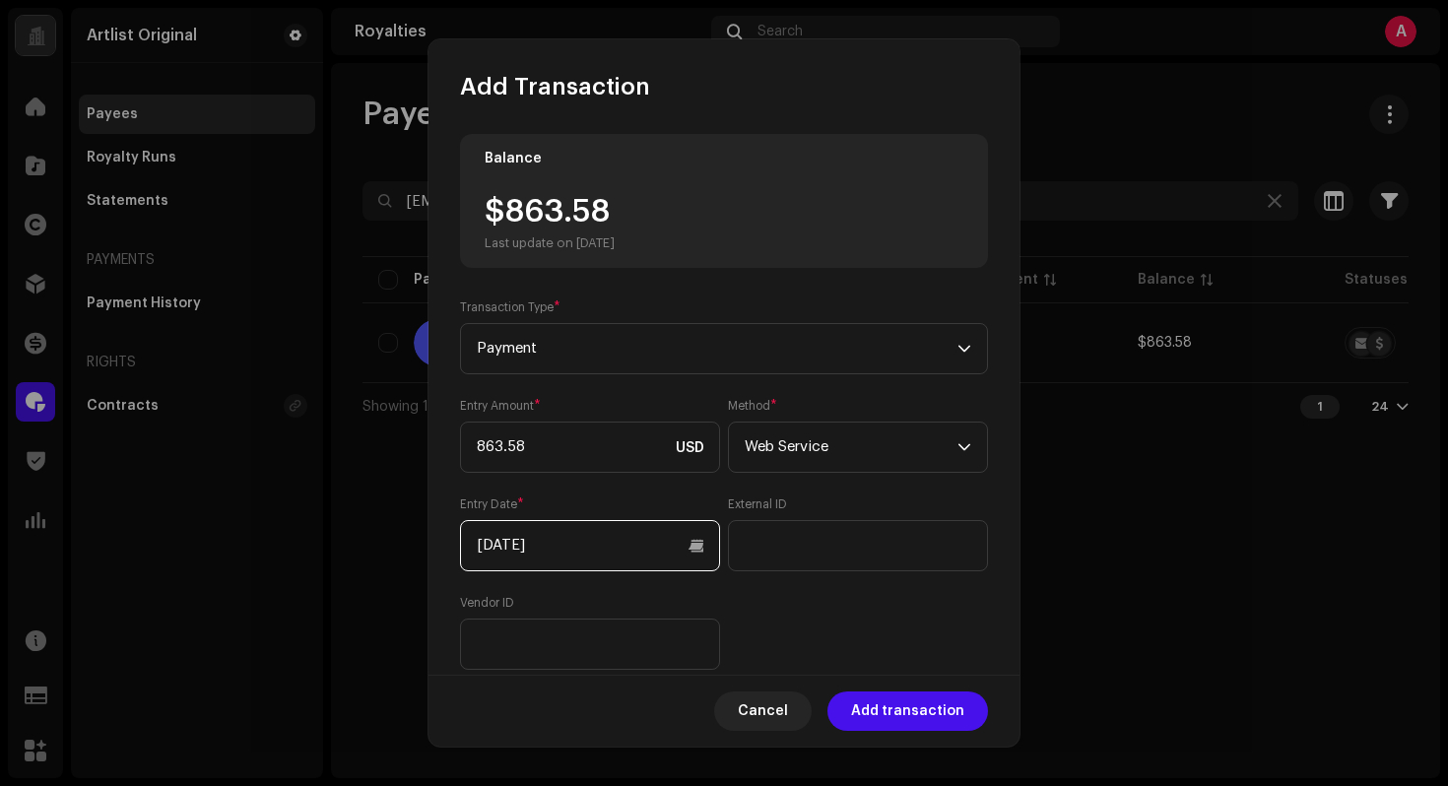
scroll to position [182, 0]
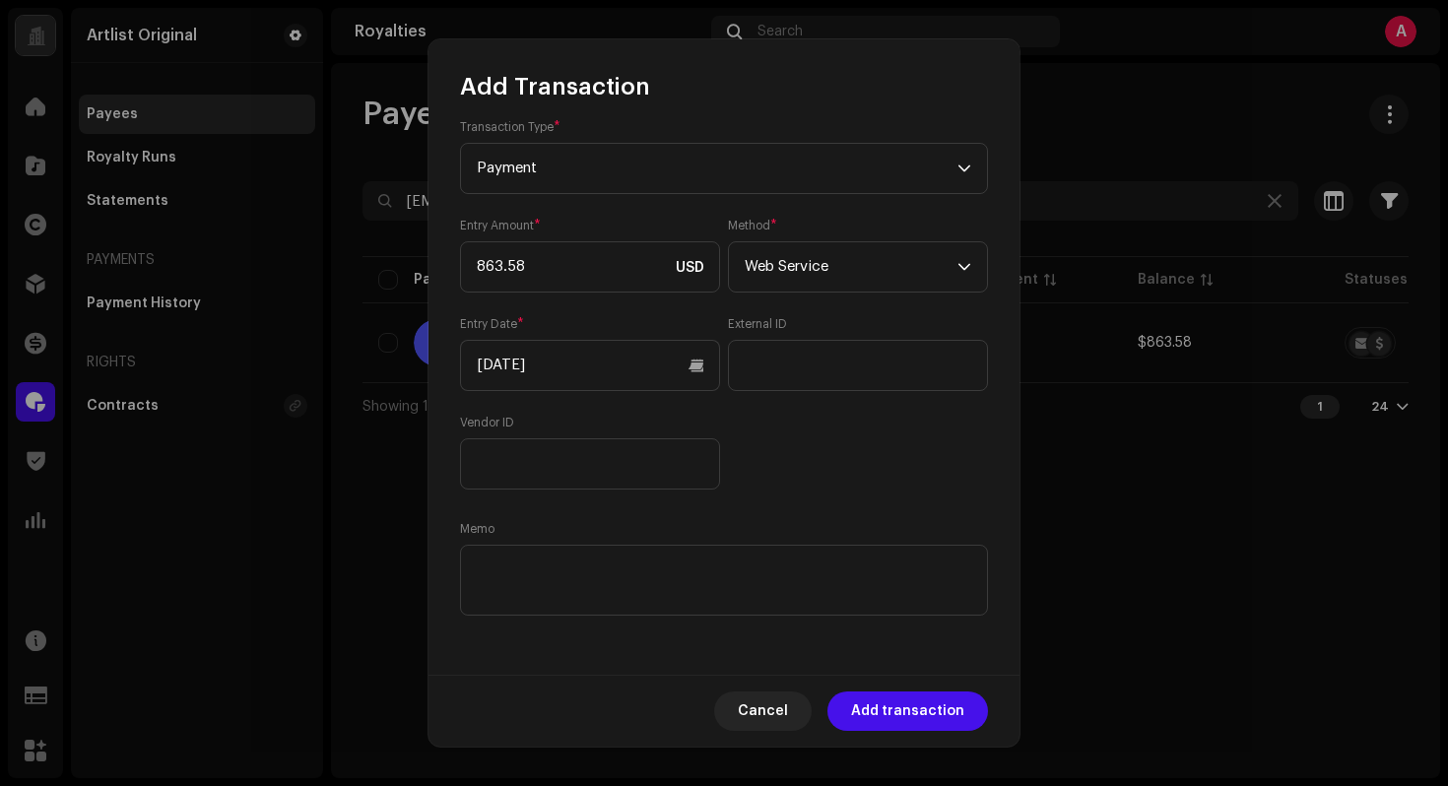
click at [978, 518] on div "Balance $863.58 Last update on [DATE] Transaction Type * Payment Entry Amount *…" at bounding box center [724, 287] width 528 height 666
click at [729, 579] on textarea at bounding box center [724, 580] width 528 height 71
paste textarea "Statement ID: 5456533 / Invoice number: 165"
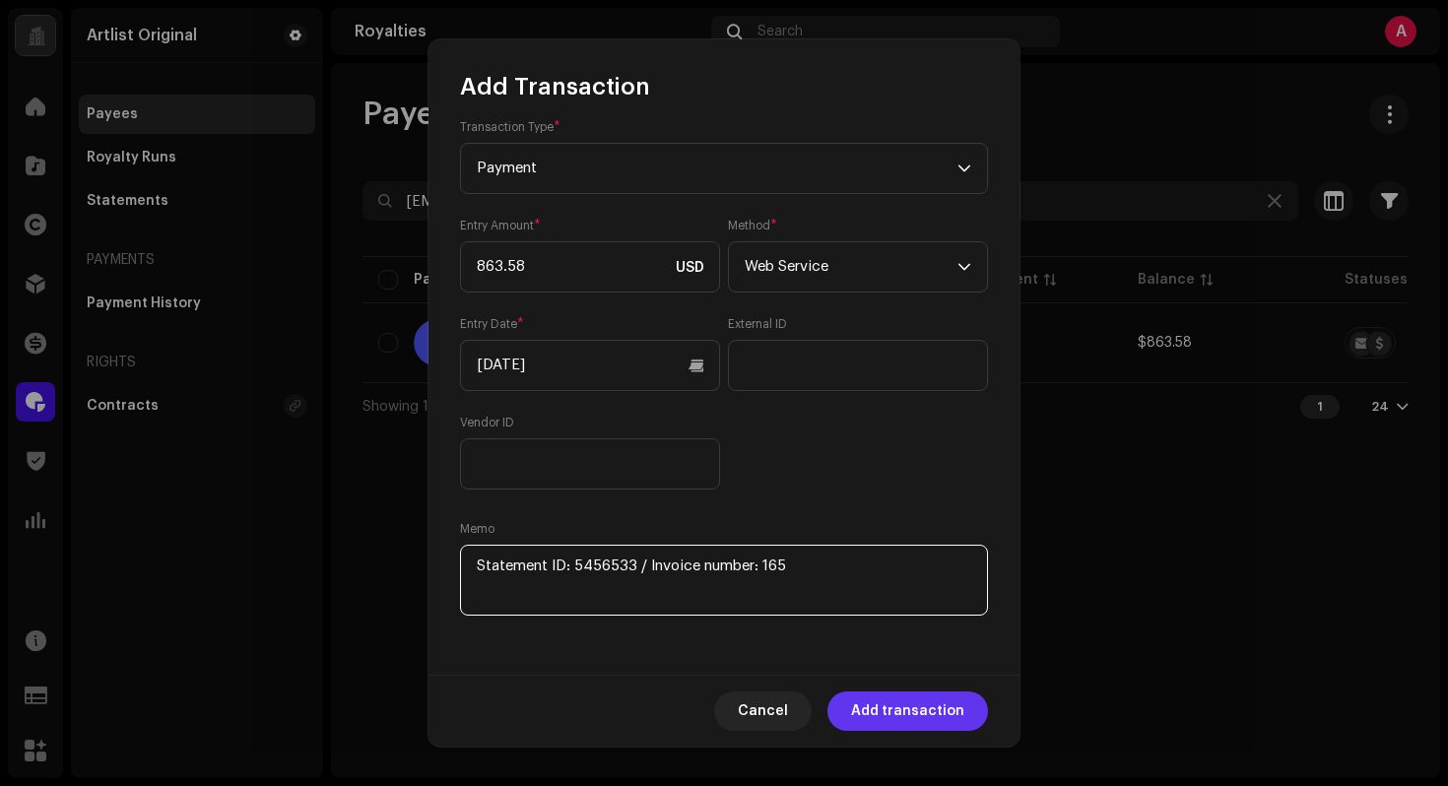
type textarea "Statement ID: 5456533 / Invoice number: 165"
click at [943, 713] on span "Add transaction" at bounding box center [907, 710] width 113 height 39
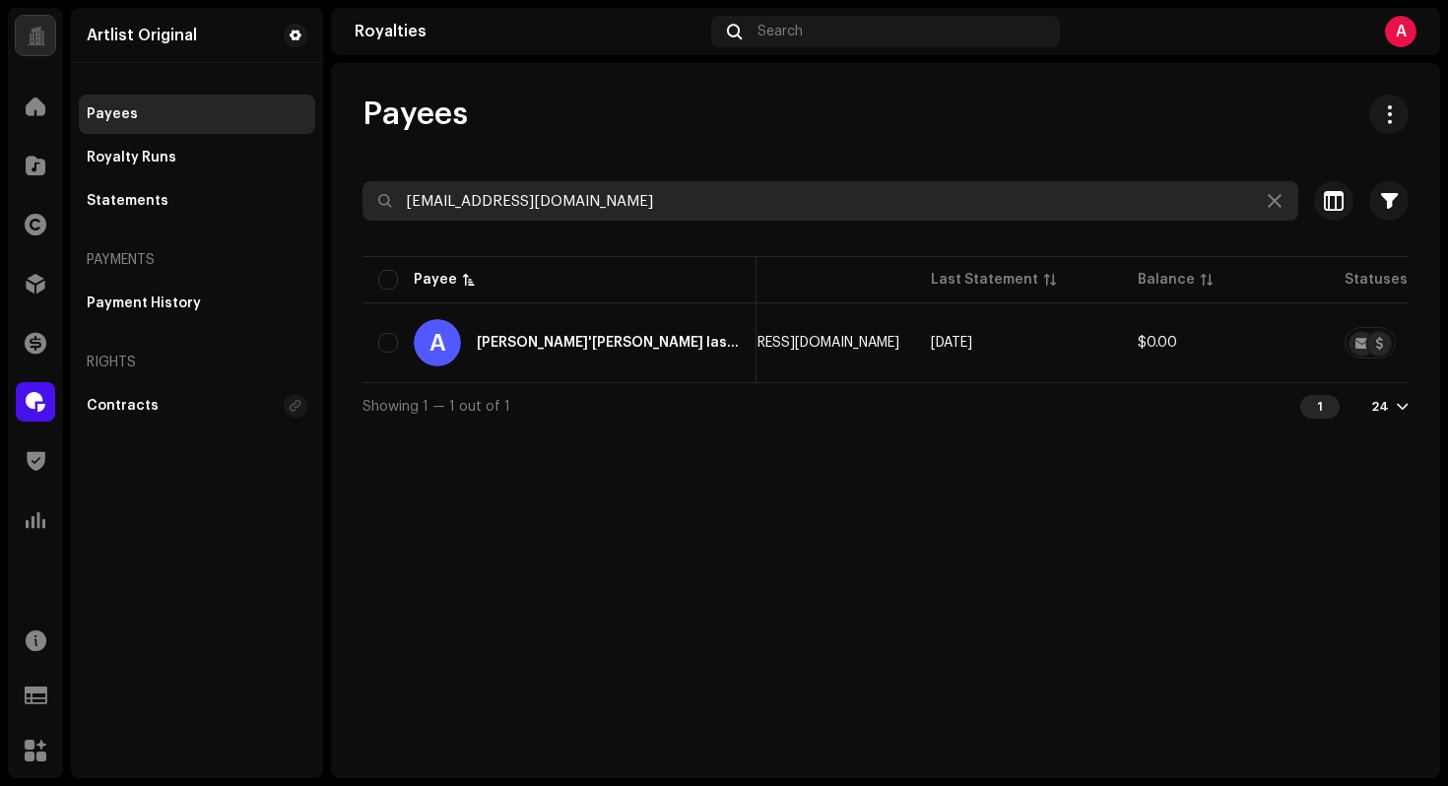
click at [636, 199] on input "[EMAIL_ADDRESS][DOMAIN_NAME]" at bounding box center [830, 200] width 936 height 39
paste input "[EMAIL_ADDRESS][DOMAIN_NAME]"
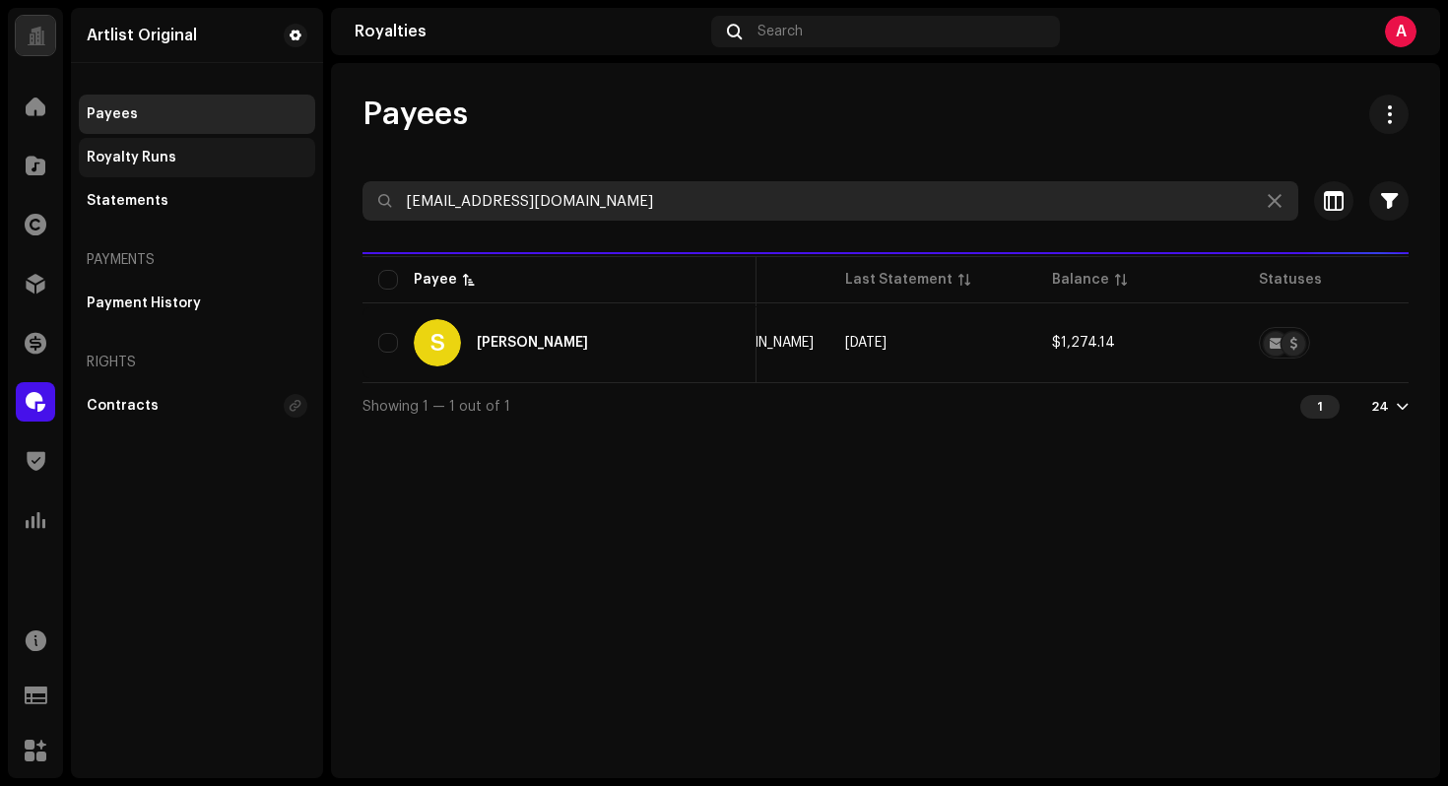
type input "[EMAIL_ADDRESS][DOMAIN_NAME]"
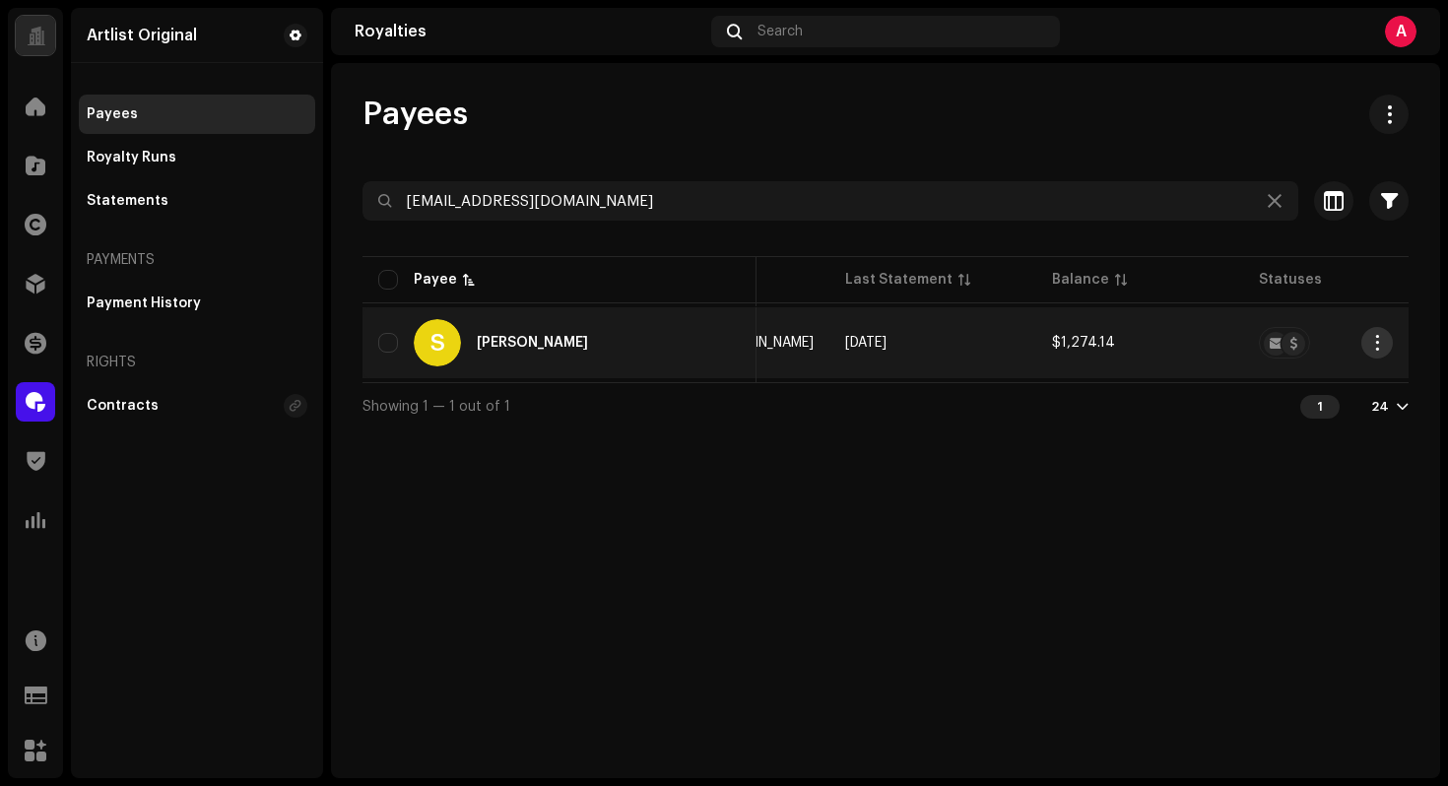
click at [1366, 341] on button "button" at bounding box center [1377, 343] width 32 height 32
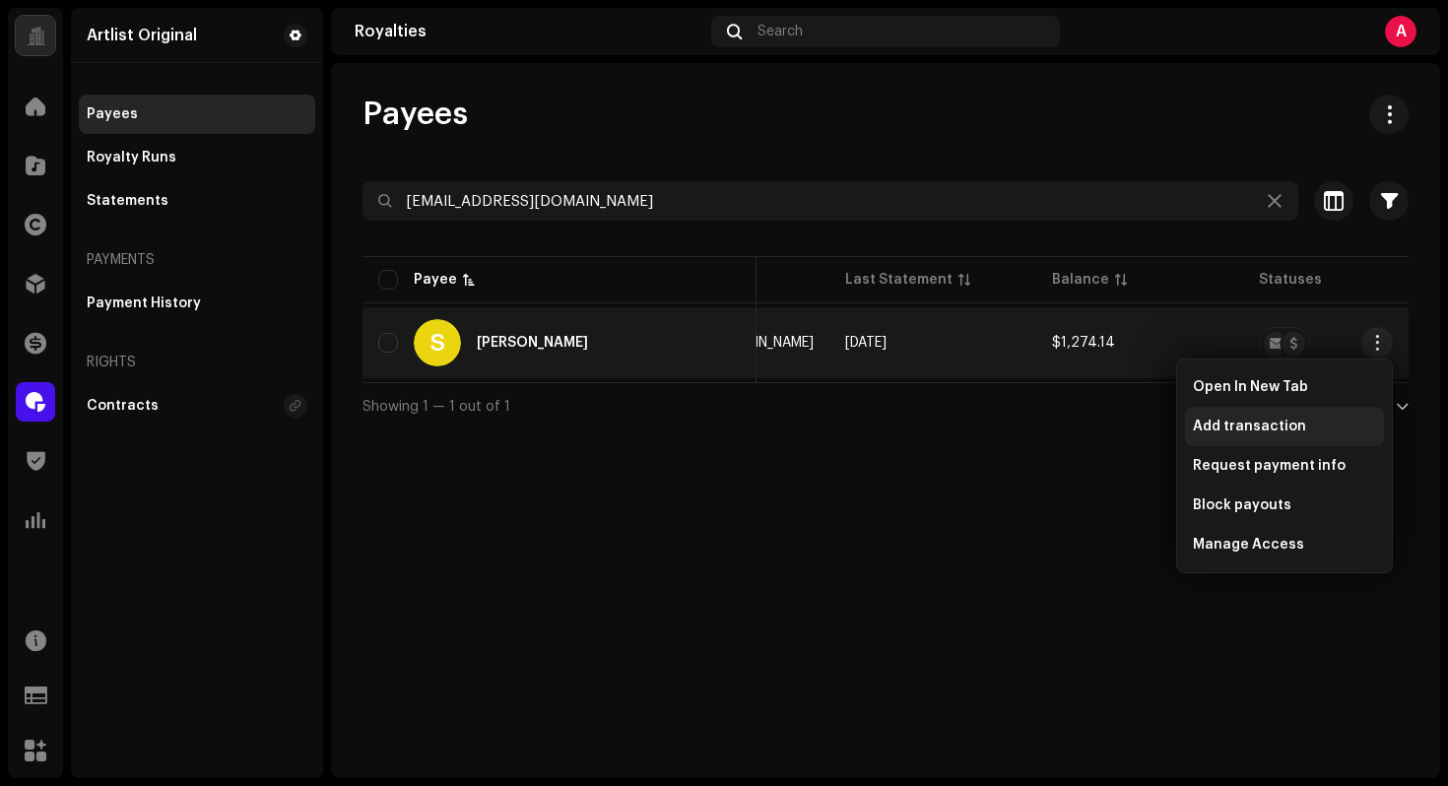
click at [1324, 426] on div "Add transaction" at bounding box center [1284, 427] width 183 height 16
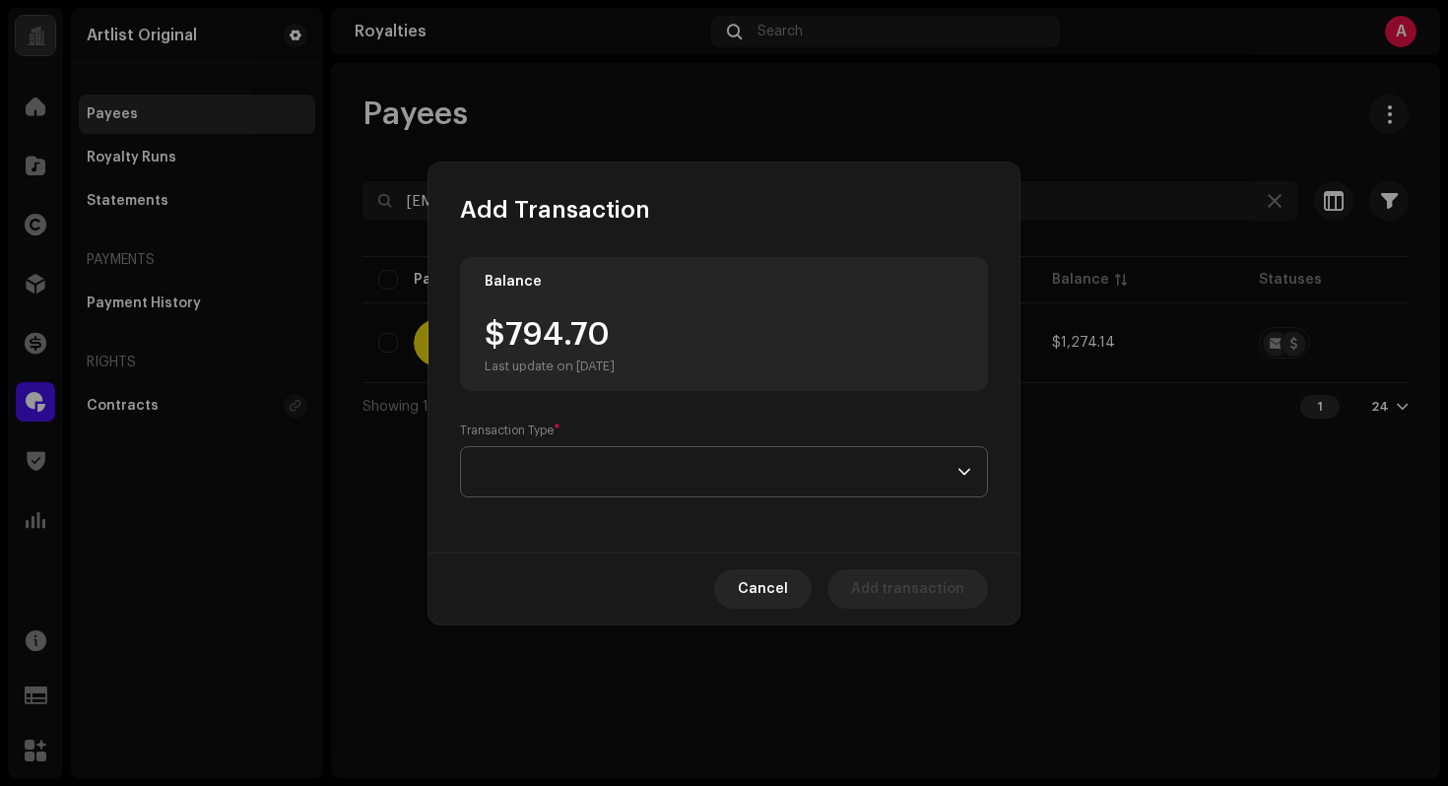
click at [607, 459] on span at bounding box center [717, 471] width 481 height 49
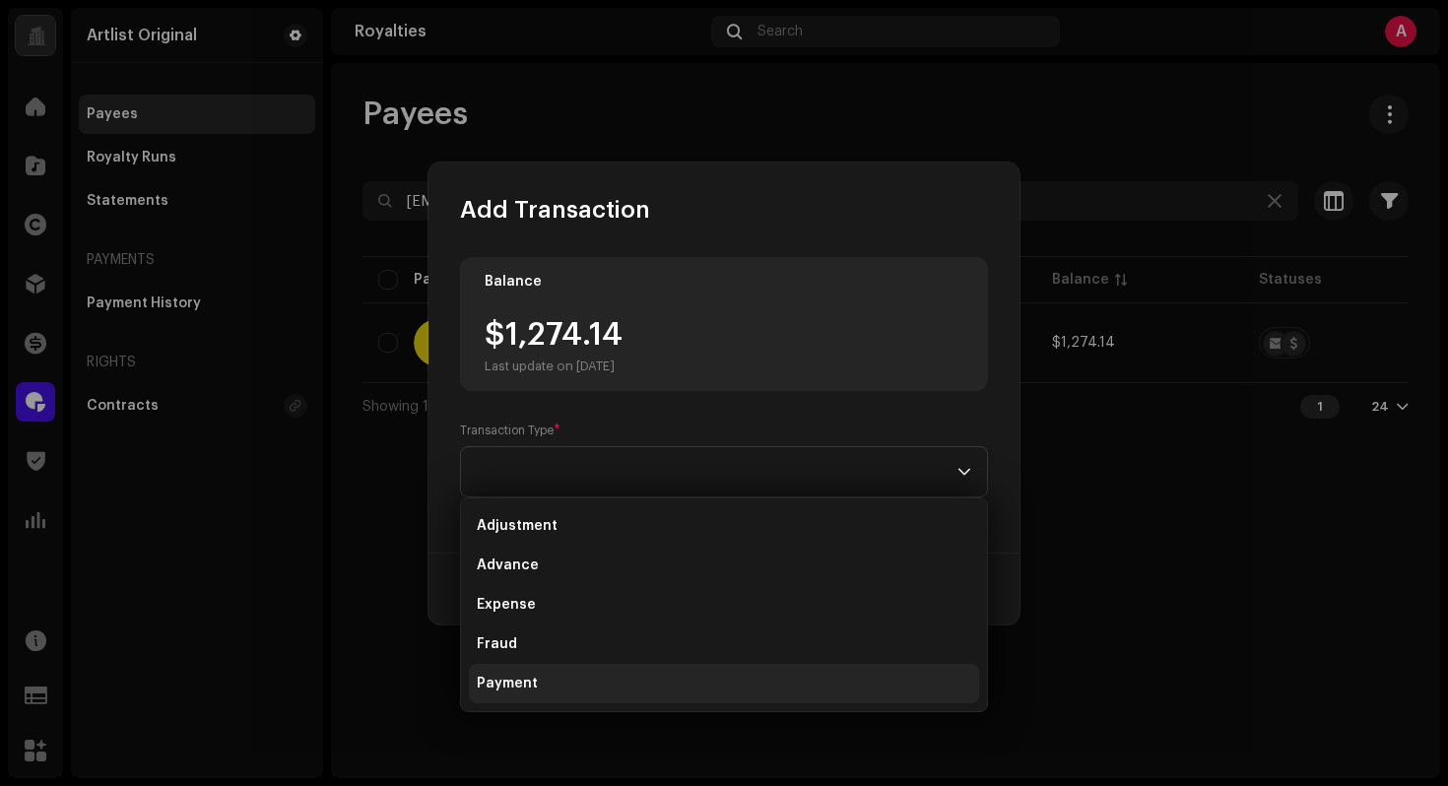
click at [576, 681] on li "Payment" at bounding box center [724, 683] width 510 height 39
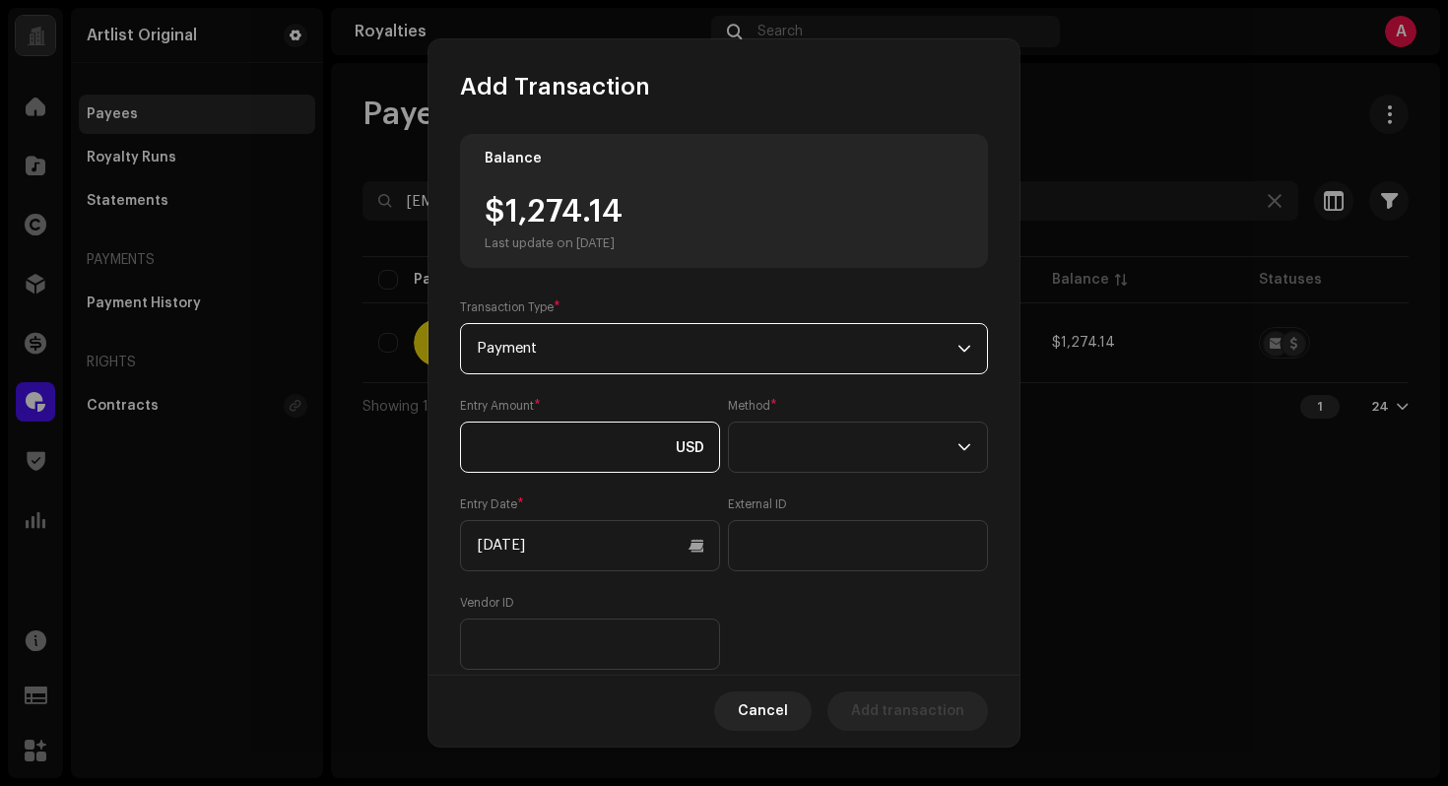
click at [623, 471] on input at bounding box center [590, 447] width 260 height 51
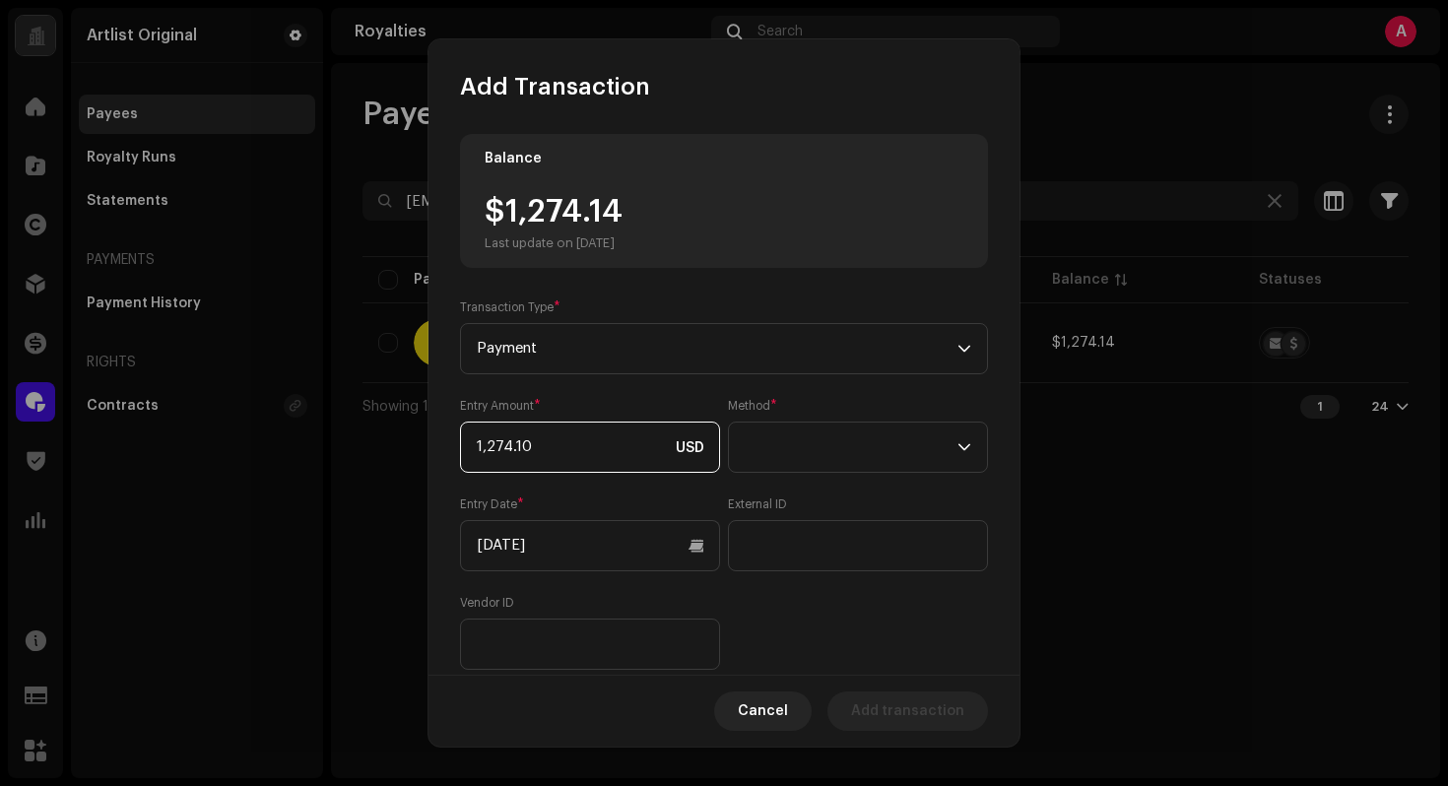
type input "1,274.14"
click at [812, 470] on span at bounding box center [851, 447] width 213 height 49
click at [813, 619] on span "Web Service" at bounding box center [784, 621] width 86 height 20
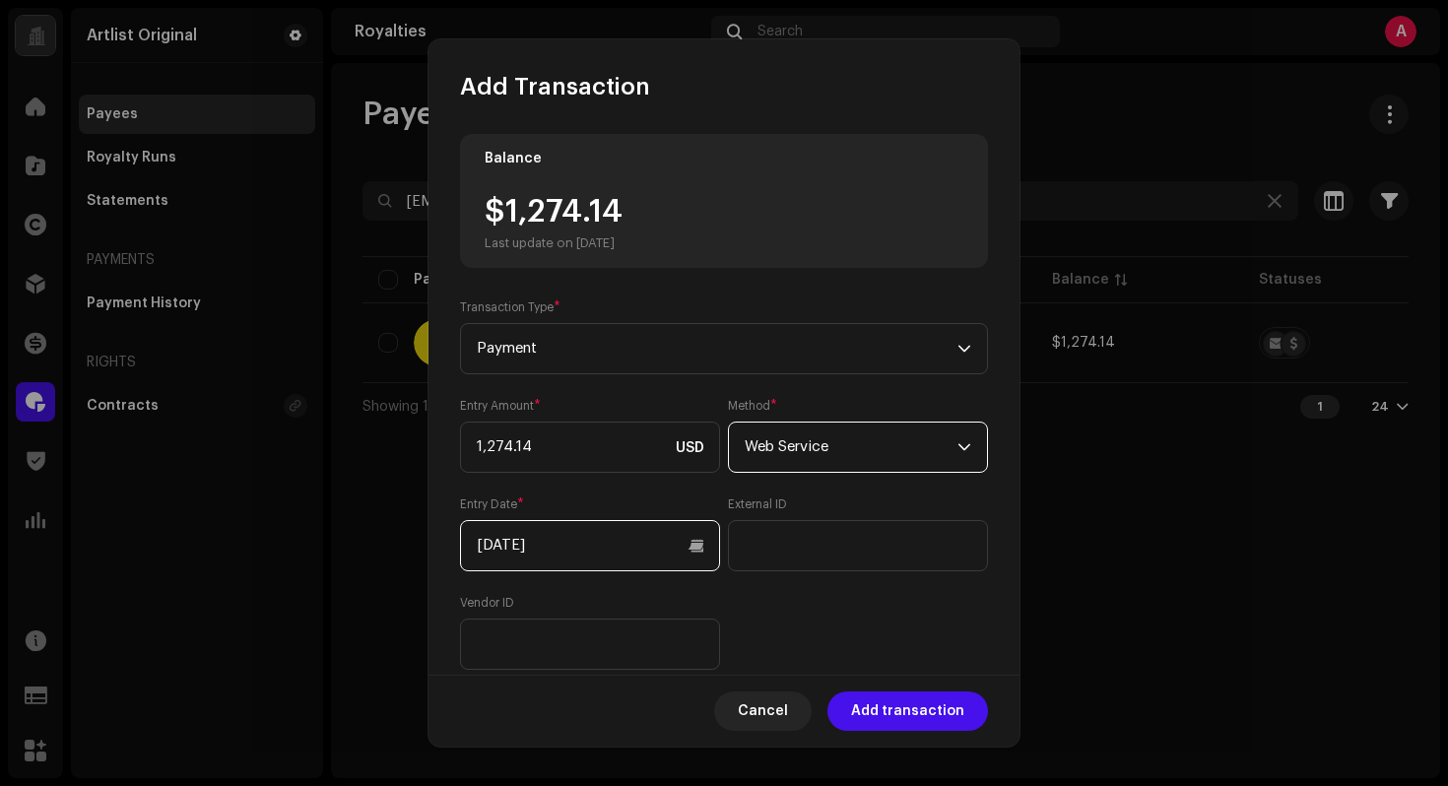
click at [678, 527] on input "[DATE]" at bounding box center [590, 545] width 260 height 51
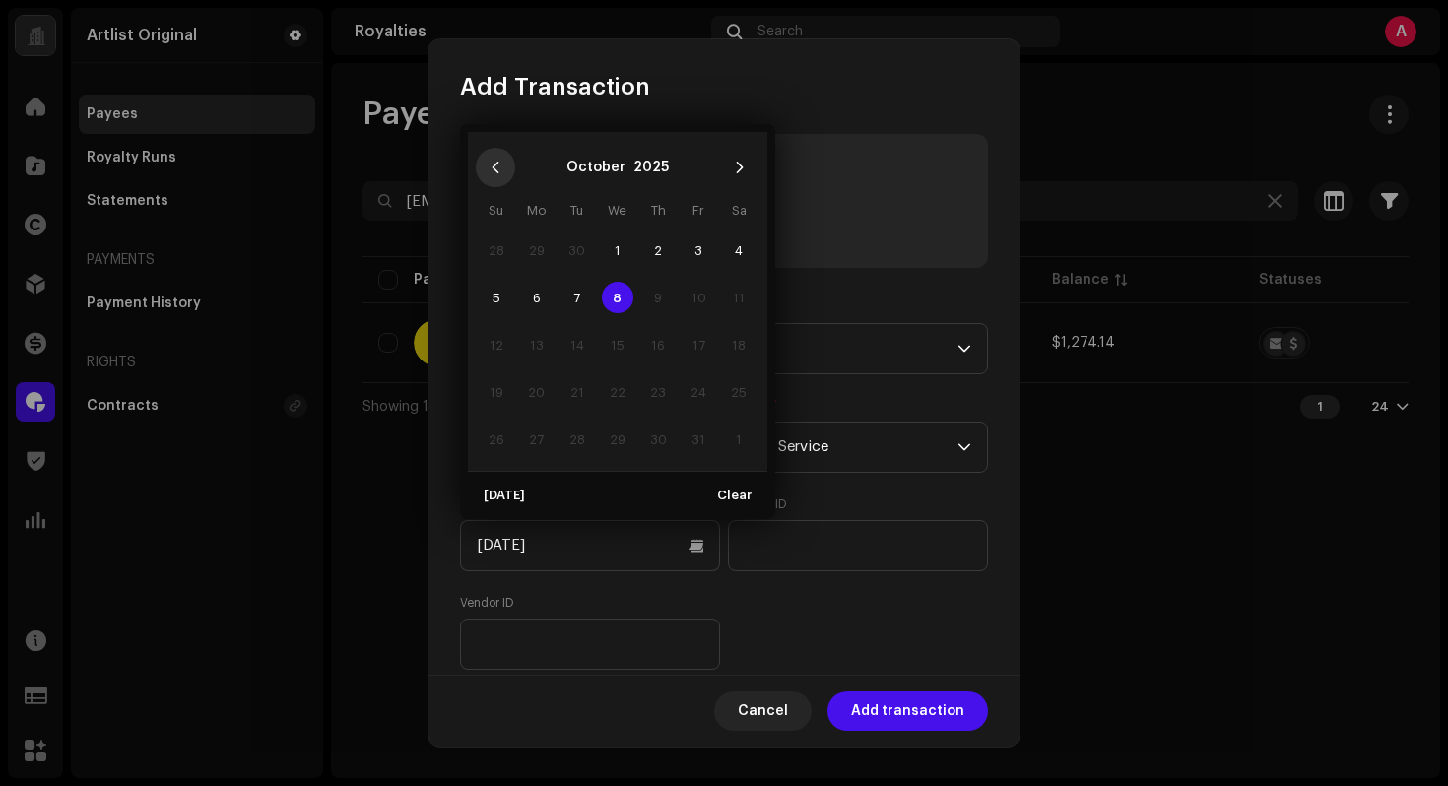
click at [491, 166] on icon "Previous Month" at bounding box center [496, 168] width 14 height 14
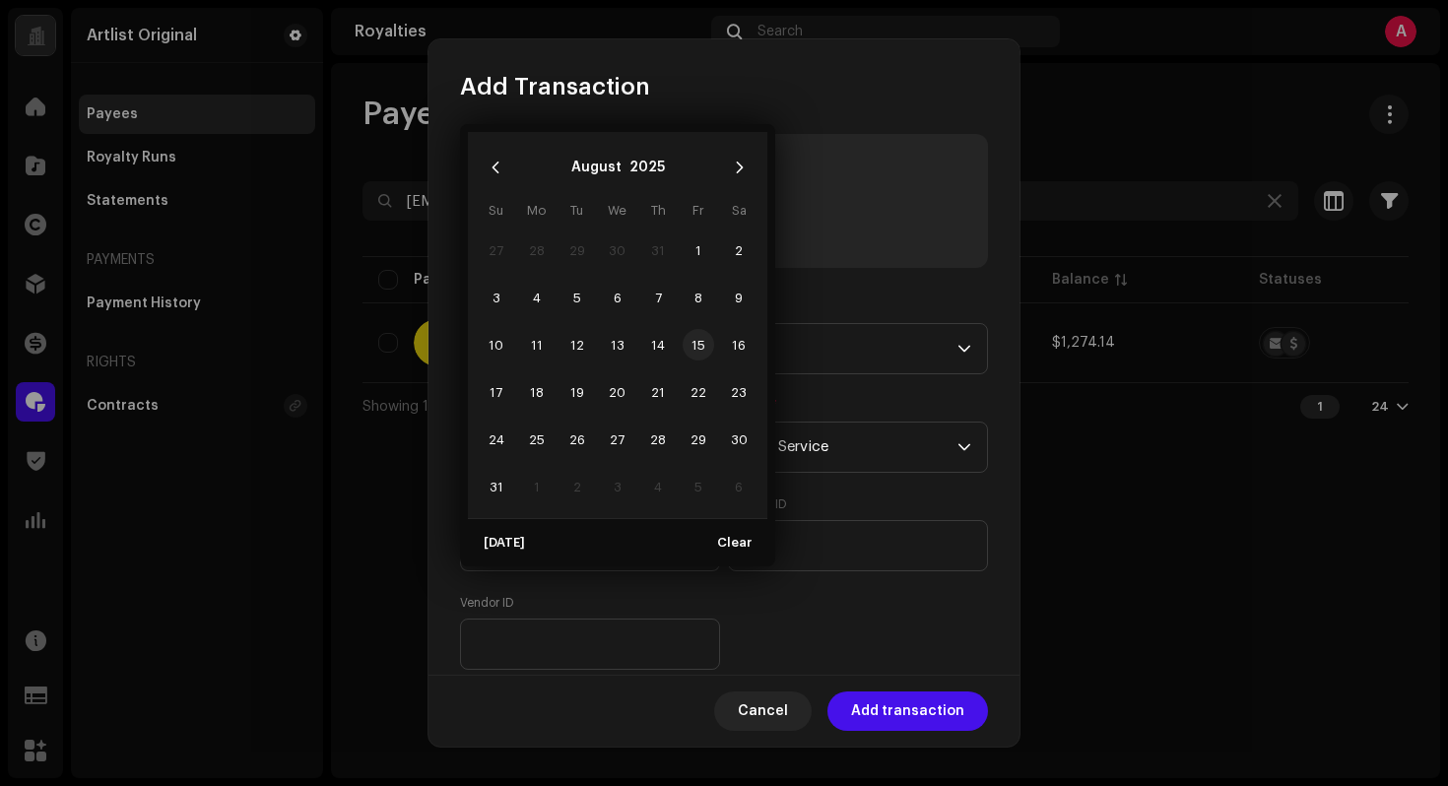
click at [706, 349] on span "15" at bounding box center [699, 345] width 32 height 32
type input "[DATE]"
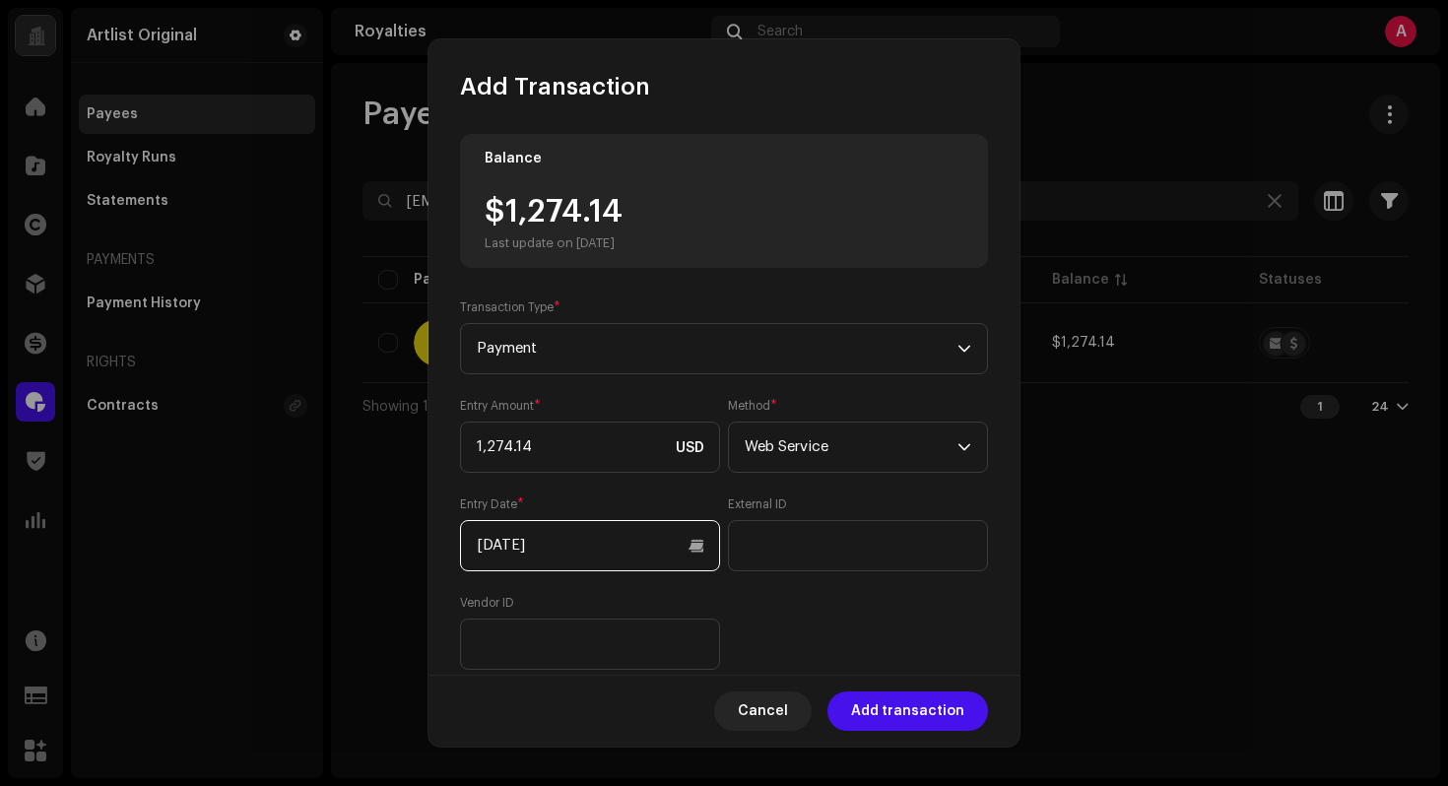
scroll to position [182, 0]
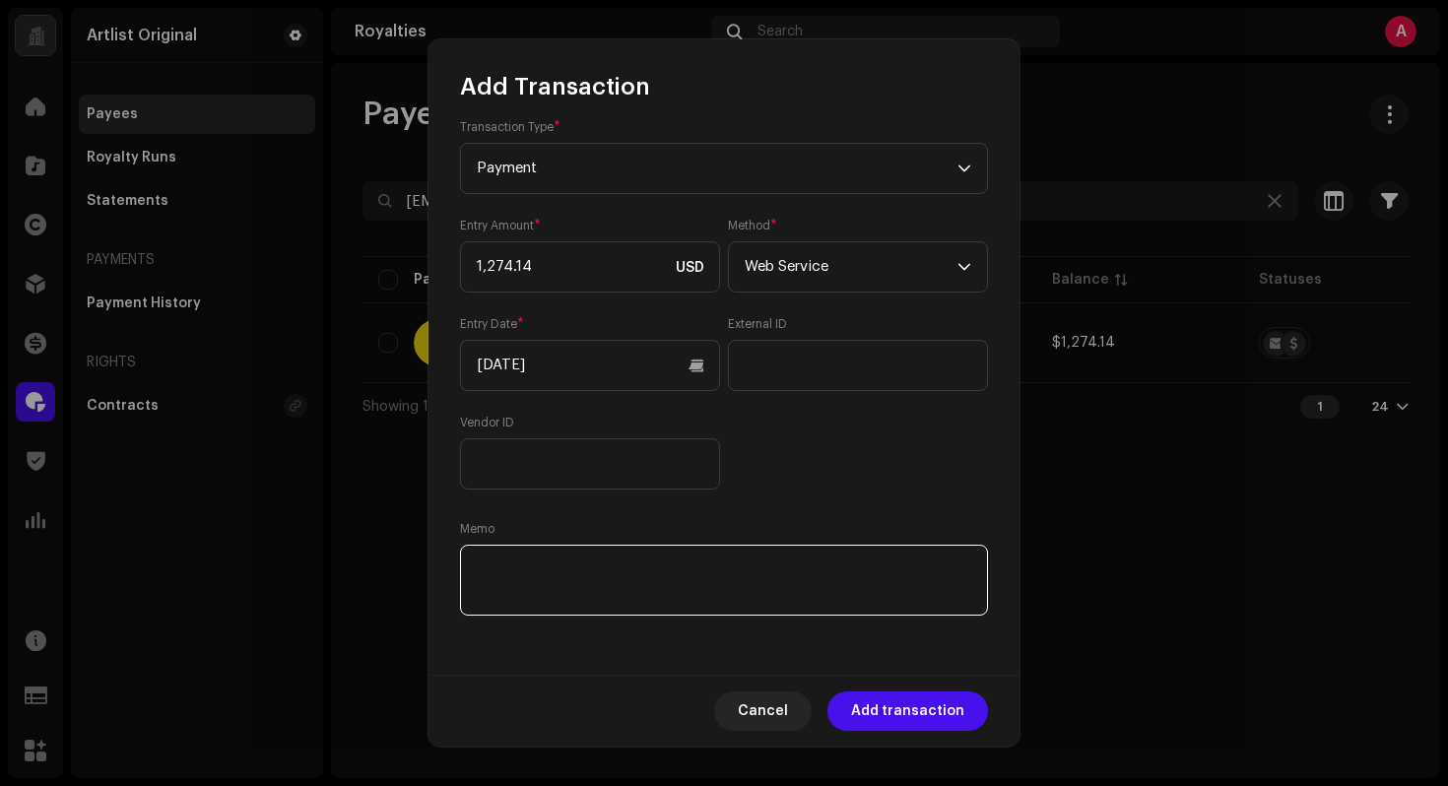
drag, startPoint x: 711, startPoint y: 604, endPoint x: 698, endPoint y: 606, distance: 13.0
click at [711, 604] on textarea at bounding box center [724, 580] width 528 height 71
paste textarea "Statement ID: 5456342 / Invoice number: 0077"
type textarea "Statement ID: 5456342 / Invoice number: 0077"
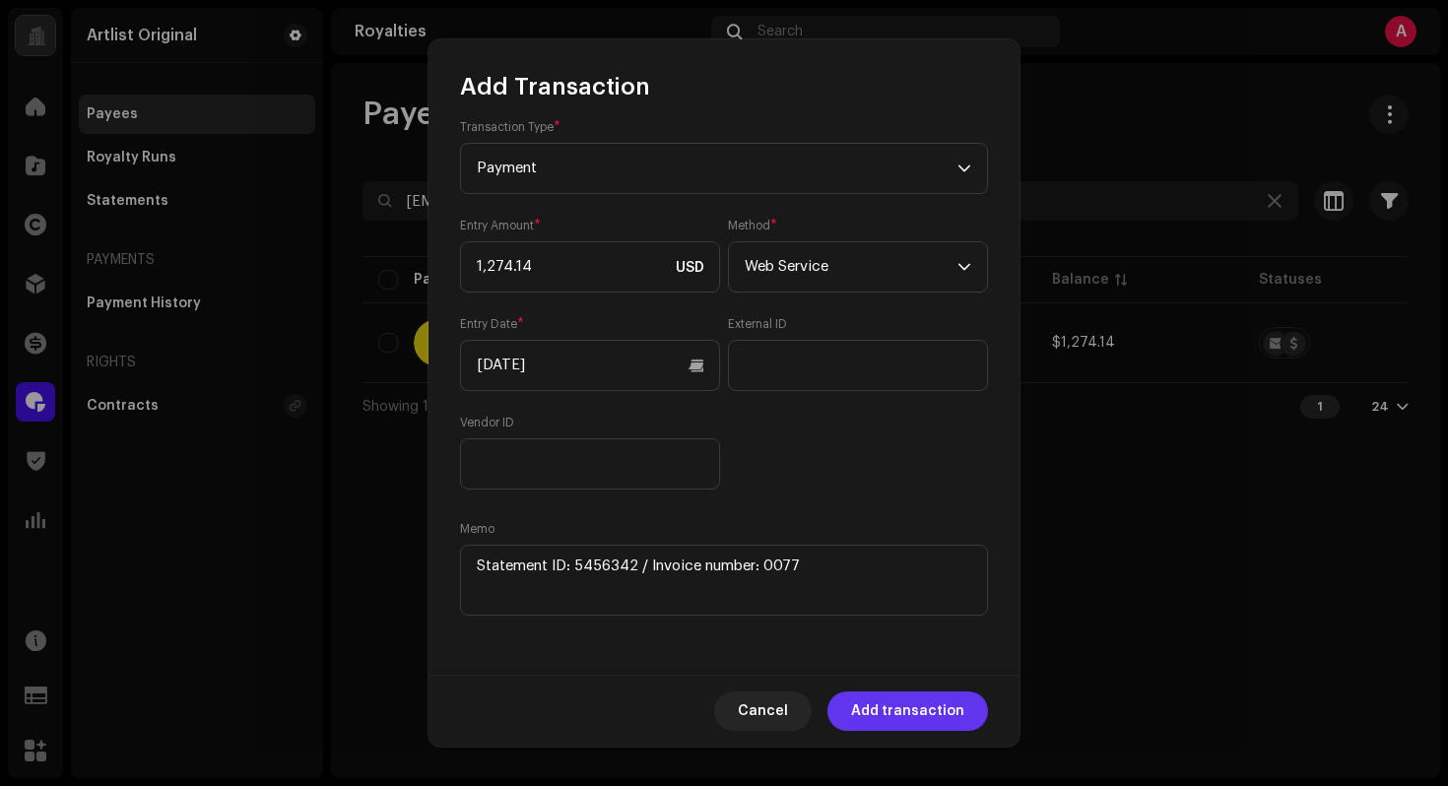
click at [957, 719] on span "Add transaction" at bounding box center [907, 710] width 113 height 39
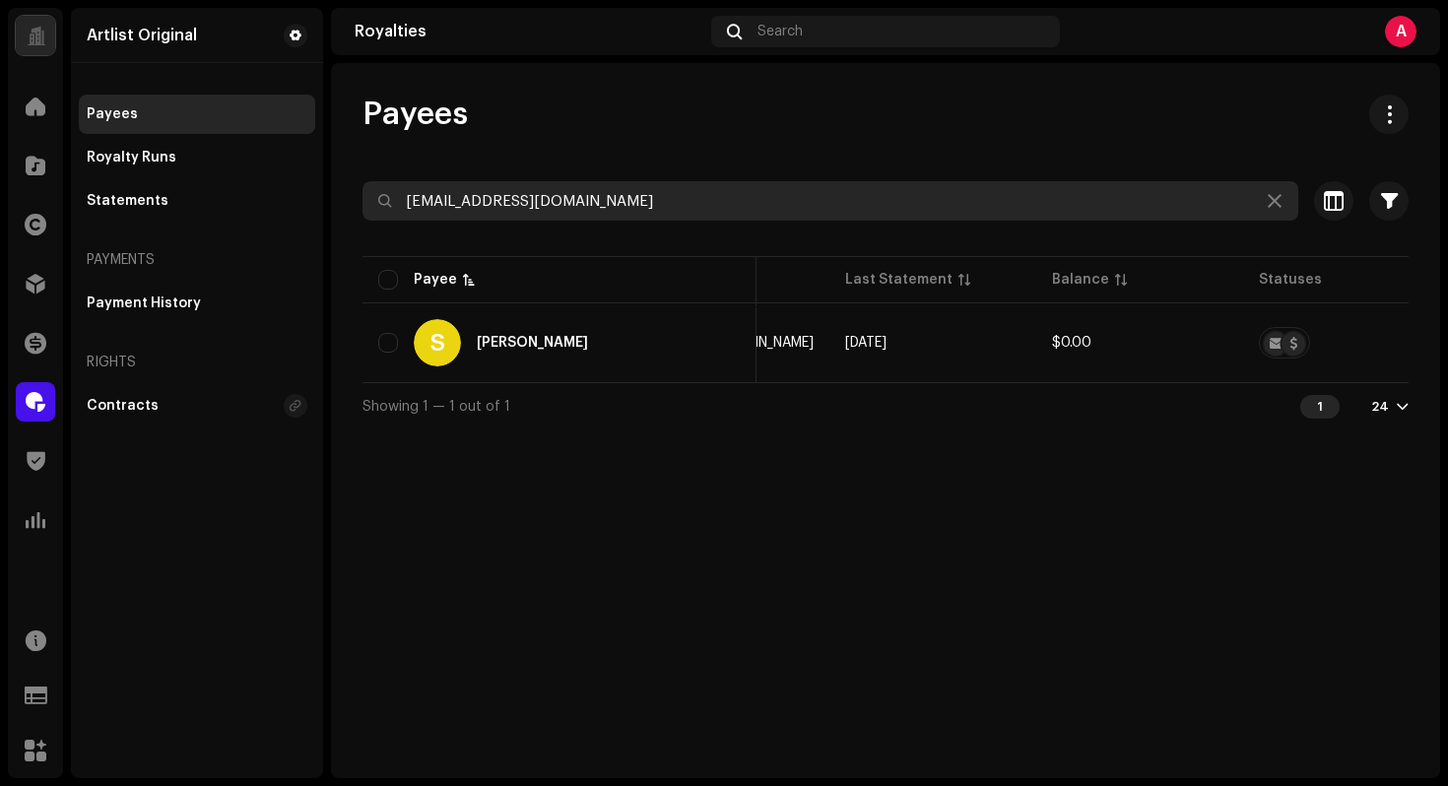
click at [629, 221] on div at bounding box center [885, 237] width 1046 height 32
click at [630, 216] on input "[EMAIL_ADDRESS][DOMAIN_NAME]" at bounding box center [830, 200] width 936 height 39
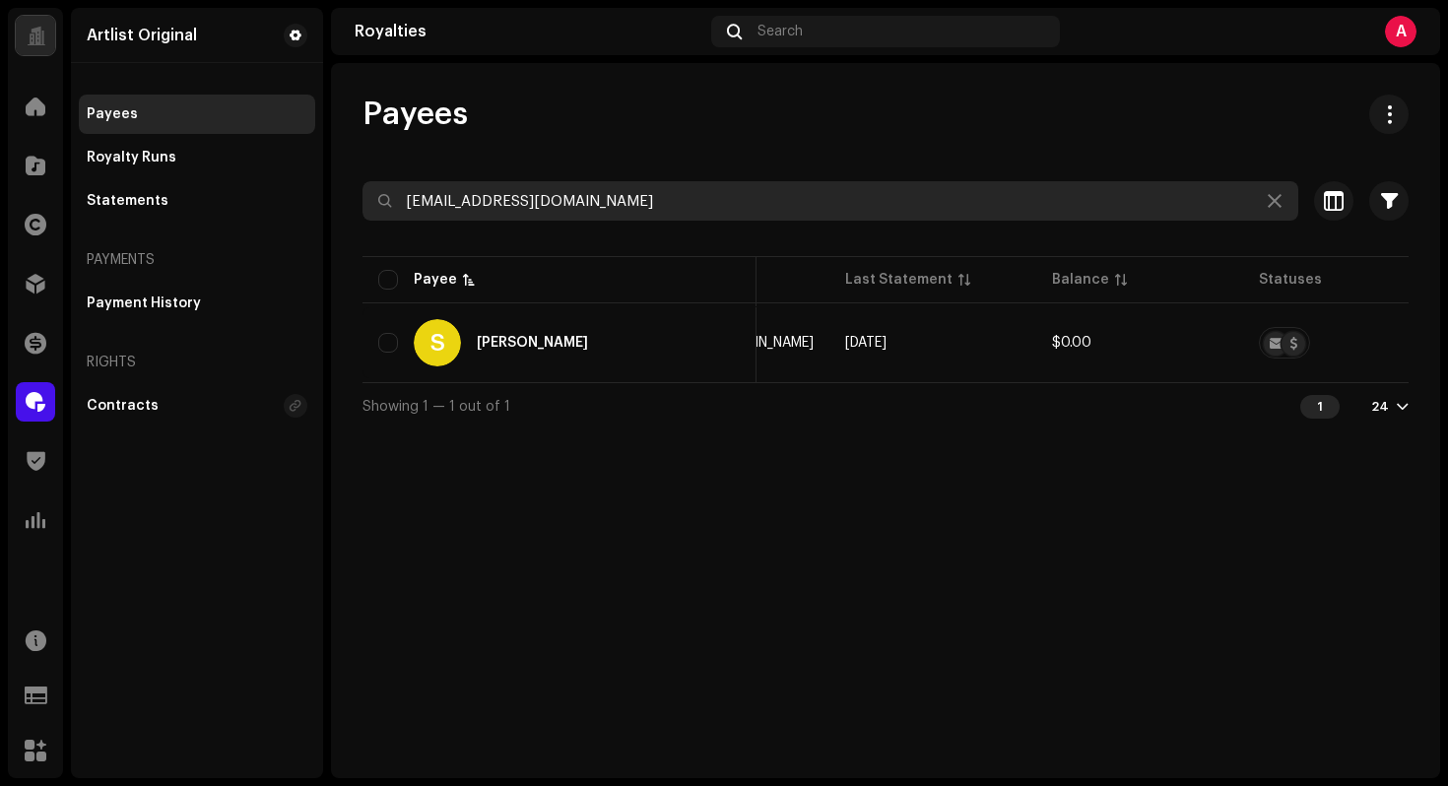
paste input "[EMAIL_ADDRESS][DOMAIN_NAME]"
type input "[EMAIL_ADDRESS][DOMAIN_NAME]"
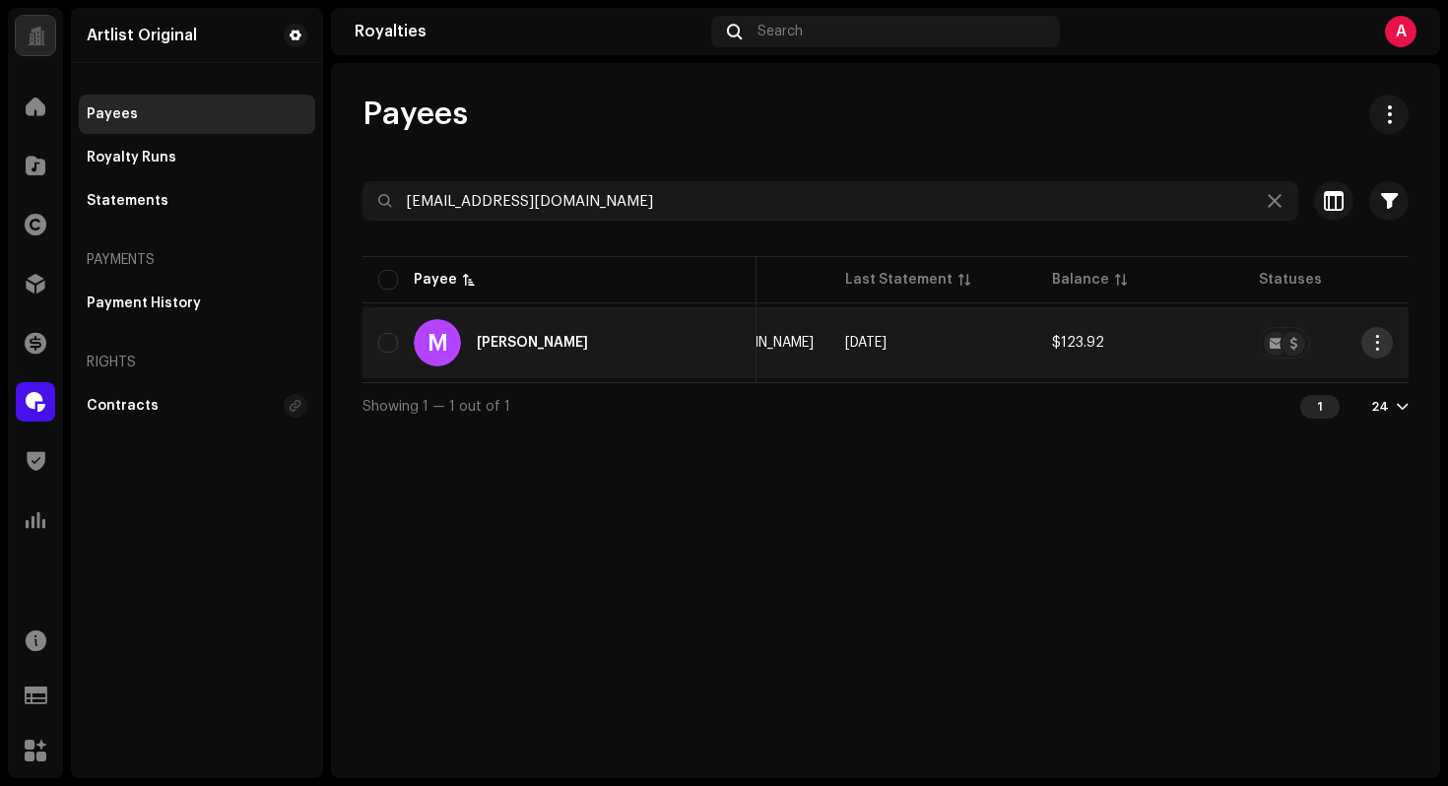
click at [1378, 347] on span "button" at bounding box center [1377, 343] width 15 height 16
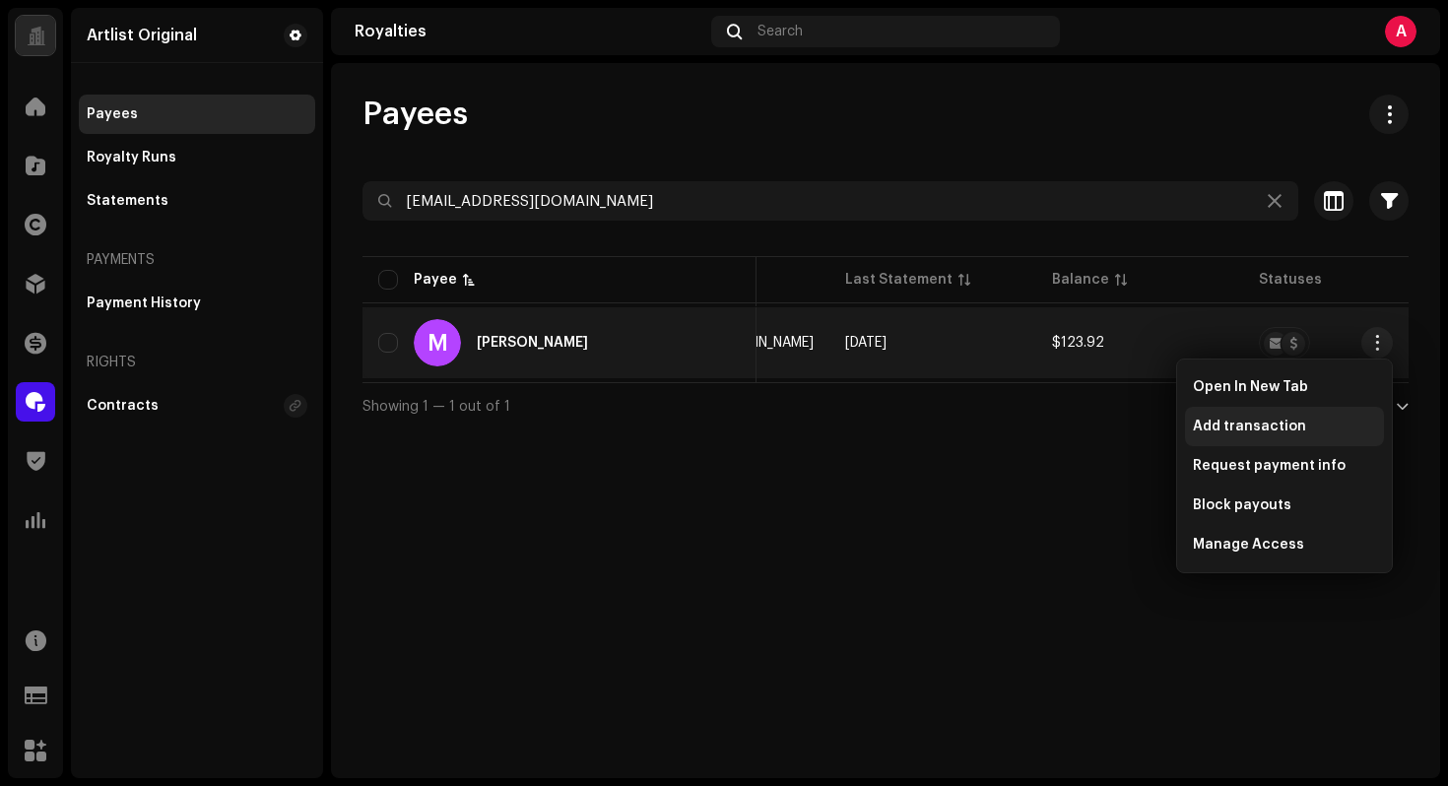
click at [1283, 430] on span "Add transaction" at bounding box center [1249, 427] width 113 height 16
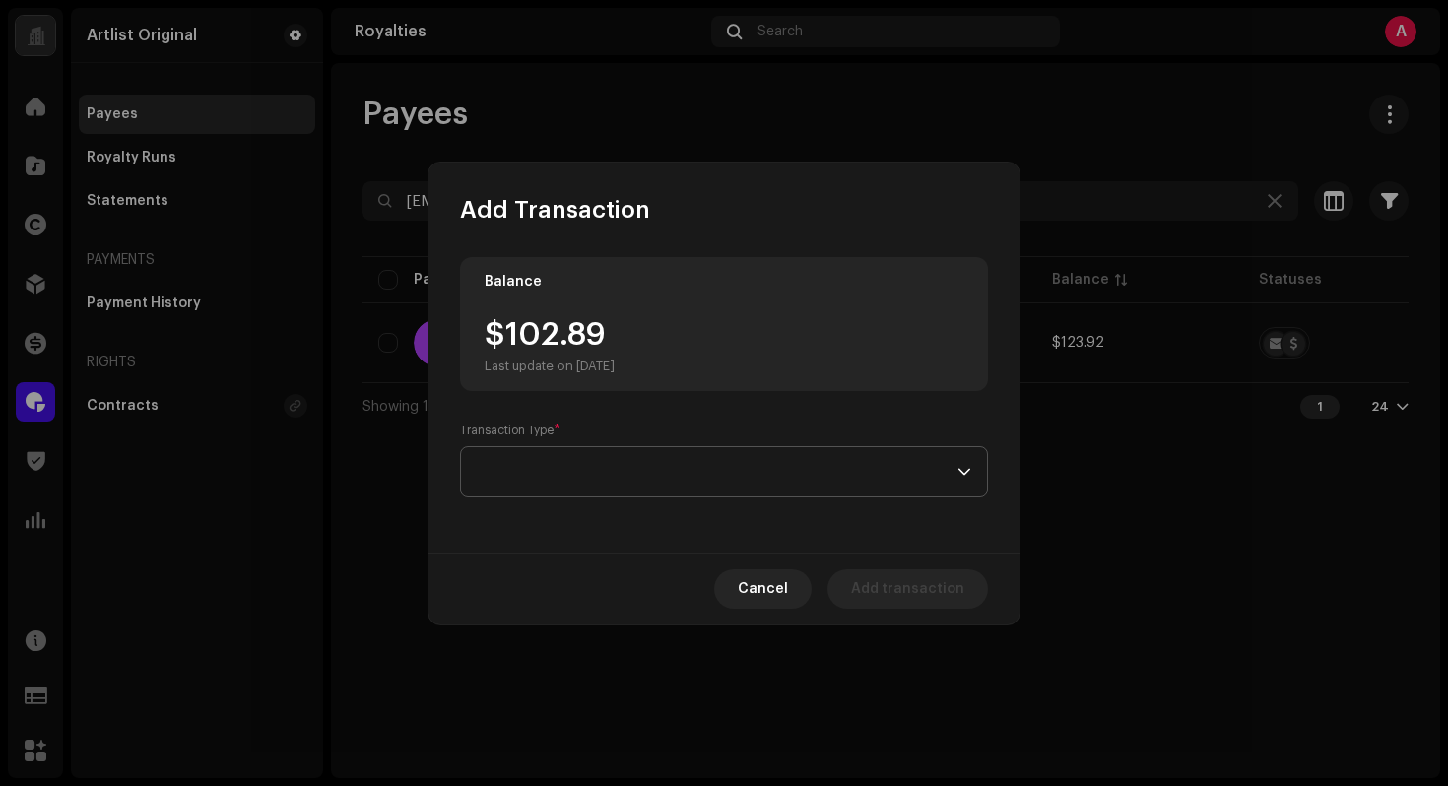
click at [598, 491] on span at bounding box center [717, 471] width 481 height 49
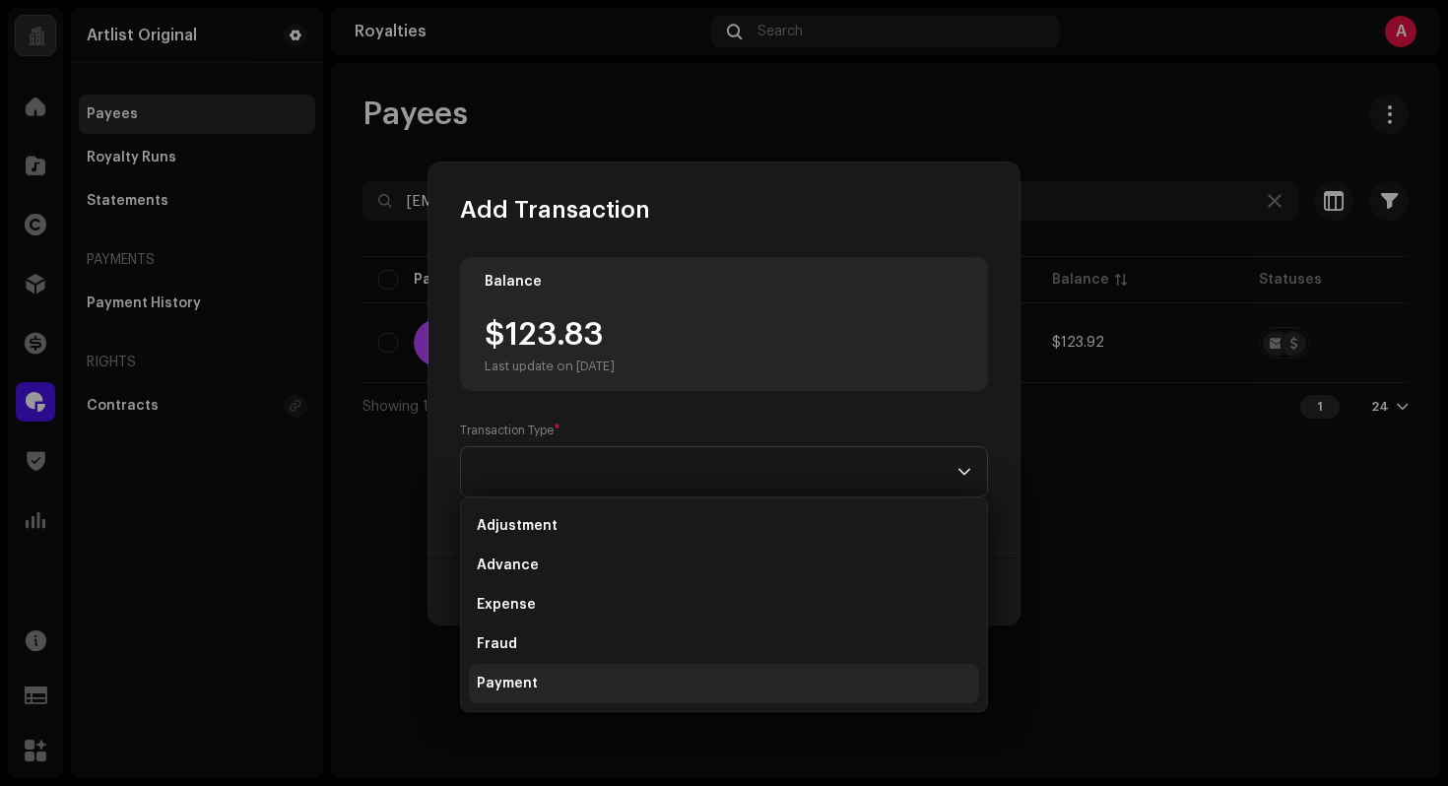
click at [578, 689] on li "Payment" at bounding box center [724, 683] width 510 height 39
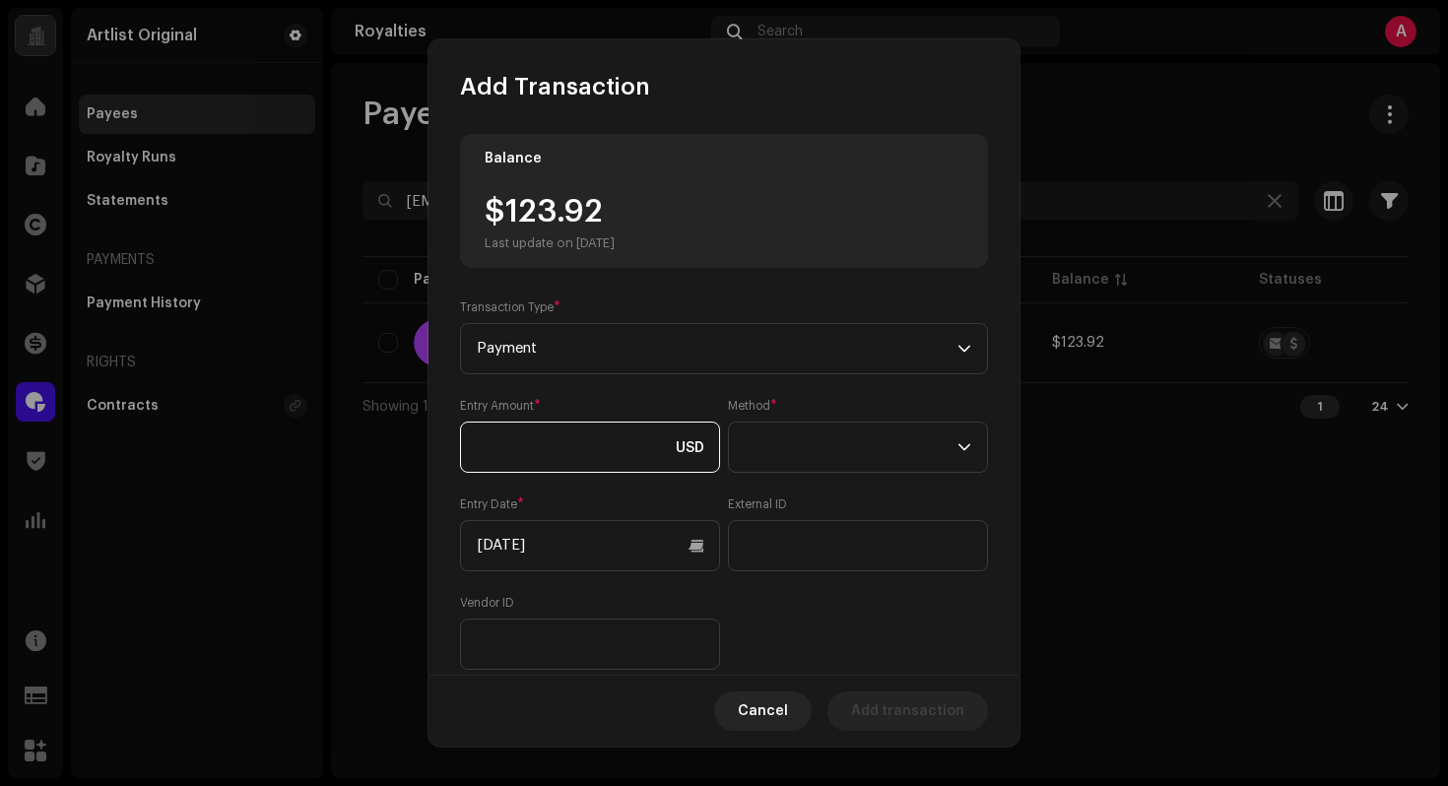
click at [594, 423] on input at bounding box center [590, 447] width 260 height 51
type input "123.92"
click at [882, 460] on span at bounding box center [851, 447] width 213 height 49
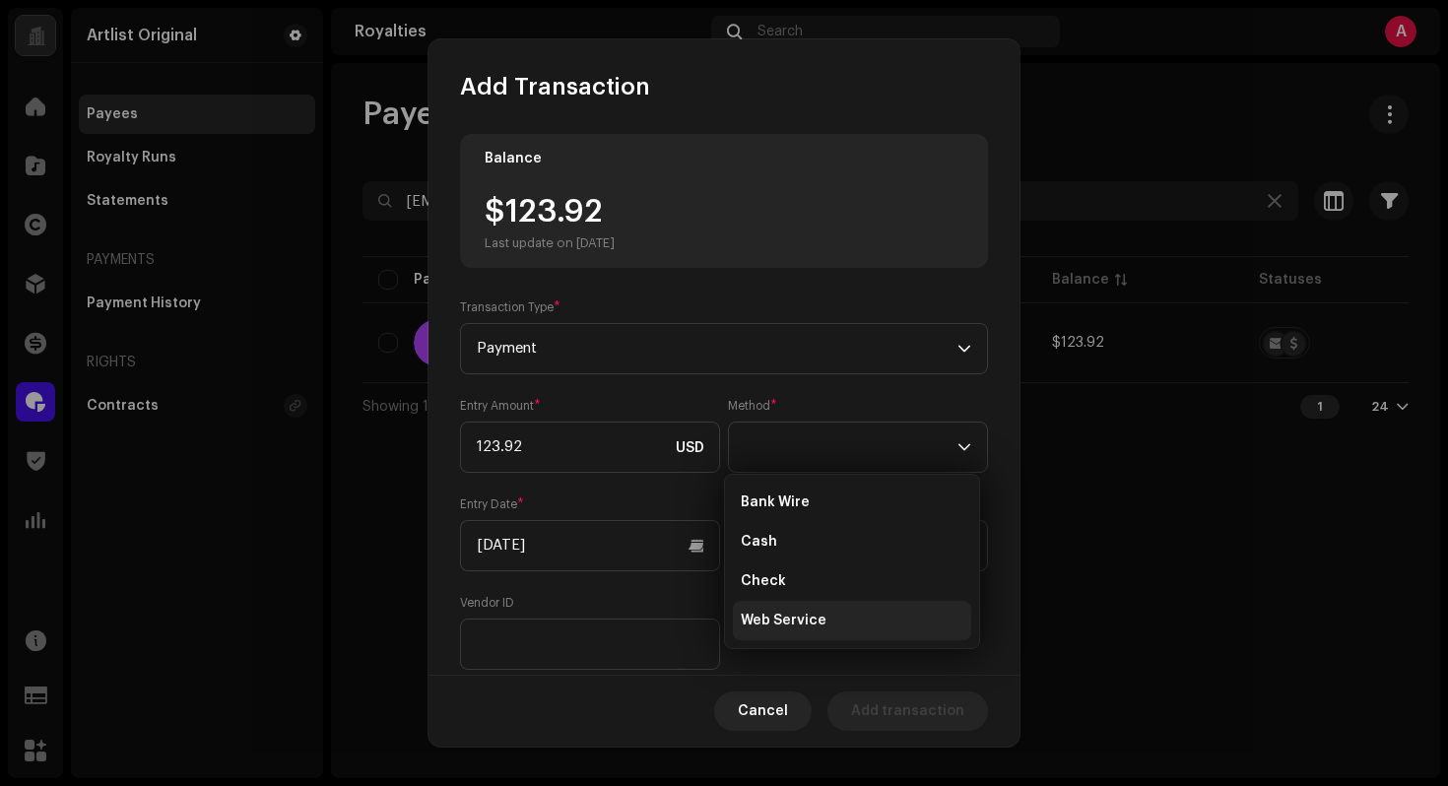
click at [810, 632] on li "Web Service" at bounding box center [852, 620] width 238 height 39
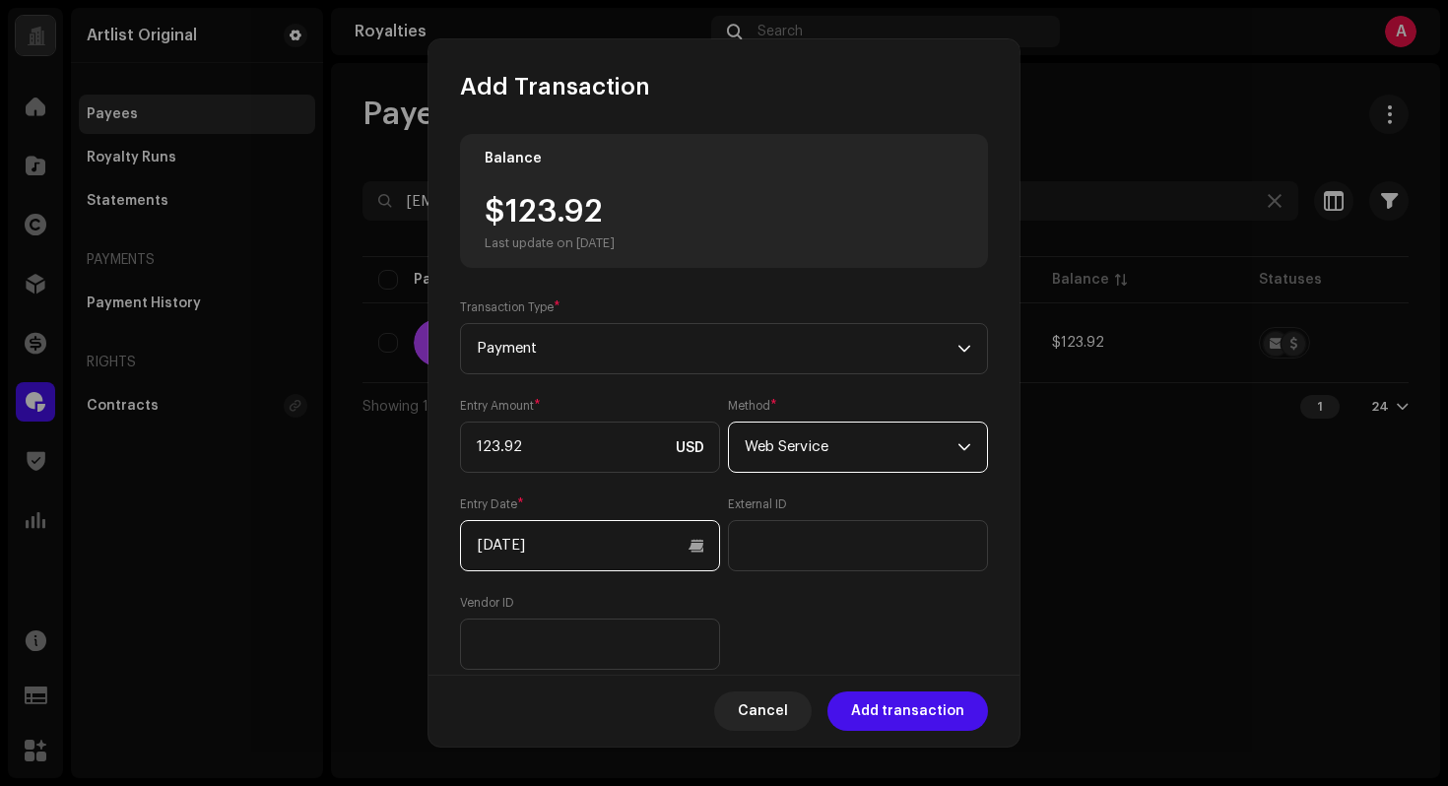
click at [634, 539] on input "[DATE]" at bounding box center [590, 545] width 260 height 51
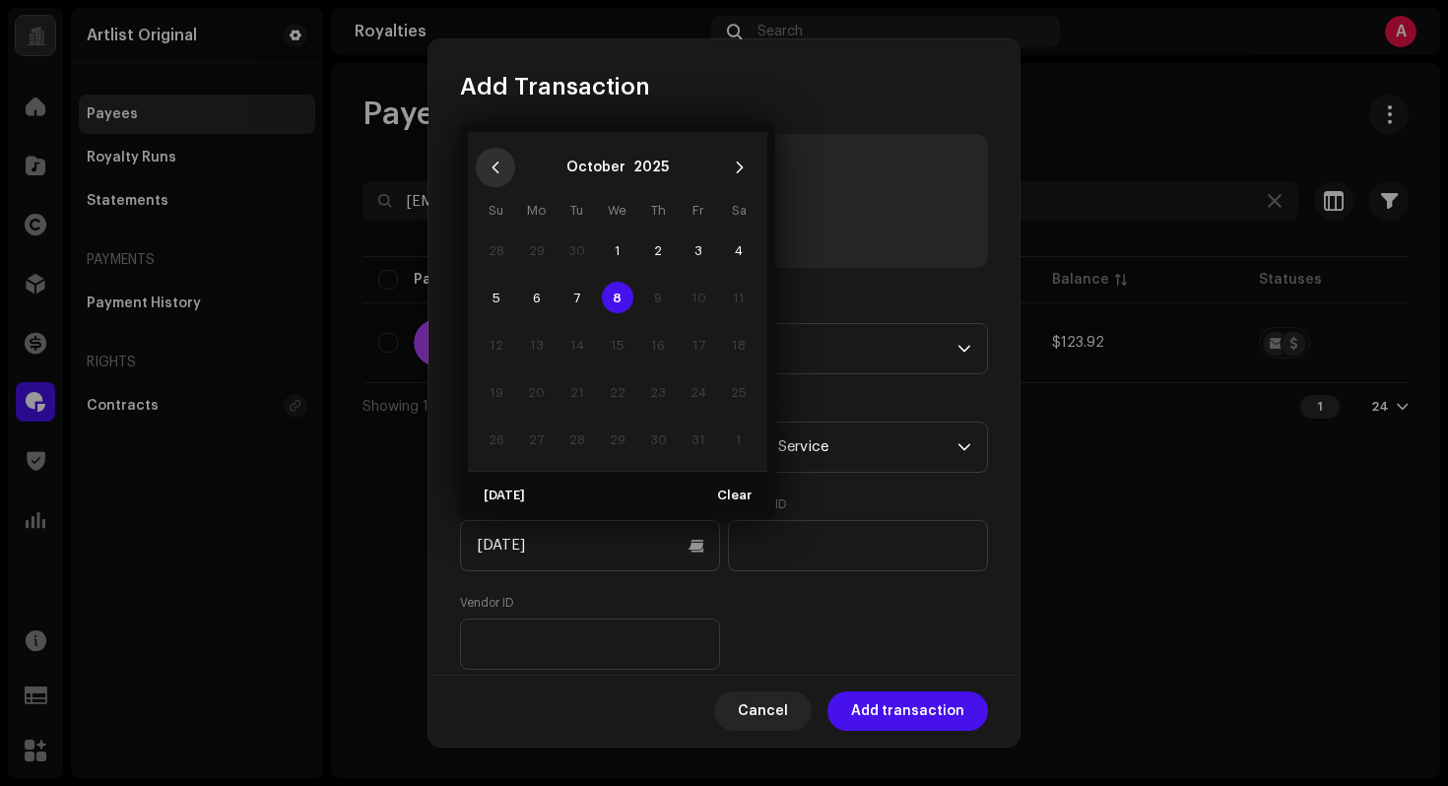
click at [493, 178] on button "Previous Month" at bounding box center [495, 167] width 39 height 39
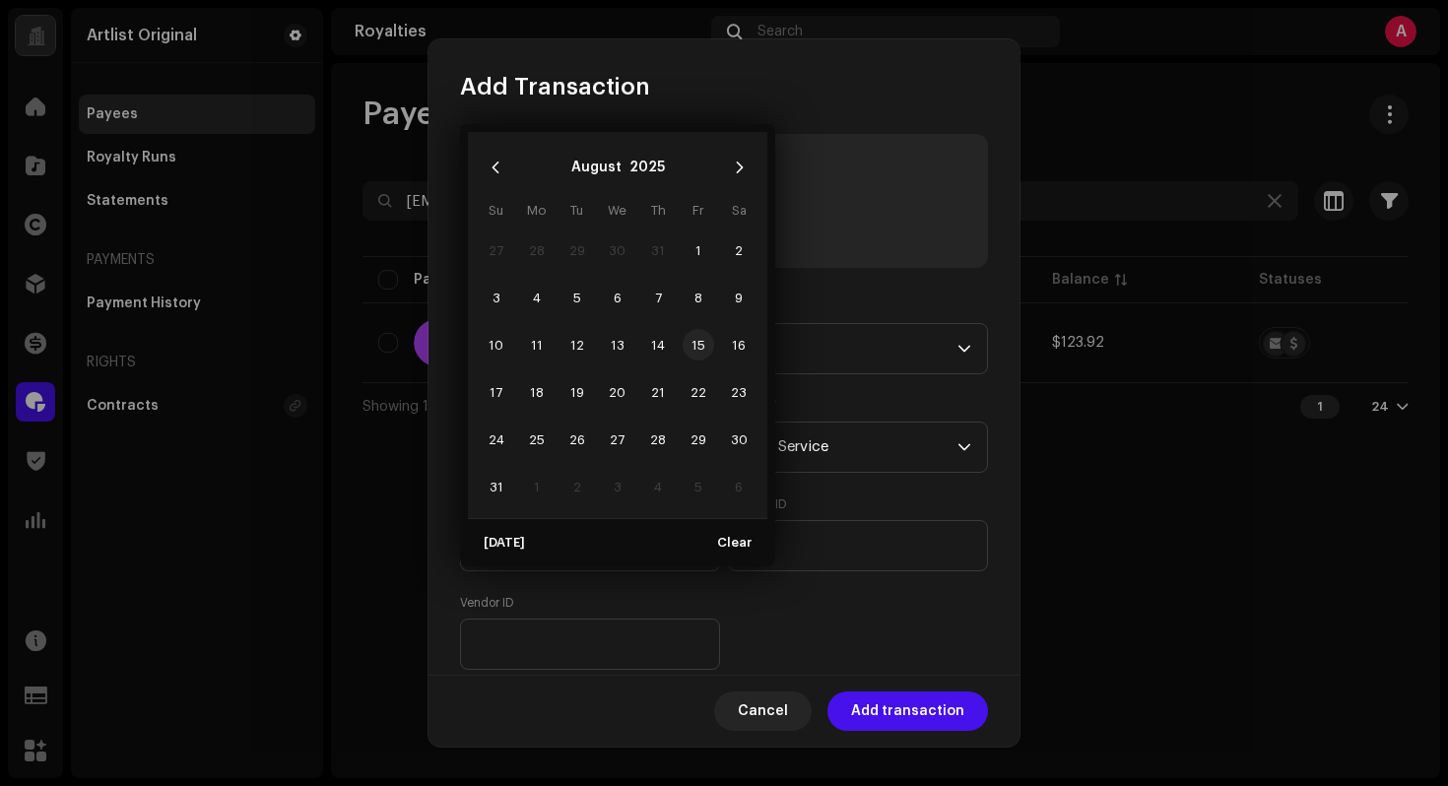
click at [698, 337] on span "15" at bounding box center [699, 345] width 32 height 32
type input "[DATE]"
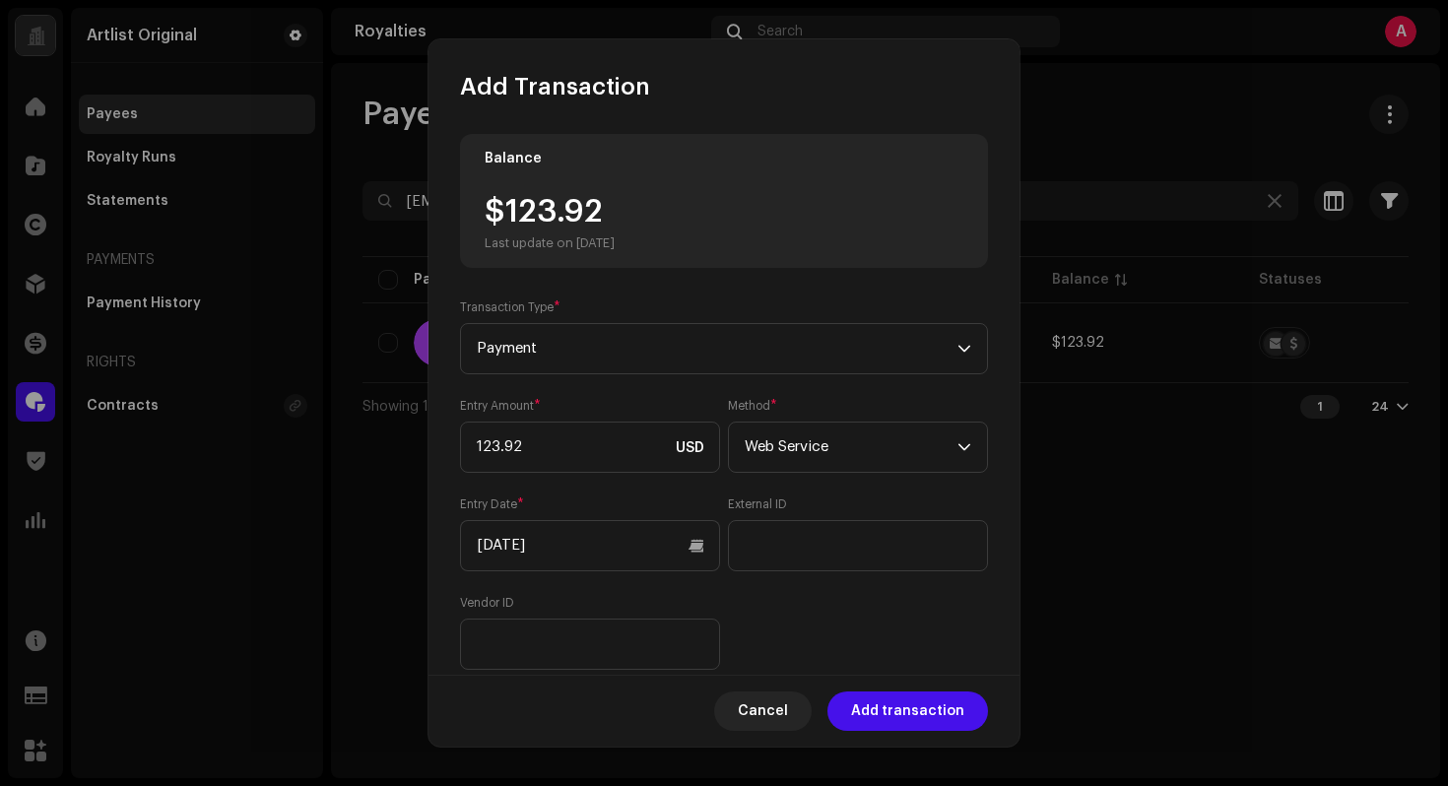
click at [937, 717] on span "Add transaction" at bounding box center [907, 710] width 113 height 39
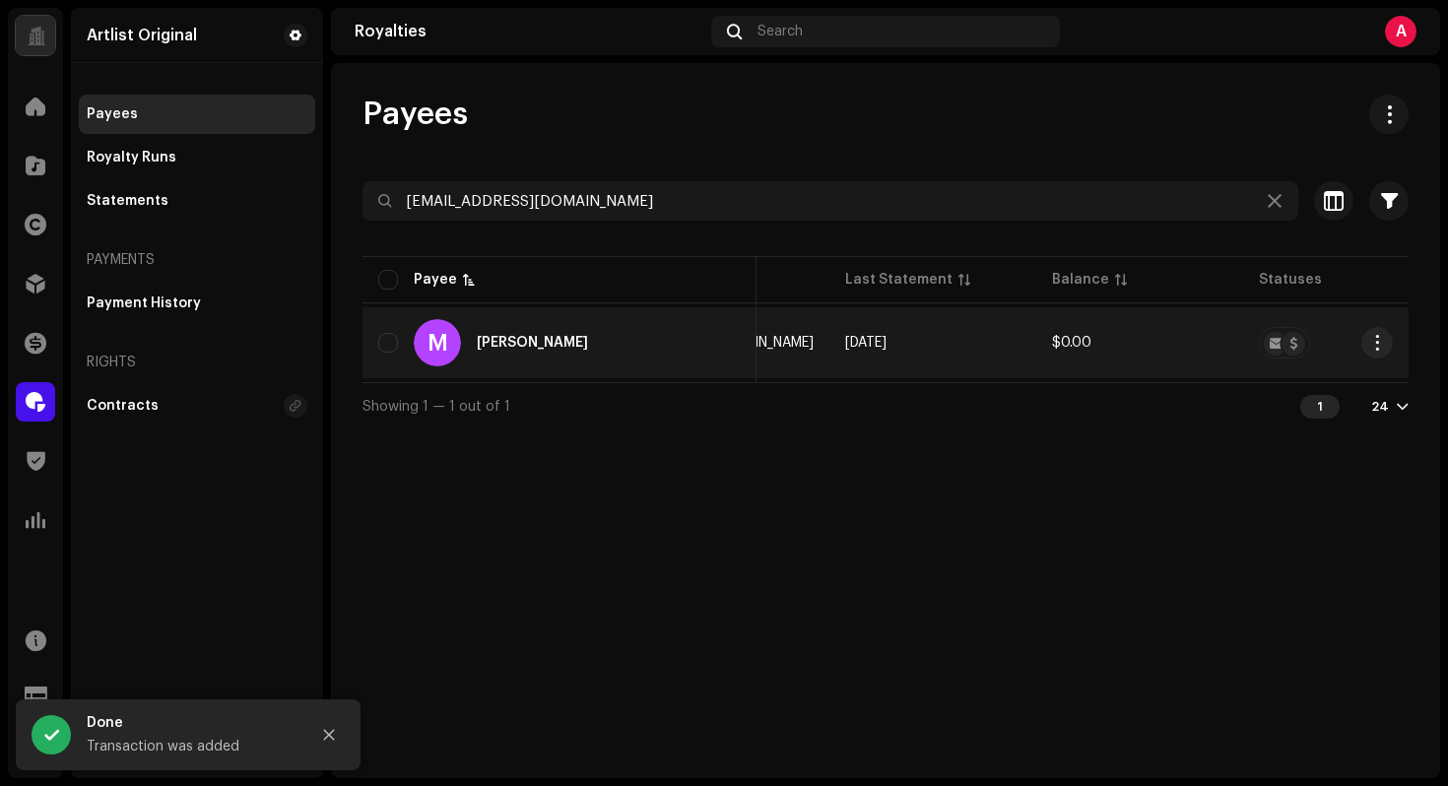
click at [548, 347] on div "[PERSON_NAME]" at bounding box center [532, 343] width 111 height 14
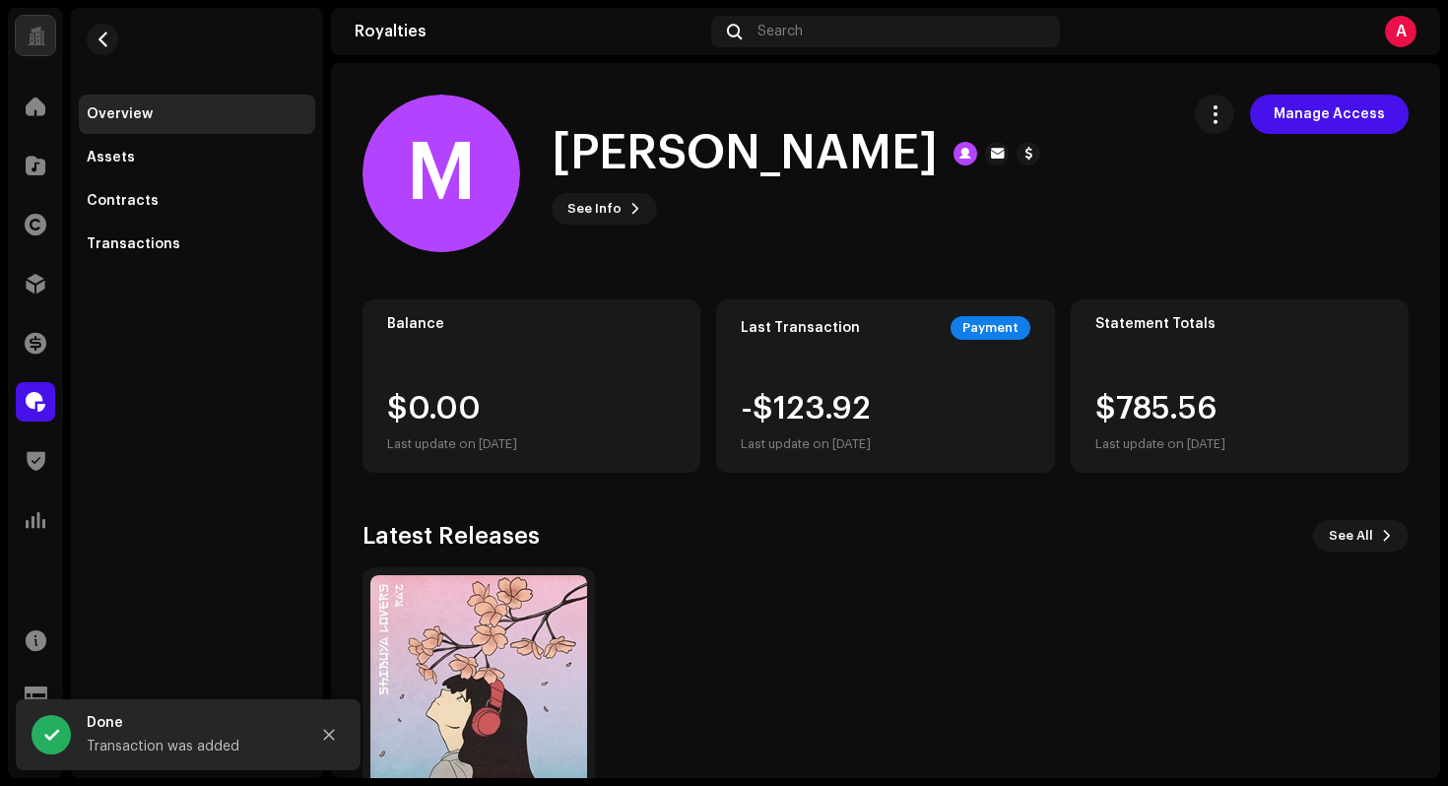
click at [854, 391] on div "Last Transaction Payment -$123.92 Last update on [DATE]" at bounding box center [885, 385] width 338 height 173
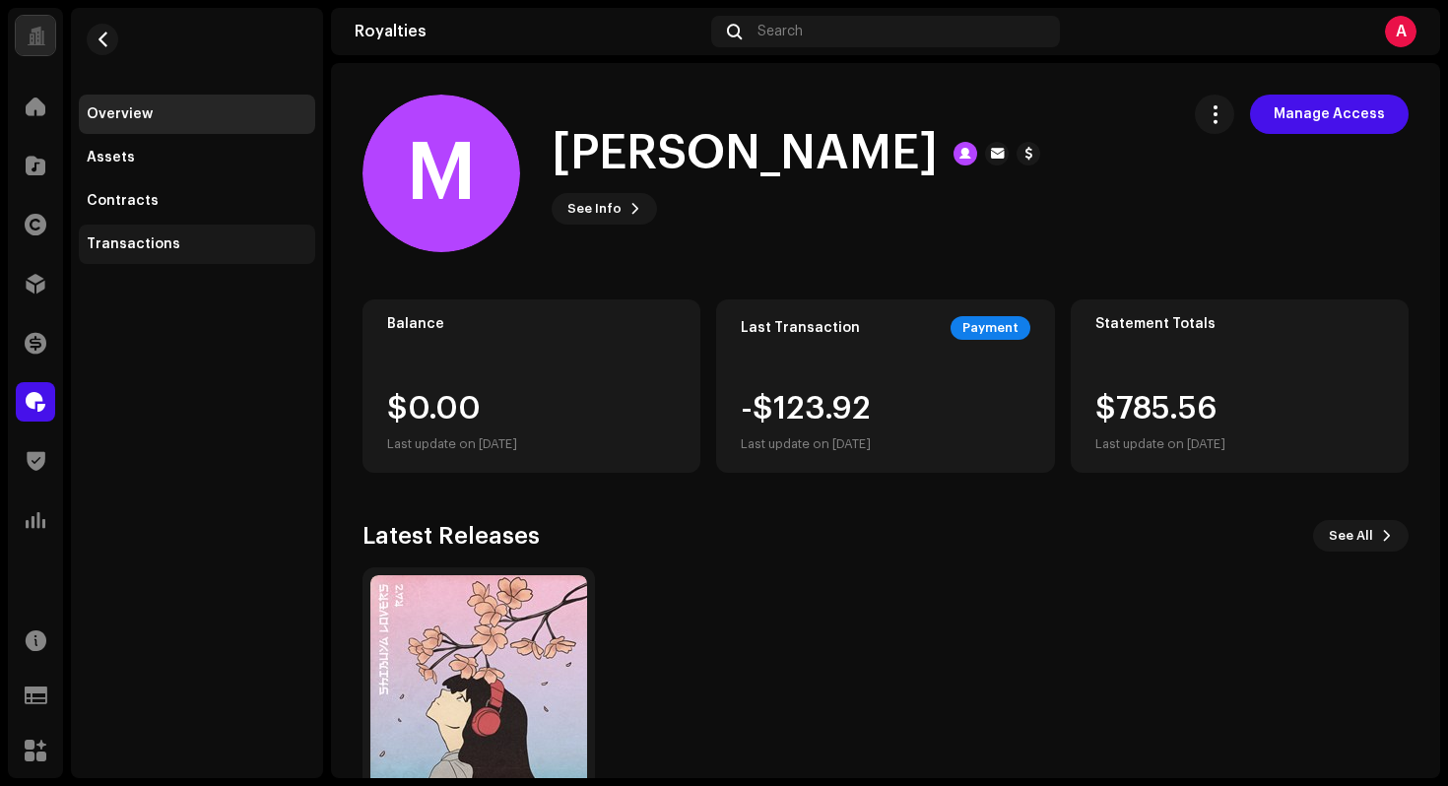
click at [168, 259] on div "Transactions" at bounding box center [197, 244] width 236 height 39
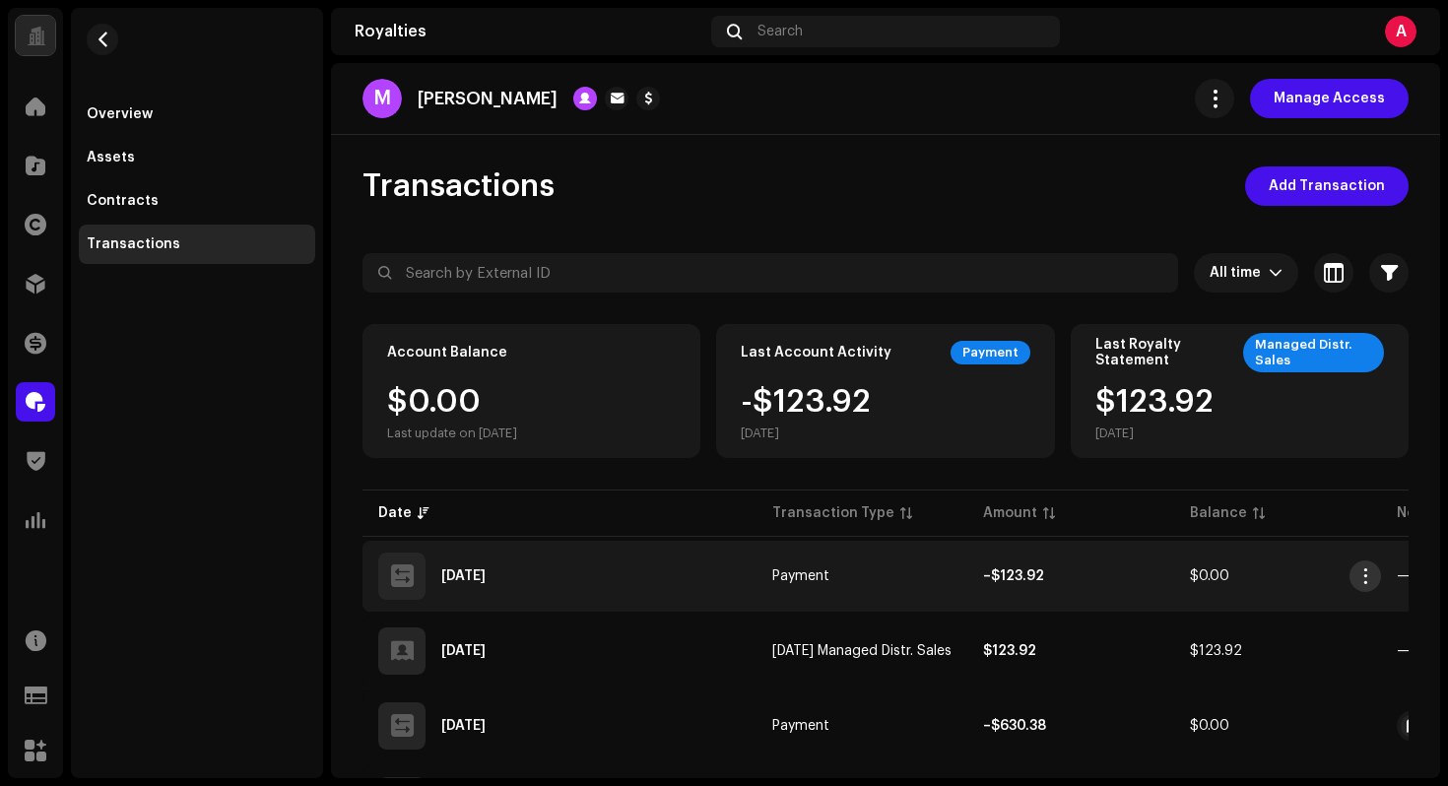
click at [1370, 576] on span "button" at bounding box center [1365, 576] width 15 height 16
click at [1313, 614] on div "View Details" at bounding box center [1272, 621] width 183 height 16
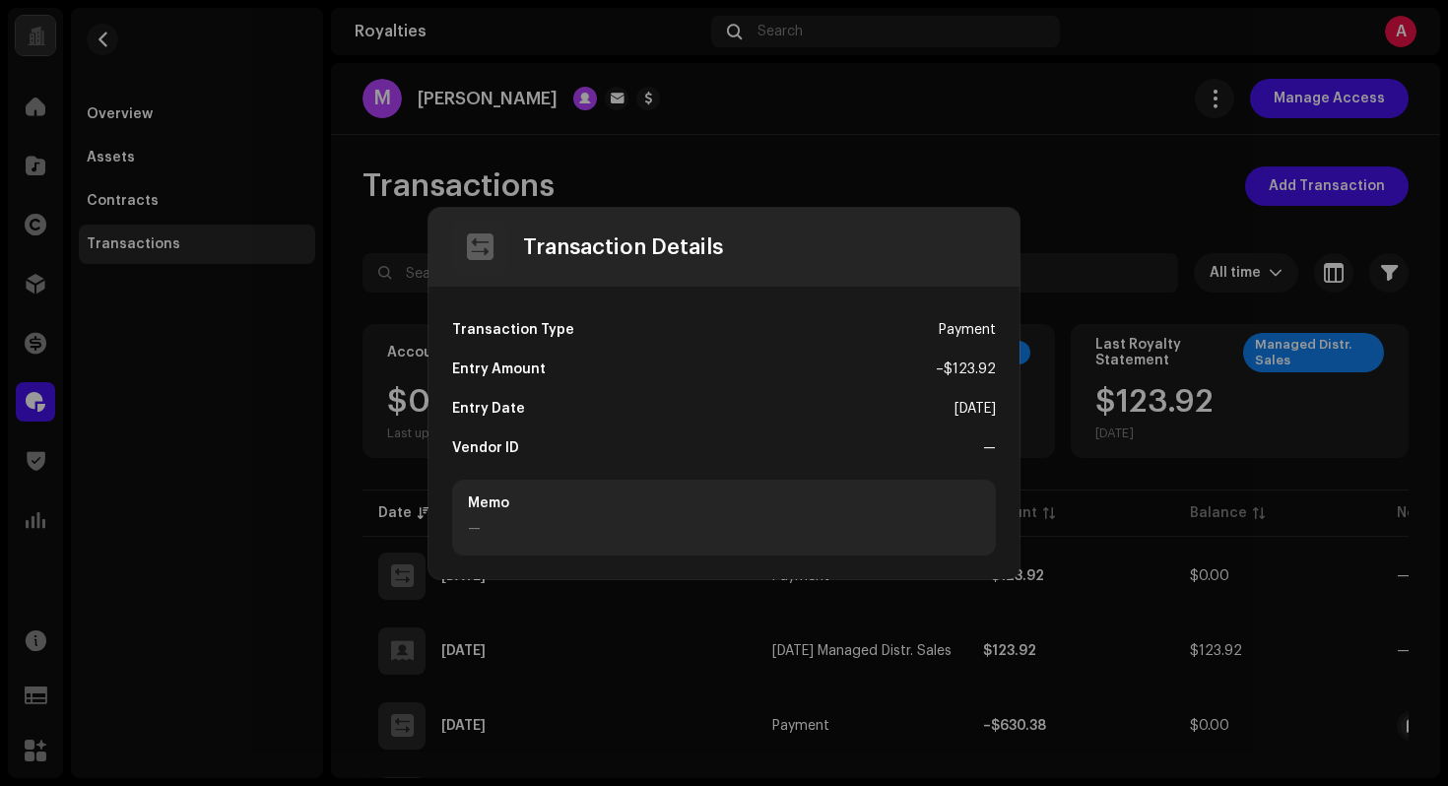
click at [616, 516] on div "Memo —" at bounding box center [724, 518] width 544 height 76
click at [616, 517] on div "Memo —" at bounding box center [724, 518] width 544 height 76
click at [774, 494] on div "Memo —" at bounding box center [724, 518] width 544 height 76
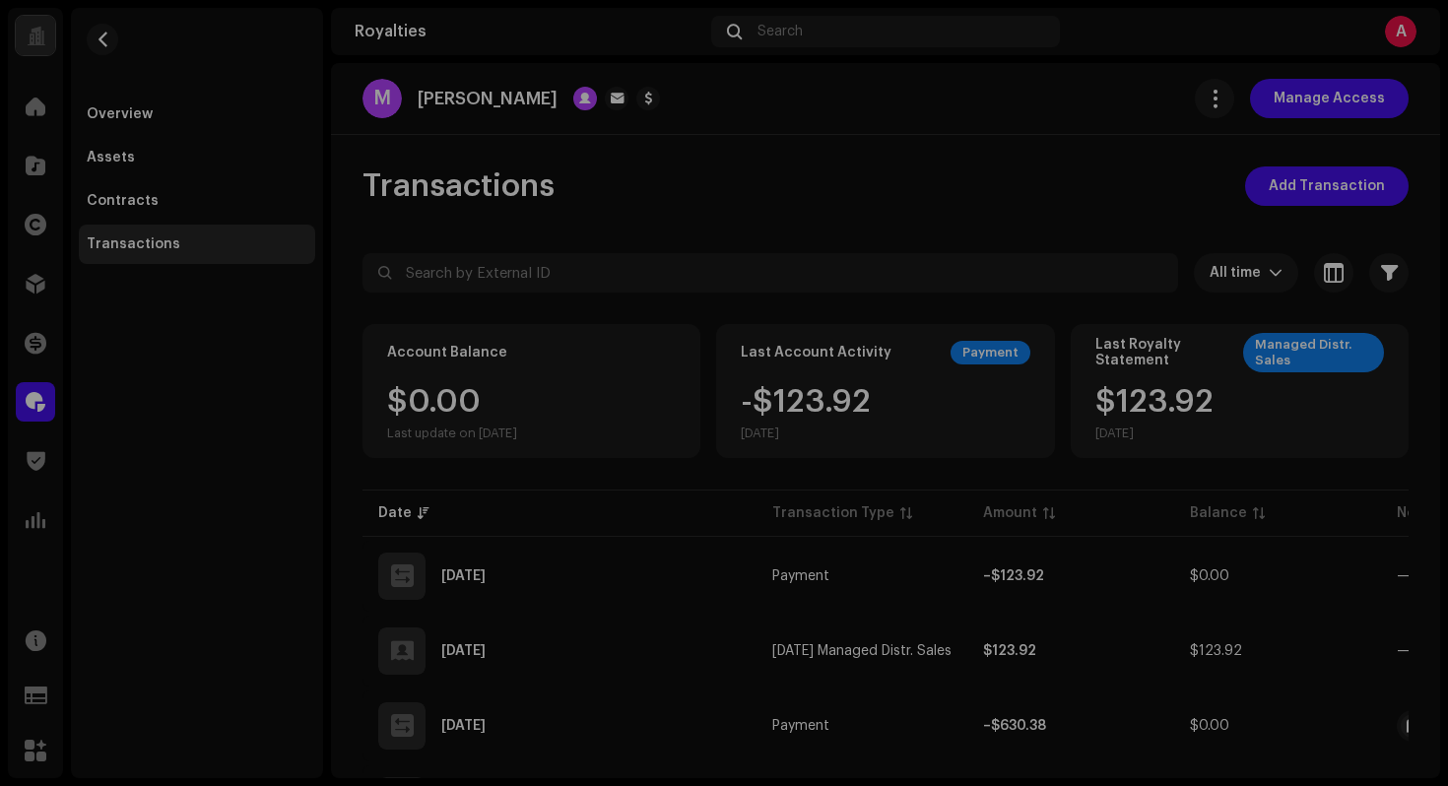
click at [955, 163] on div "Transaction Details Transaction Type Payment Entry Amount – $123.92 Entry Date …" at bounding box center [724, 393] width 1448 height 786
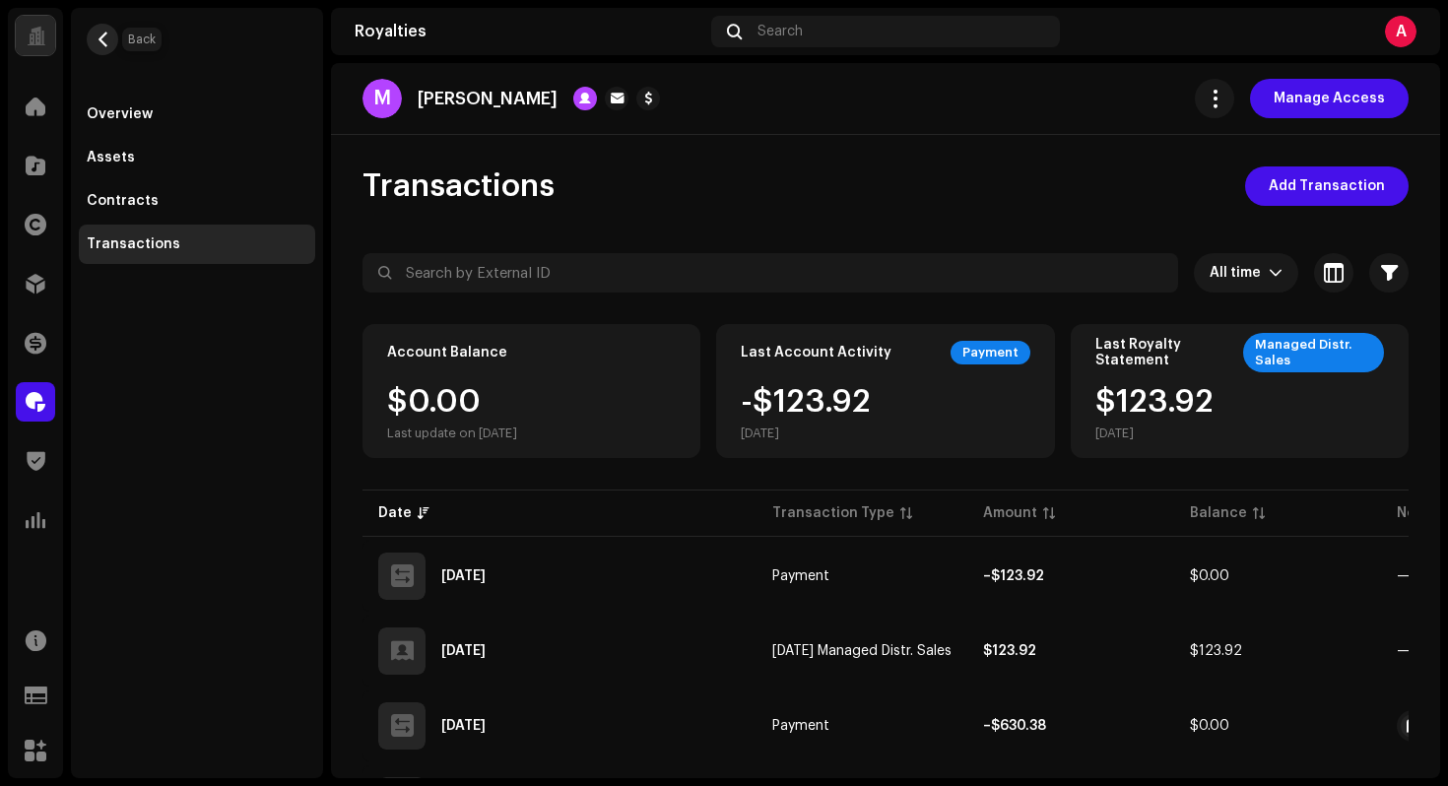
click at [114, 38] on button "button" at bounding box center [103, 40] width 32 height 32
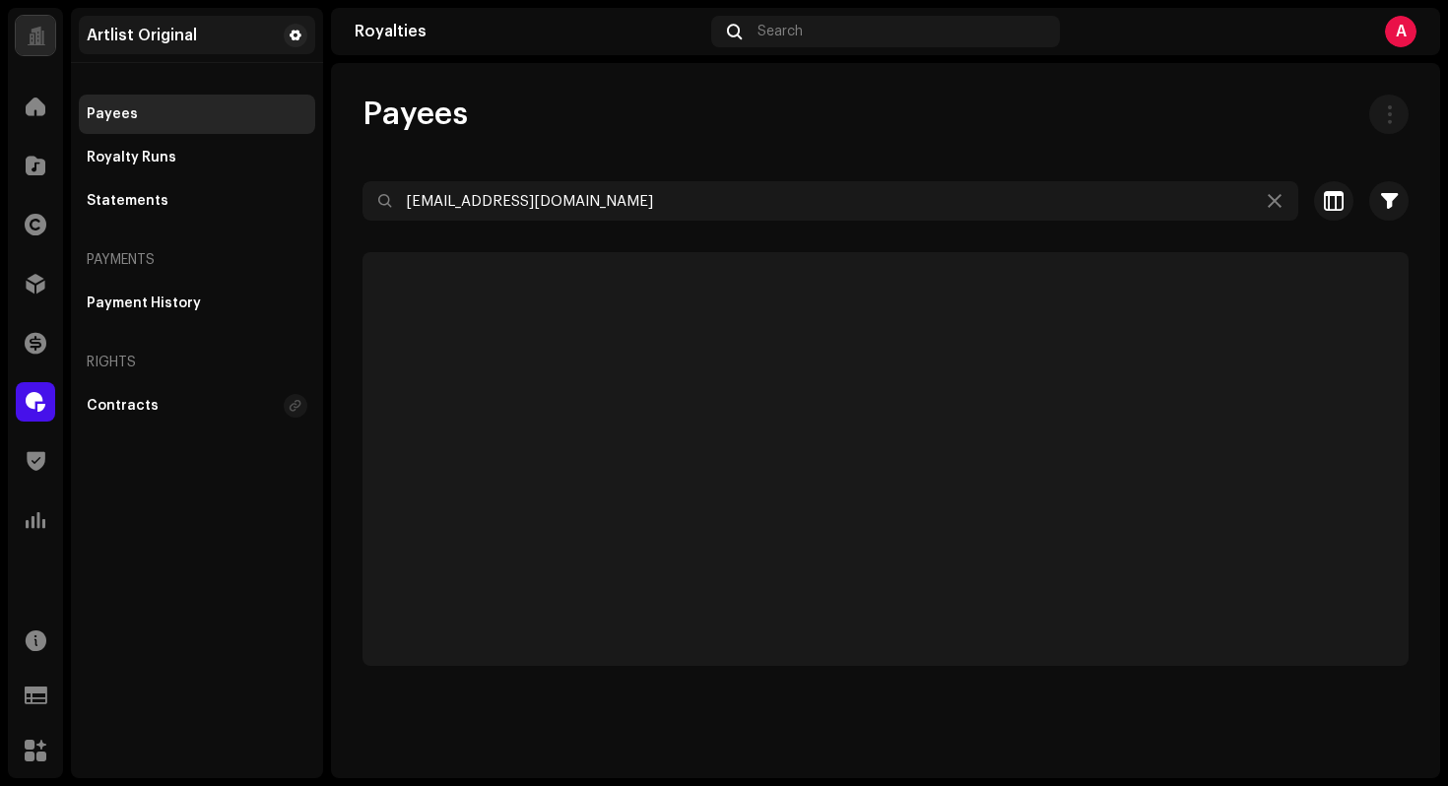
click at [114, 38] on div "Artlist Original" at bounding box center [142, 36] width 110 height 16
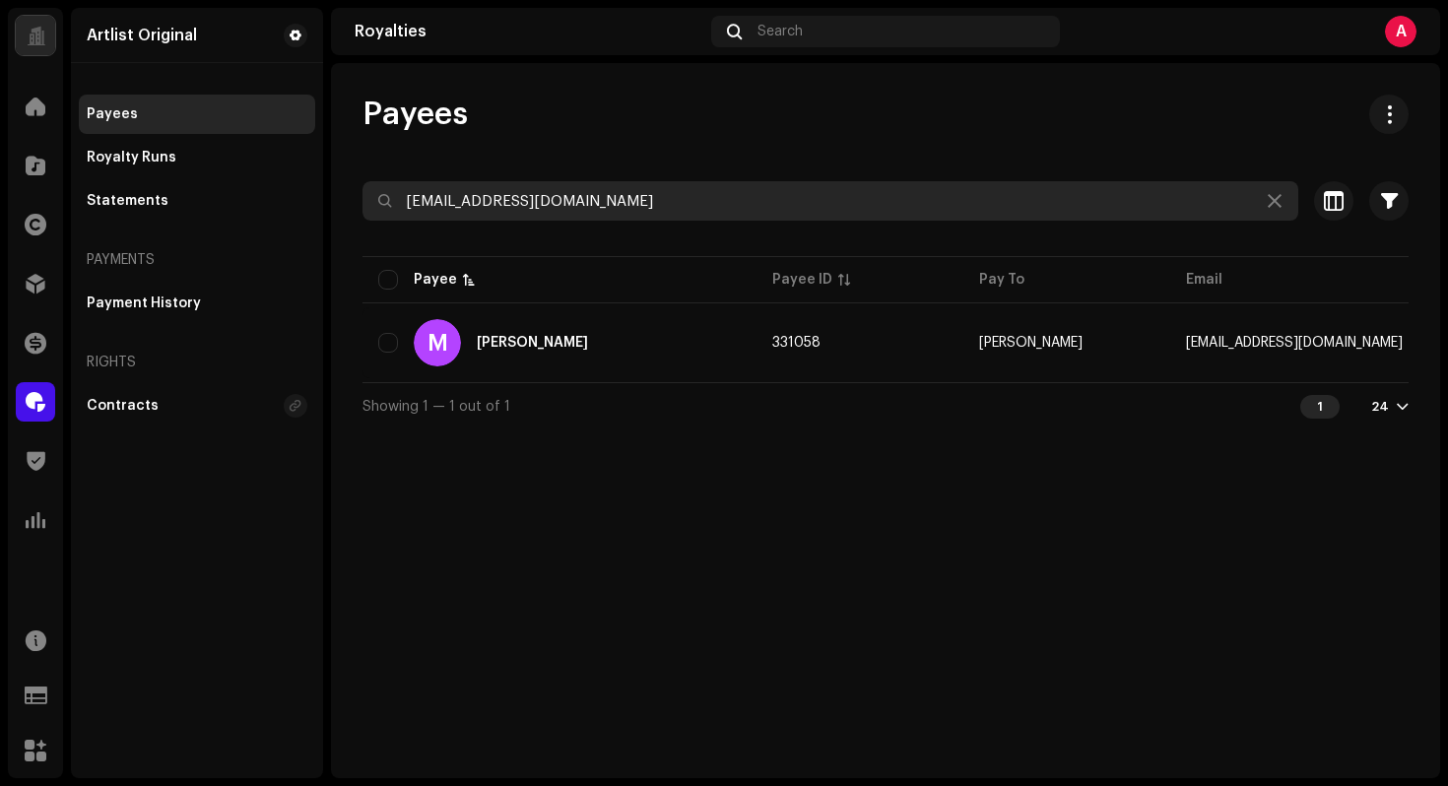
click at [618, 191] on input "[EMAIL_ADDRESS][DOMAIN_NAME]" at bounding box center [830, 200] width 936 height 39
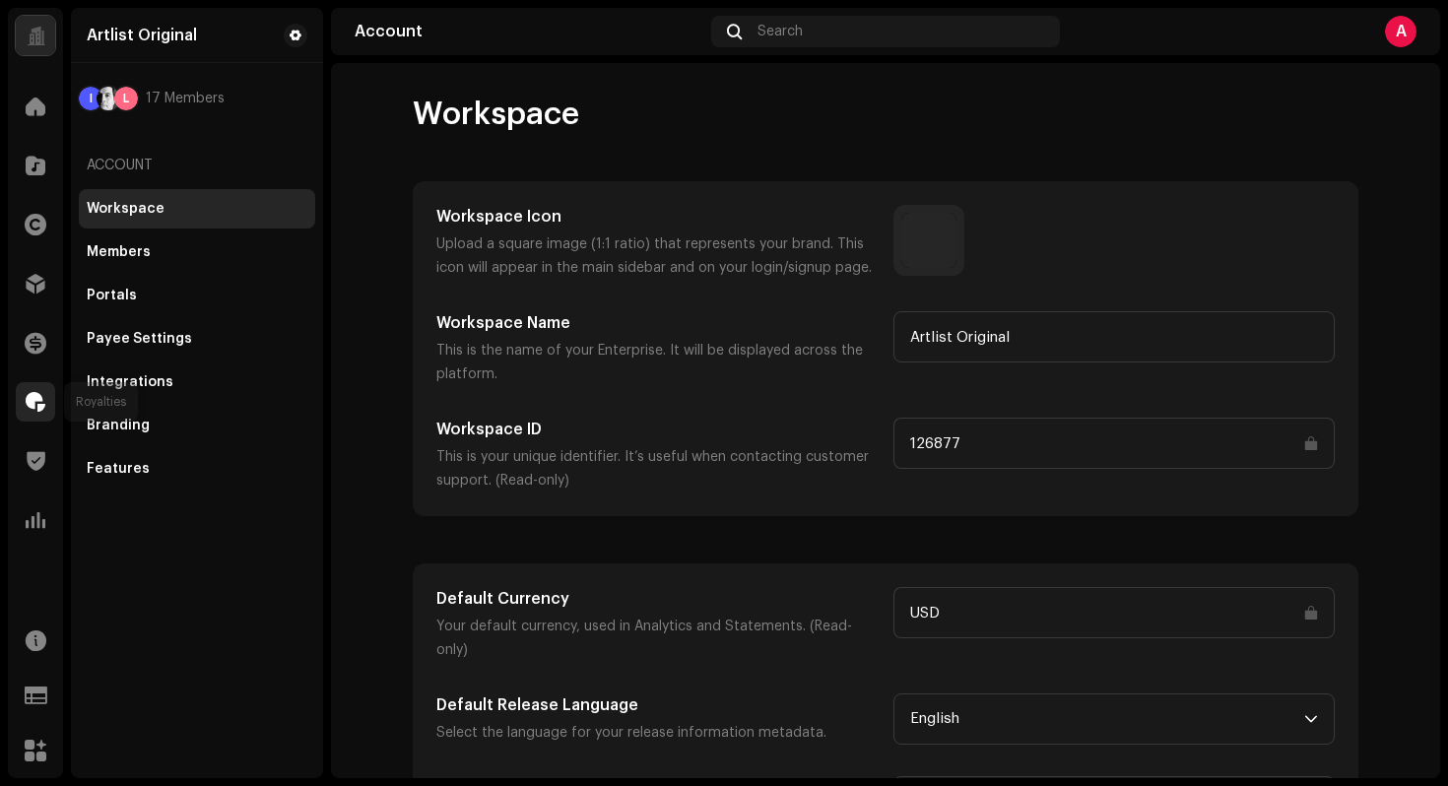
click at [36, 394] on span at bounding box center [36, 402] width 20 height 16
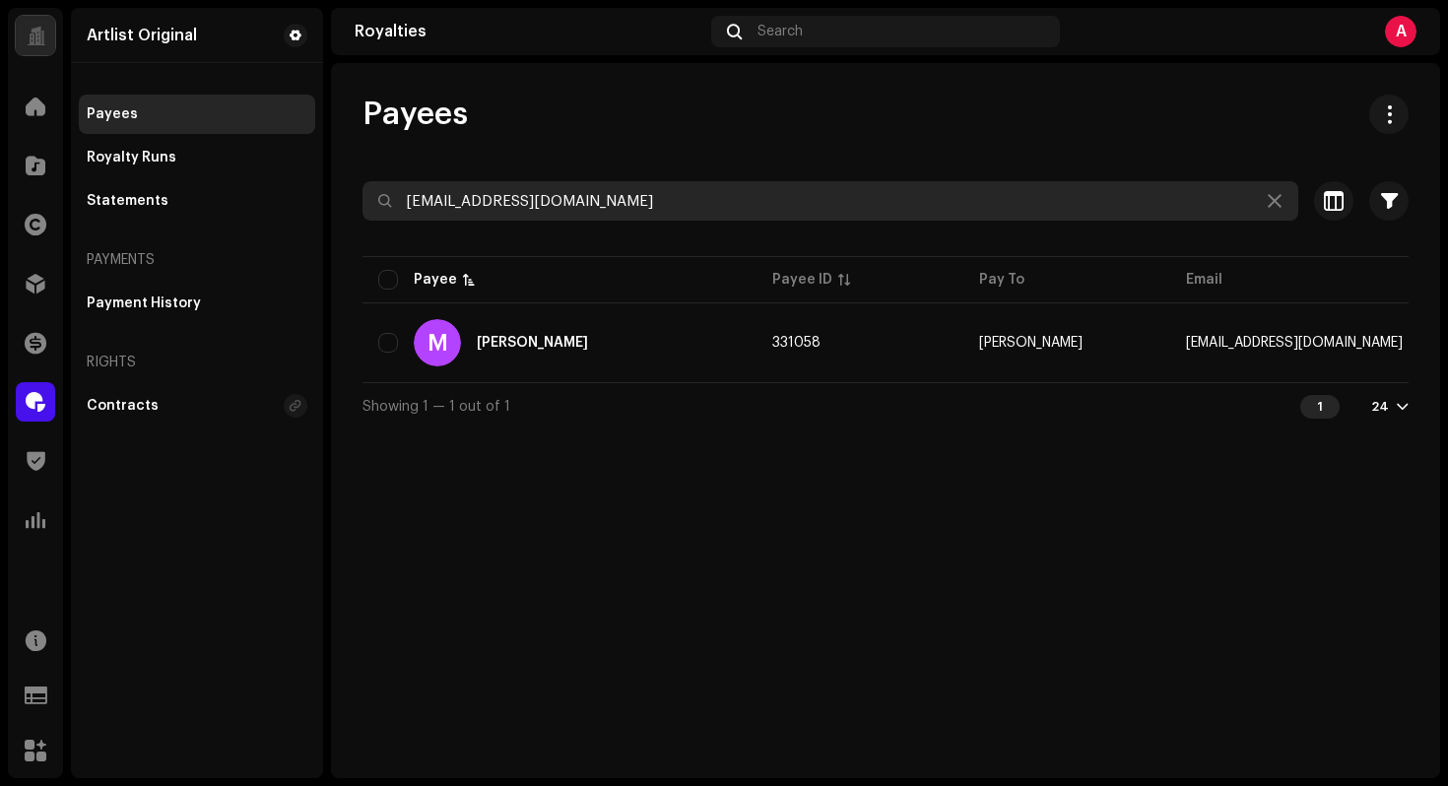
click at [632, 214] on input "[EMAIL_ADDRESS][DOMAIN_NAME]" at bounding box center [830, 200] width 936 height 39
paste input "[PERSON_NAME][EMAIL_ADDRESS][DOMAIN_NAME]"
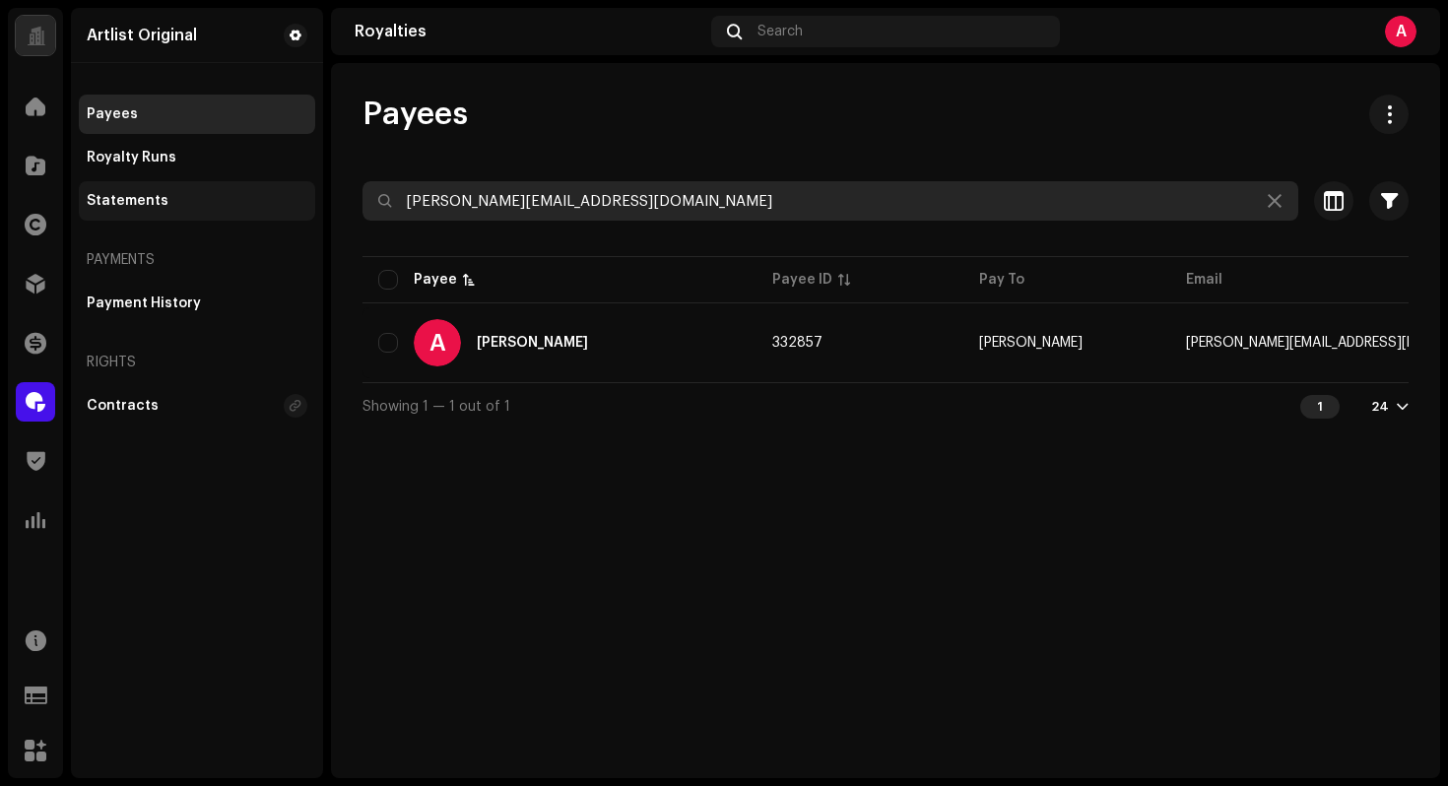
type input "[PERSON_NAME][EMAIL_ADDRESS][DOMAIN_NAME]"
click at [647, 213] on input "[PERSON_NAME][EMAIL_ADDRESS][DOMAIN_NAME]" at bounding box center [830, 200] width 936 height 39
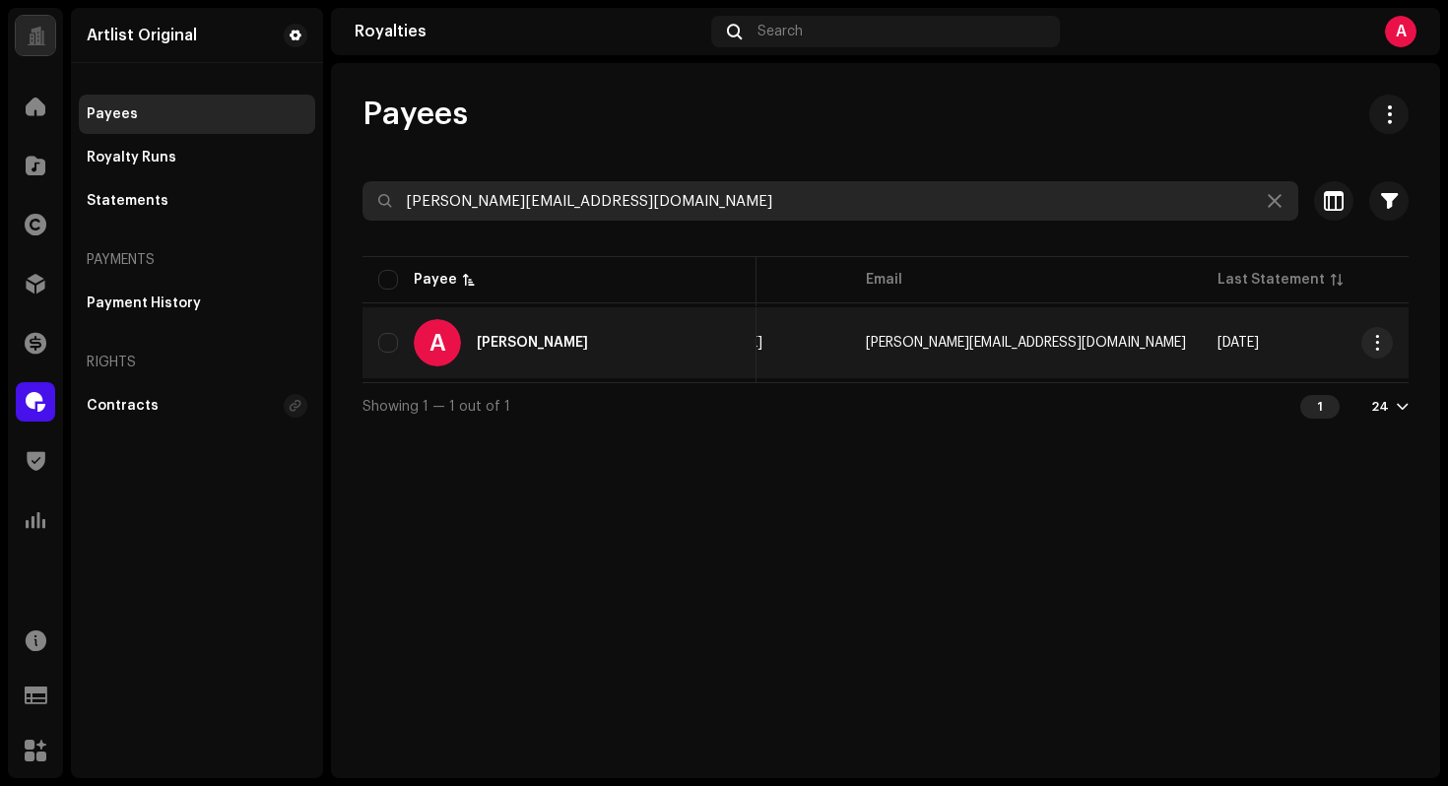
scroll to position [0, 612]
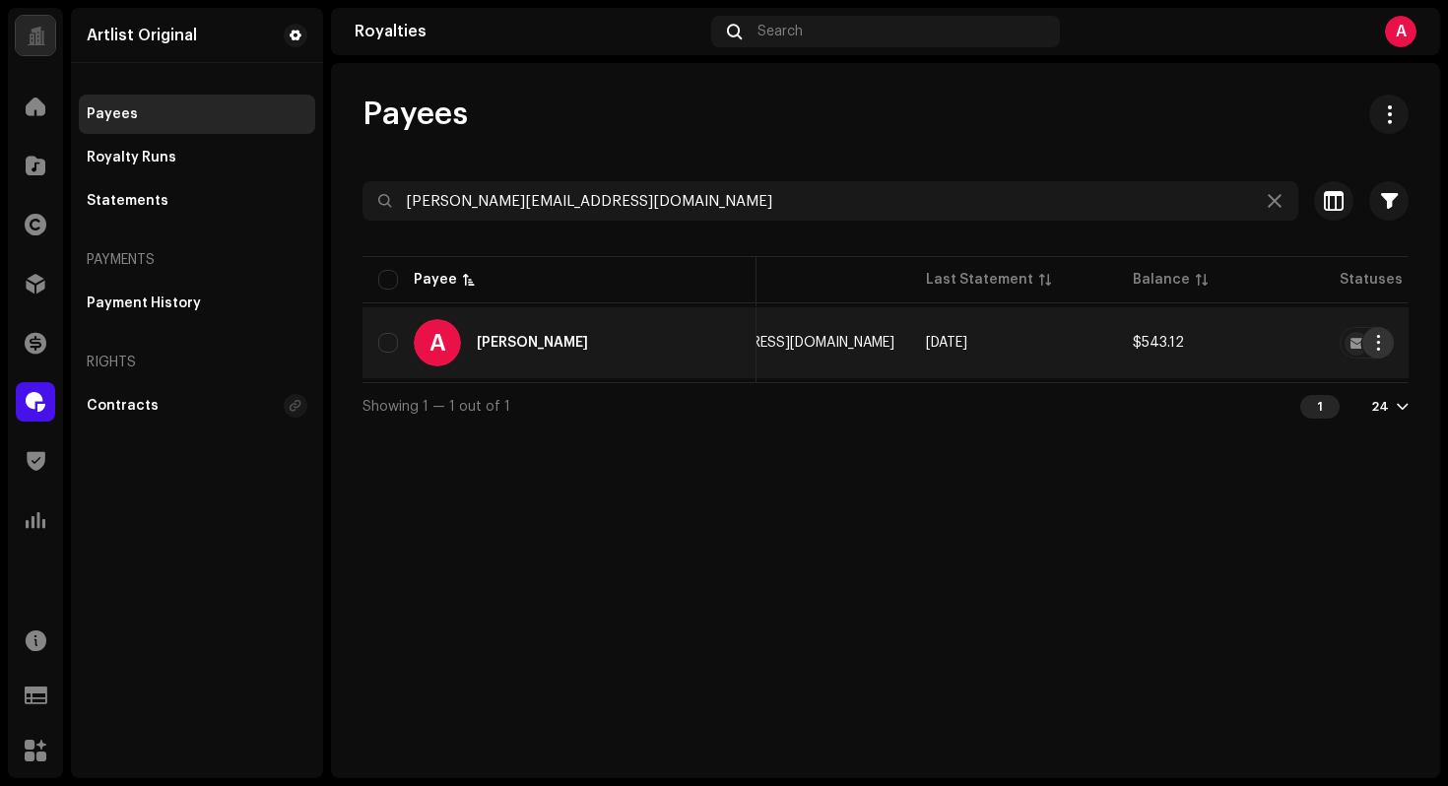
click at [1370, 341] on span "button" at bounding box center [1377, 343] width 15 height 16
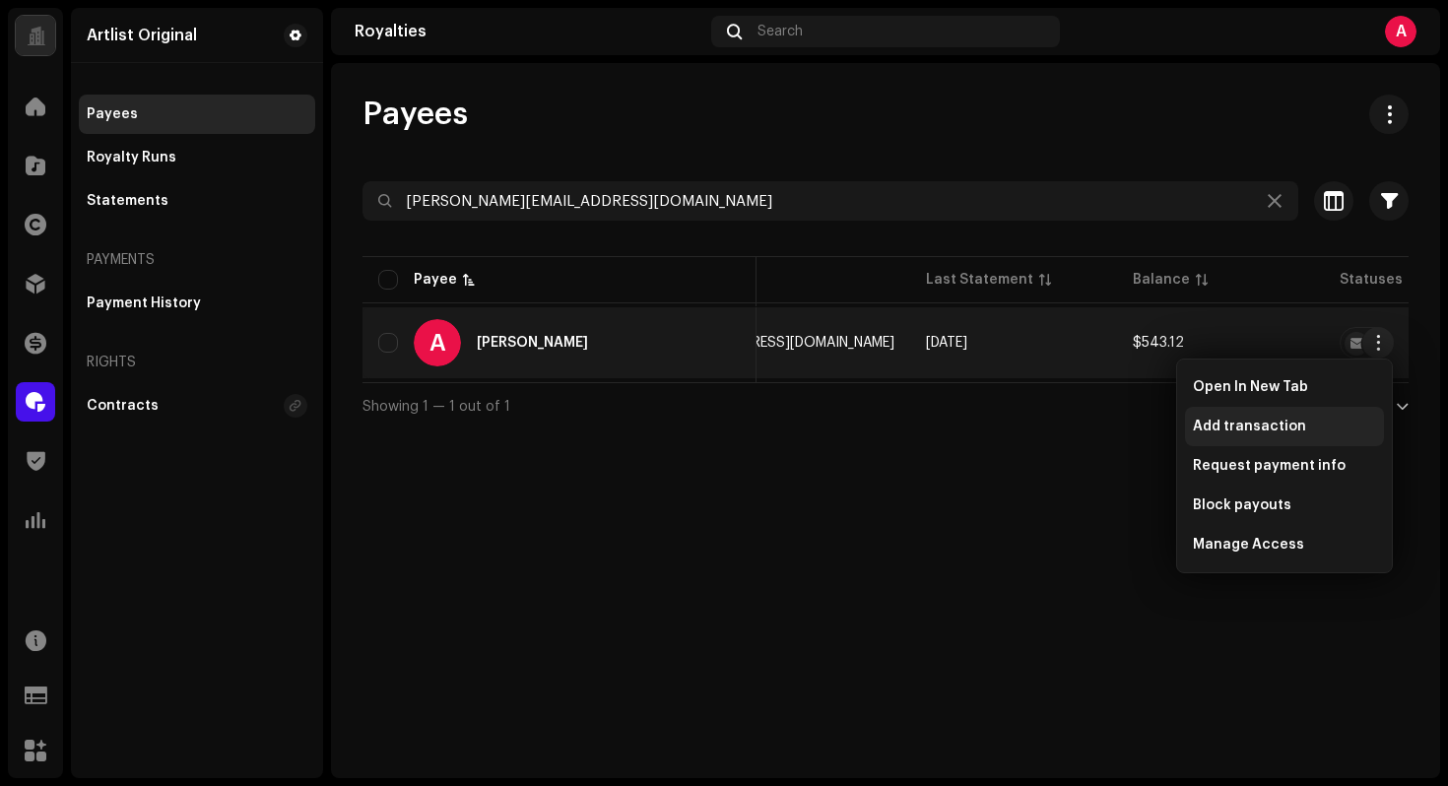
click at [1297, 440] on div "Add transaction" at bounding box center [1284, 426] width 199 height 39
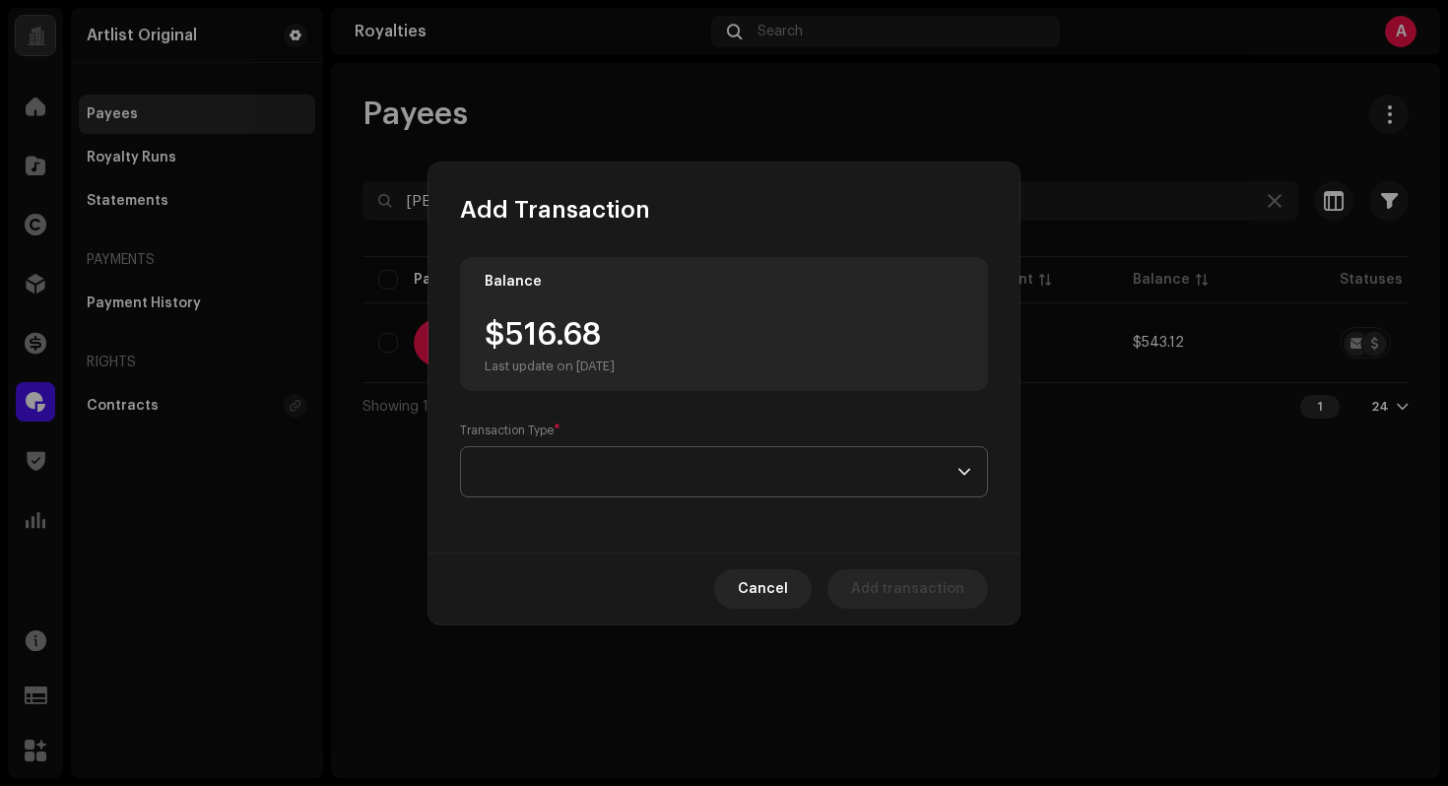
click at [714, 465] on span at bounding box center [717, 471] width 481 height 49
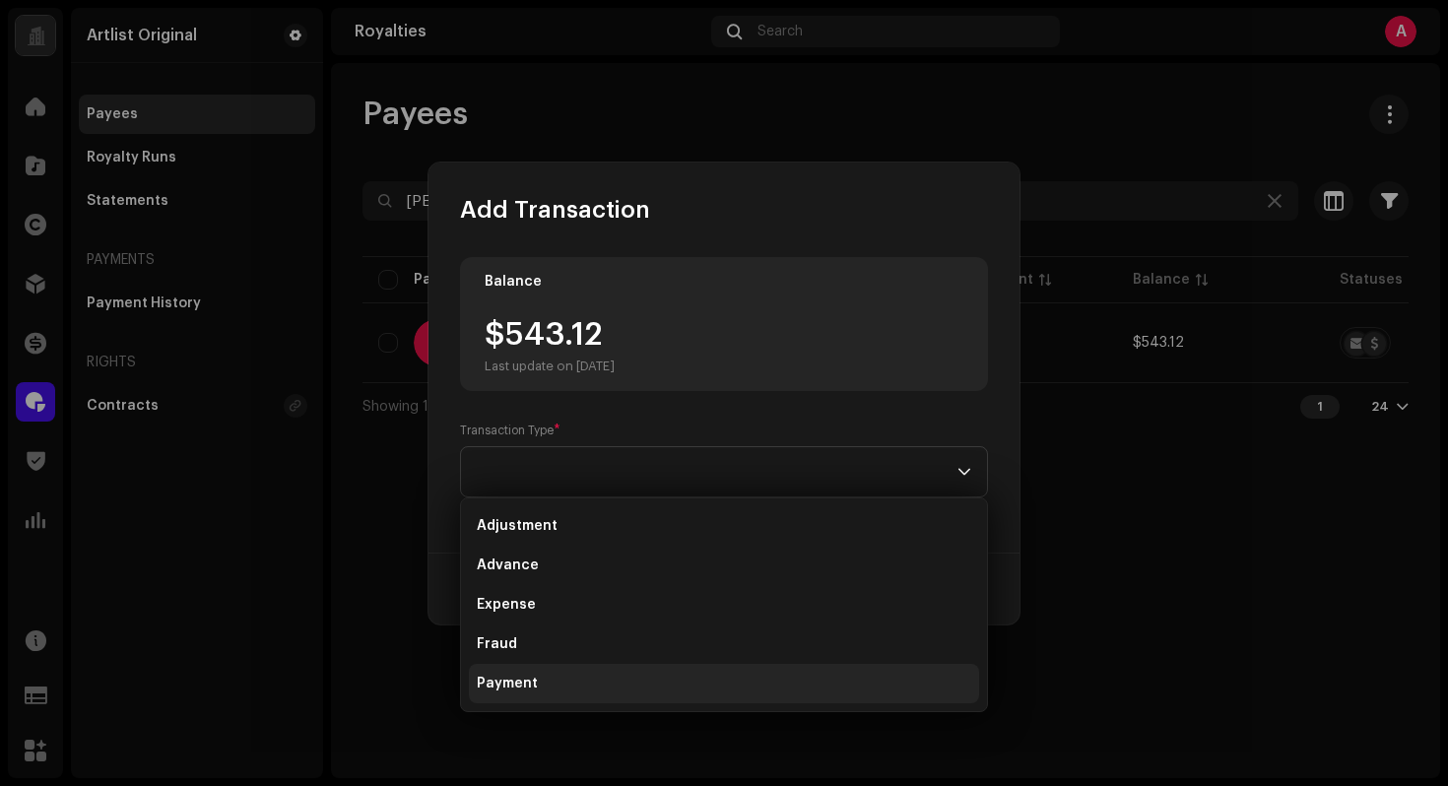
click at [563, 681] on li "Payment" at bounding box center [724, 683] width 510 height 39
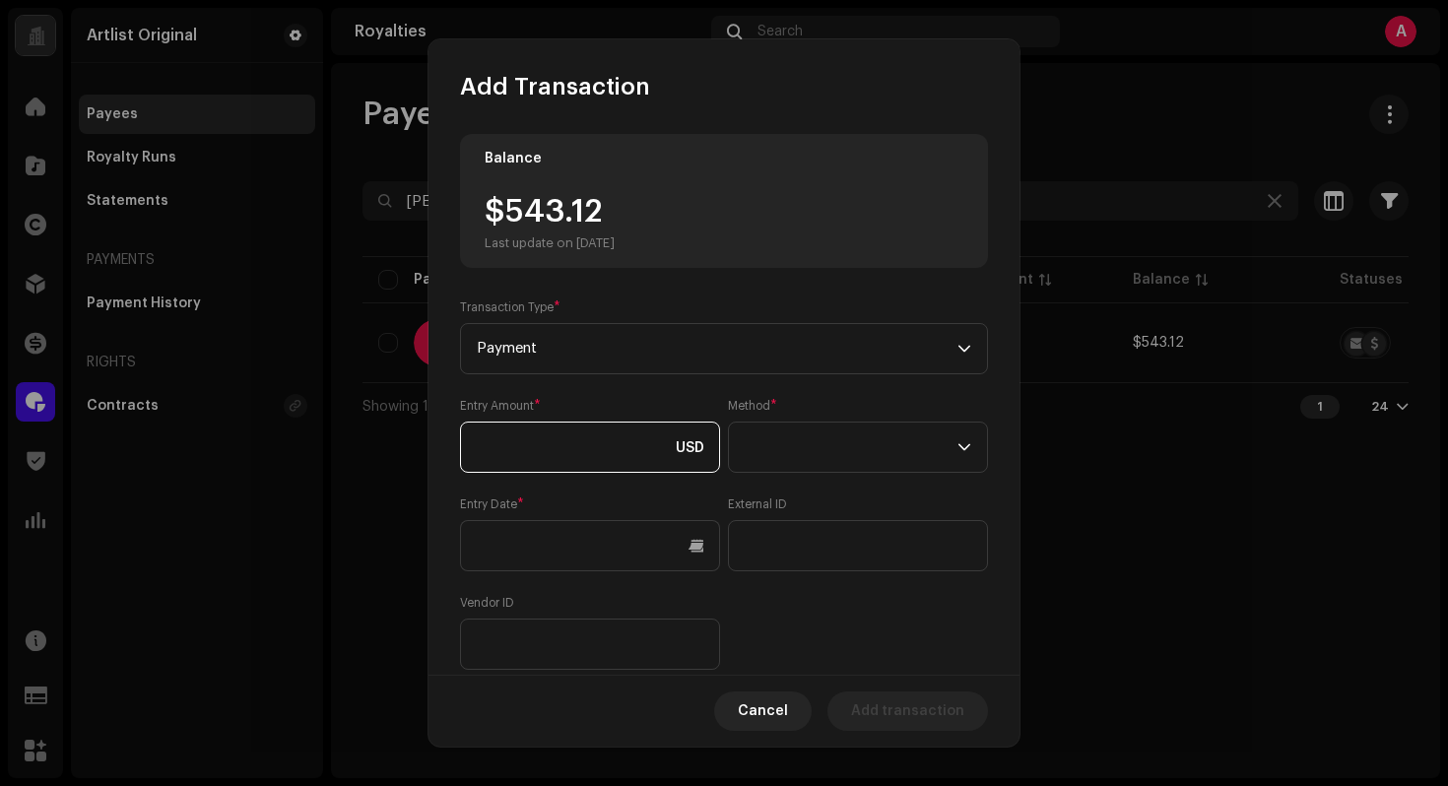
click at [566, 465] on input at bounding box center [590, 447] width 260 height 51
type input "543.12"
click at [851, 425] on span at bounding box center [851, 447] width 213 height 49
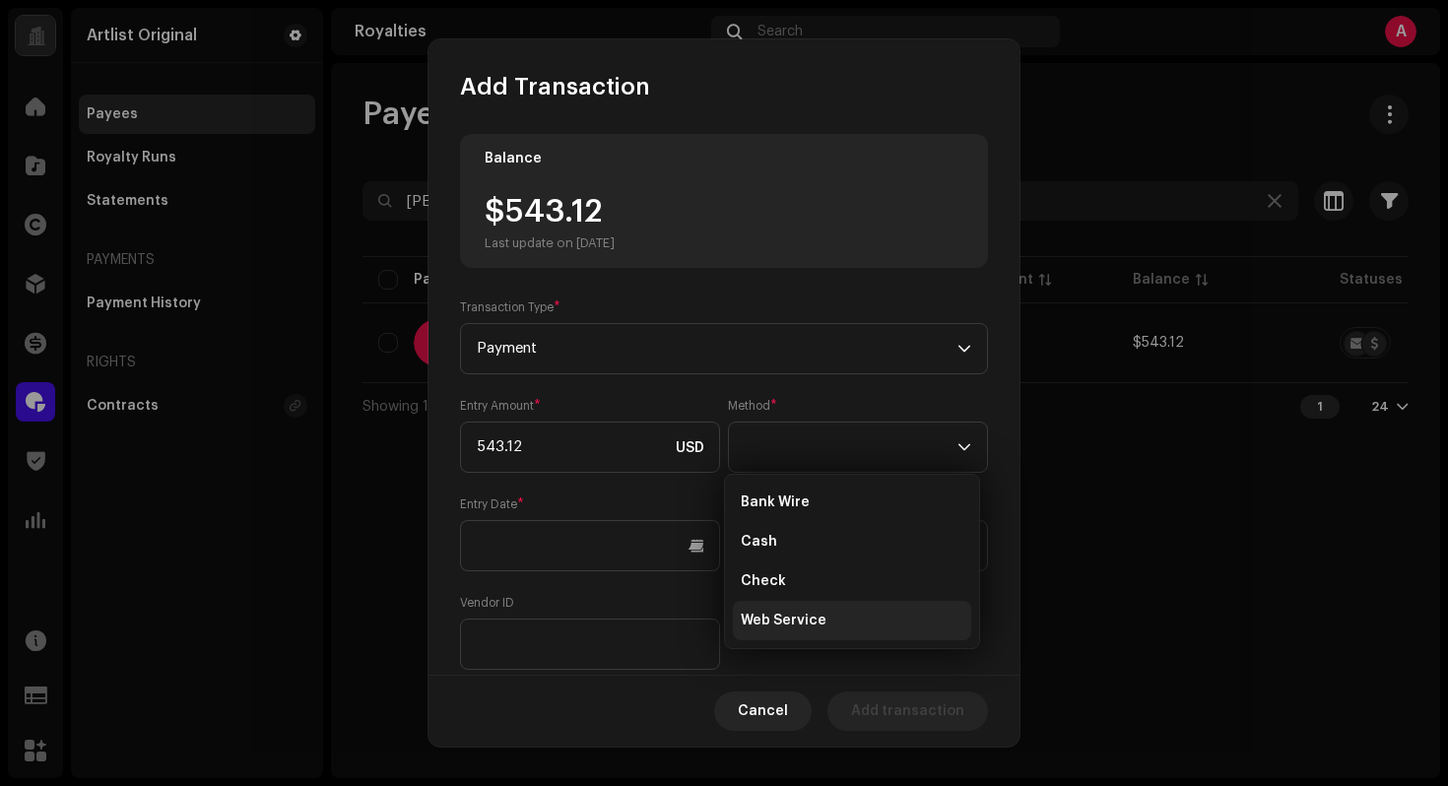
click at [844, 623] on li "Web Service" at bounding box center [852, 620] width 238 height 39
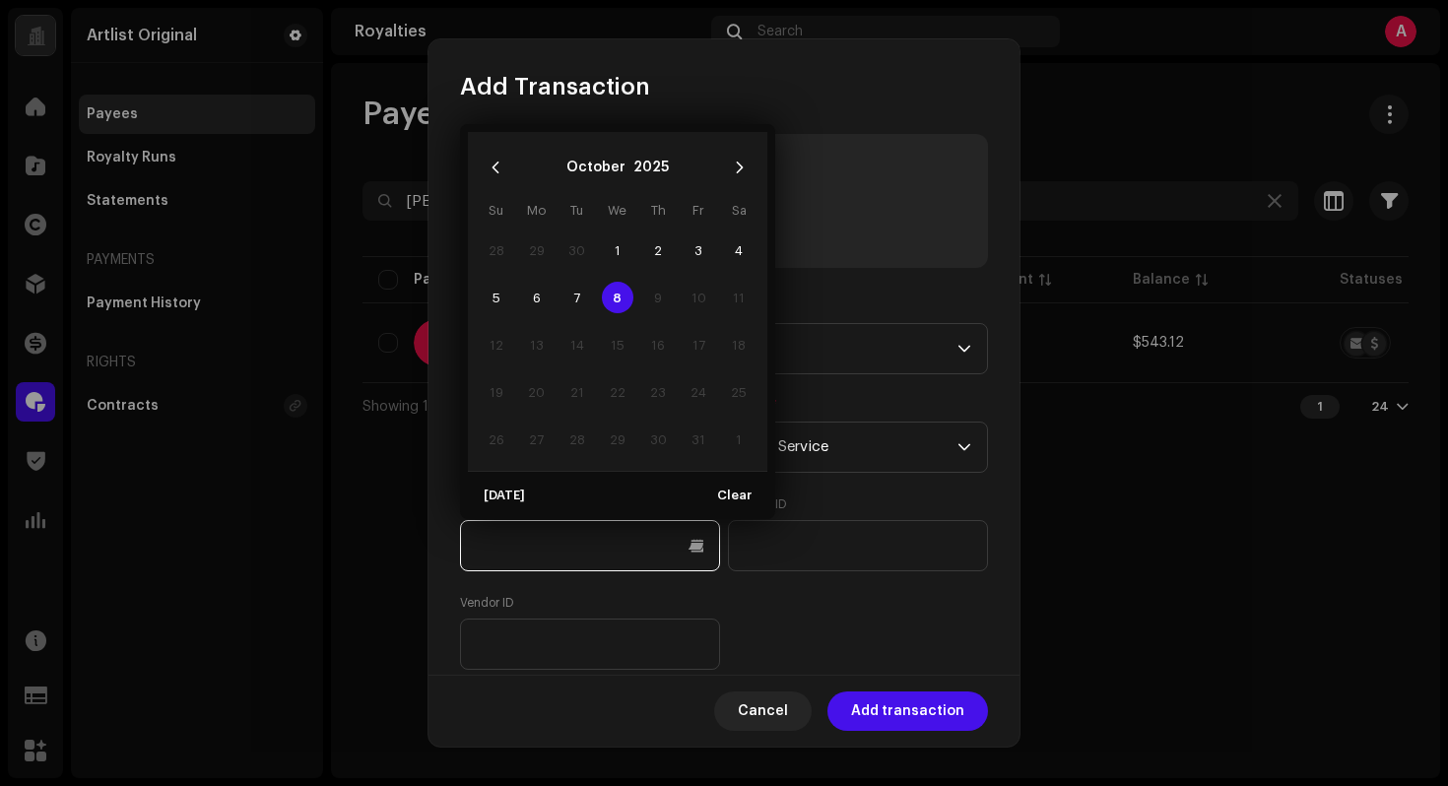
click at [626, 536] on input "text" at bounding box center [590, 545] width 260 height 51
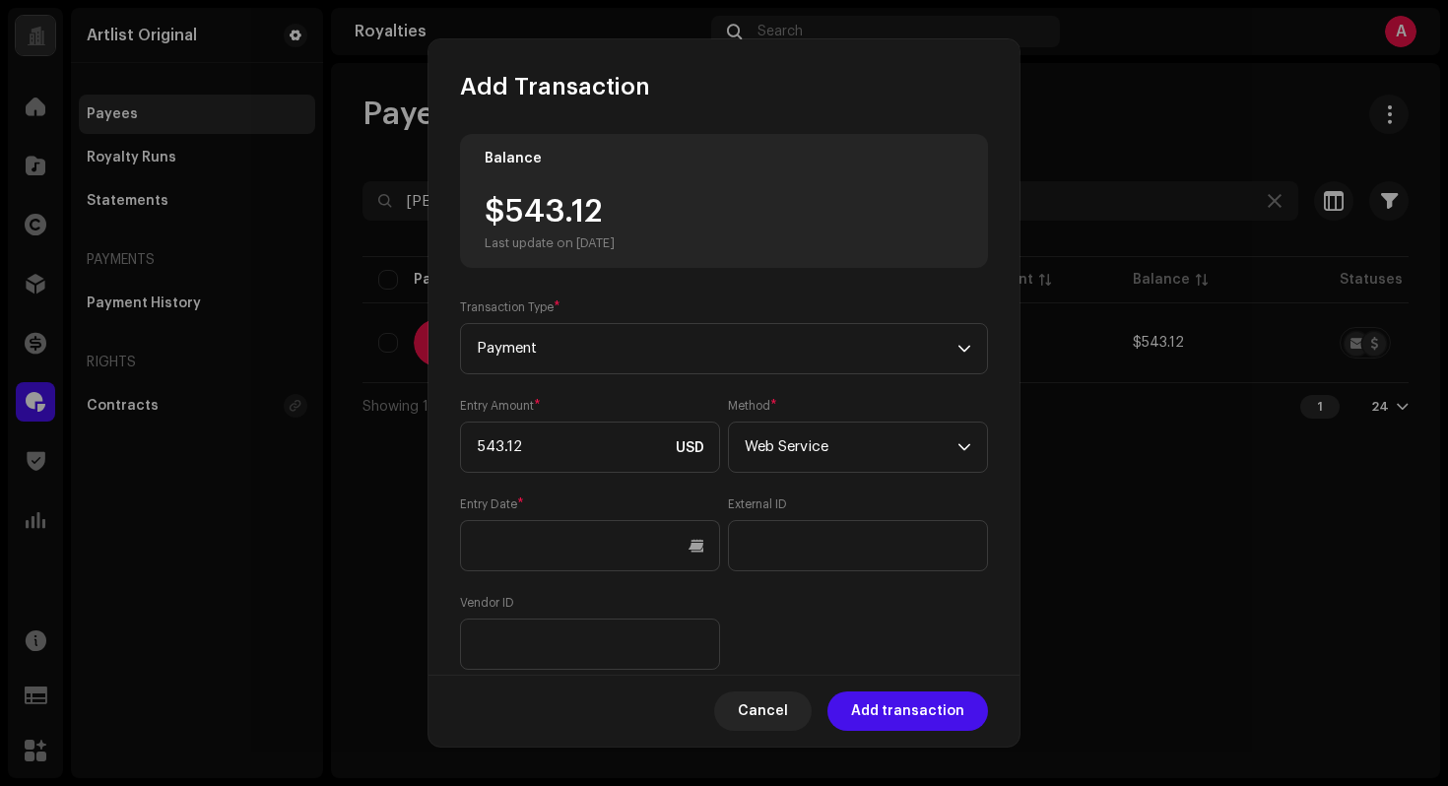
drag, startPoint x: 789, startPoint y: 584, endPoint x: 735, endPoint y: 577, distance: 54.6
click at [789, 584] on div "Entry Amount * 543.12 USD Method * Web Service Entry Date * External ID Vendor …" at bounding box center [724, 534] width 528 height 272
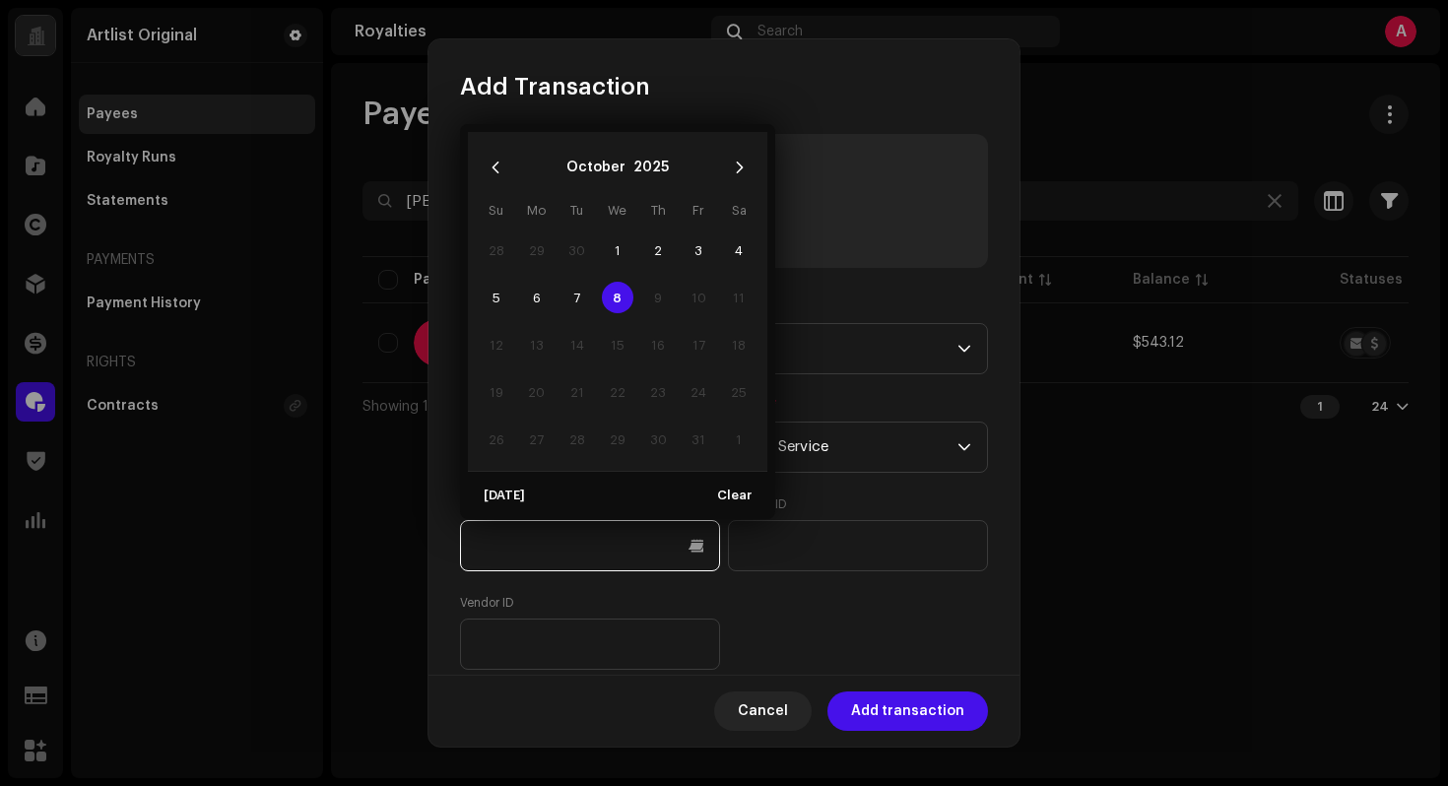
click at [685, 555] on input "text" at bounding box center [590, 545] width 260 height 51
click at [499, 163] on icon "Previous Month" at bounding box center [496, 168] width 14 height 14
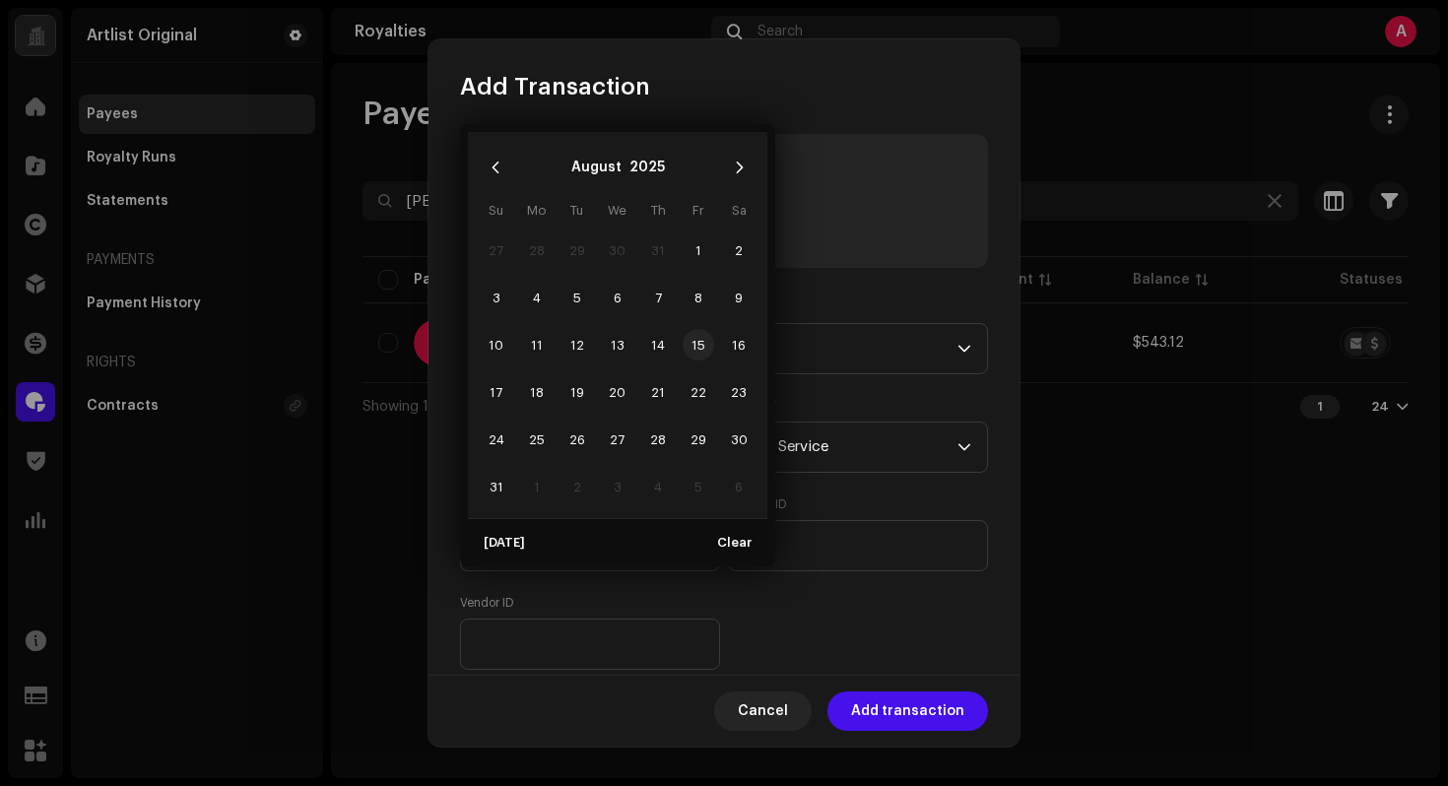
drag, startPoint x: 697, startPoint y: 346, endPoint x: 717, endPoint y: 384, distance: 43.2
click at [697, 346] on span "15" at bounding box center [699, 345] width 32 height 32
type input "[DATE]"
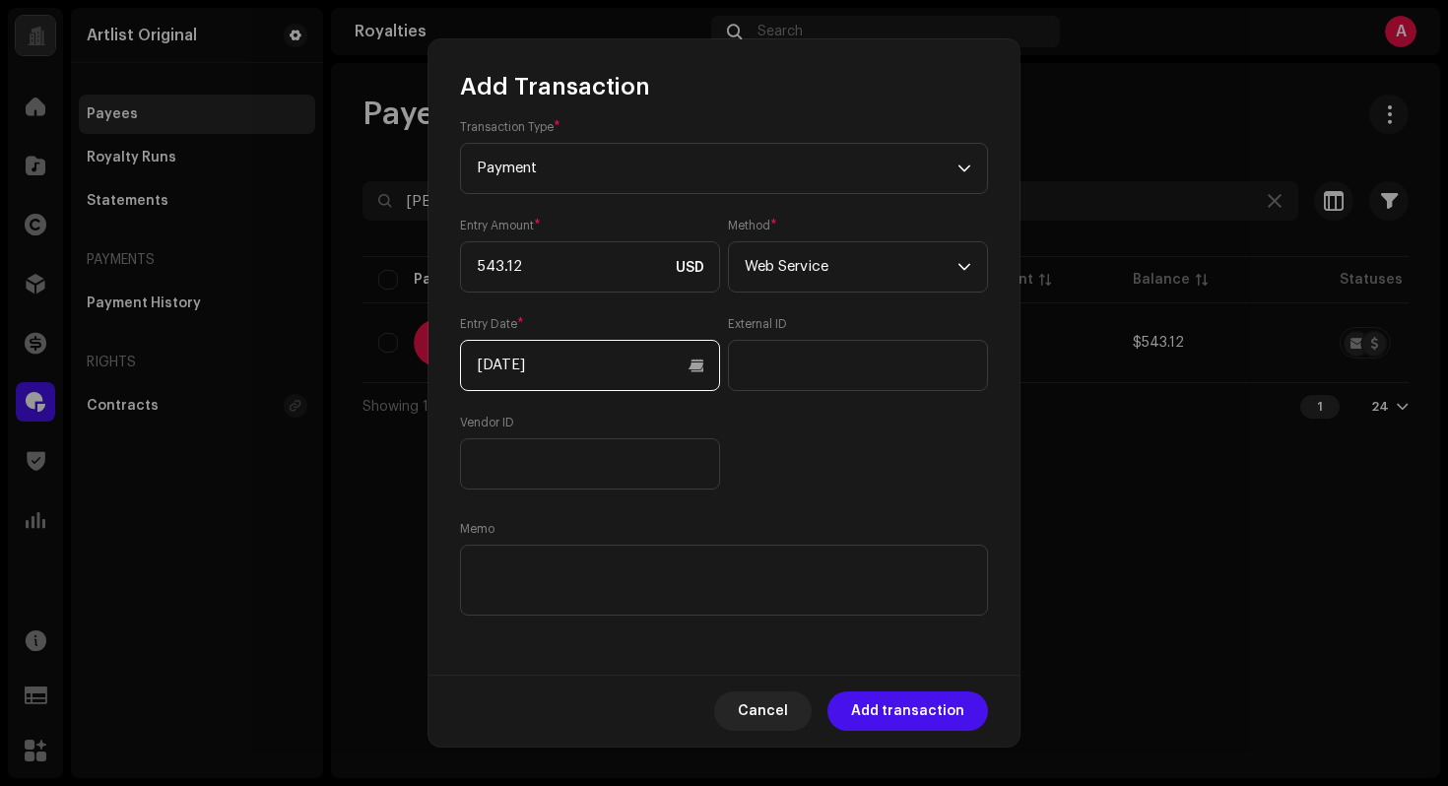
scroll to position [182, 0]
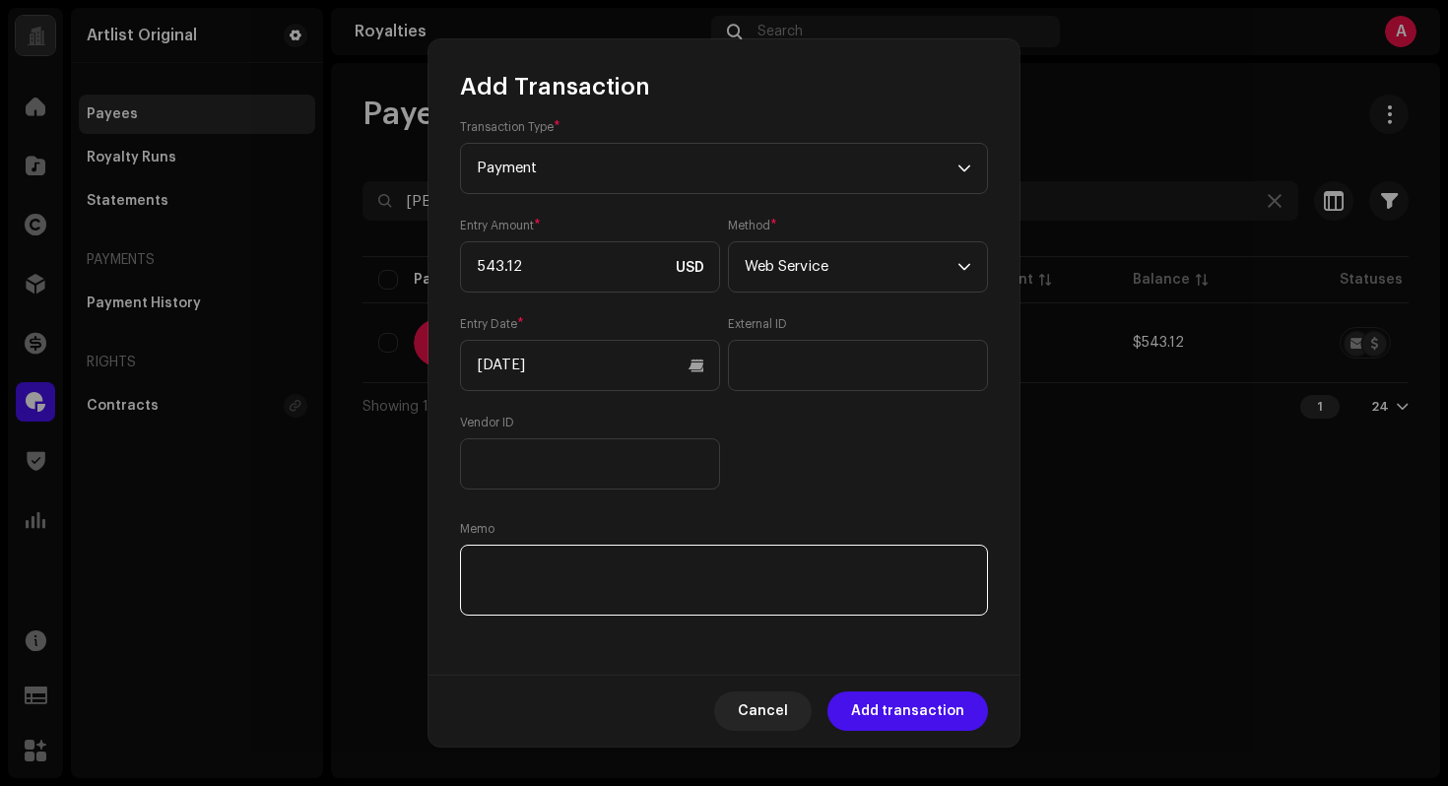
click at [628, 583] on textarea at bounding box center [724, 580] width 528 height 71
paste textarea "Statement ID: 5456659 / Invoice number: [PERSON_NAME]-Artlist 11"
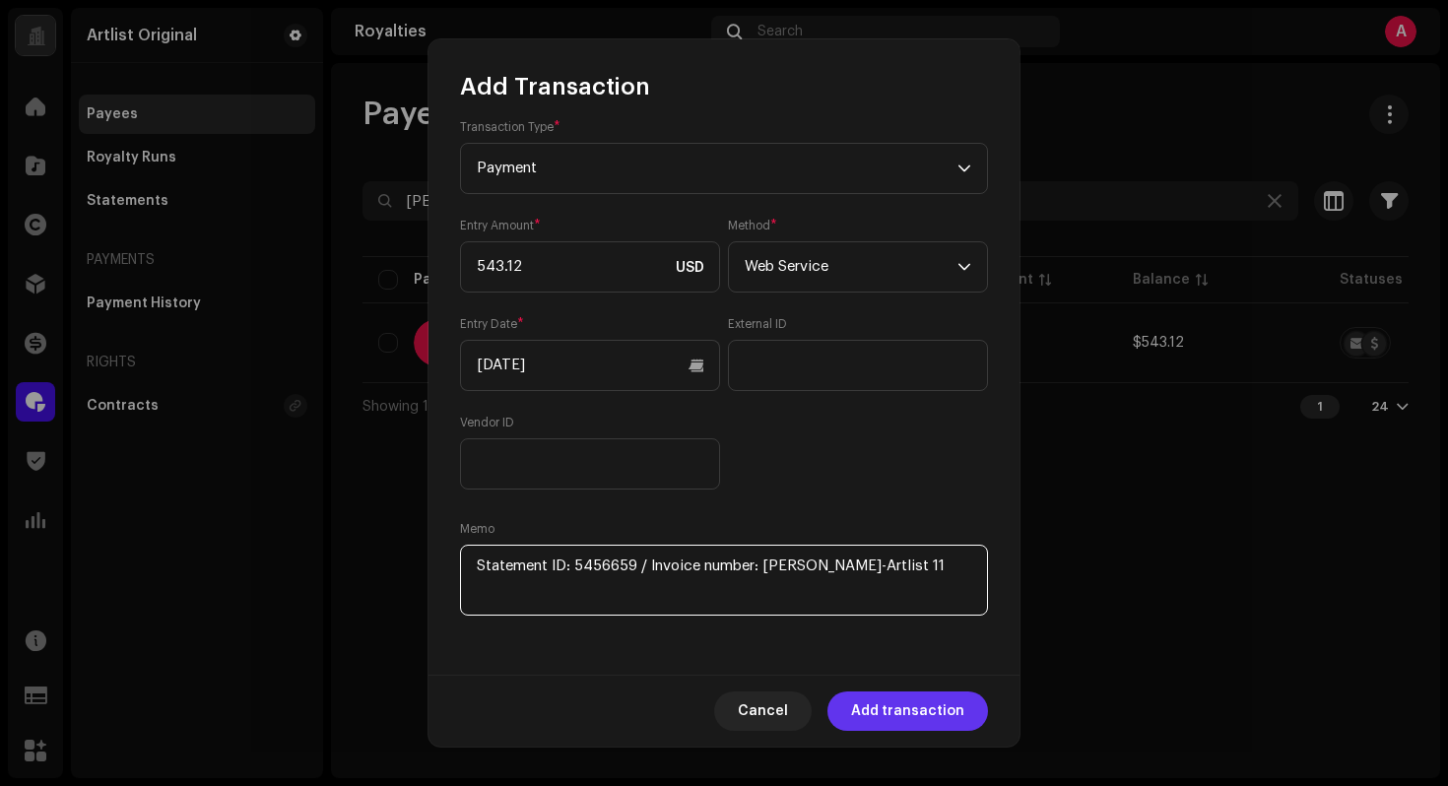
type textarea "Statement ID: 5456659 / Invoice number: [PERSON_NAME]-Artlist 11"
click at [931, 707] on span "Add transaction" at bounding box center [907, 710] width 113 height 39
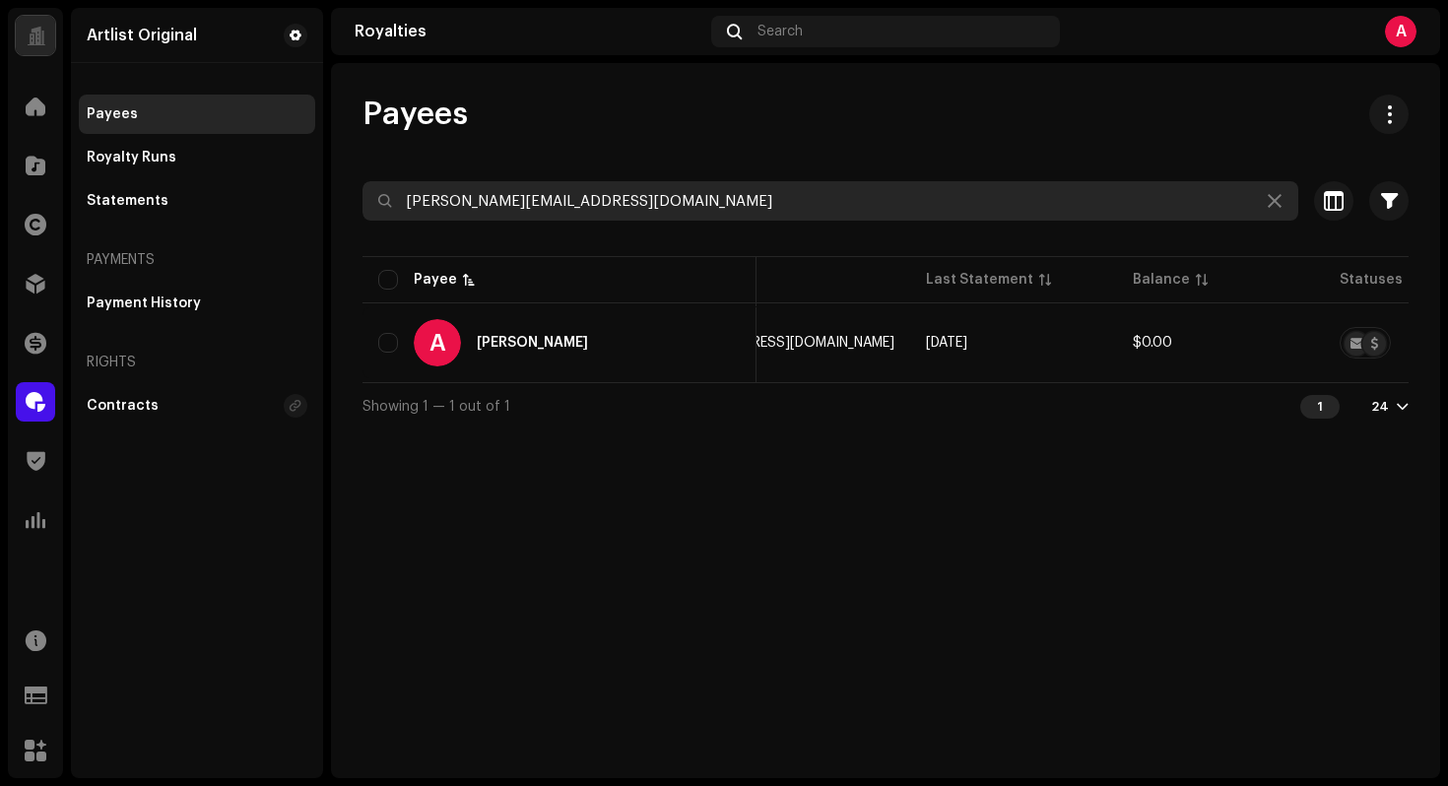
click at [755, 192] on input "[PERSON_NAME][EMAIL_ADDRESS][DOMAIN_NAME]" at bounding box center [830, 200] width 936 height 39
paste input "[EMAIL_ADDRESS]"
type input "[EMAIL_ADDRESS][DOMAIN_NAME]"
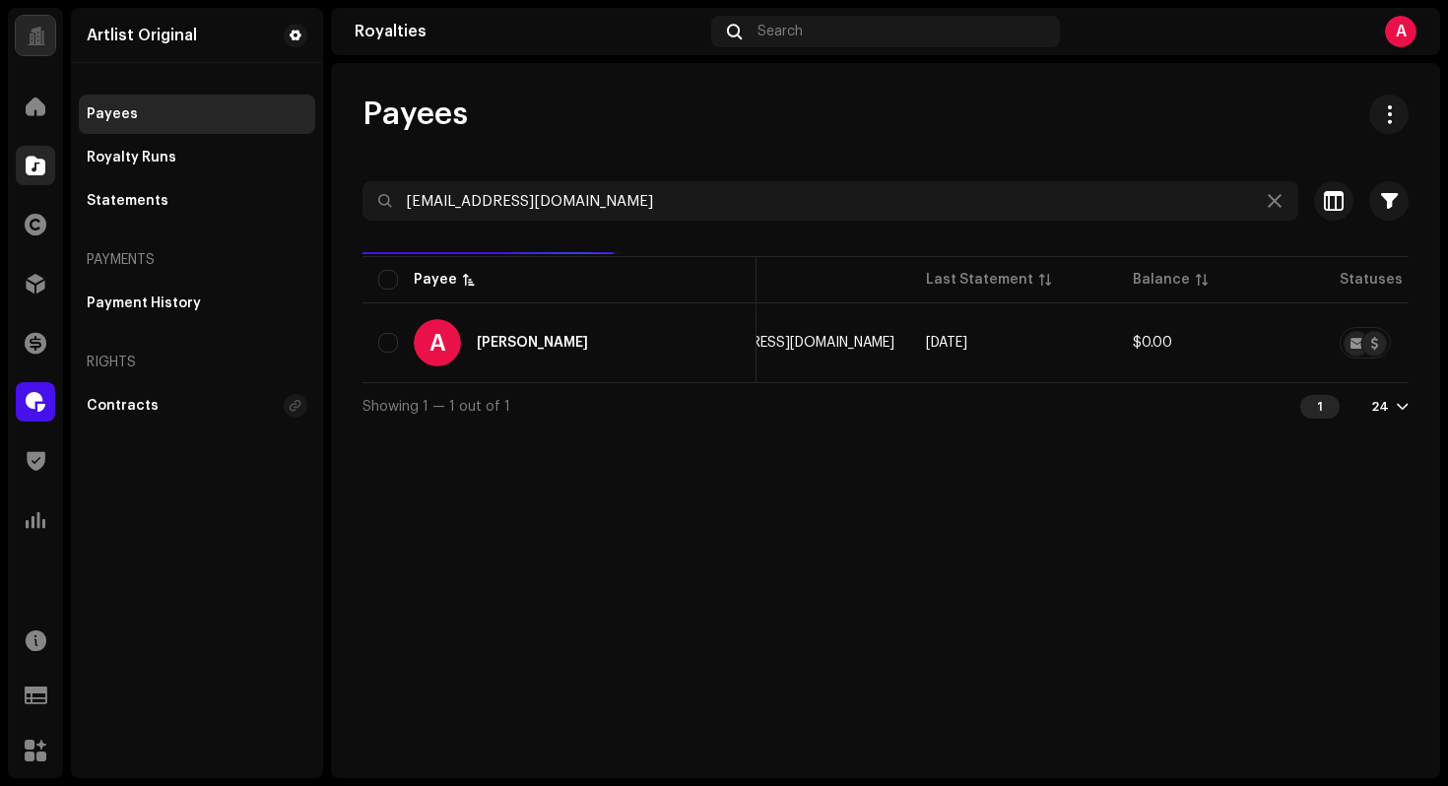
scroll to position [0, 589]
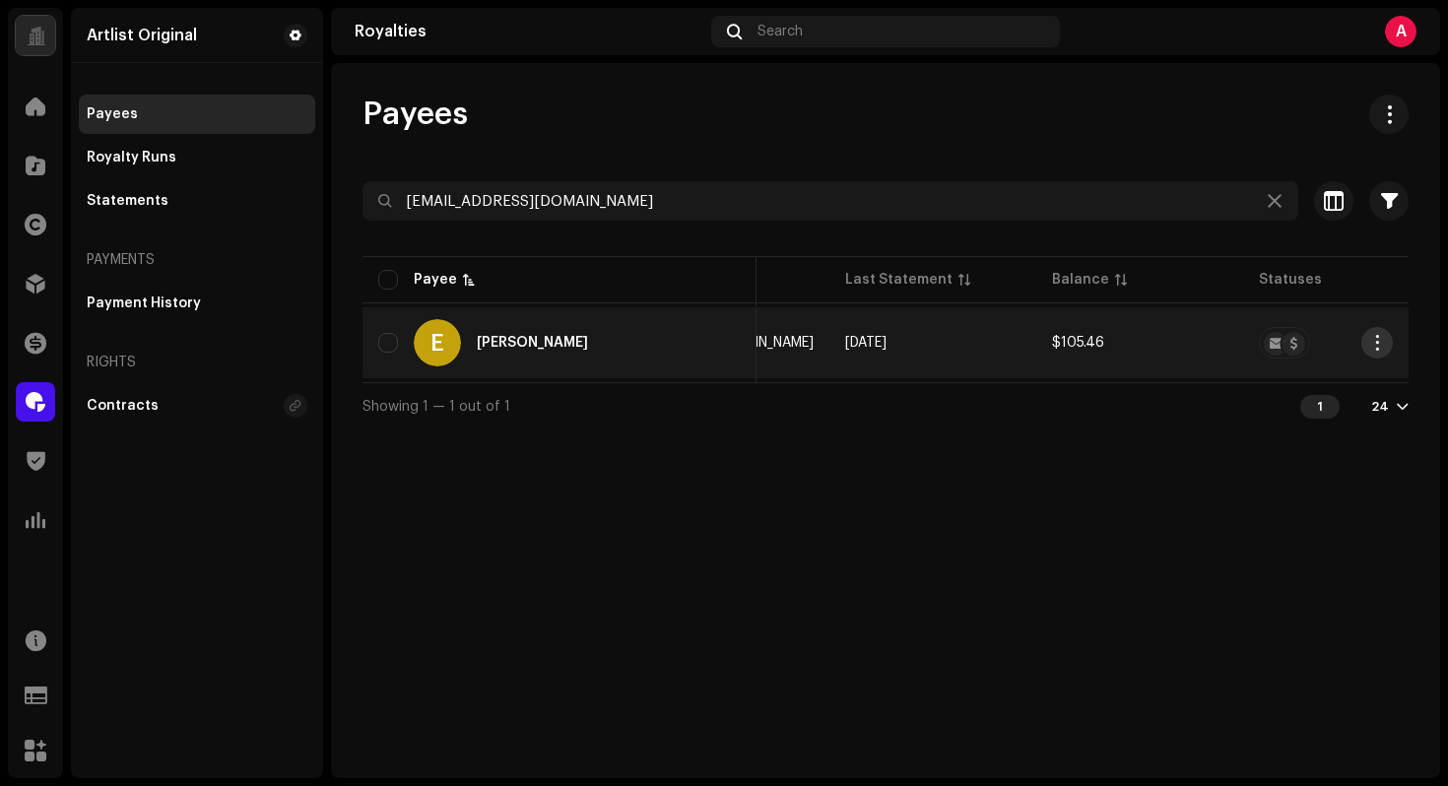
click at [1390, 345] on button "button" at bounding box center [1377, 343] width 32 height 32
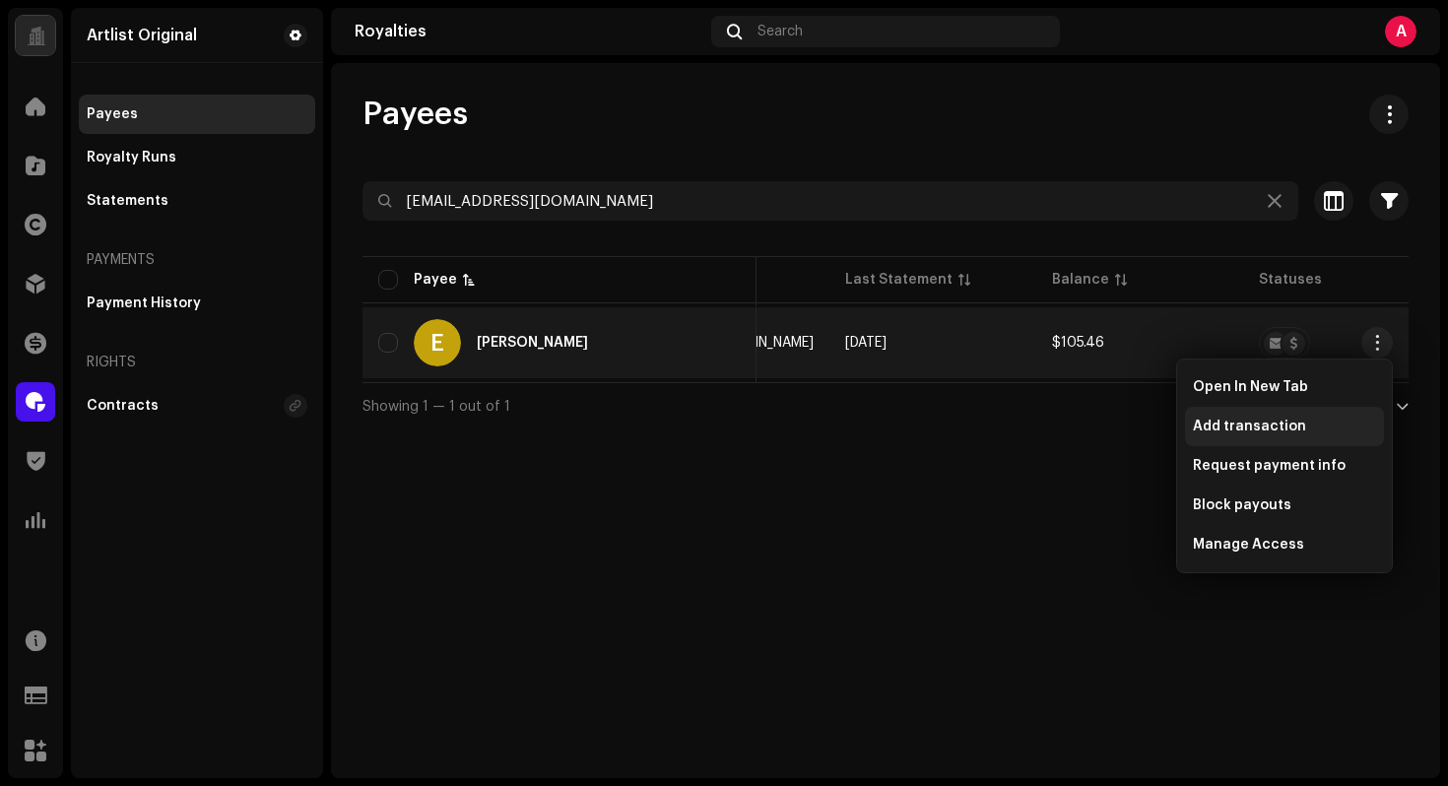
click at [1300, 431] on div "Add transaction" at bounding box center [1284, 427] width 183 height 16
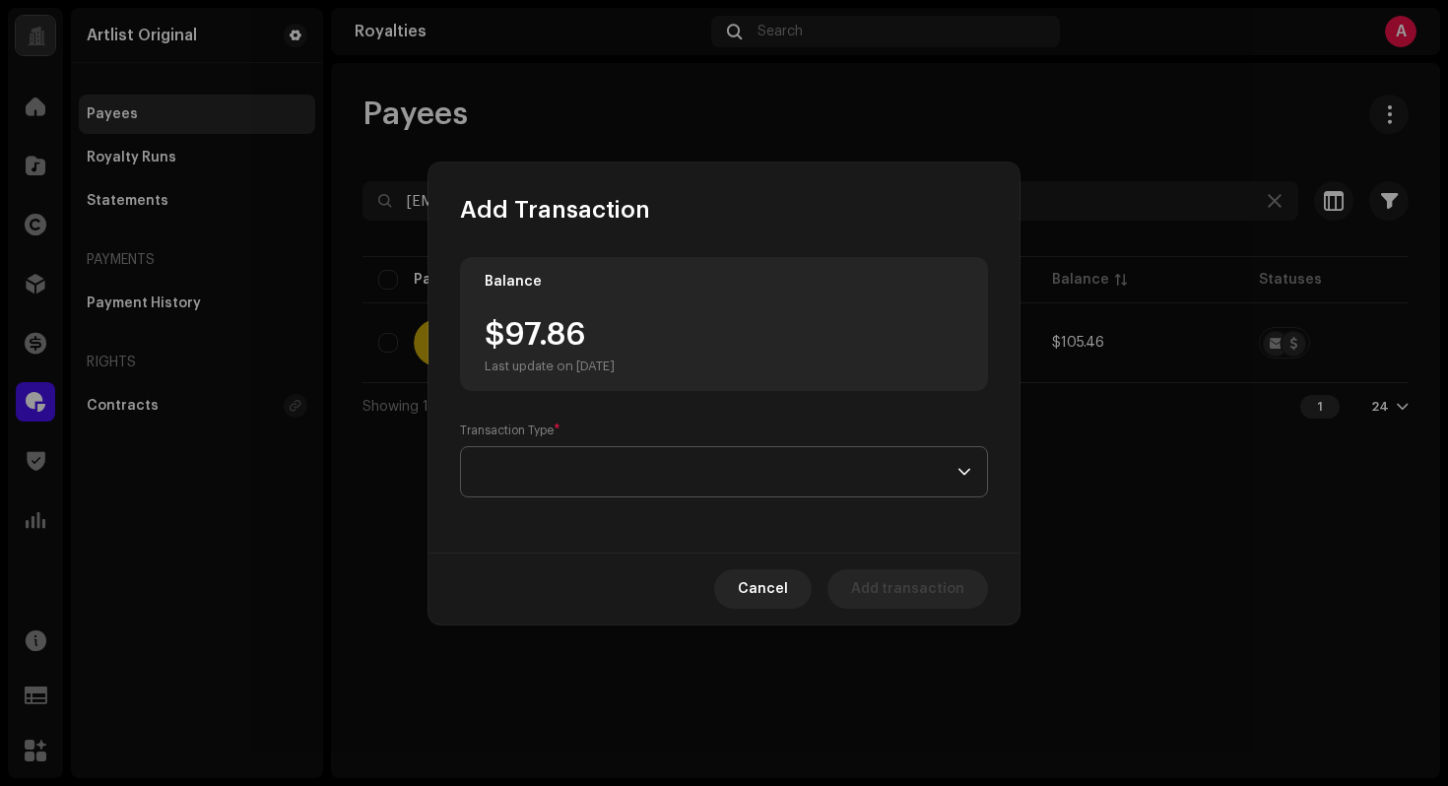
click at [666, 474] on span at bounding box center [717, 471] width 481 height 49
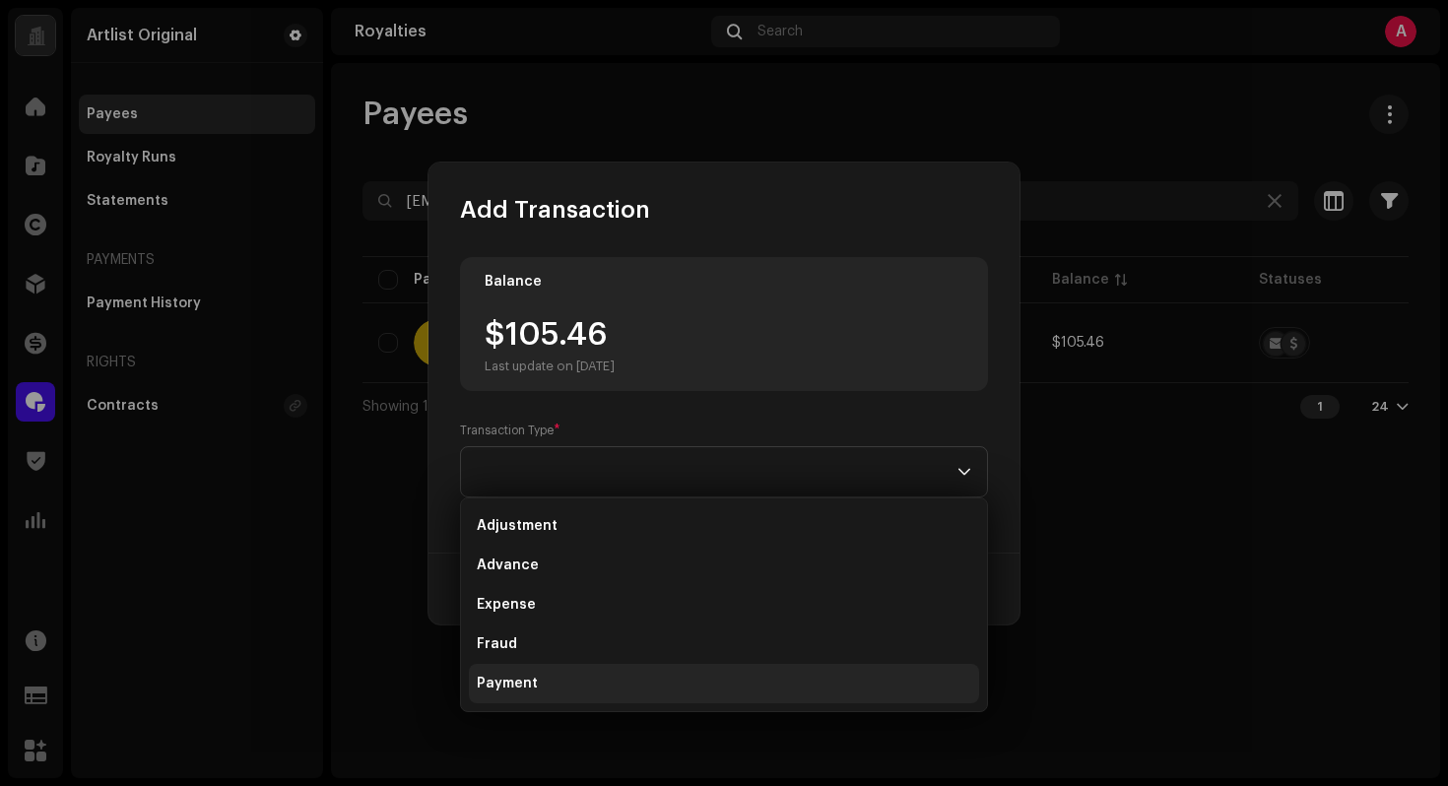
click at [566, 673] on li "Payment" at bounding box center [724, 683] width 510 height 39
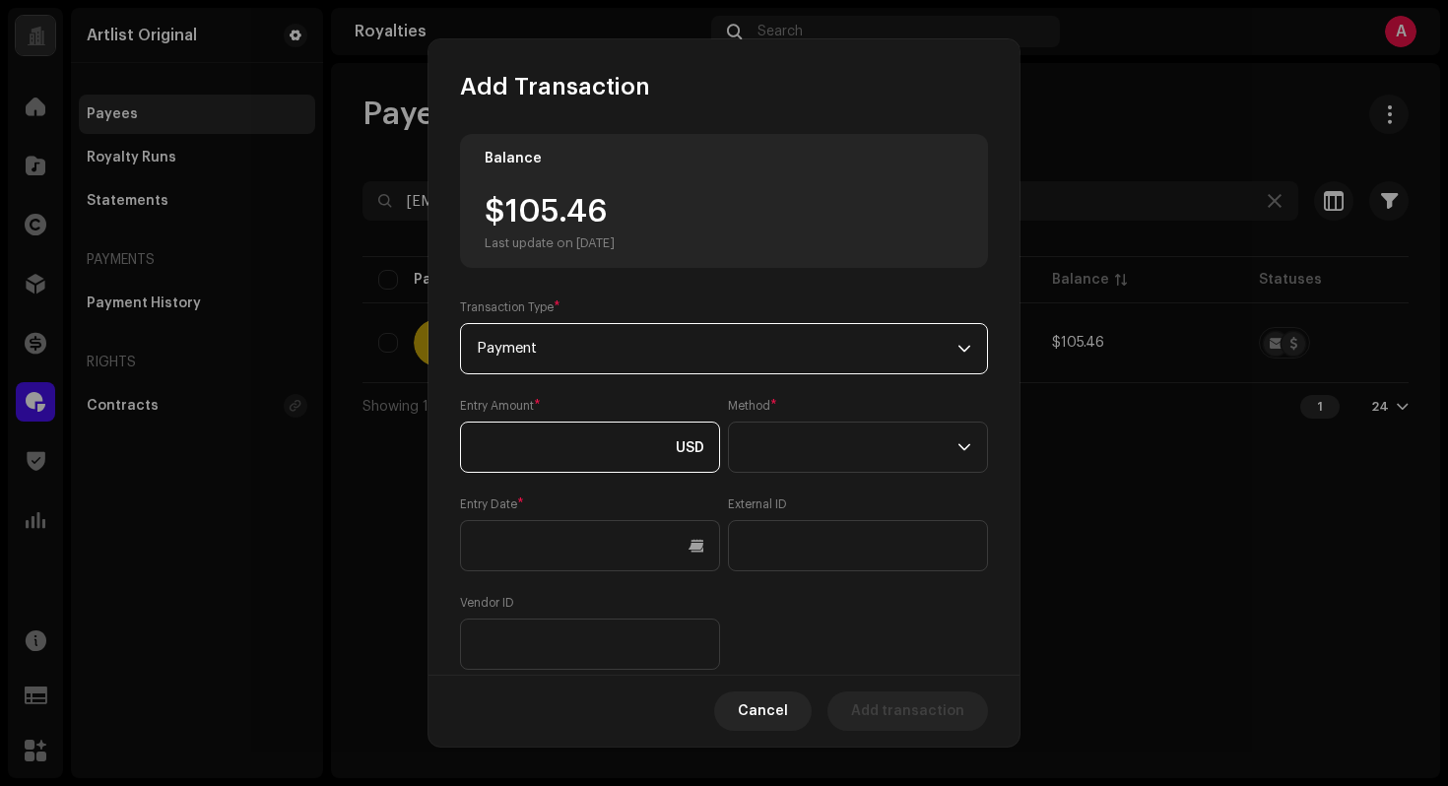
click at [626, 445] on input at bounding box center [590, 447] width 260 height 51
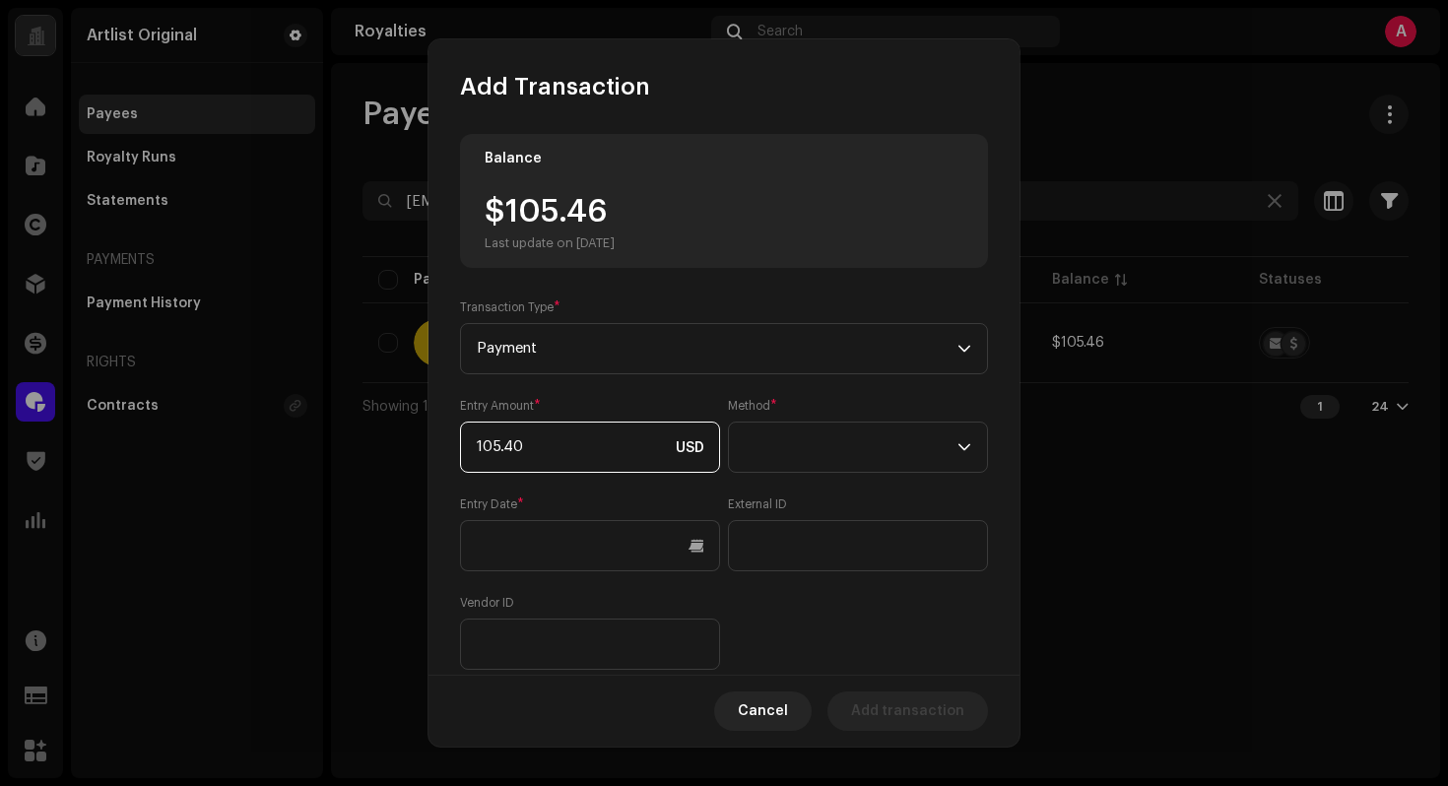
type input "105.46"
click at [921, 434] on span at bounding box center [851, 447] width 213 height 49
click at [802, 624] on span "Web Service" at bounding box center [784, 621] width 86 height 20
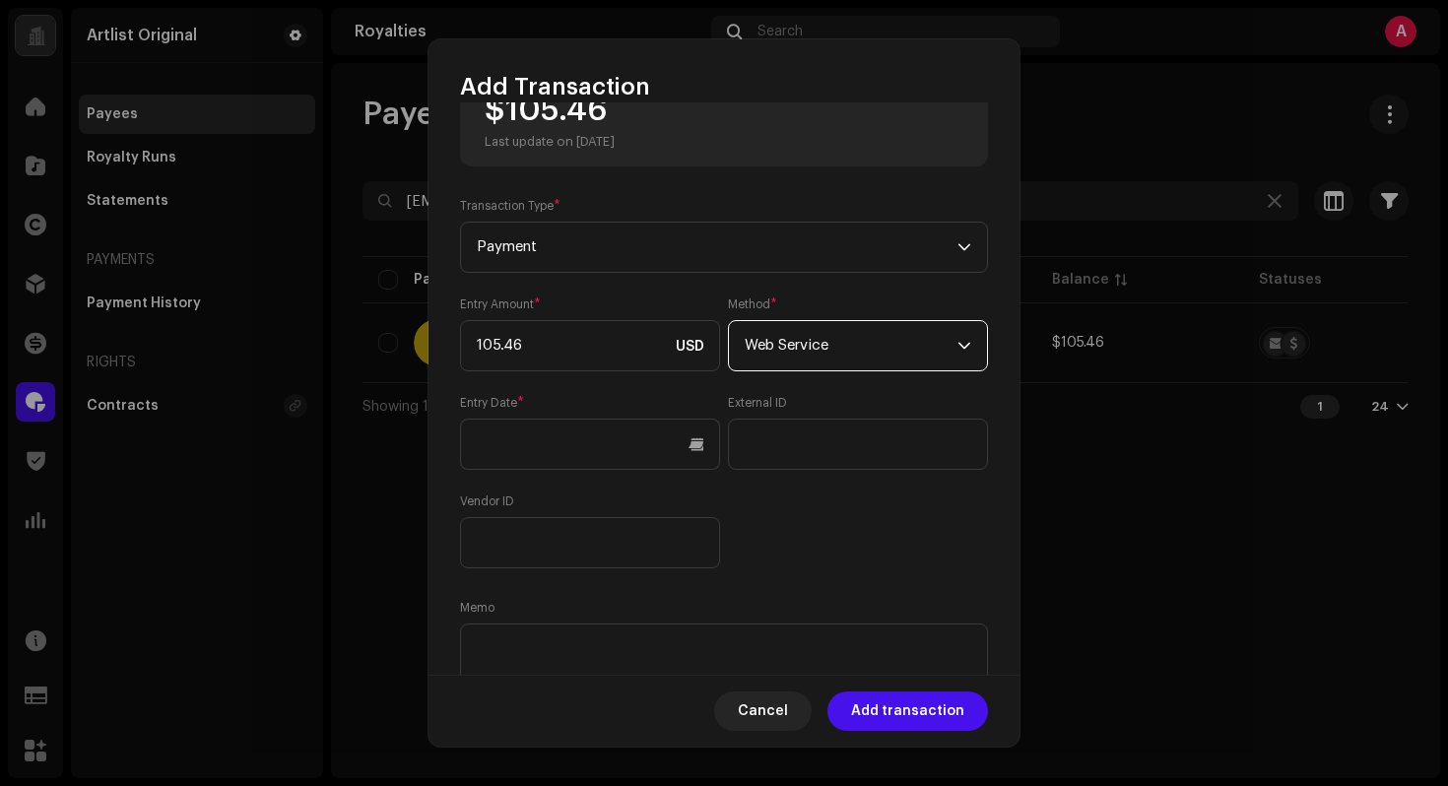
scroll to position [182, 0]
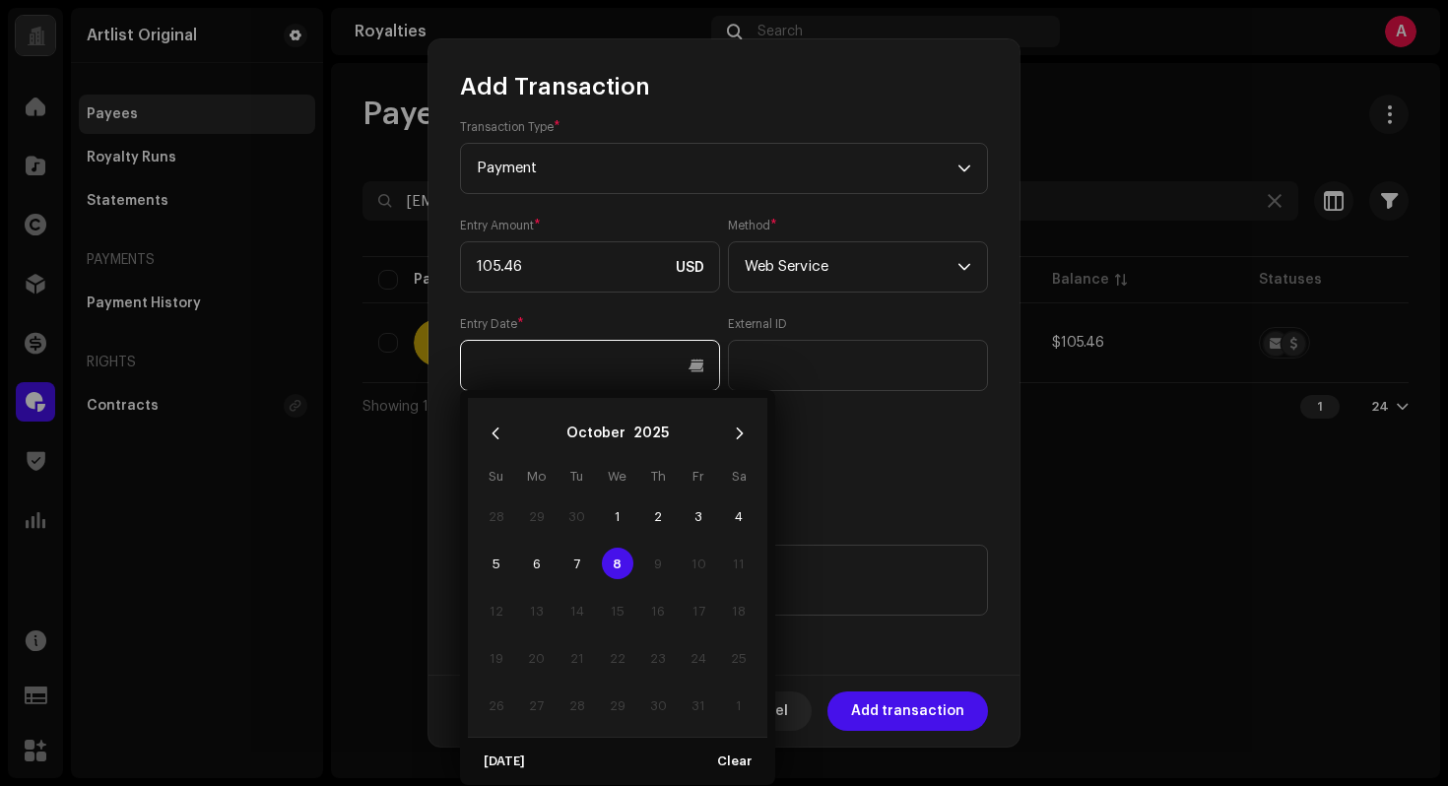
click at [626, 364] on input "text" at bounding box center [590, 365] width 260 height 51
click at [486, 444] on button "Previous Month" at bounding box center [495, 433] width 39 height 39
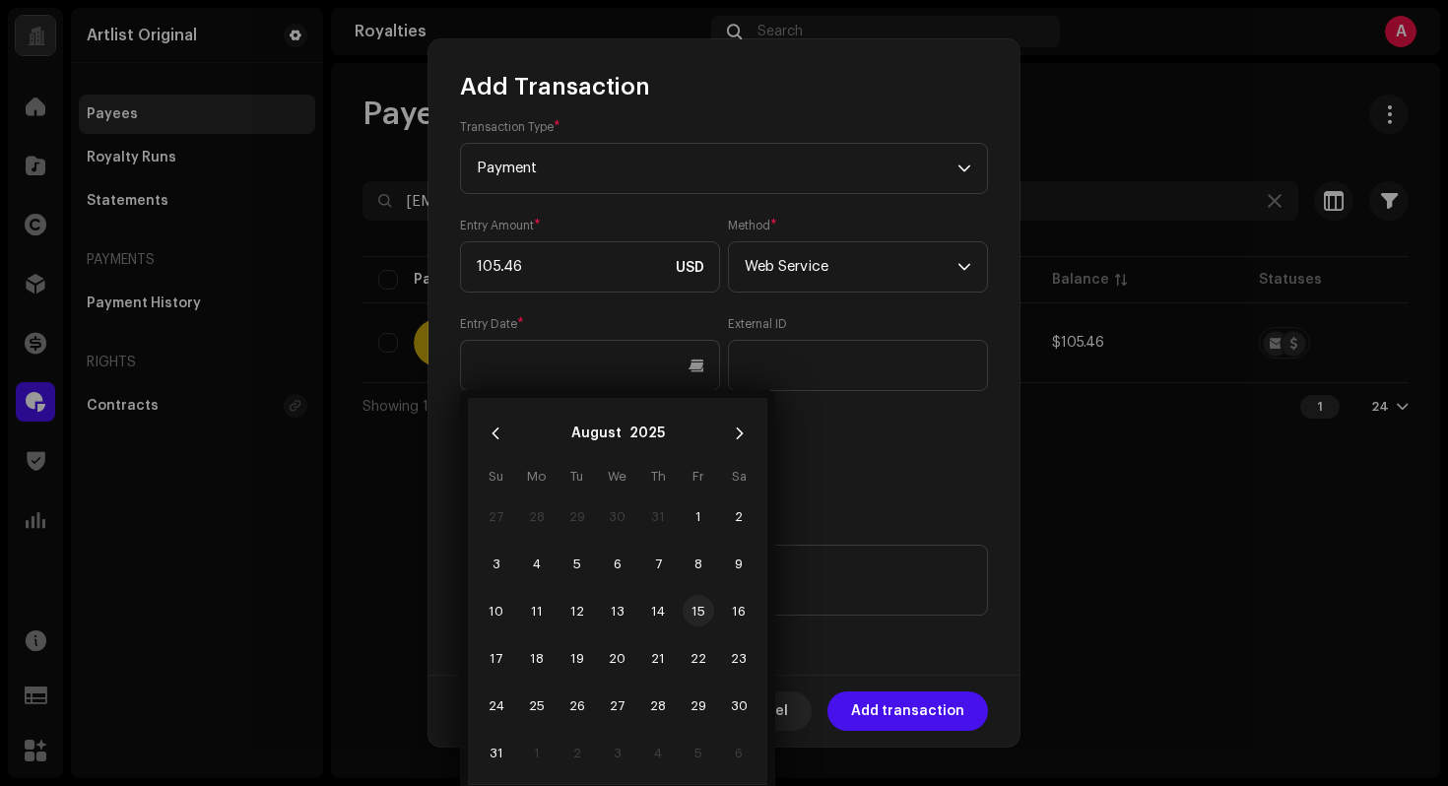
click at [702, 610] on span "15" at bounding box center [699, 611] width 32 height 32
type input "[DATE]"
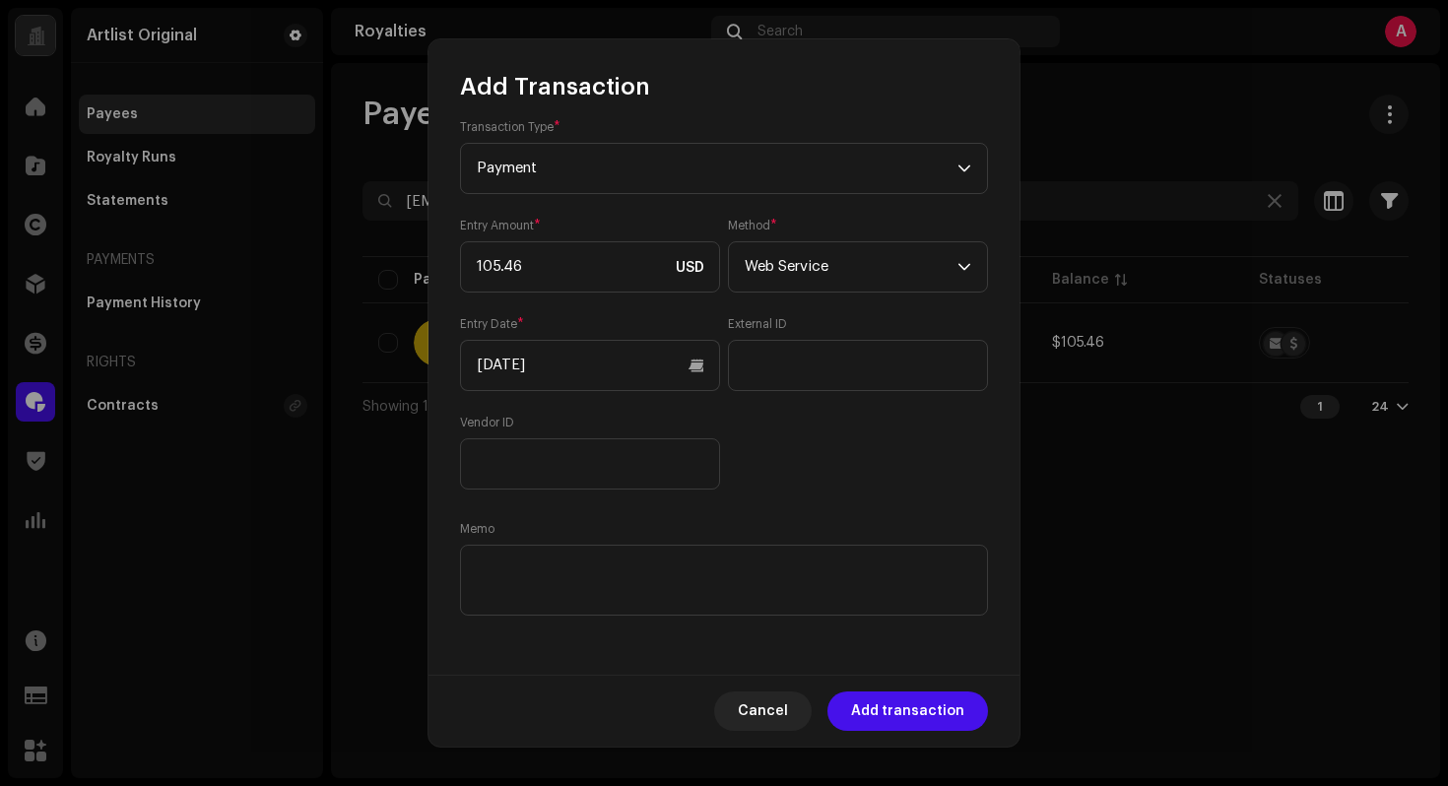
click at [884, 493] on div "Balance $105.46 Last update on [DATE] Transaction Type * Payment Entry Amount *…" at bounding box center [724, 287] width 528 height 666
click at [709, 587] on textarea at bounding box center [724, 580] width 528 height 71
paste textarea "Statement ID: 5456736 / Invoice number: 0000035"
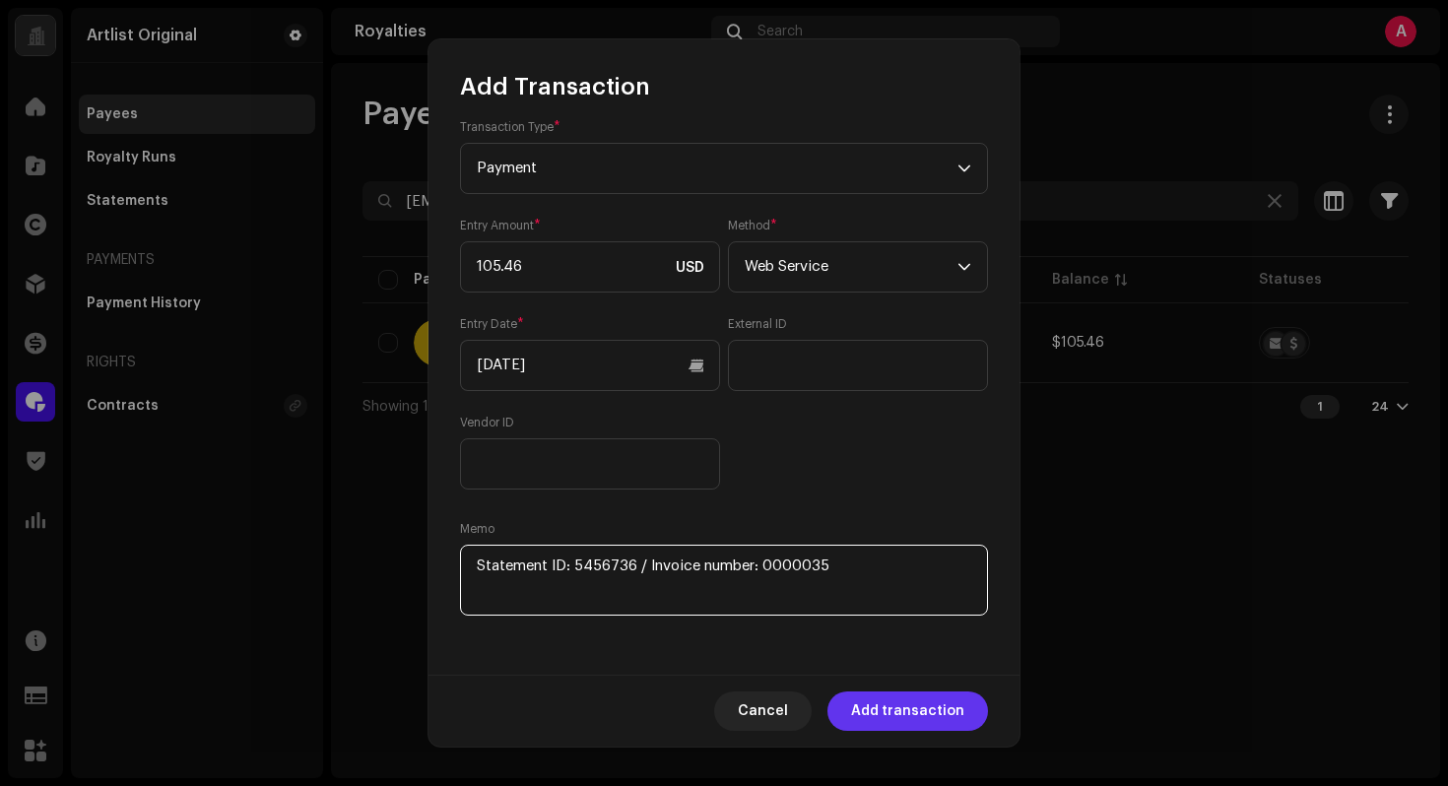
type textarea "Statement ID: 5456736 / Invoice number: 0000035"
click at [871, 696] on span "Add transaction" at bounding box center [907, 710] width 113 height 39
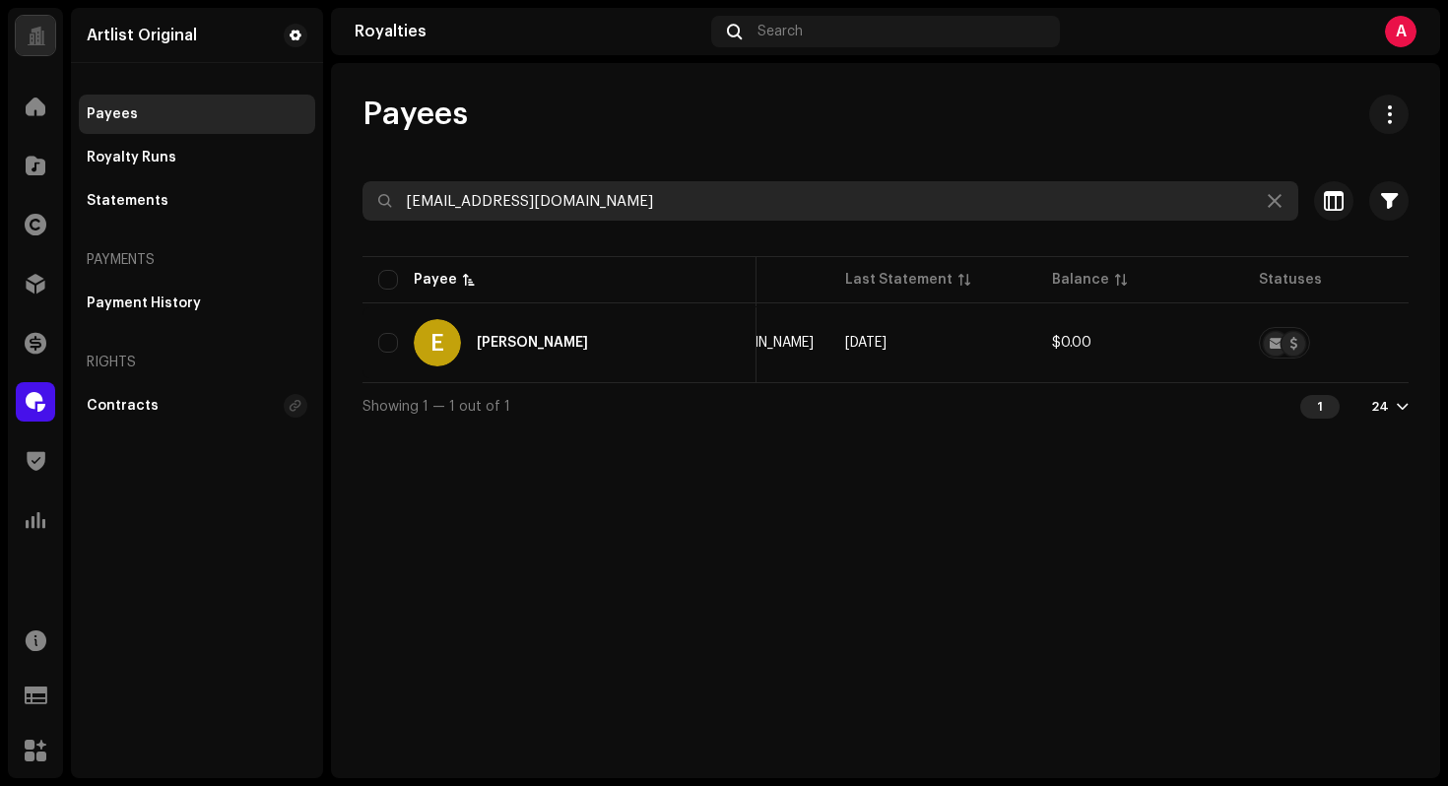
click at [668, 208] on input "[EMAIL_ADDRESS][DOMAIN_NAME]" at bounding box center [830, 200] width 936 height 39
paste input "[PERSON_NAME] [PERSON_NAME]"
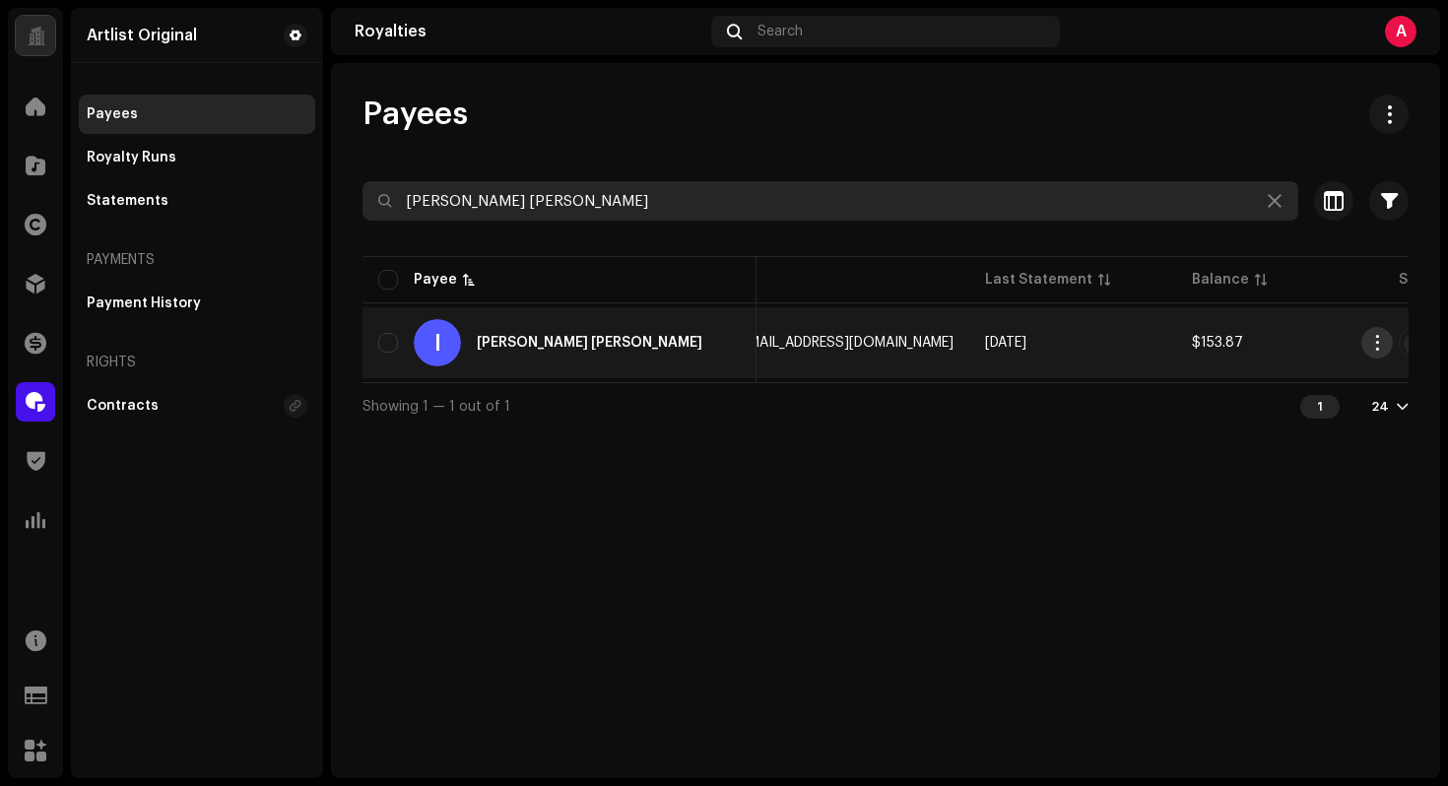
type input "[PERSON_NAME] [PERSON_NAME]"
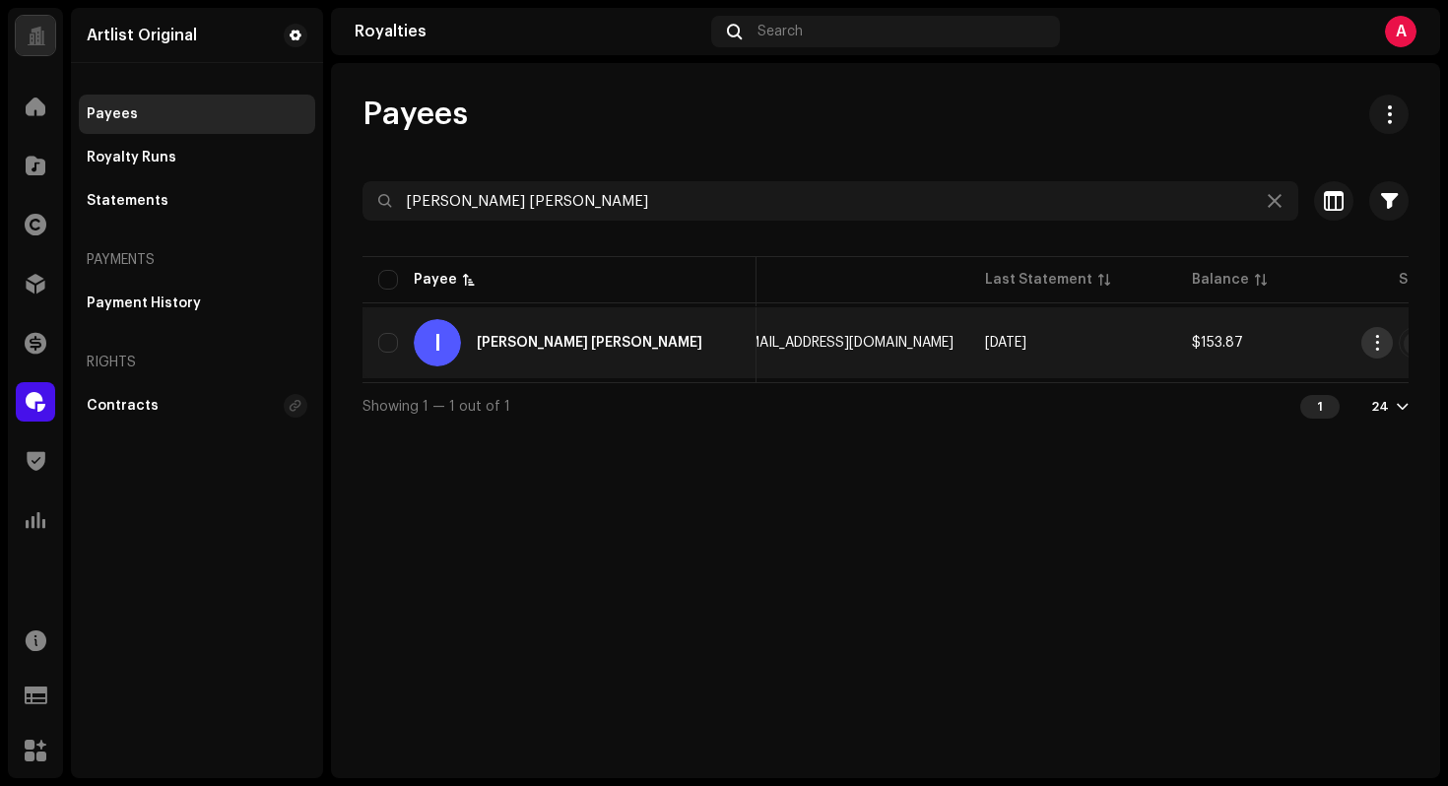
click at [1392, 339] on button "button" at bounding box center [1377, 343] width 32 height 32
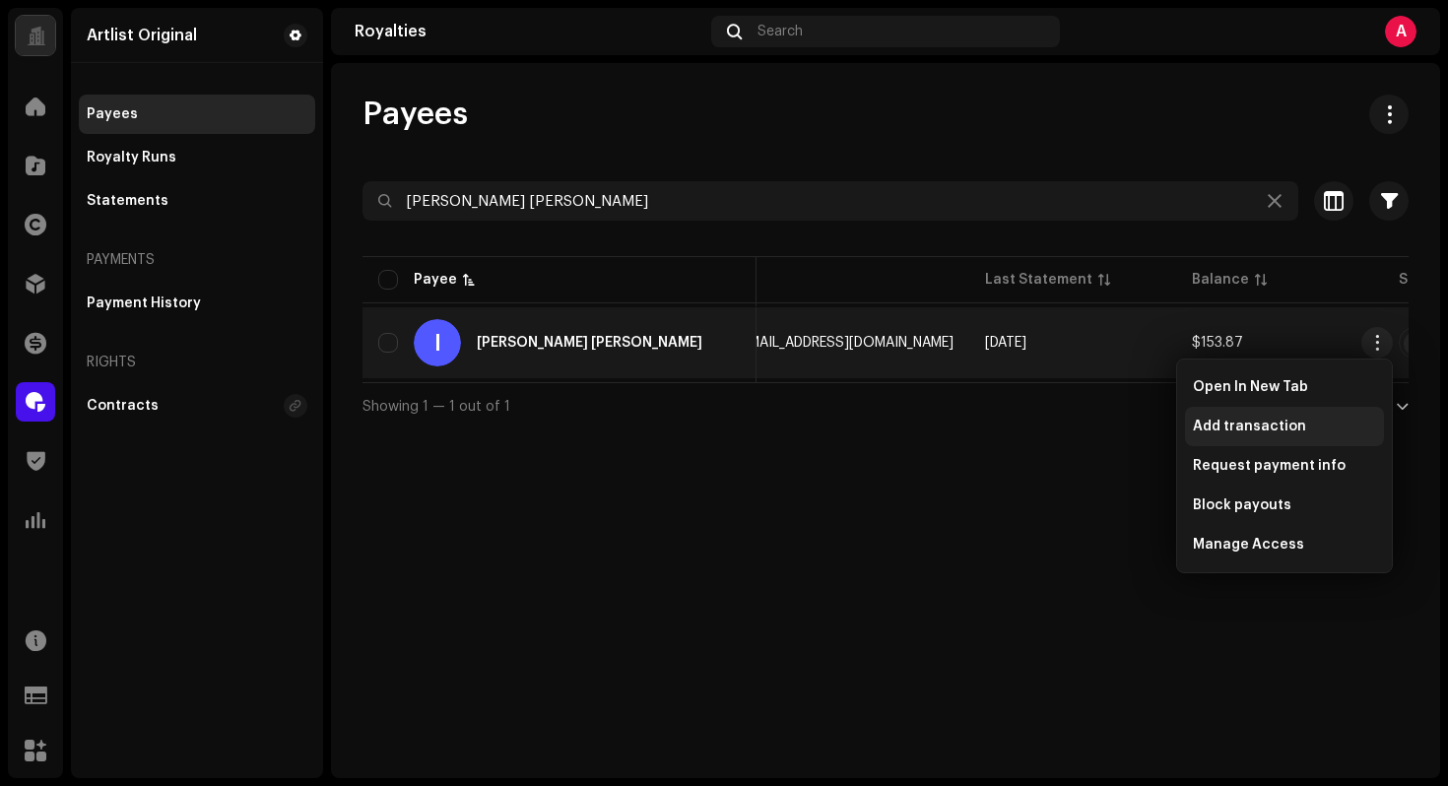
click at [1273, 423] on span "Add transaction" at bounding box center [1249, 427] width 113 height 16
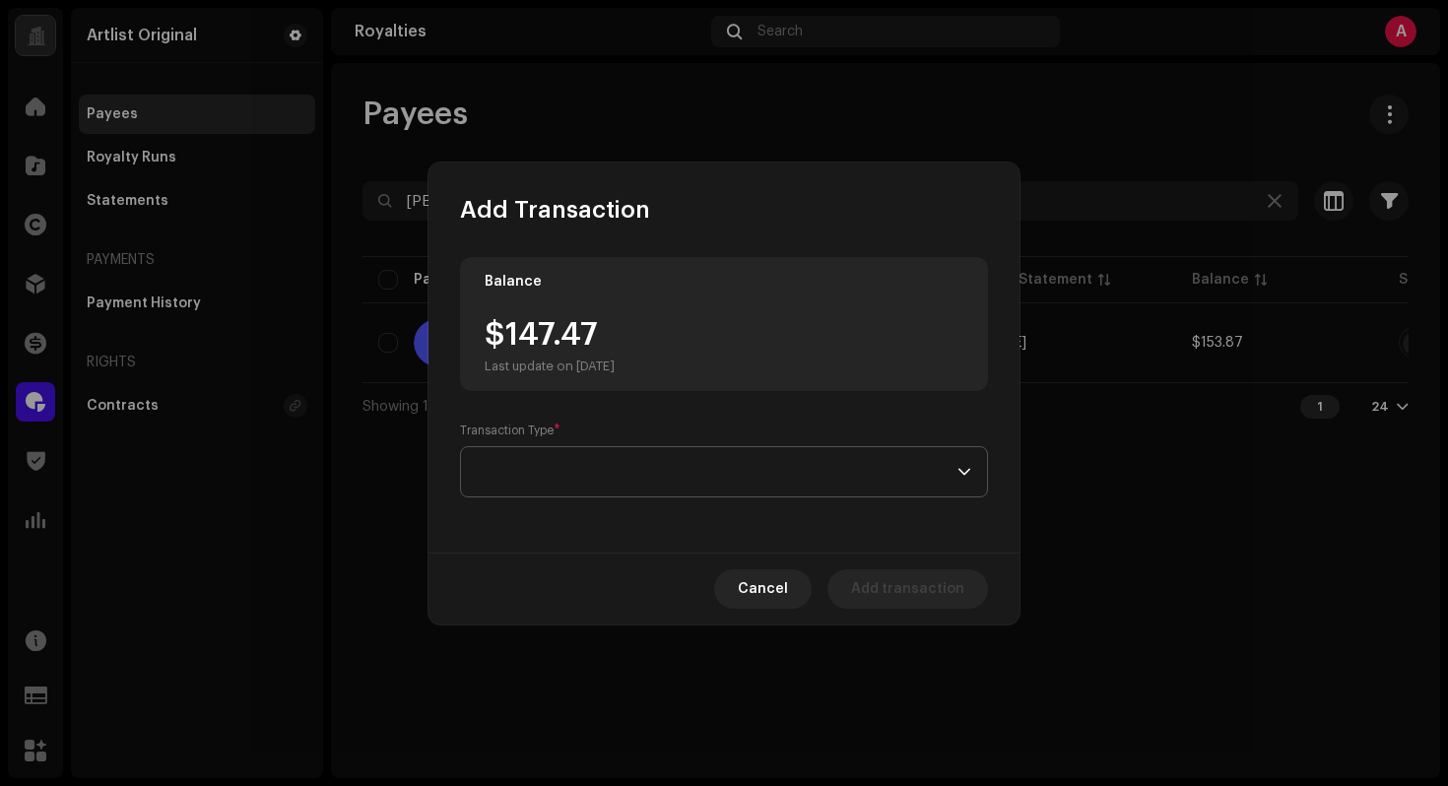
click at [751, 490] on span at bounding box center [717, 471] width 481 height 49
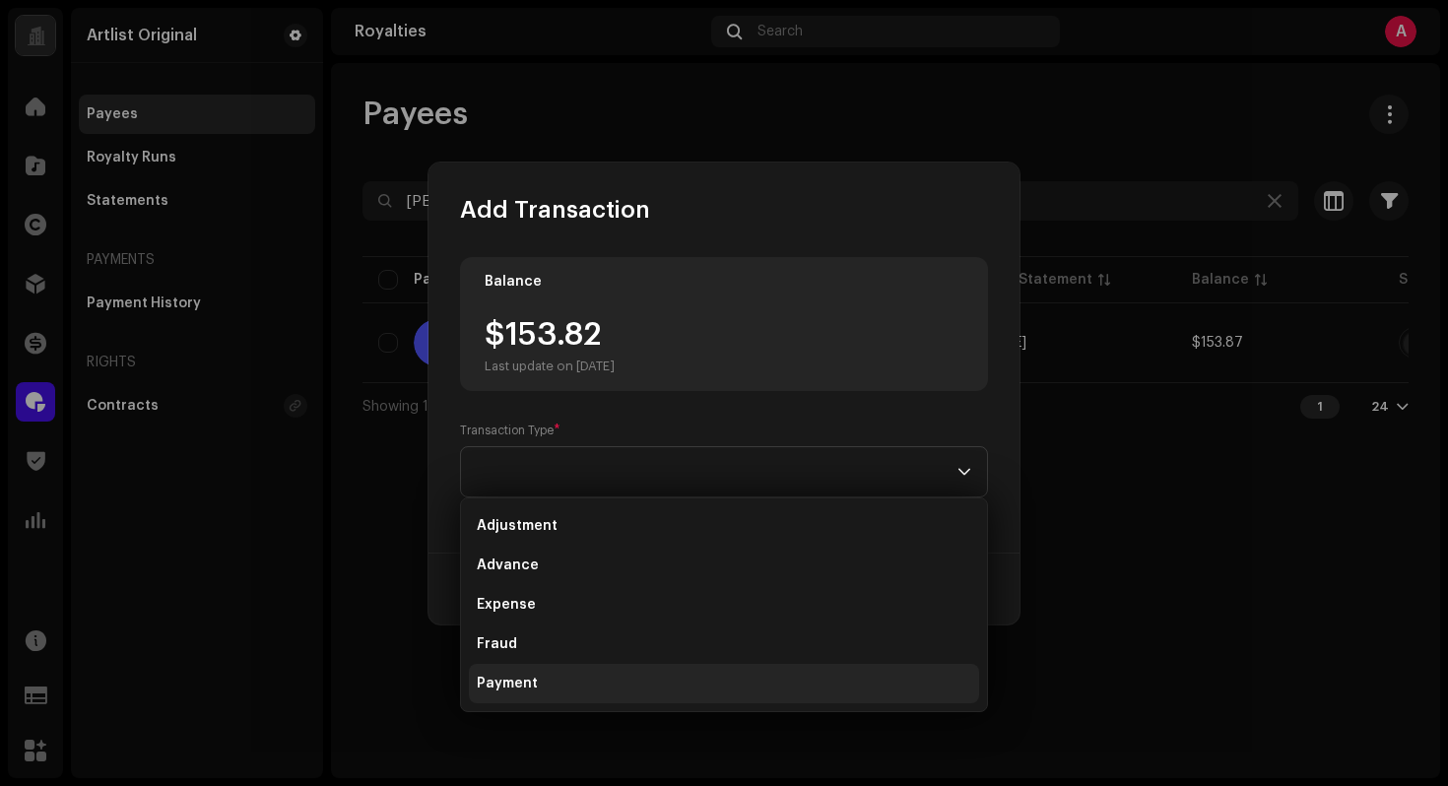
click at [540, 680] on li "Payment" at bounding box center [724, 683] width 510 height 39
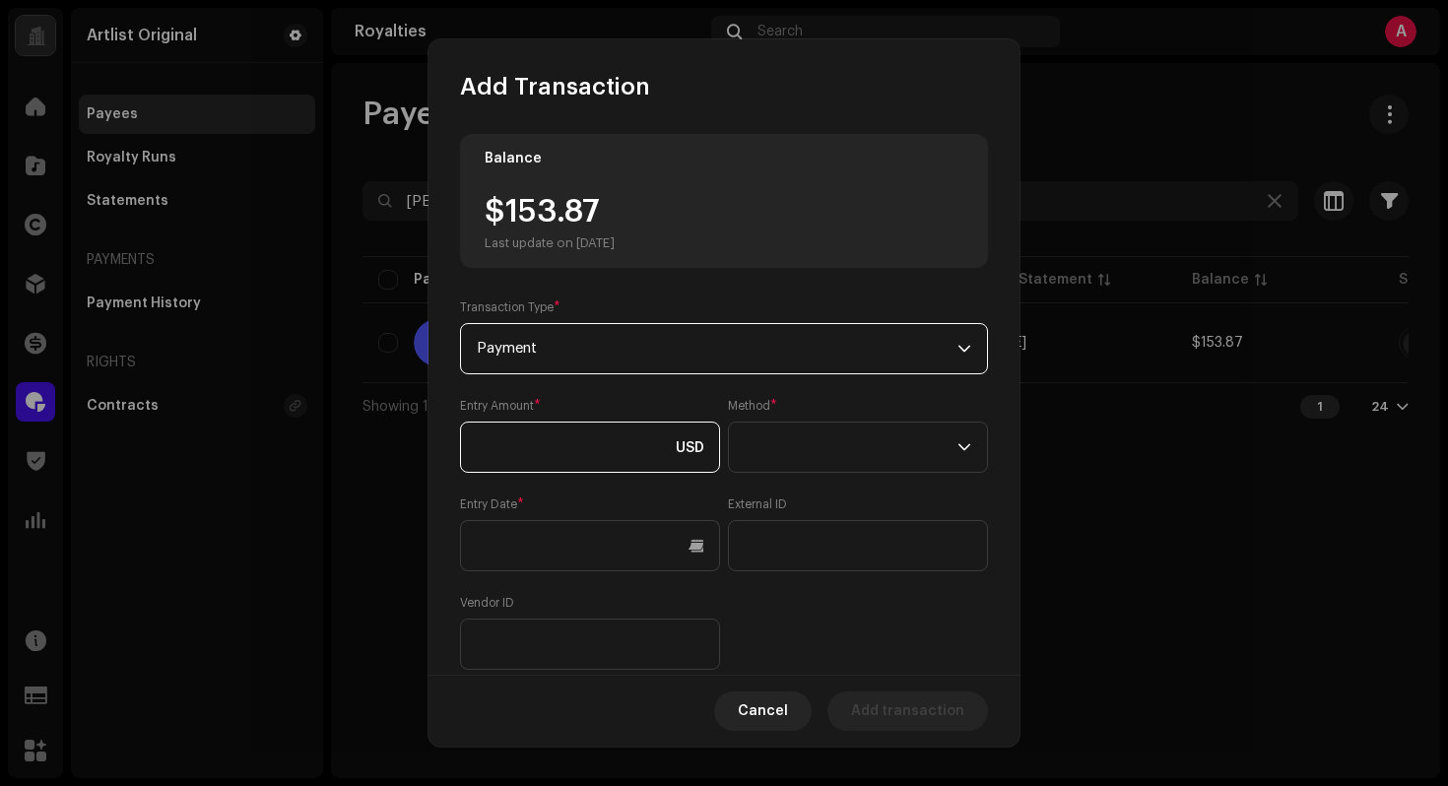
click at [640, 435] on input at bounding box center [590, 447] width 260 height 51
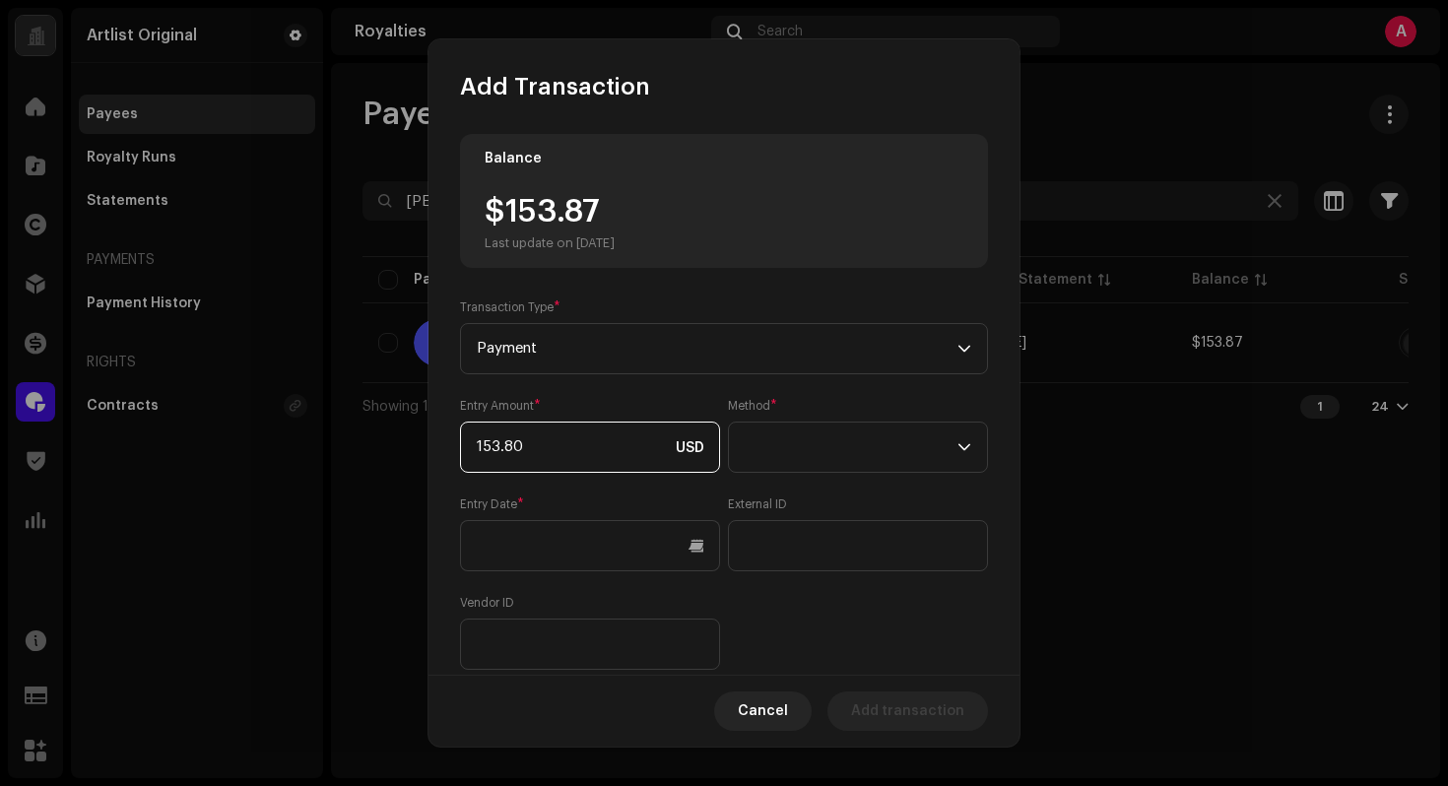
type input "153.87"
drag, startPoint x: 882, startPoint y: 460, endPoint x: 882, endPoint y: 473, distance: 12.8
click at [882, 460] on span at bounding box center [851, 447] width 213 height 49
drag, startPoint x: 823, startPoint y: 619, endPoint x: 783, endPoint y: 618, distance: 40.4
click at [823, 619] on li "Web Service" at bounding box center [852, 620] width 238 height 39
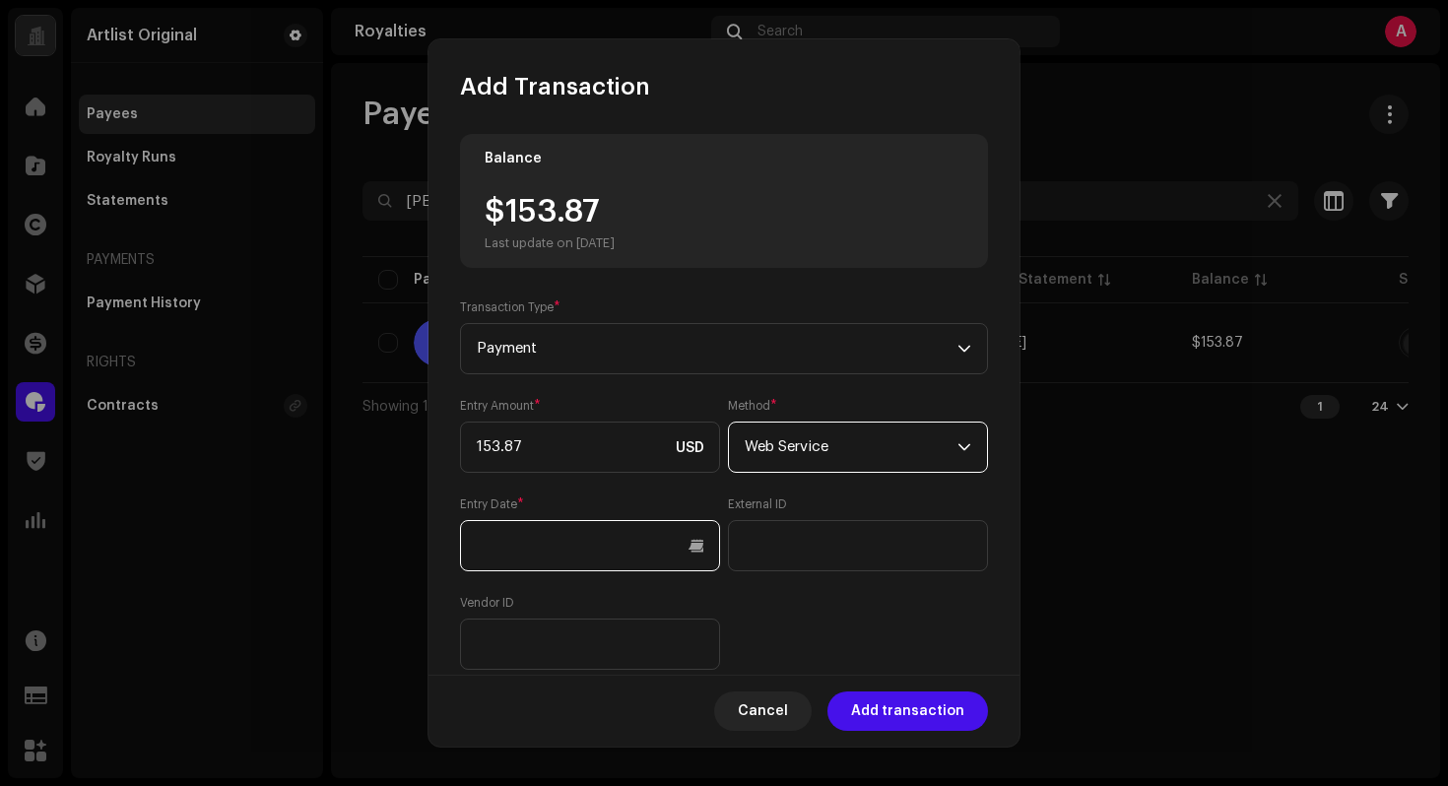
click at [633, 560] on input "text" at bounding box center [590, 545] width 260 height 51
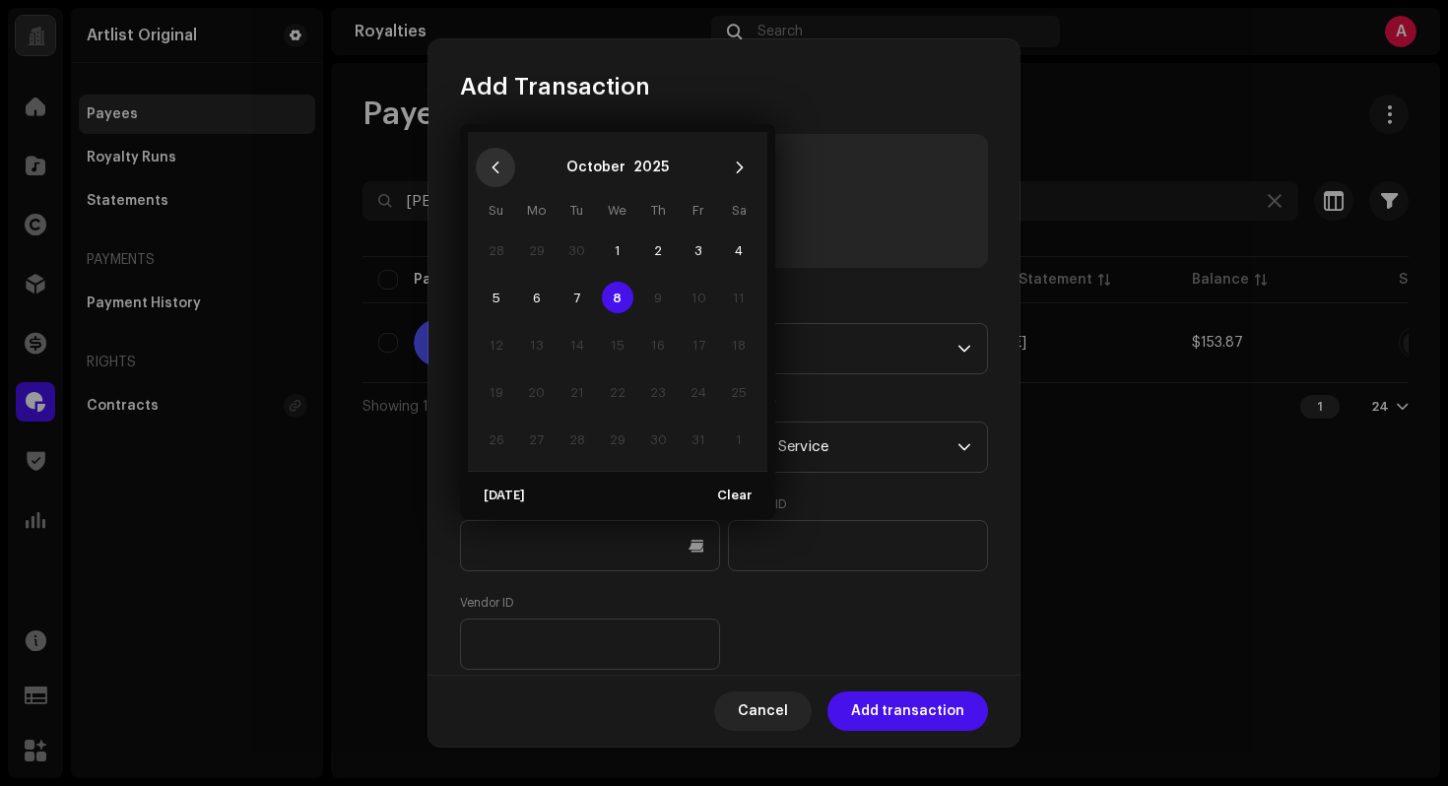
click at [498, 168] on icon "Previous Month" at bounding box center [496, 168] width 14 height 14
click at [540, 335] on span "15" at bounding box center [537, 345] width 32 height 32
type input "[DATE]"
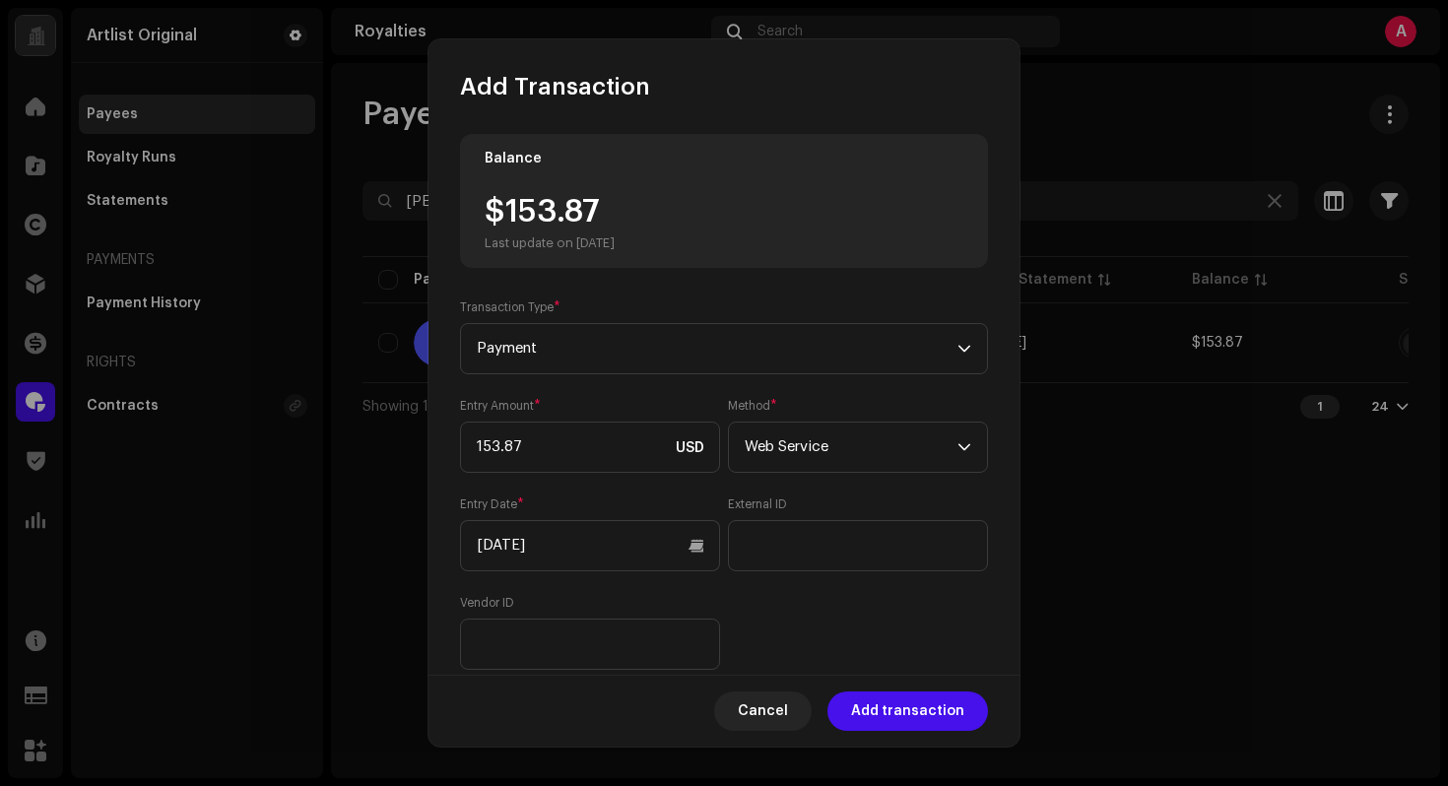
scroll to position [182, 0]
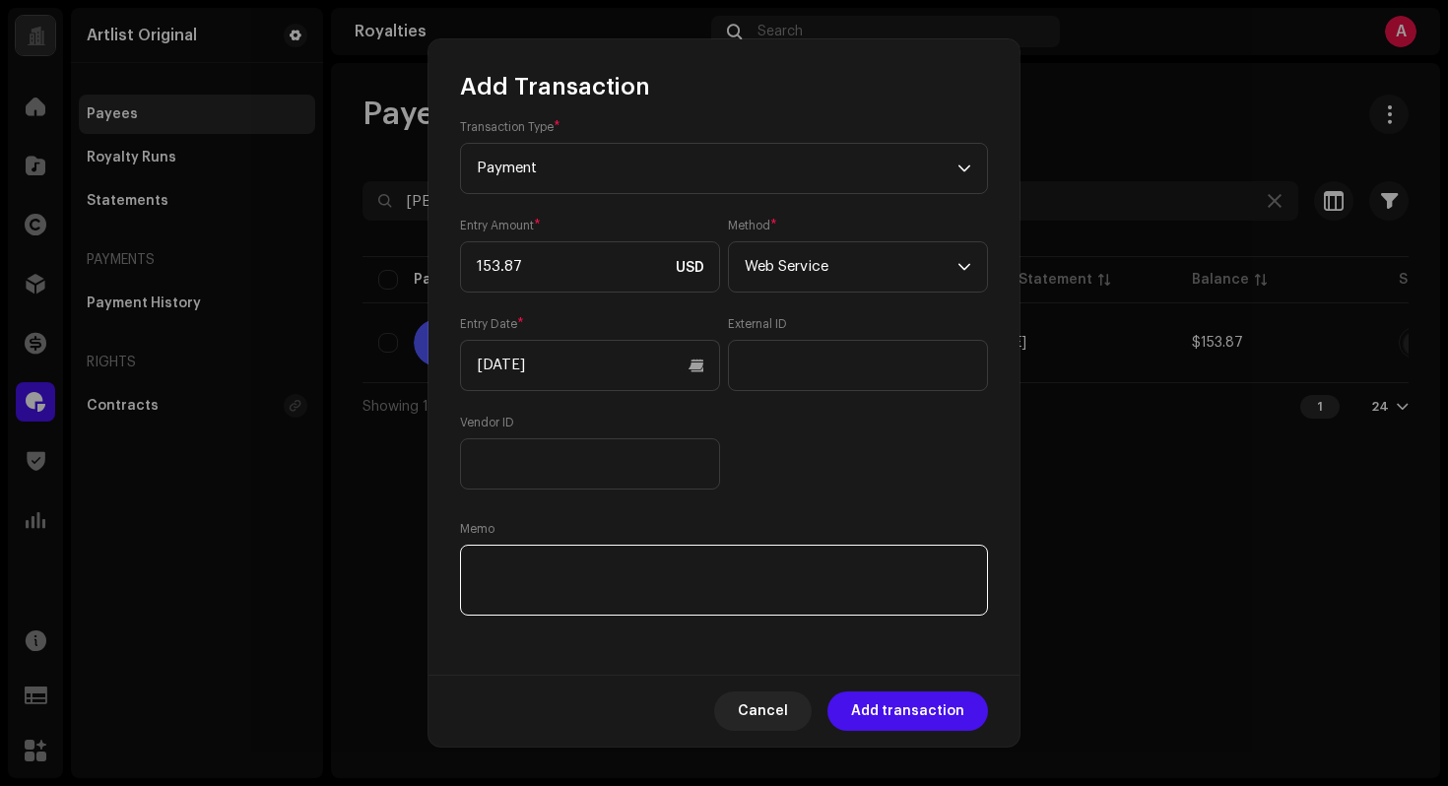
click at [831, 586] on textarea at bounding box center [724, 580] width 528 height 71
paste textarea "Statement ID: 5456397 / Invoice number: 40130"
type textarea "Statement ID: 5456397 / Invoice number: 40130"
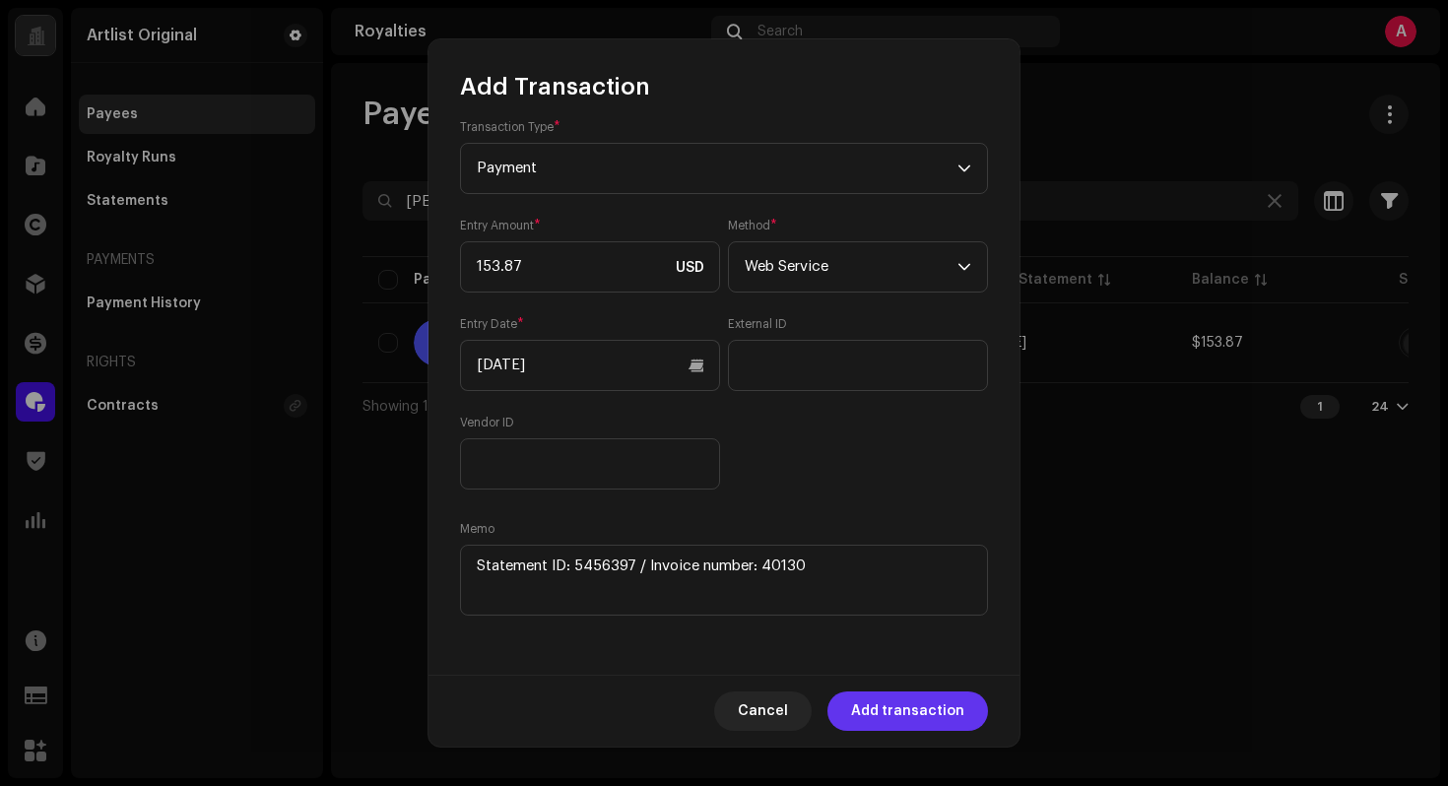
click at [924, 719] on span "Add transaction" at bounding box center [907, 710] width 113 height 39
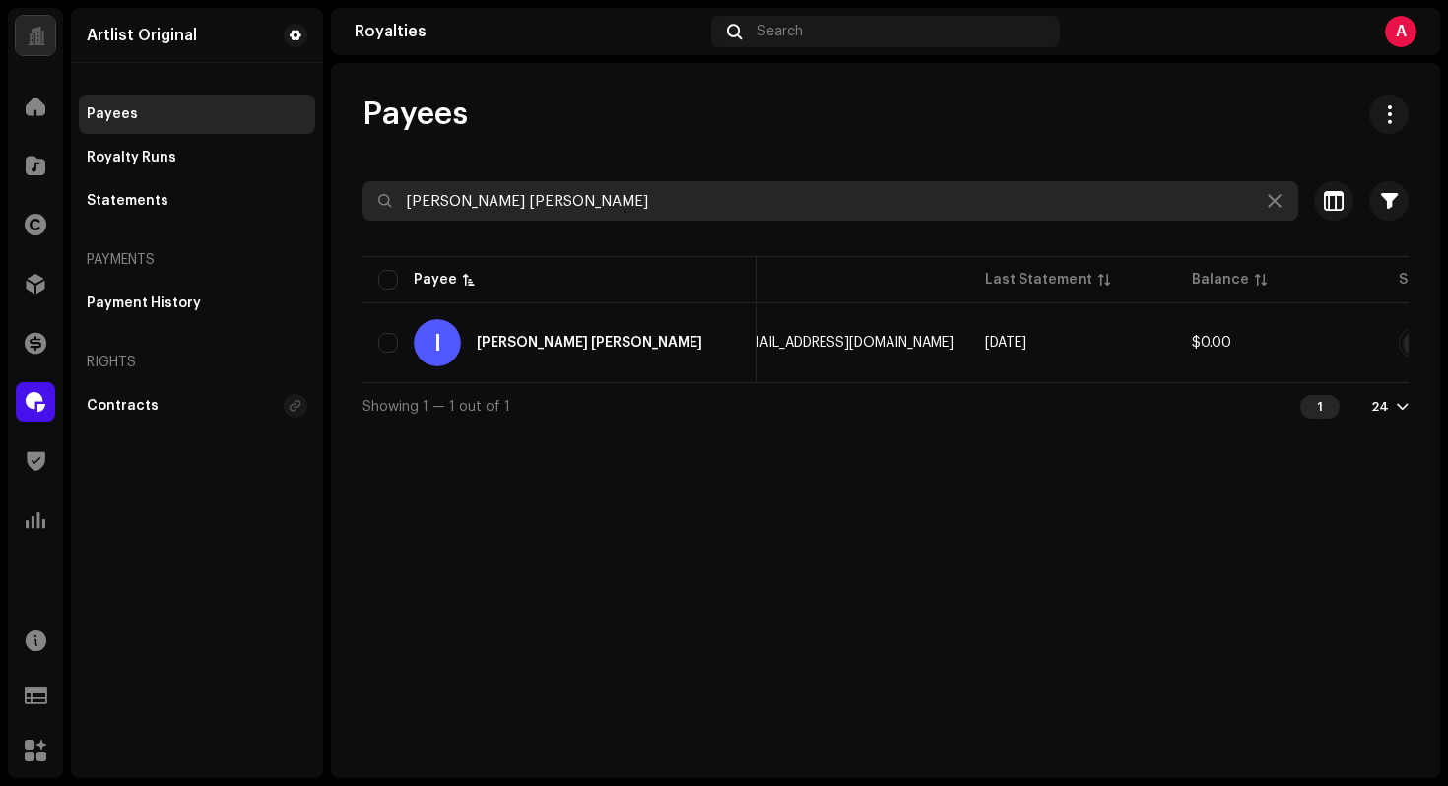
click at [733, 208] on input "[PERSON_NAME] [PERSON_NAME]" at bounding box center [830, 200] width 936 height 39
paste input "[PERSON_NAME] [PERSON_NAME]"
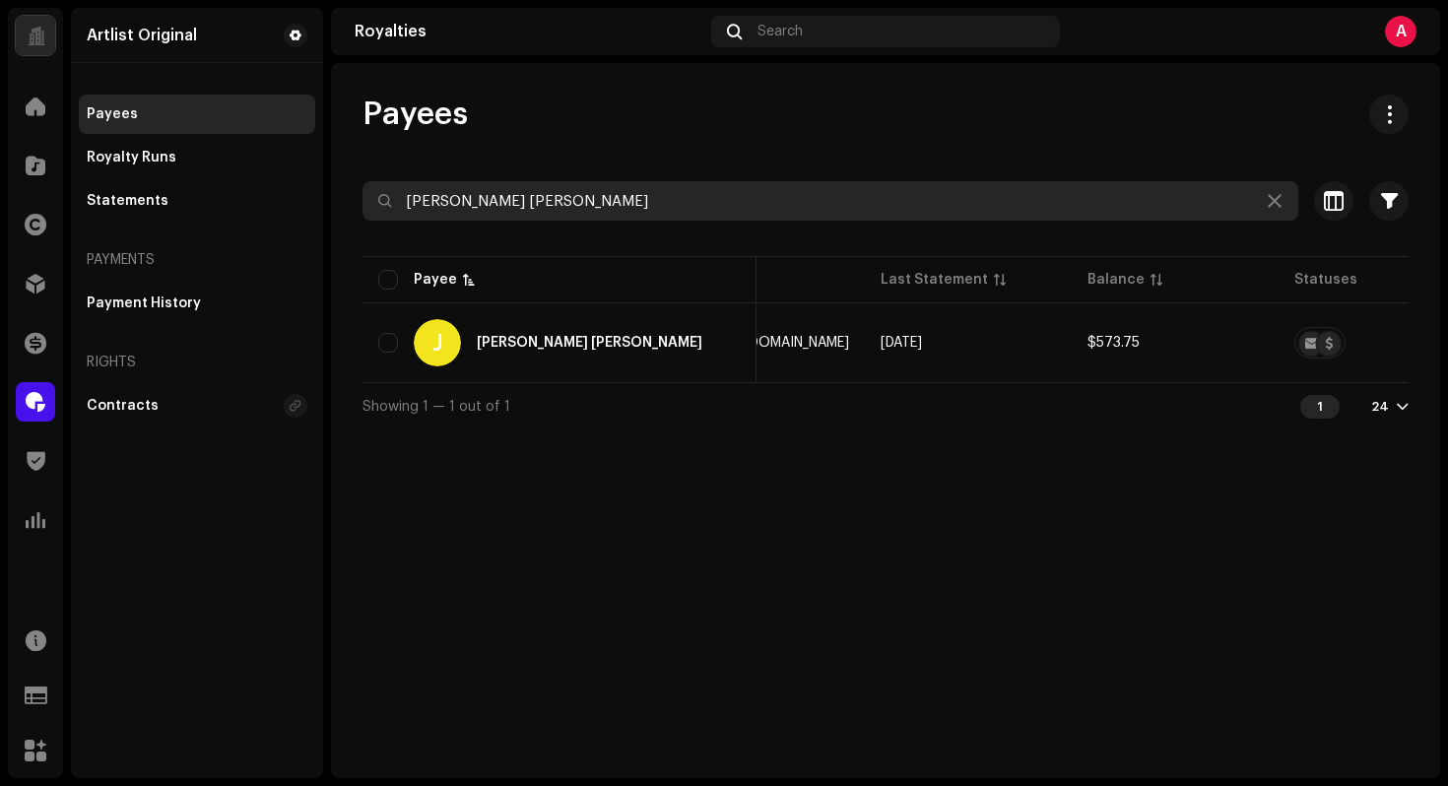
type input "[PERSON_NAME] [PERSON_NAME]"
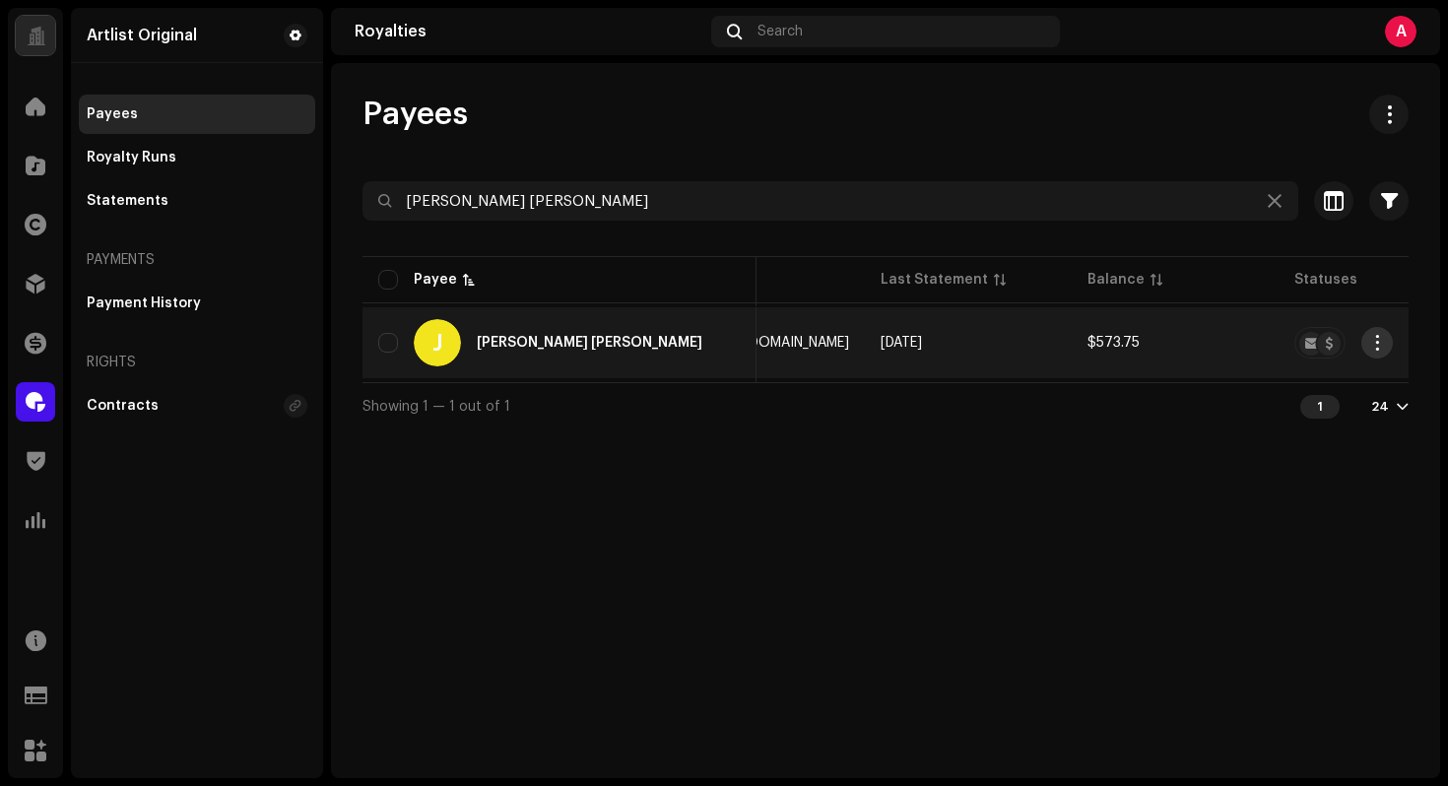
click at [1386, 344] on button "button" at bounding box center [1377, 343] width 32 height 32
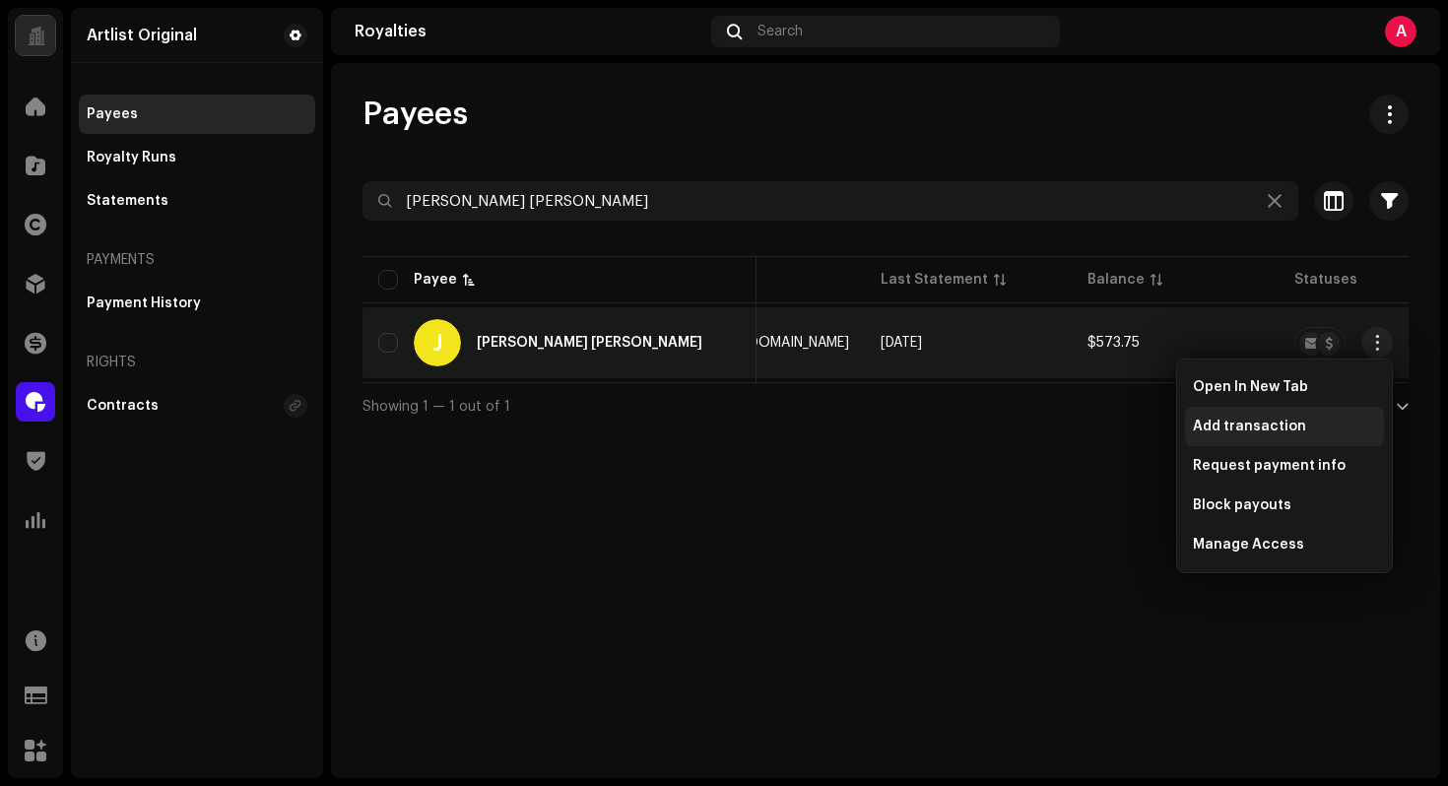
click at [1283, 423] on span "Add transaction" at bounding box center [1249, 427] width 113 height 16
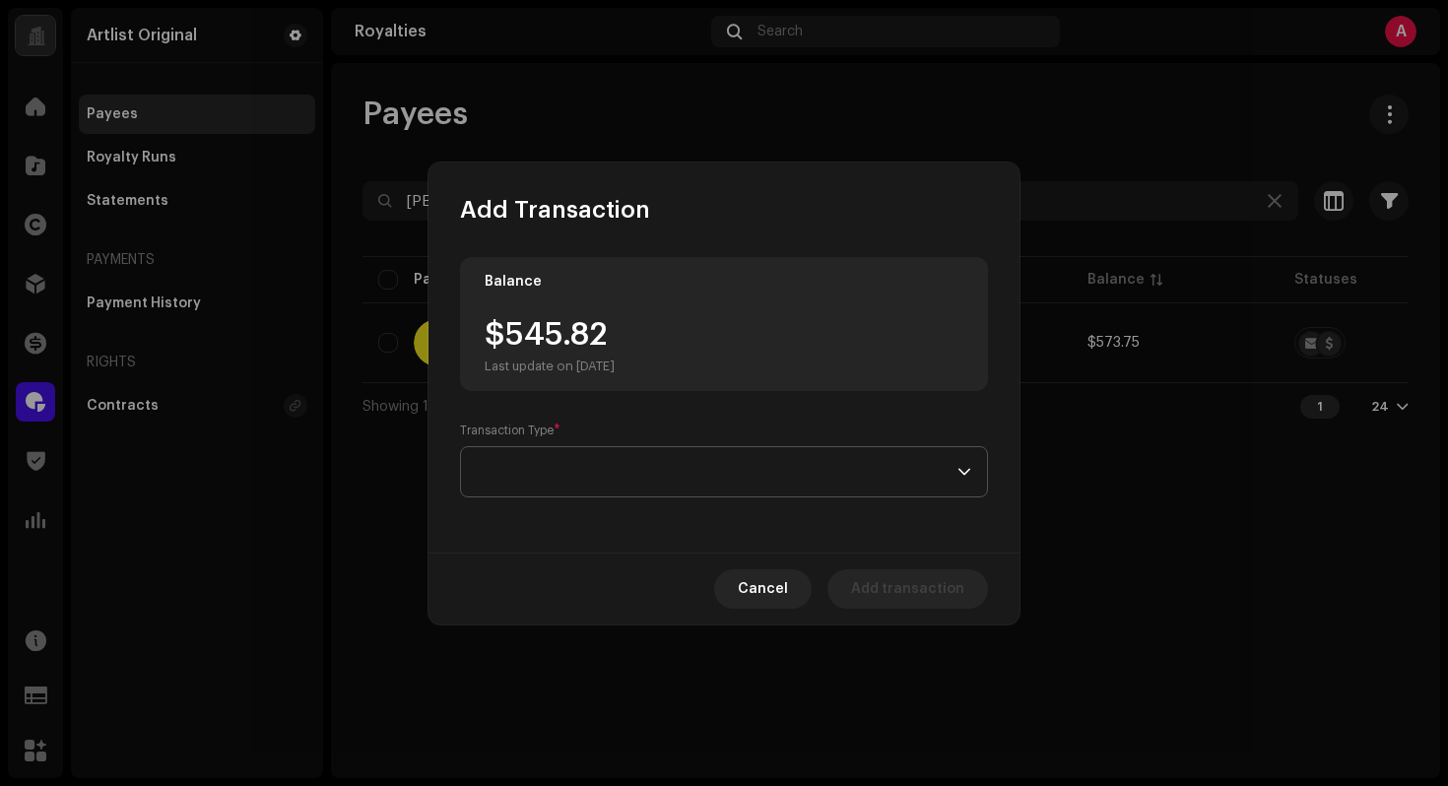
click at [637, 461] on span at bounding box center [717, 471] width 481 height 49
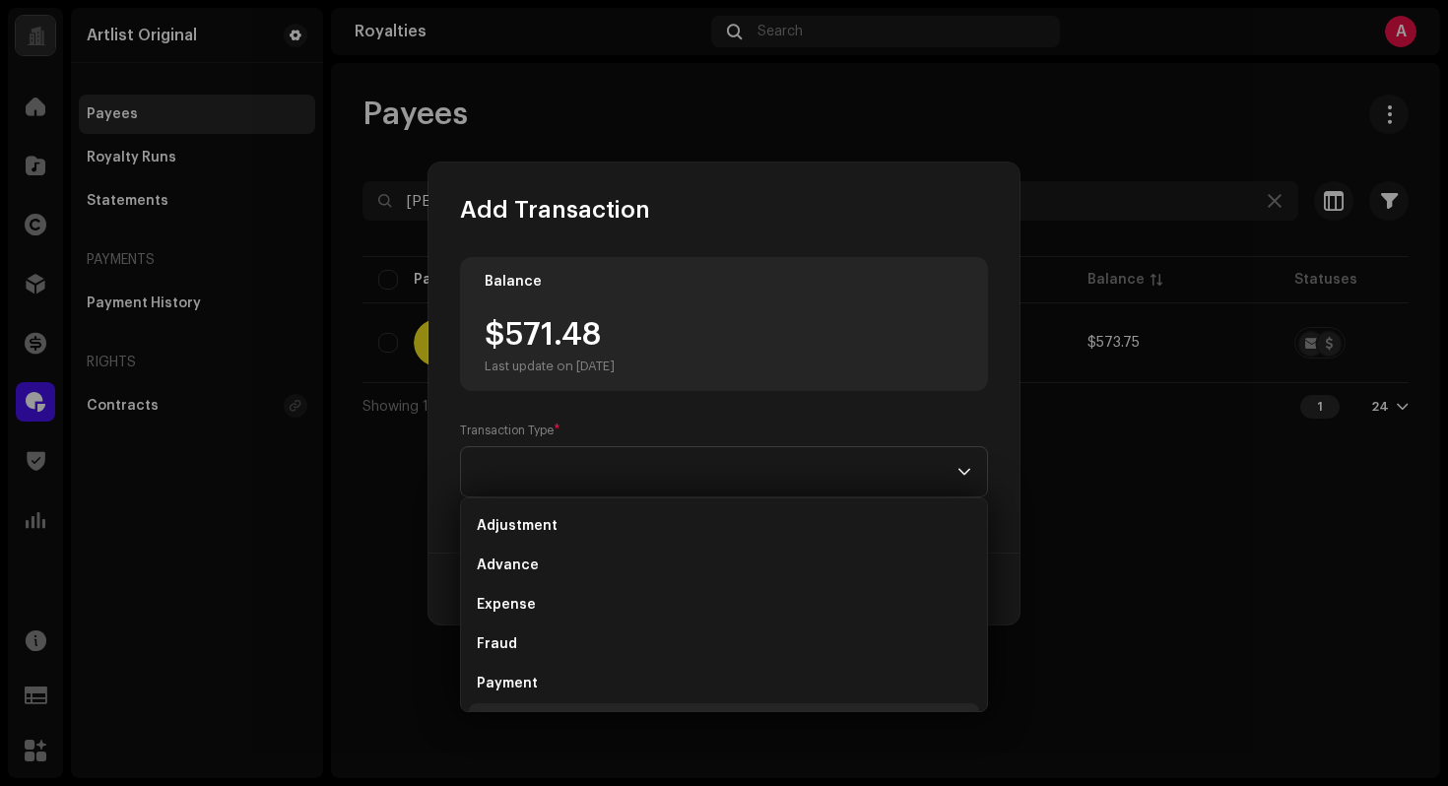
scroll to position [32, 0]
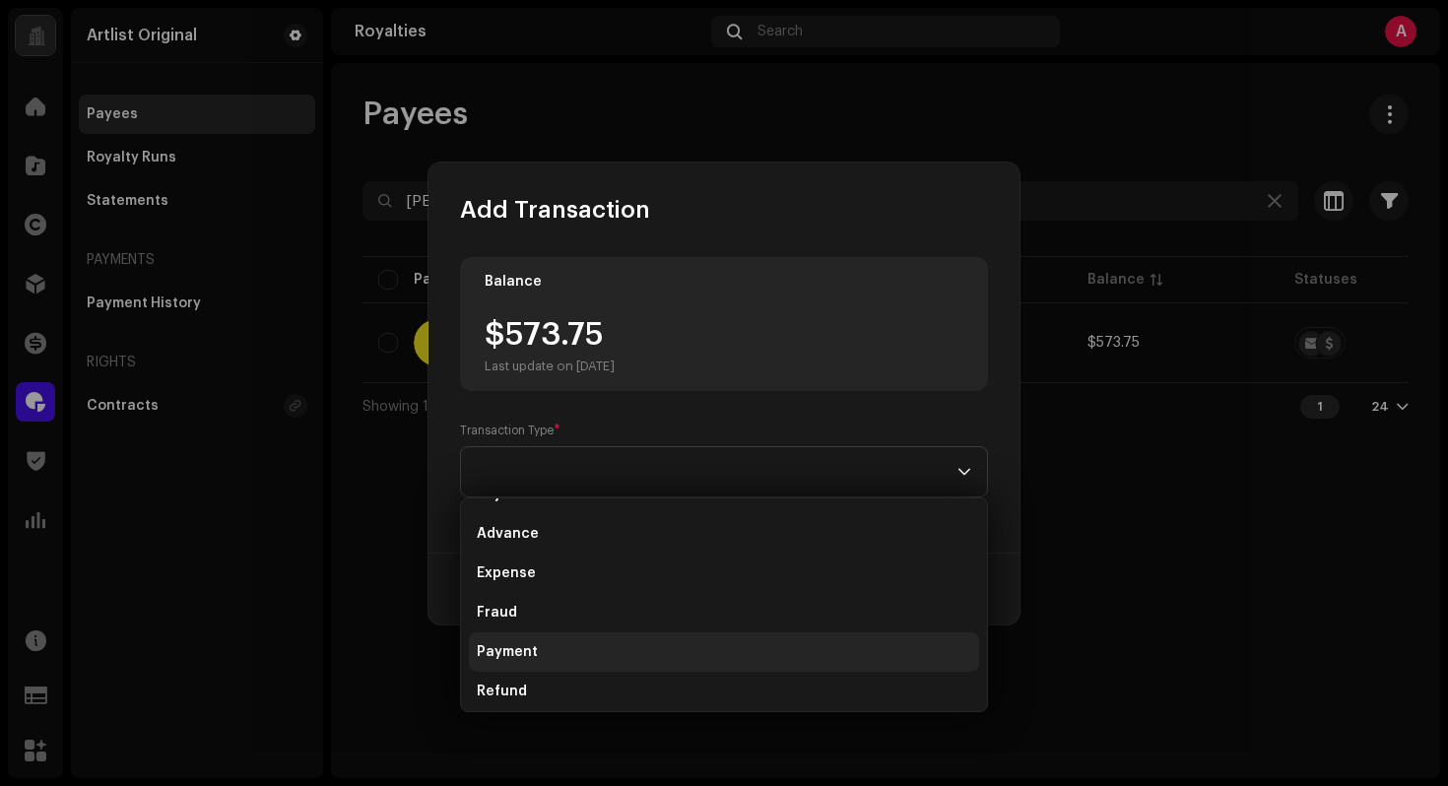
click at [572, 647] on li "Payment" at bounding box center [724, 651] width 510 height 39
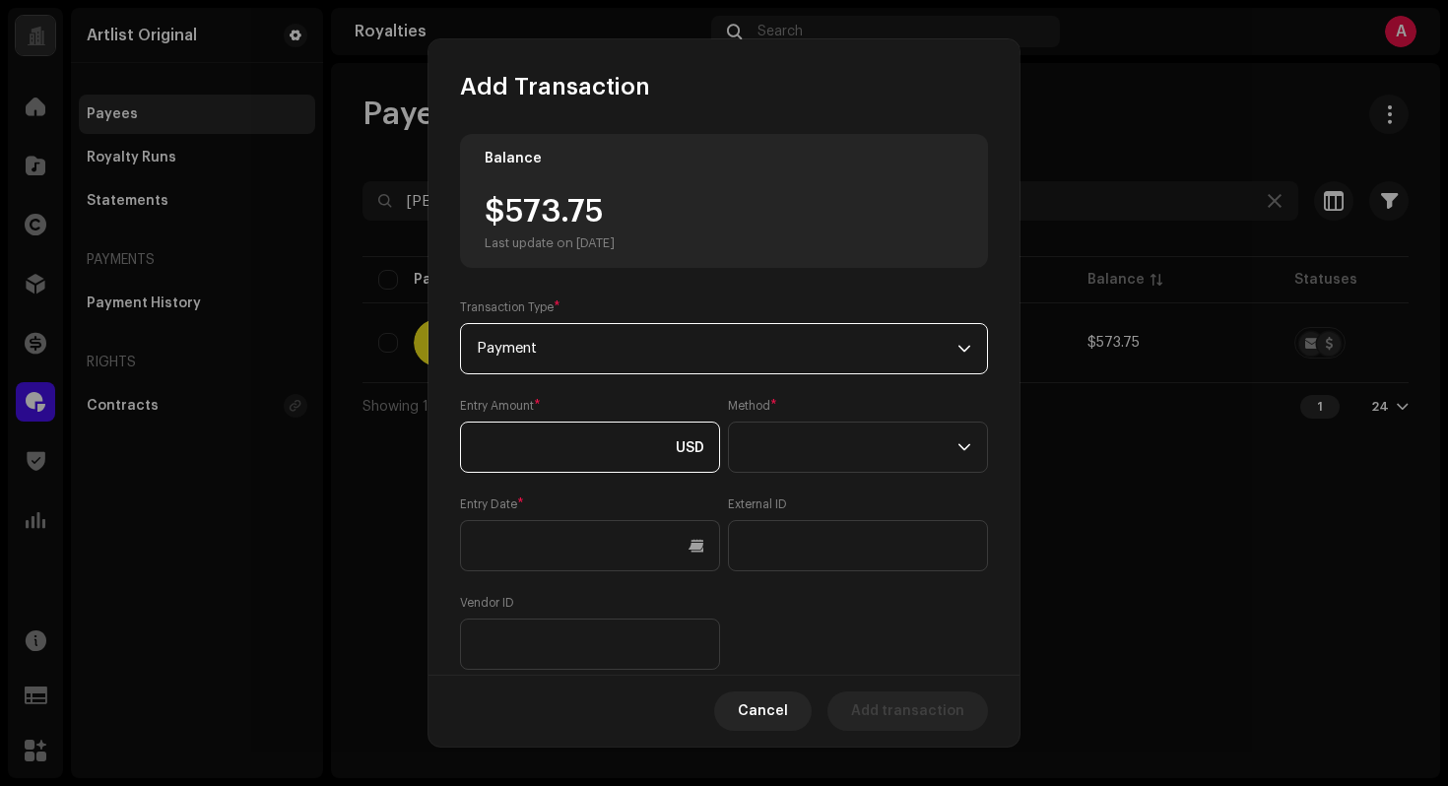
click at [581, 430] on input at bounding box center [590, 447] width 260 height 51
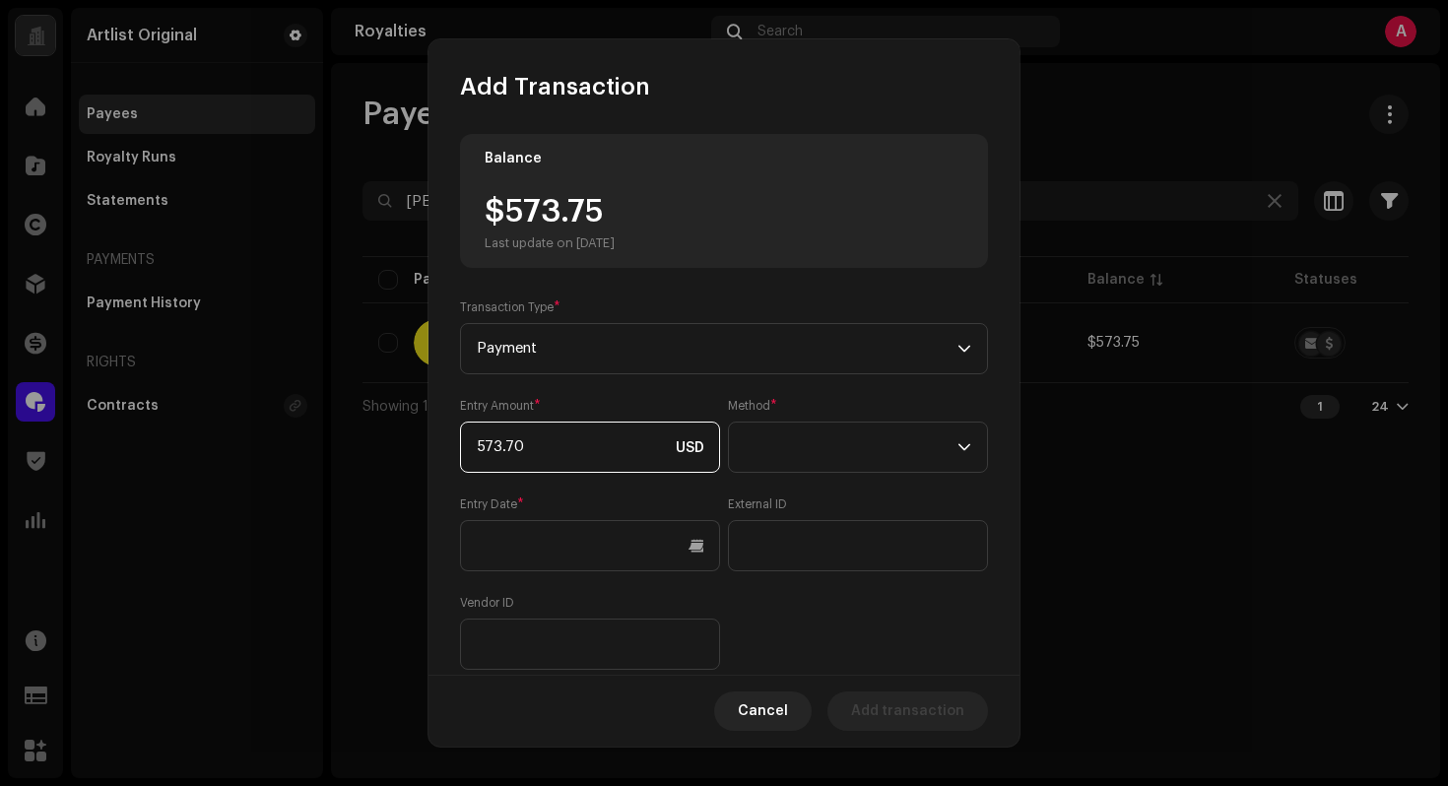
type input "573.75"
click at [906, 436] on span at bounding box center [851, 447] width 213 height 49
click at [846, 611] on li "Web Service" at bounding box center [852, 620] width 238 height 39
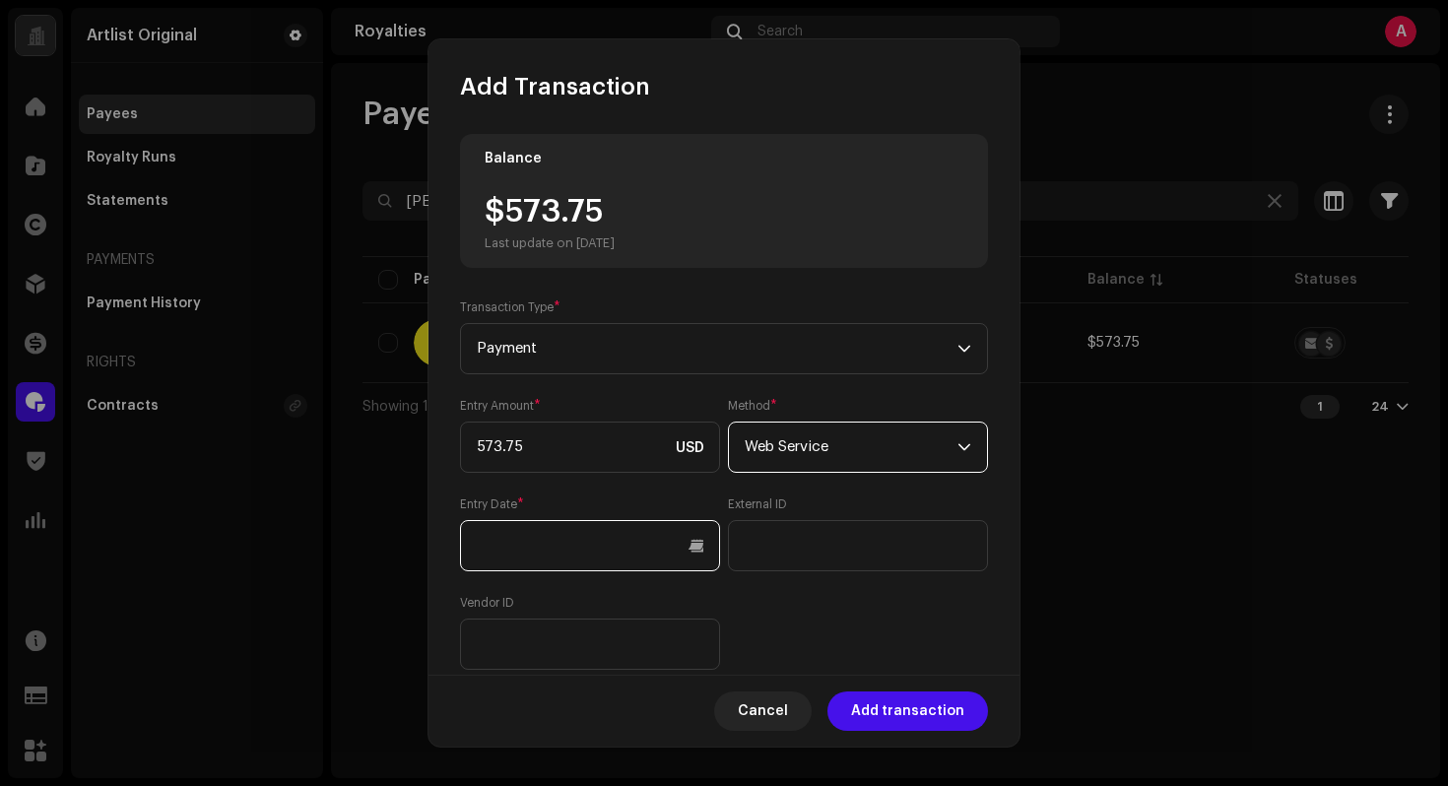
click at [642, 540] on input "text" at bounding box center [590, 545] width 260 height 51
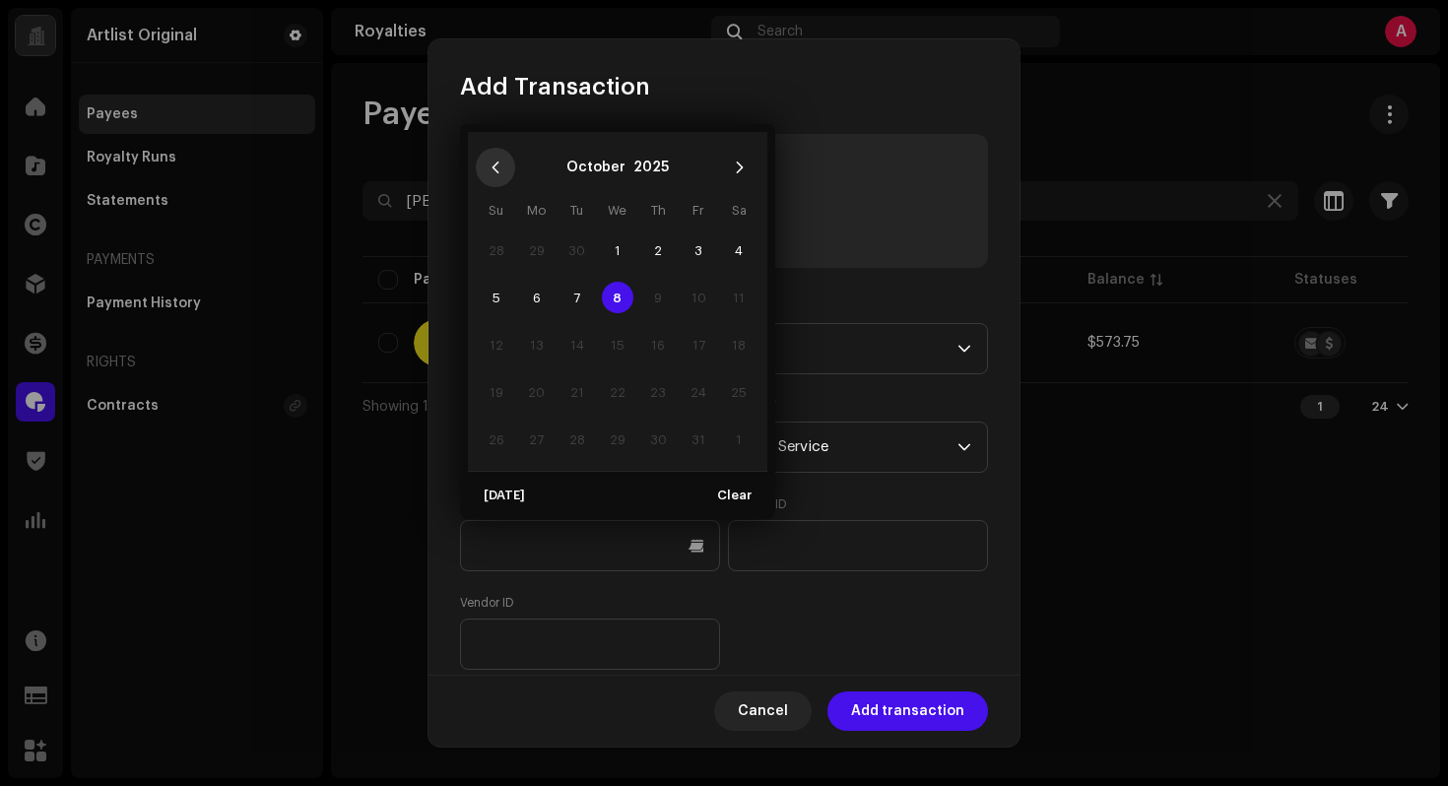
click at [491, 177] on button "Previous Month" at bounding box center [495, 167] width 39 height 39
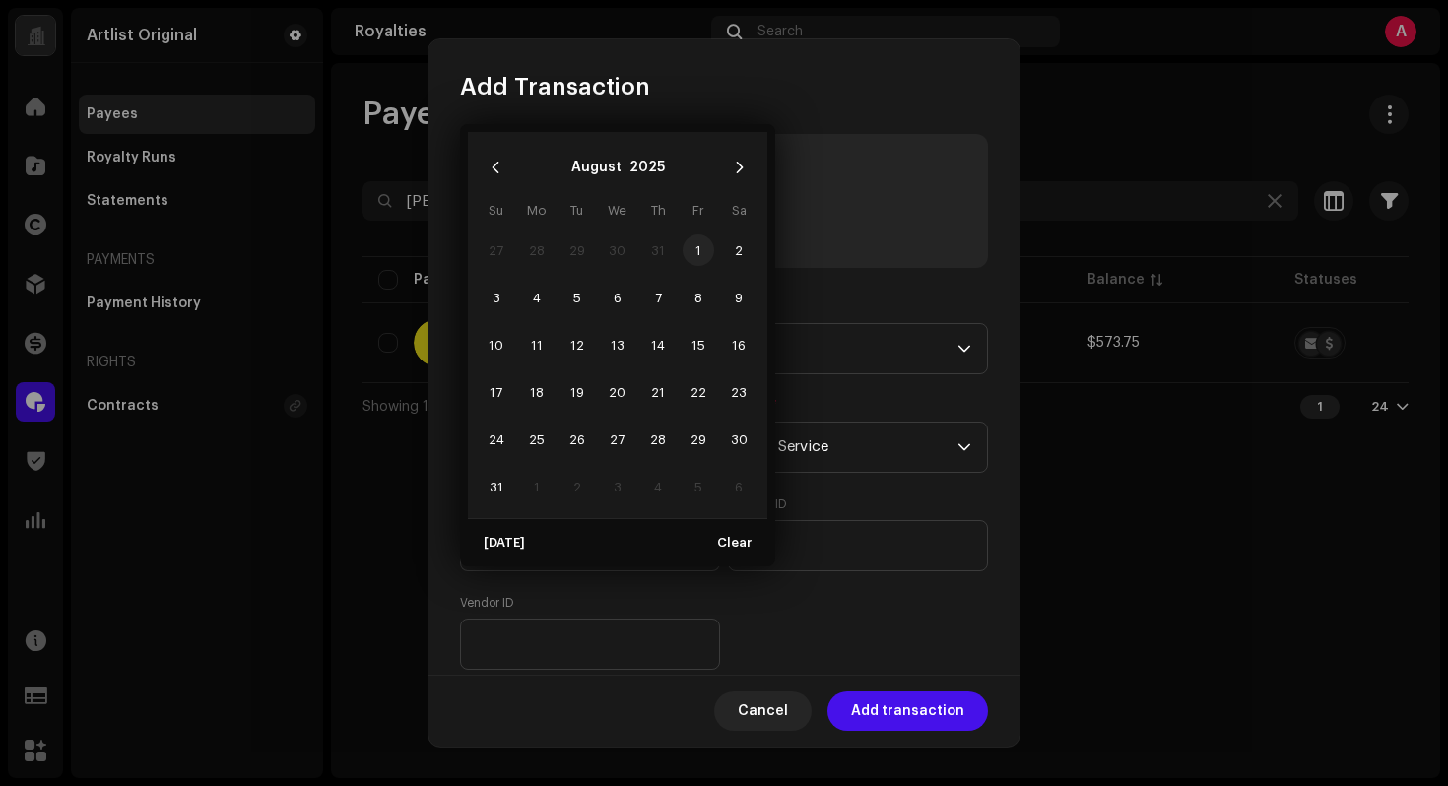
click at [704, 248] on span "1" at bounding box center [699, 250] width 32 height 32
type input "[DATE]"
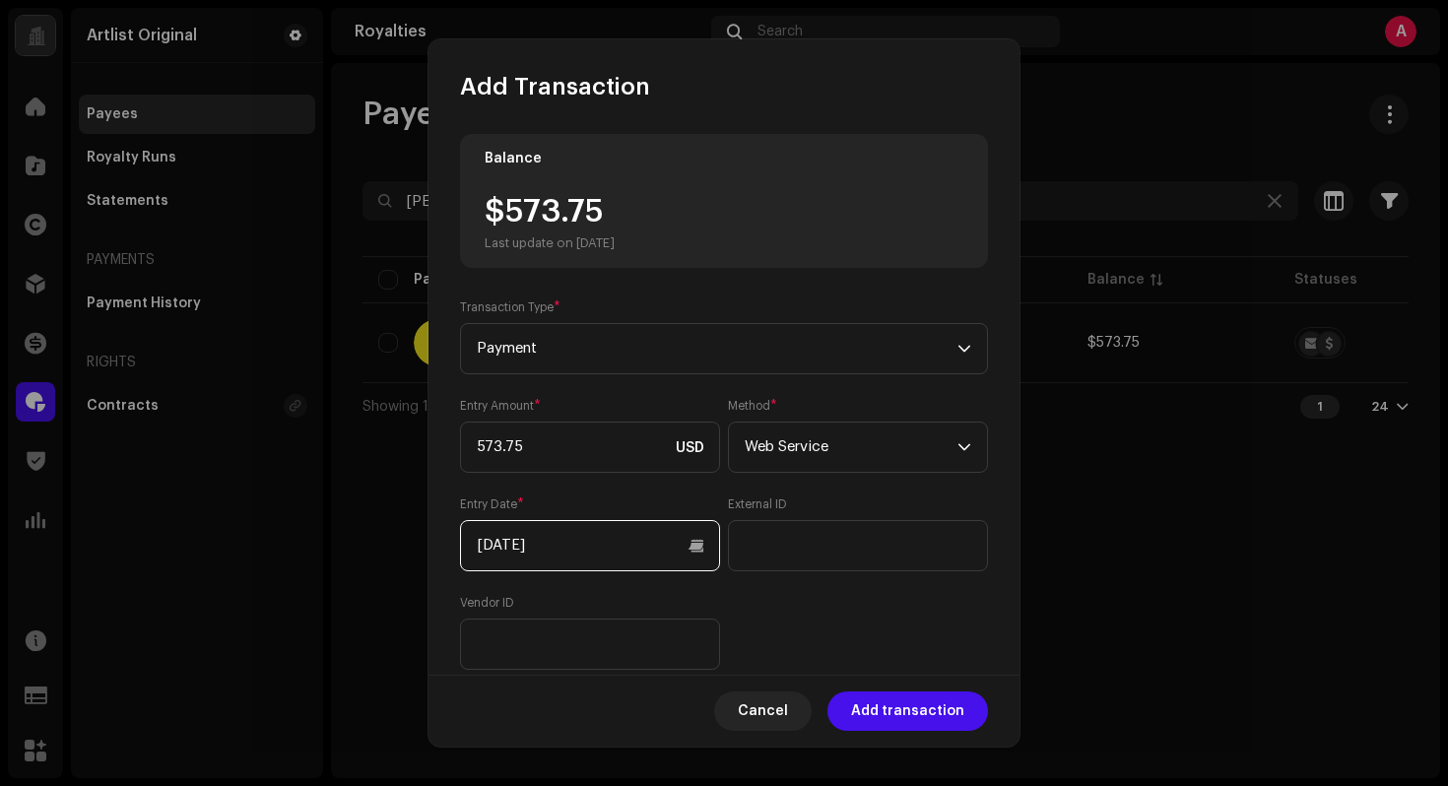
scroll to position [182, 0]
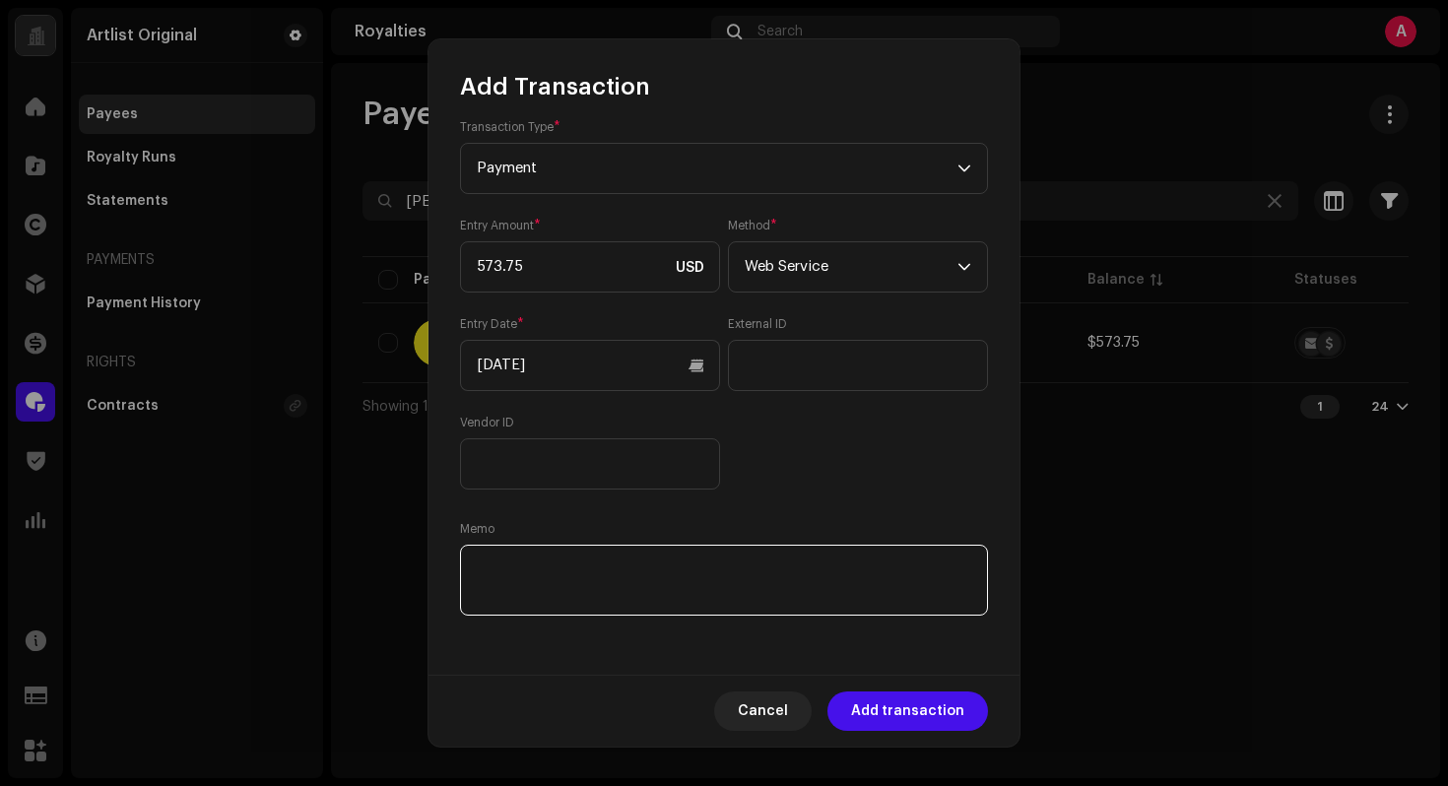
click at [907, 577] on textarea at bounding box center [724, 580] width 528 height 71
paste textarea "Statement ID: 5456626 / Invoice number: 9122"
type textarea "Statement ID: 5456626 / Invoice number: 9122"
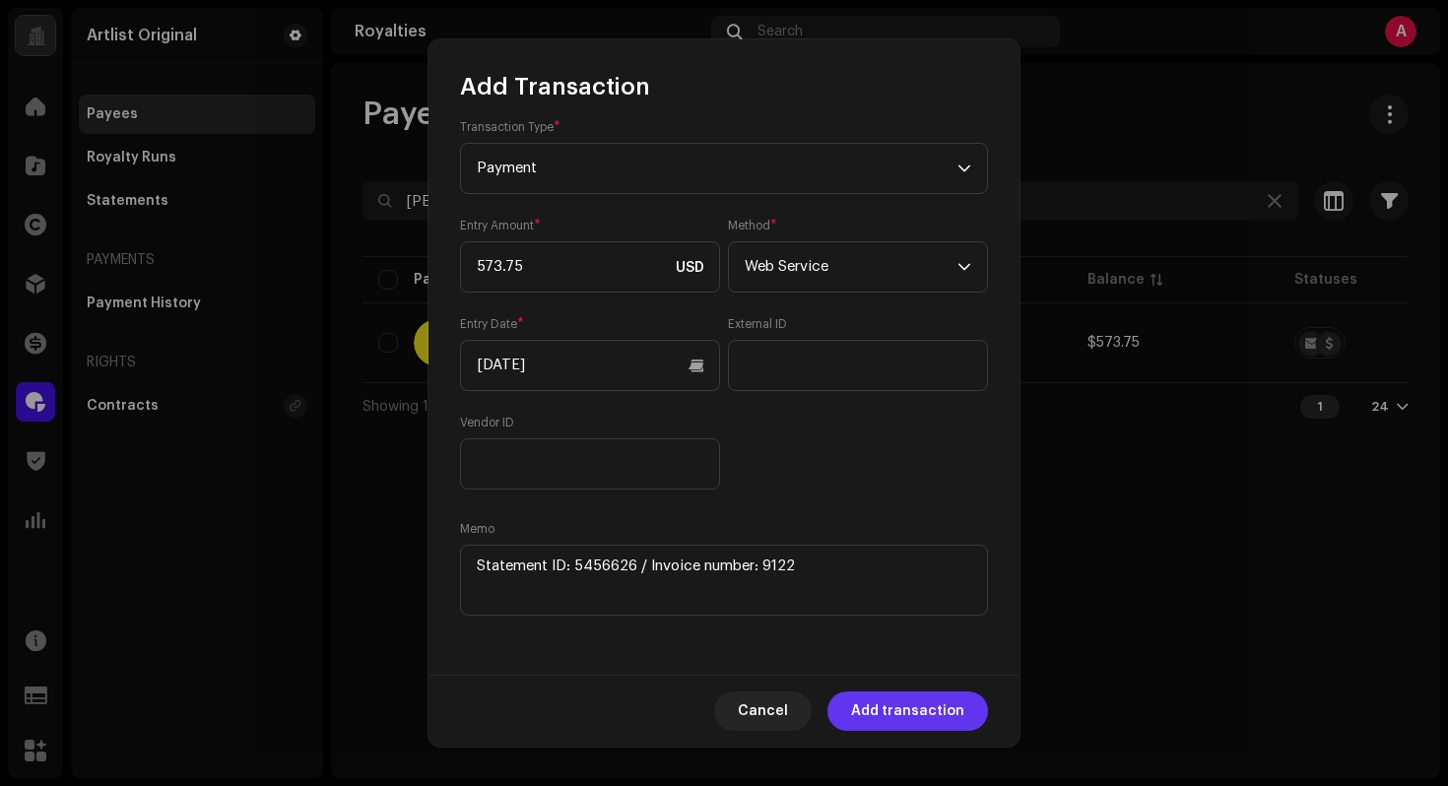
click at [902, 702] on span "Add transaction" at bounding box center [907, 710] width 113 height 39
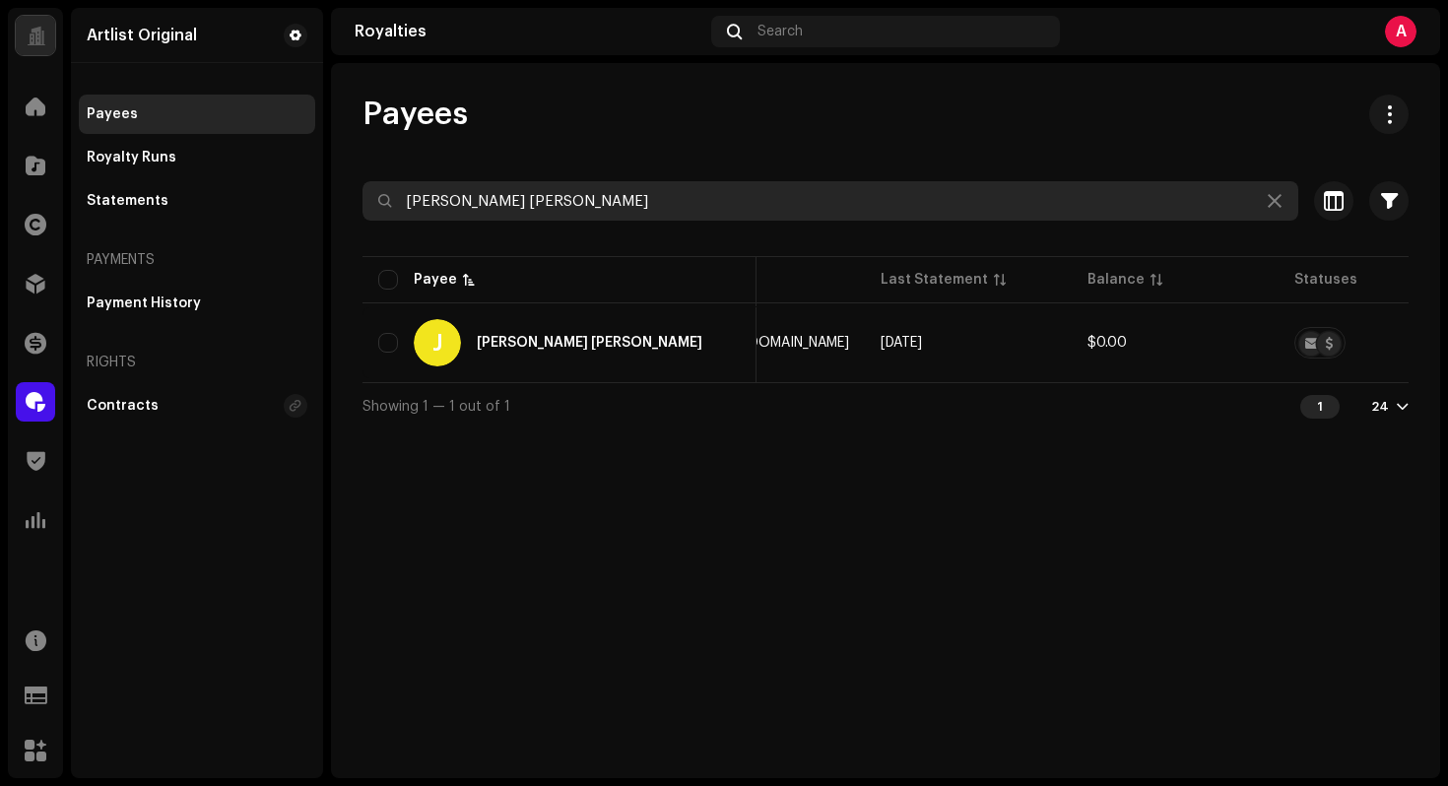
click at [613, 189] on input "[PERSON_NAME] [PERSON_NAME]" at bounding box center [830, 200] width 936 height 39
paste input "[EMAIL_ADDRESS][DOMAIN_NAME]"
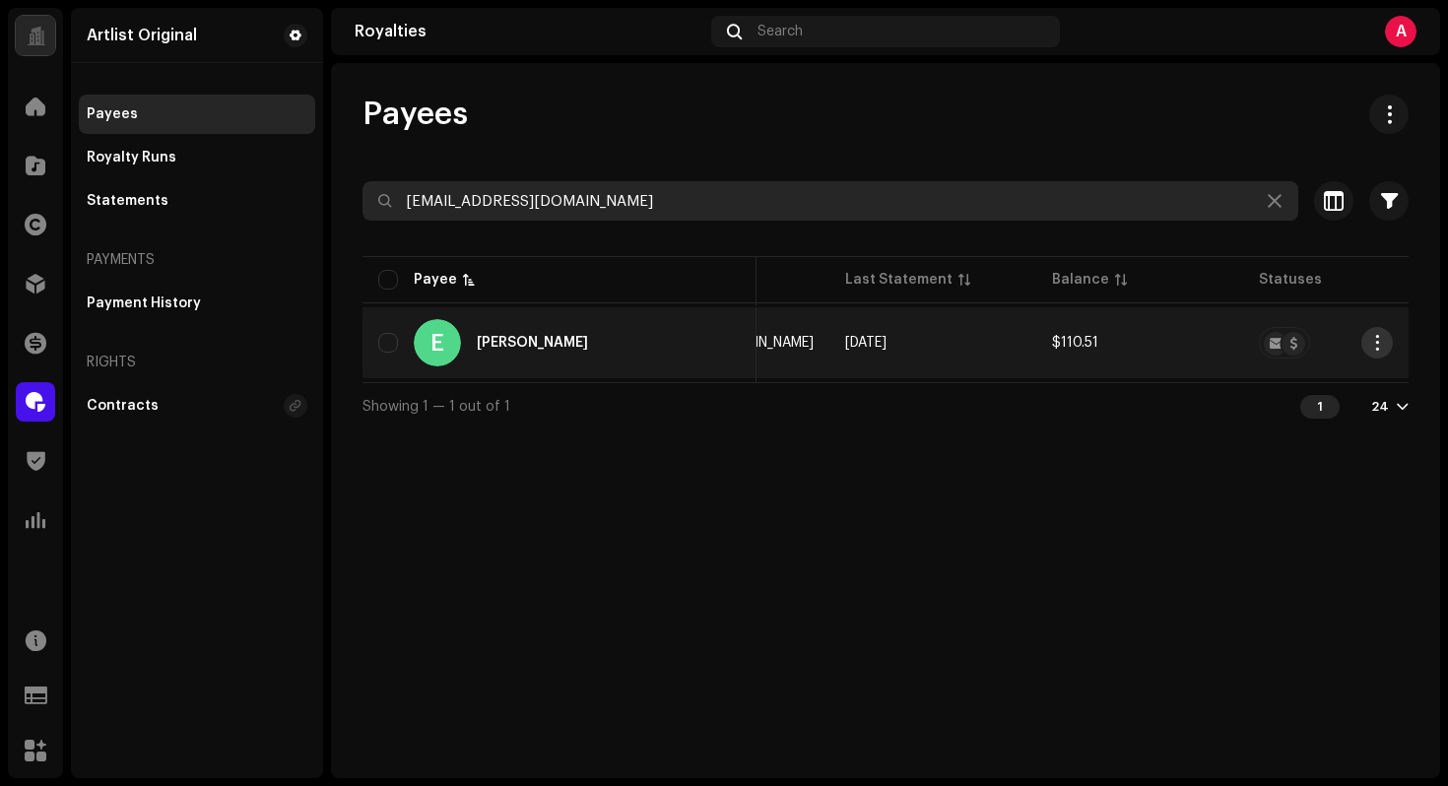
type input "[EMAIL_ADDRESS][DOMAIN_NAME]"
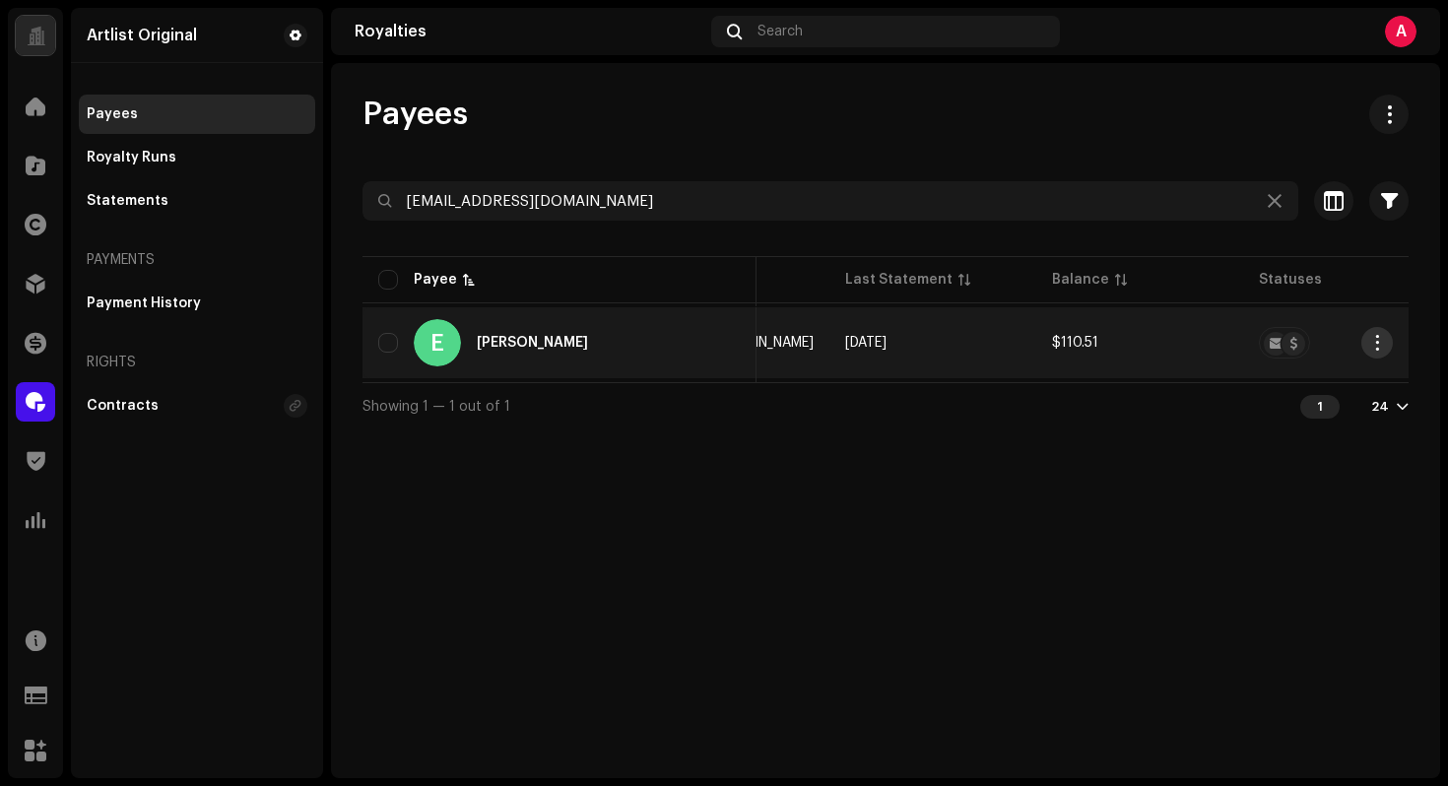
click at [1374, 341] on span "button" at bounding box center [1377, 343] width 15 height 16
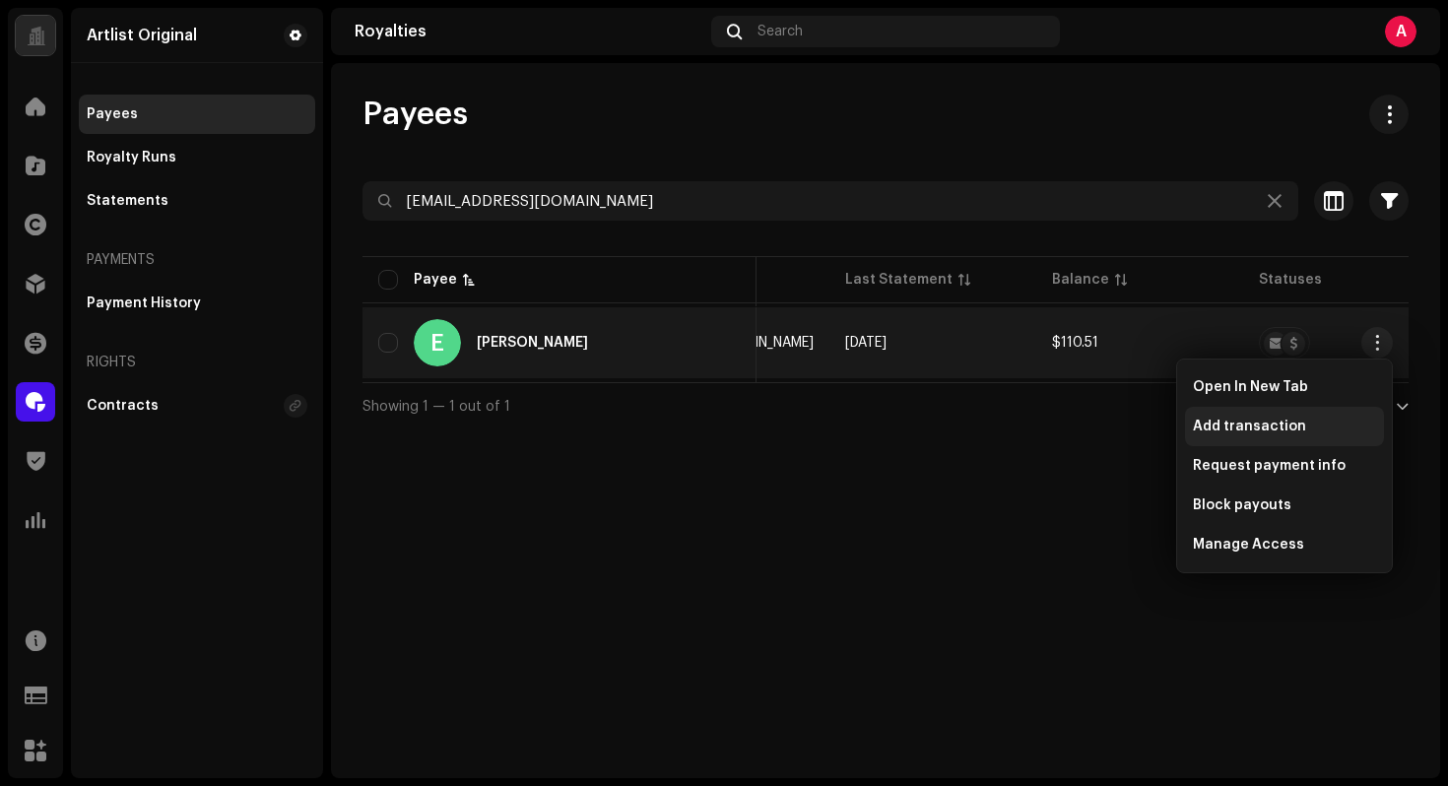
click at [1291, 426] on span "Add transaction" at bounding box center [1249, 427] width 113 height 16
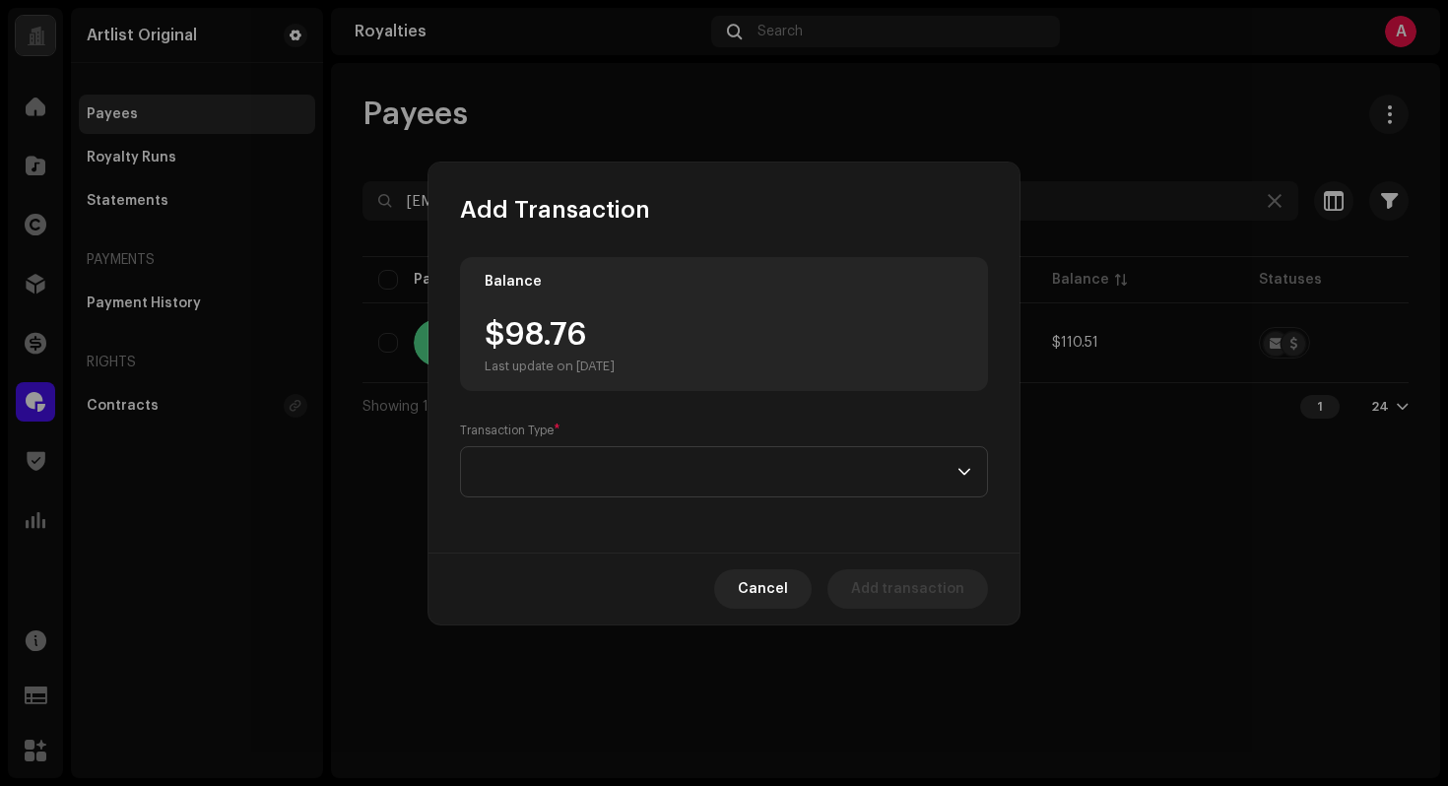
drag, startPoint x: 612, startPoint y: 446, endPoint x: 621, endPoint y: 443, distance: 10.3
click at [616, 446] on p-select at bounding box center [724, 471] width 528 height 51
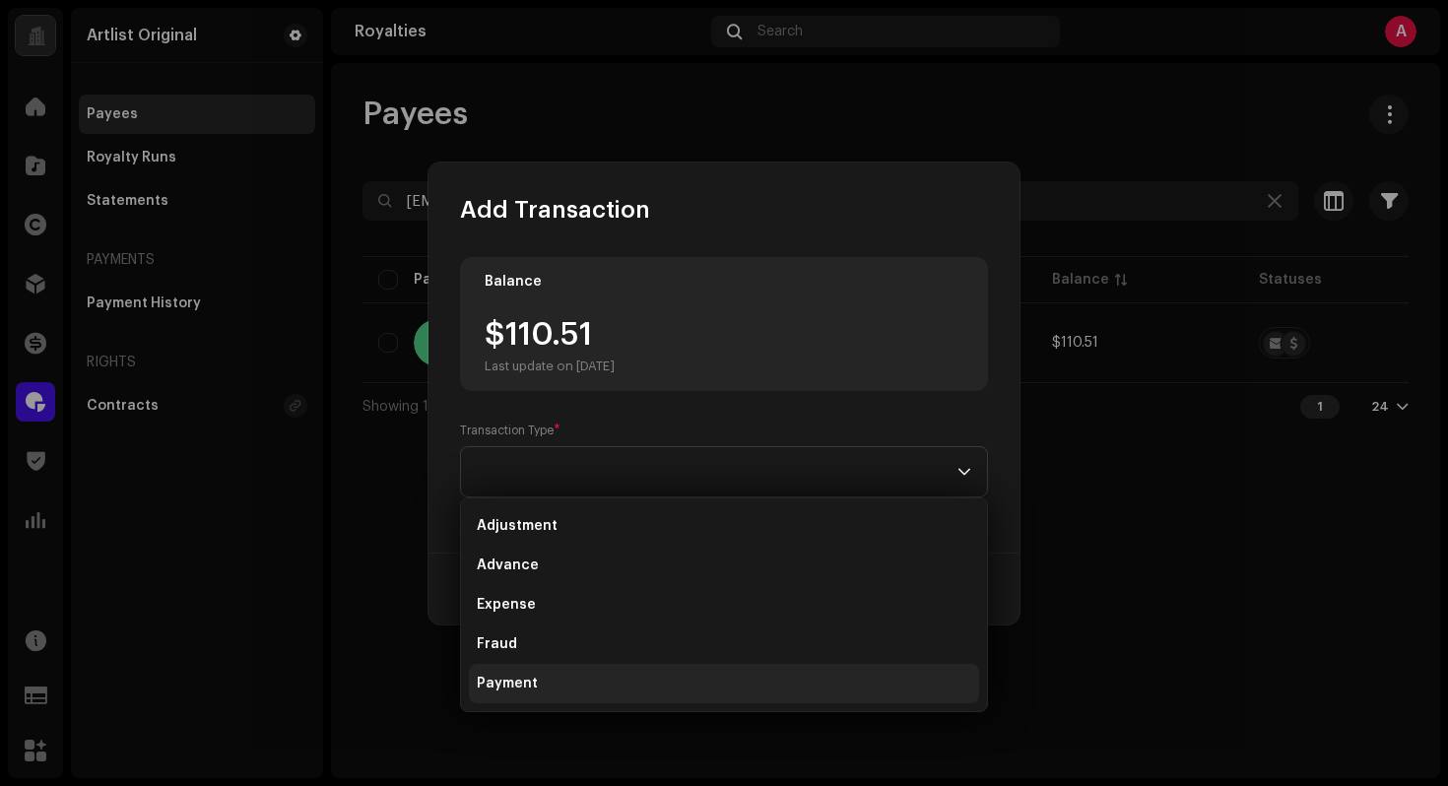
click at [575, 680] on li "Payment" at bounding box center [724, 683] width 510 height 39
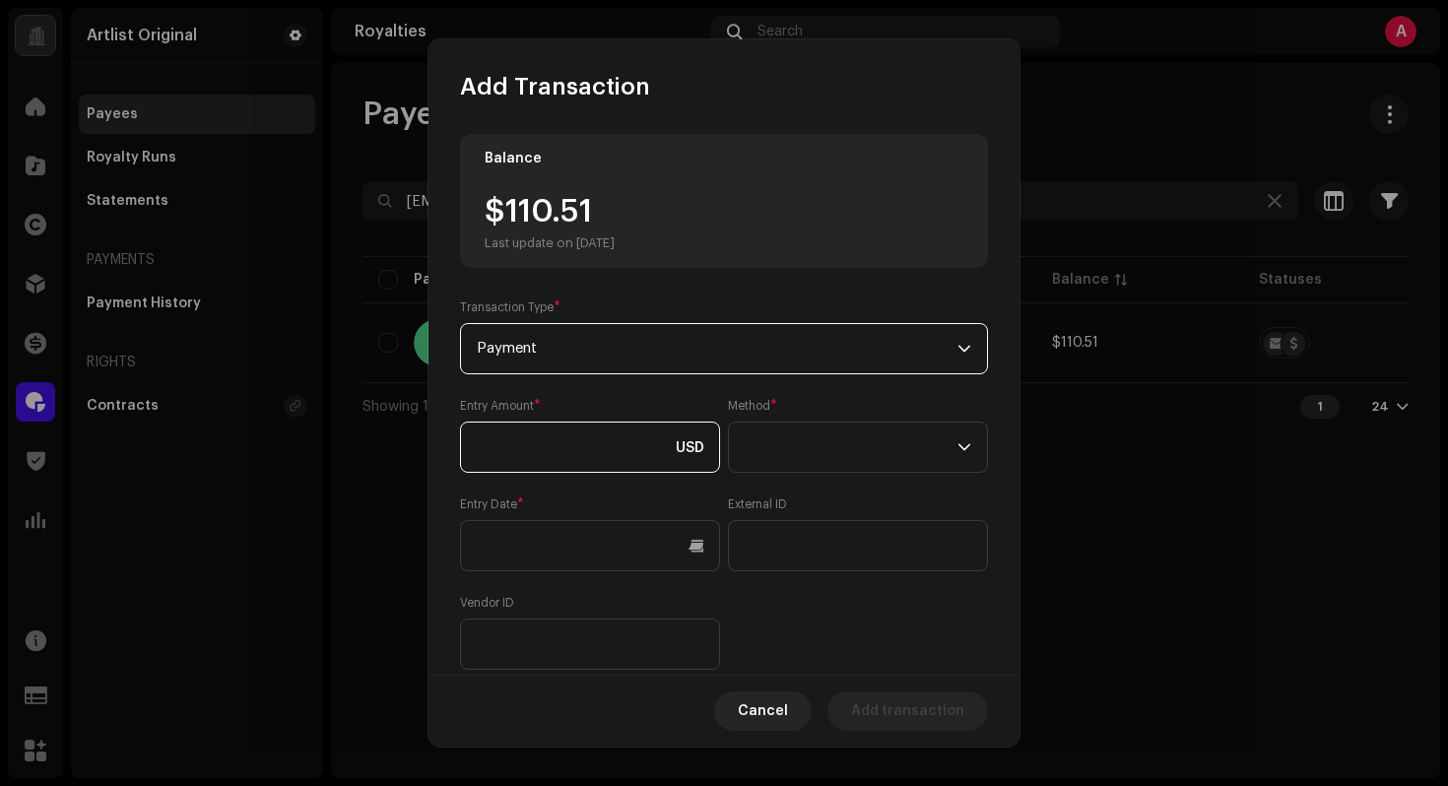
click at [581, 431] on input at bounding box center [590, 447] width 260 height 51
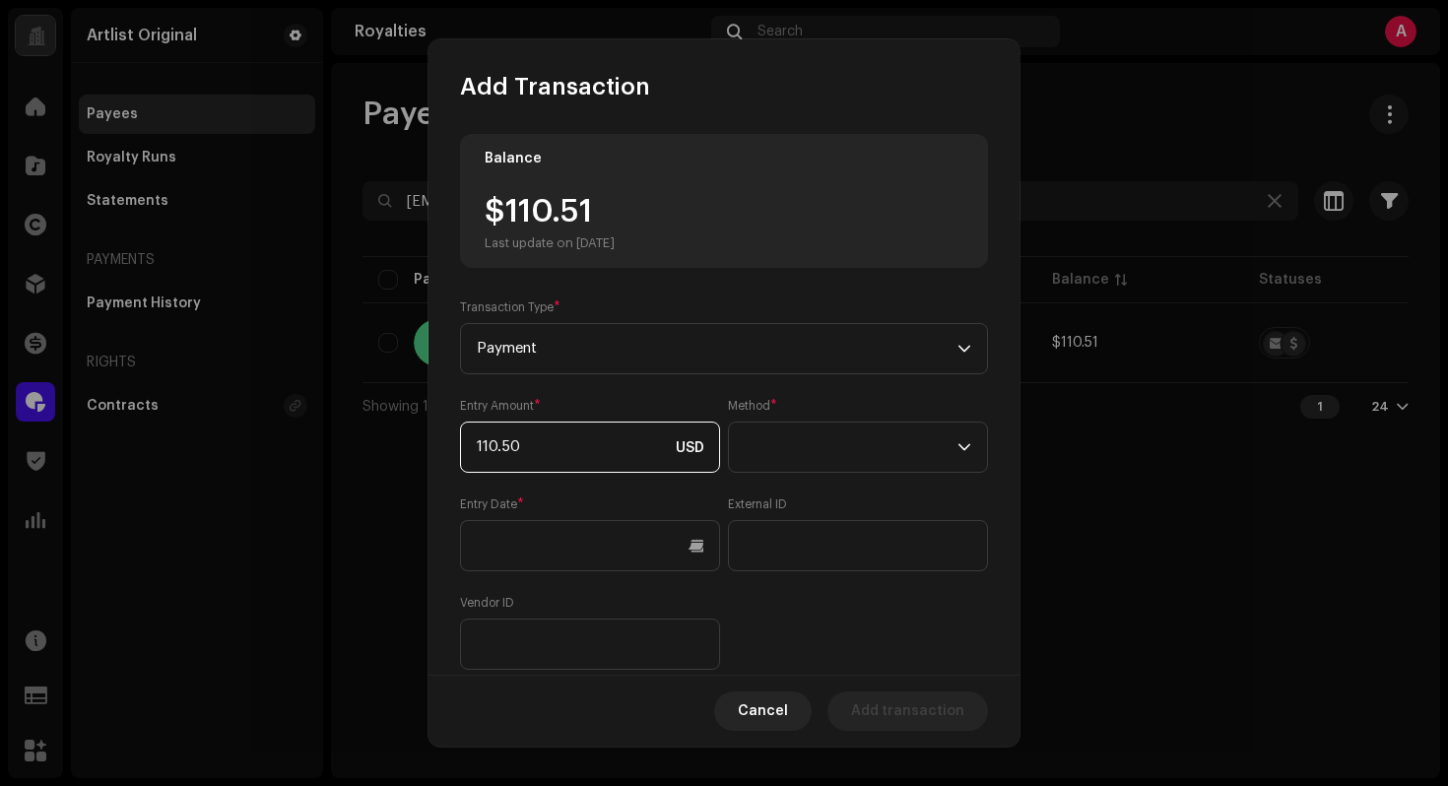
type input "110.51"
click at [780, 460] on span at bounding box center [851, 447] width 213 height 49
click at [843, 620] on li "Web Service" at bounding box center [852, 620] width 238 height 39
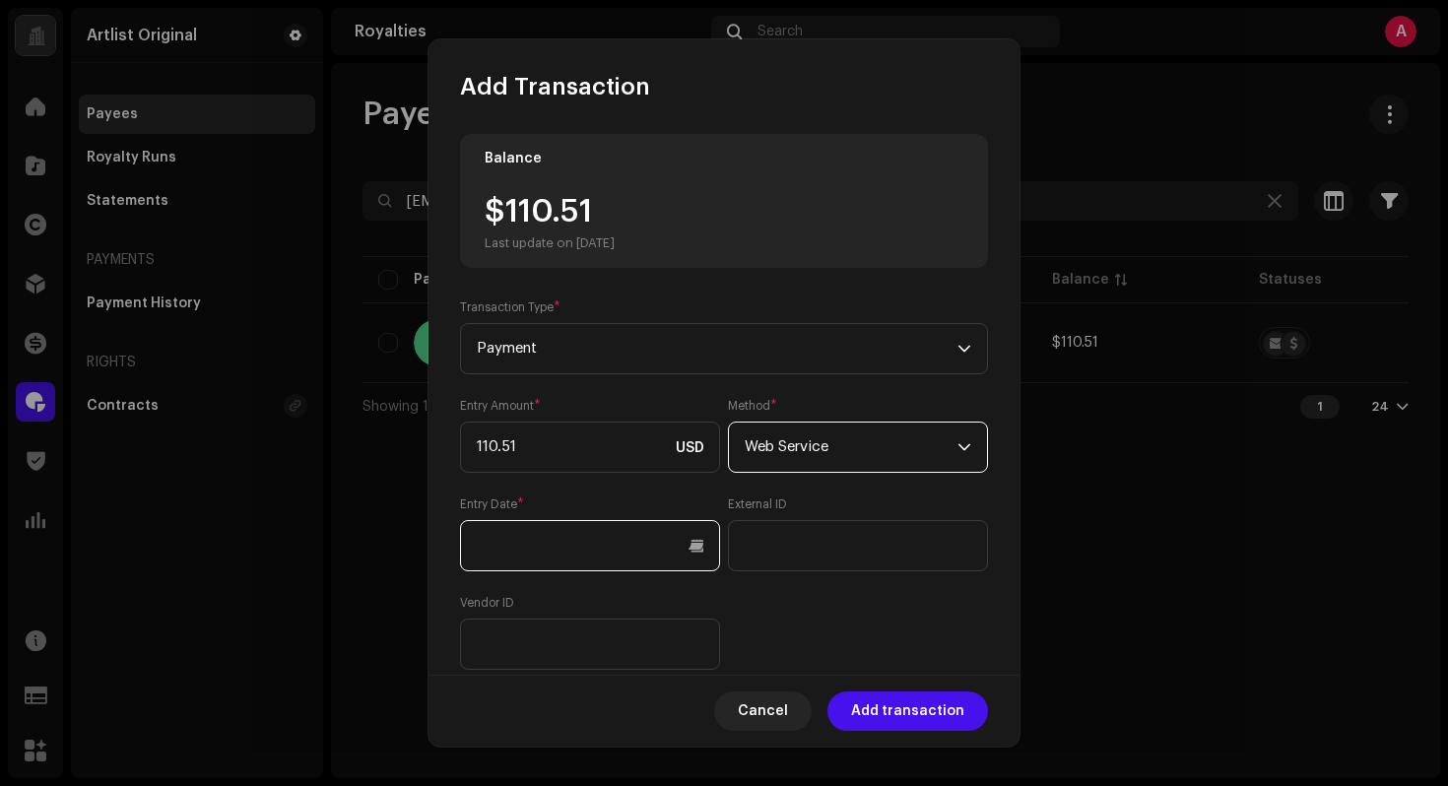
click at [698, 546] on input "text" at bounding box center [590, 545] width 260 height 51
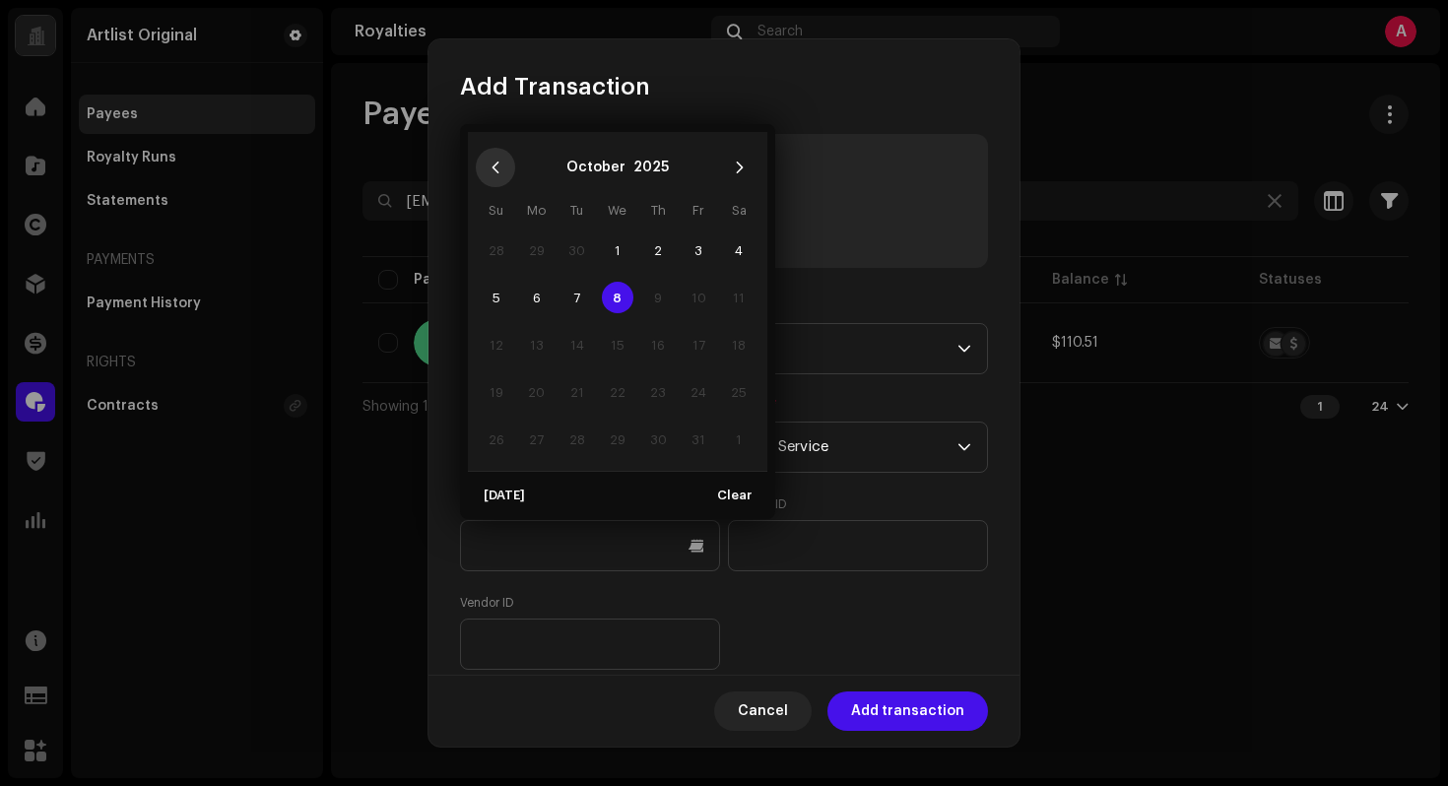
click at [493, 163] on icon "Previous Month" at bounding box center [496, 168] width 14 height 14
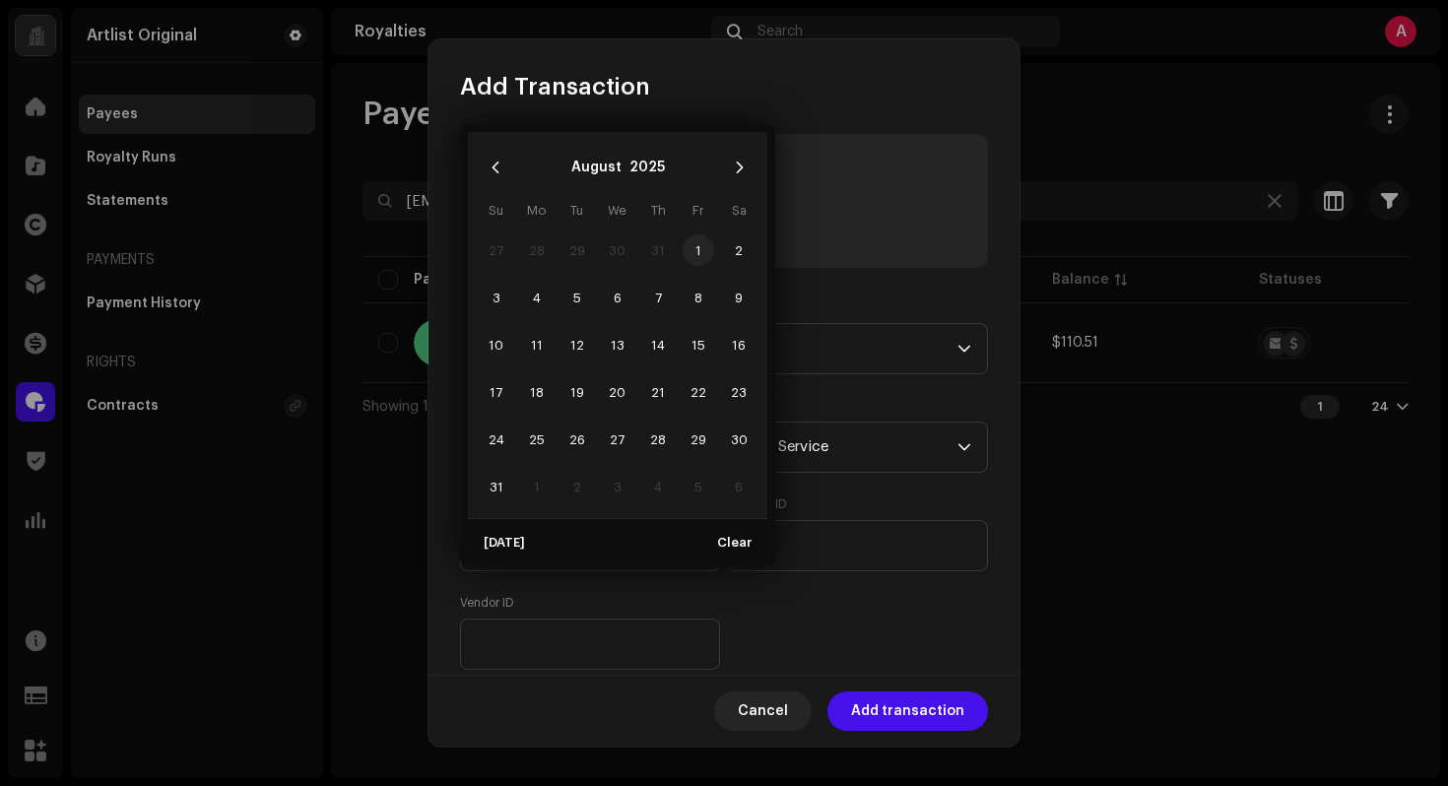
click at [693, 243] on span "1" at bounding box center [699, 250] width 32 height 32
type input "[DATE]"
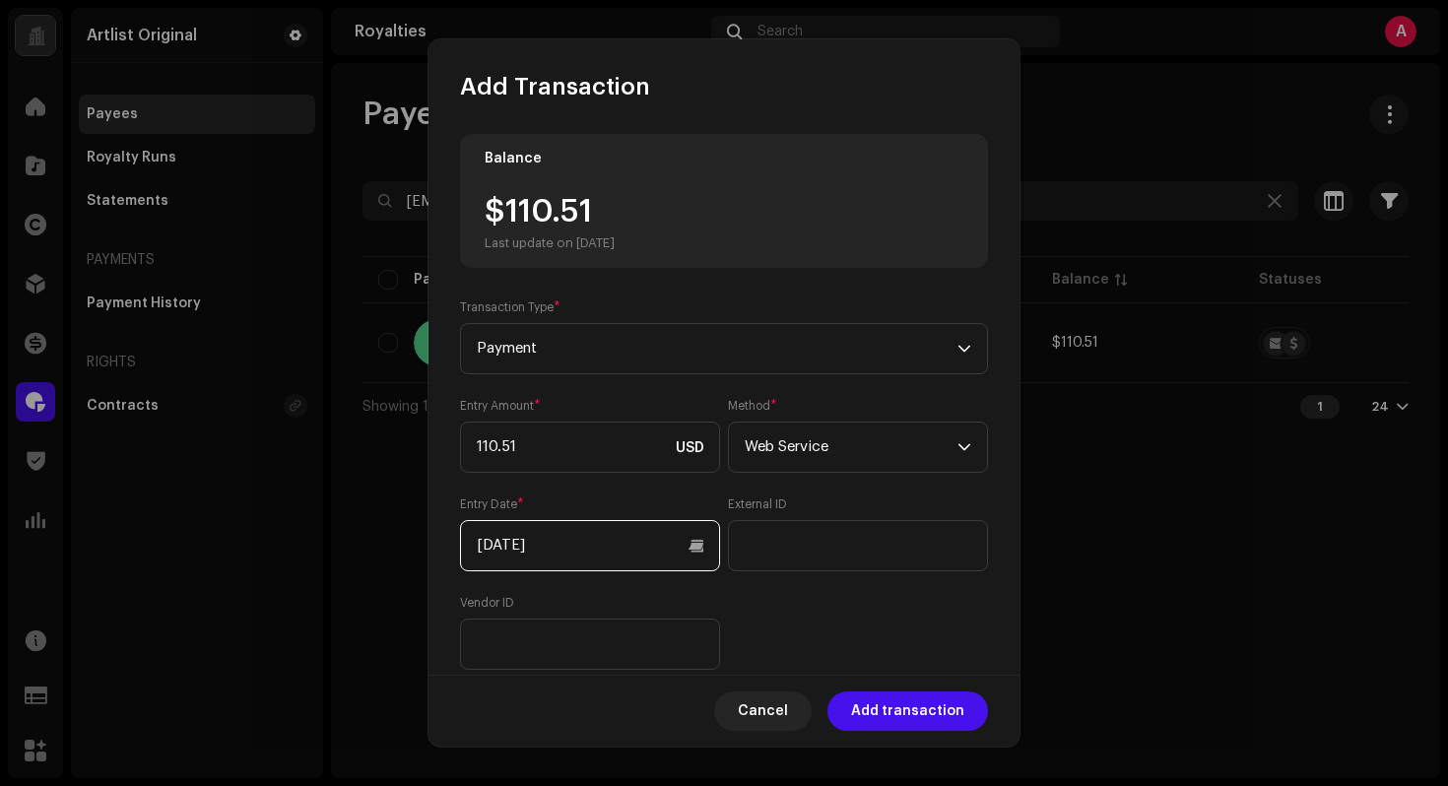
scroll to position [182, 0]
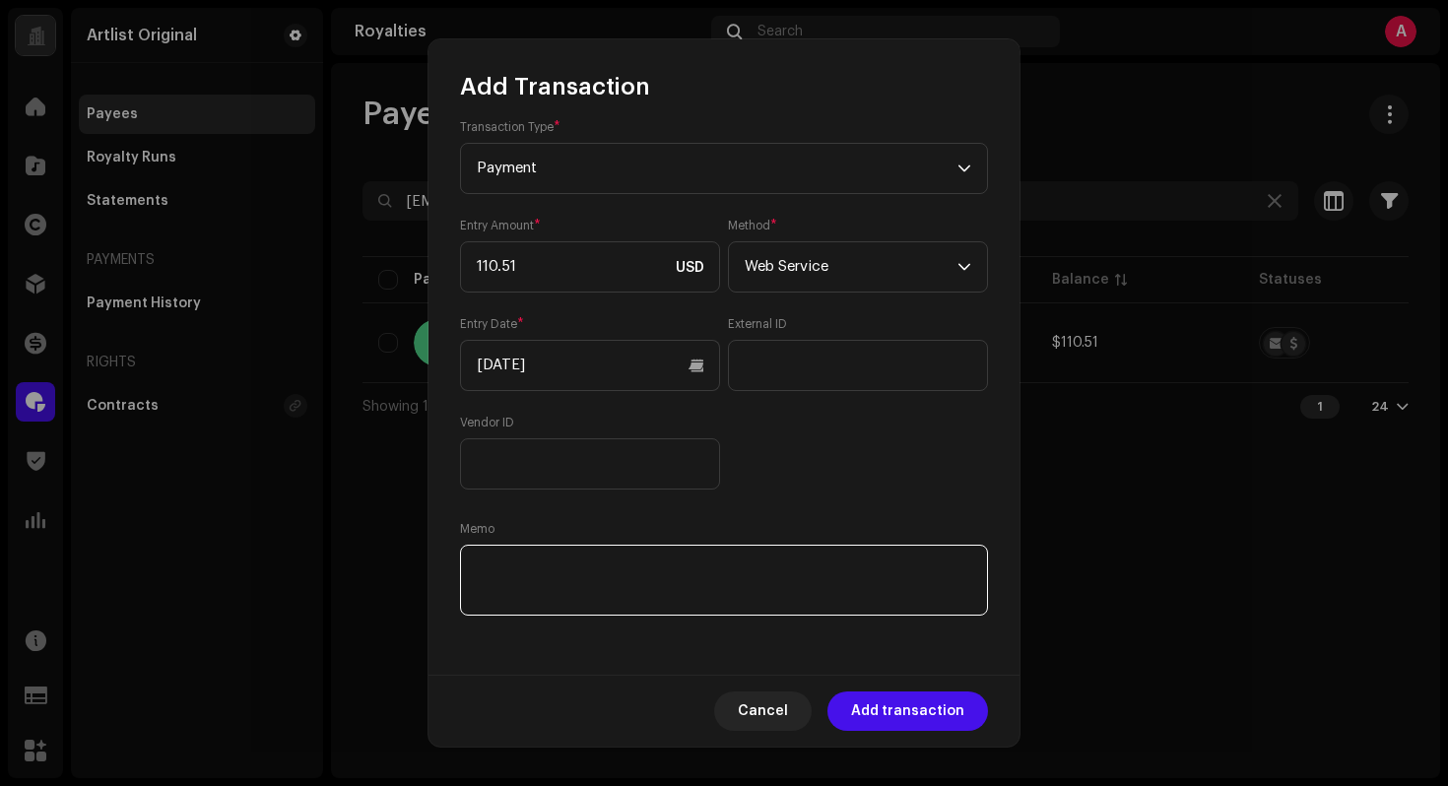
click at [630, 589] on textarea at bounding box center [724, 580] width 528 height 71
paste textarea "Statement ID: 5203151 / Invoice number: 9"
type textarea "Statement ID: 5203151 / Invoice number: 9"
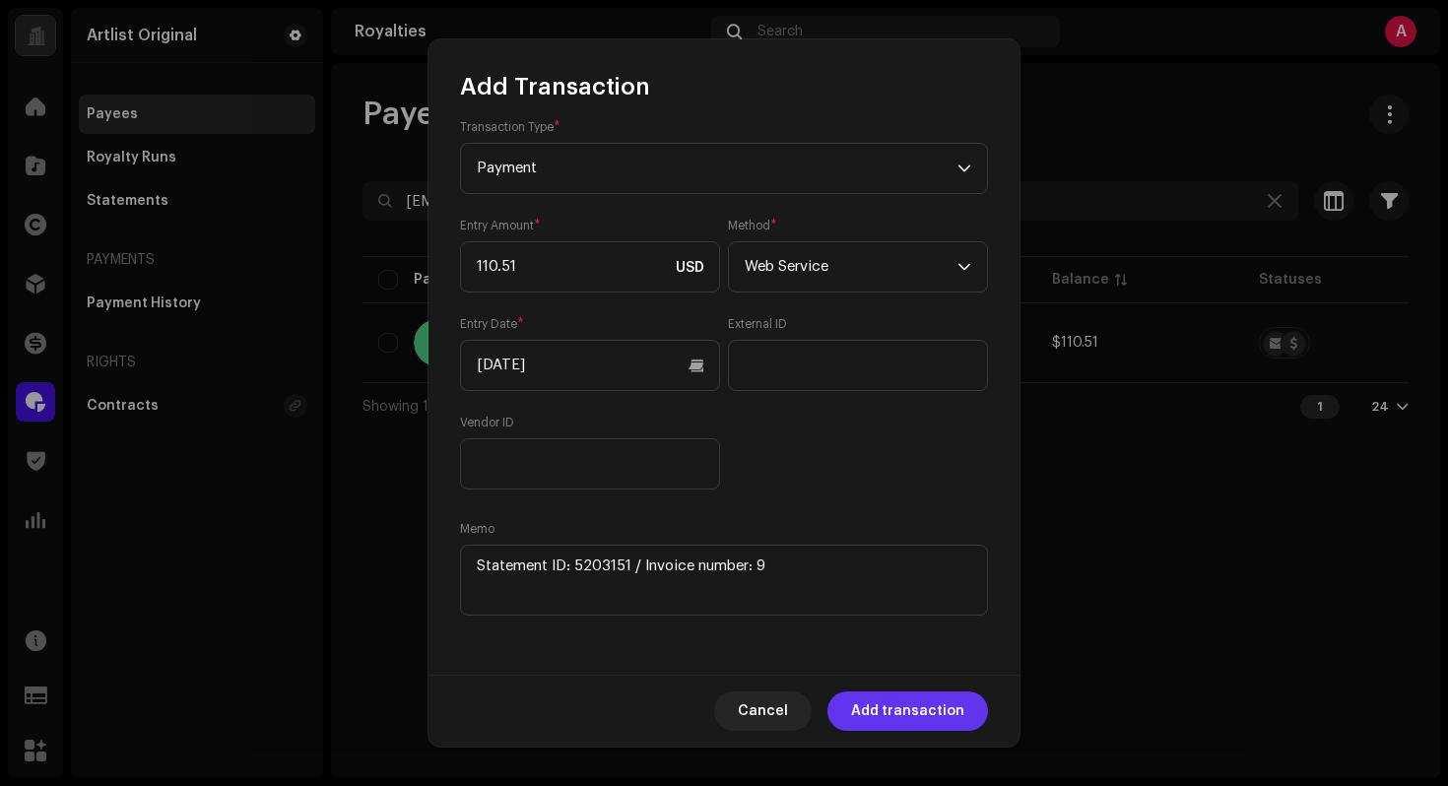
click at [913, 705] on span "Add transaction" at bounding box center [907, 710] width 113 height 39
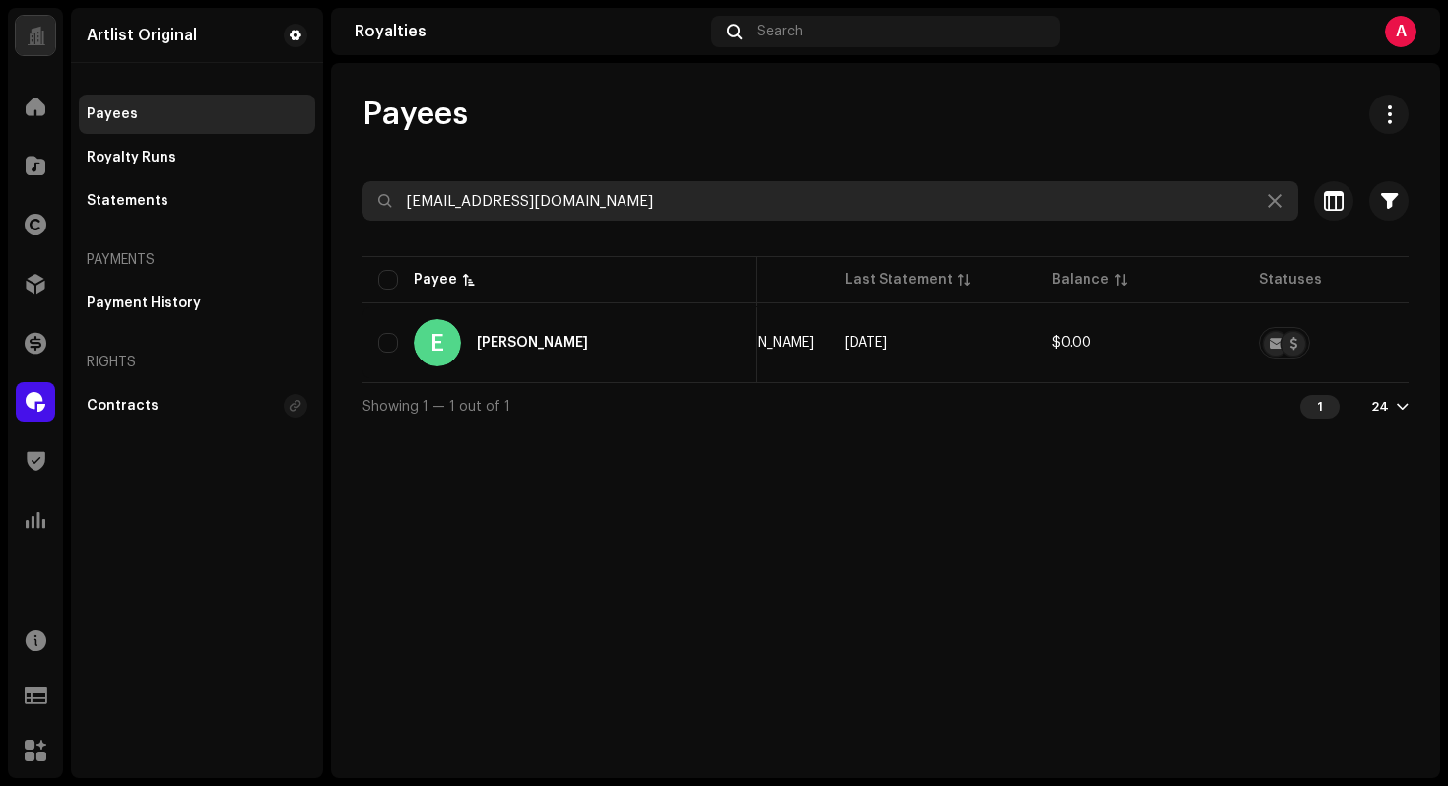
click at [691, 194] on input "[EMAIL_ADDRESS][DOMAIN_NAME]" at bounding box center [830, 200] width 936 height 39
paste input "docwatson@reflectionmusicgroup"
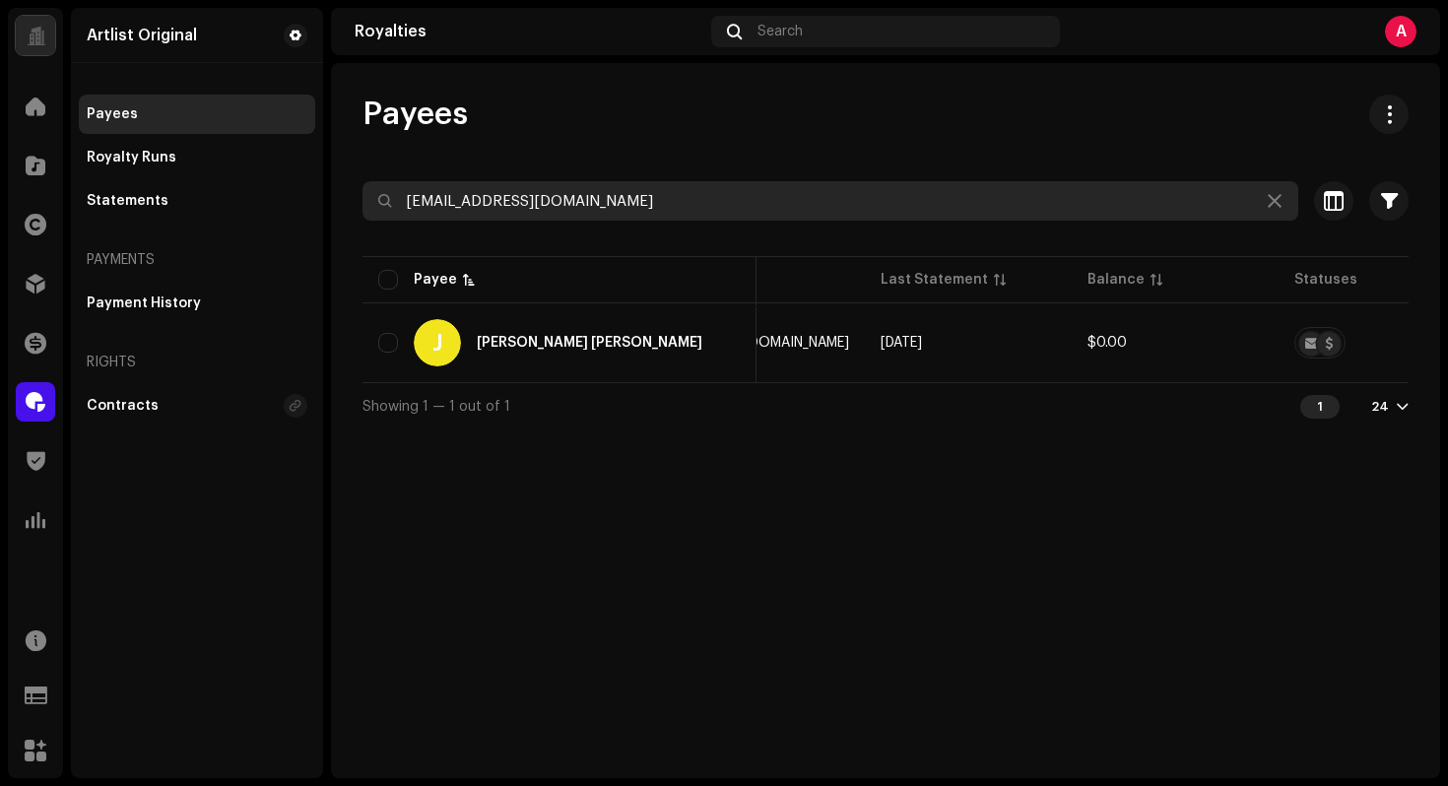
type input "[EMAIL_ADDRESS][DOMAIN_NAME]"
